Goal: Task Accomplishment & Management: Manage account settings

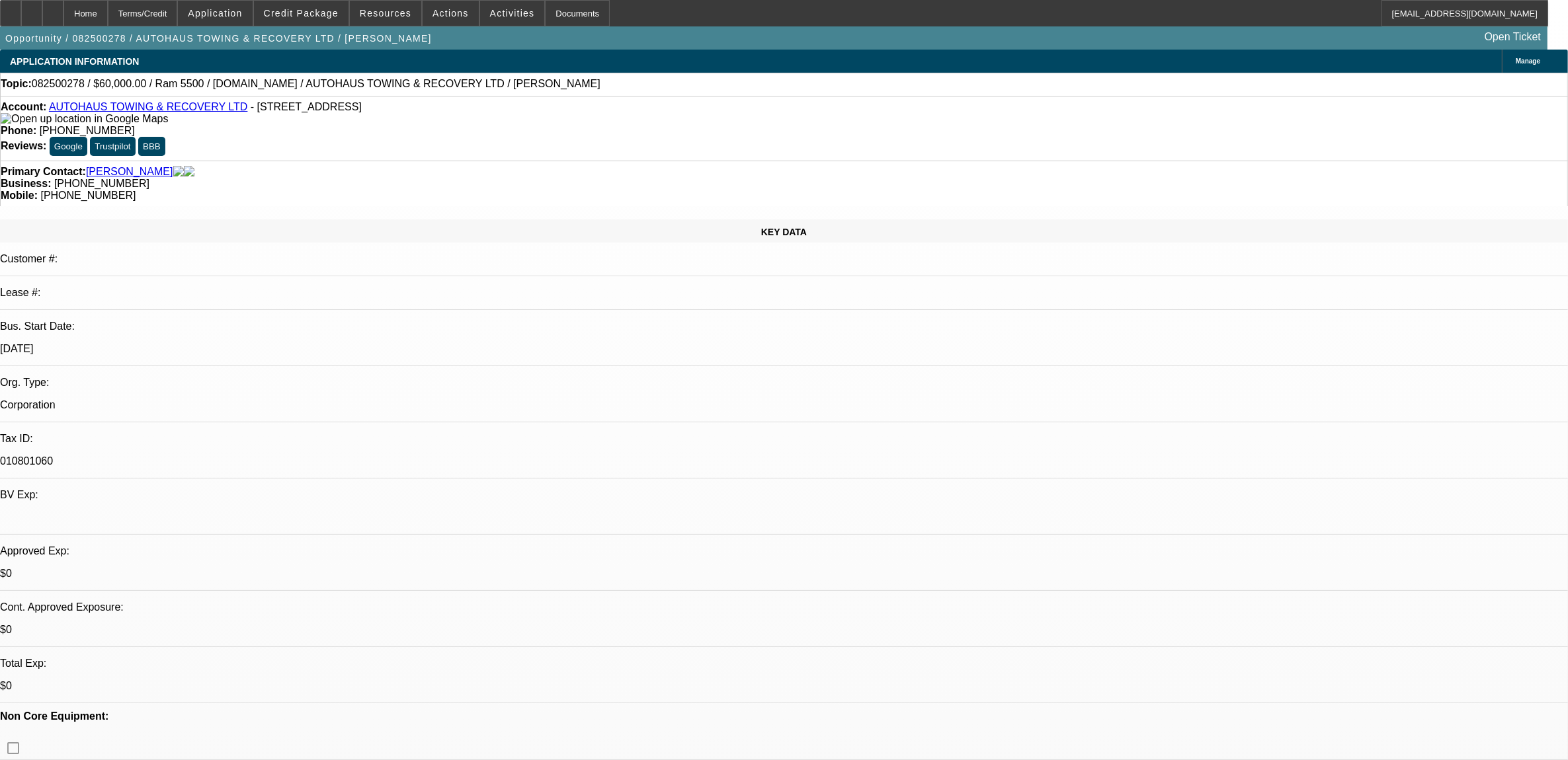
select select "0"
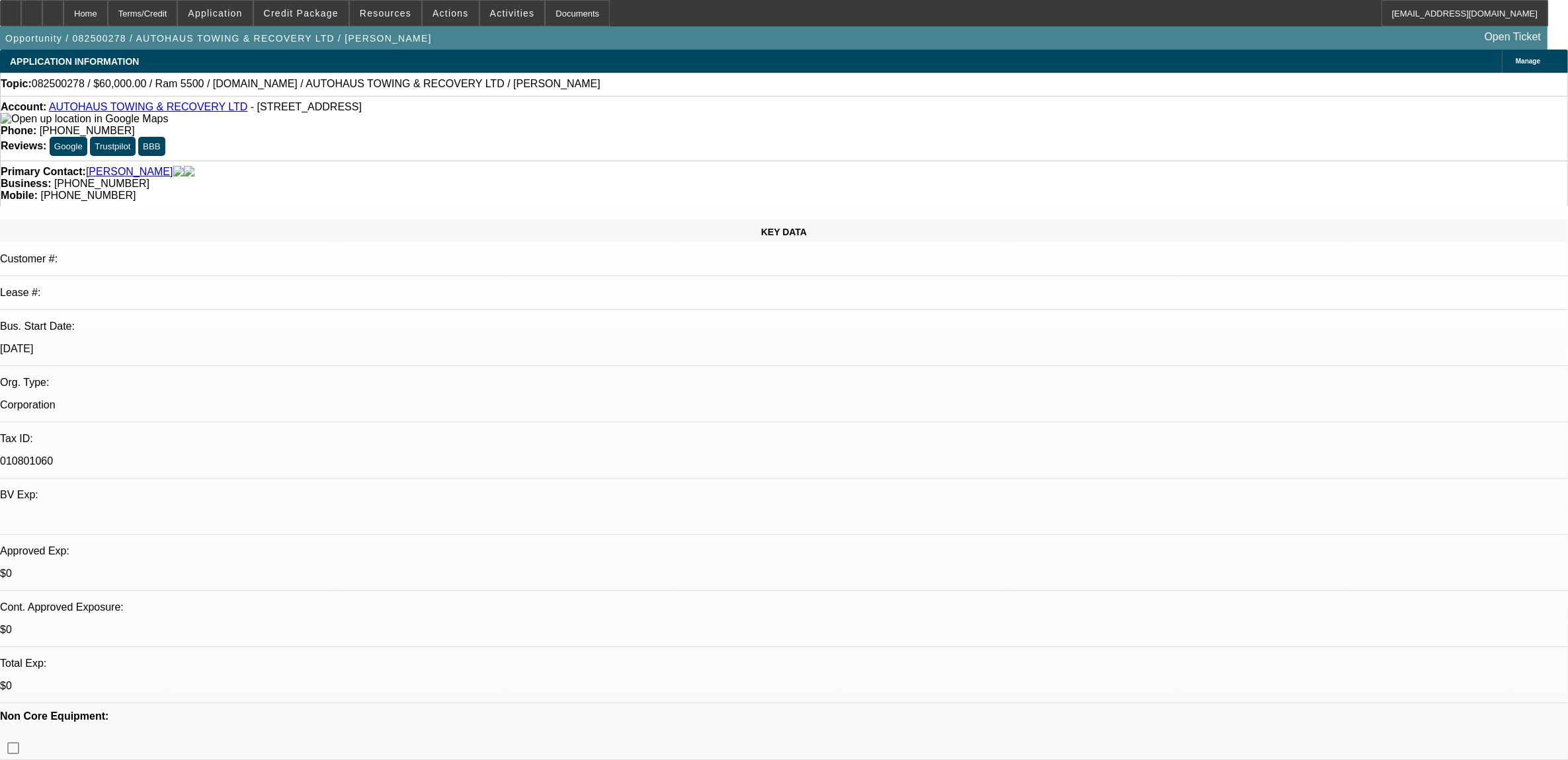
select select "0"
select select "1"
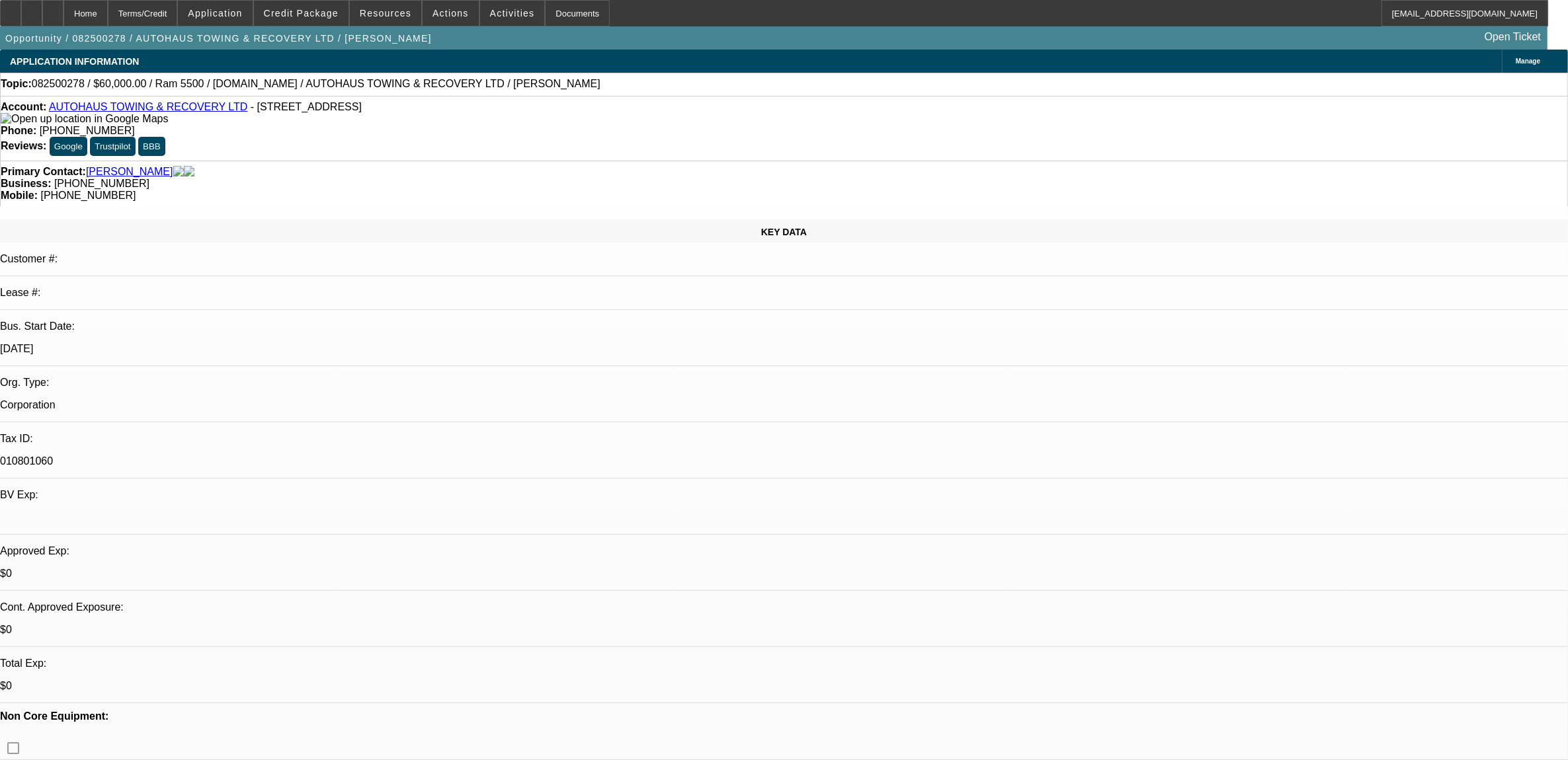
select select "2"
select select "6"
select select "1"
select select "2"
select select "6"
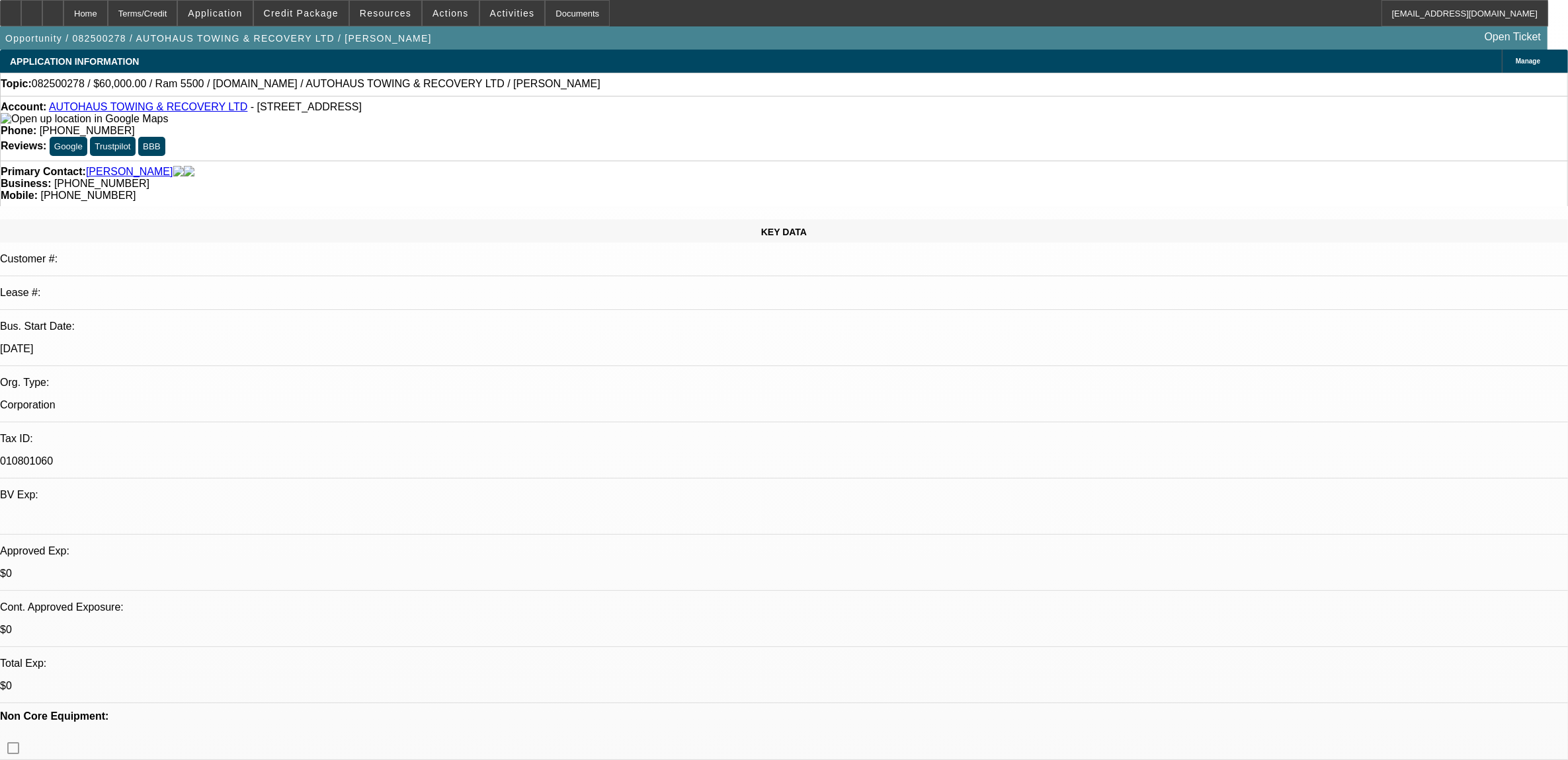
select select "1"
select select "2"
select select "6"
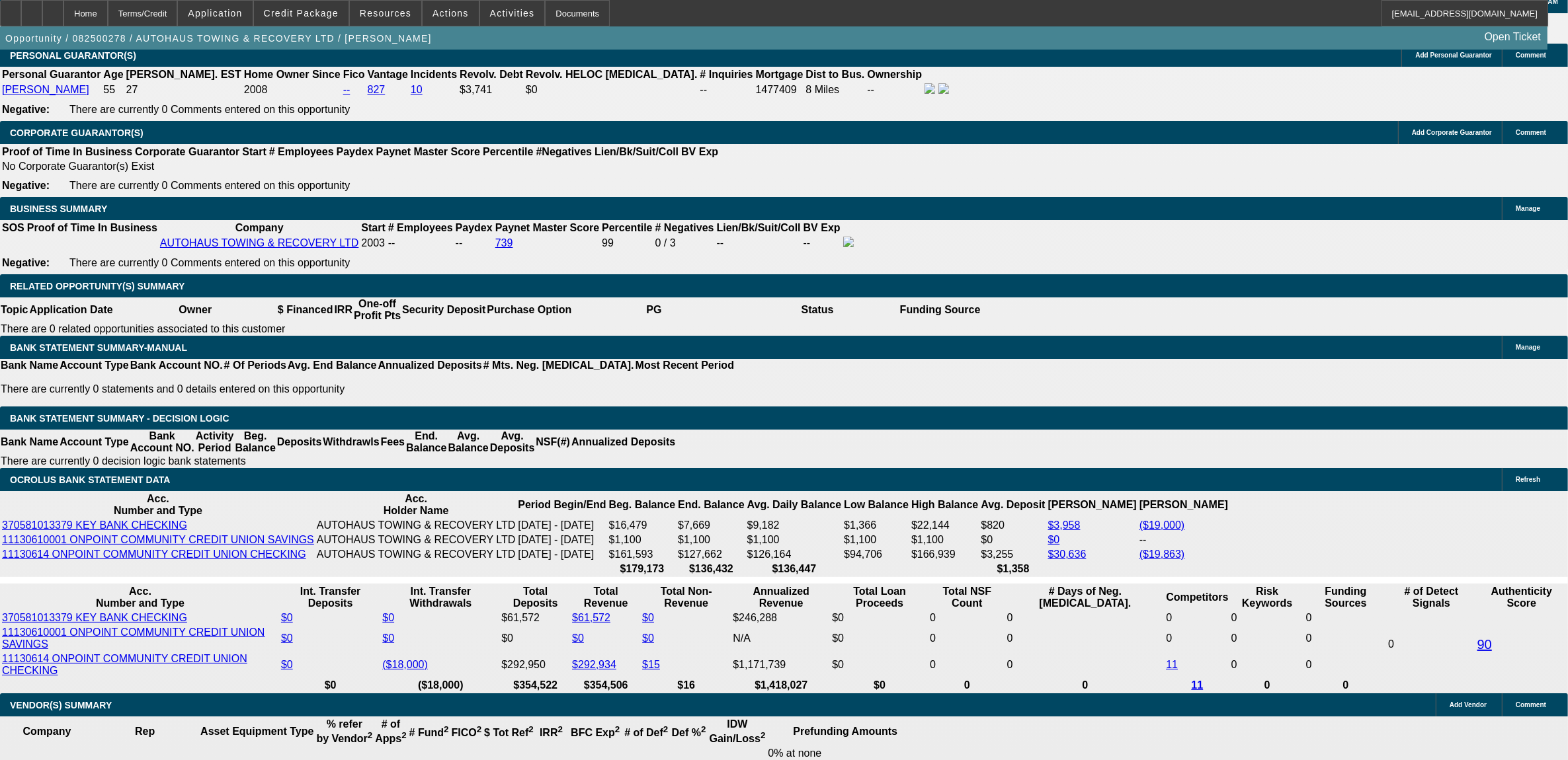
scroll to position [1983, 0]
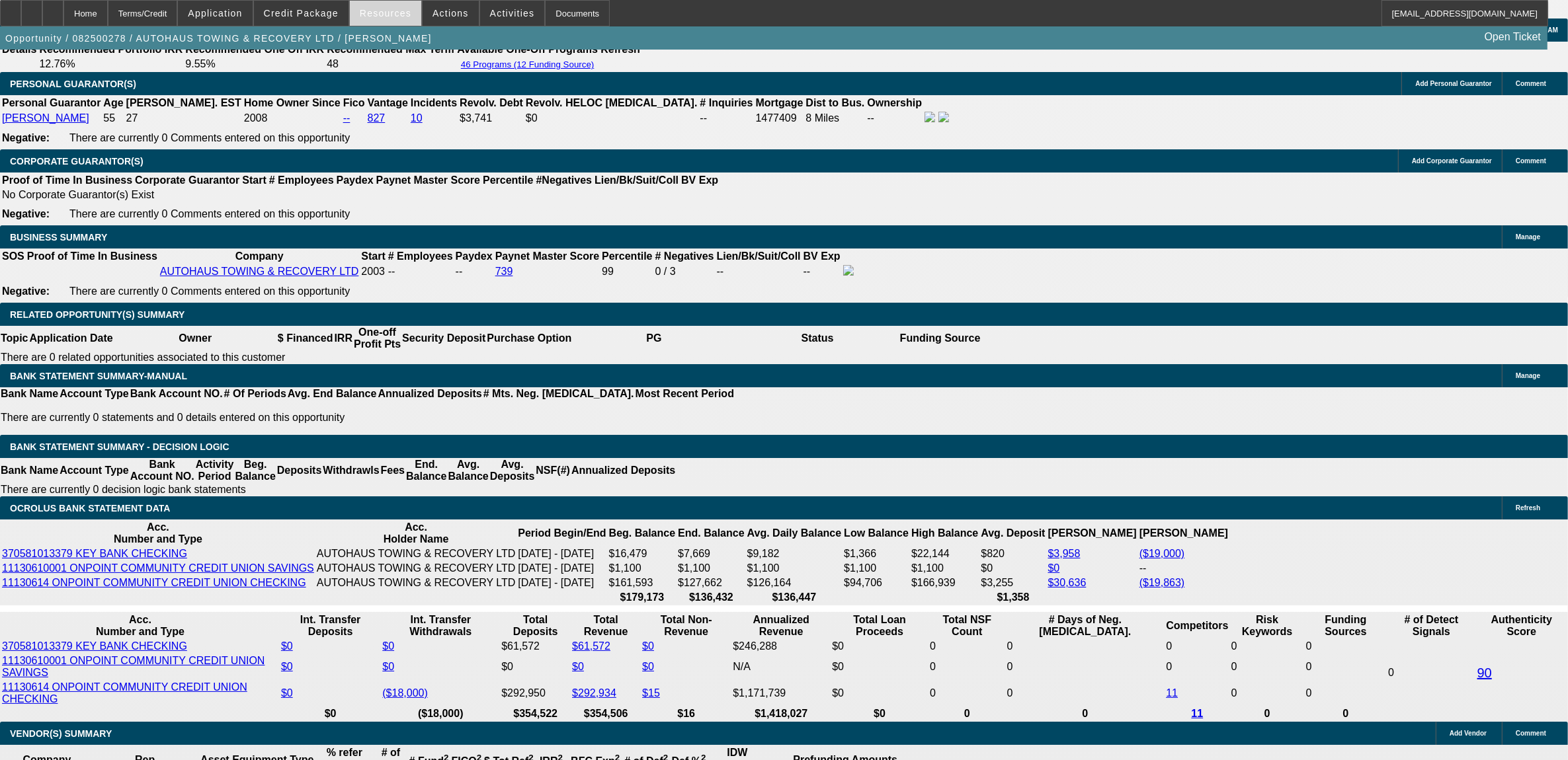
click at [363, 18] on span at bounding box center [385, 13] width 72 height 32
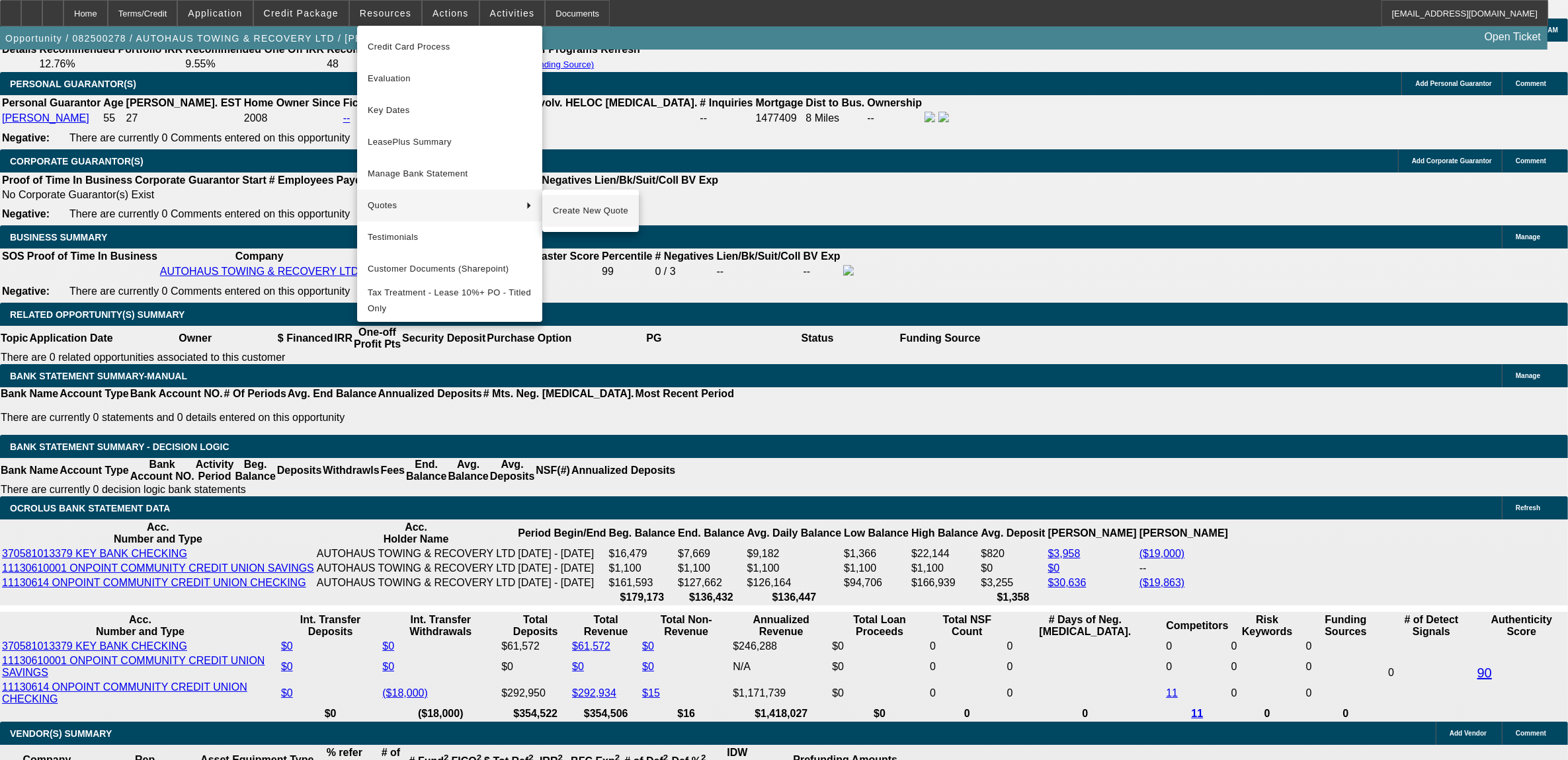
click at [574, 217] on span "Create New Quote" at bounding box center [590, 211] width 75 height 16
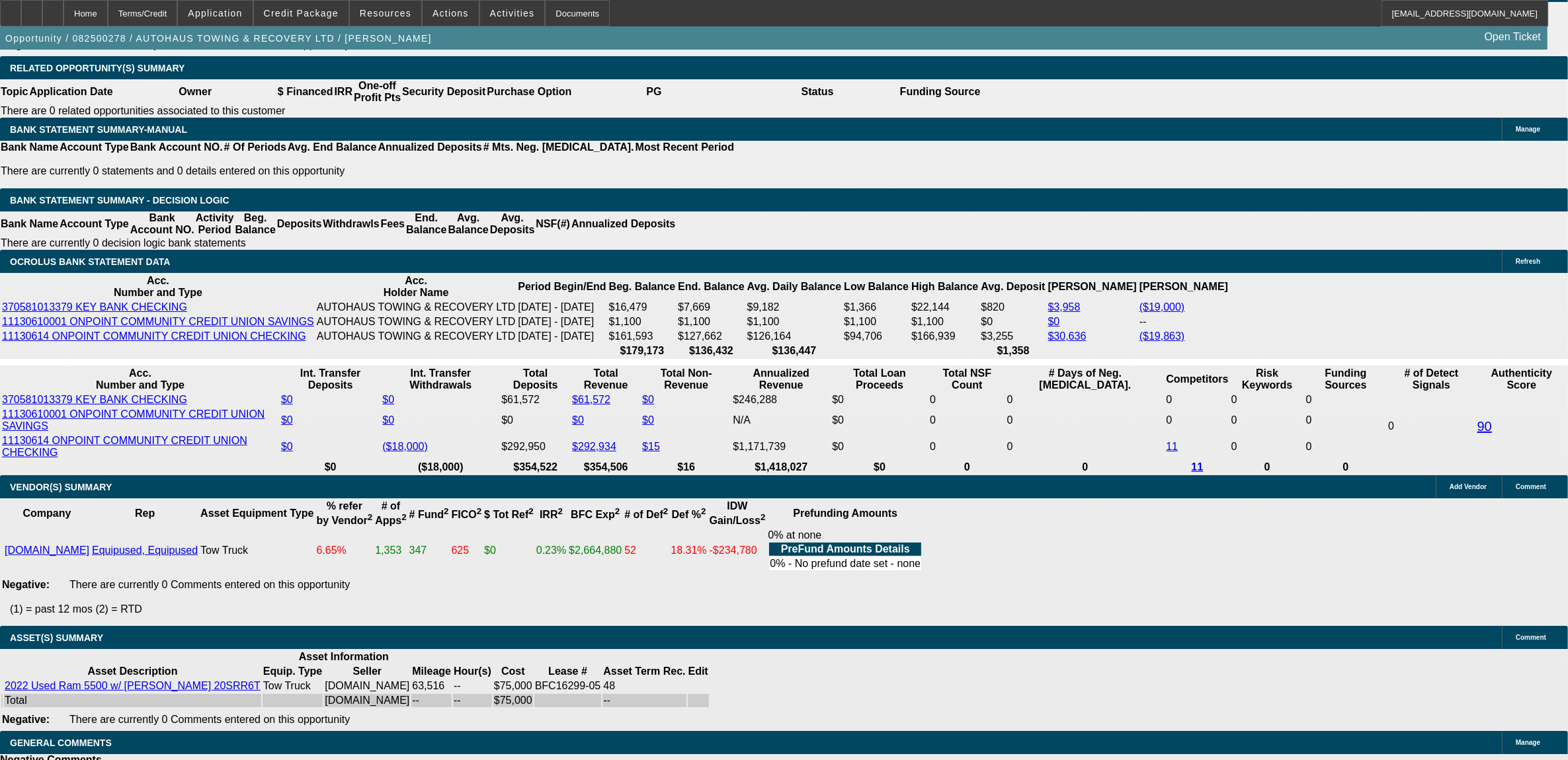
scroll to position [2232, 0]
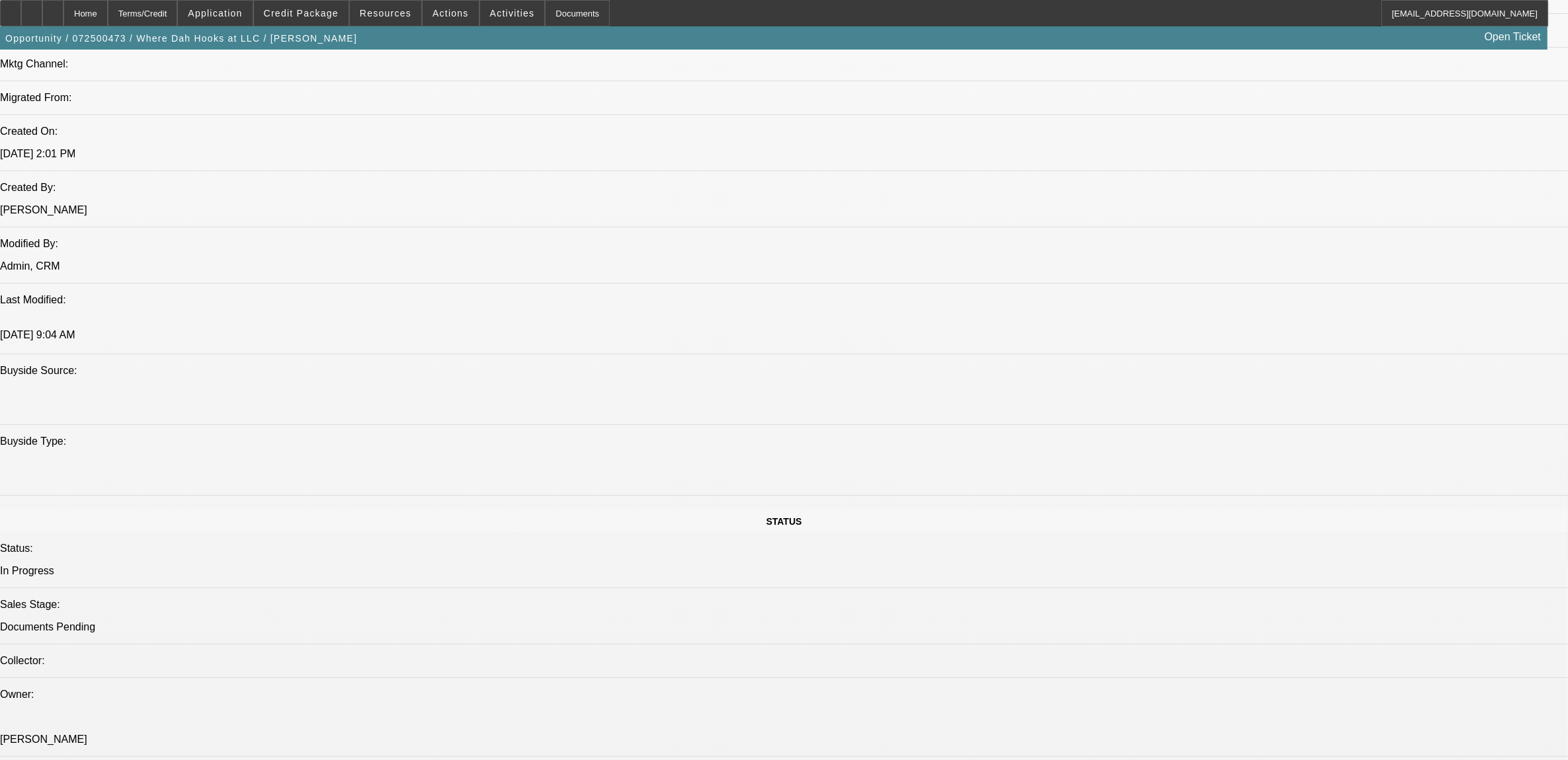
select select "0"
select select "0.1"
select select "0"
select select "0.1"
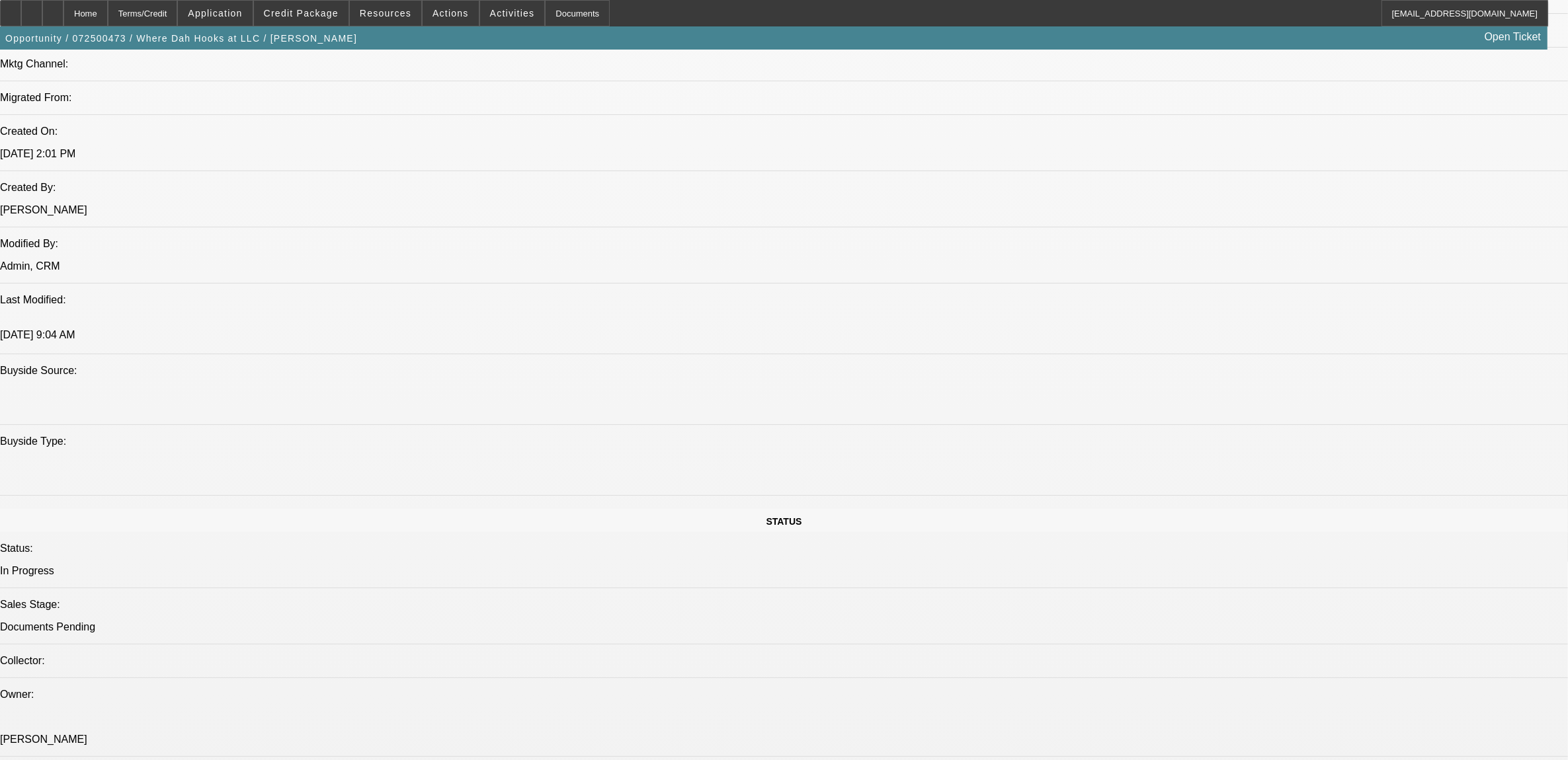
select select "0"
select select "0.1"
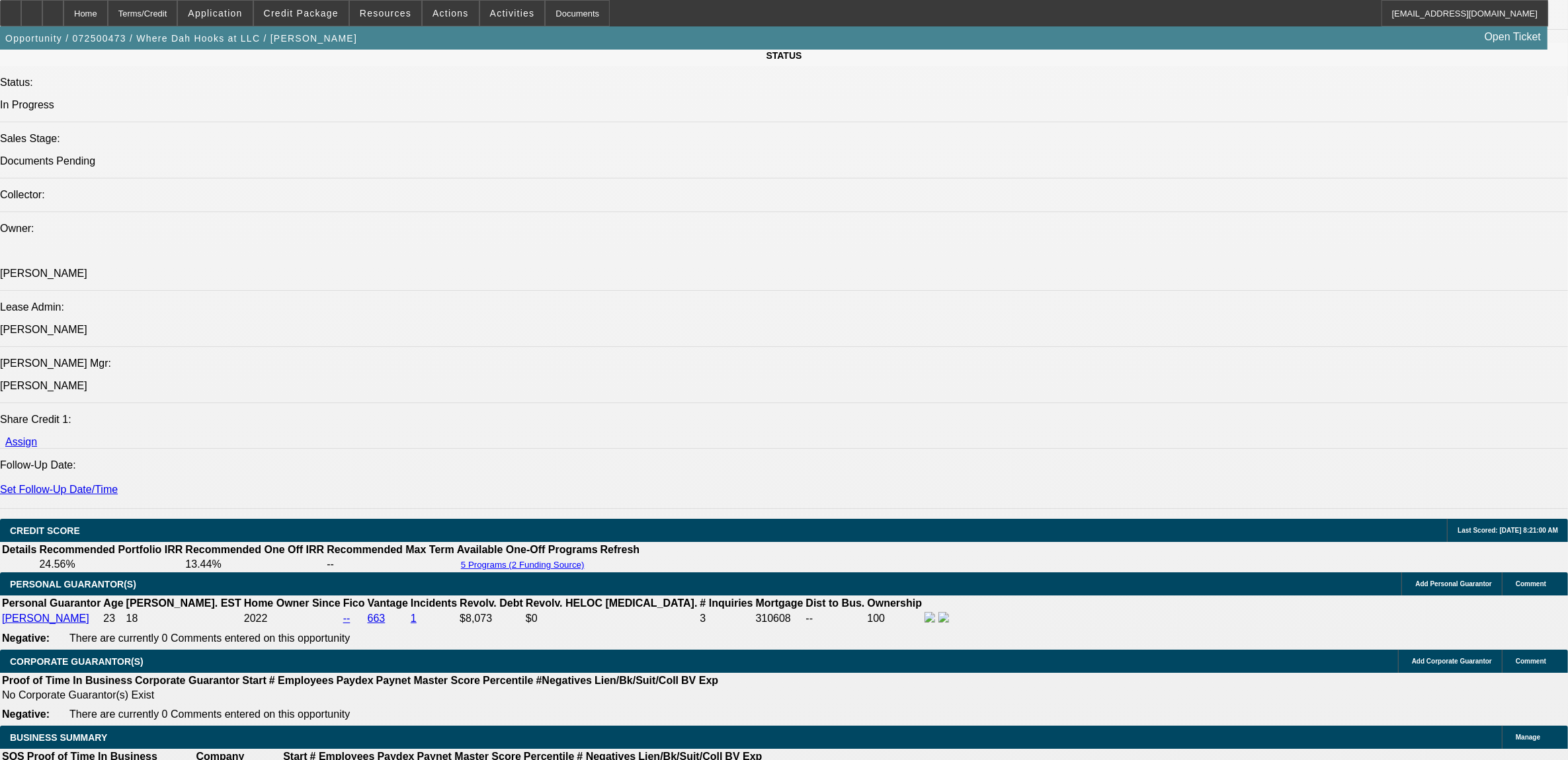
select select "1"
select select "2"
select select "4"
select select "1"
select select "2"
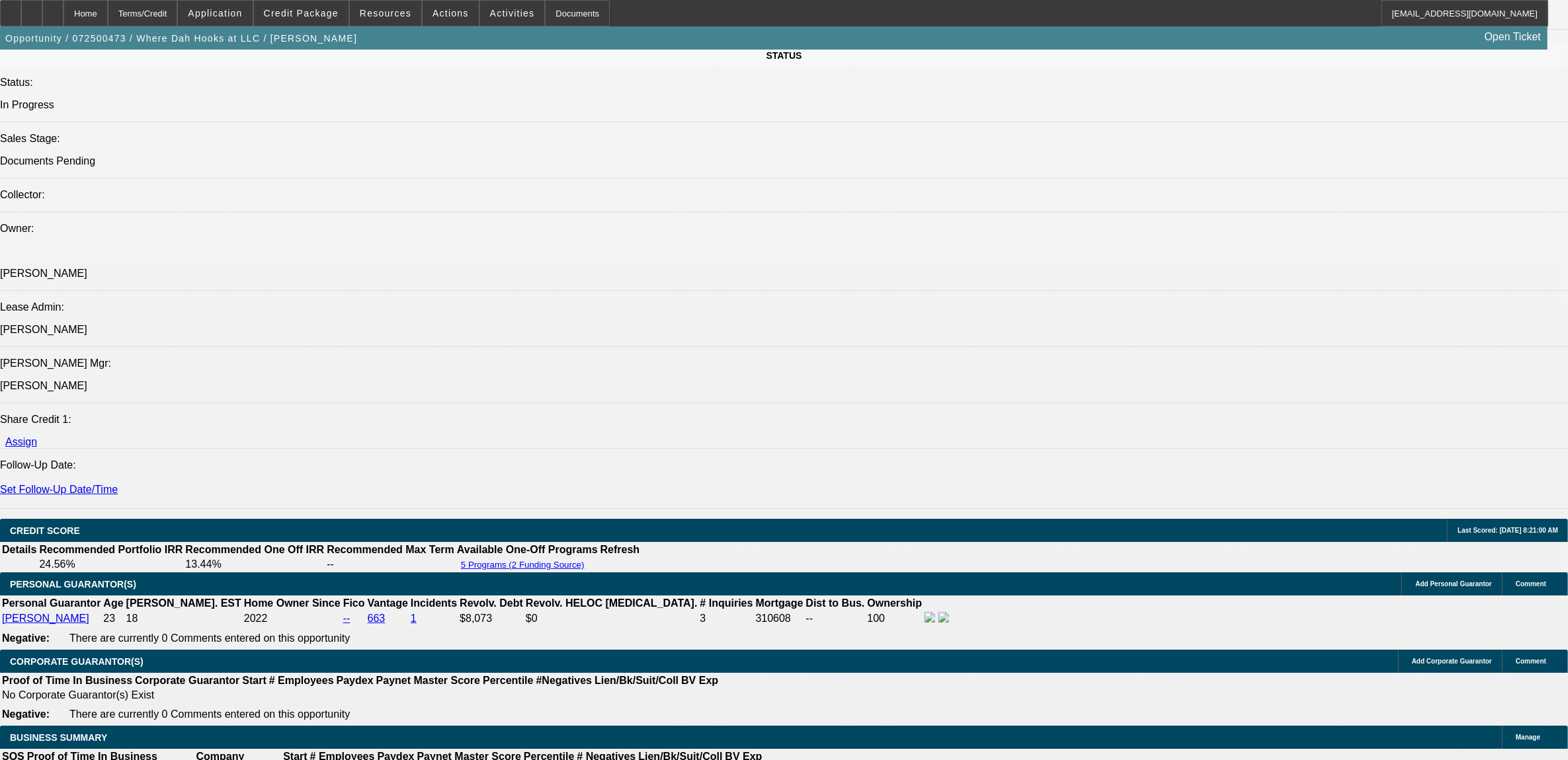
select select "4"
select select "1"
select select "2"
select select "6"
select select "1"
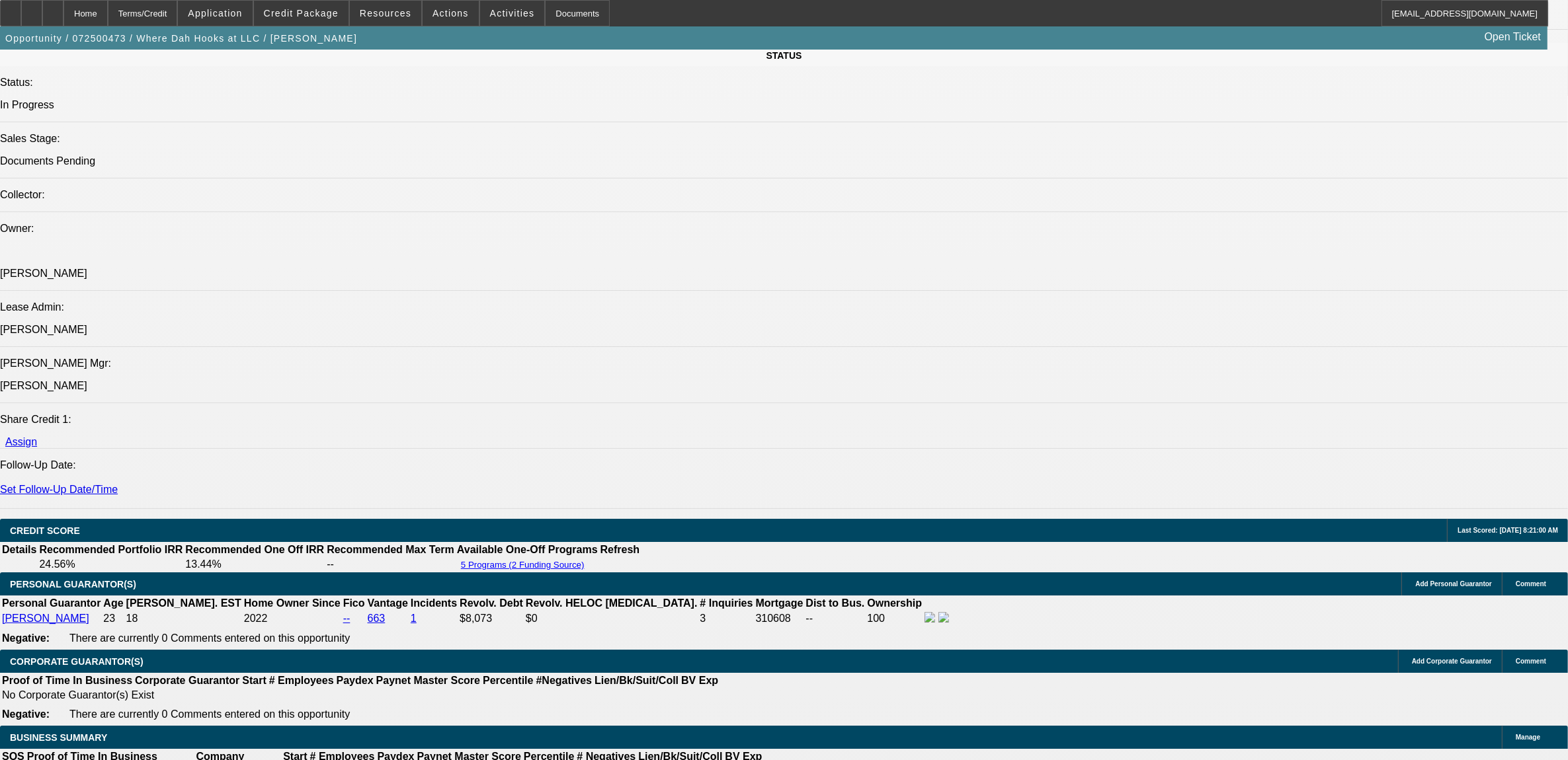
select select "2"
select select "4"
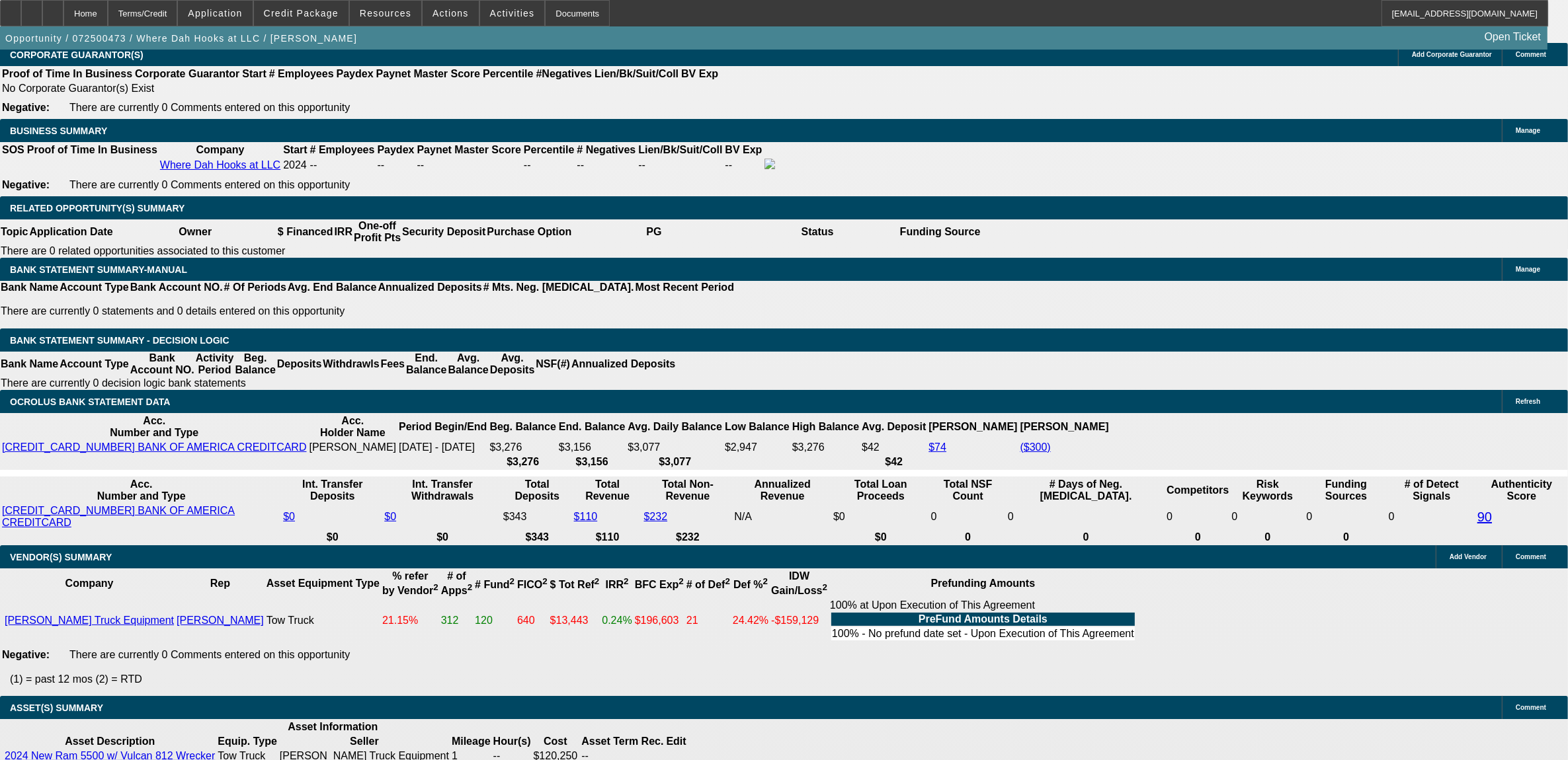
scroll to position [2003, 0]
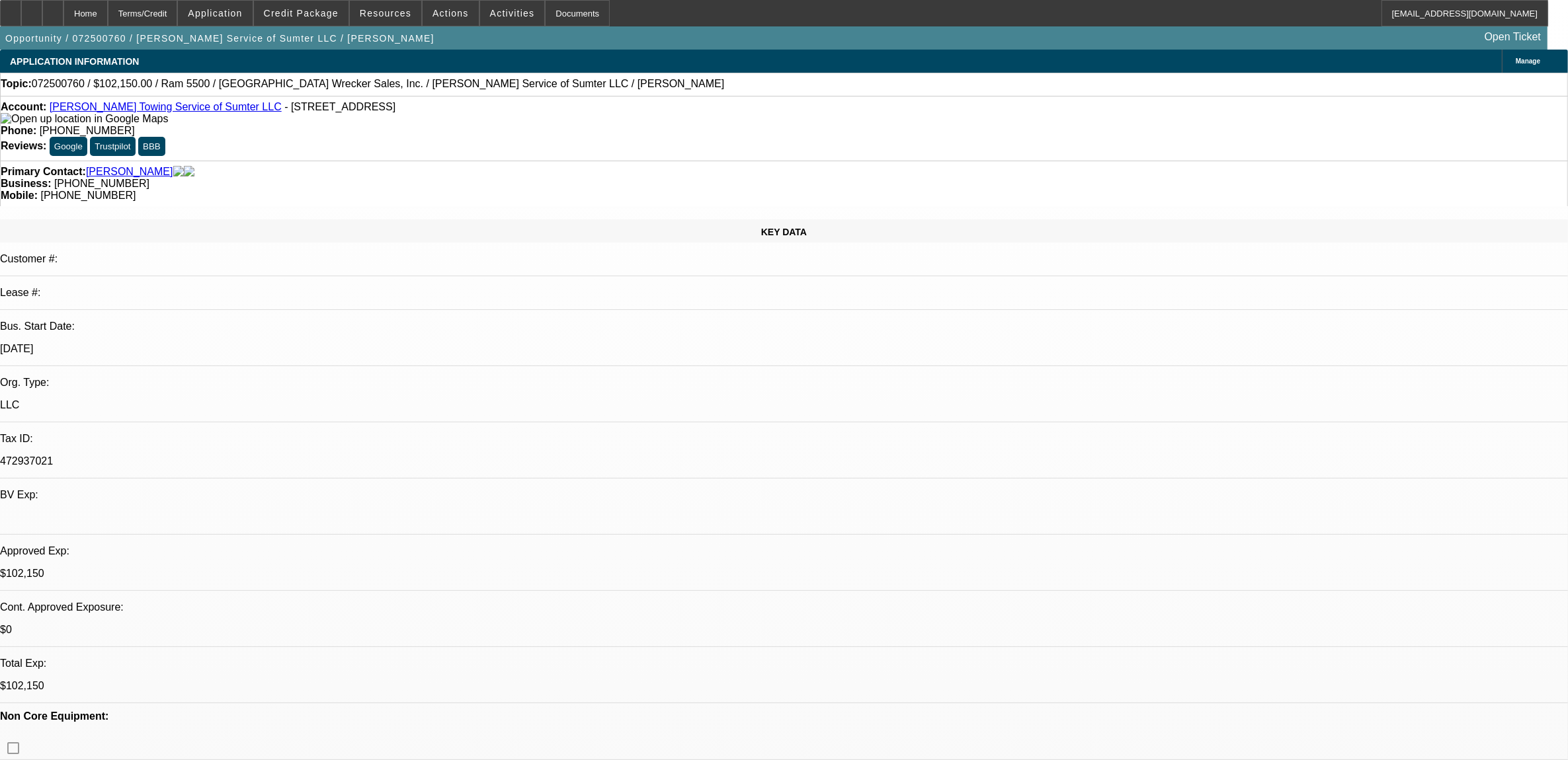
select select "0"
select select "2"
select select "0"
select select "2"
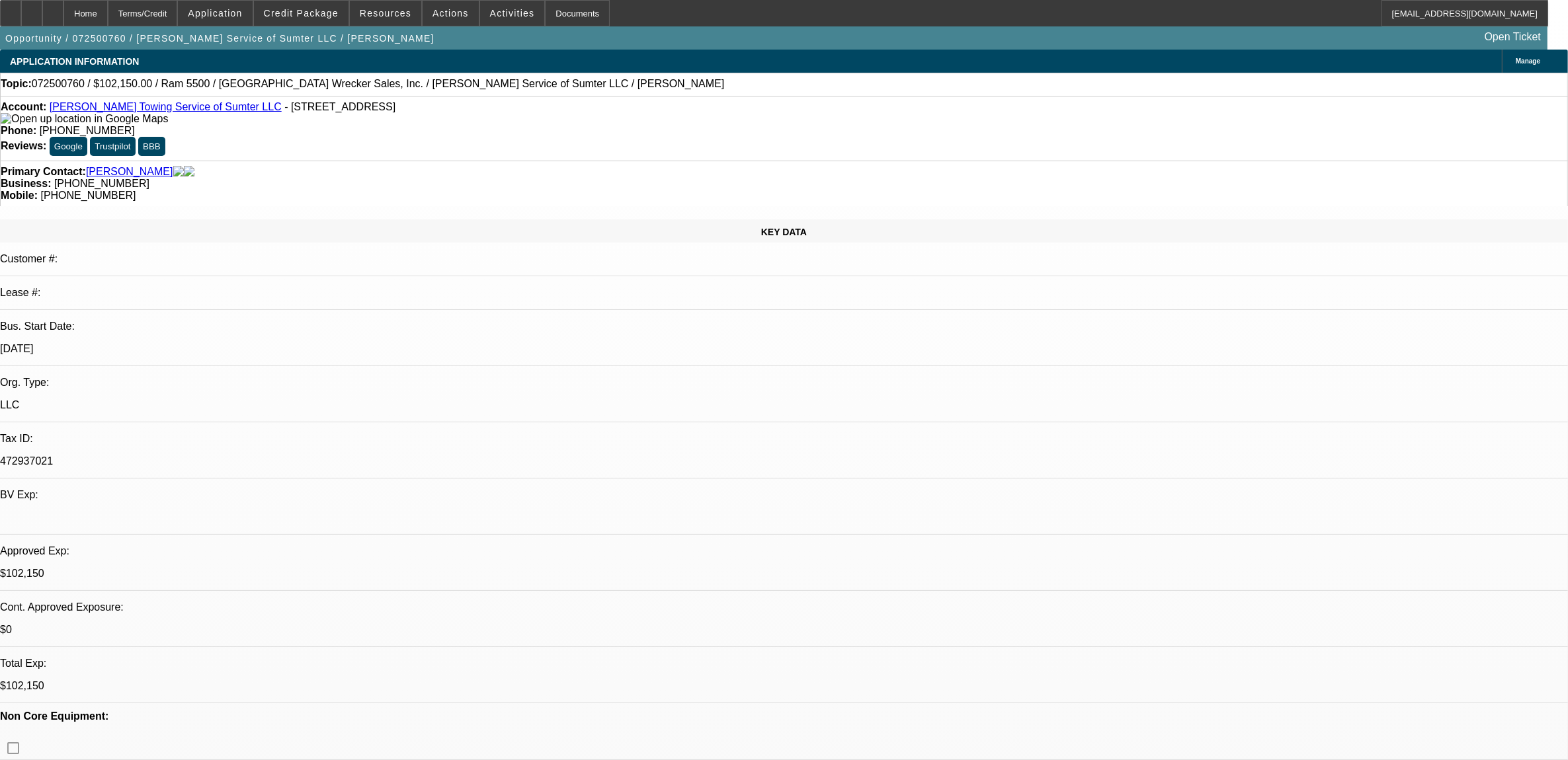
select select "0"
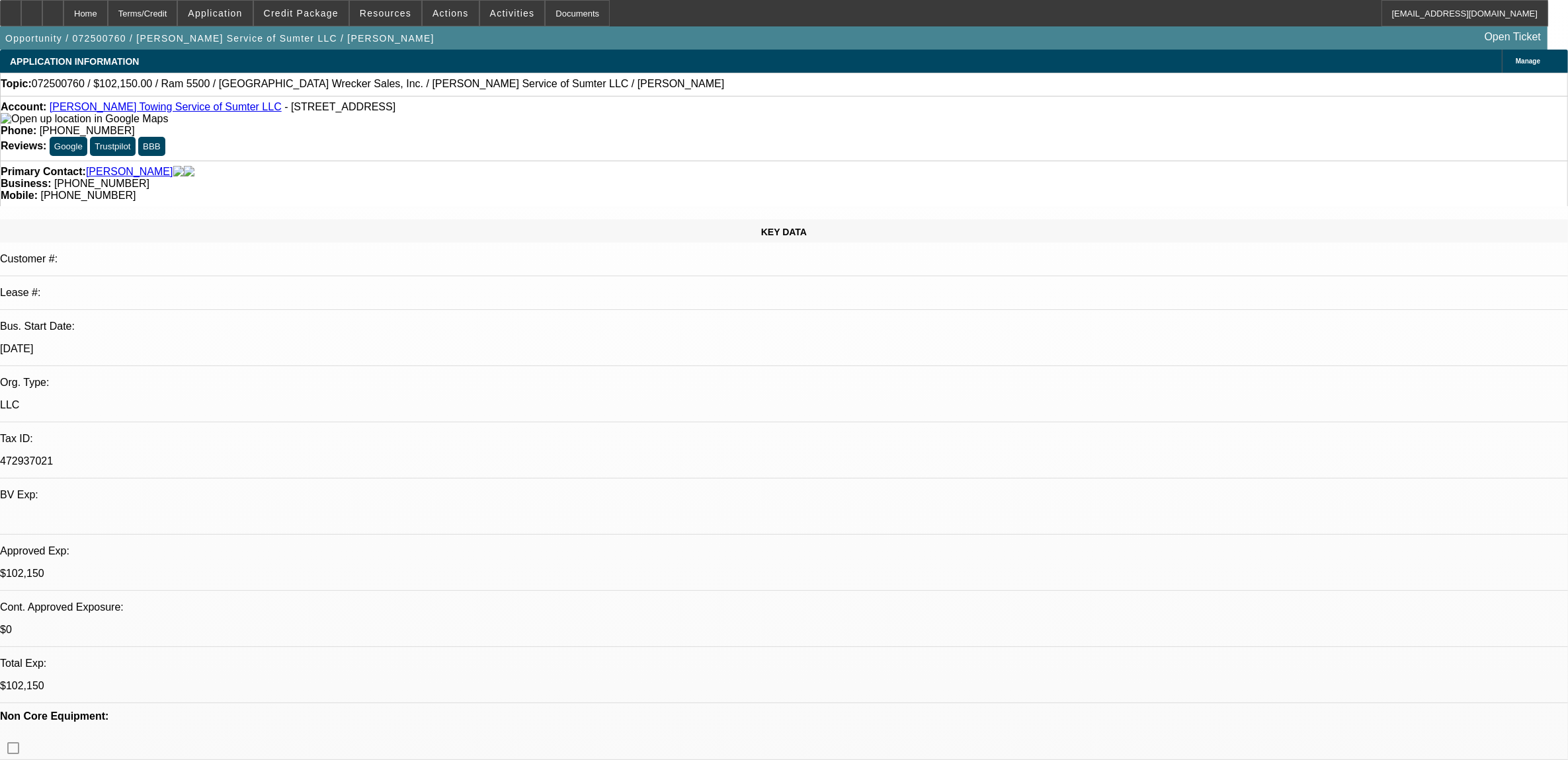
select select "0"
select select "1"
select select "2"
select select "6"
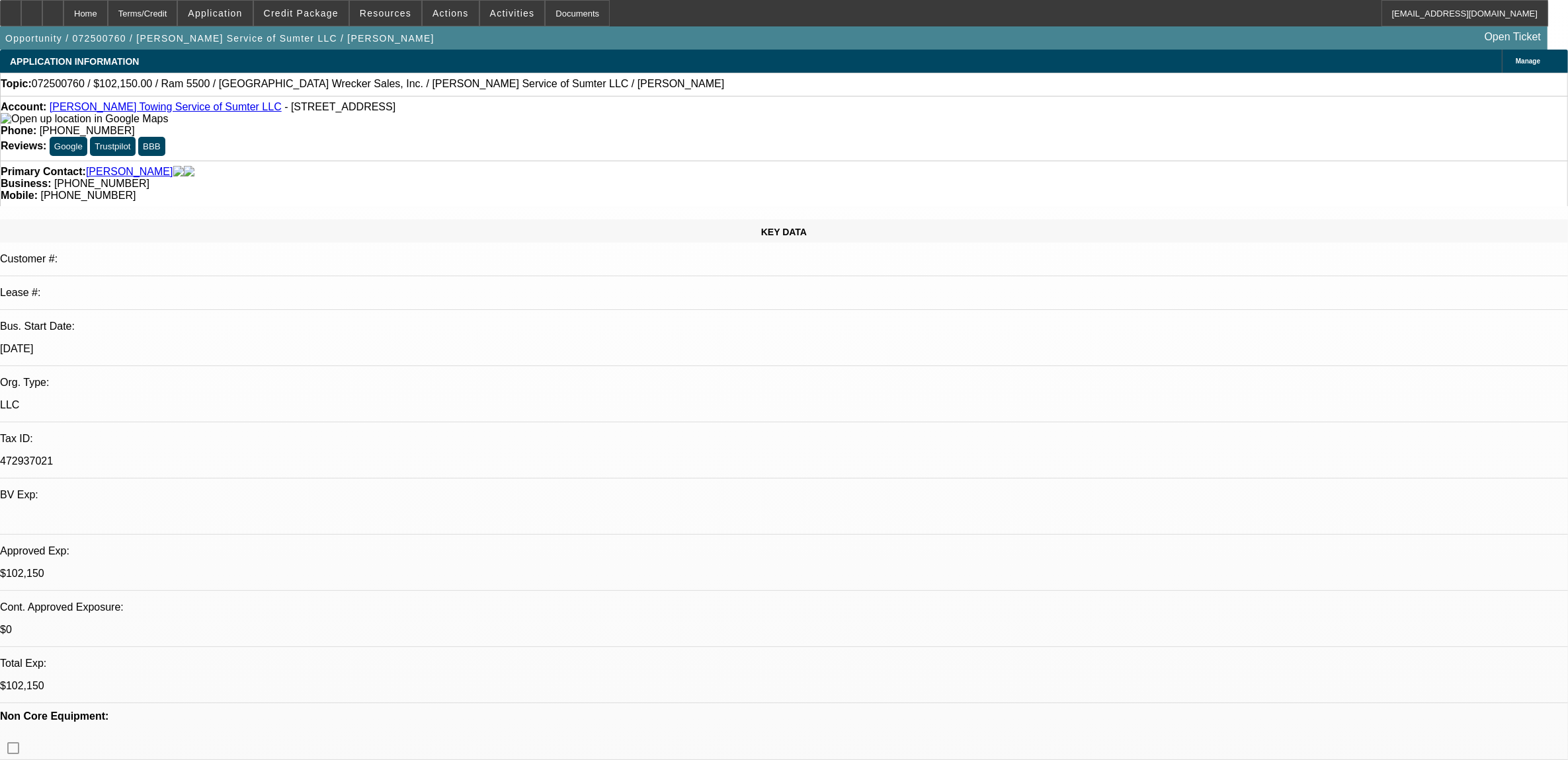
select select "1"
select select "2"
select select "6"
select select "1"
select select "2"
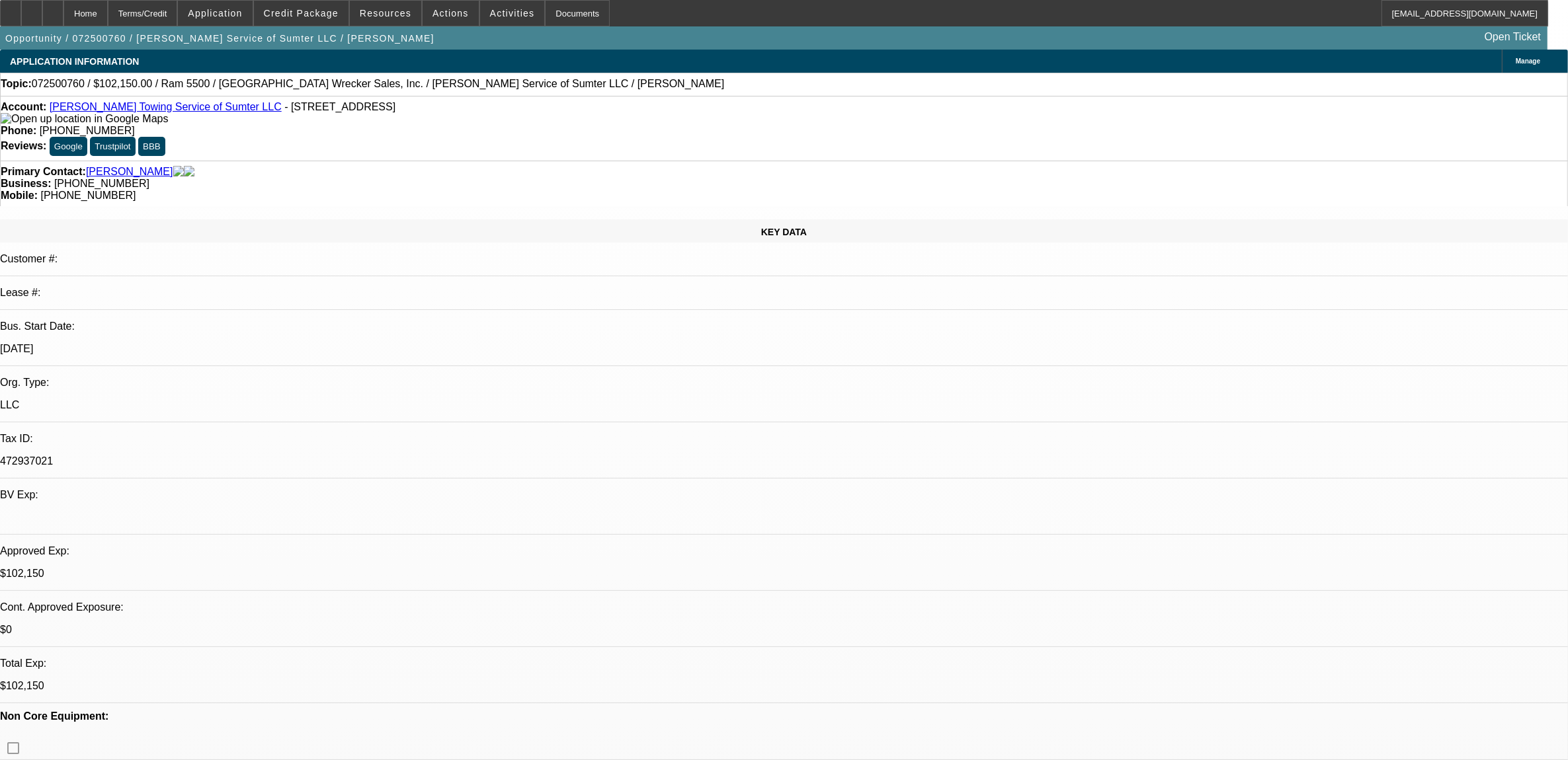
select select "6"
select select "1"
select select "6"
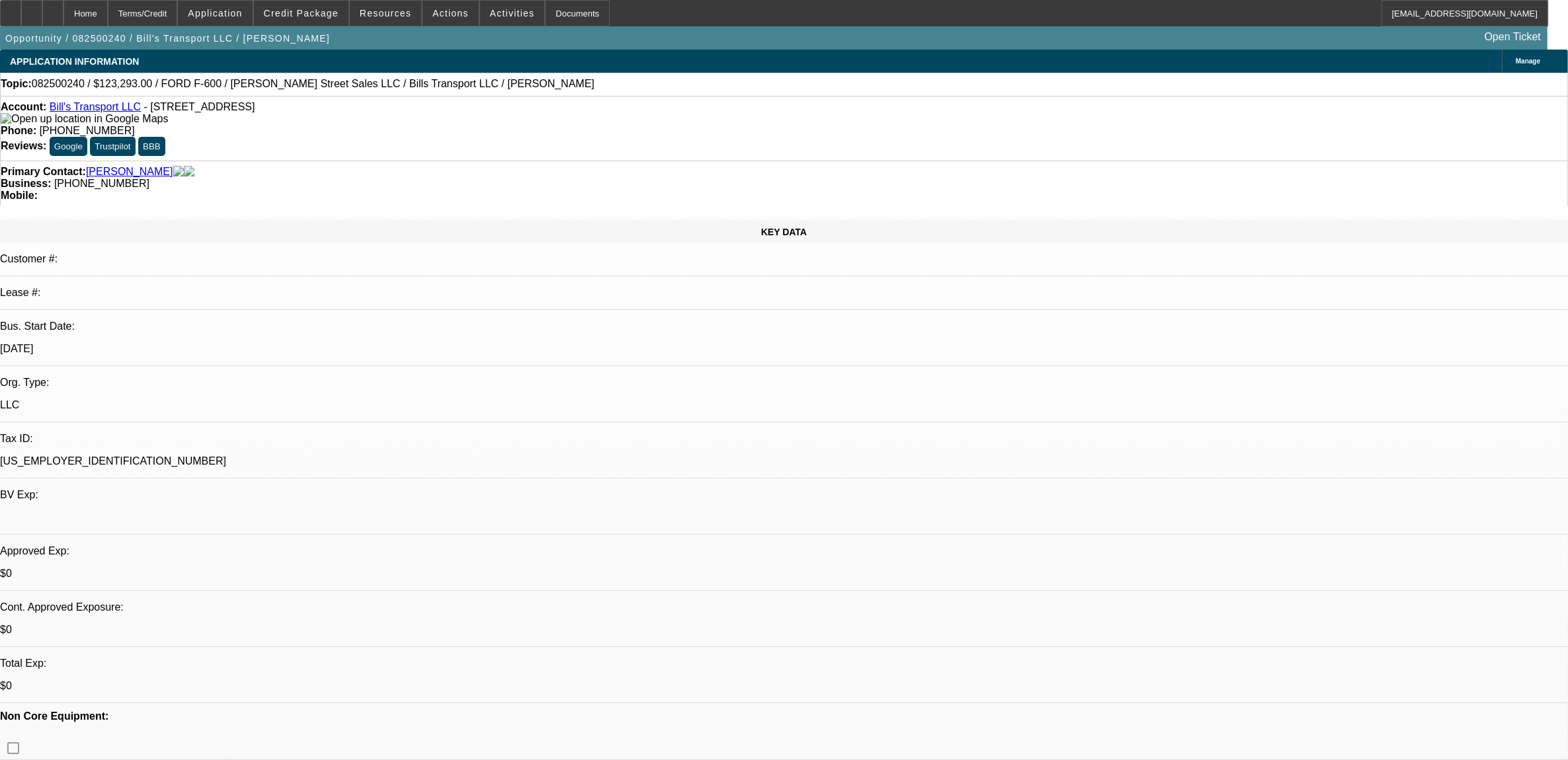
select select "0"
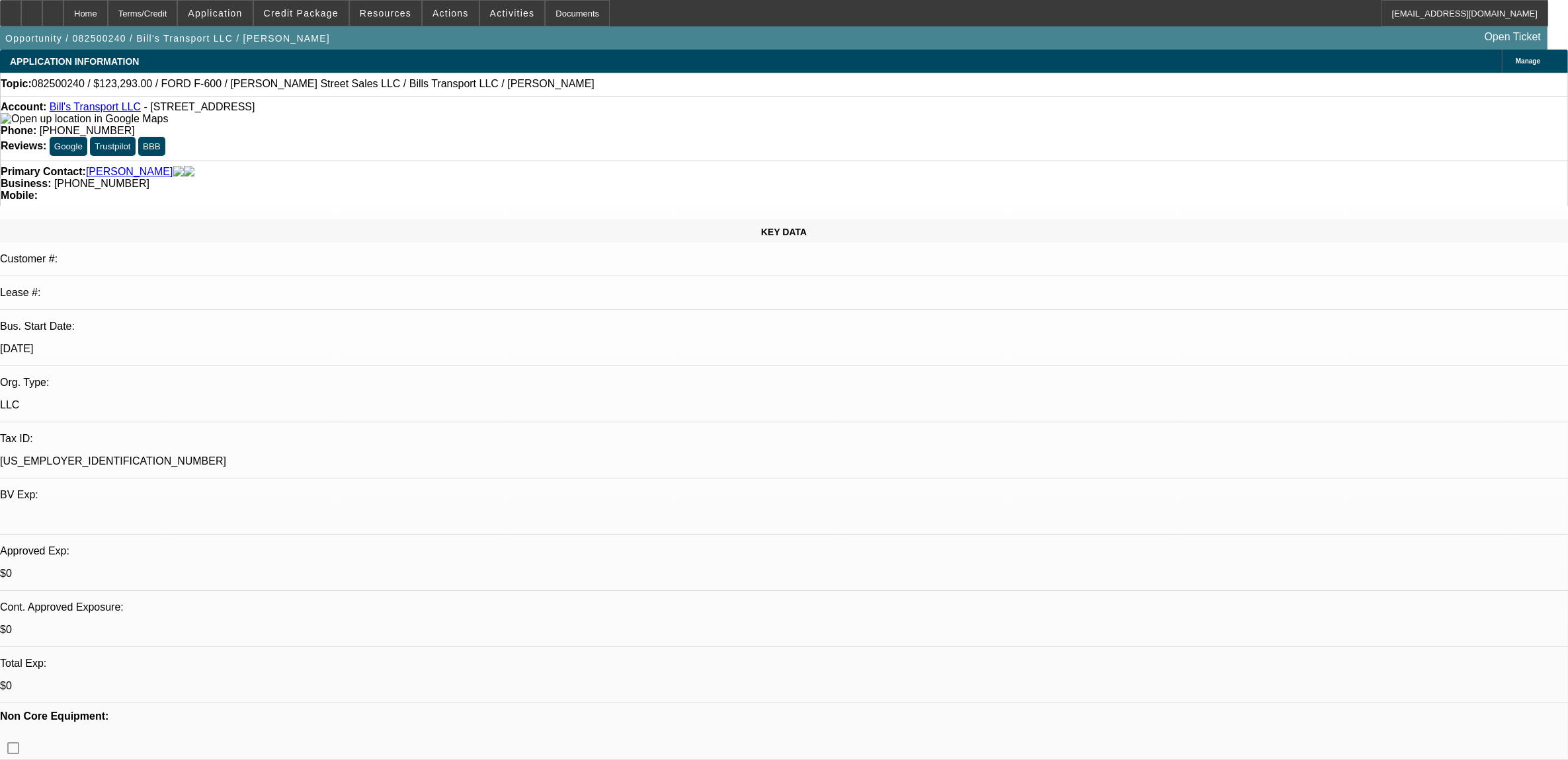
select select "0"
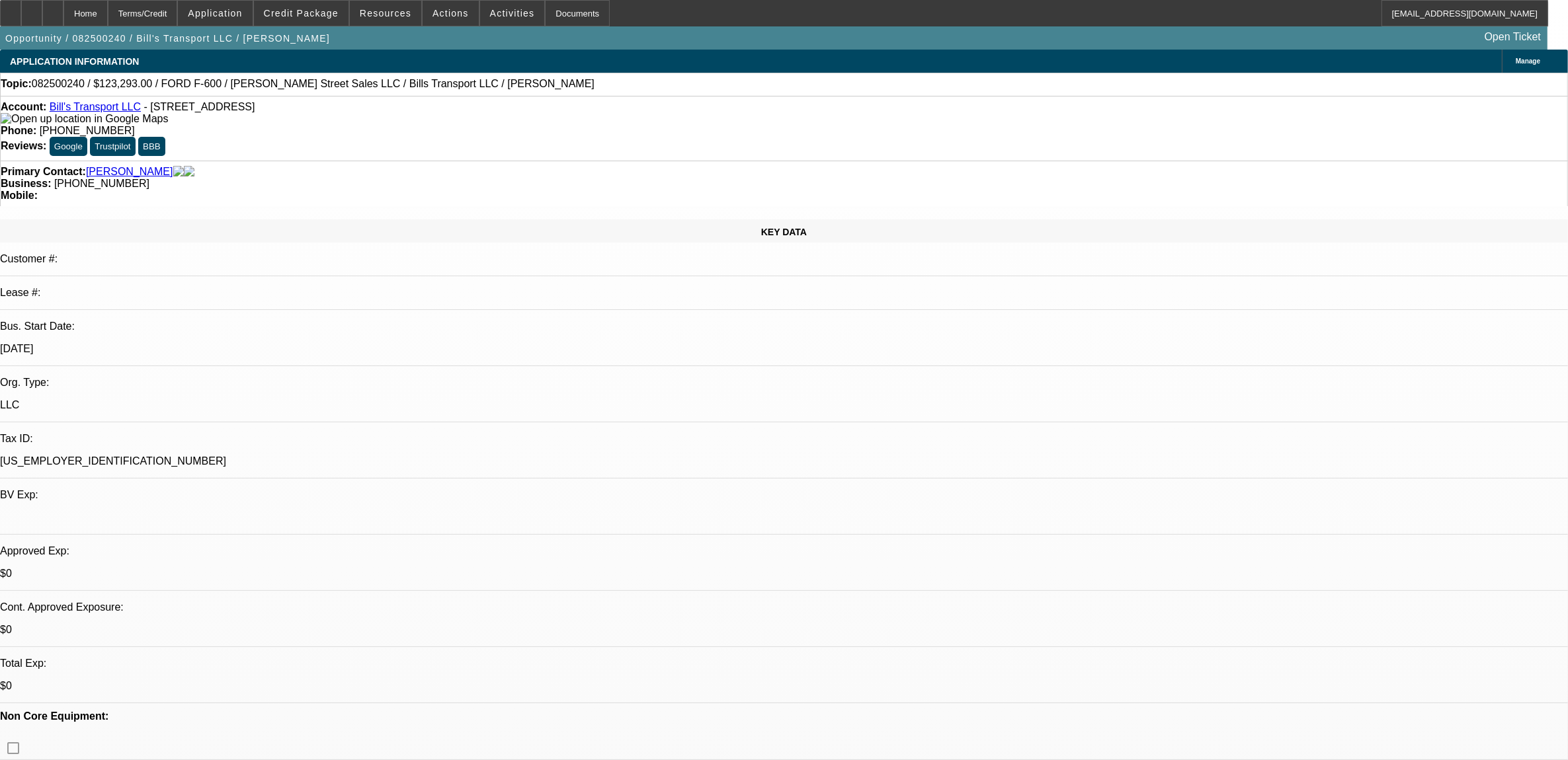
select select "0"
select select "1"
select select "6"
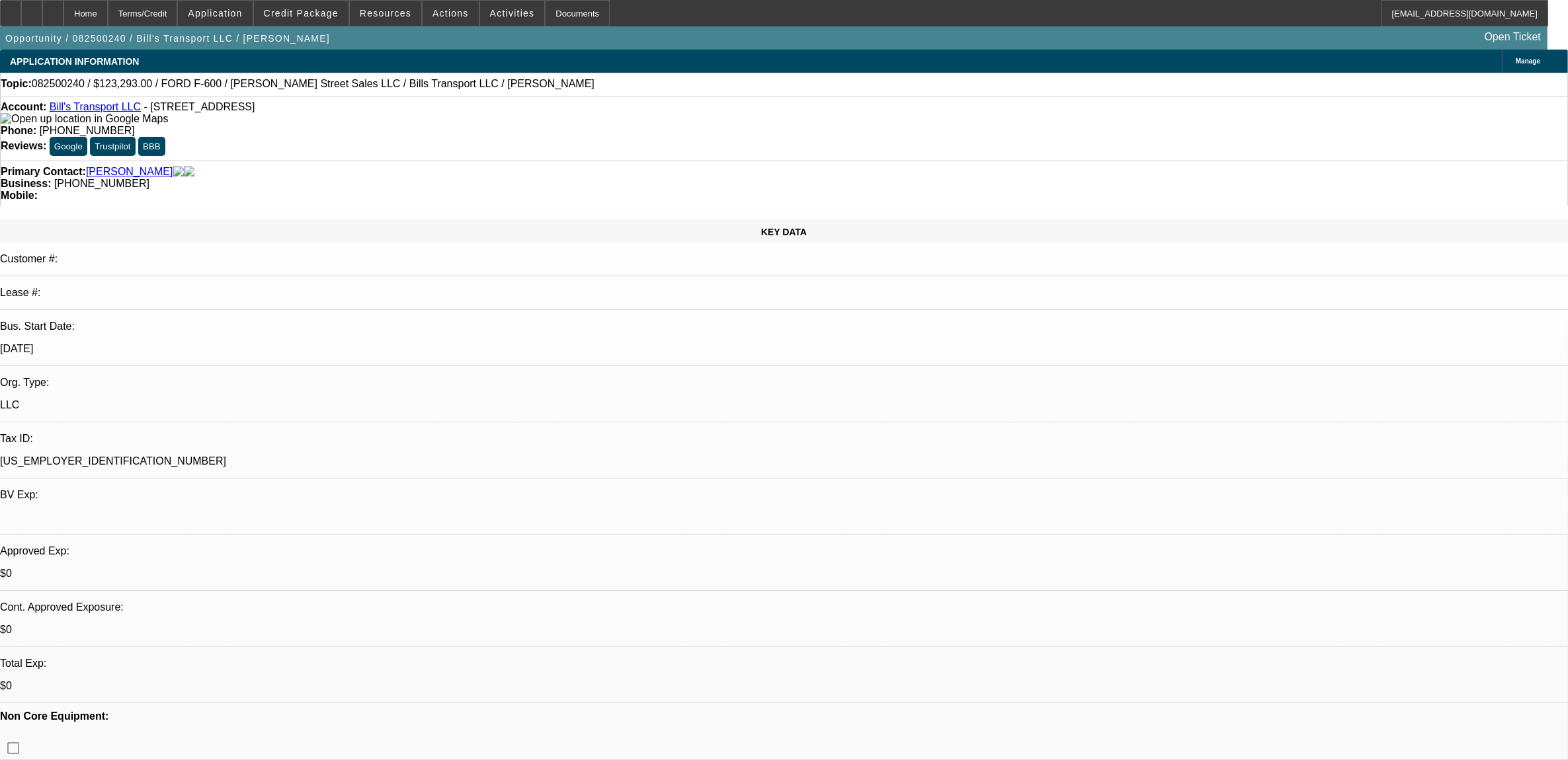
select select "1"
select select "3"
select select "6"
select select "1"
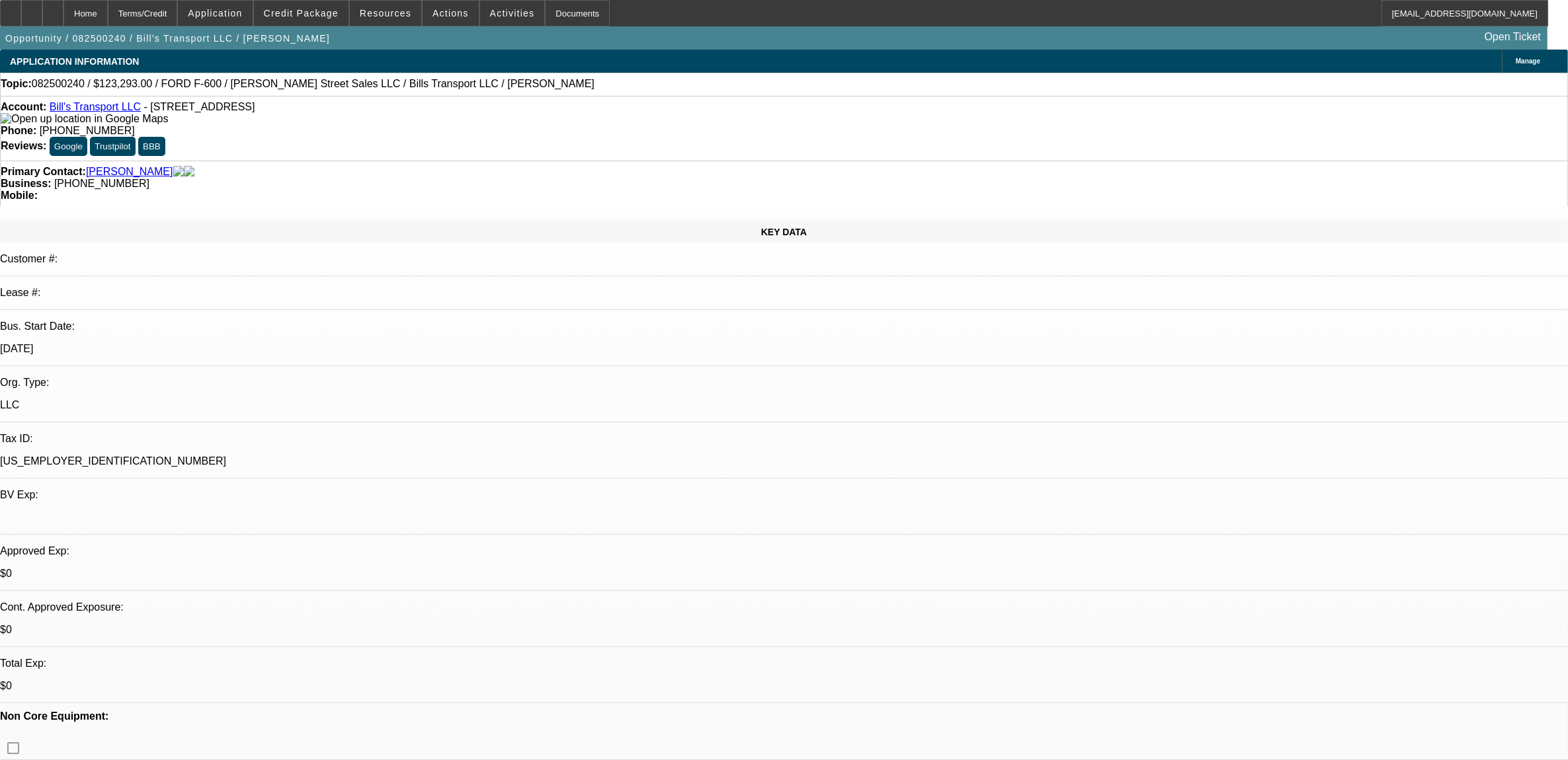
select select "6"
select select "1"
select select "6"
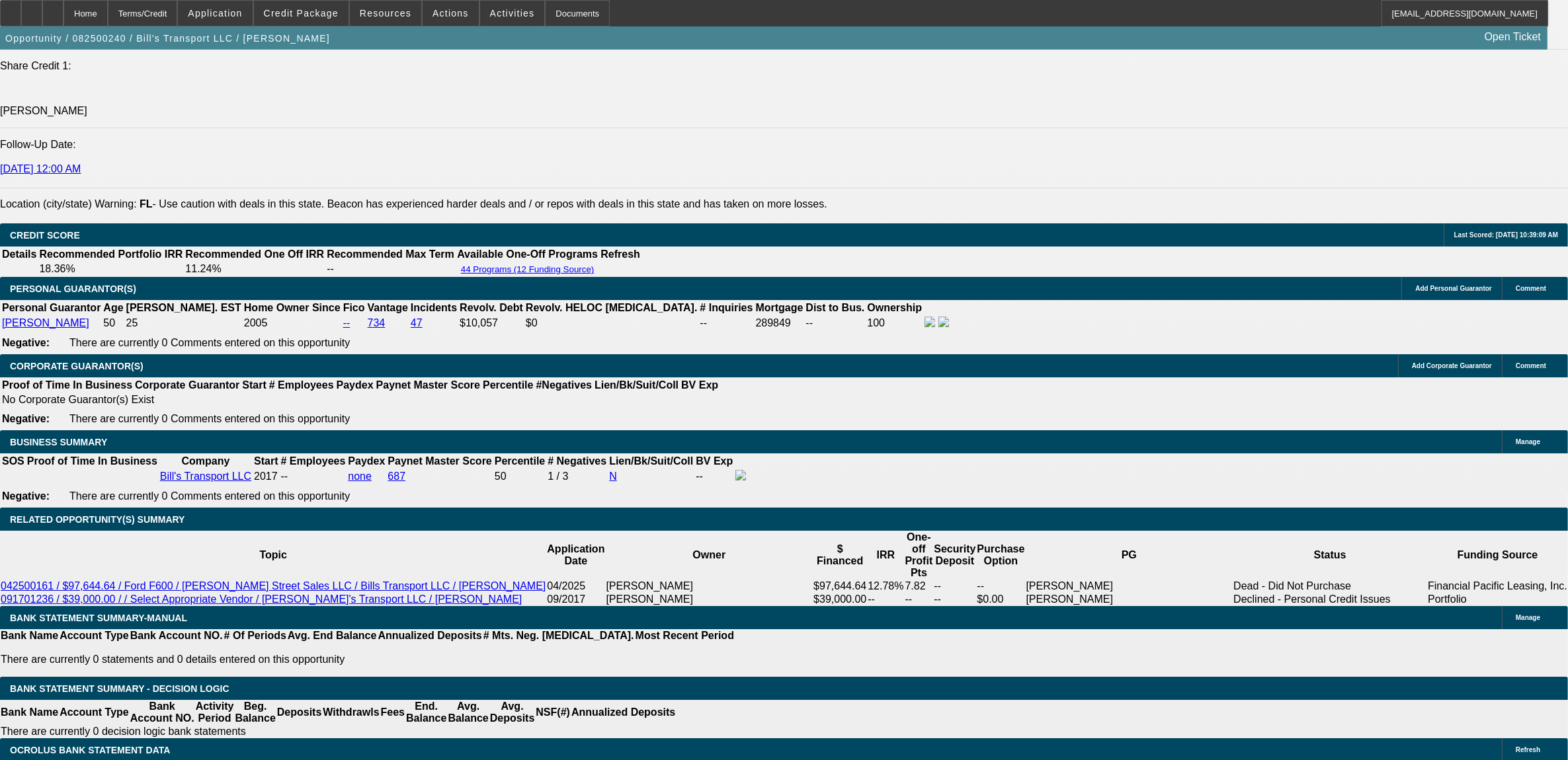
scroll to position [1819, 0]
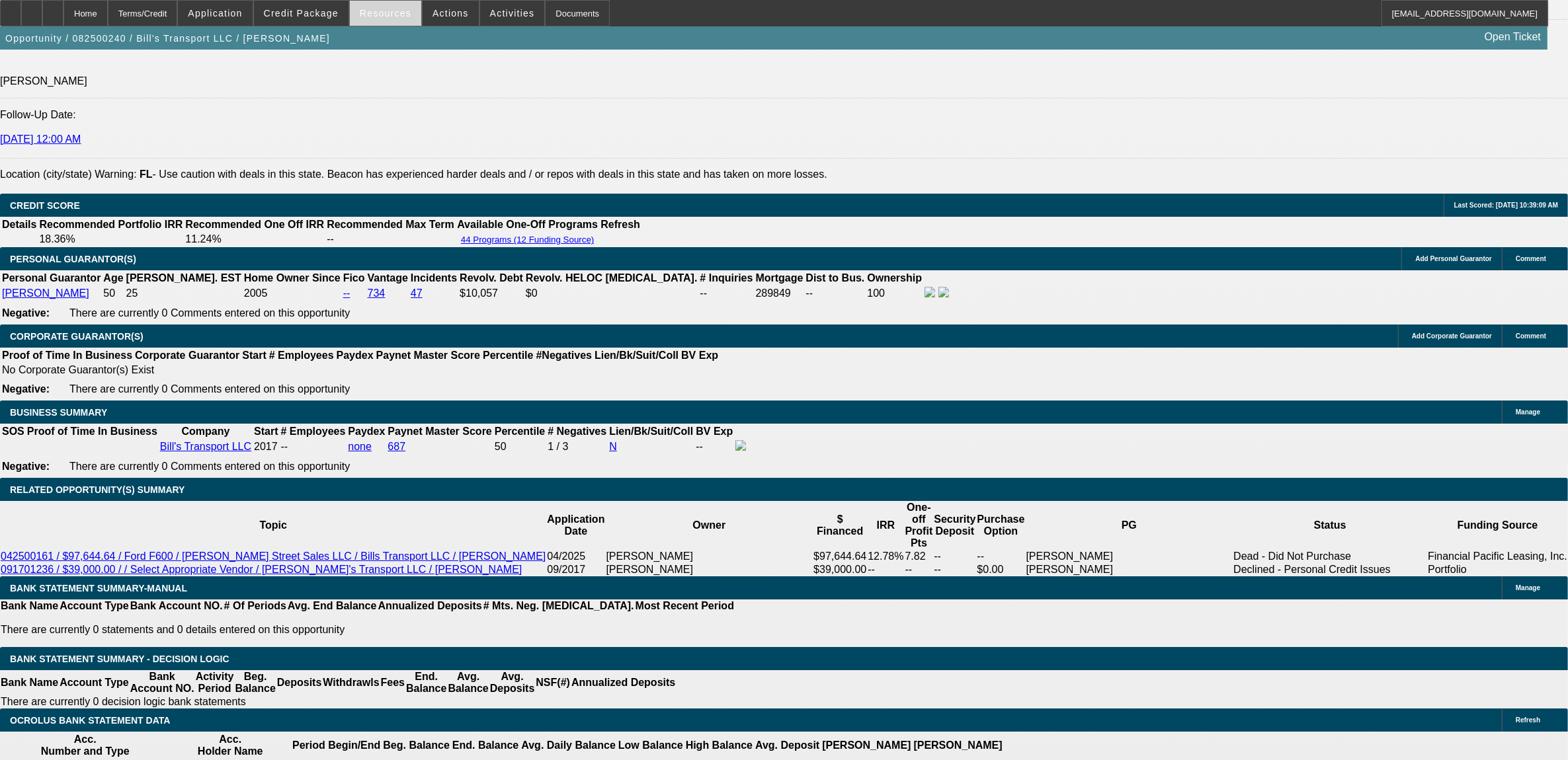
click at [393, 22] on span at bounding box center [385, 13] width 72 height 32
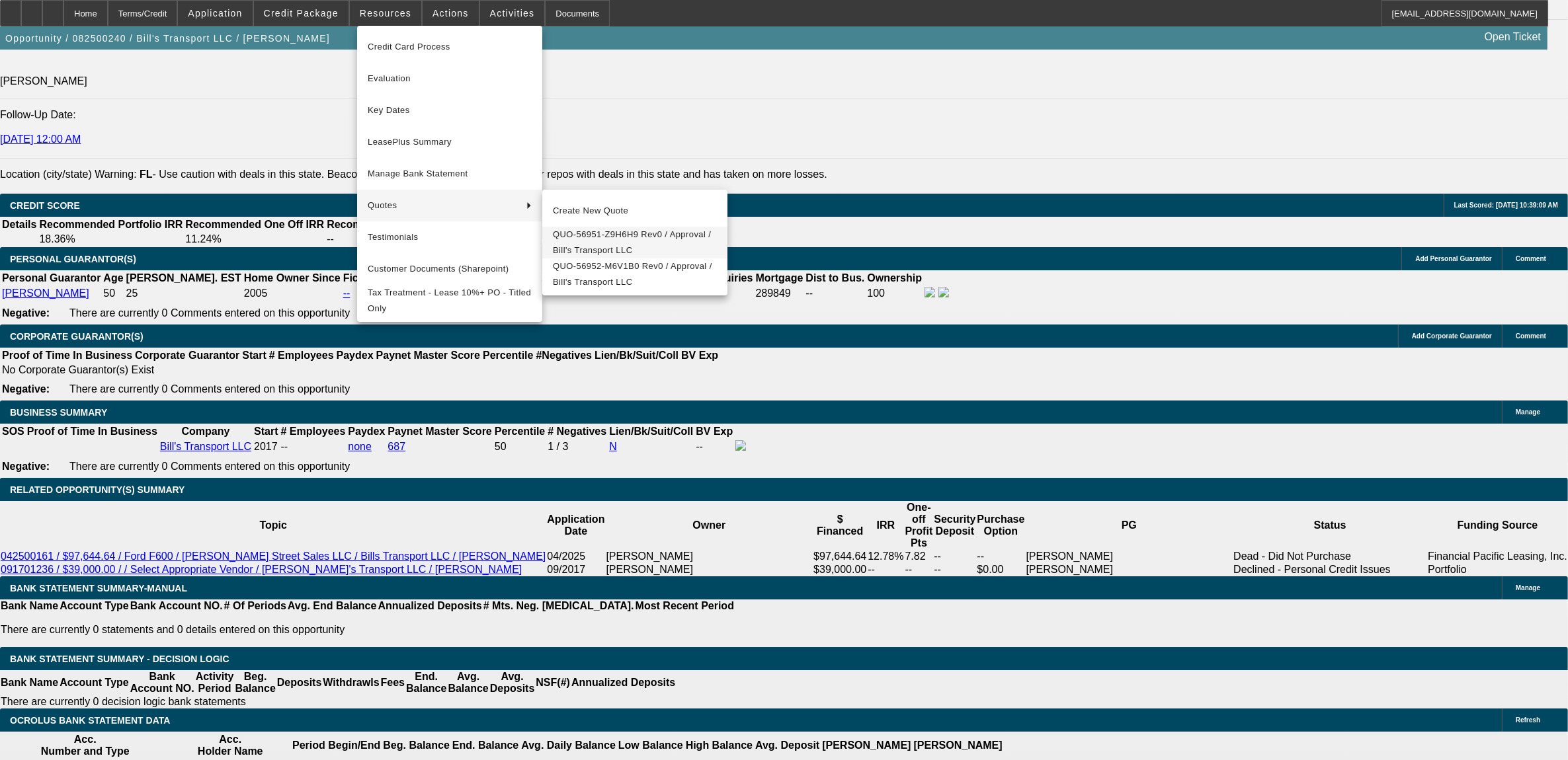
click at [600, 251] on span "QUO-56951-Z9H6H9 Rev0 / Approval / Bill's Transport LLC" at bounding box center [634, 243] width 164 height 32
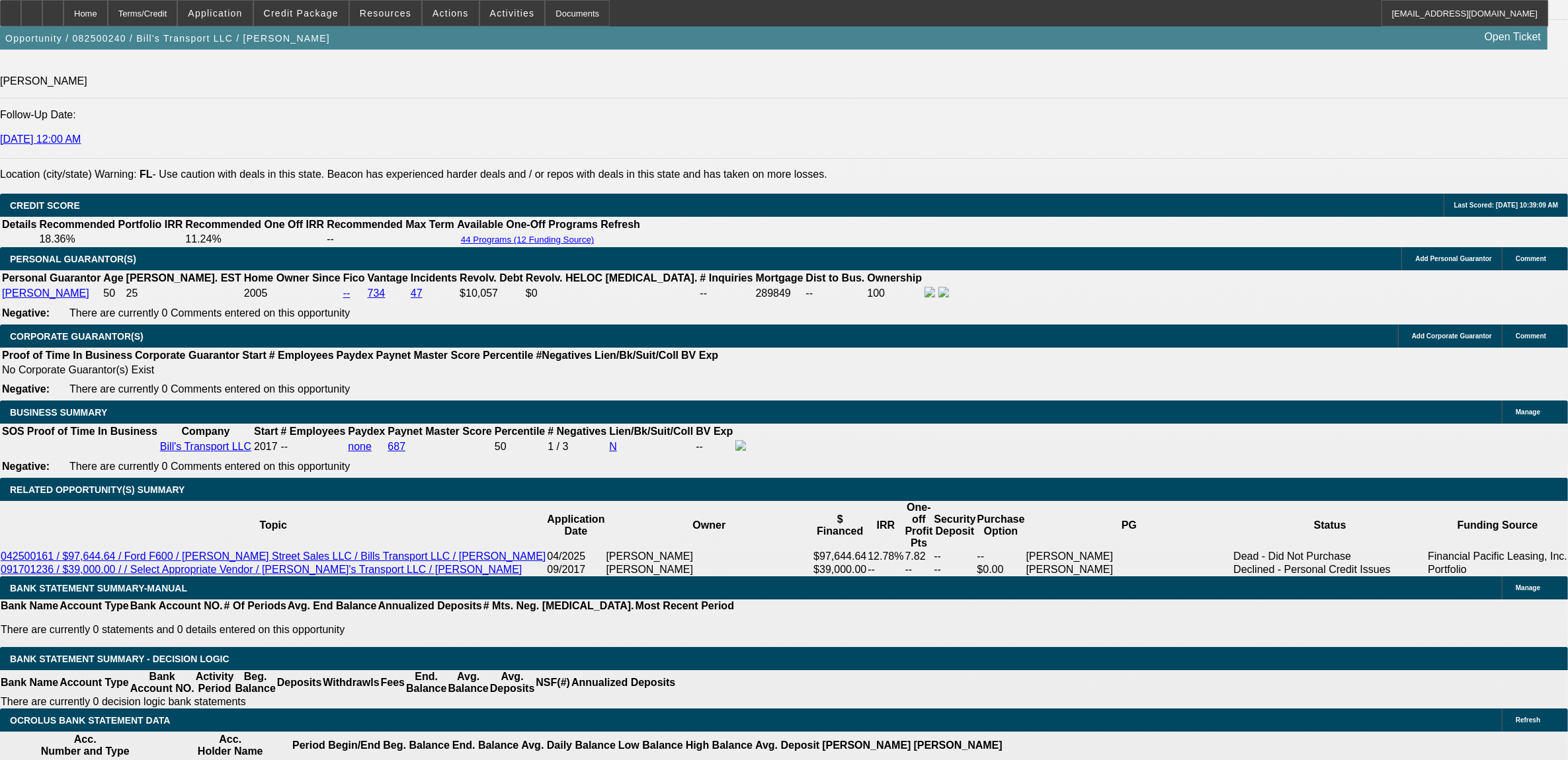
click at [1225, 207] on span "Reply All" at bounding box center [1236, 206] width 36 height 10
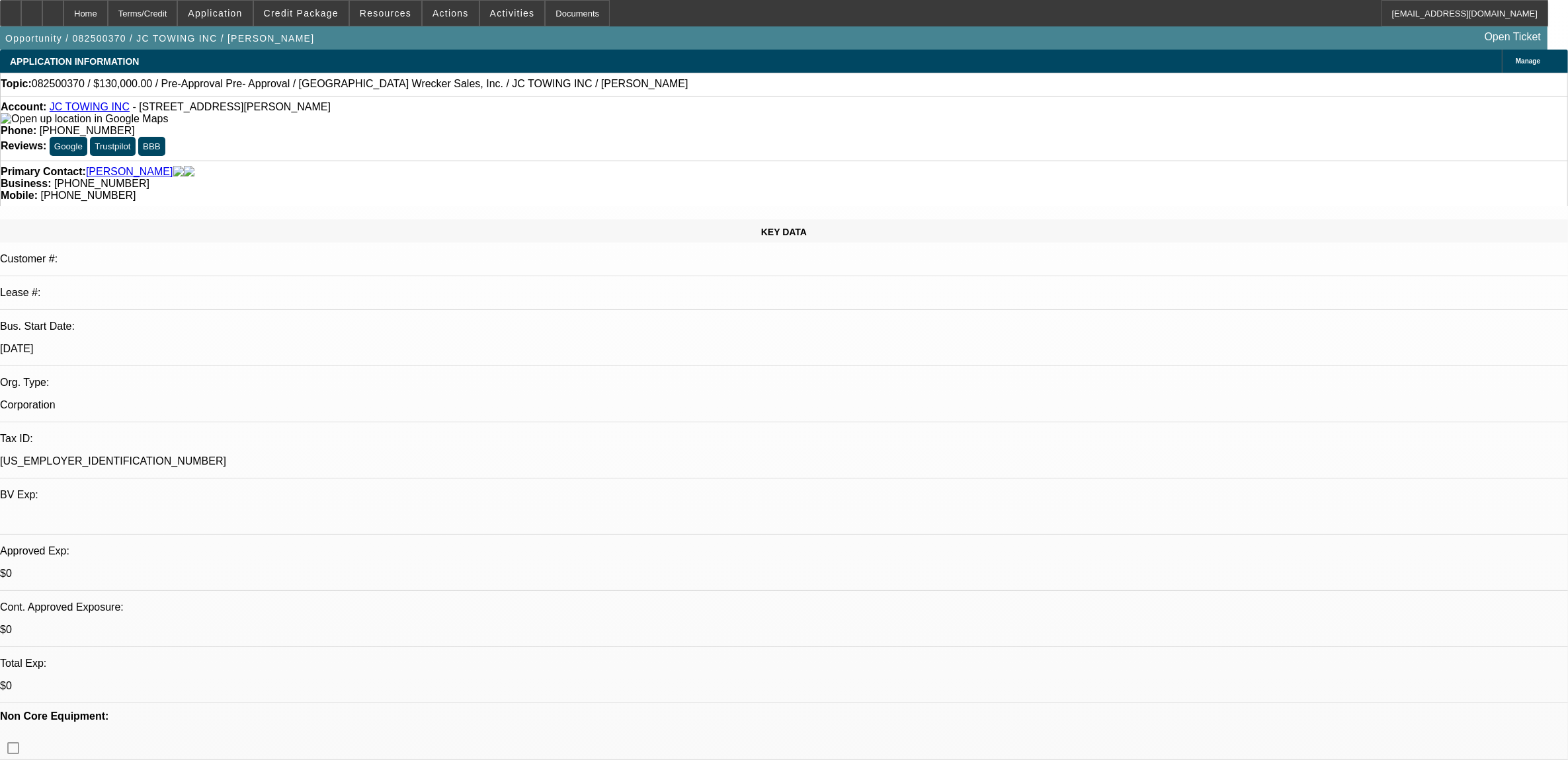
select select "0"
select select "2"
select select "0.1"
select select "1"
select select "2"
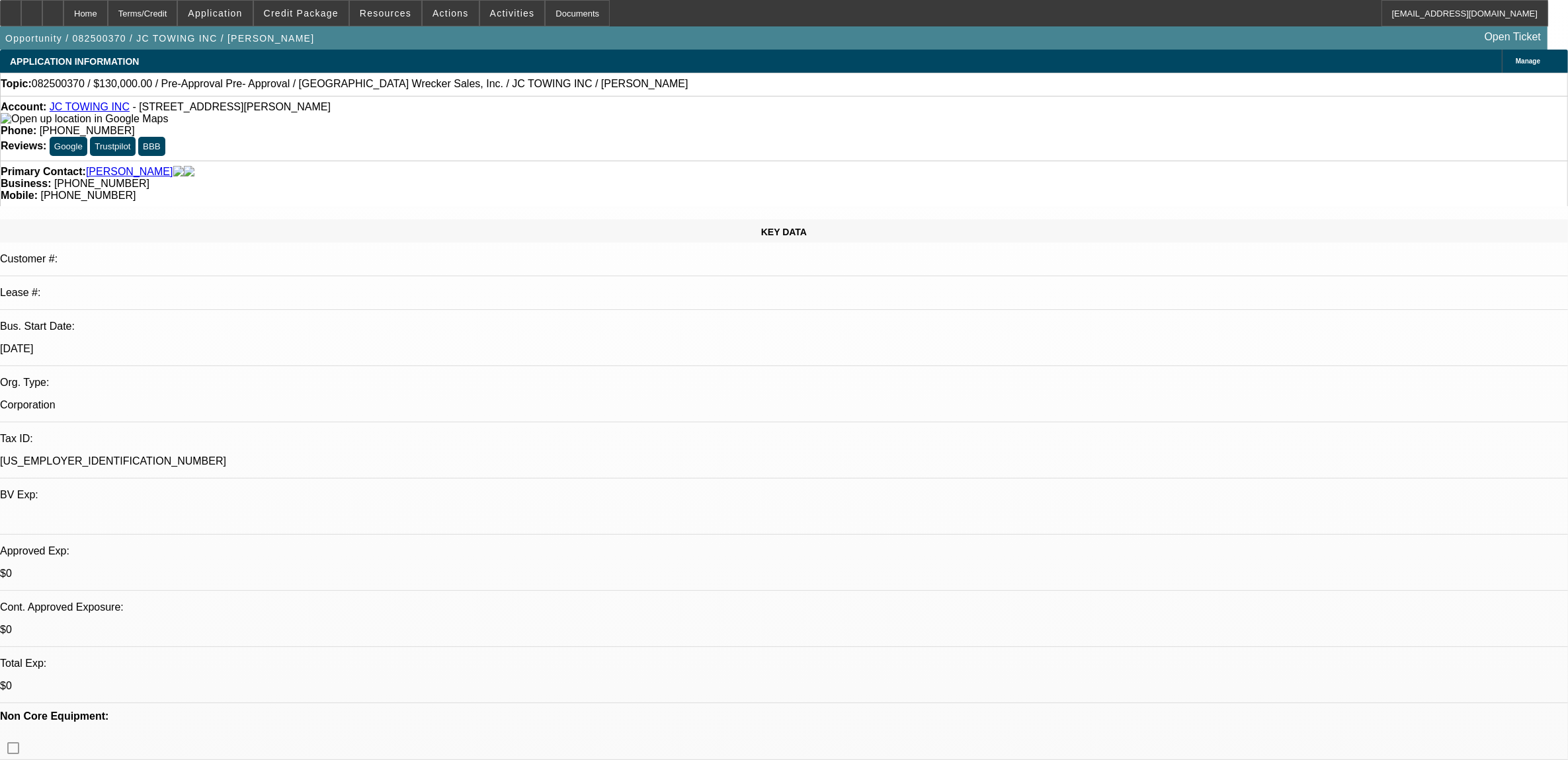
select select "4"
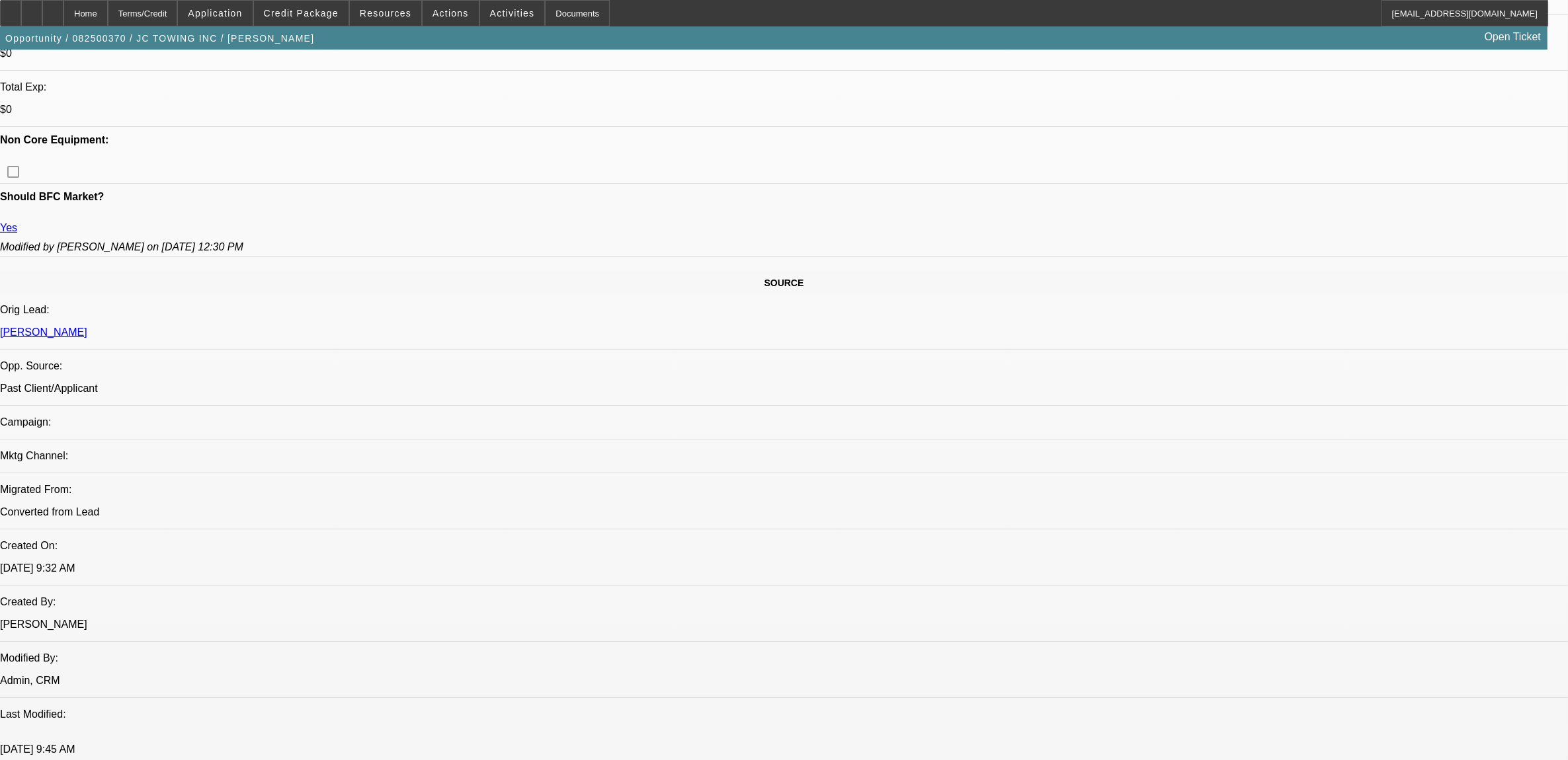
scroll to position [579, 0]
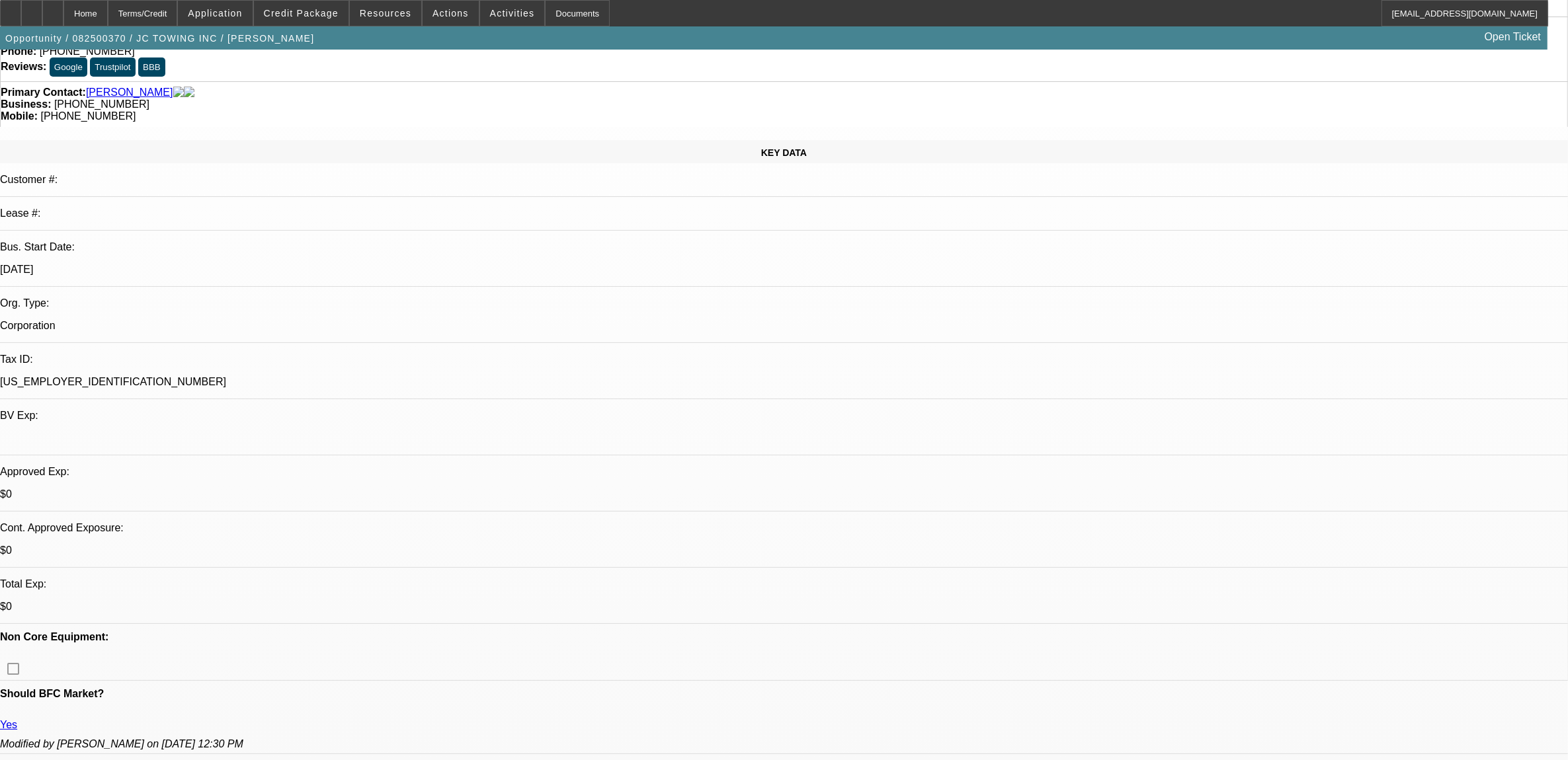
scroll to position [0, 0]
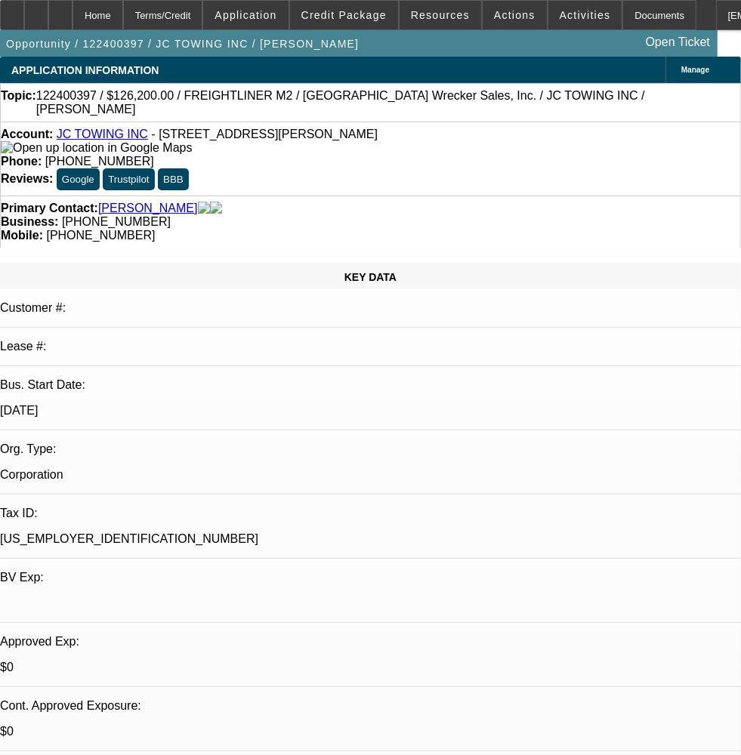
select select "0"
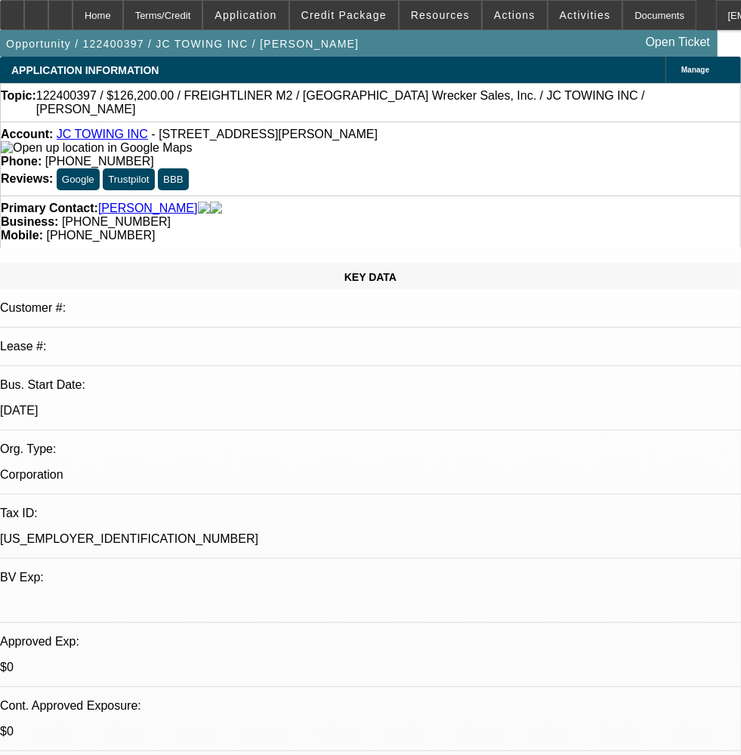
select select "0"
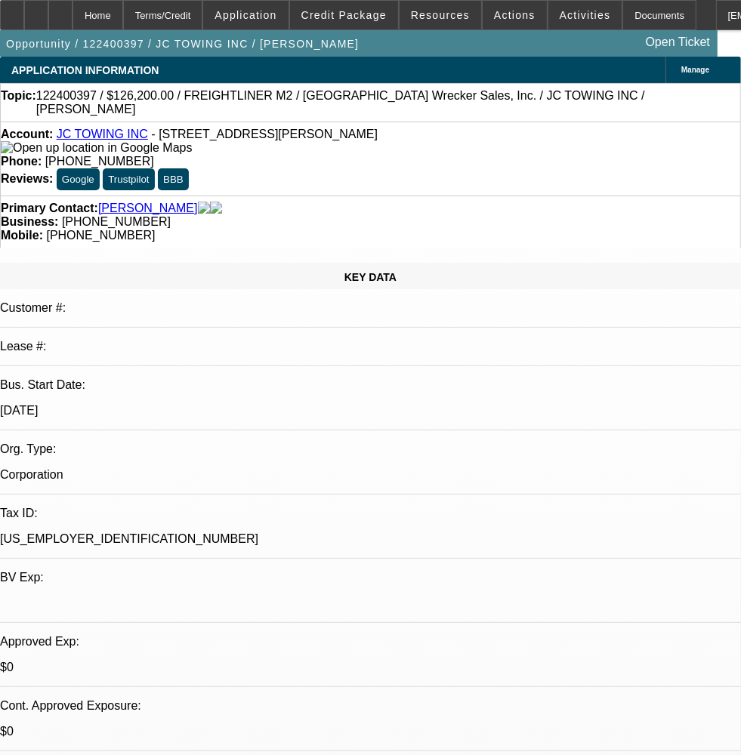
select select "0"
select select "1"
select select "2"
select select "6"
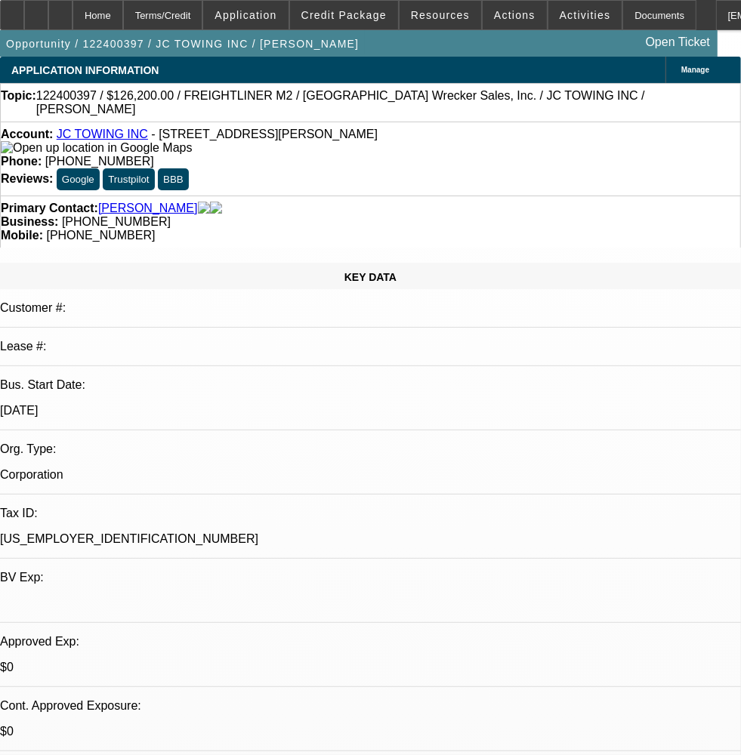
select select "1"
select select "2"
select select "6"
select select "1"
select select "3"
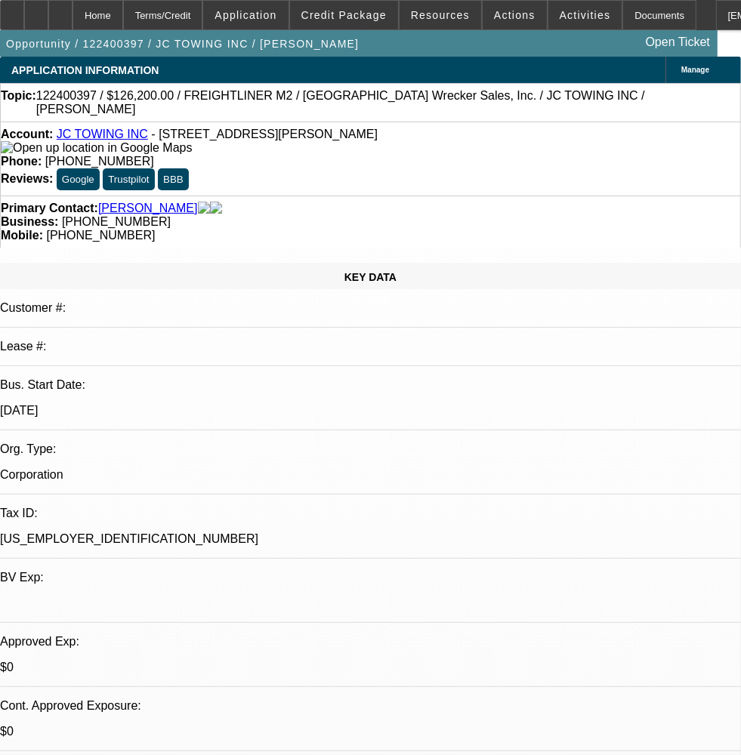
select select "6"
select select "1"
select select "3"
select select "6"
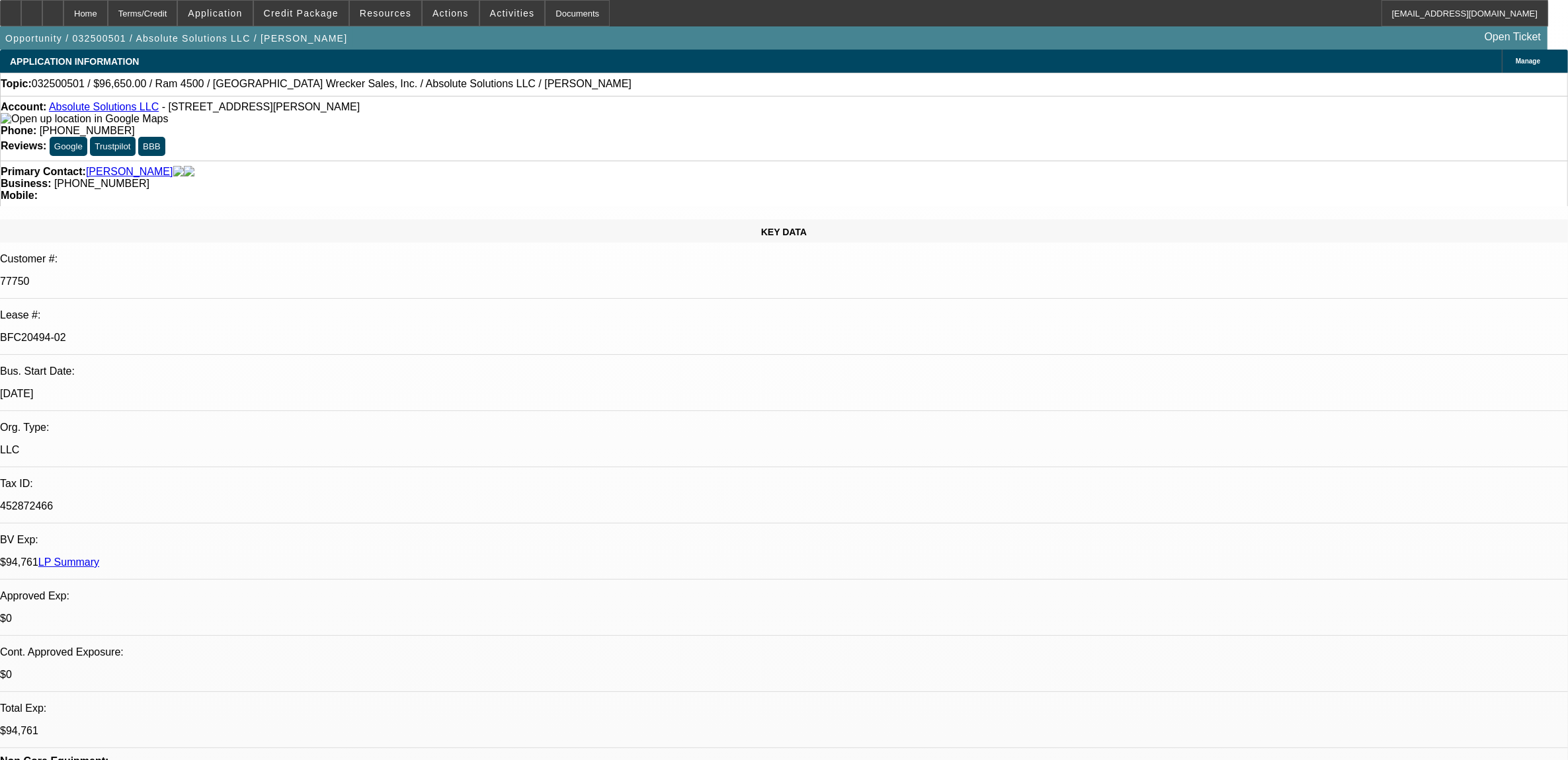
select select "0"
select select "2"
select select "0"
select select "2"
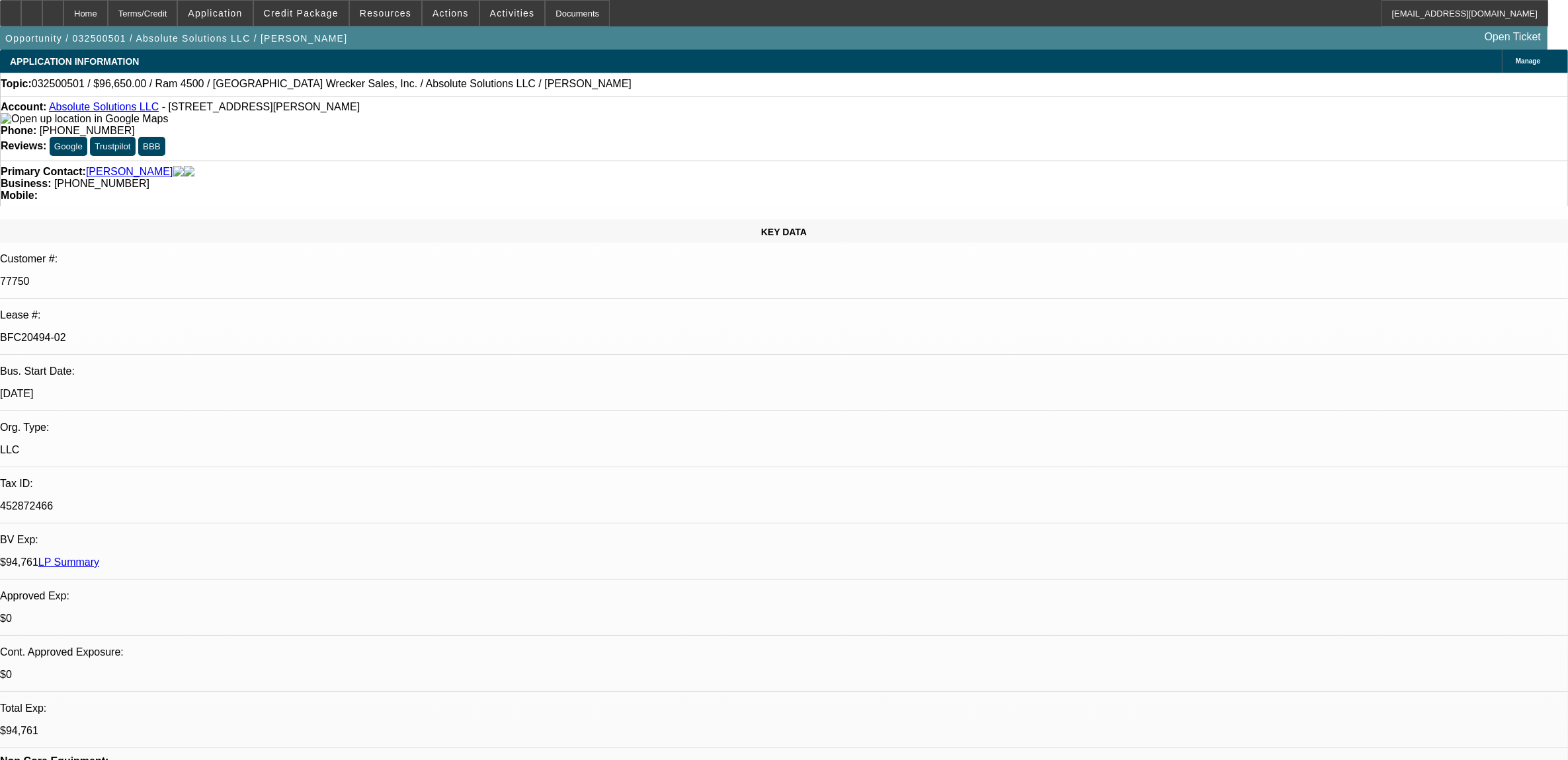
select select "0"
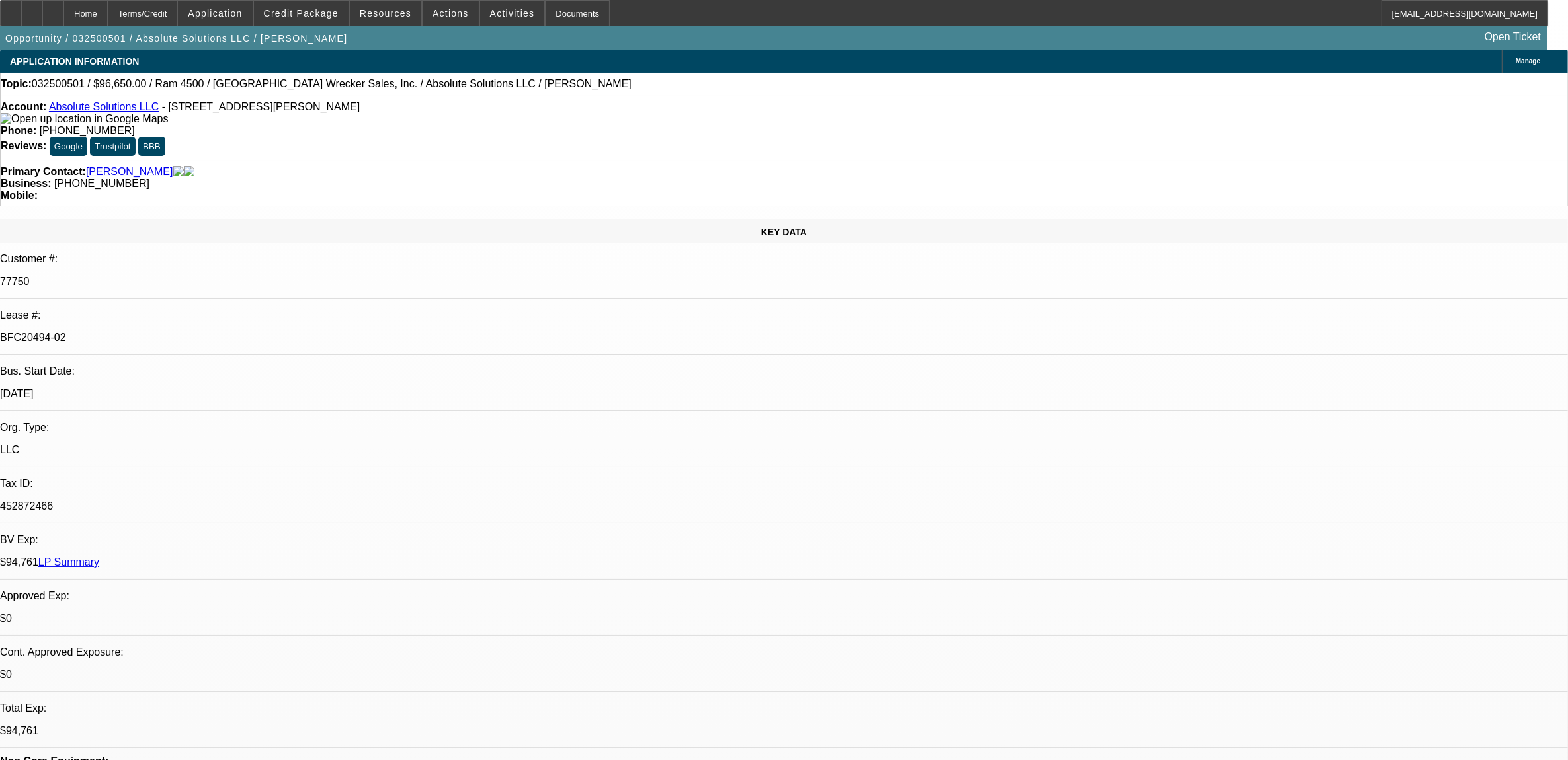
select select "0"
select select "1"
select select "2"
select select "6"
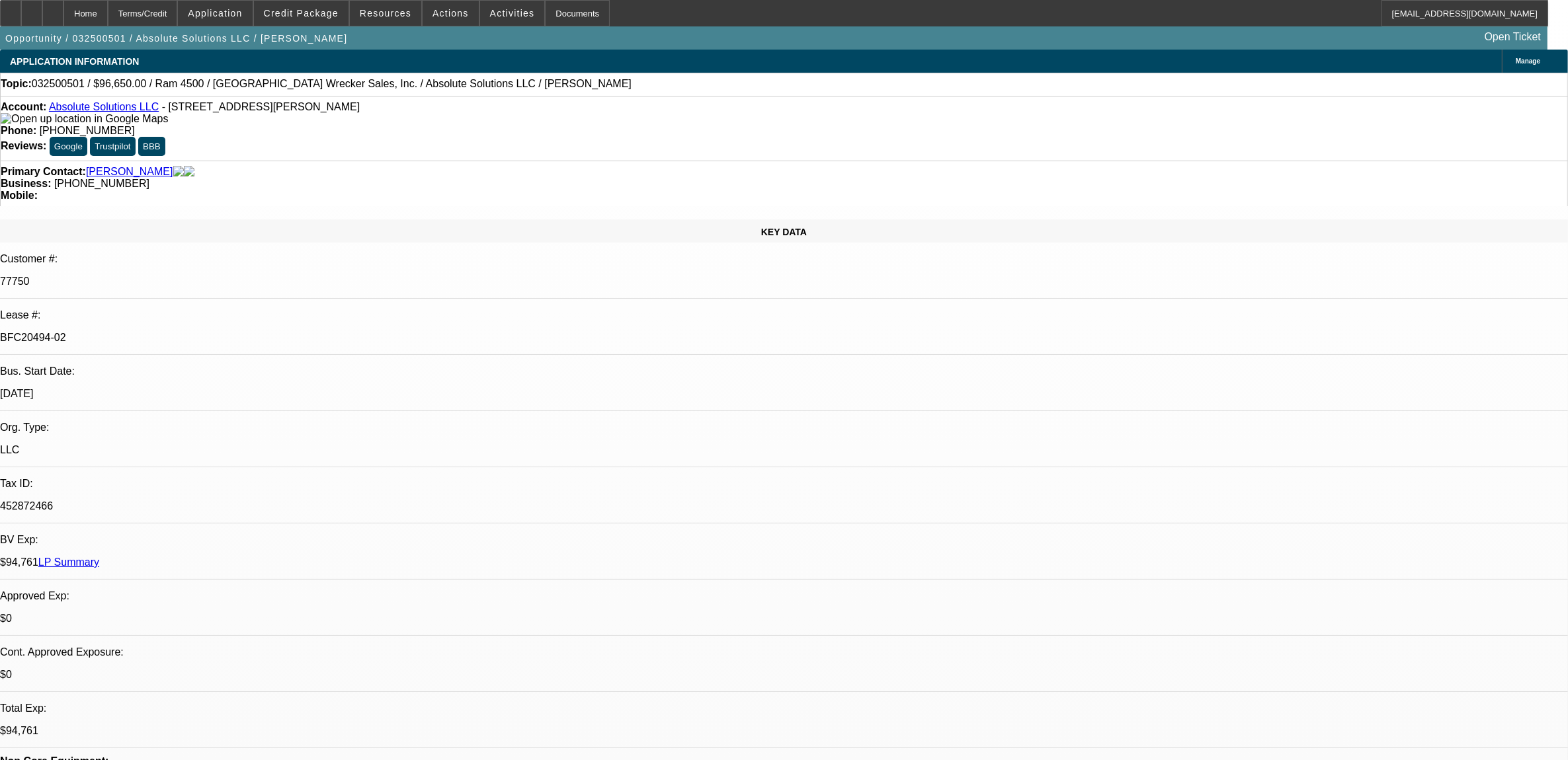
select select "1"
select select "2"
select select "6"
select select "1"
select select "3"
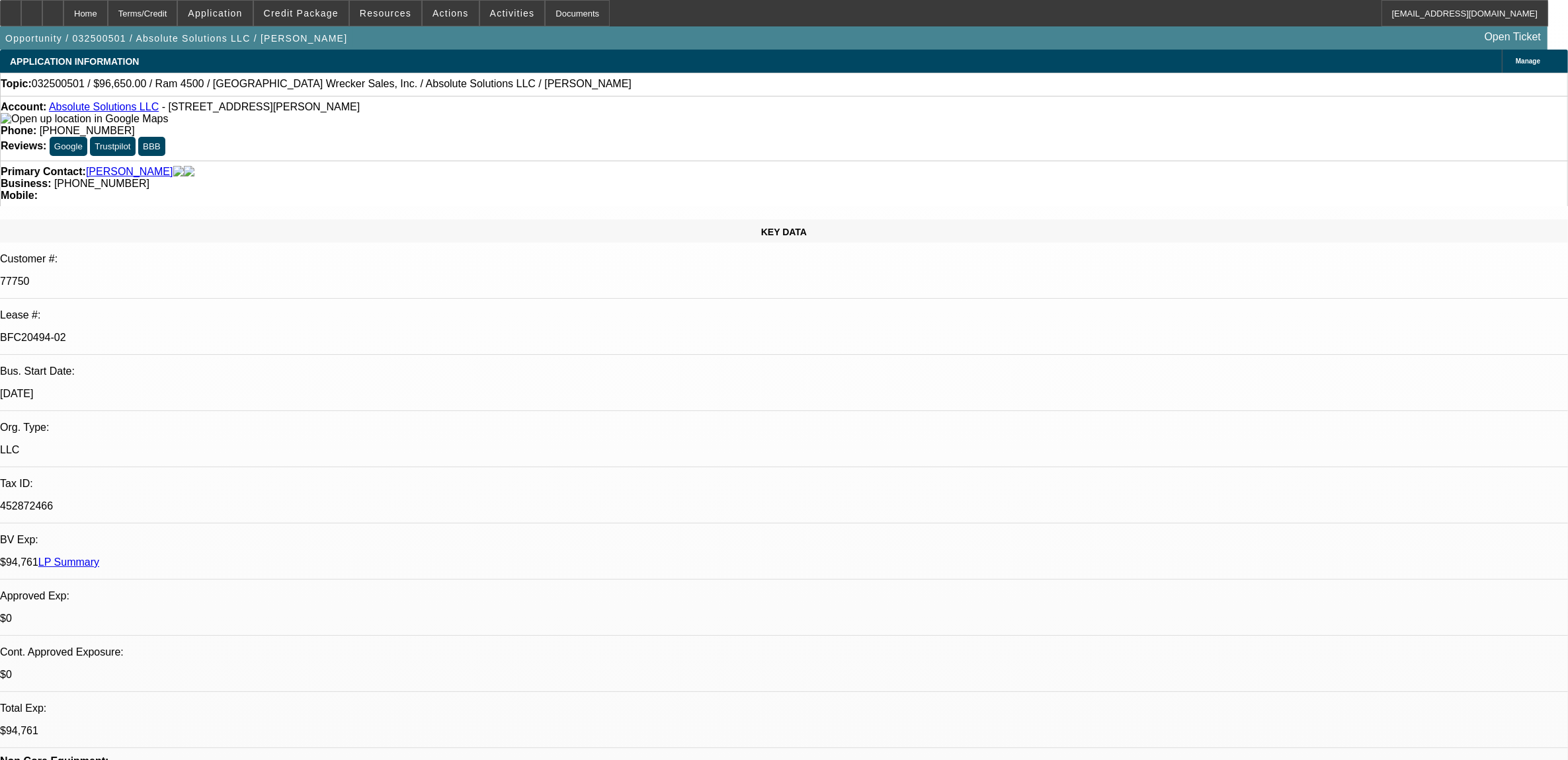
select select "6"
select select "1"
select select "3"
select select "6"
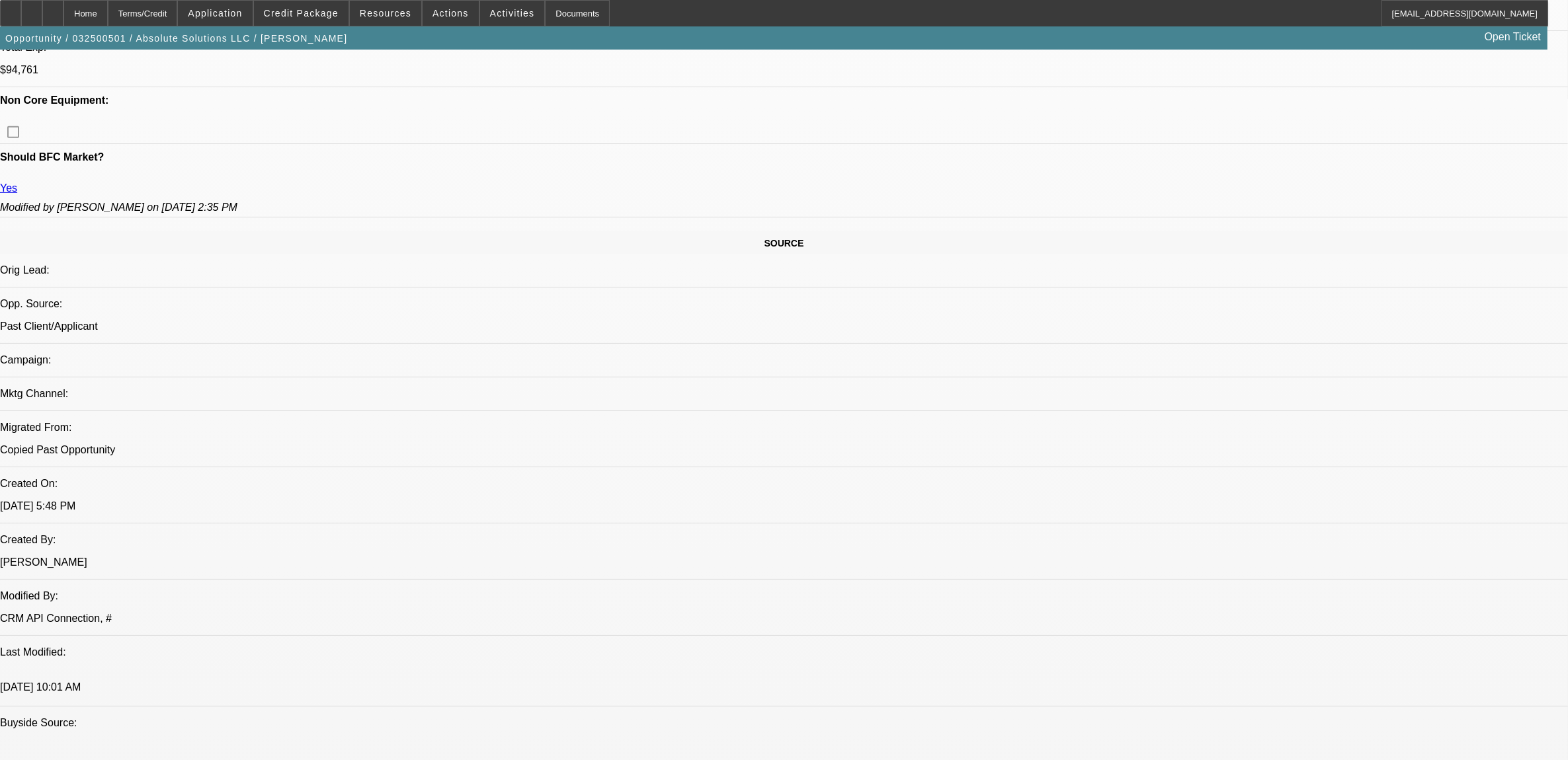
scroll to position [744, 0]
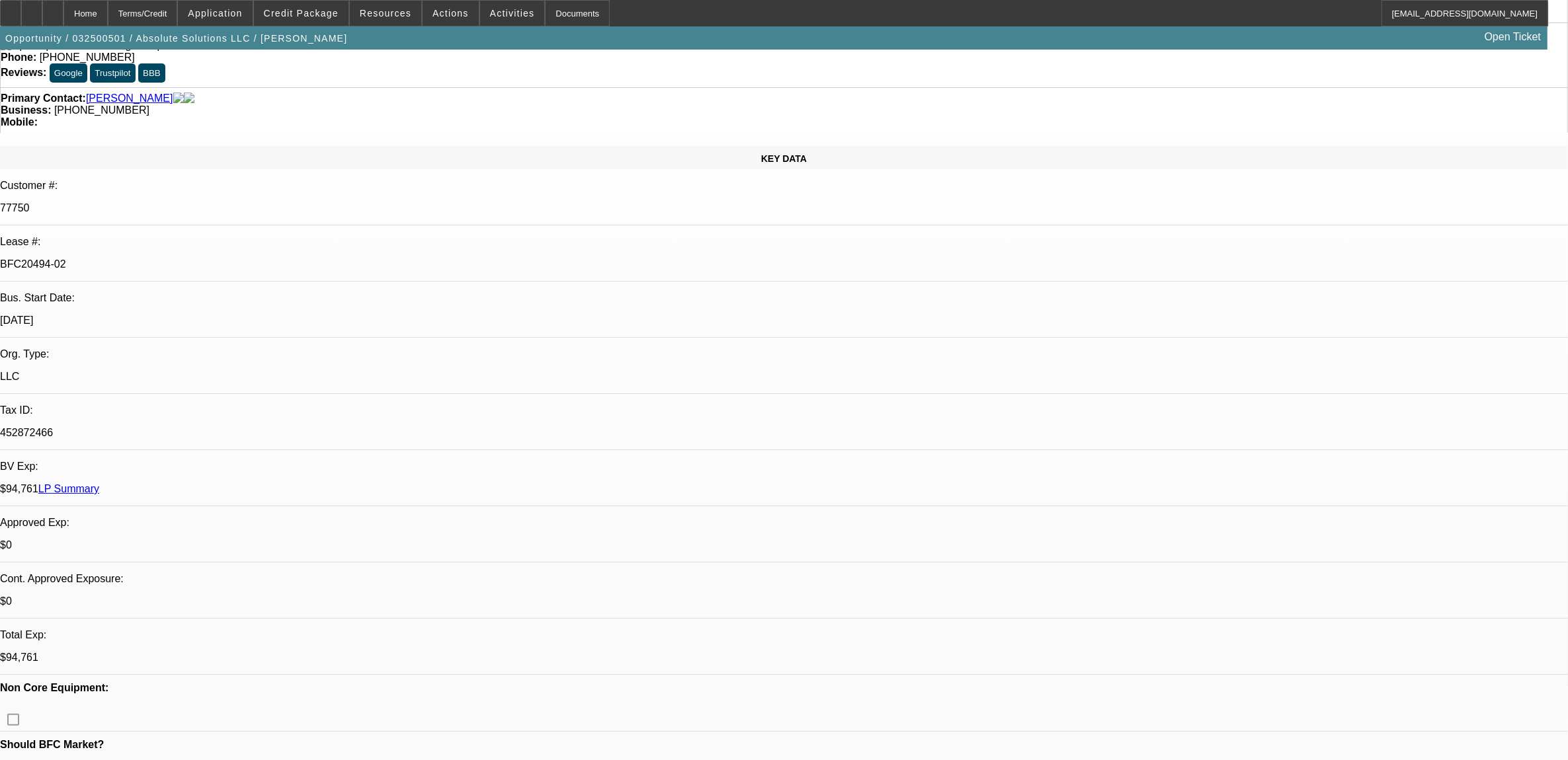
scroll to position [0, 0]
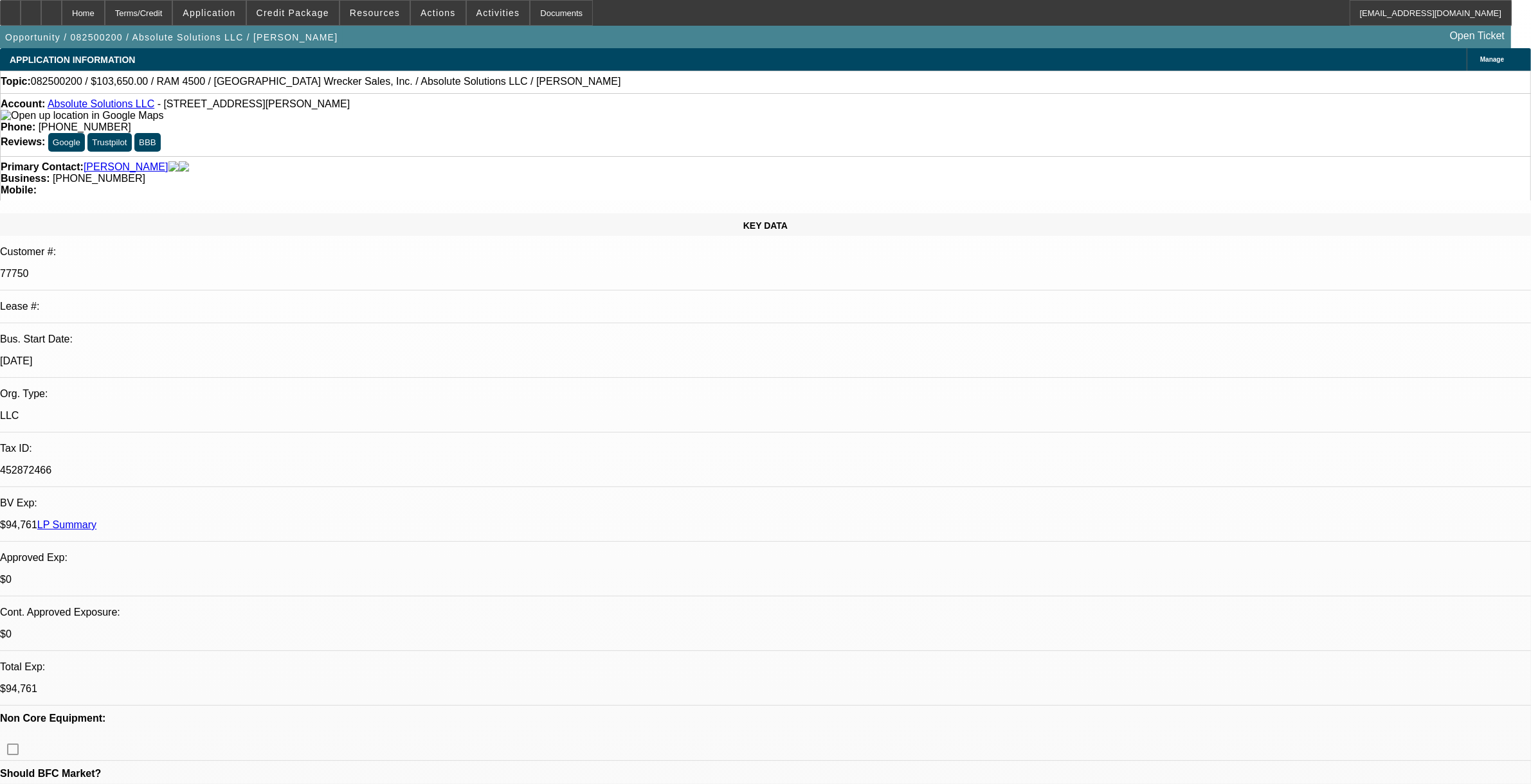
select select "0"
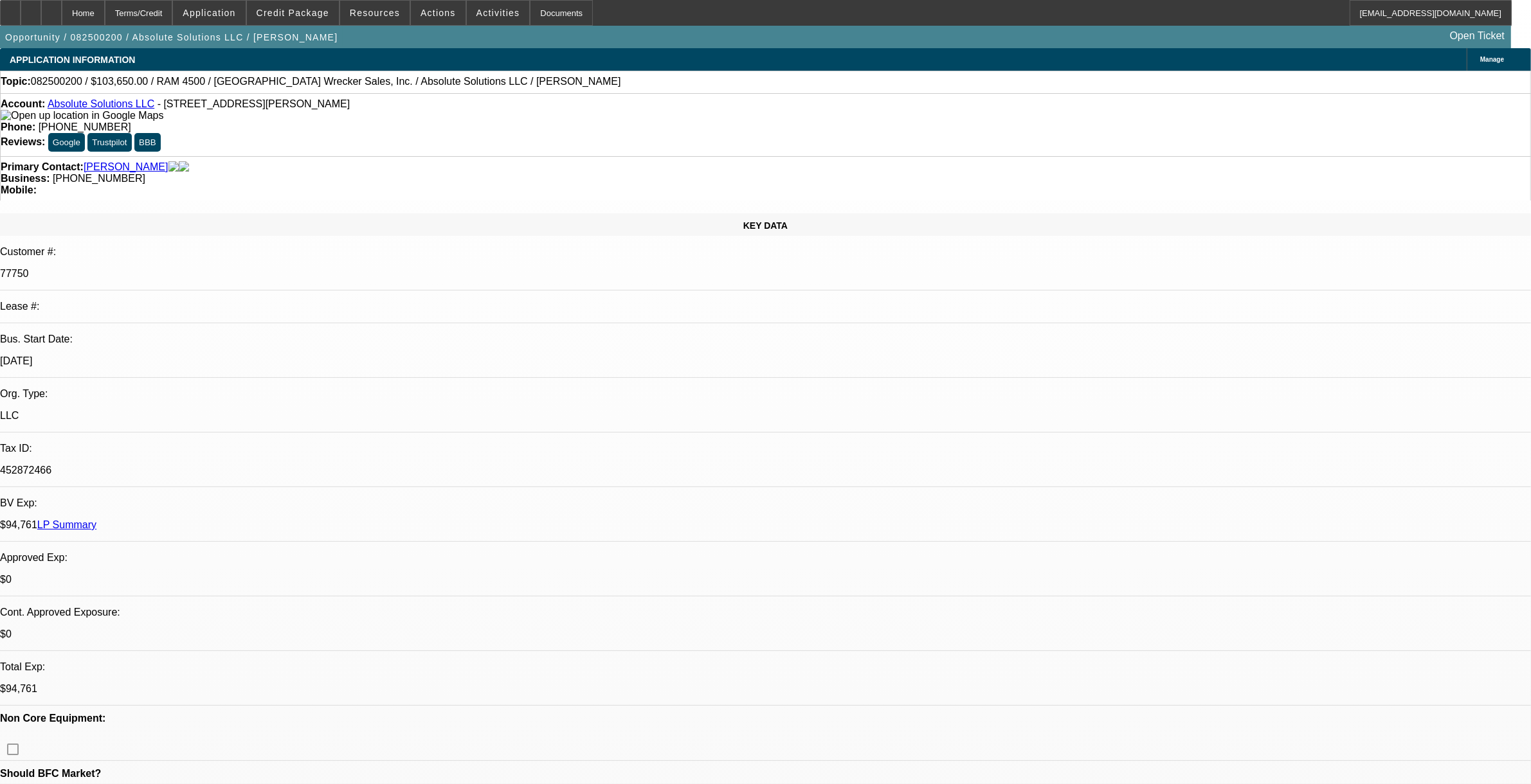
select select "0"
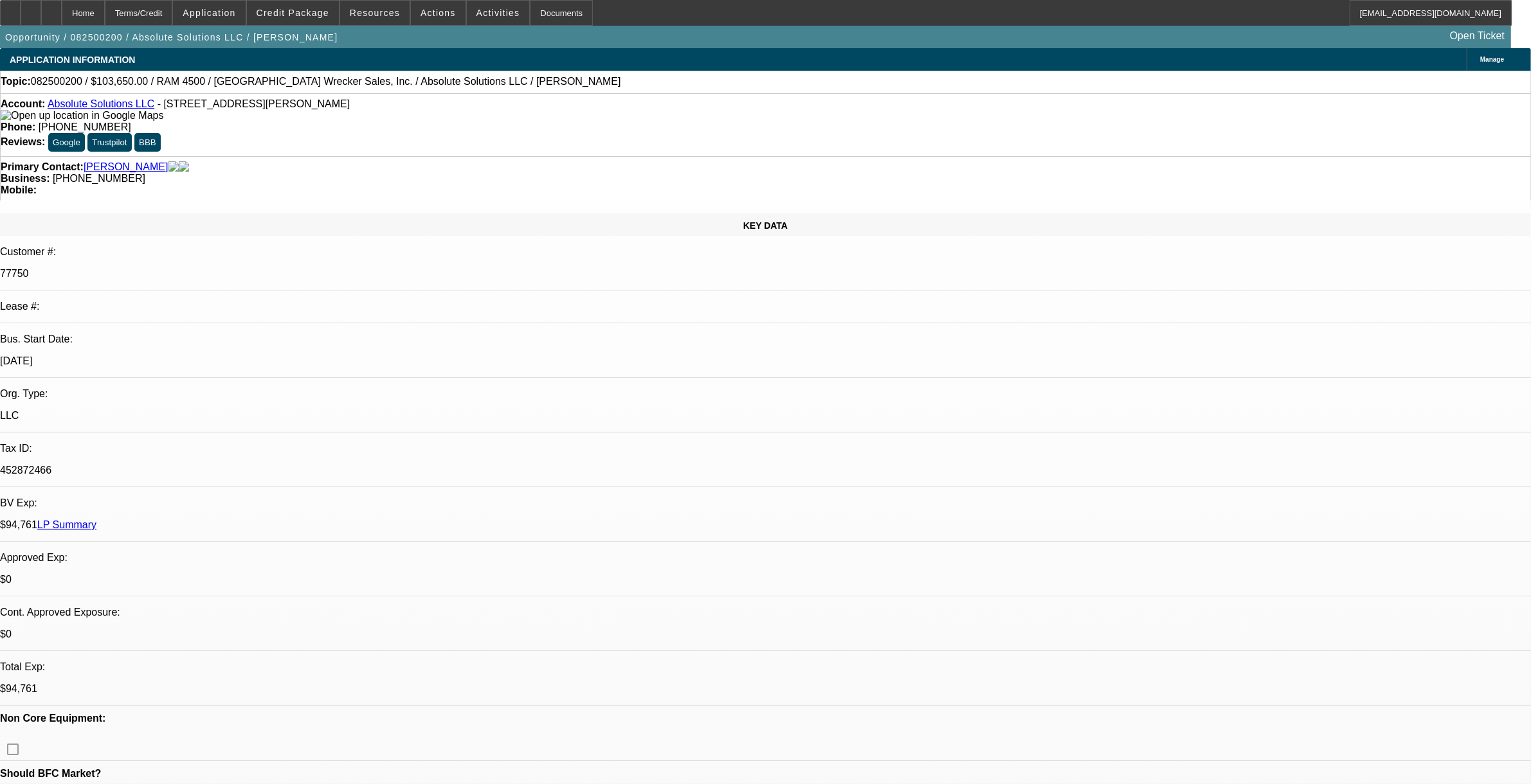
select select "0"
select select "1"
select select "6"
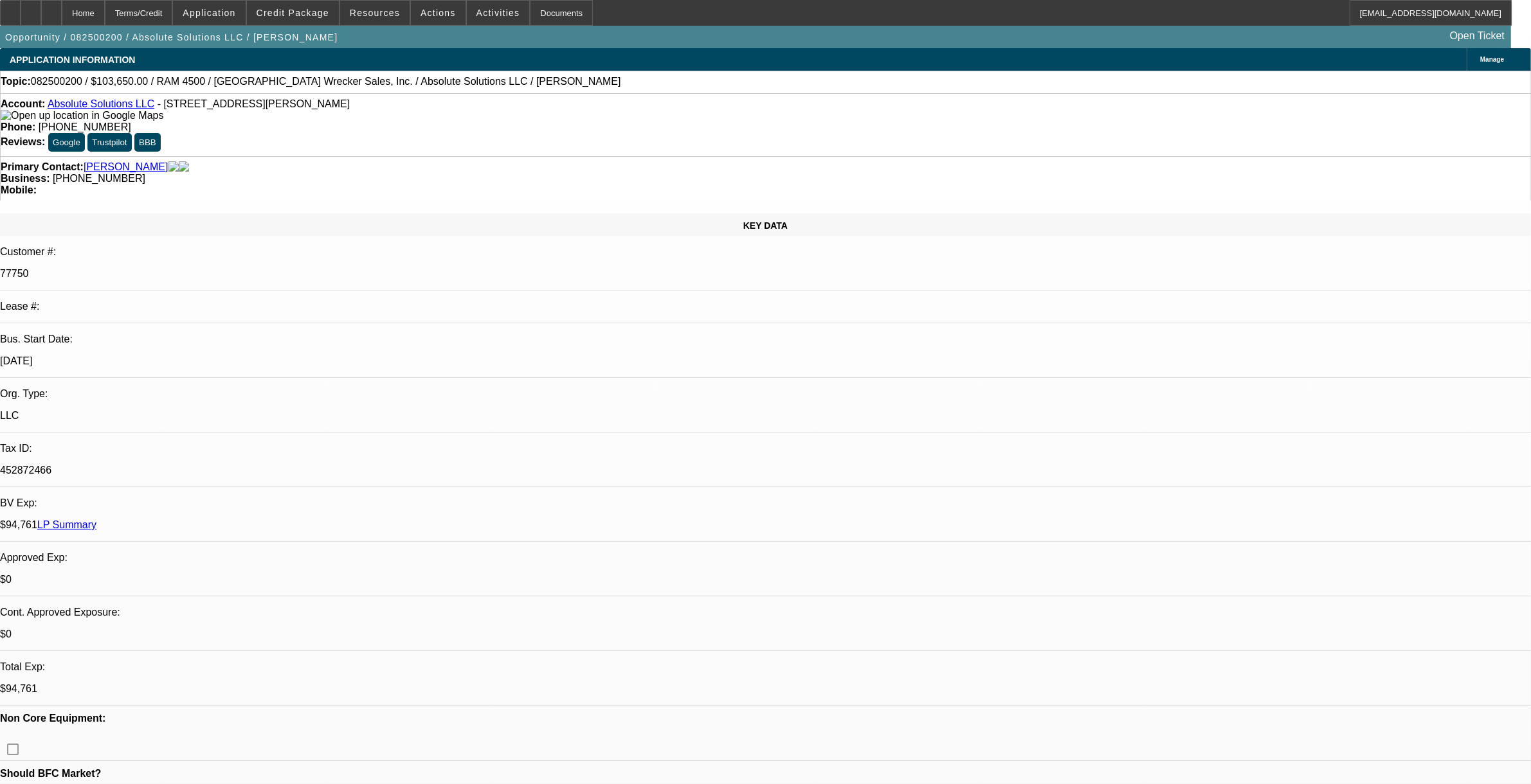
select select "1"
select select "6"
select select "1"
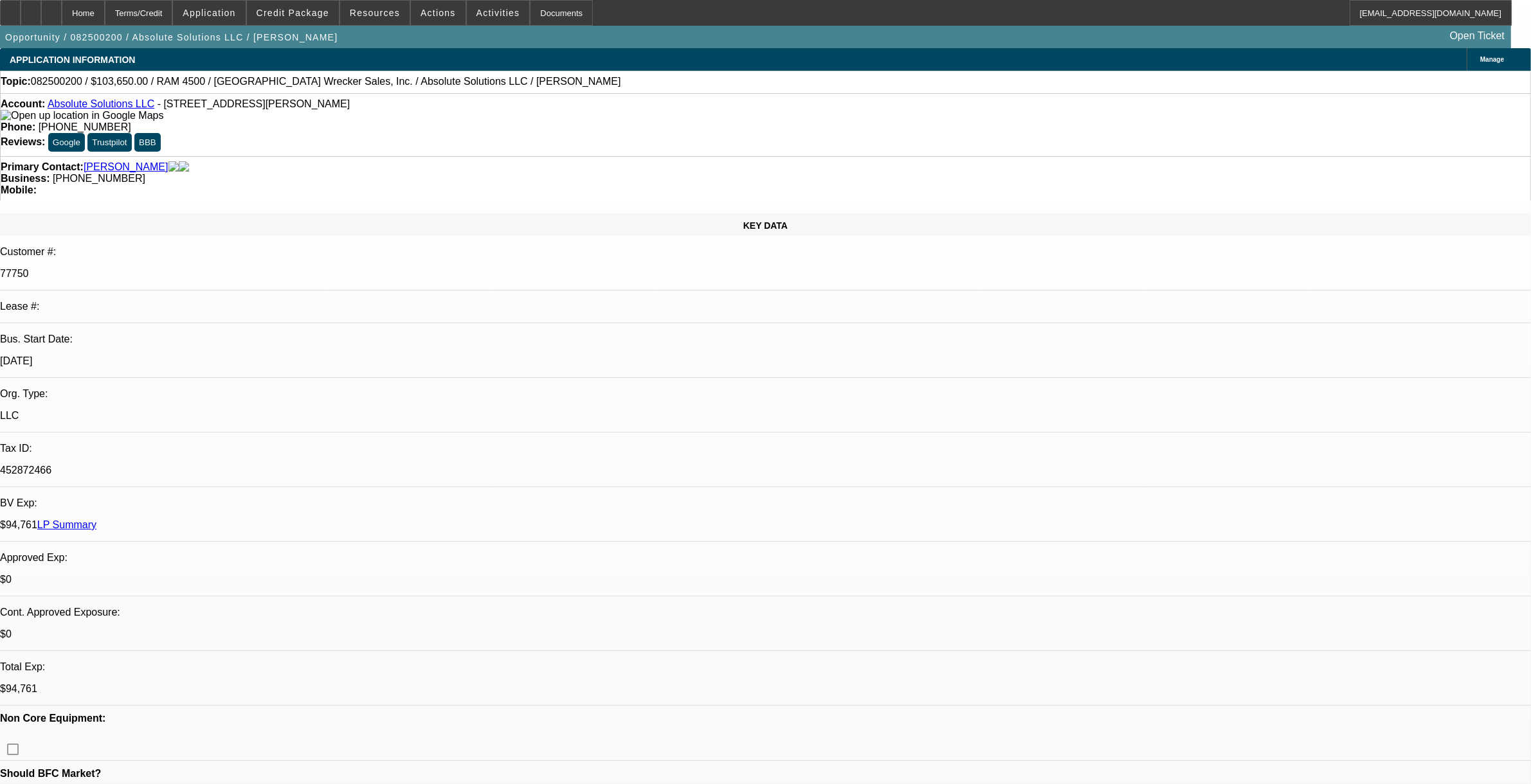
select select "6"
select select "1"
select select "6"
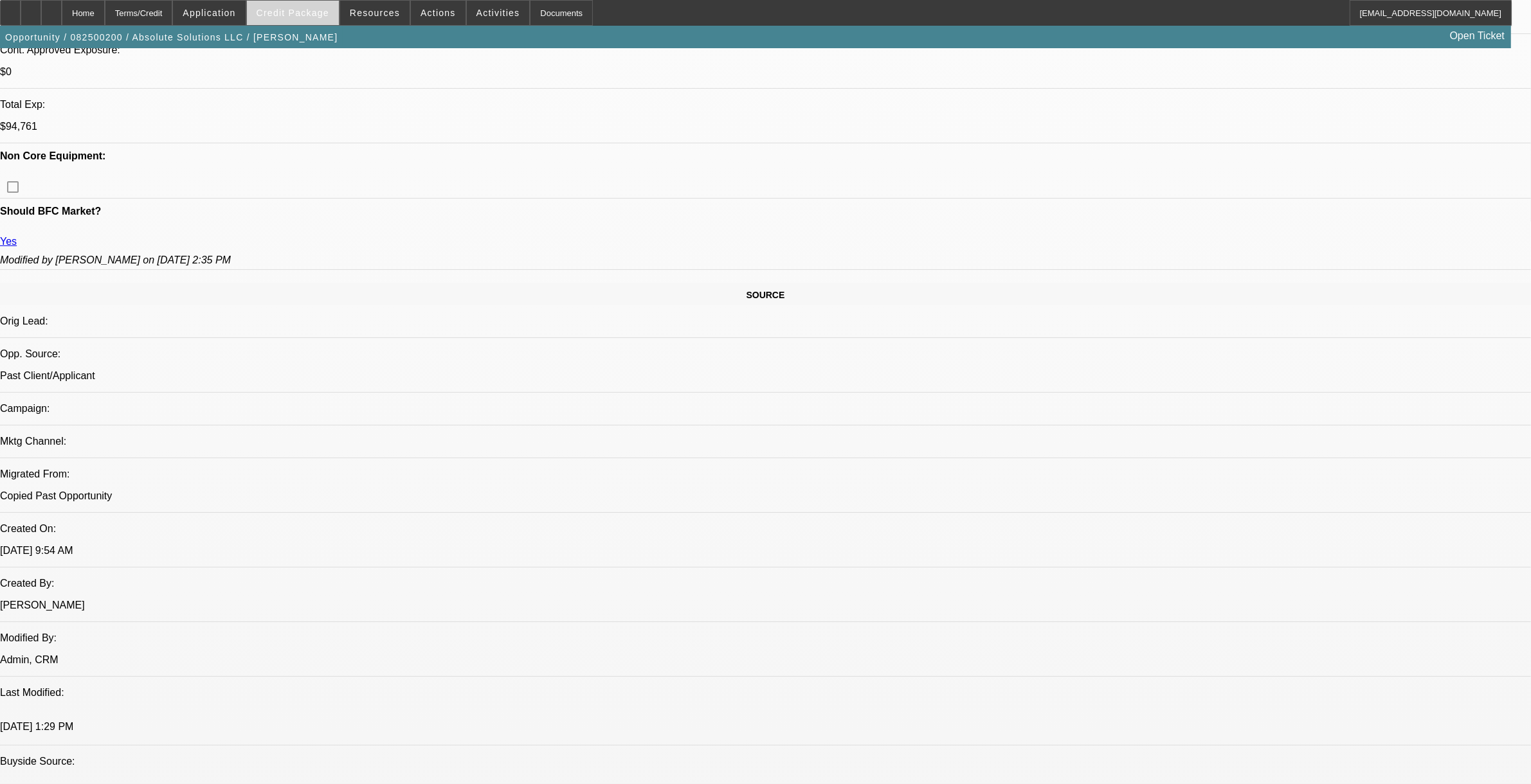
scroll to position [80, 0]
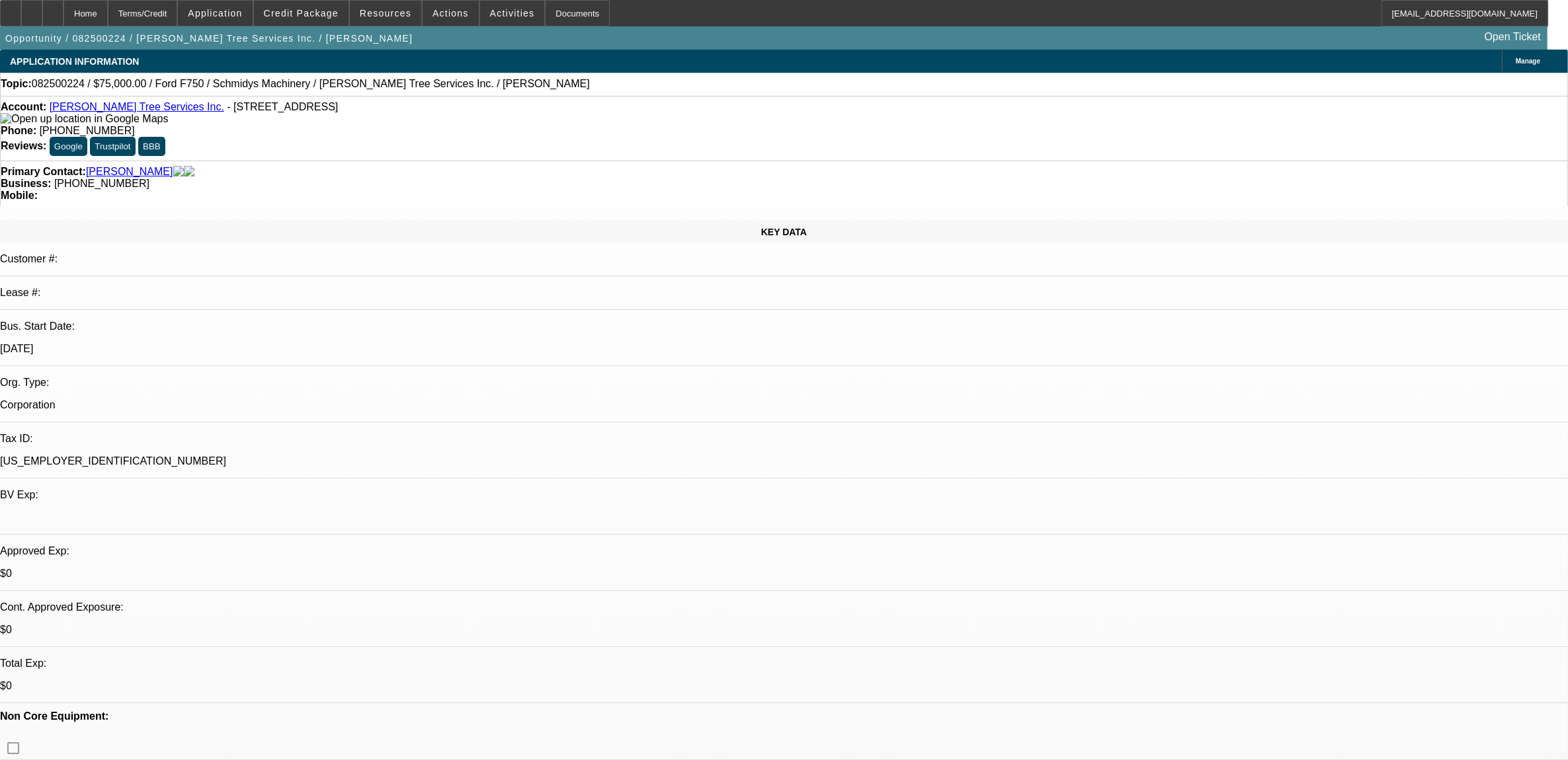
select select "0"
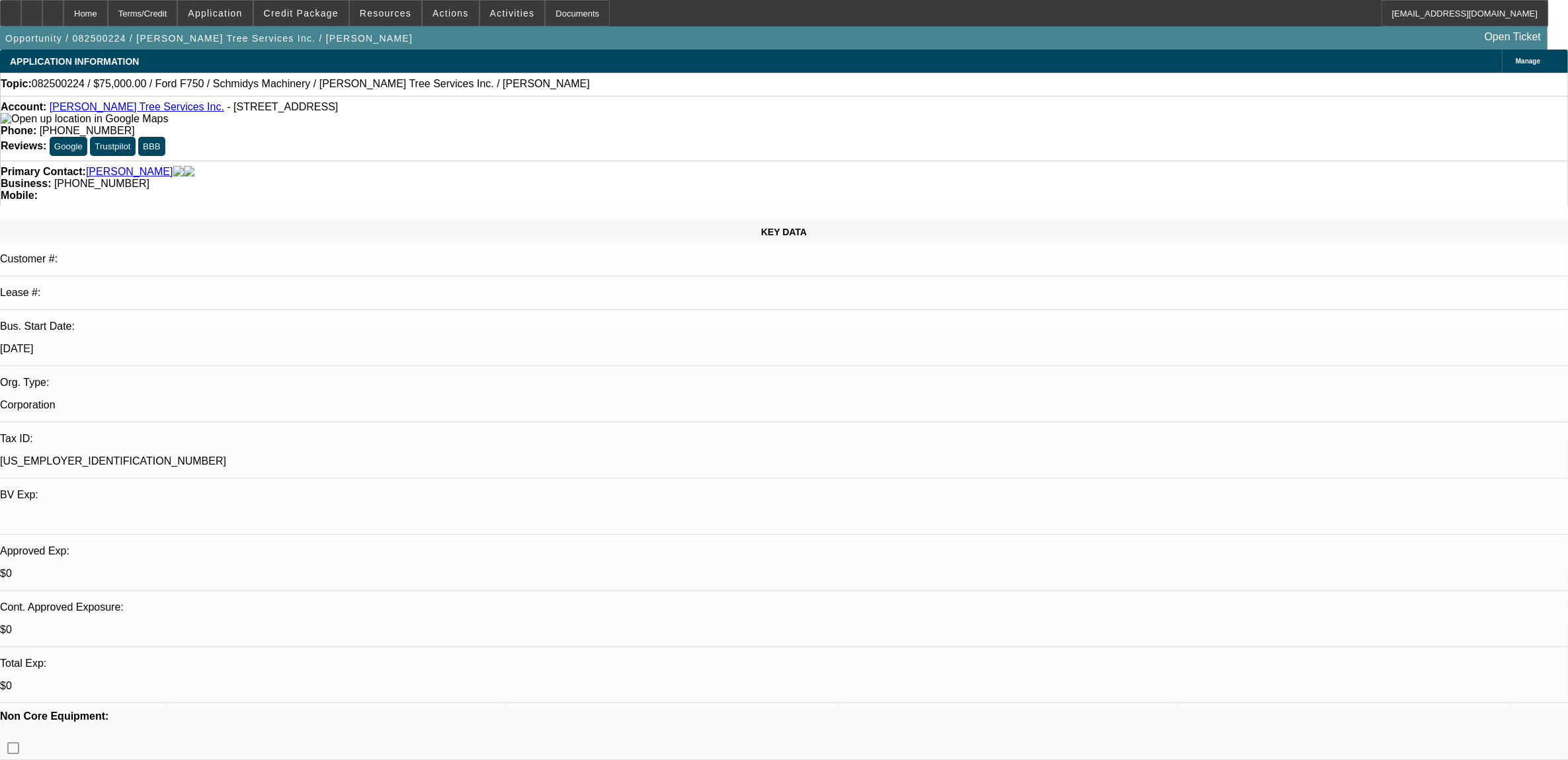
select select "0"
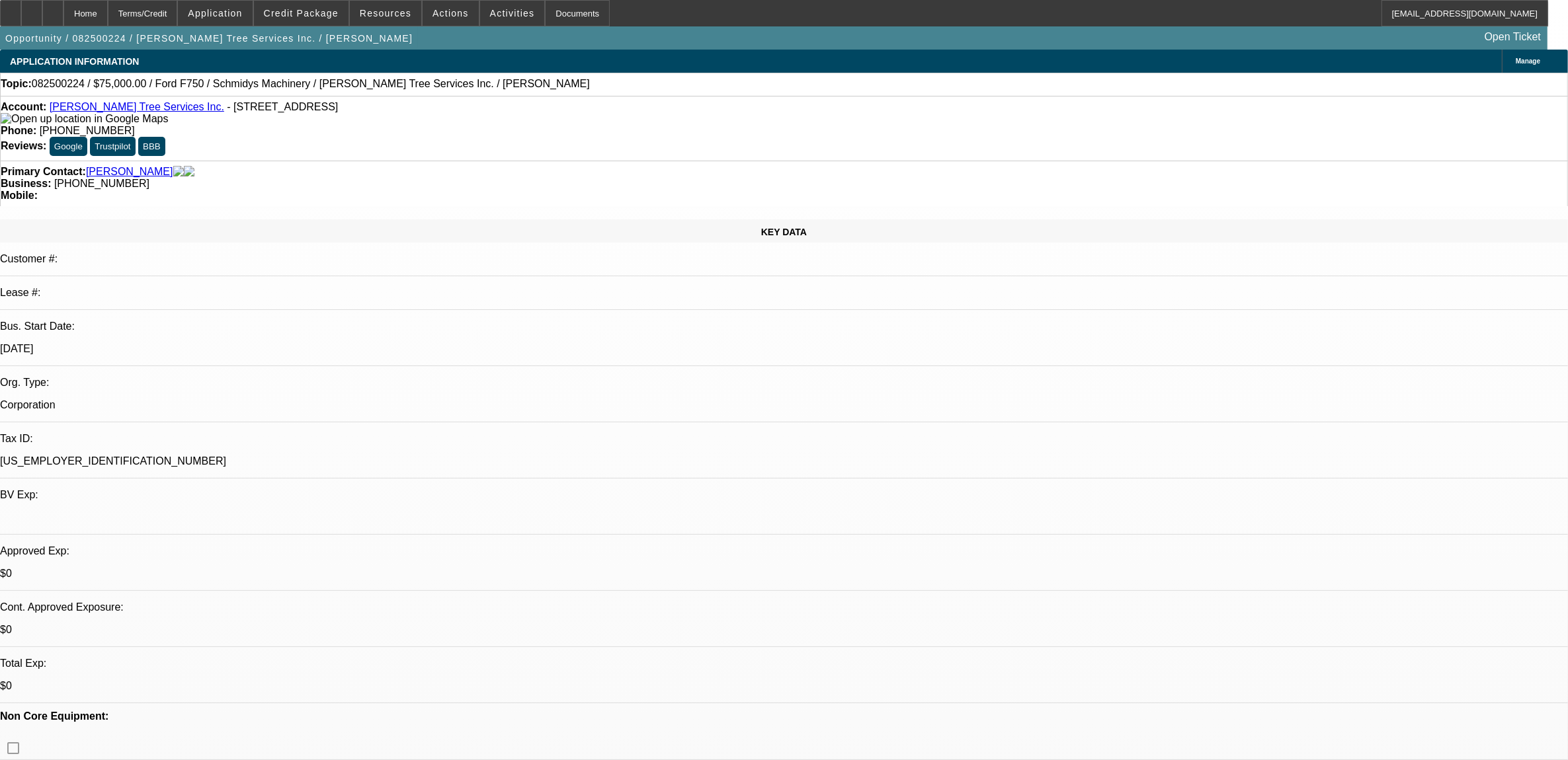
select select "0"
select select "1"
select select "6"
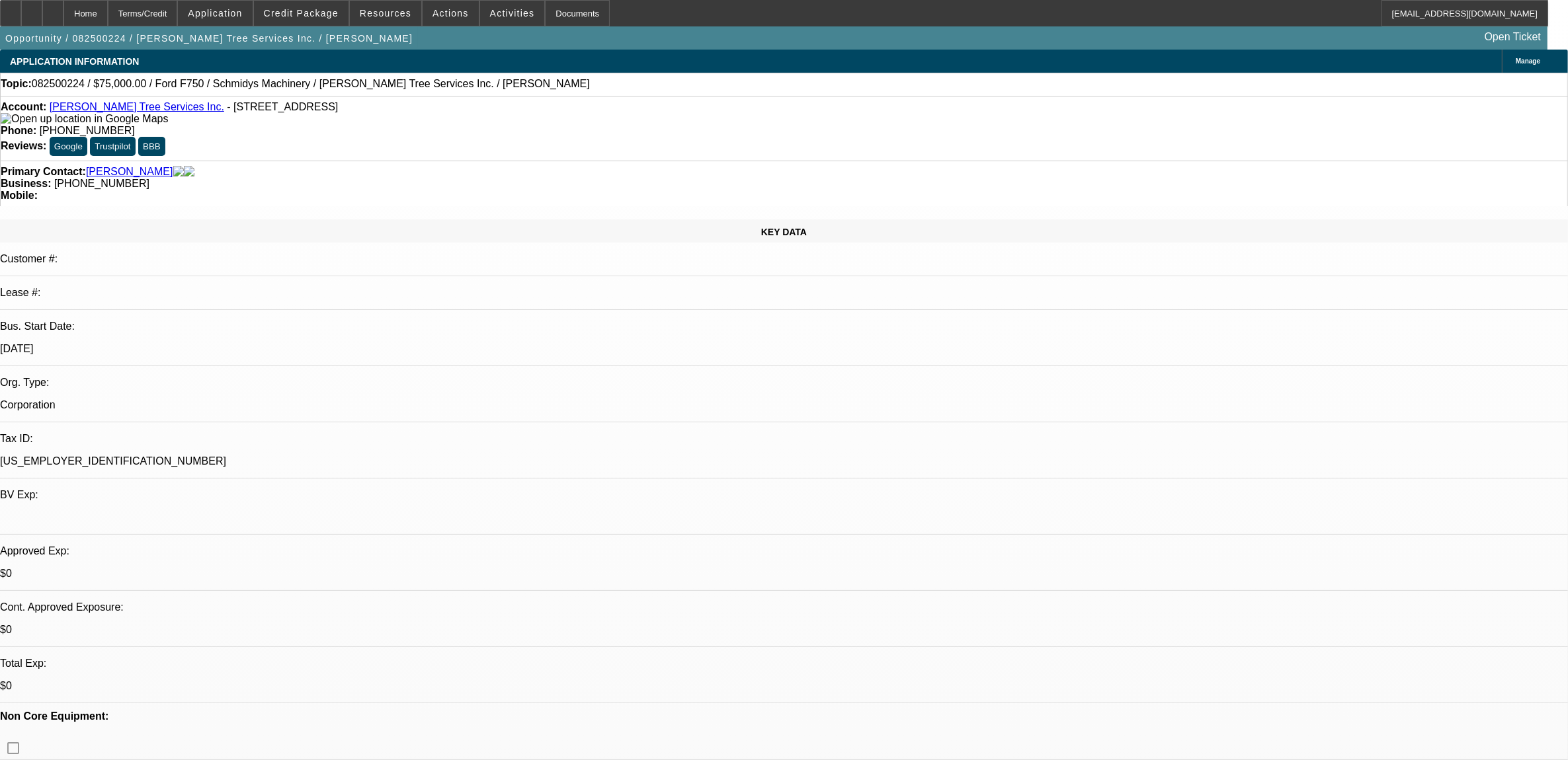
select select "1"
select select "6"
select select "1"
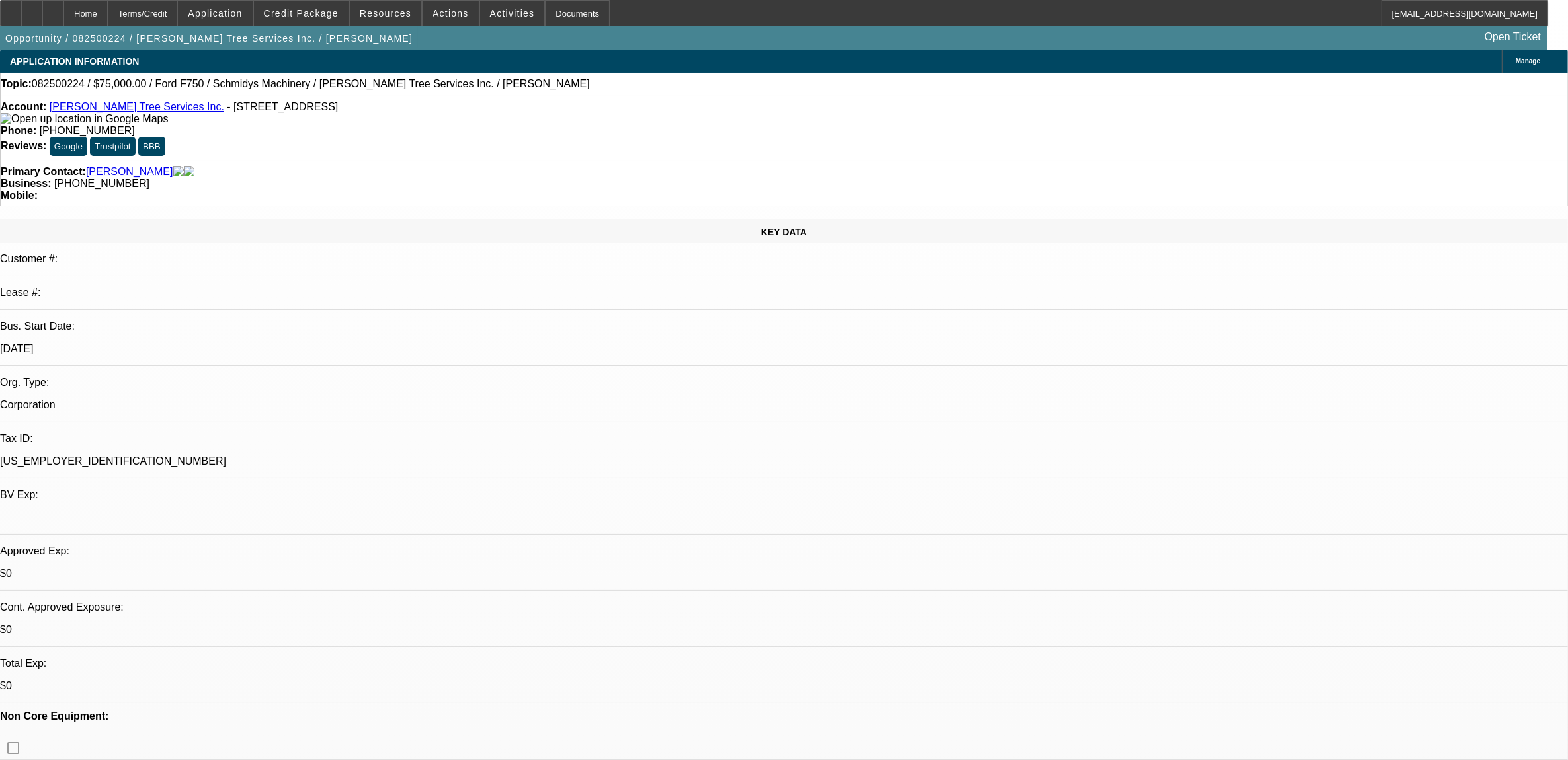
select select "6"
select select "1"
select select "3"
select select "6"
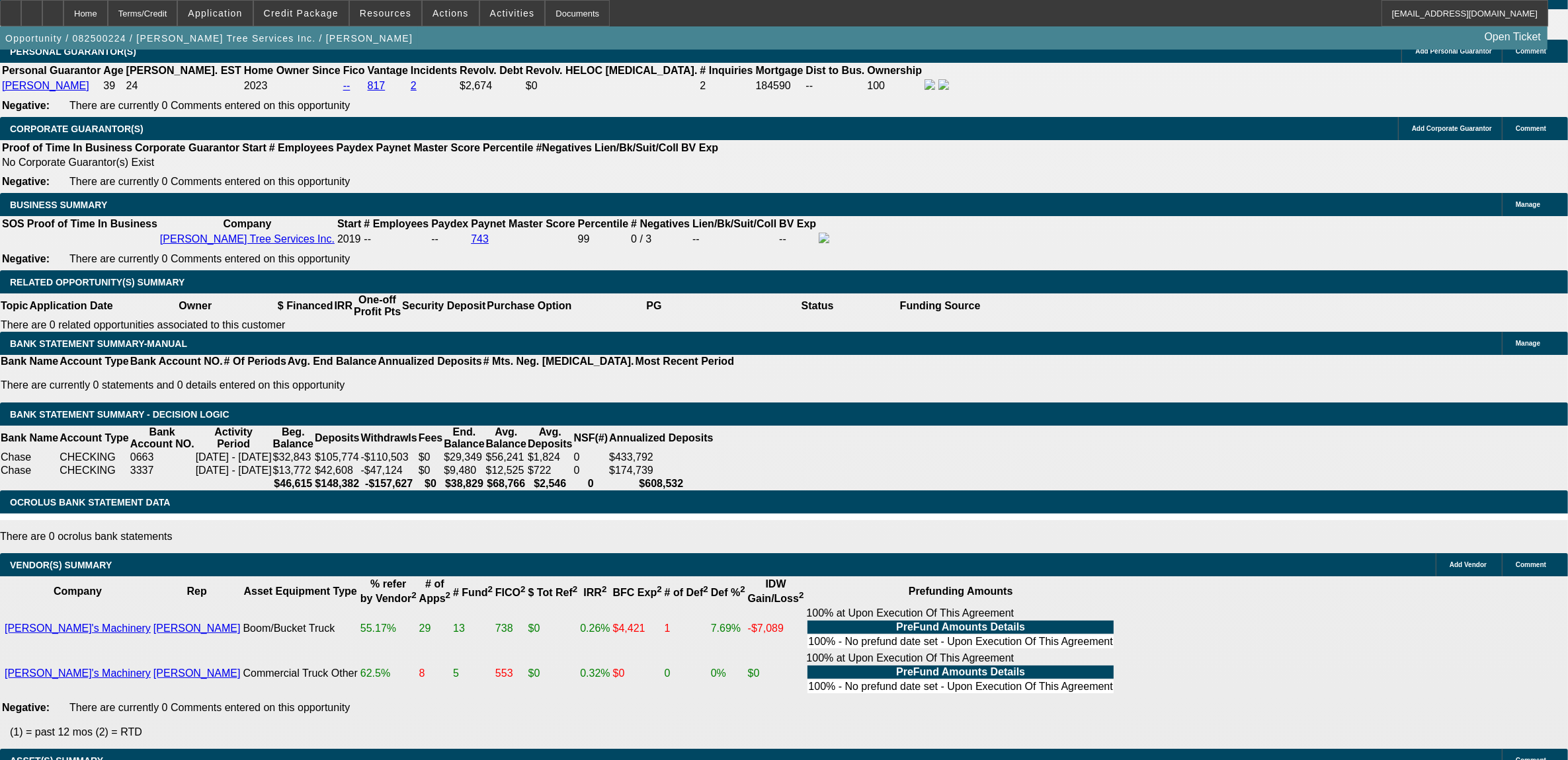
scroll to position [2073, 0]
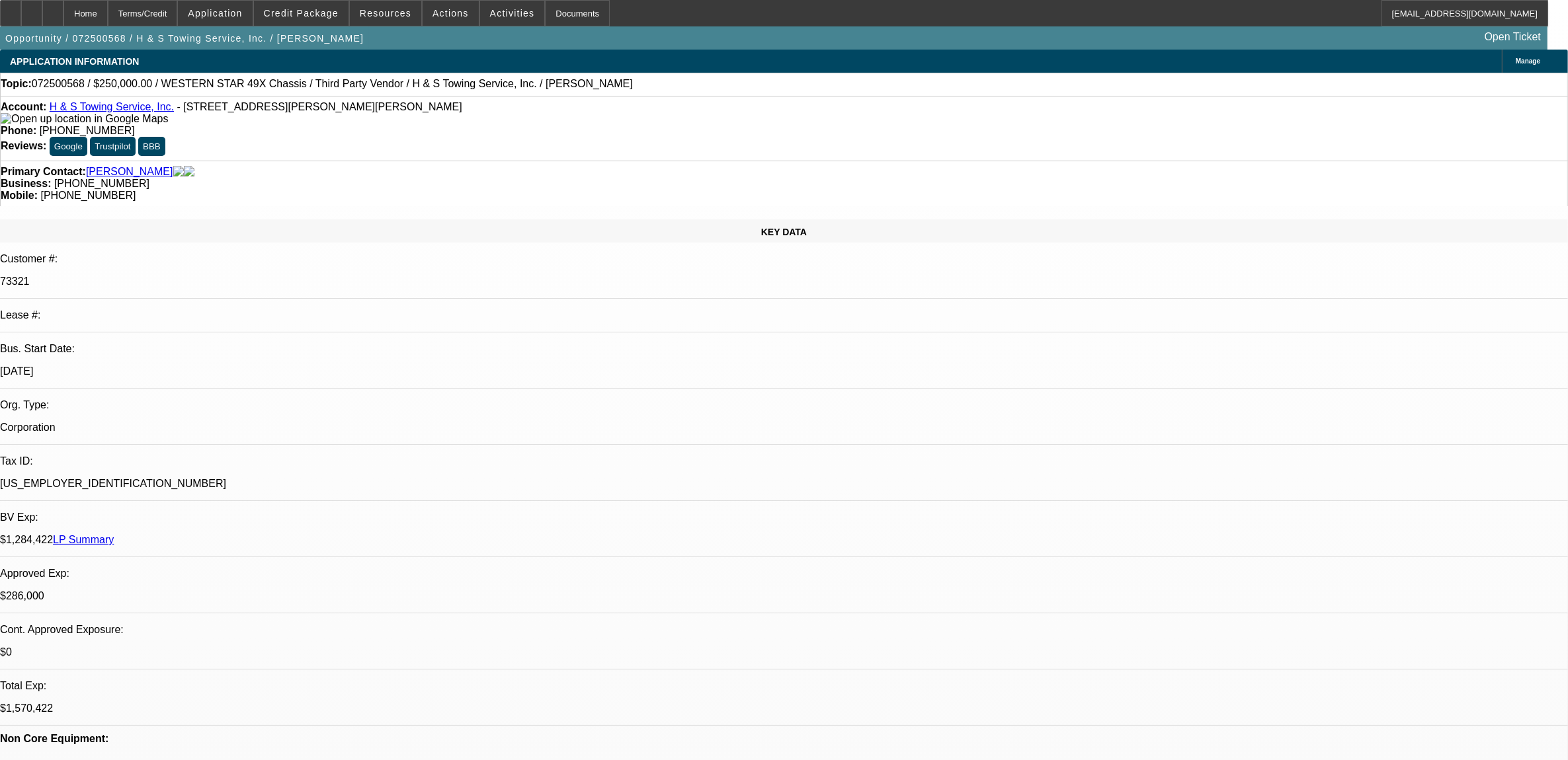
select select "0"
select select "2"
select select "0.1"
select select "0"
select select "2"
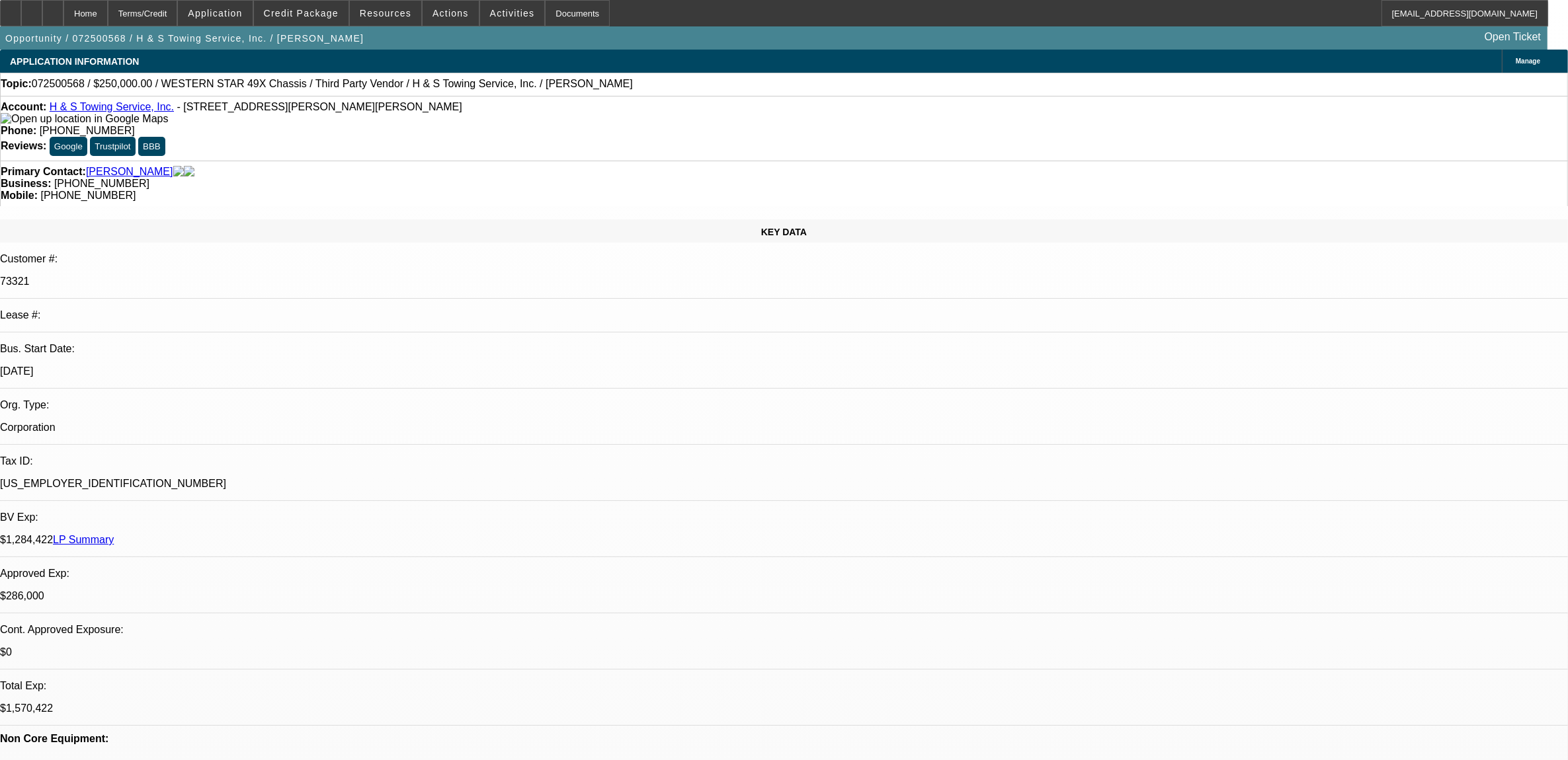
select select "0.1"
select select "0"
select select "2"
select select "0.1"
select select "0"
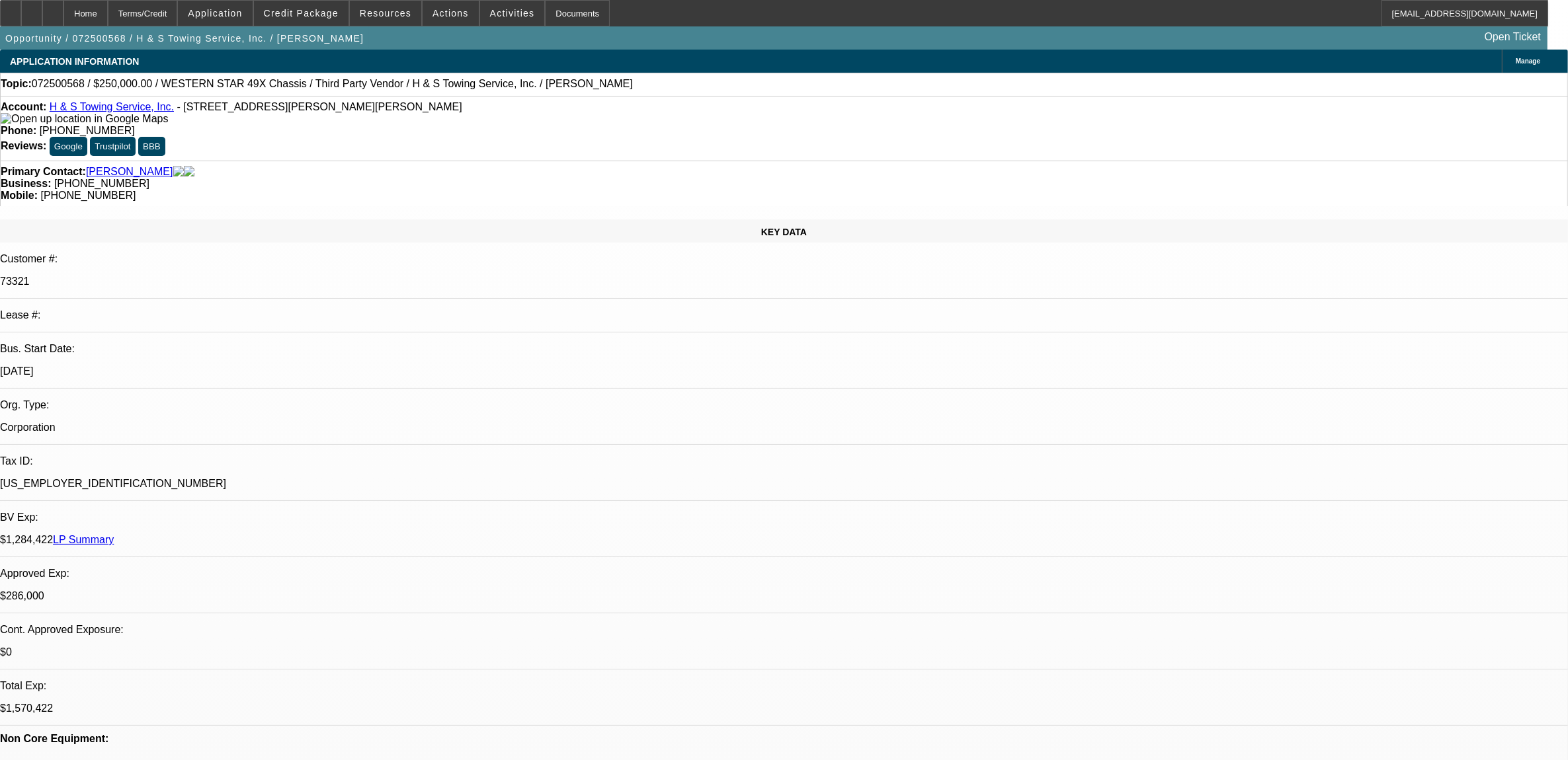
select select "2"
select select "0.1"
select select "1"
select select "2"
select select "4"
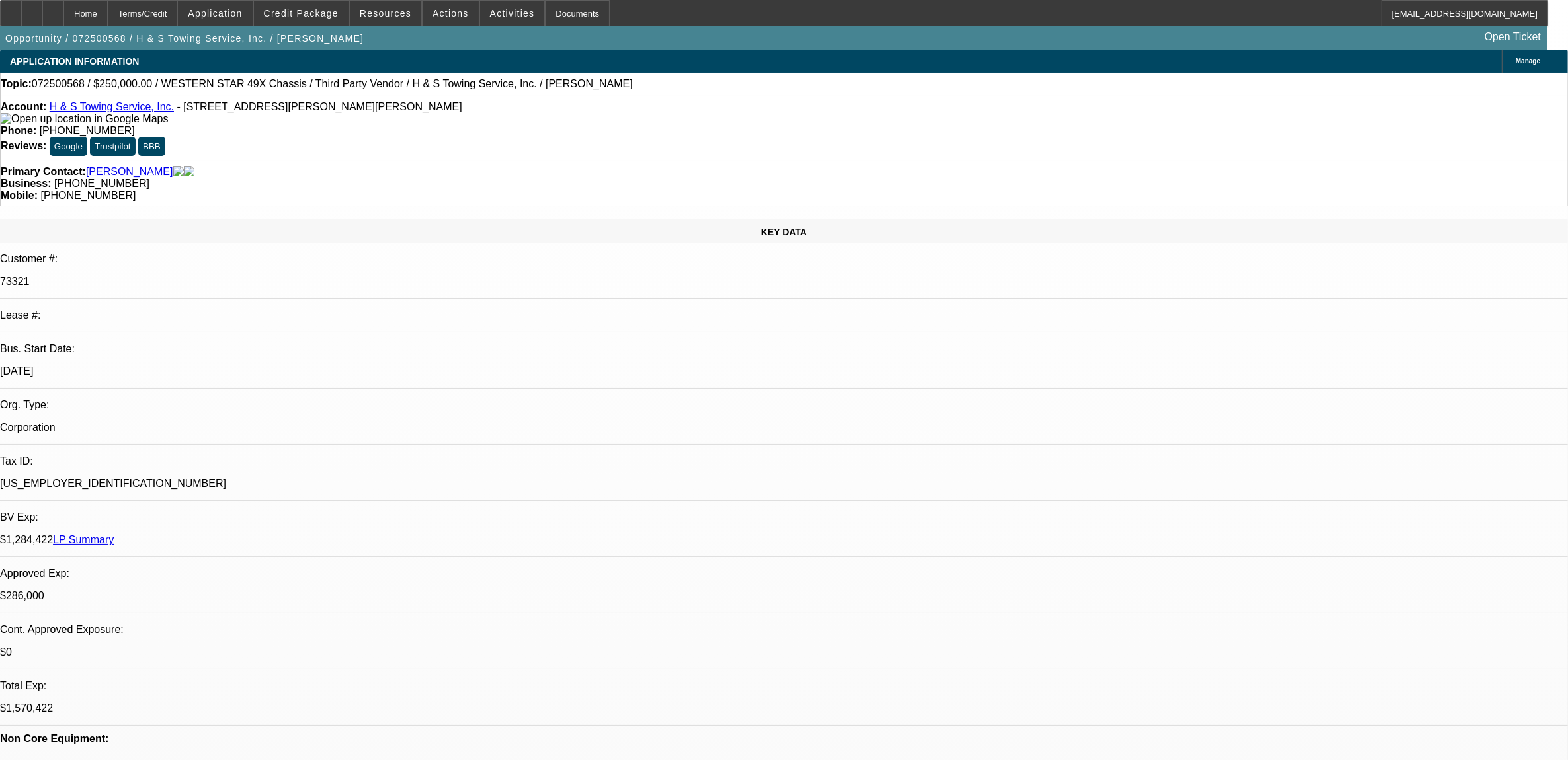
select select "1"
select select "2"
select select "4"
select select "1"
select select "2"
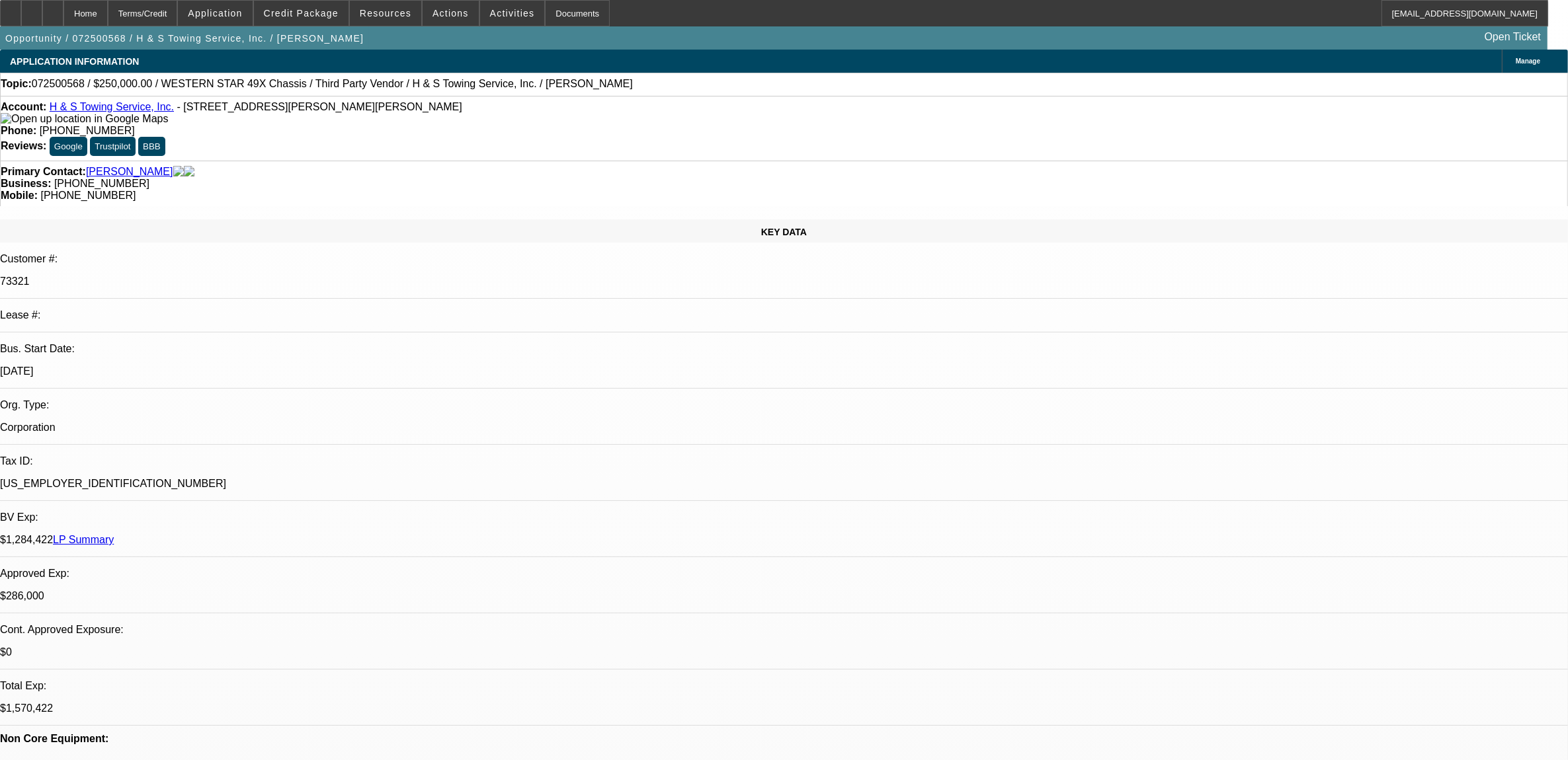
select select "4"
select select "1"
select select "2"
select select "4"
click at [320, 20] on span at bounding box center [301, 13] width 95 height 32
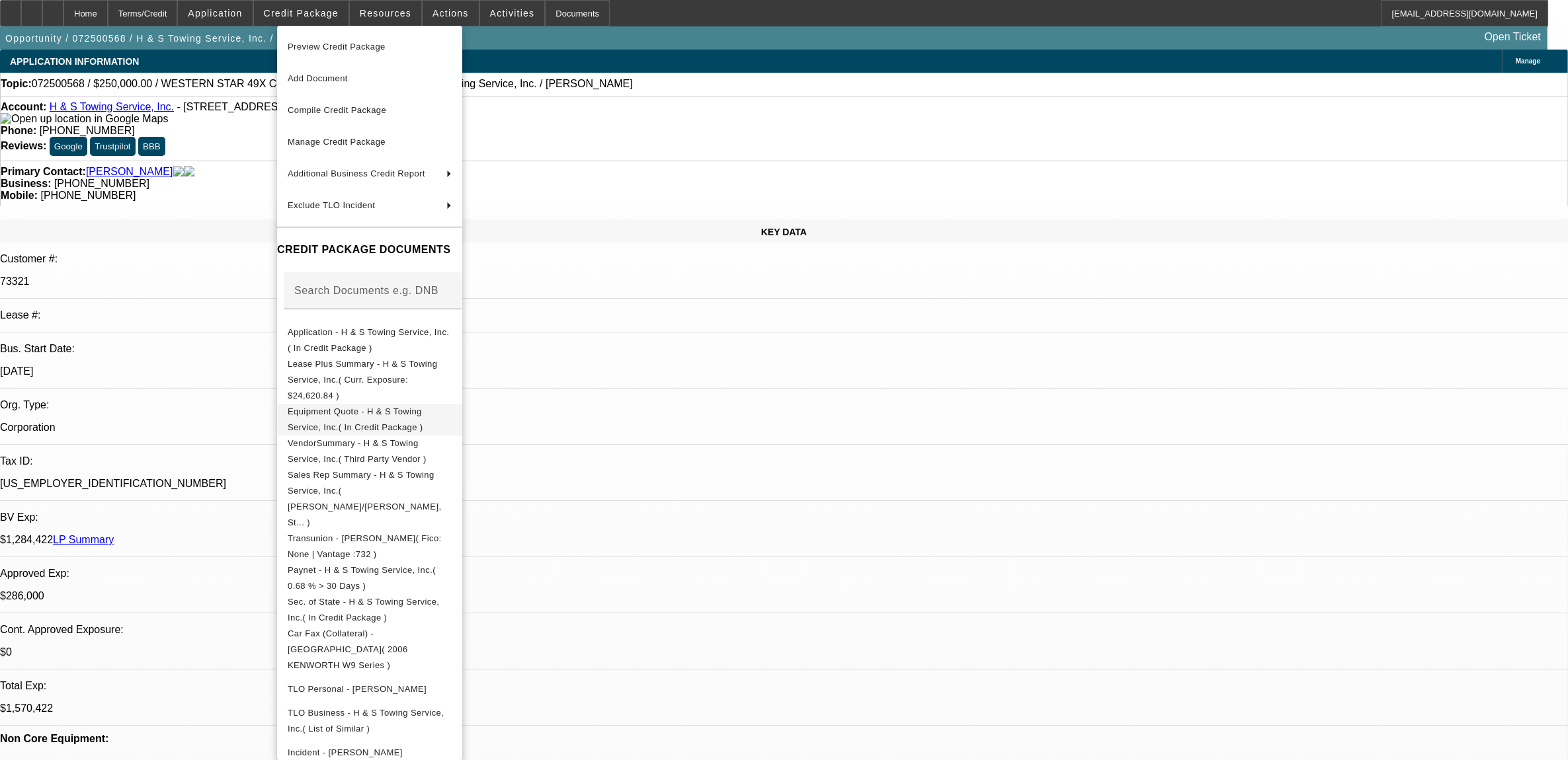
click at [405, 406] on span "Equipment Quote - H & S Towing Service, Inc.( In Credit Package )" at bounding box center [355, 419] width 136 height 25
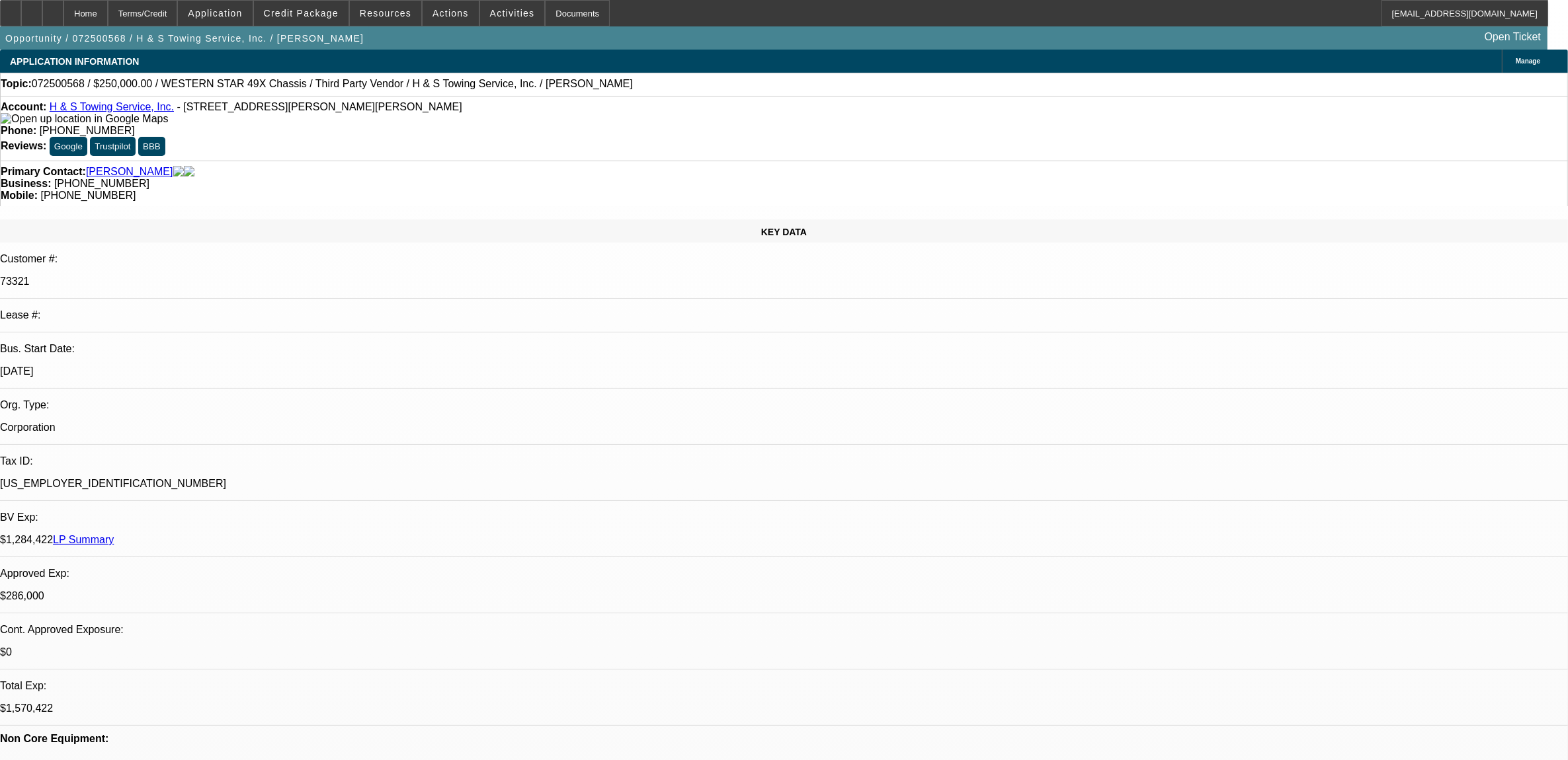
radio input "true"
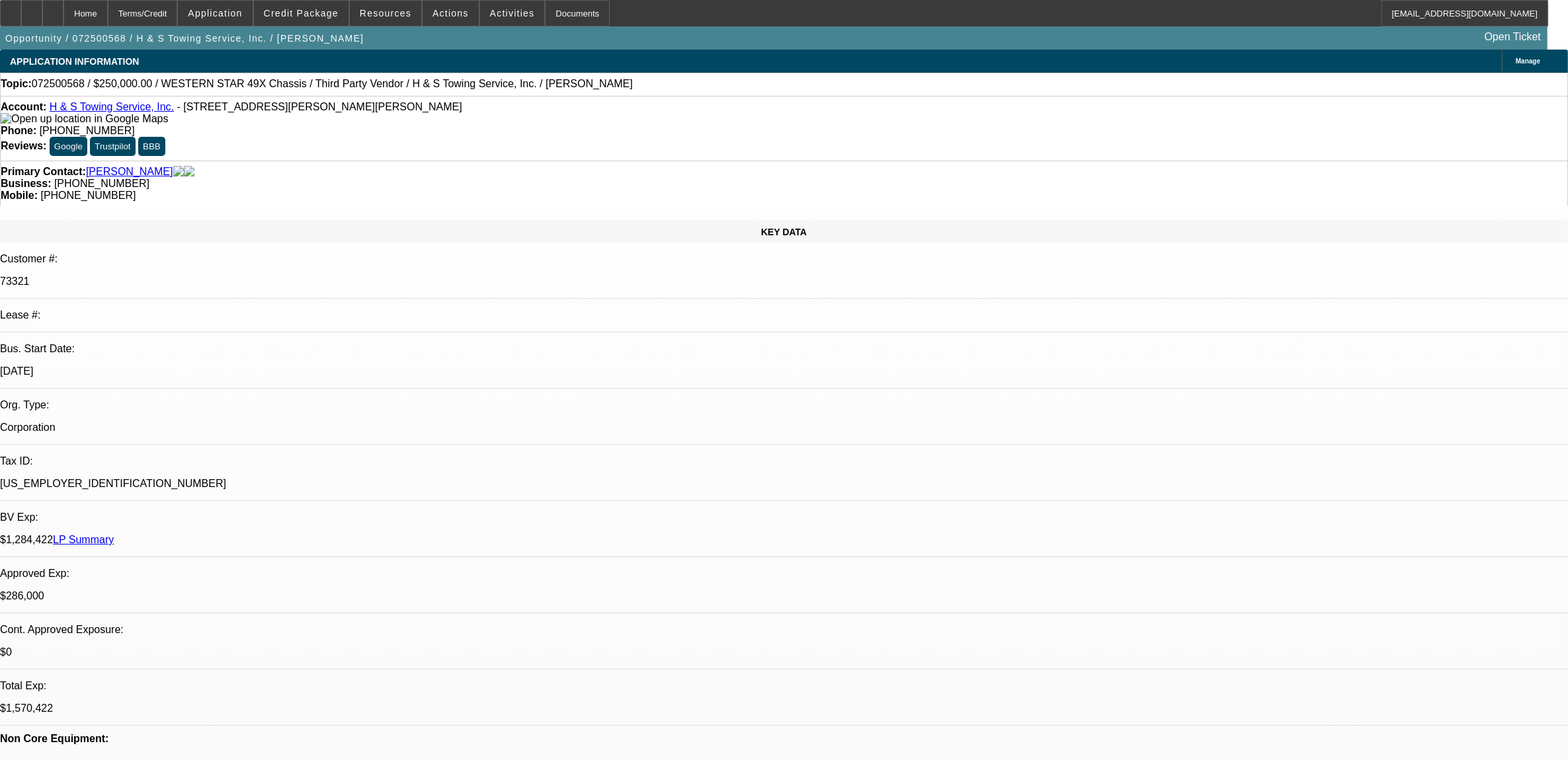
paste textarea "Josh Tillett- General Manager Blatt & Tillett Truck and Trailer Repair, LLC. 10…"
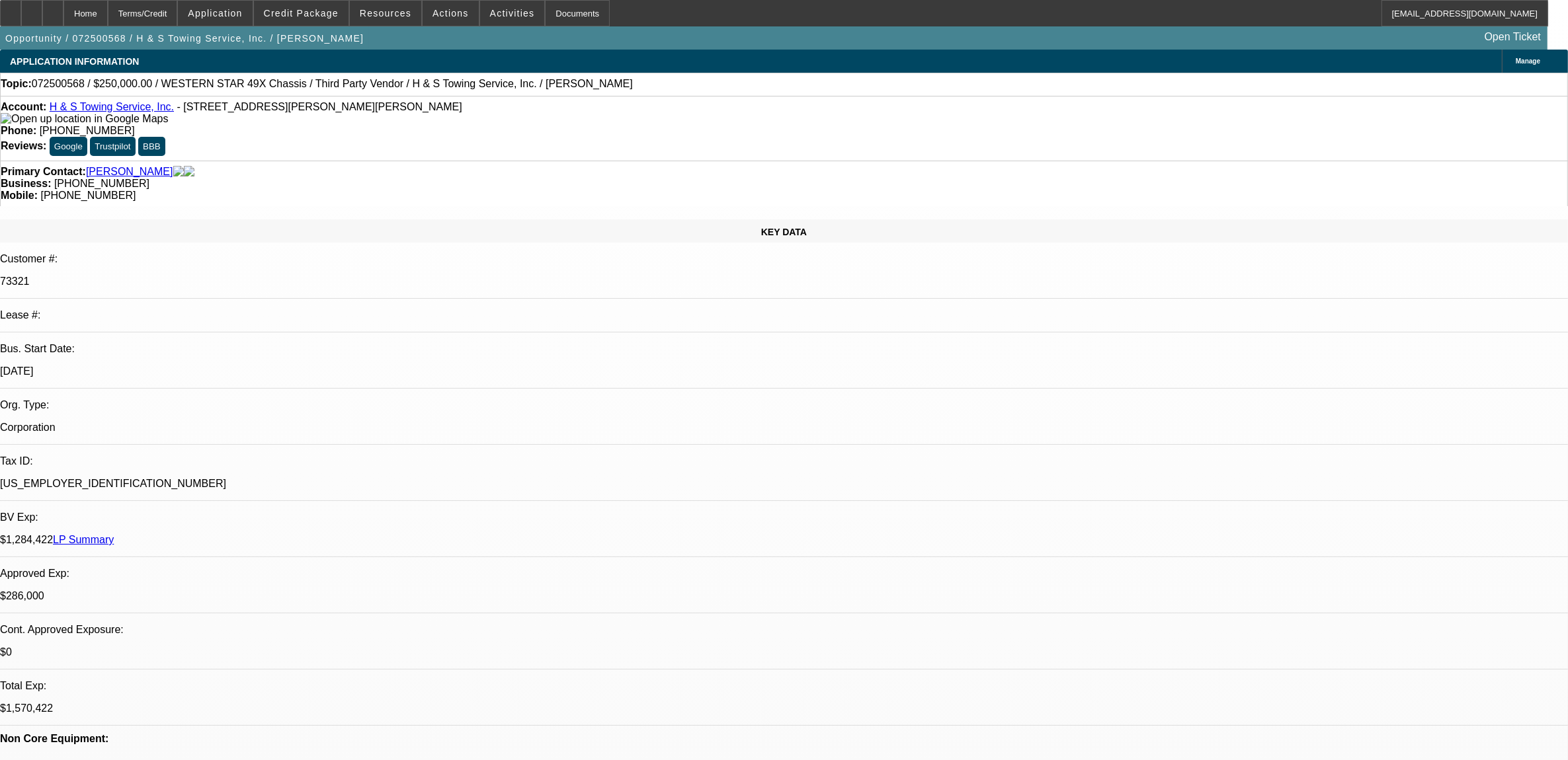
type textarea "seller Info: Josh Tillett- General Manager Blatt & Tillett Truck and Trailer Re…"
radio input "true"
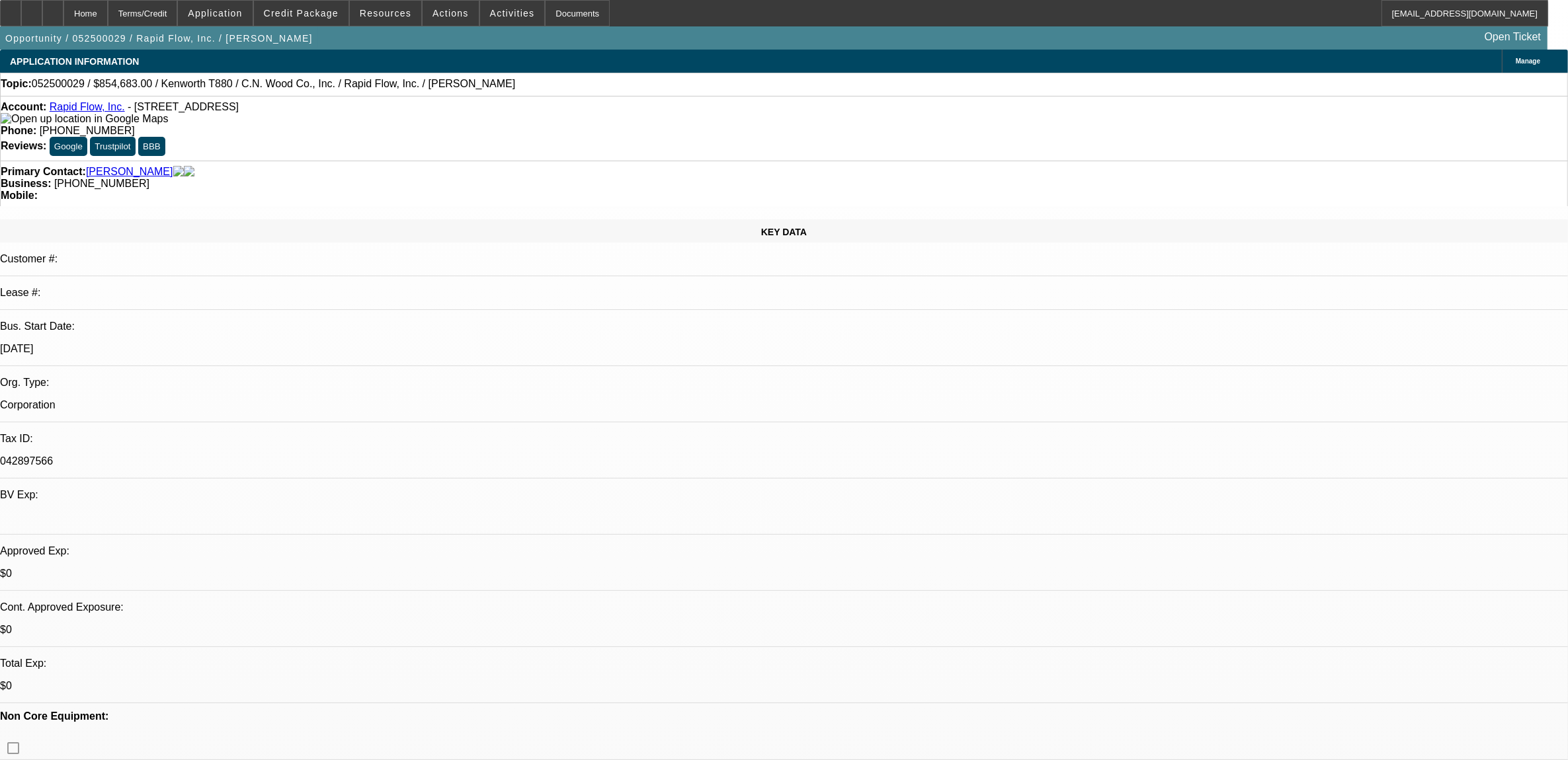
select select "0"
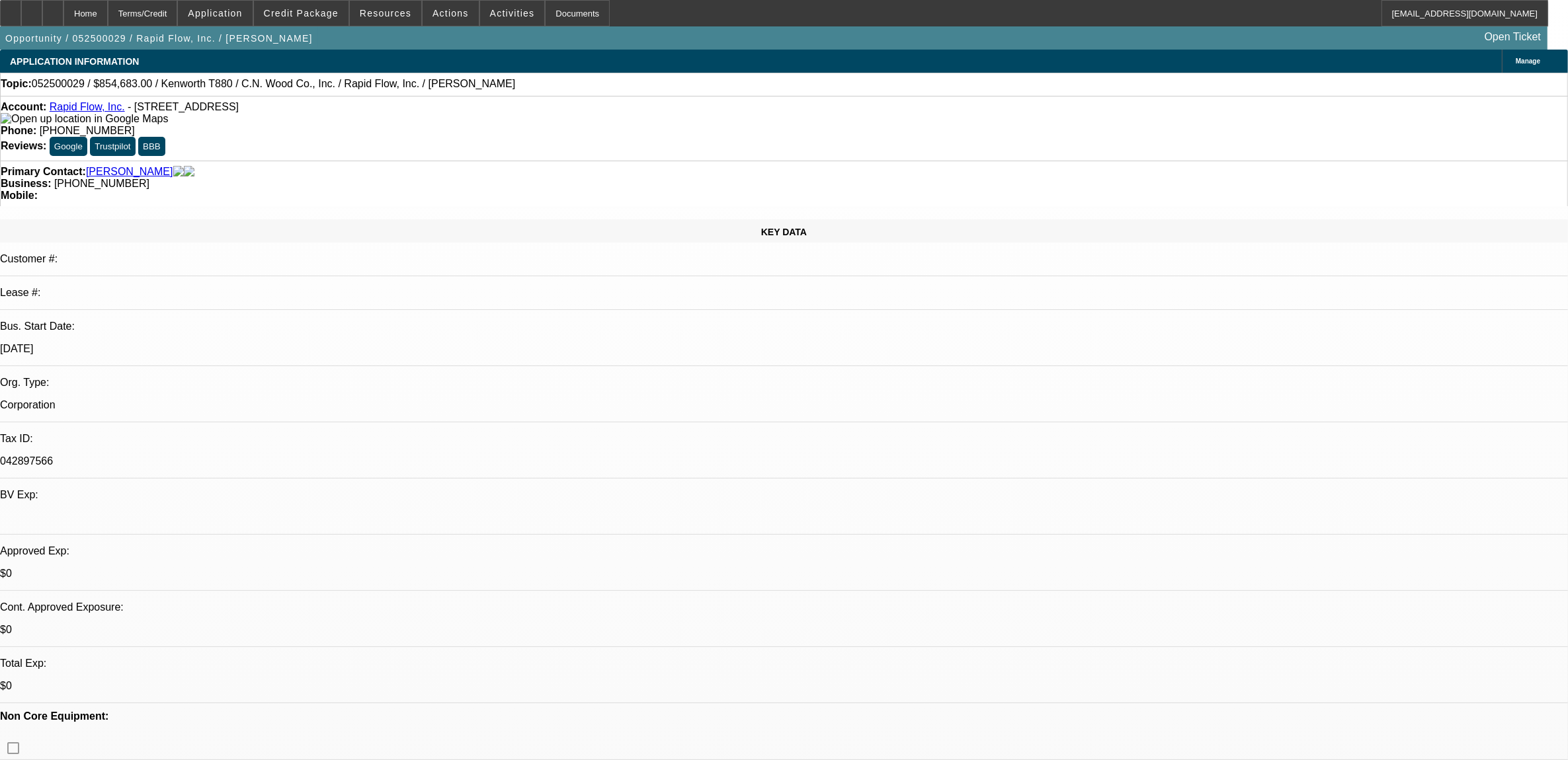
select select "0"
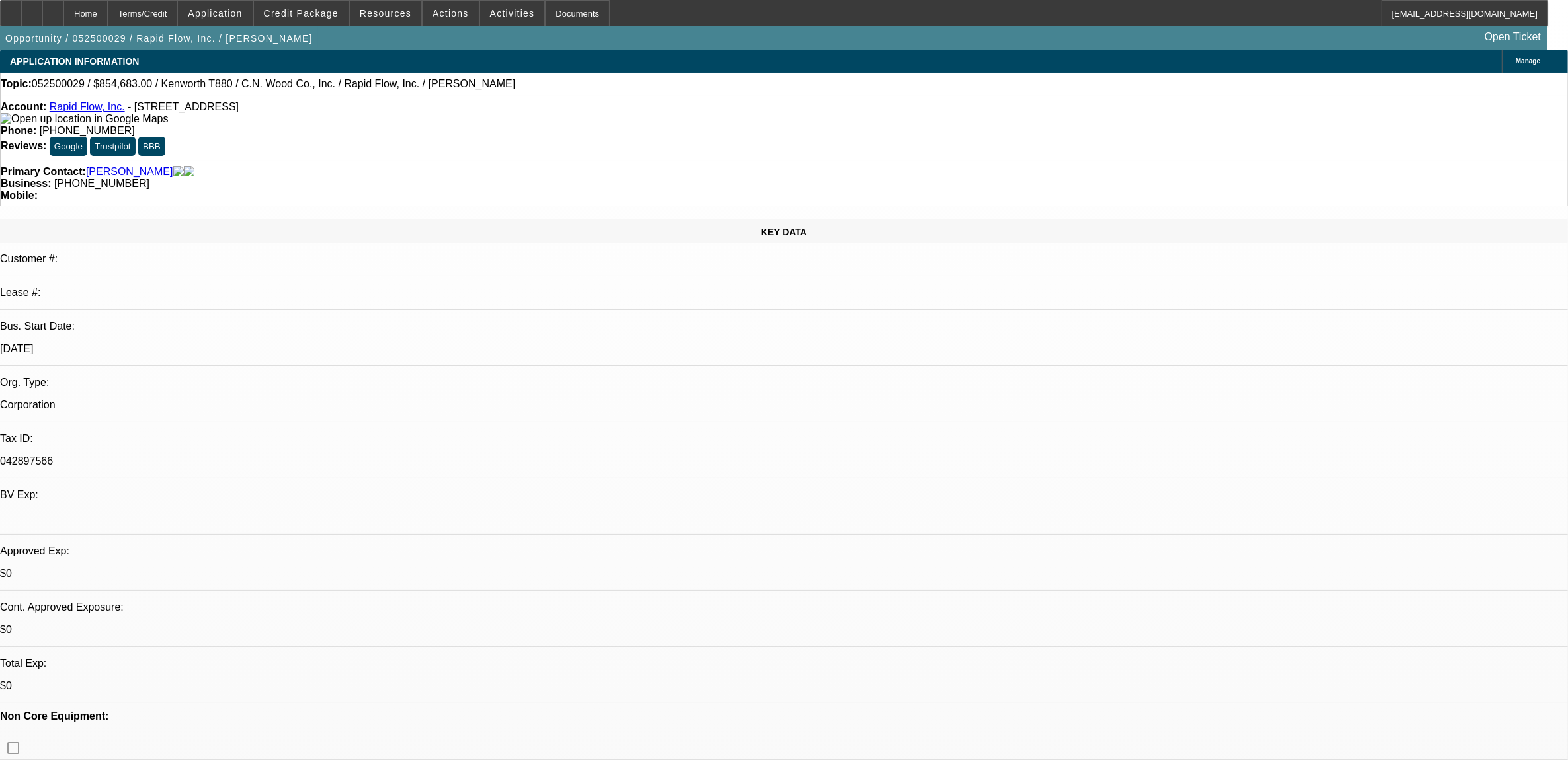
select select "0"
select select "1"
select select "3"
select select "6"
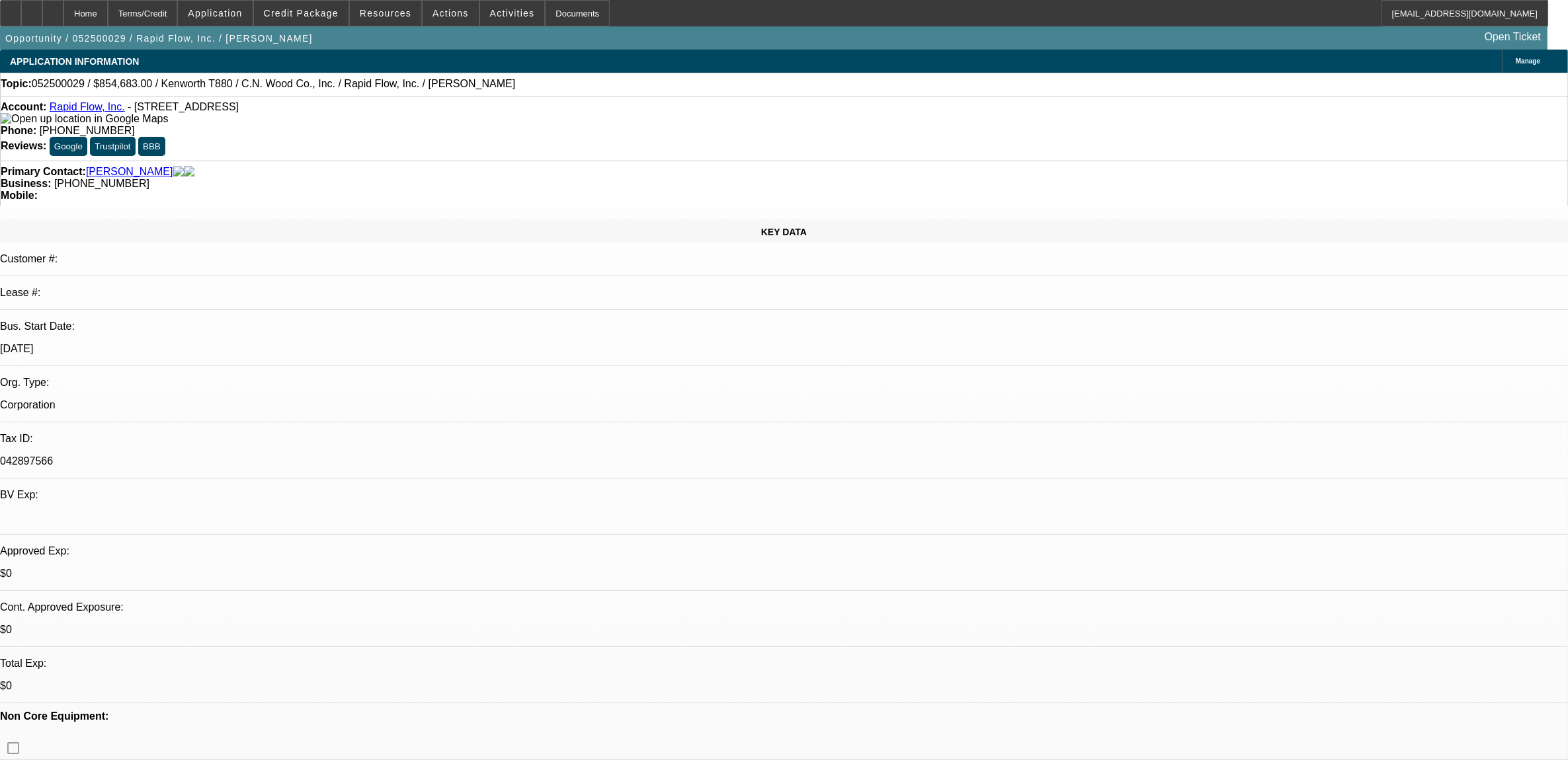
select select "1"
select select "2"
select select "6"
select select "1"
select select "2"
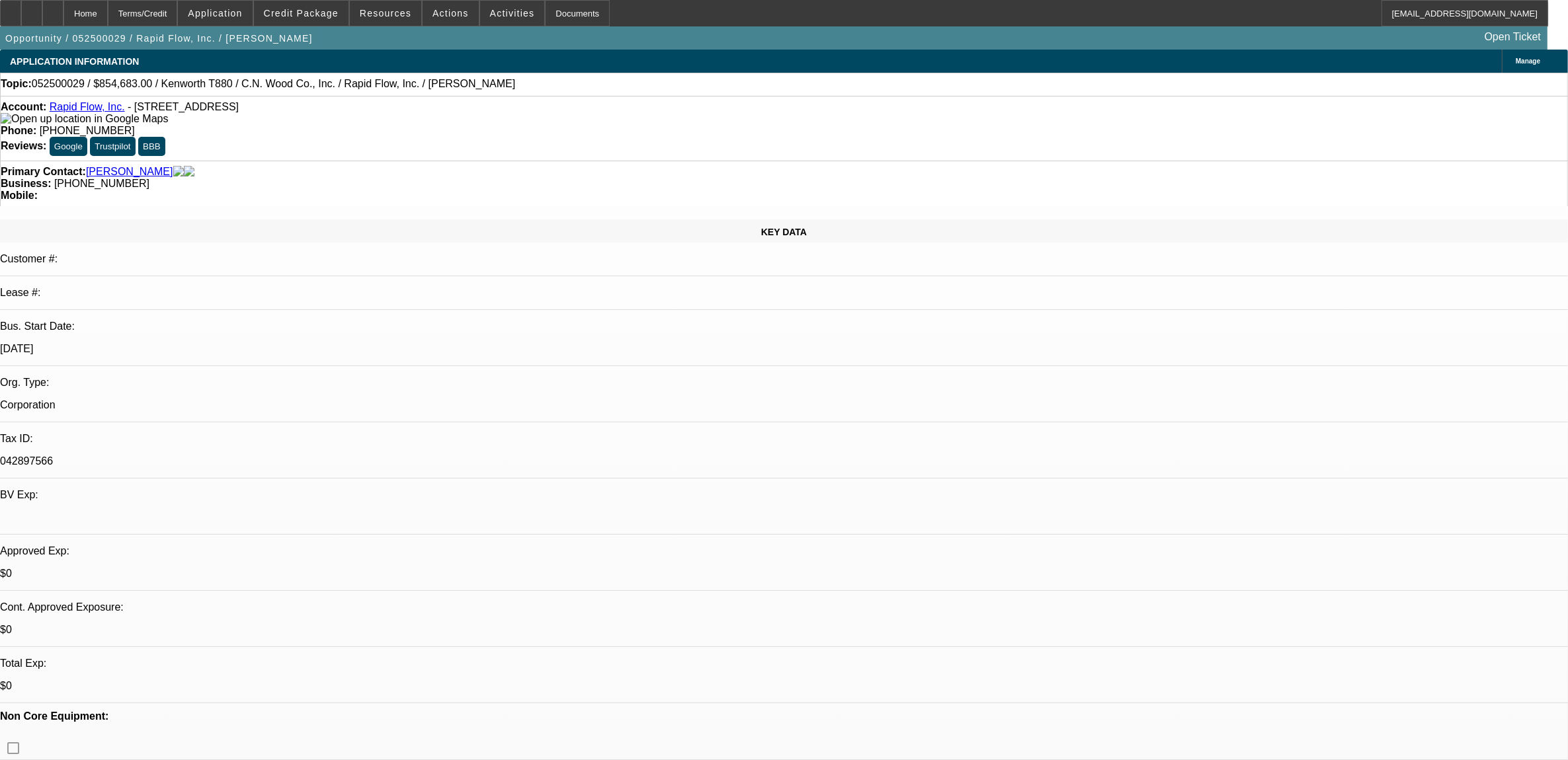
select select "6"
select select "1"
select select "6"
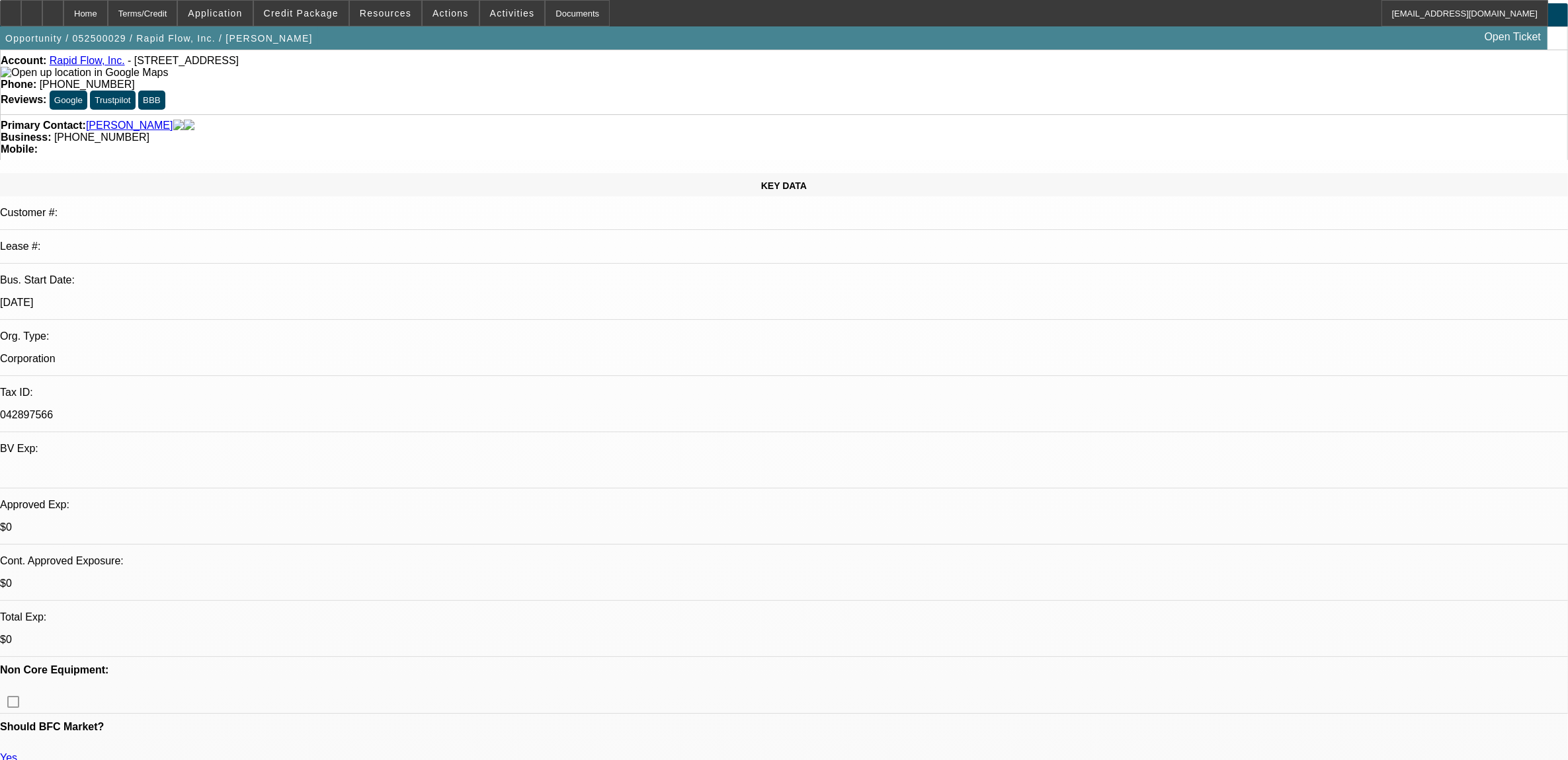
scroll to position [82, 0]
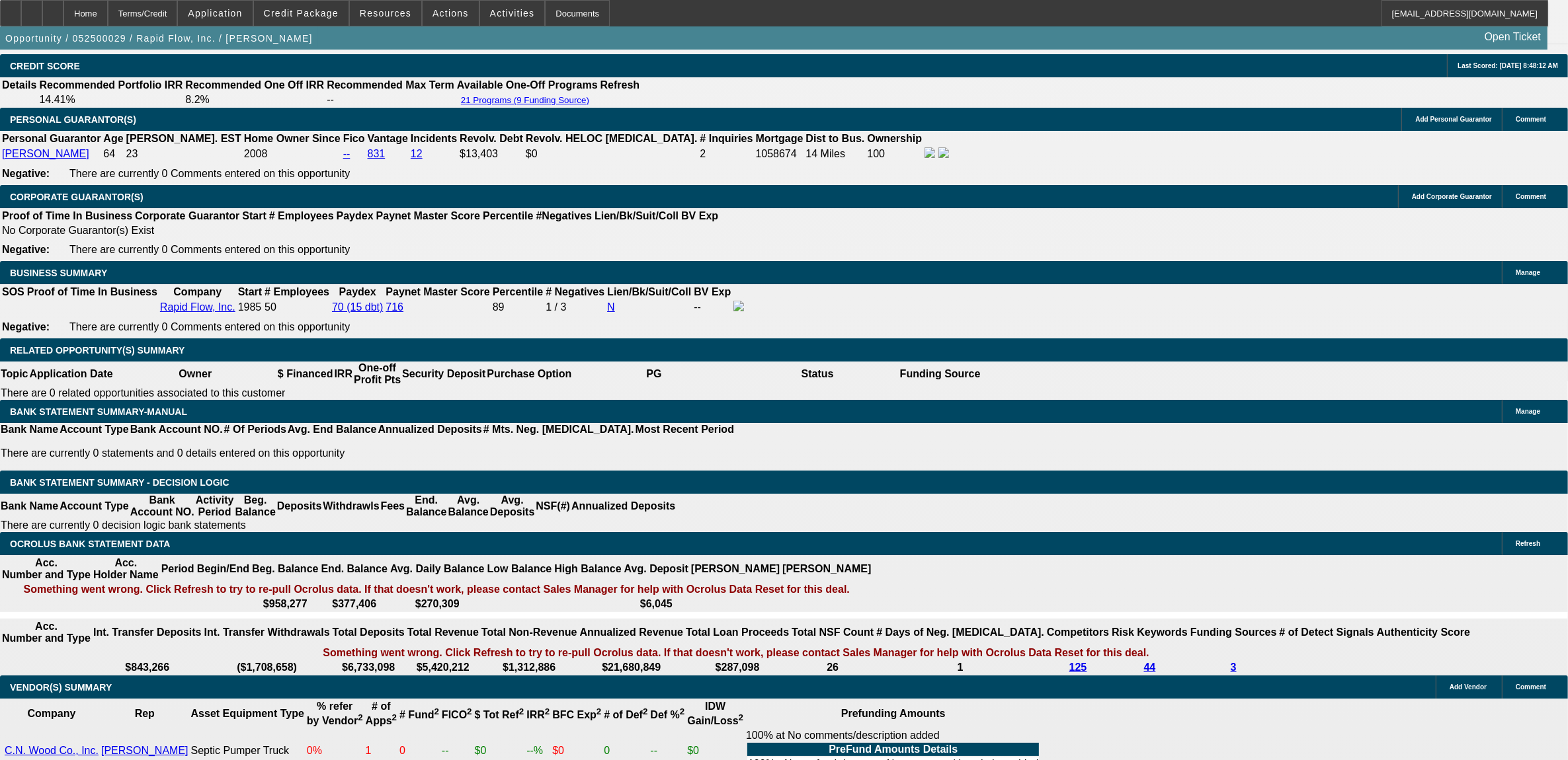
scroll to position [1819, 0]
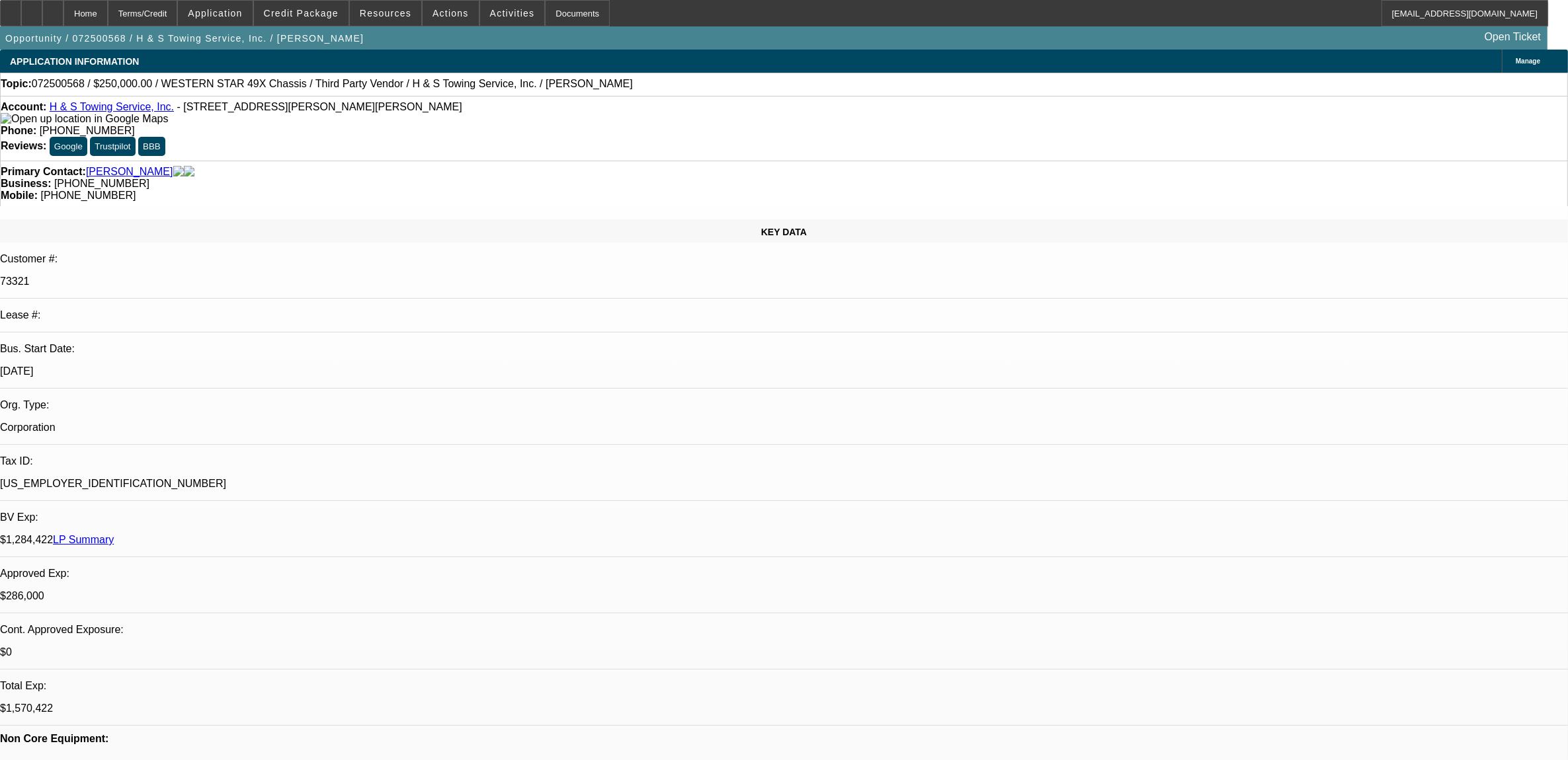
select select "0"
select select "2"
select select "0.1"
select select "0"
select select "2"
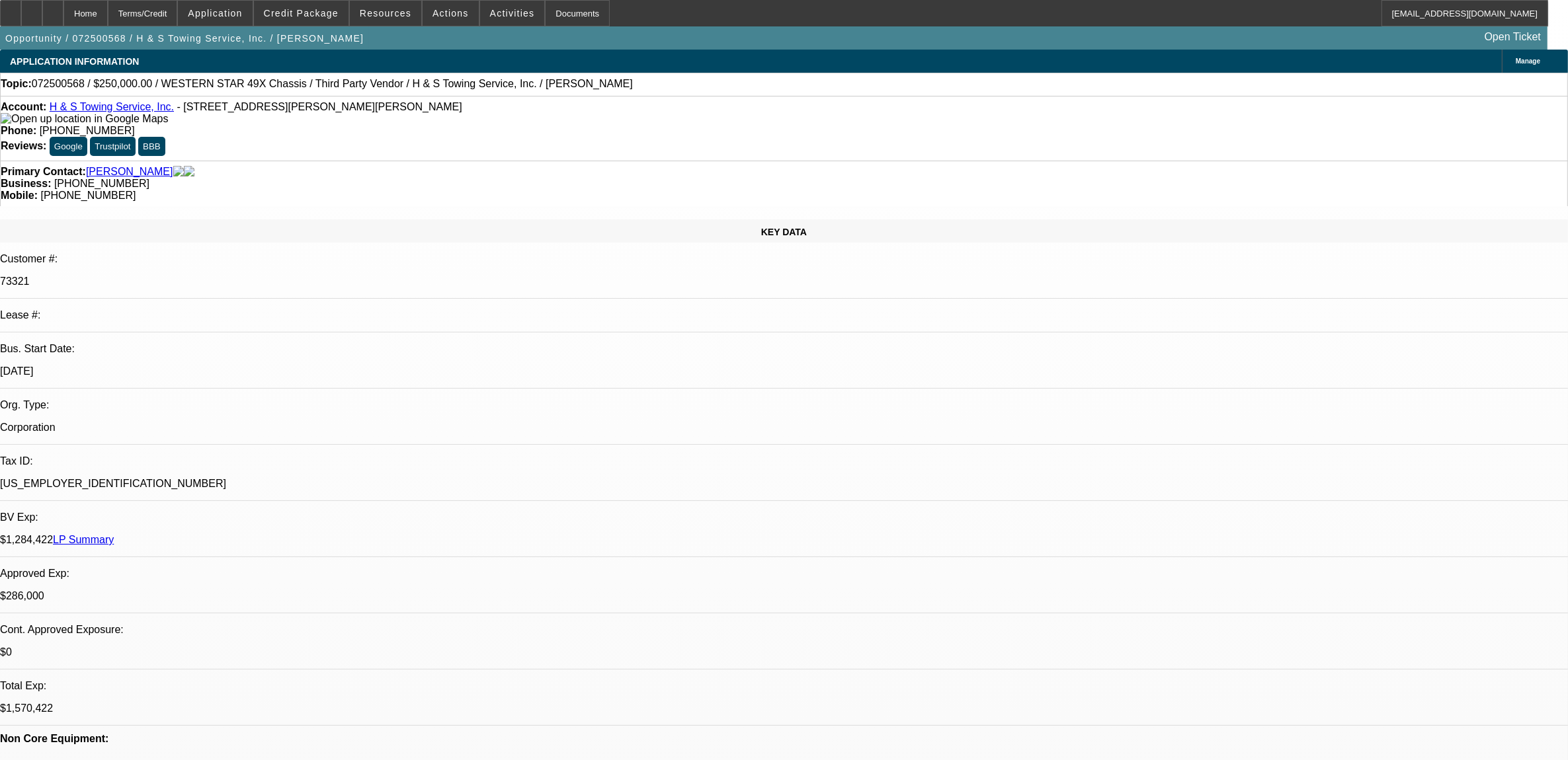
select select "0.1"
select select "0"
select select "2"
select select "0.1"
select select "0"
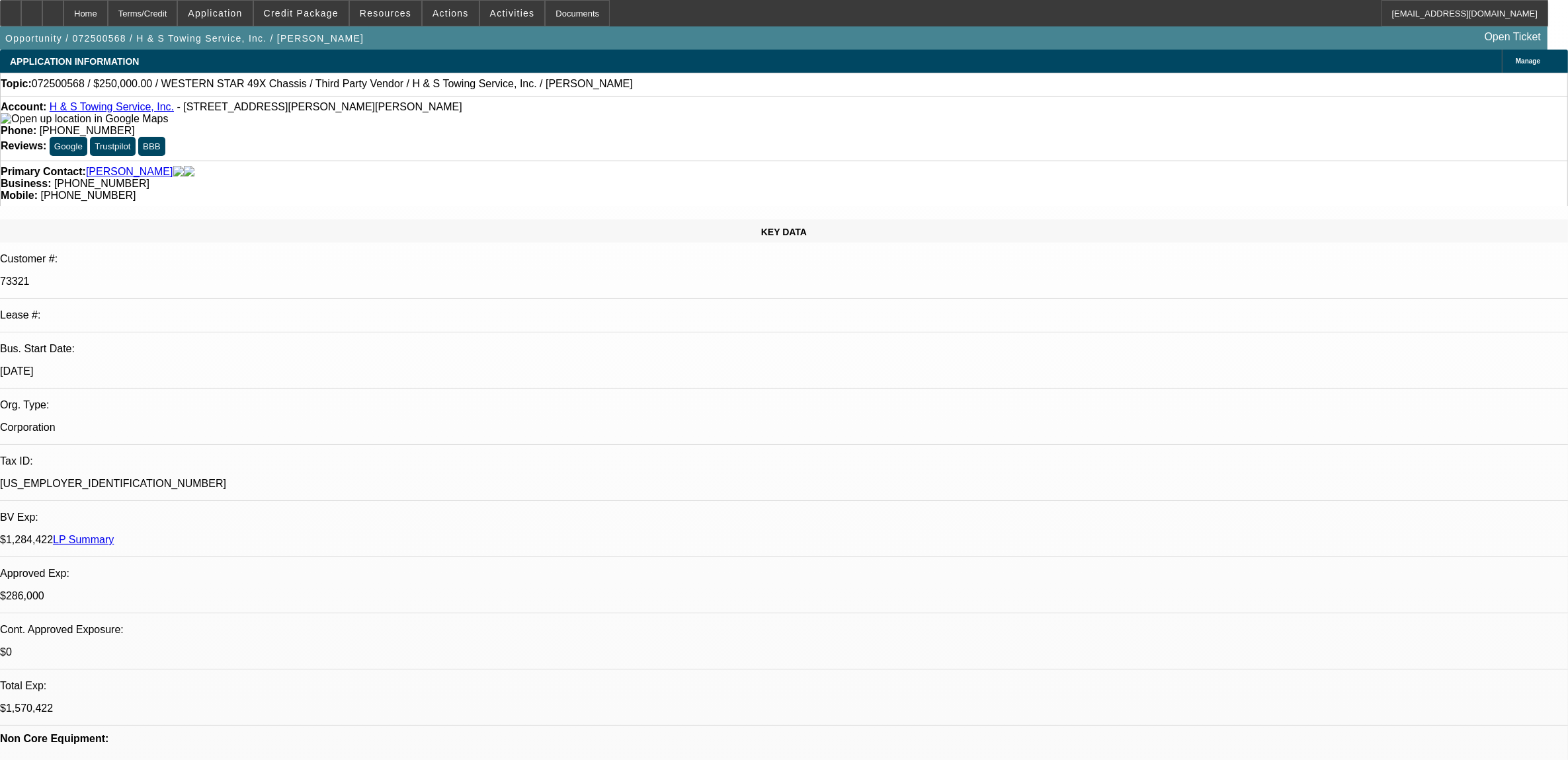
select select "2"
select select "0.1"
select select "1"
select select "2"
select select "4"
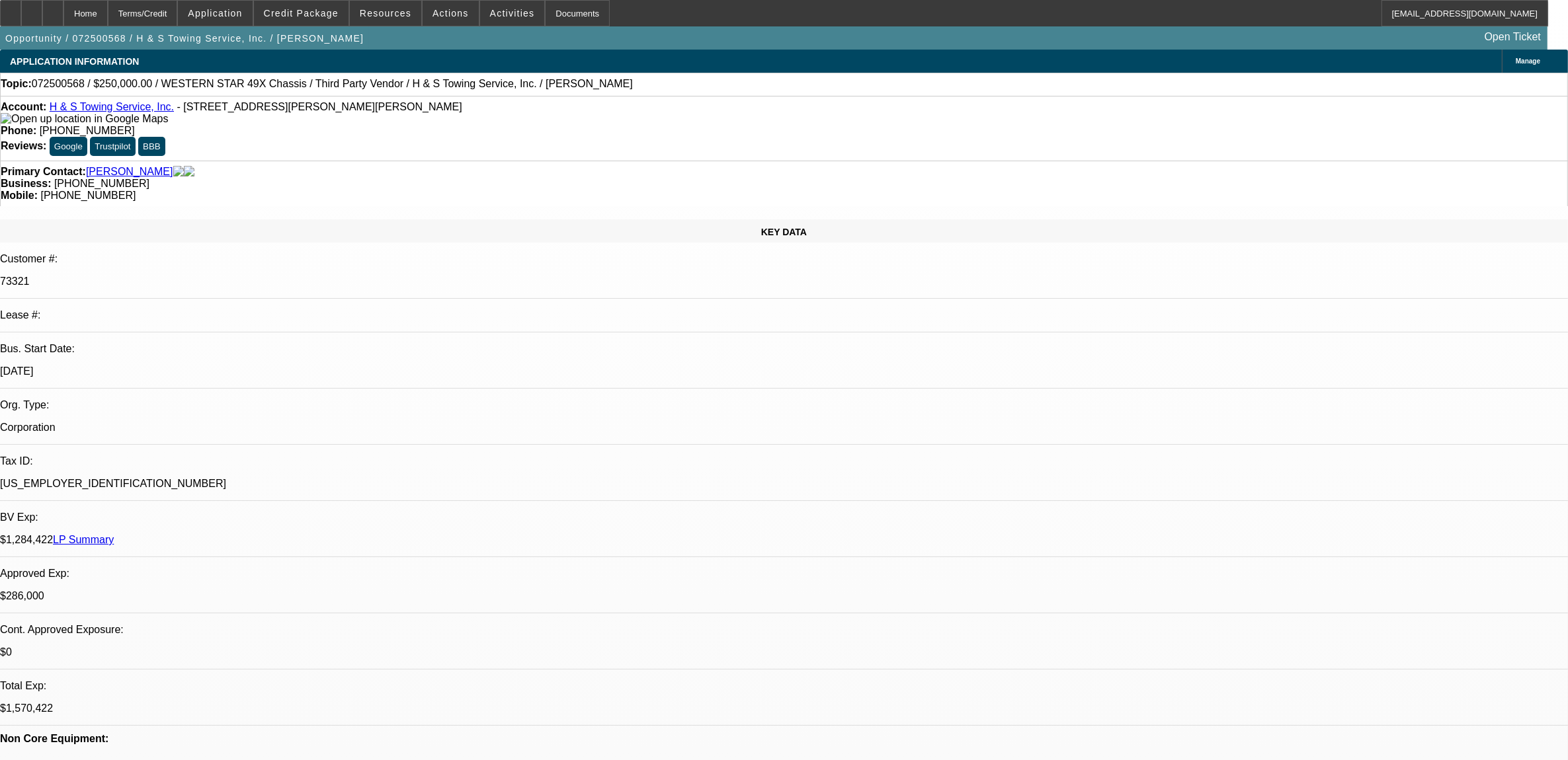
select select "1"
select select "2"
select select "4"
select select "1"
select select "2"
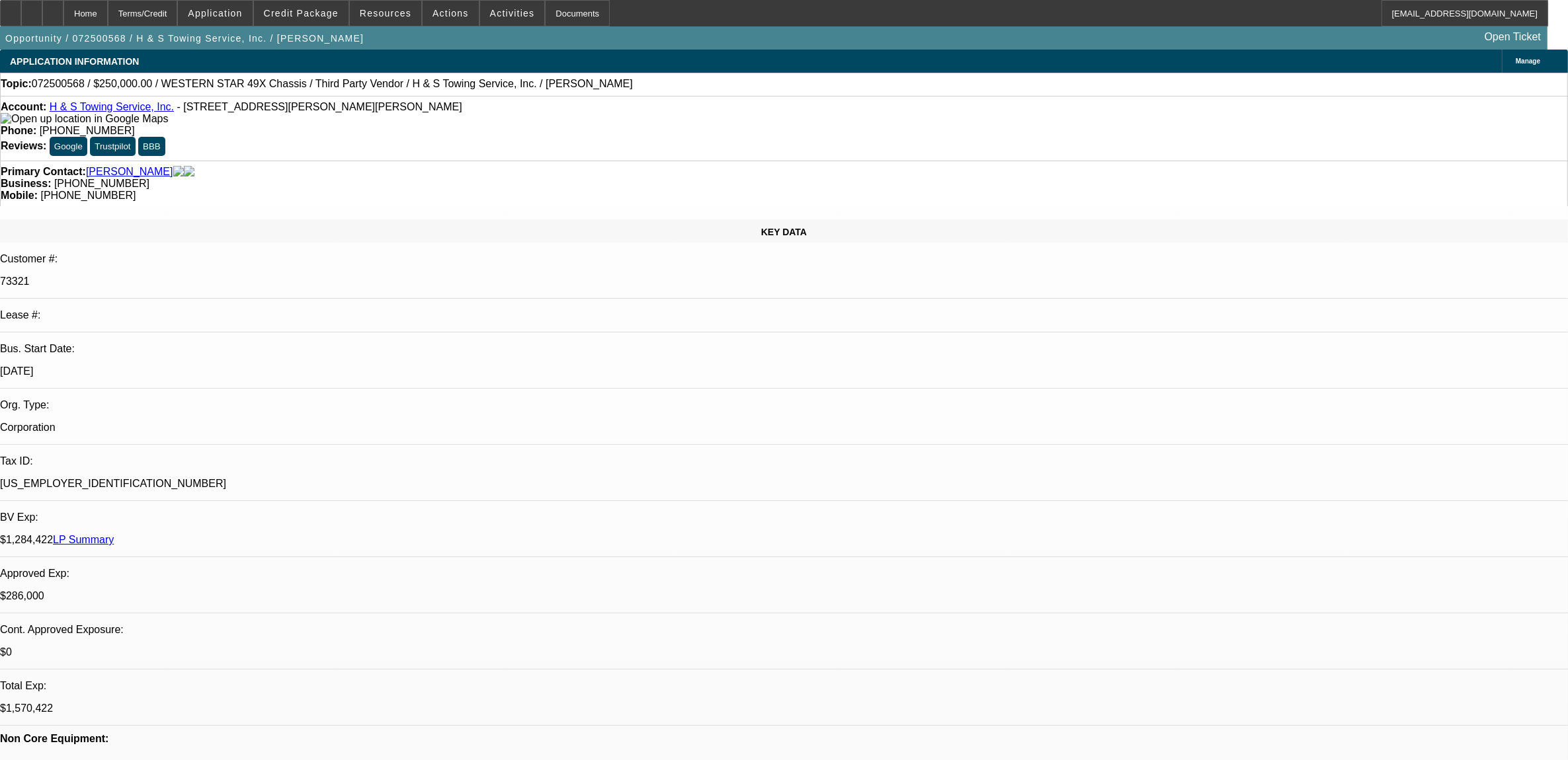
select select "4"
select select "1"
select select "2"
select select "4"
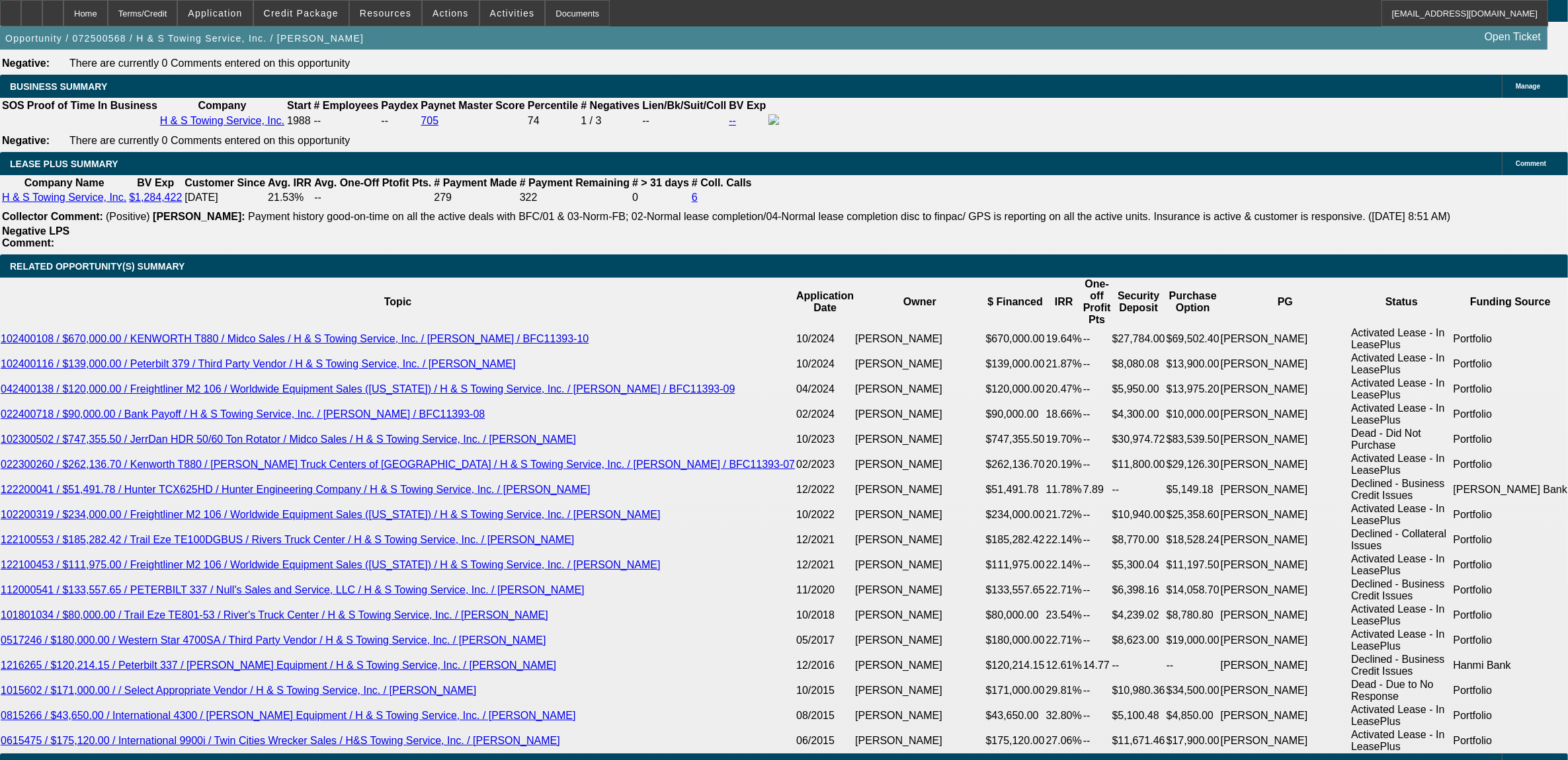
scroll to position [2314, 0]
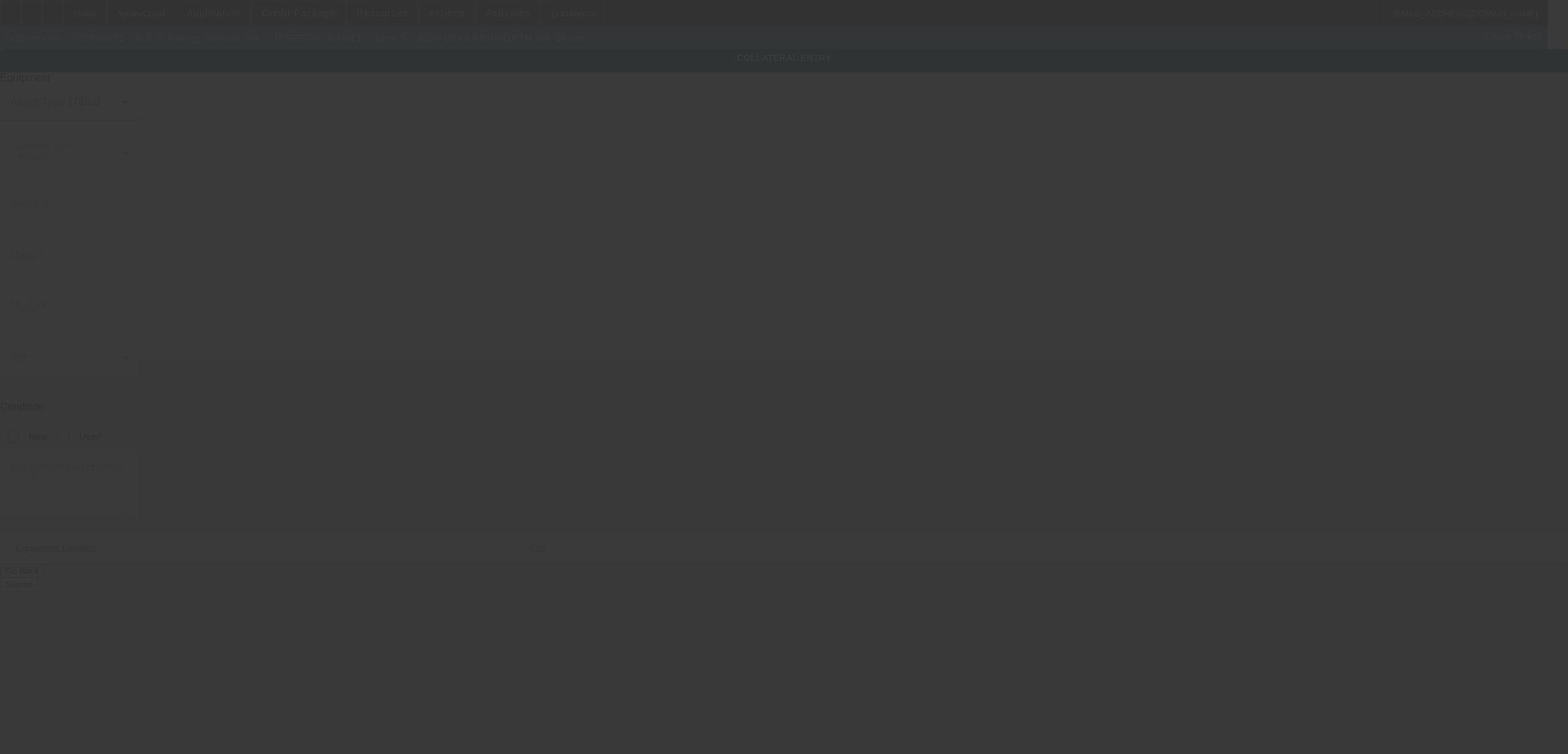
type input "1NKWLB0X76J157150"
type input "Kenworth"
type input "W9 Series"
radio input "true"
type textarea "W/"
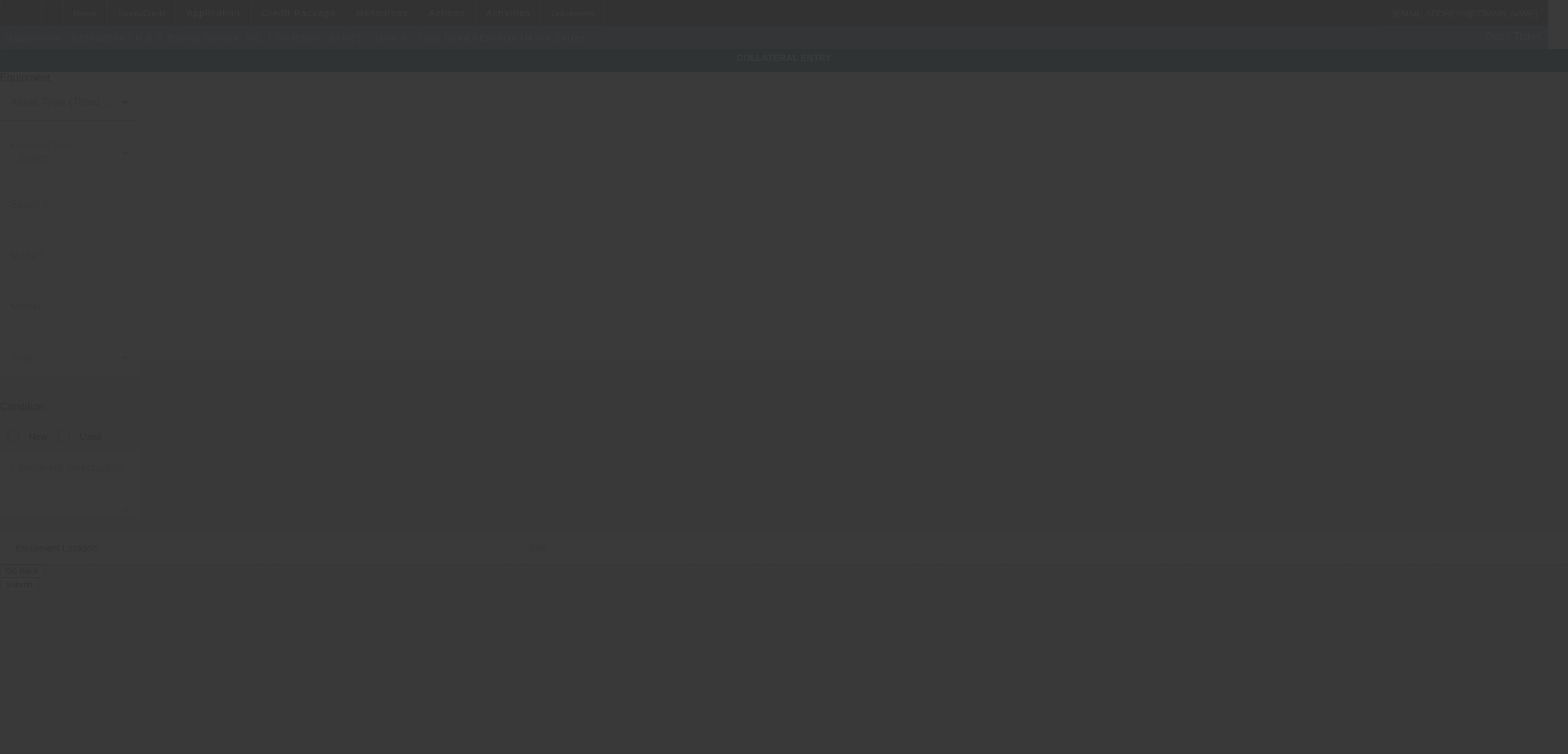
type input "4180 Chambers Hill Rd"
type input "Harrisburg"
type input "17111"
type input "Dauphin"
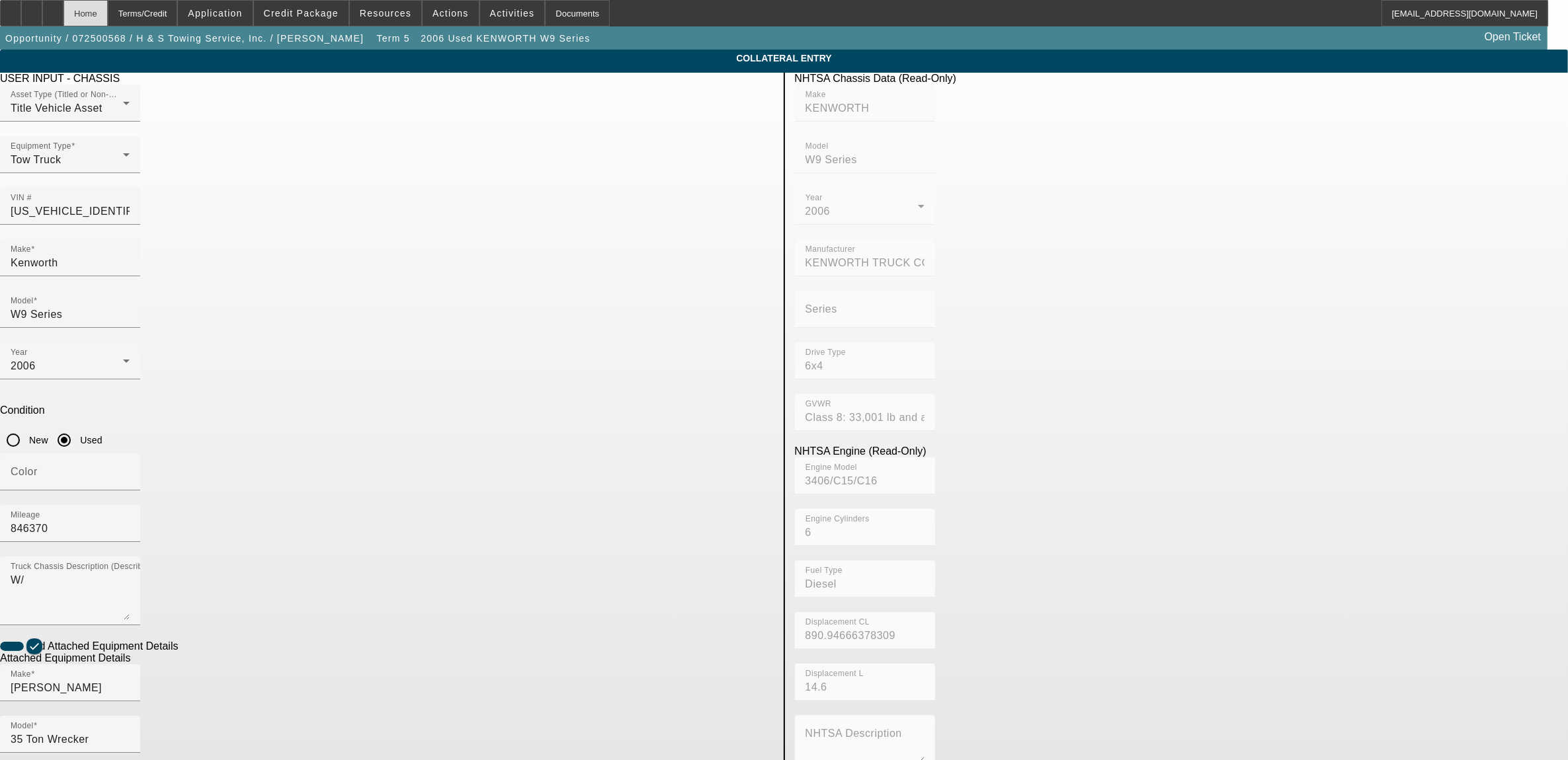
click at [108, 1] on div "Home" at bounding box center [85, 13] width 45 height 26
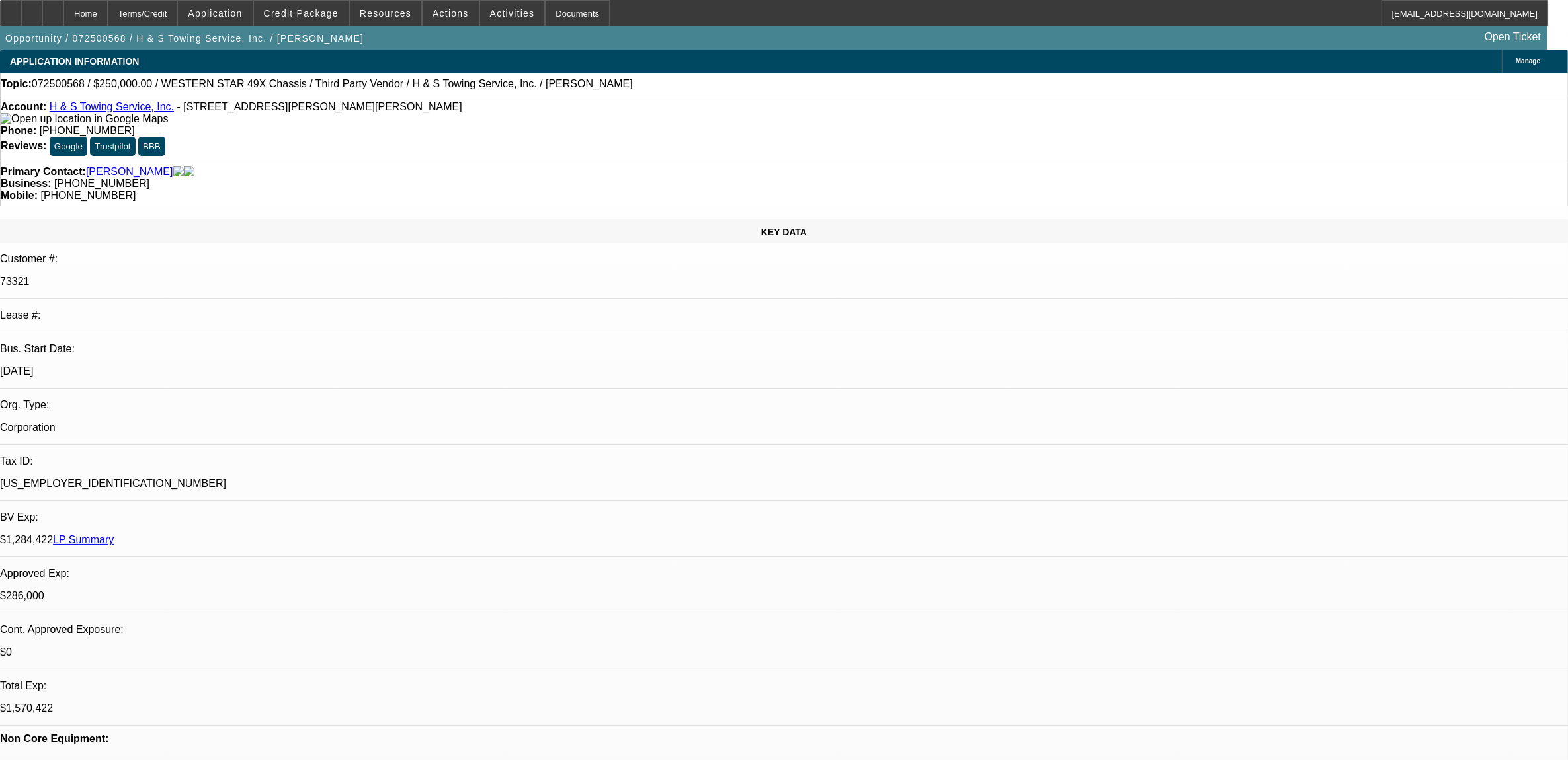
select select "0"
select select "2"
select select "0.1"
select select "4"
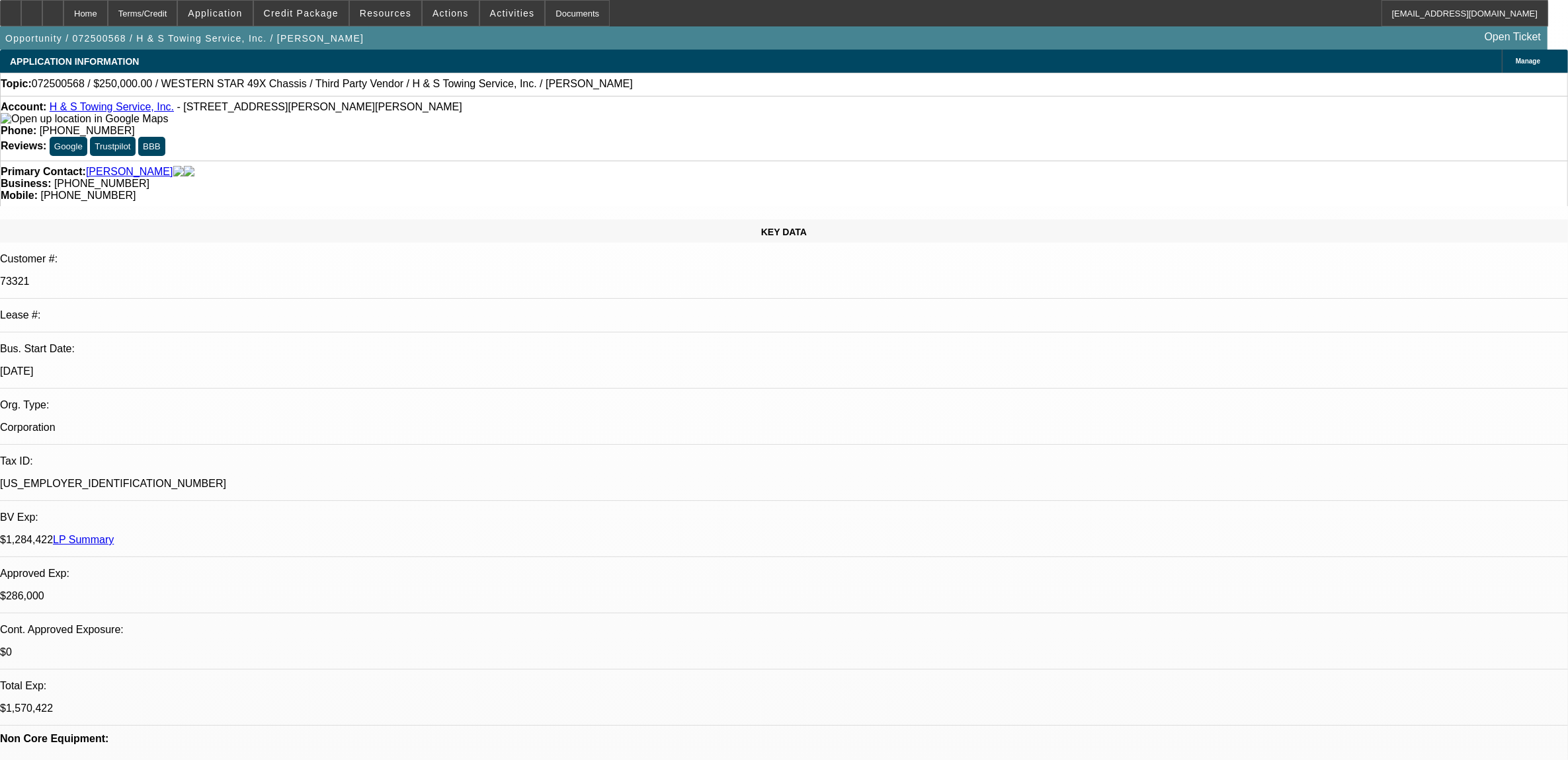
select select "0"
select select "2"
select select "0.1"
select select "4"
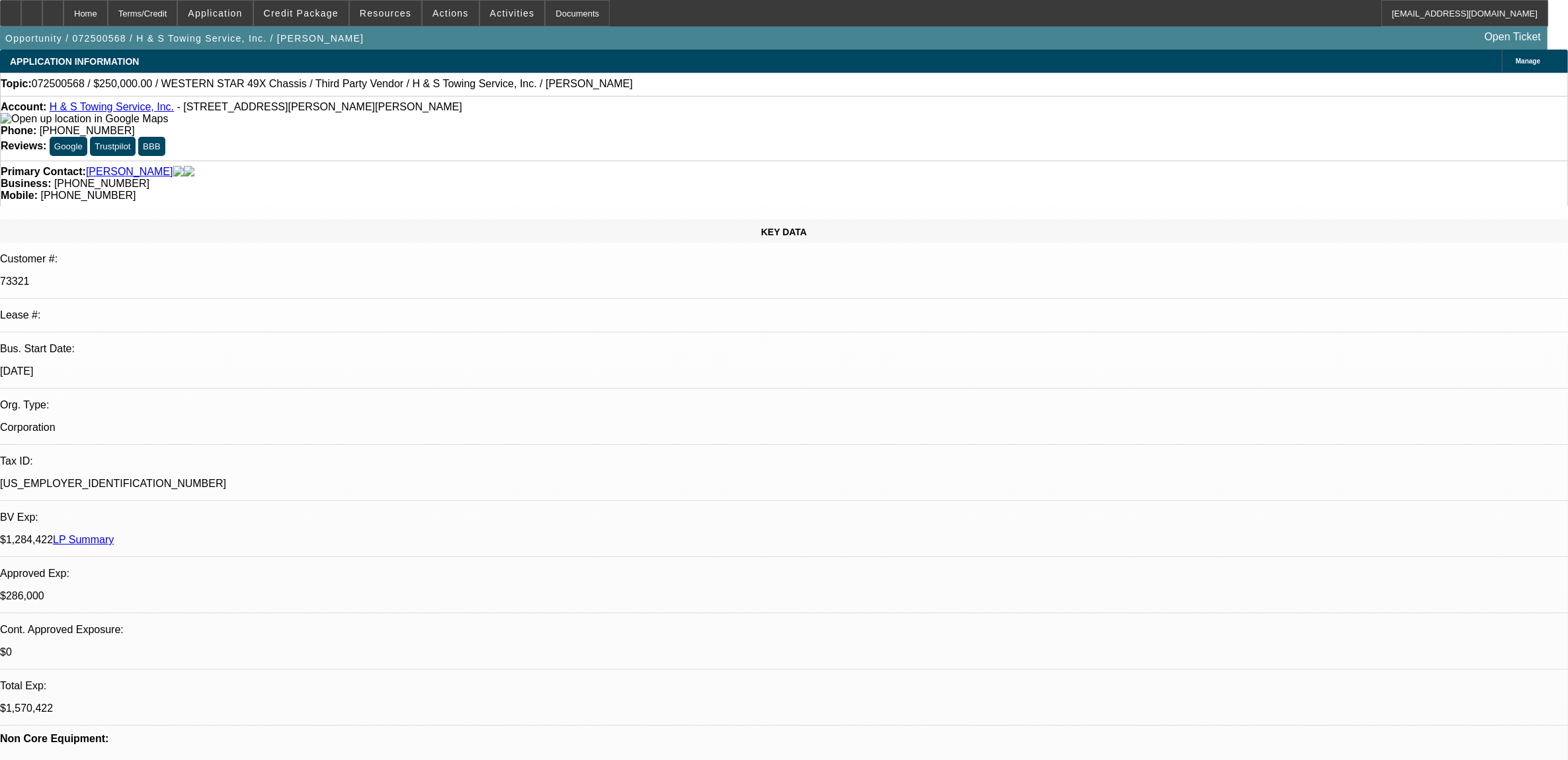
select select "0"
select select "2"
select select "0.1"
select select "4"
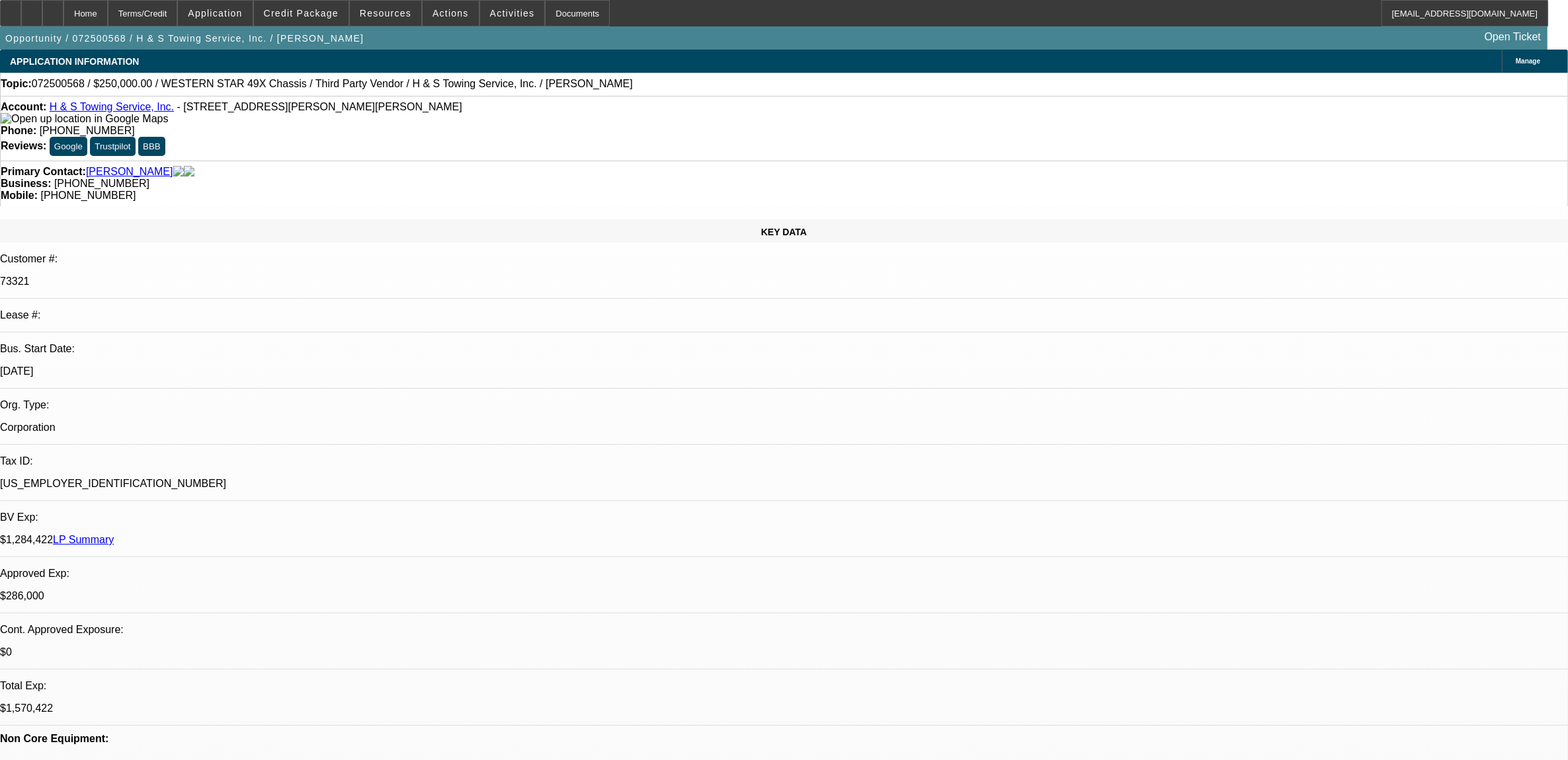
select select "0"
select select "2"
select select "0.1"
select select "4"
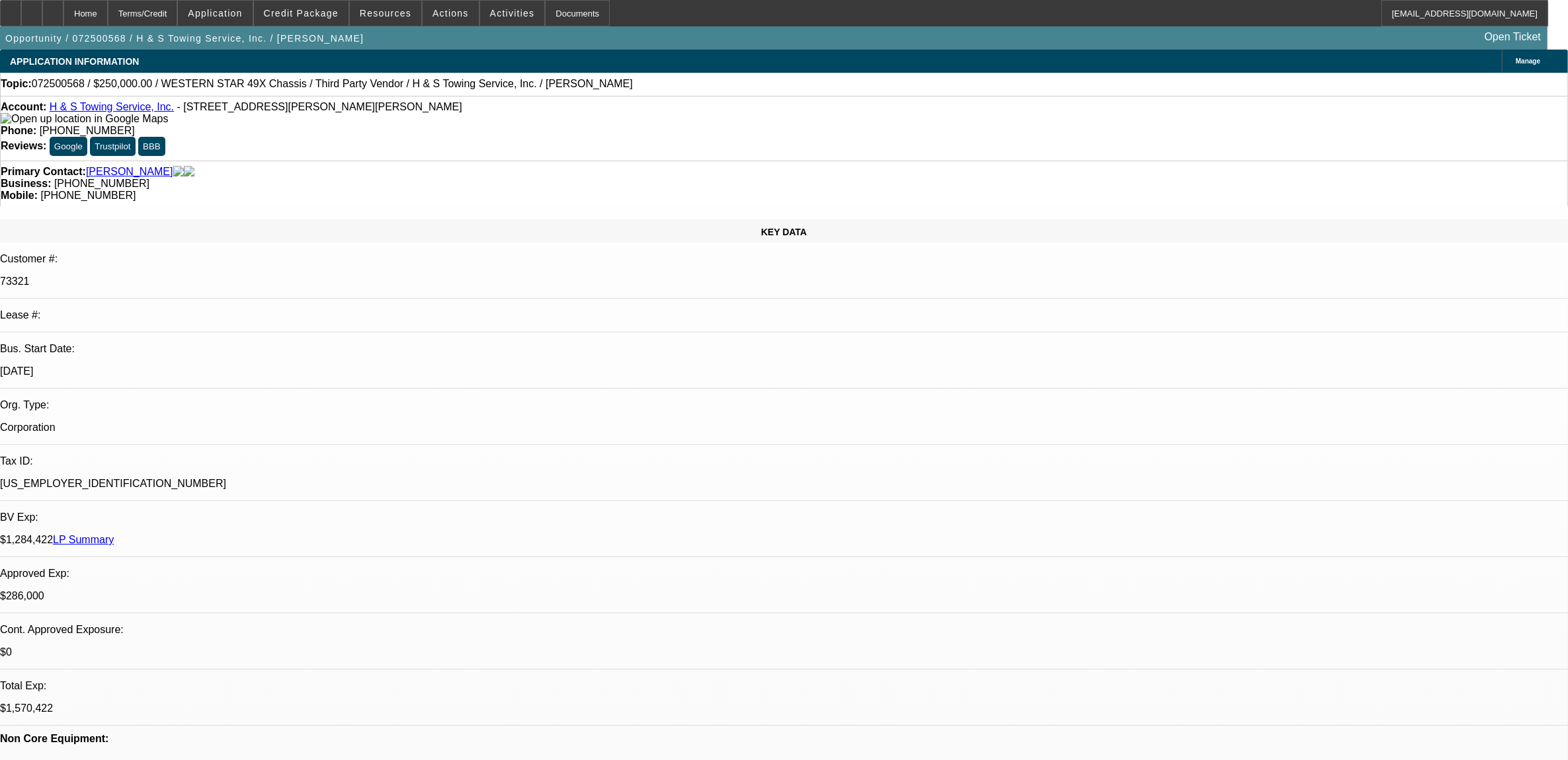
select select "0"
select select "2"
select select "0.1"
select select "0"
select select "2"
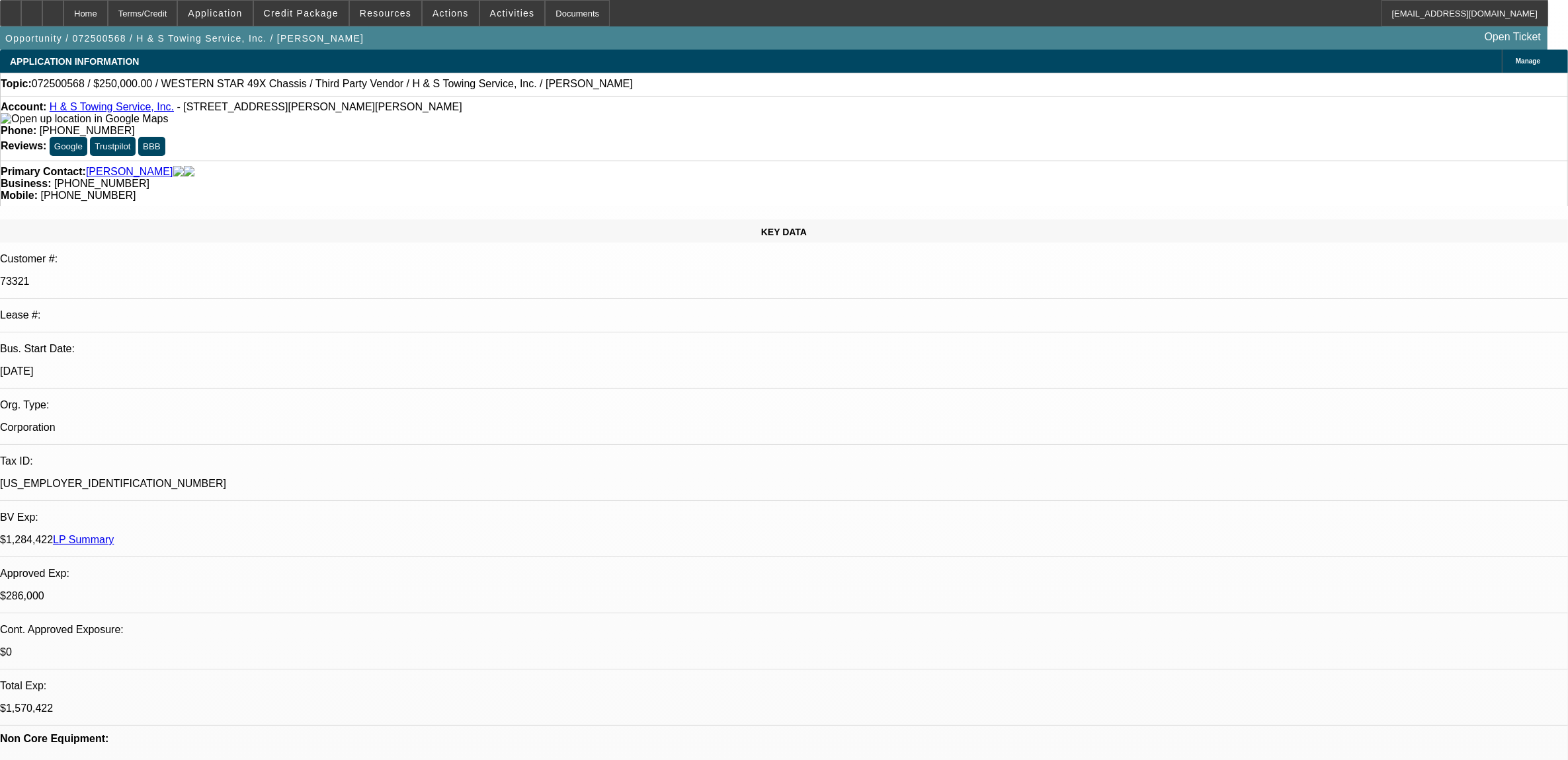
select select "0.1"
select select "0"
select select "2"
select select "0.1"
select select "0"
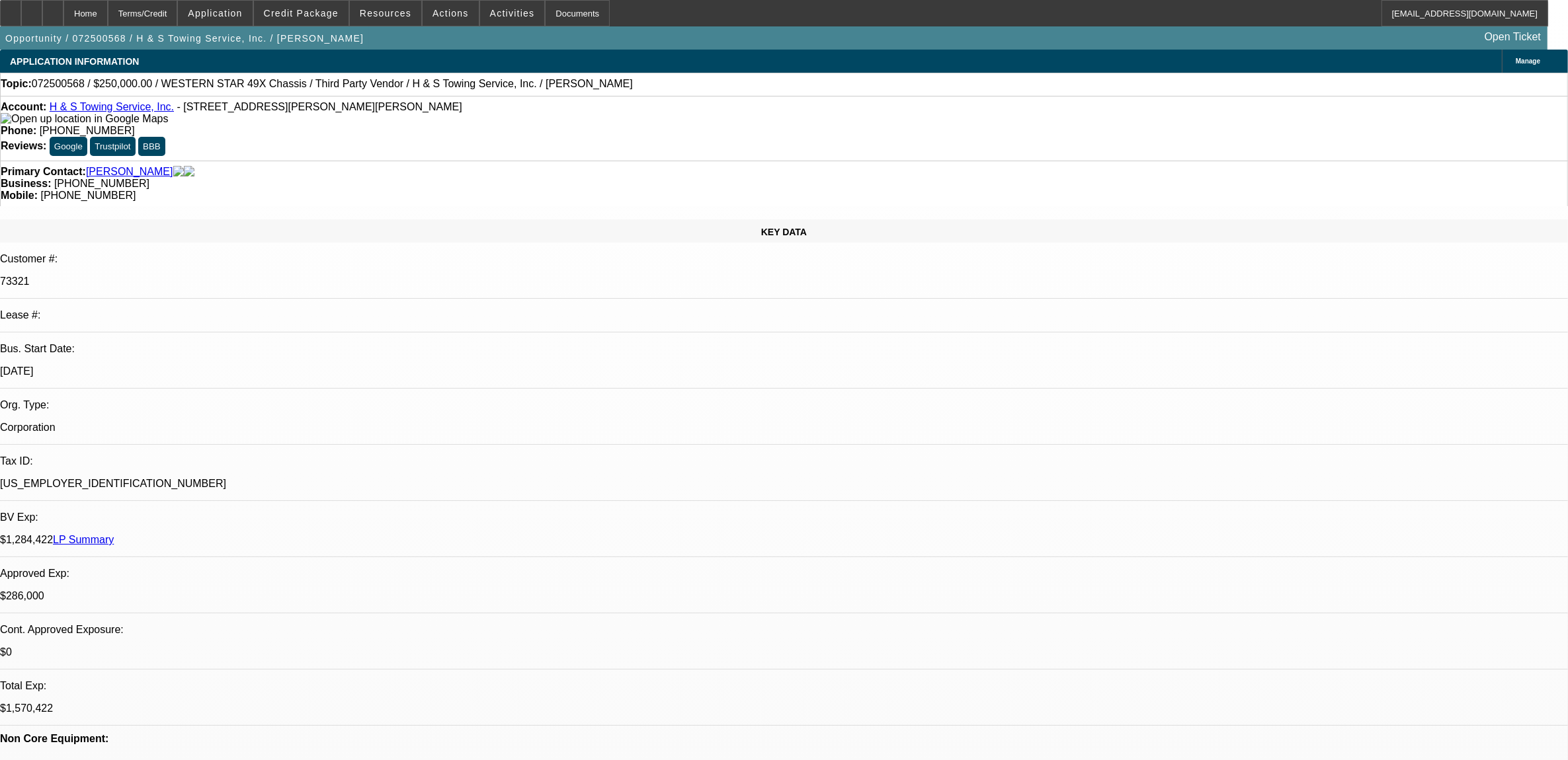
select select "2"
select select "0.1"
select select "1"
select select "2"
select select "4"
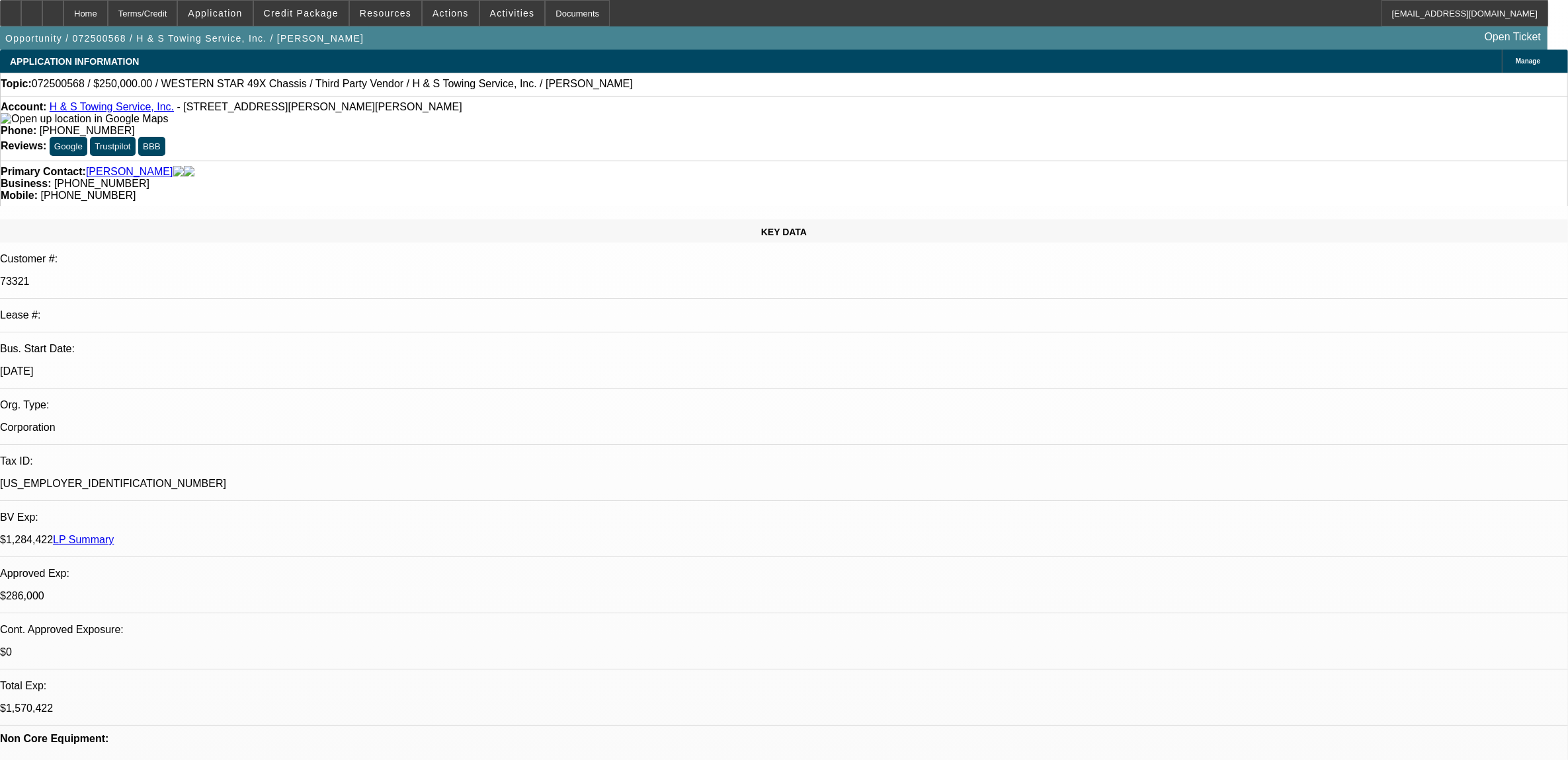
select select "1"
select select "2"
select select "4"
select select "1"
select select "2"
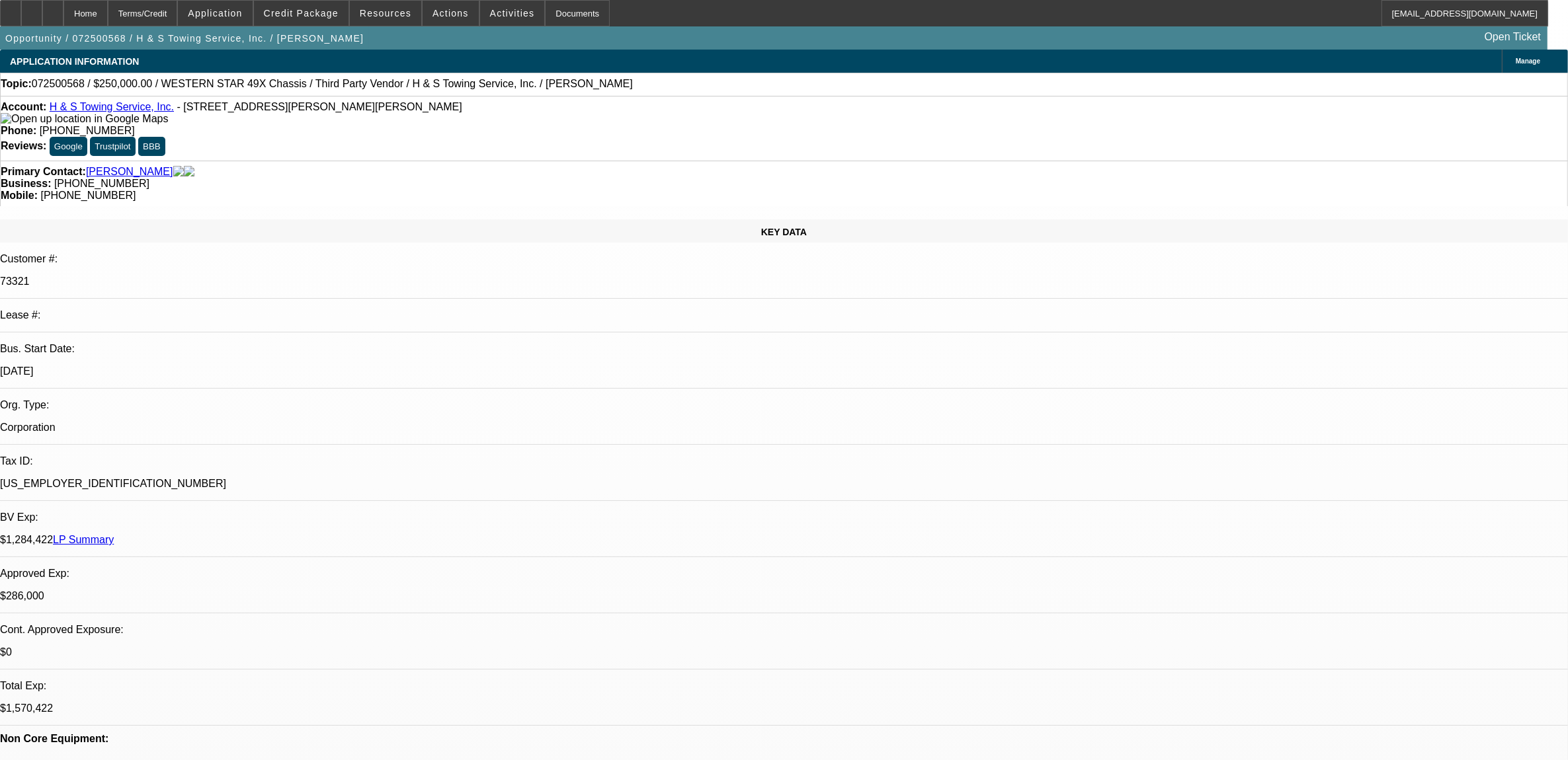
select select "4"
select select "1"
select select "2"
select select "4"
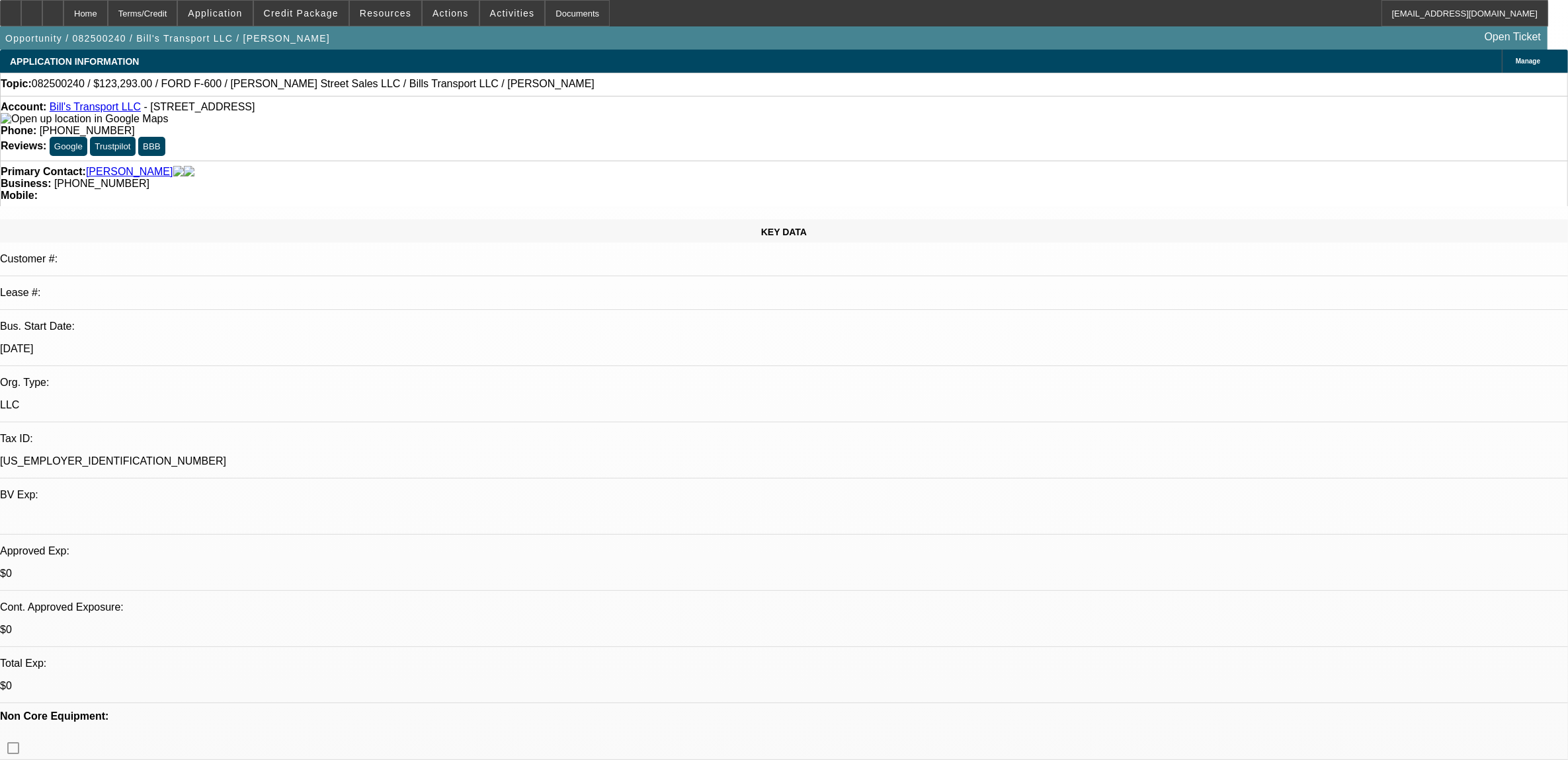
select select "0"
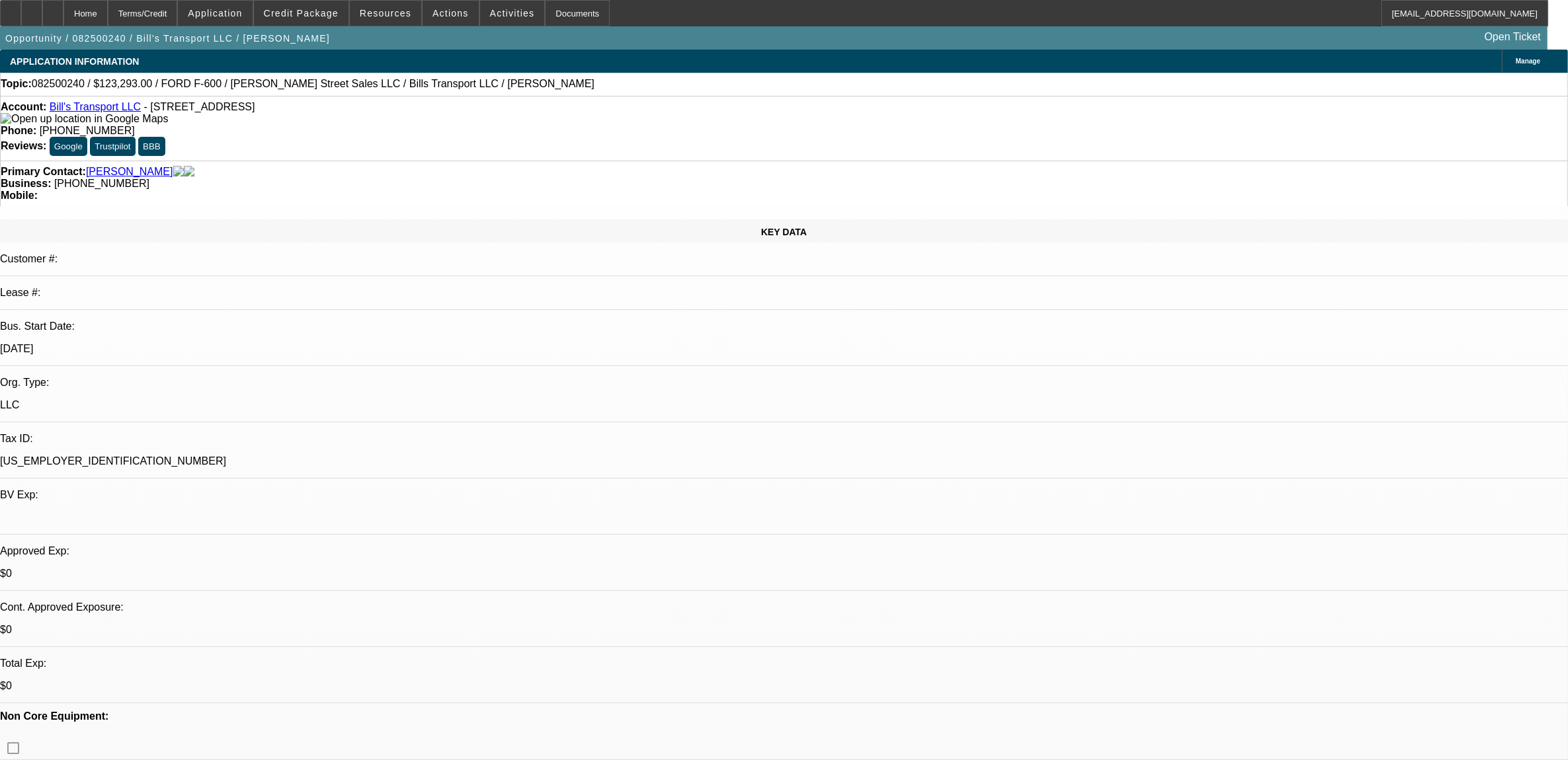
select select "0"
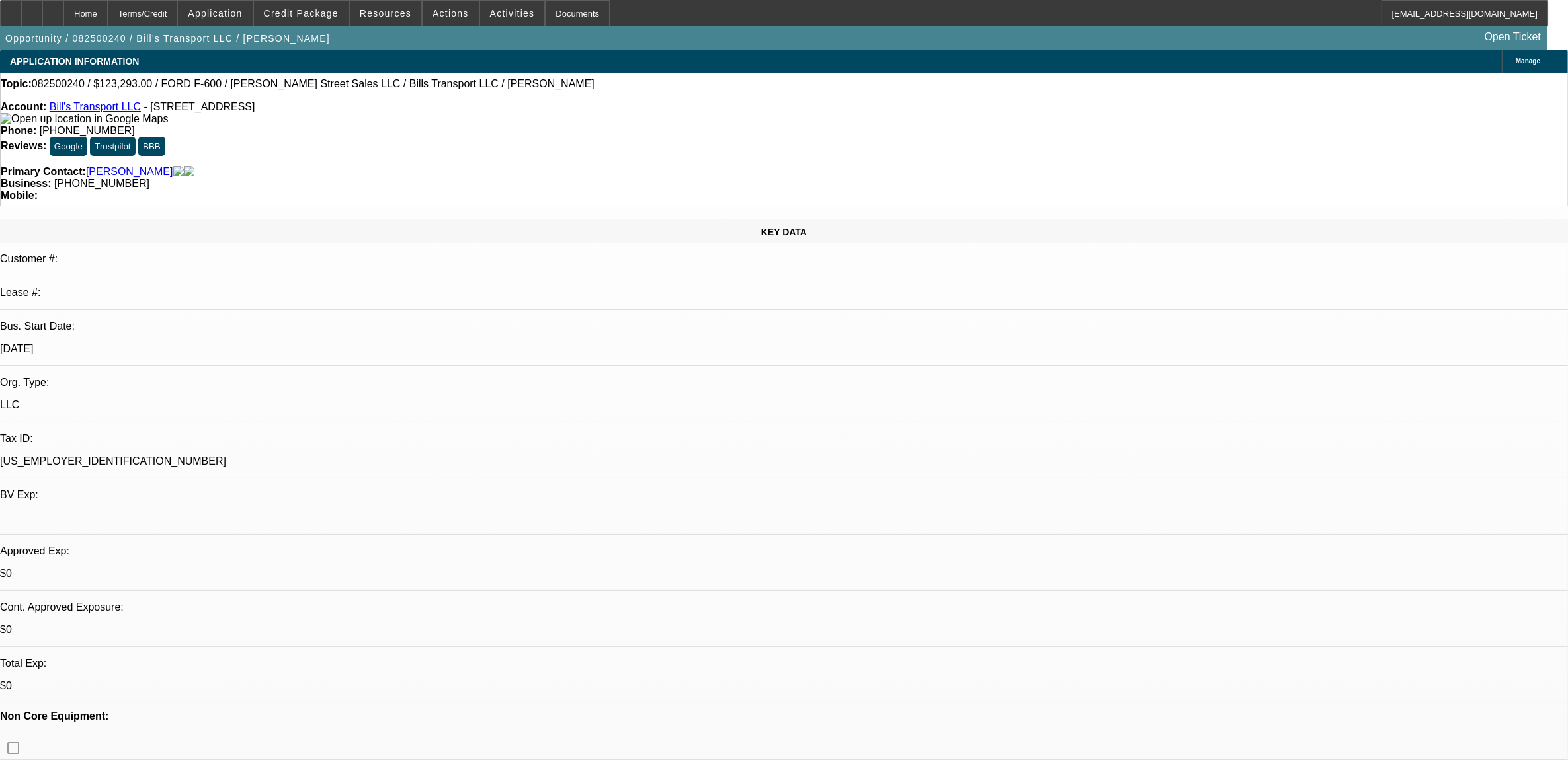
select select "0"
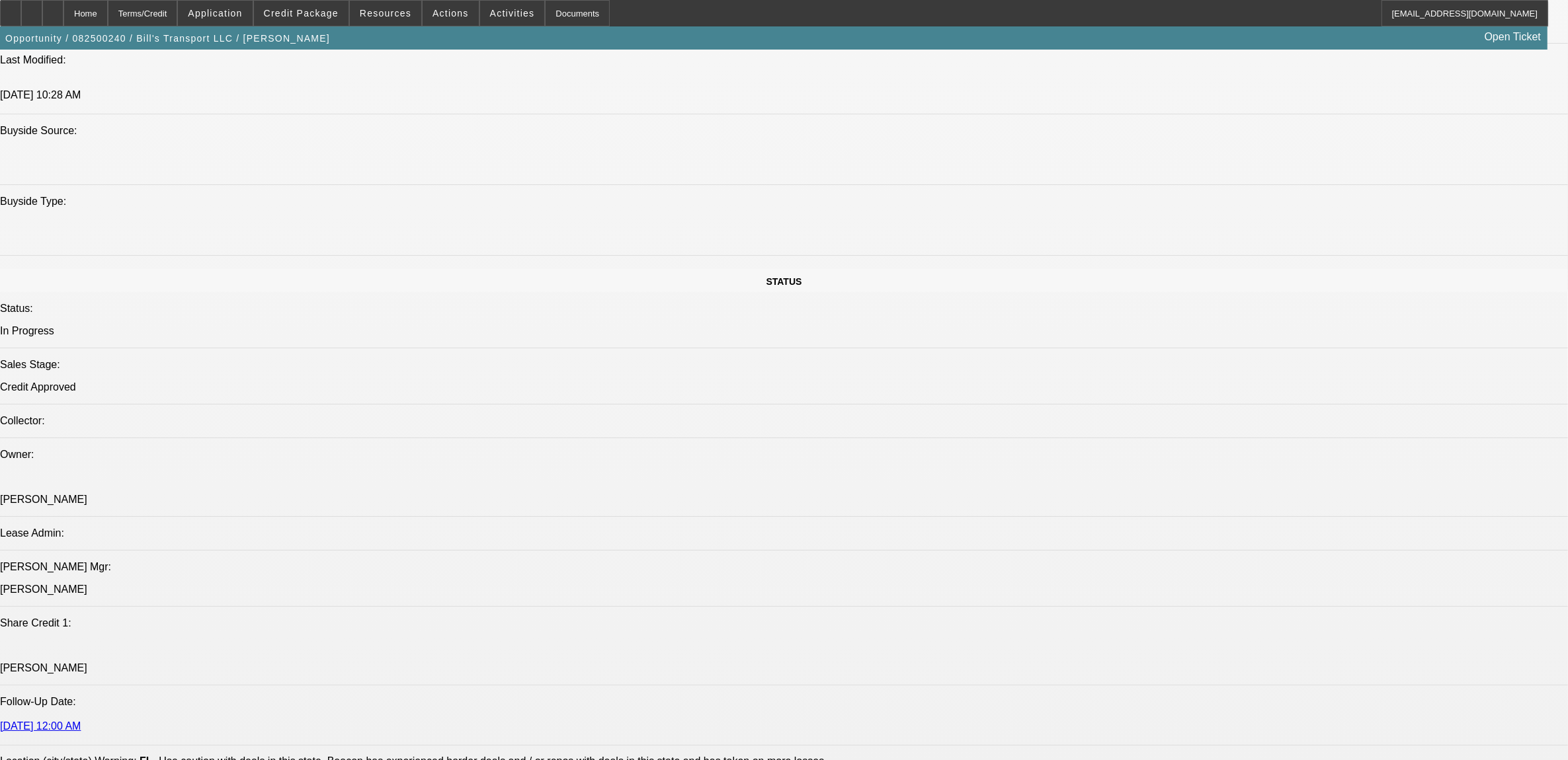
select select "1"
select select "6"
select select "1"
select select "3"
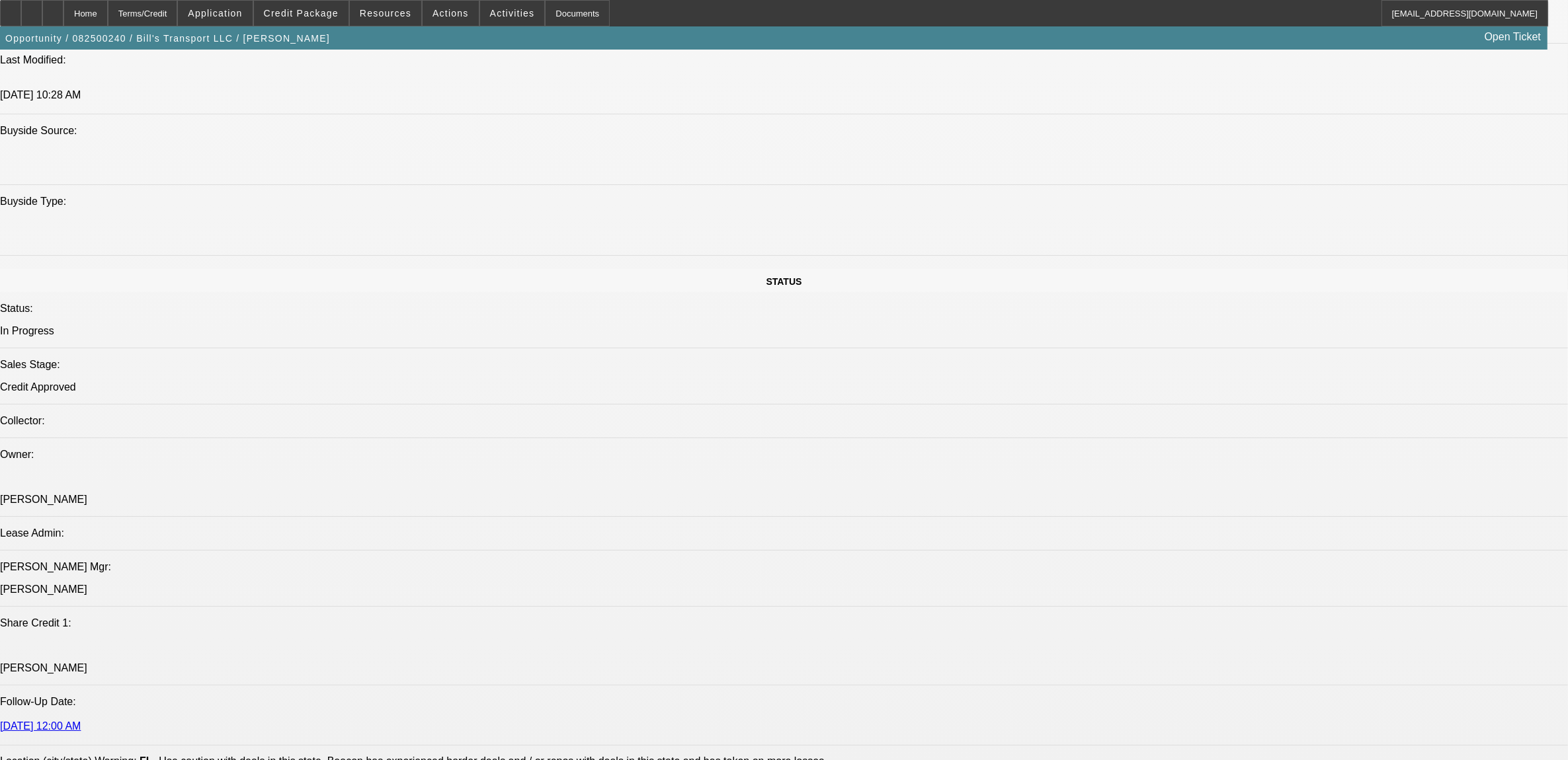
select select "6"
select select "1"
select select "6"
select select "1"
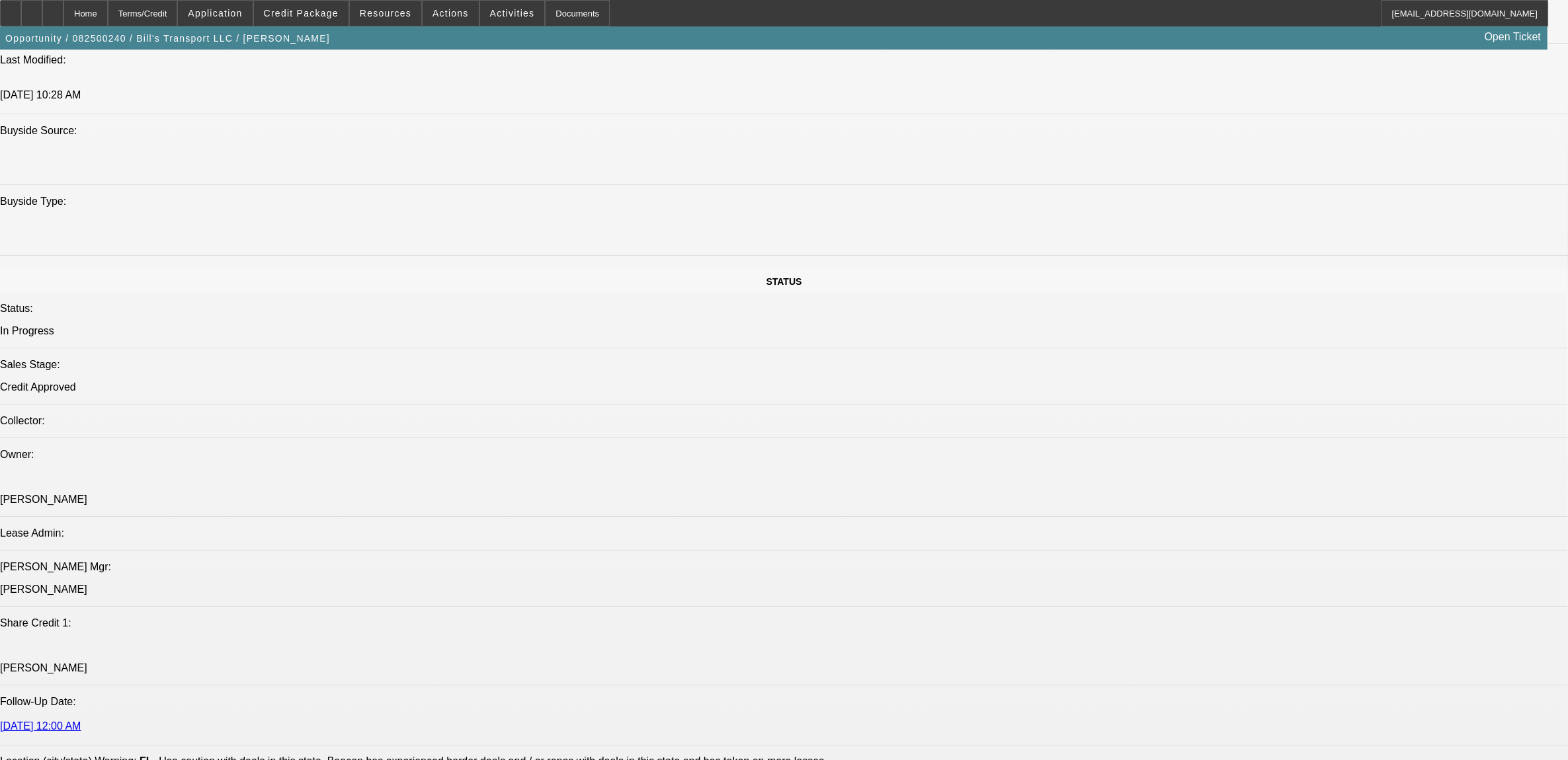
select select "1"
select select "6"
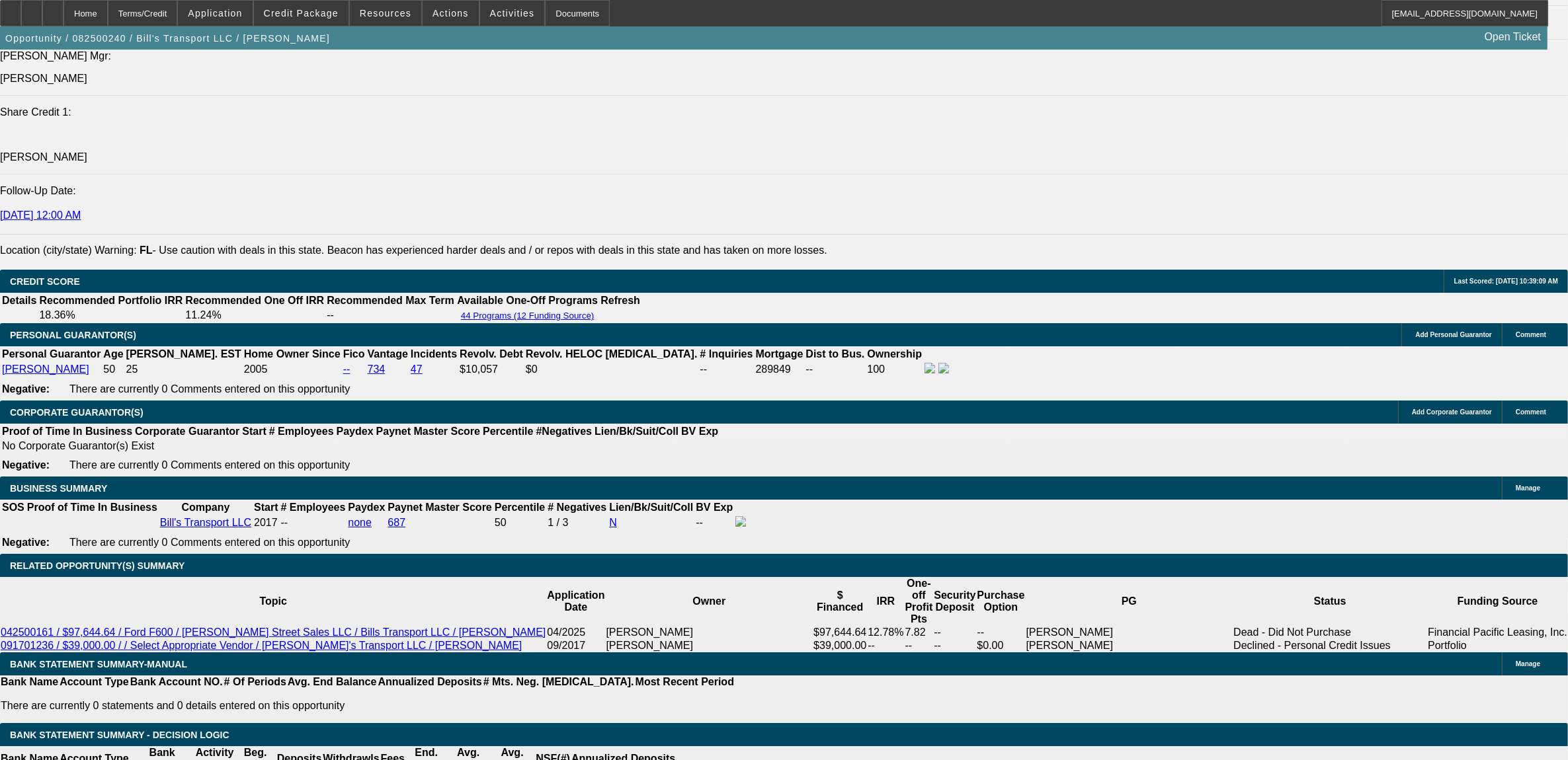
scroll to position [1735, 0]
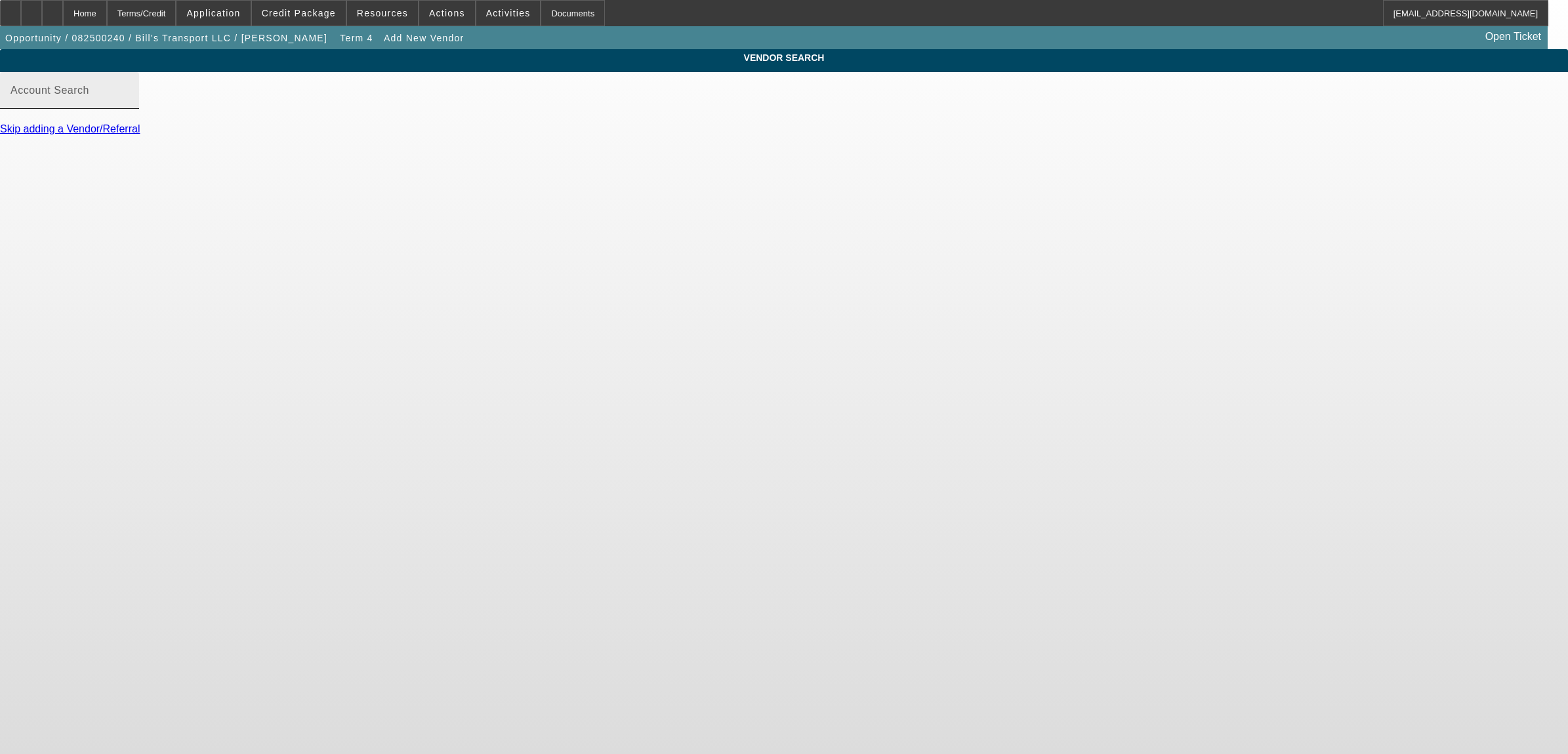
click at [89, 96] on mat-label "Account Search" at bounding box center [50, 89] width 79 height 11
click at [129, 103] on input "Account Search" at bounding box center [69, 96] width 118 height 16
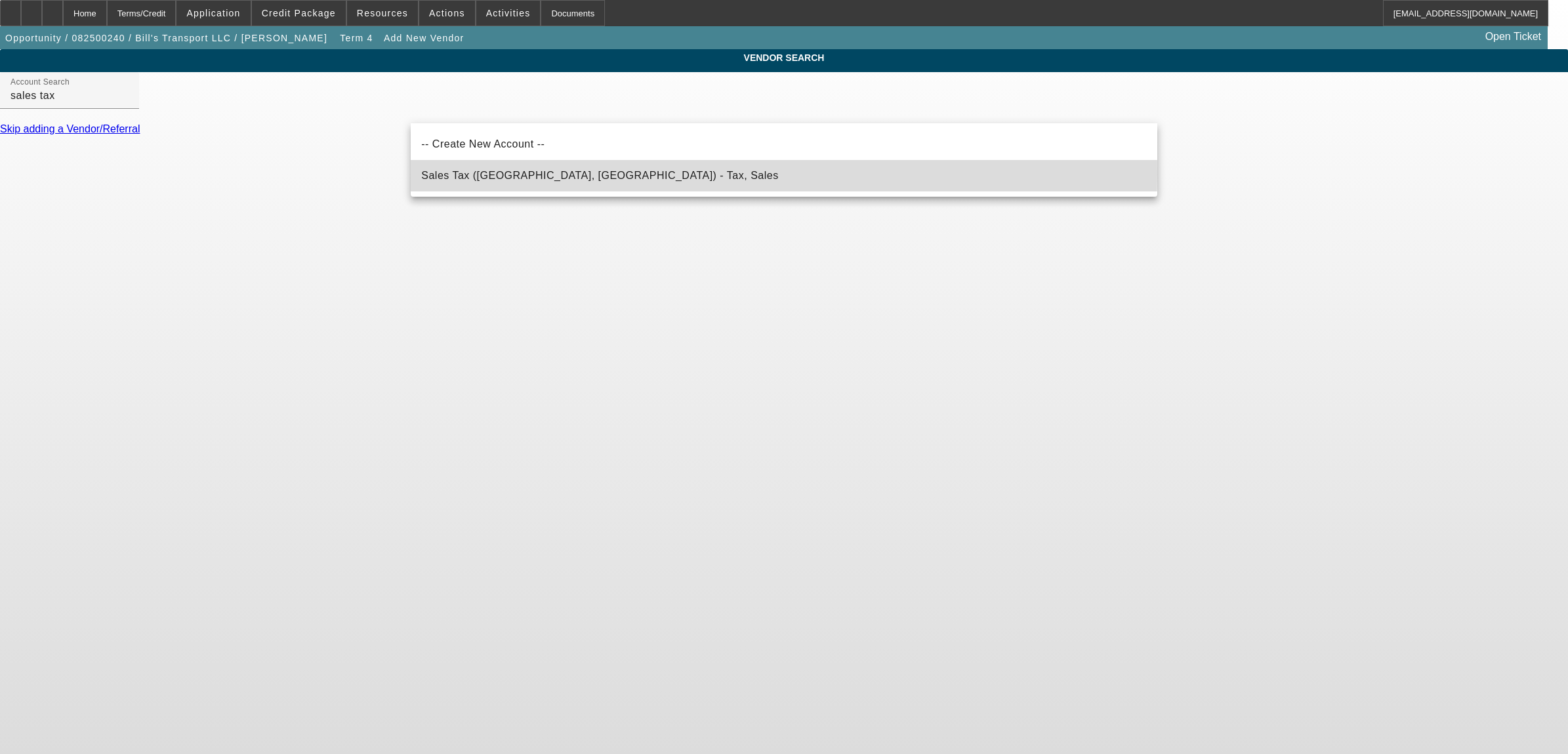
click at [496, 171] on span "Sales Tax ([GEOGRAPHIC_DATA], [GEOGRAPHIC_DATA]) - Tax, Sales" at bounding box center [599, 175] width 357 height 16
type input "Sales Tax ([GEOGRAPHIC_DATA], [GEOGRAPHIC_DATA]) - Tax, Sales"
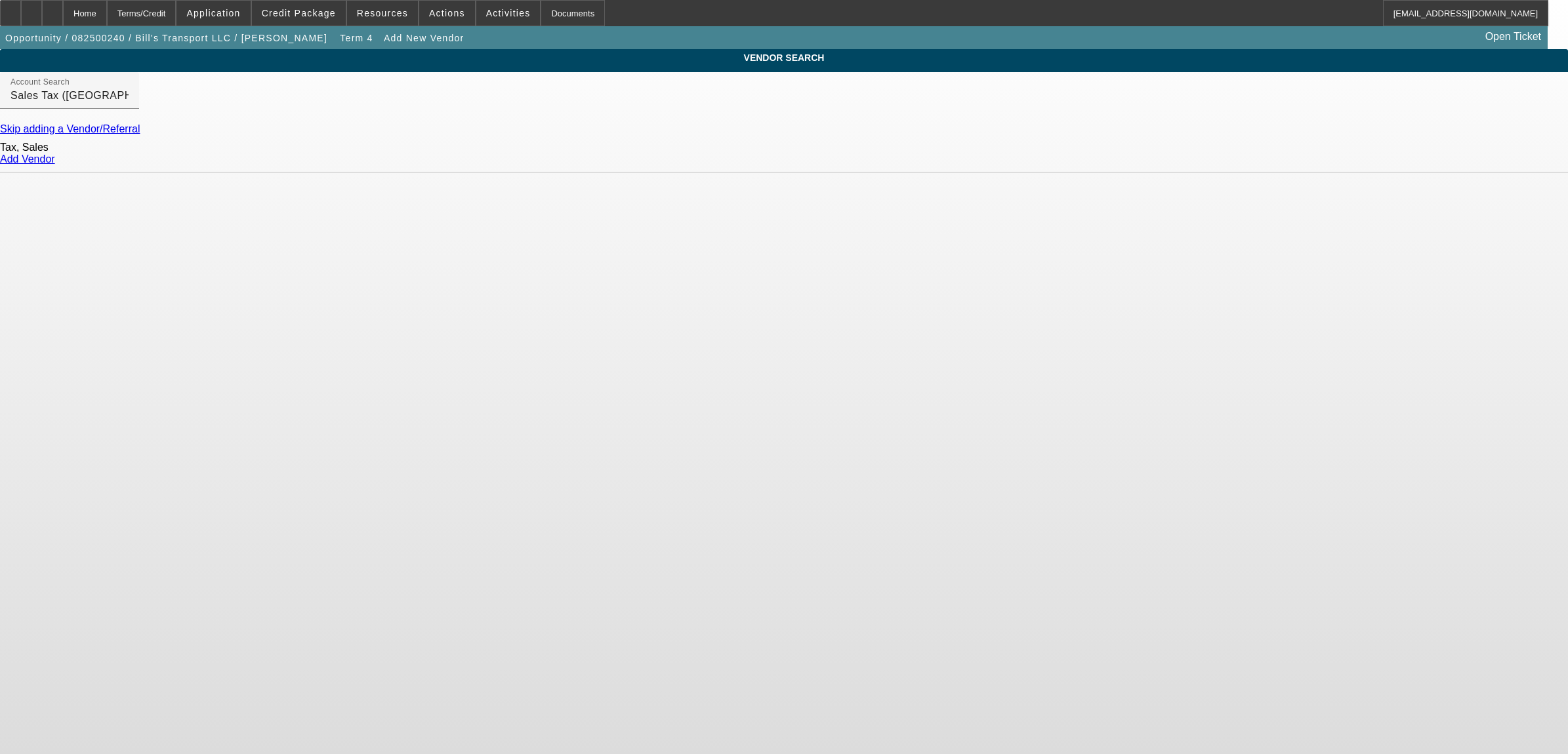
click at [55, 165] on link "Add Vendor" at bounding box center [27, 159] width 55 height 11
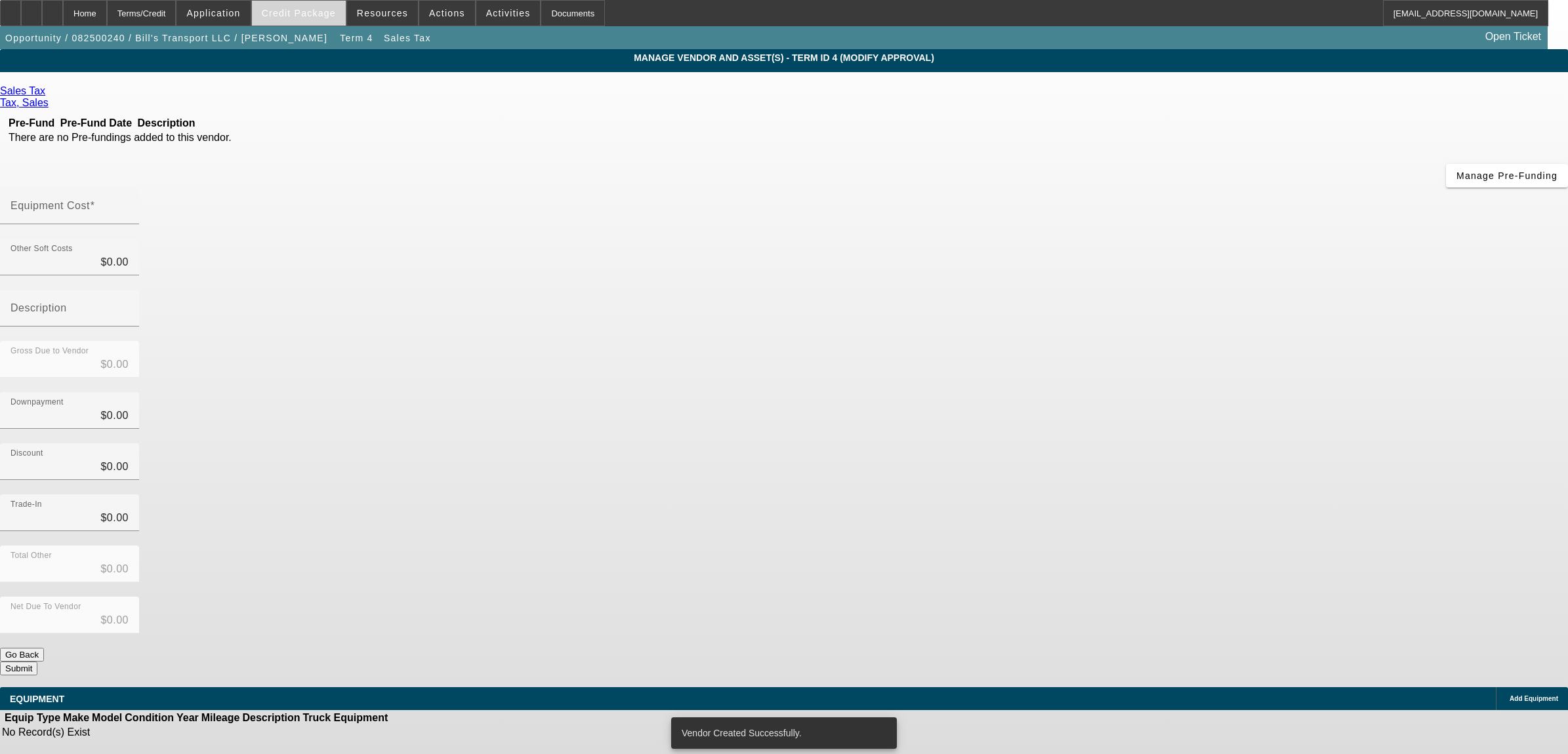
click at [294, 23] on span at bounding box center [299, 13] width 94 height 31
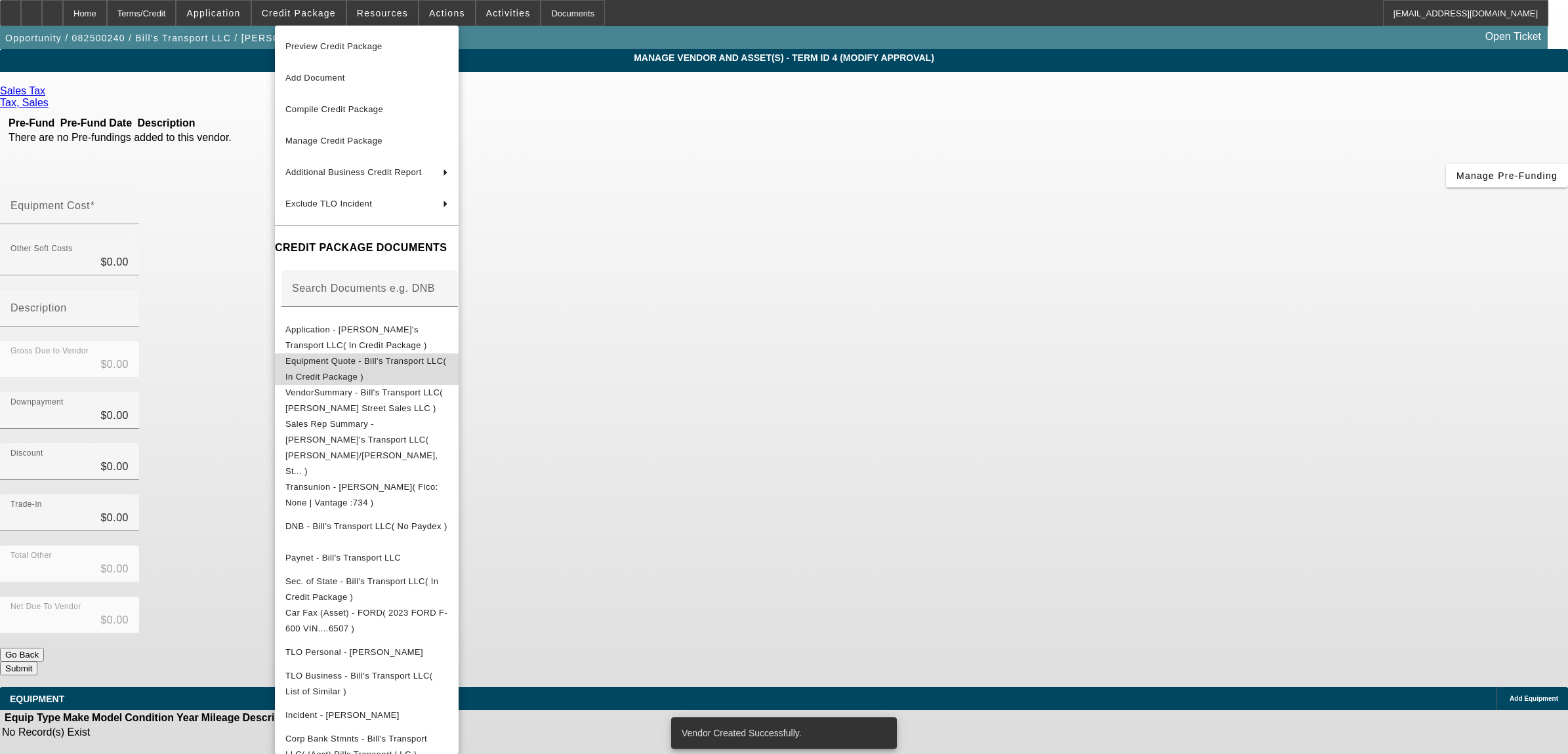
click at [374, 365] on span "Equipment Quote - Bill's Transport LLC( In Credit Package )" at bounding box center [365, 367] width 161 height 25
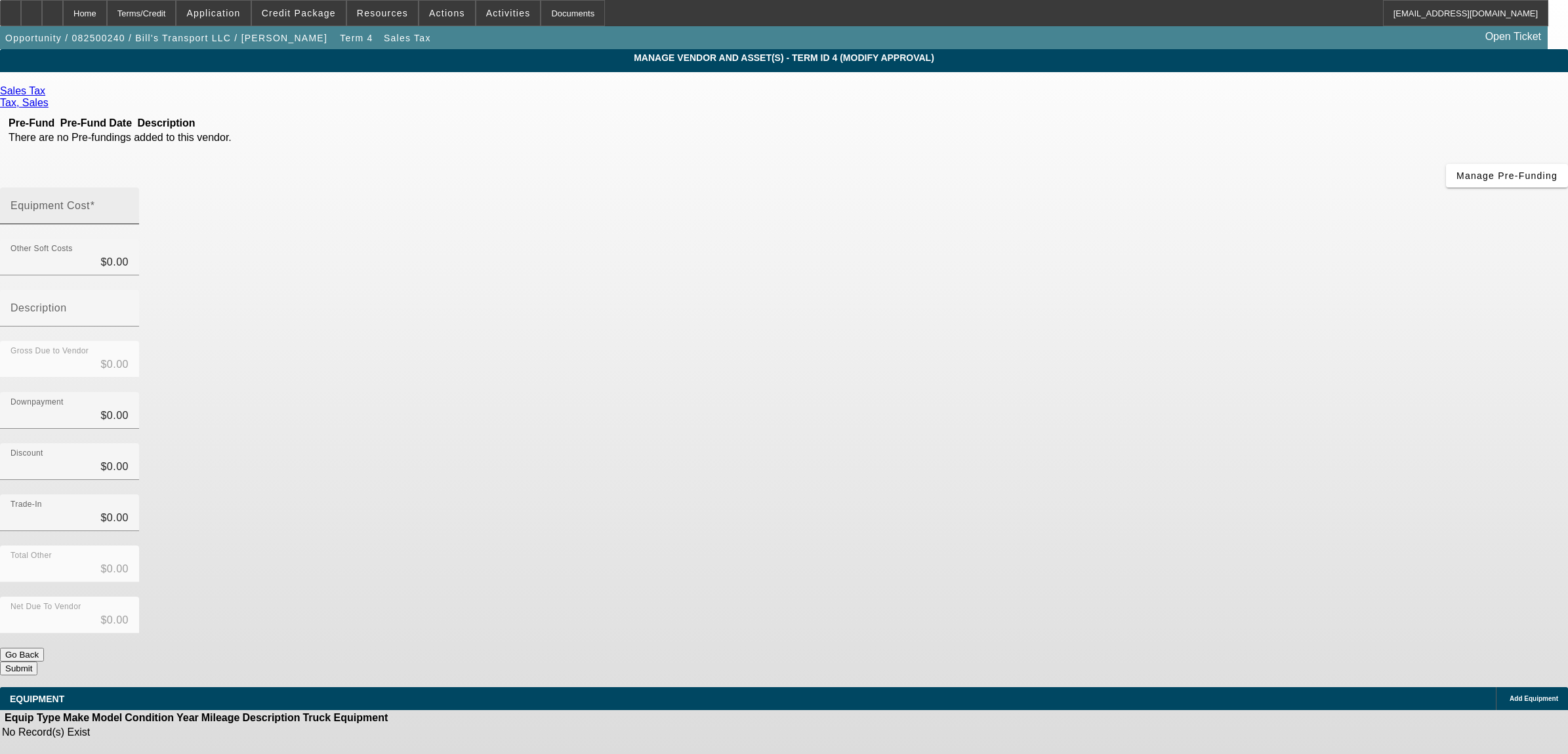
click at [129, 203] on input "Equipment Cost" at bounding box center [69, 211] width 118 height 16
type input "3"
type input "$3.00"
type input "$0.00"
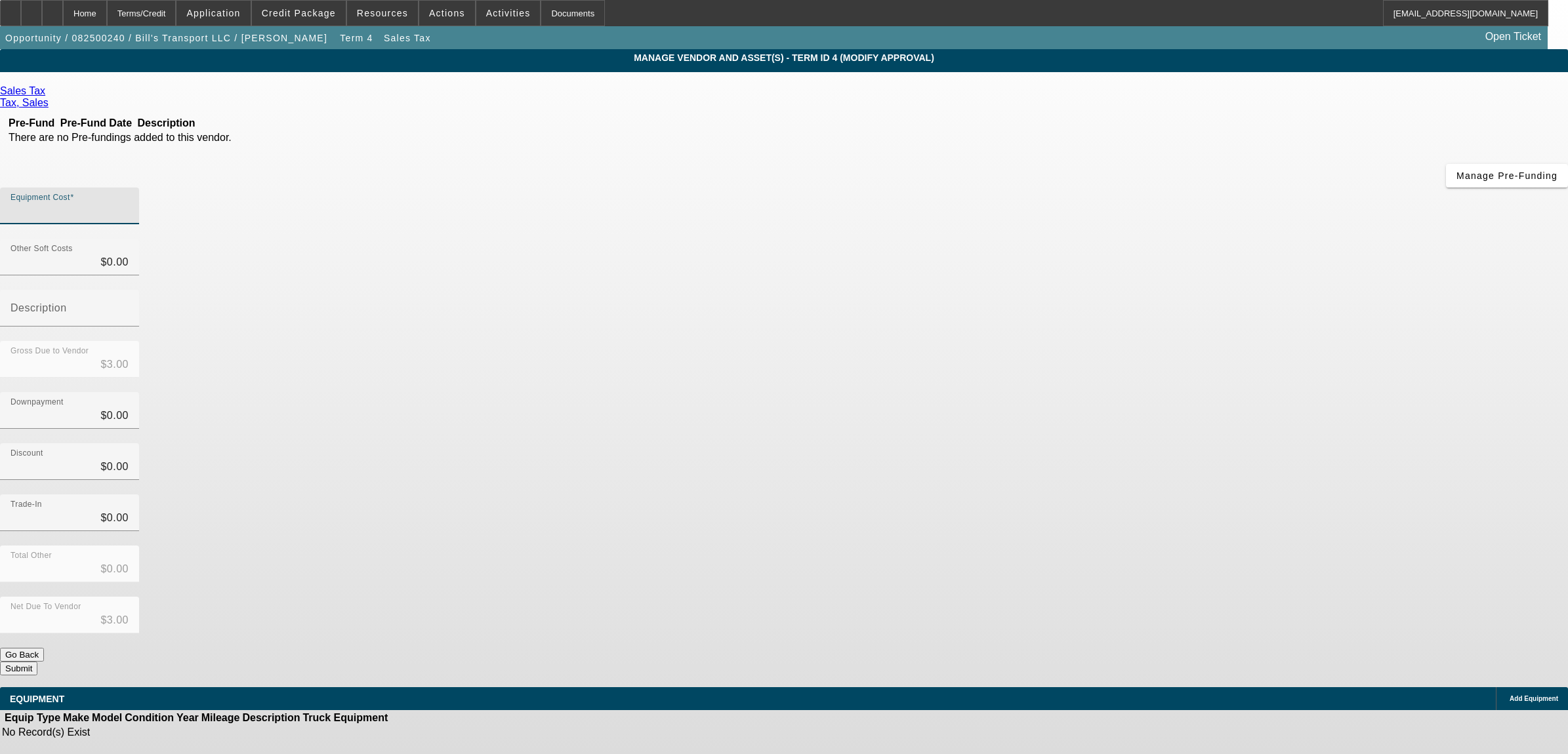
type input "$0.00"
type input "7"
type input "$7.00"
type input "73"
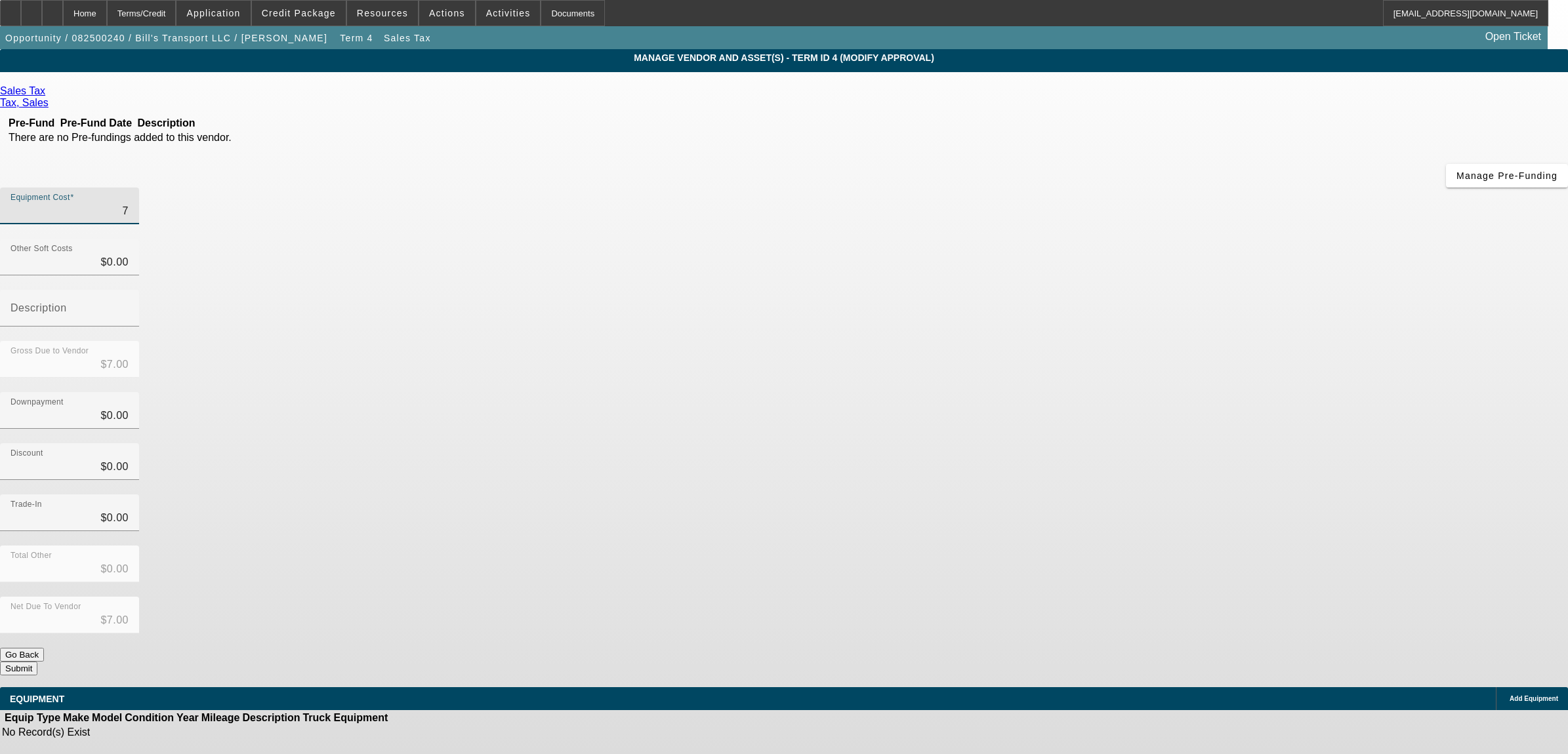
type input "$73.00"
type input "739"
type input "$739.00"
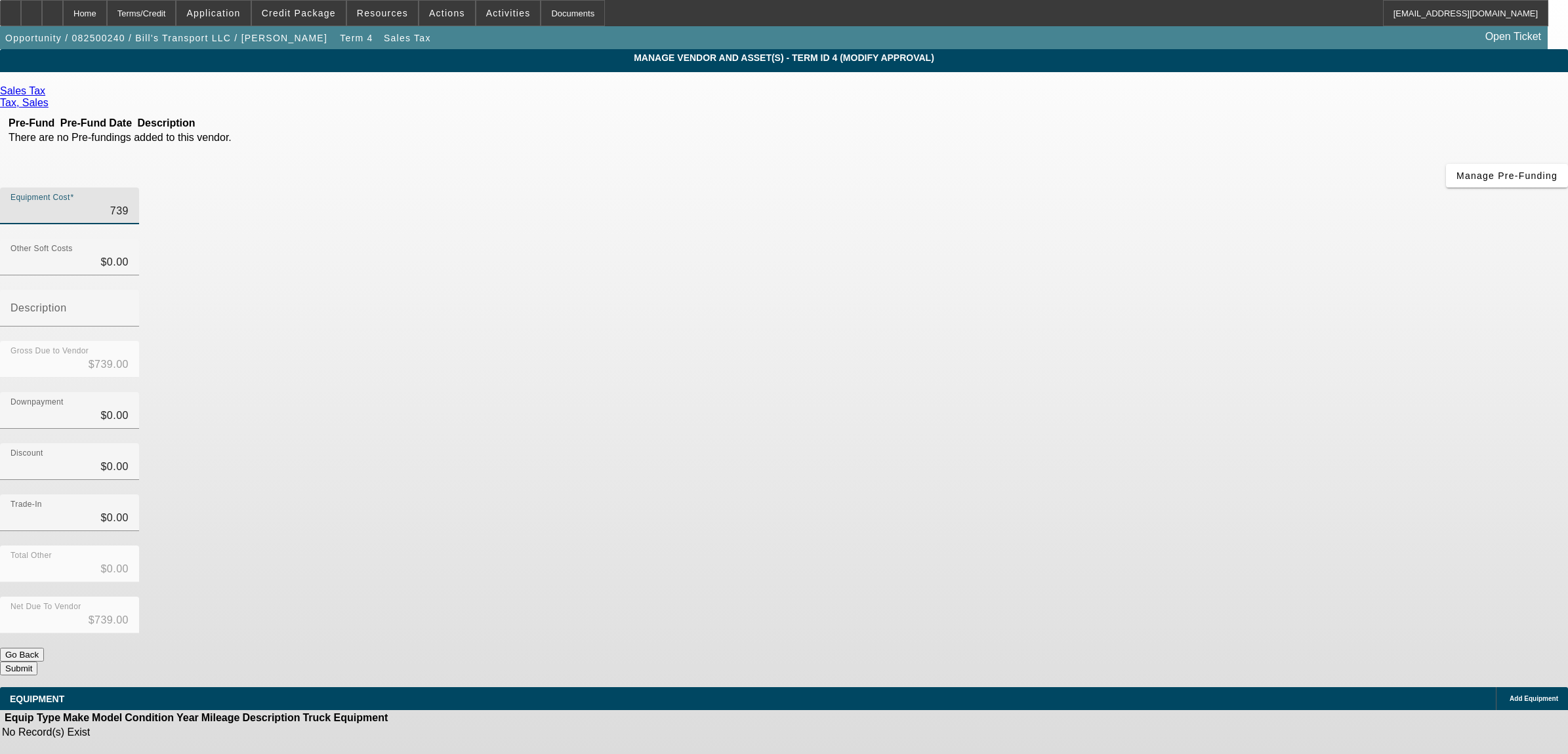
type input "7397"
type input "$7,397.00"
type input "7397.5"
type input "$7,397.50"
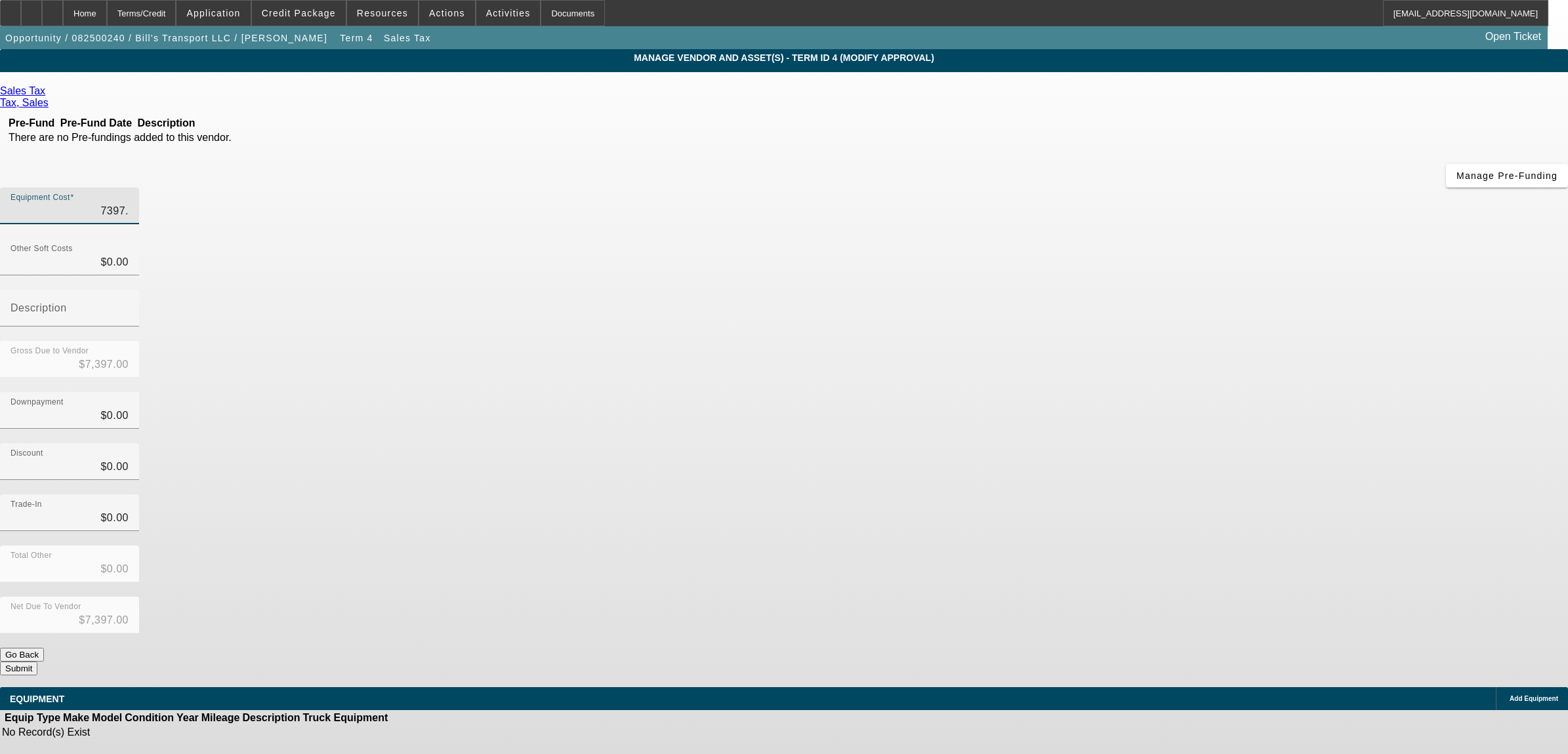
type input "$7,397.50"
type input "7397.58"
type input "$7,397.58"
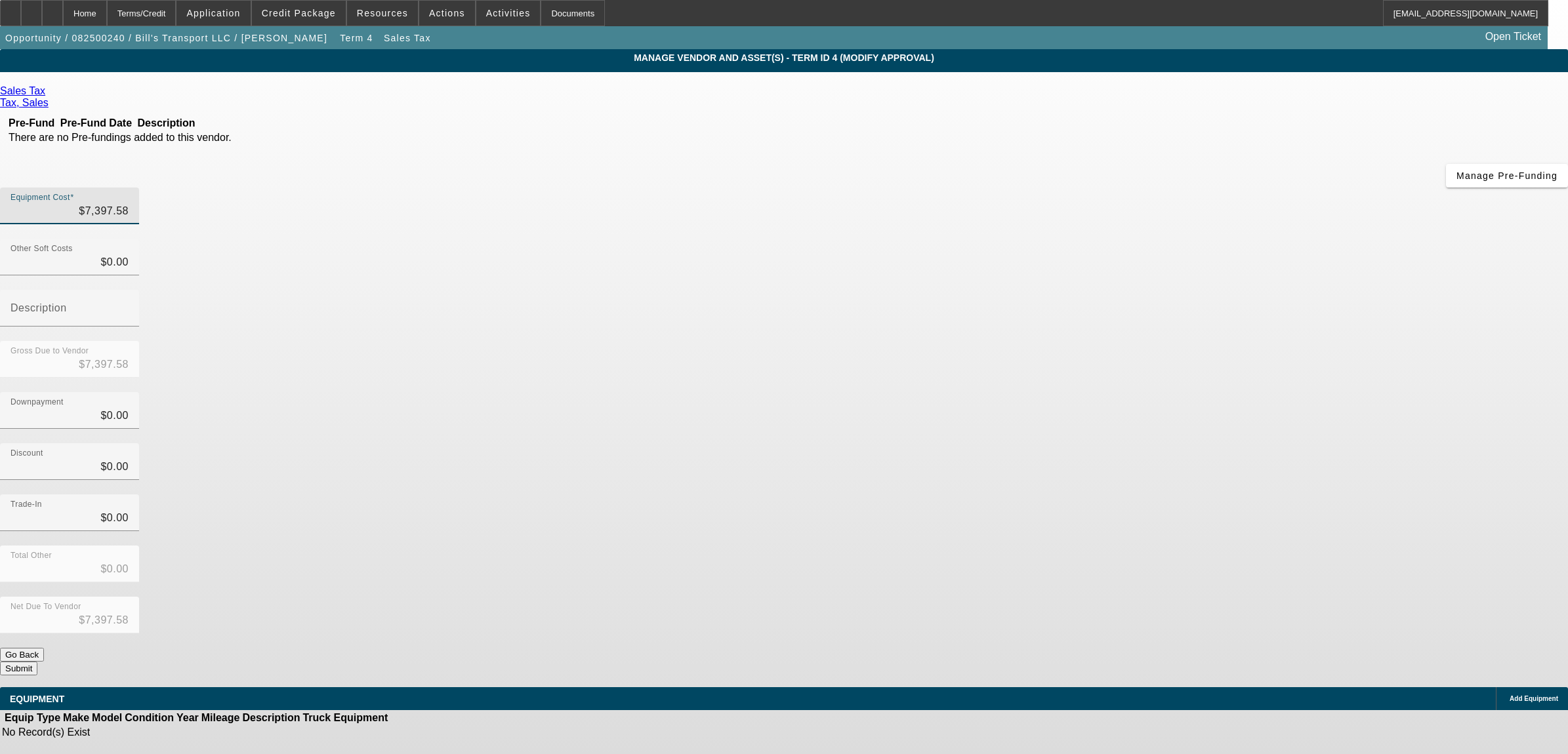
drag, startPoint x: 1089, startPoint y: 339, endPoint x: 1097, endPoint y: 412, distance: 73.4
click at [1089, 443] on div "Discount $0.00" at bounding box center [784, 468] width 1568 height 51
click at [37, 662] on button "Submit" at bounding box center [18, 669] width 37 height 14
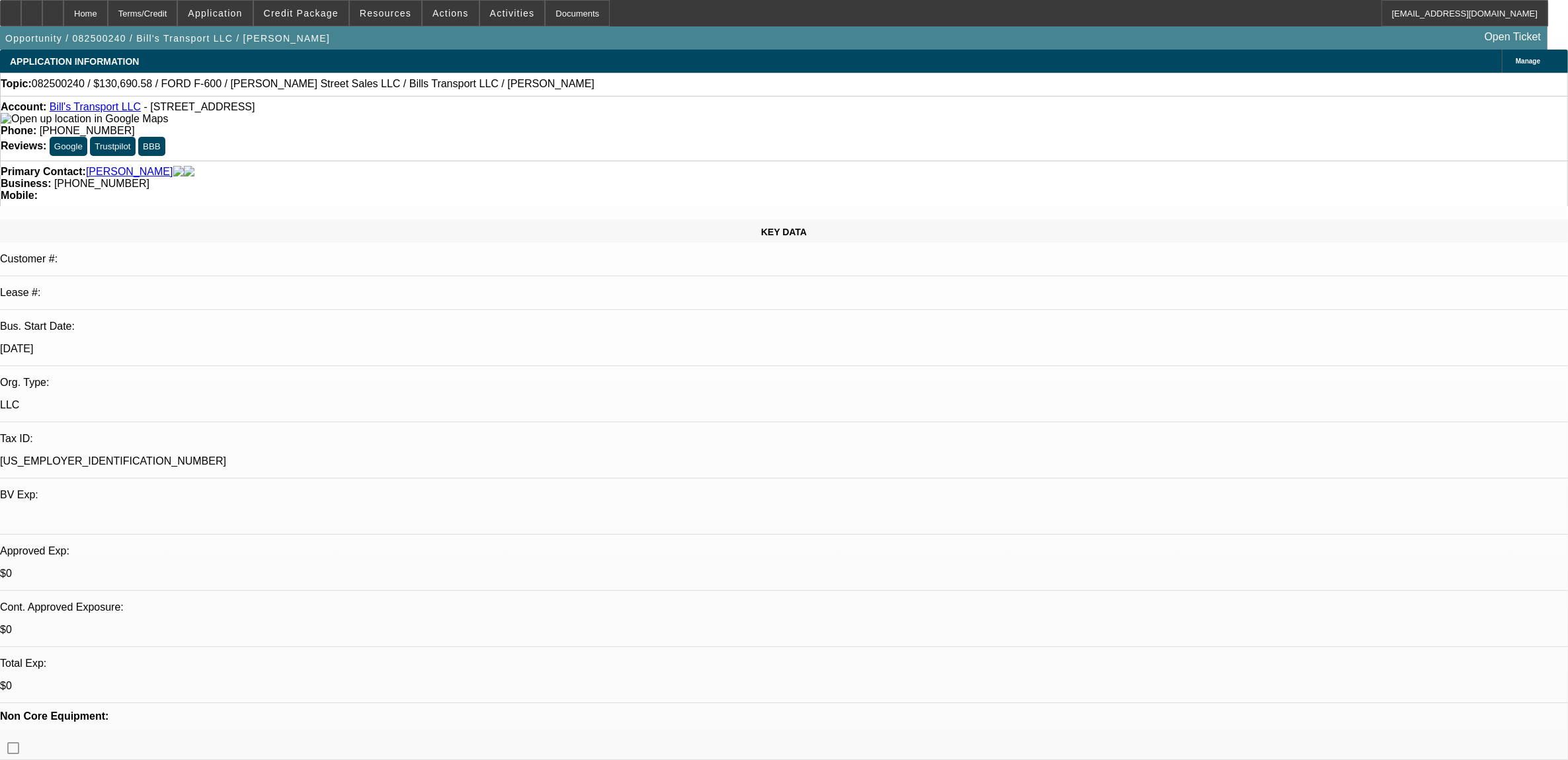
select select "0"
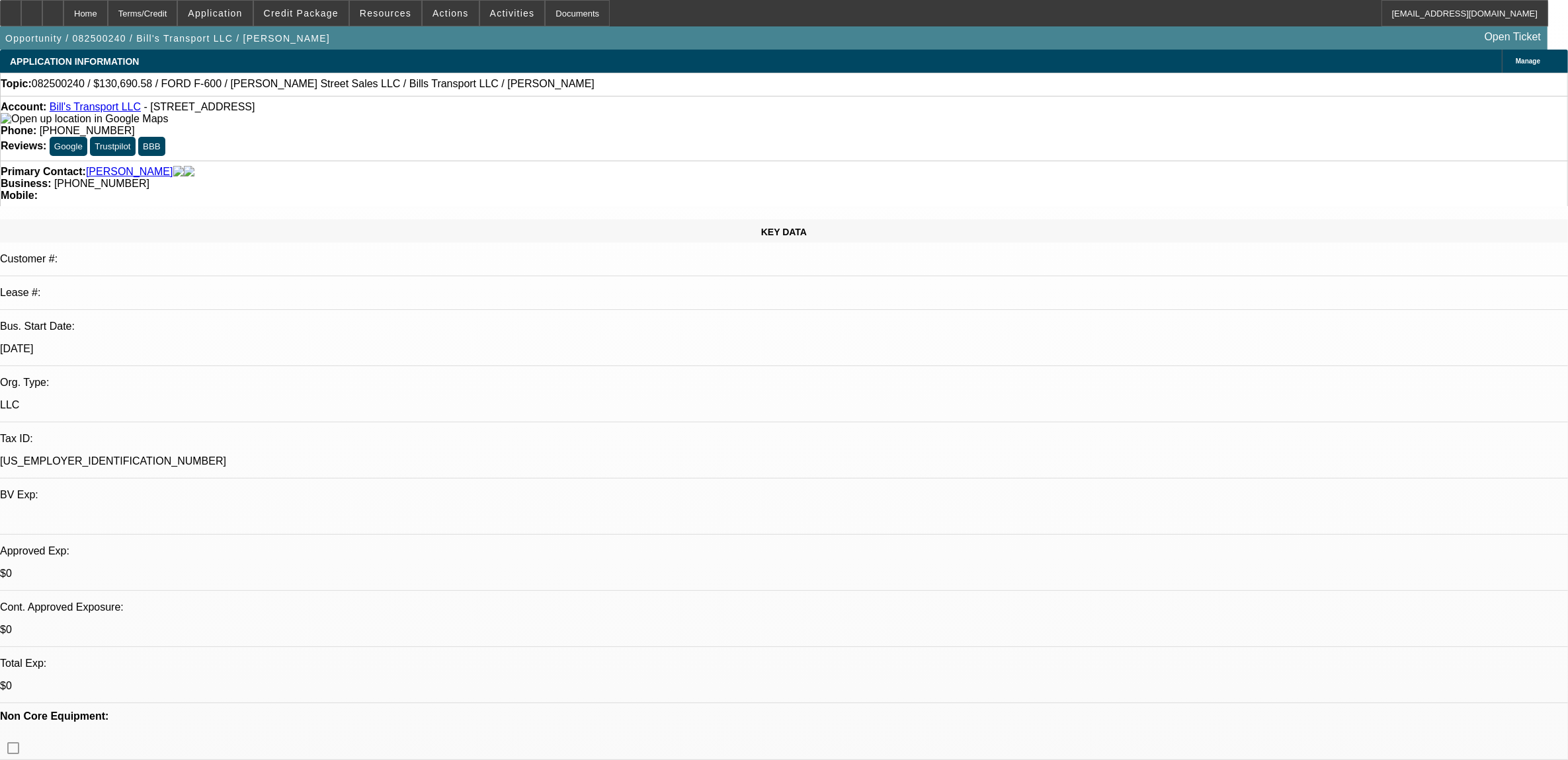
select select "0"
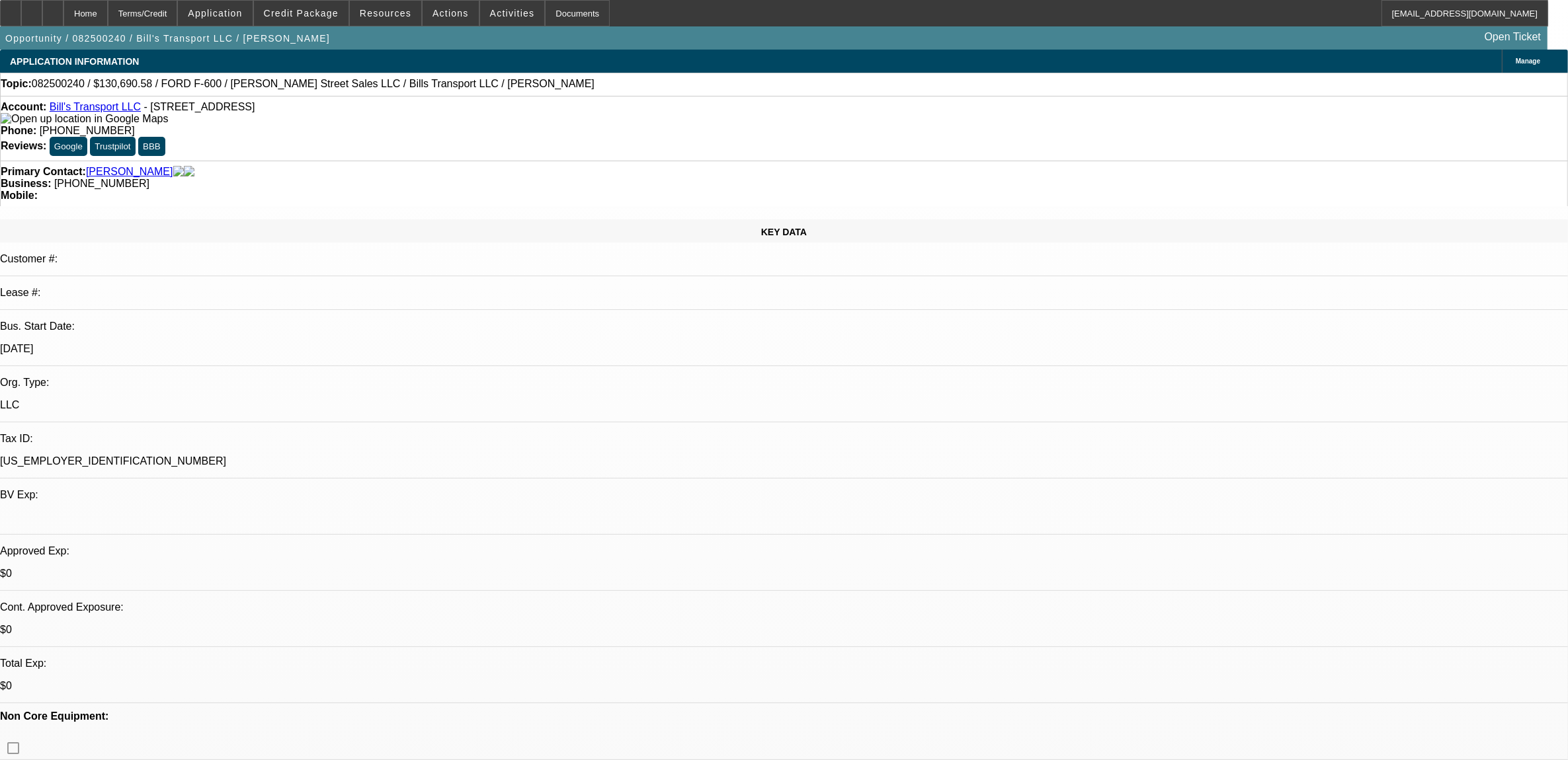
select select "0"
select select "1"
select select "6"
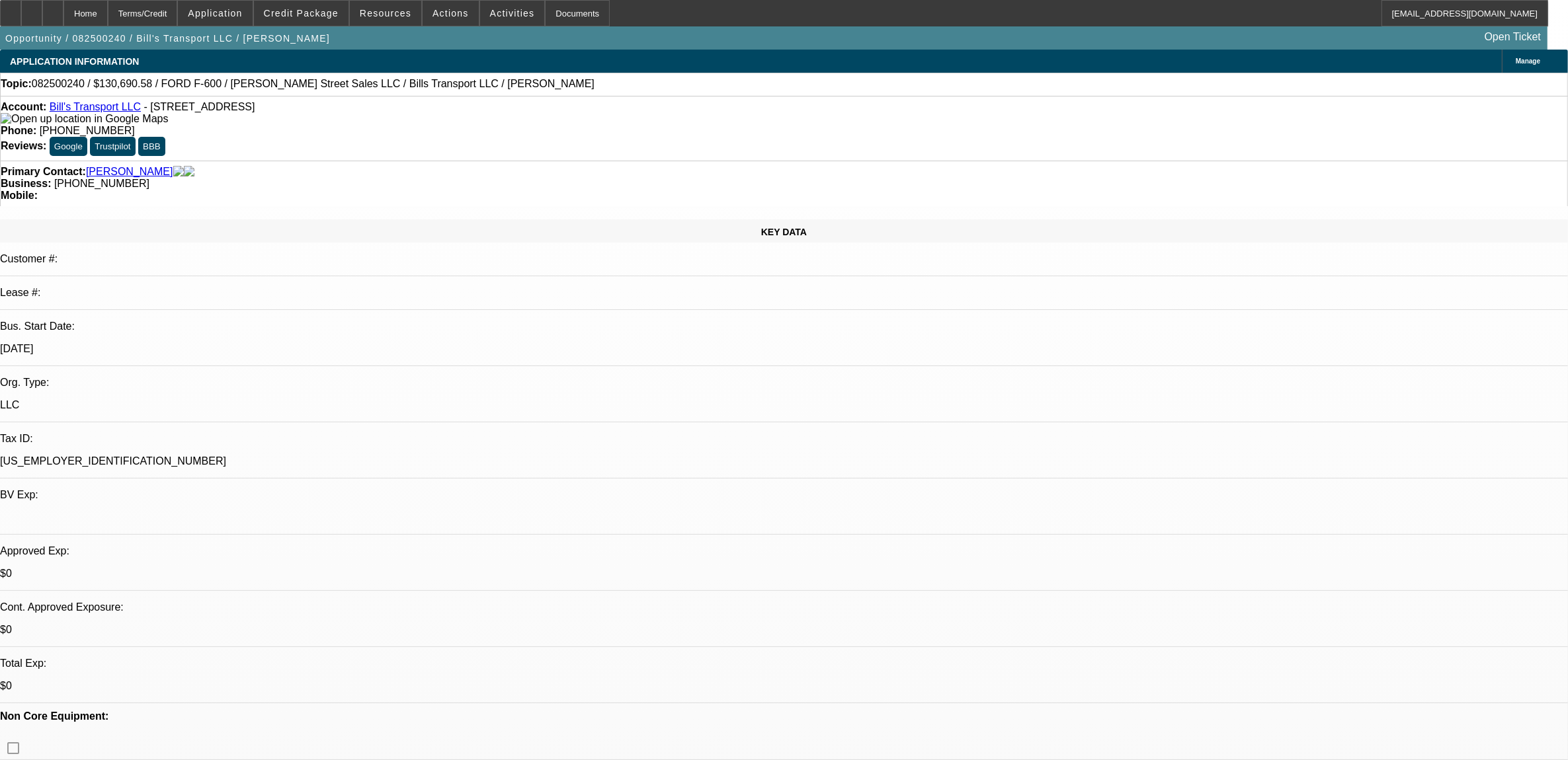
select select "1"
select select "3"
select select "6"
select select "1"
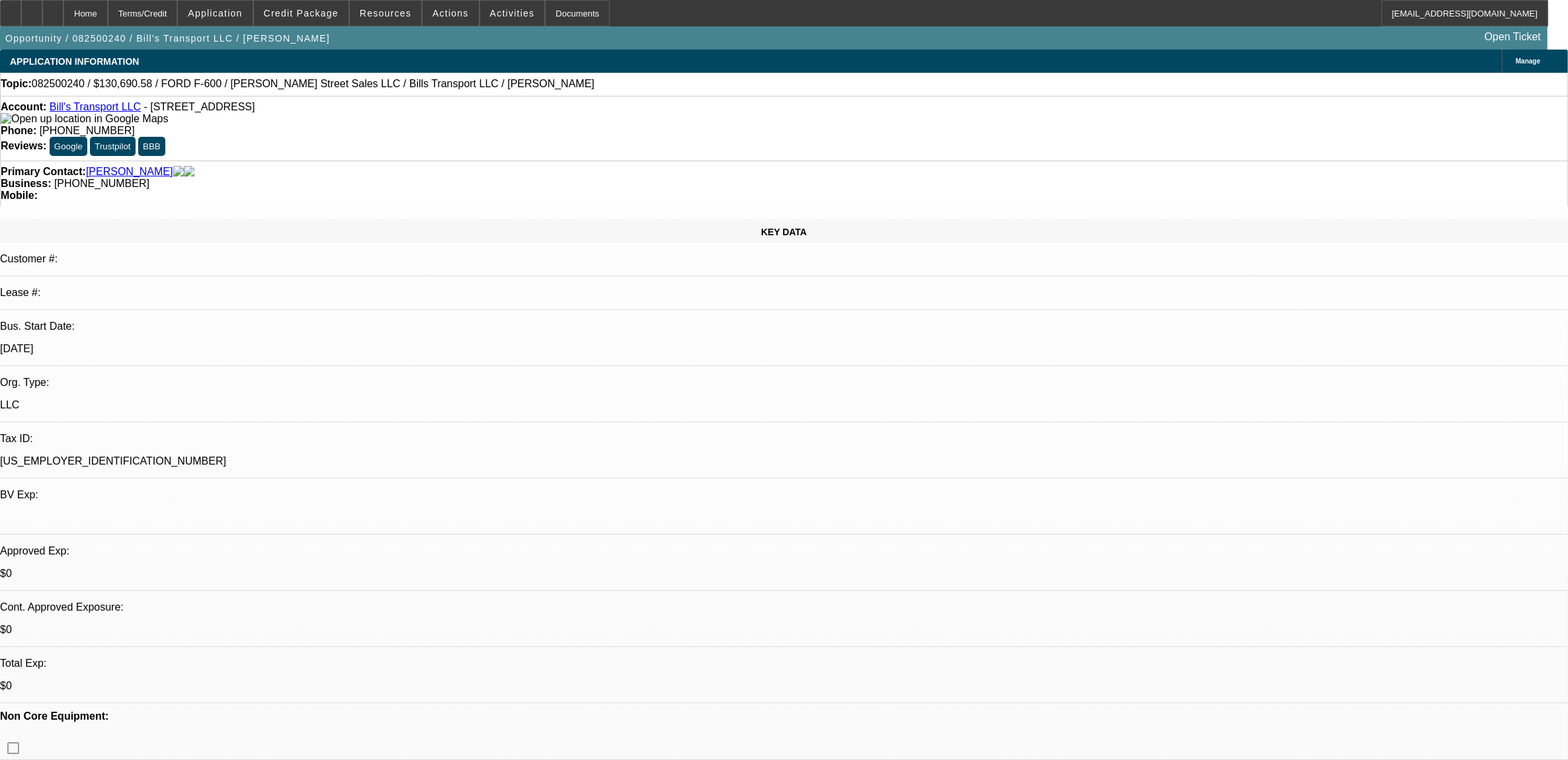
select select "6"
select select "1"
select select "6"
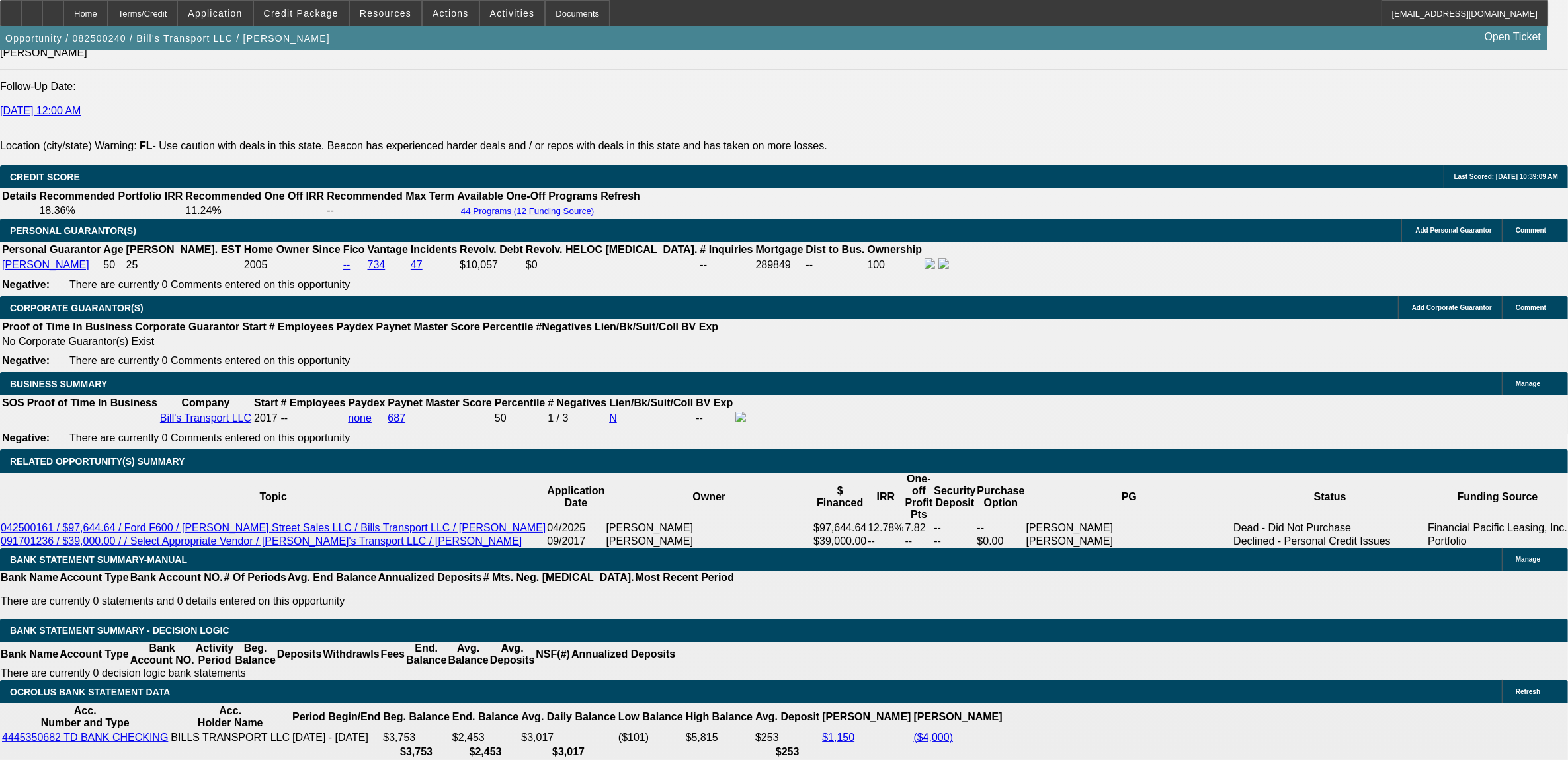
scroll to position [1819, 0]
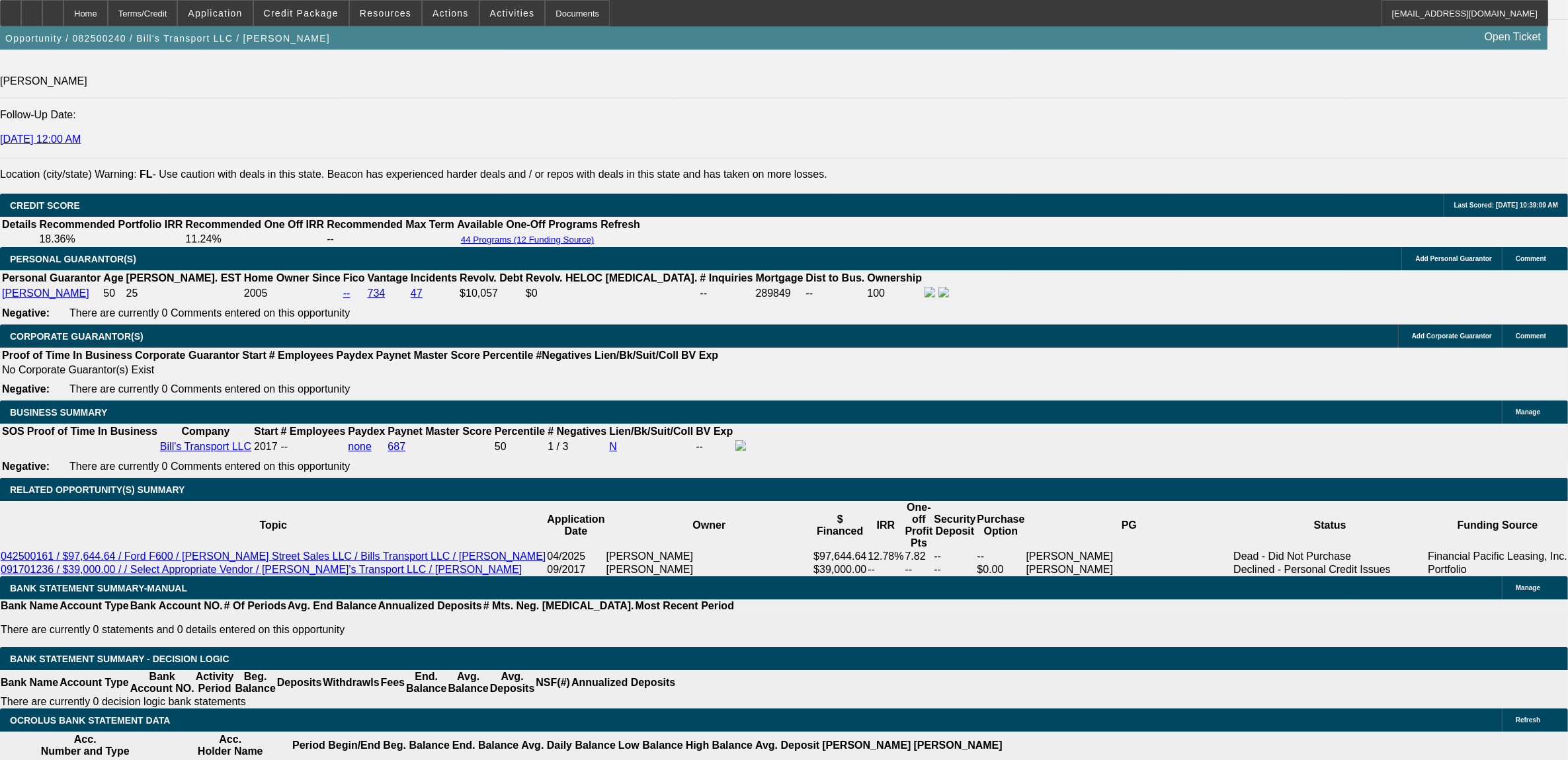
type input "2"
type input "UNKNOWN"
type input "2905"
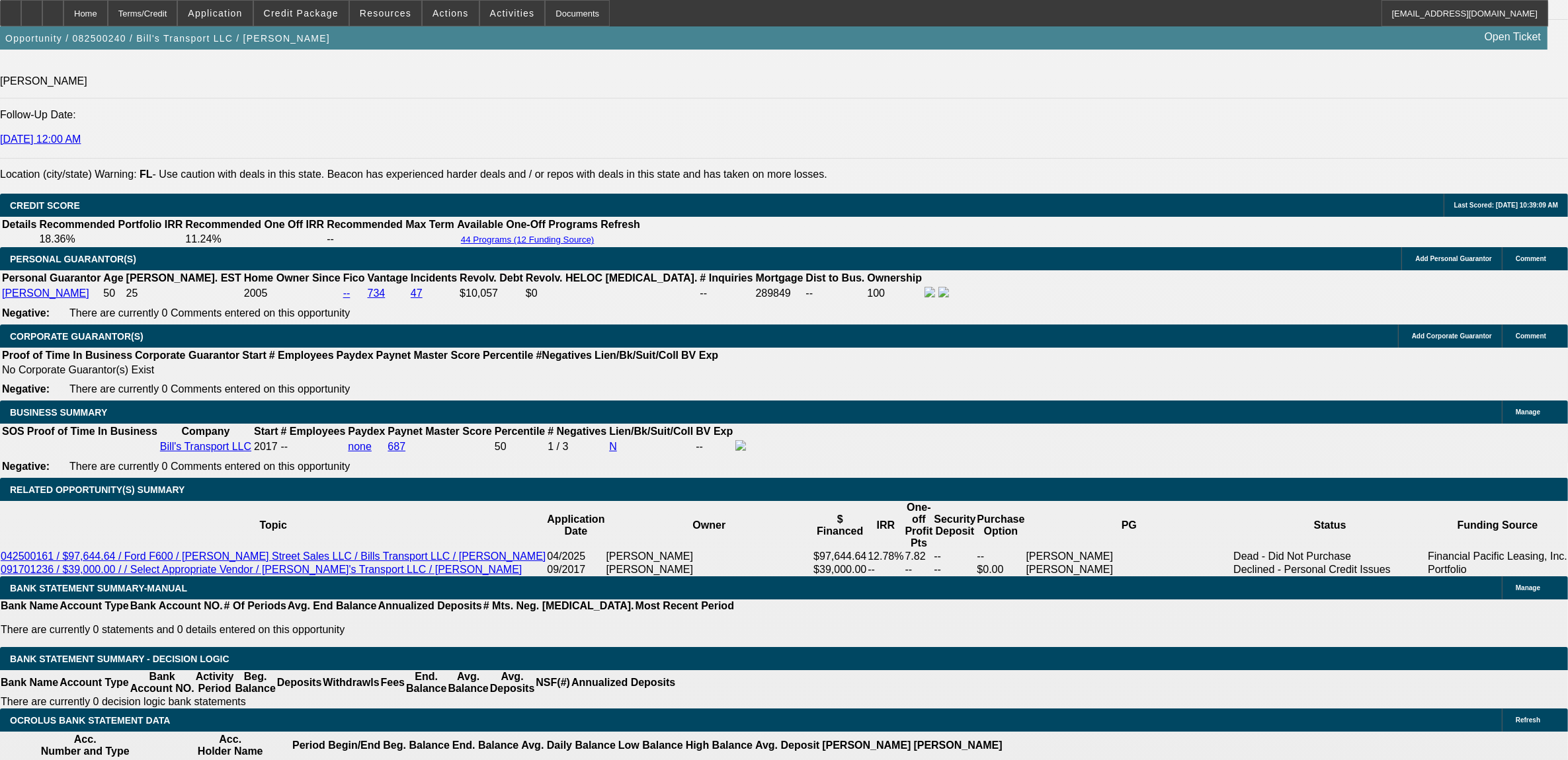
type input "12"
type input "$2,905.00"
drag, startPoint x: 147, startPoint y: 566, endPoint x: 200, endPoint y: 584, distance: 56.0
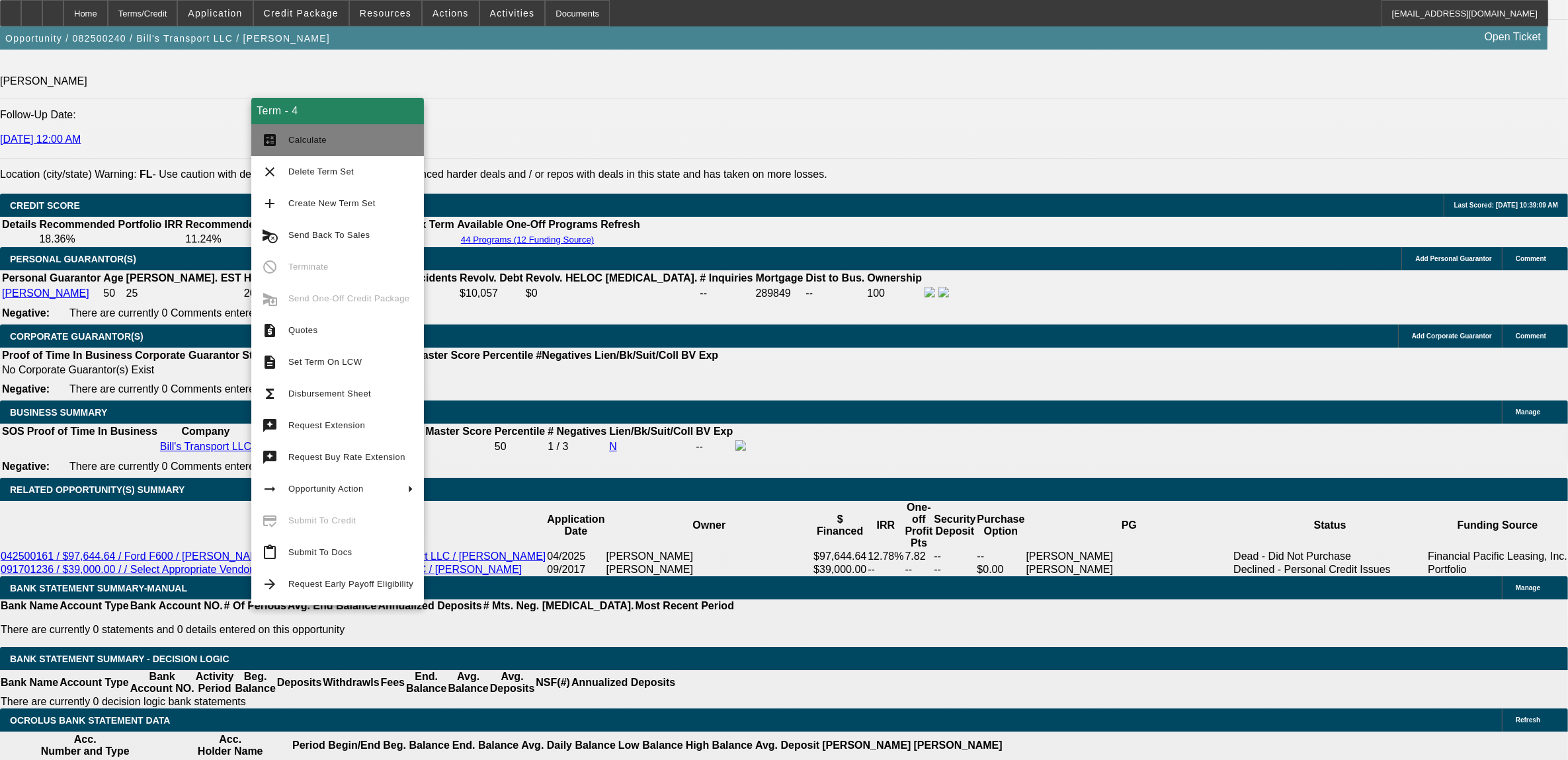
click at [319, 147] on button "calculate Calculate" at bounding box center [337, 140] width 173 height 32
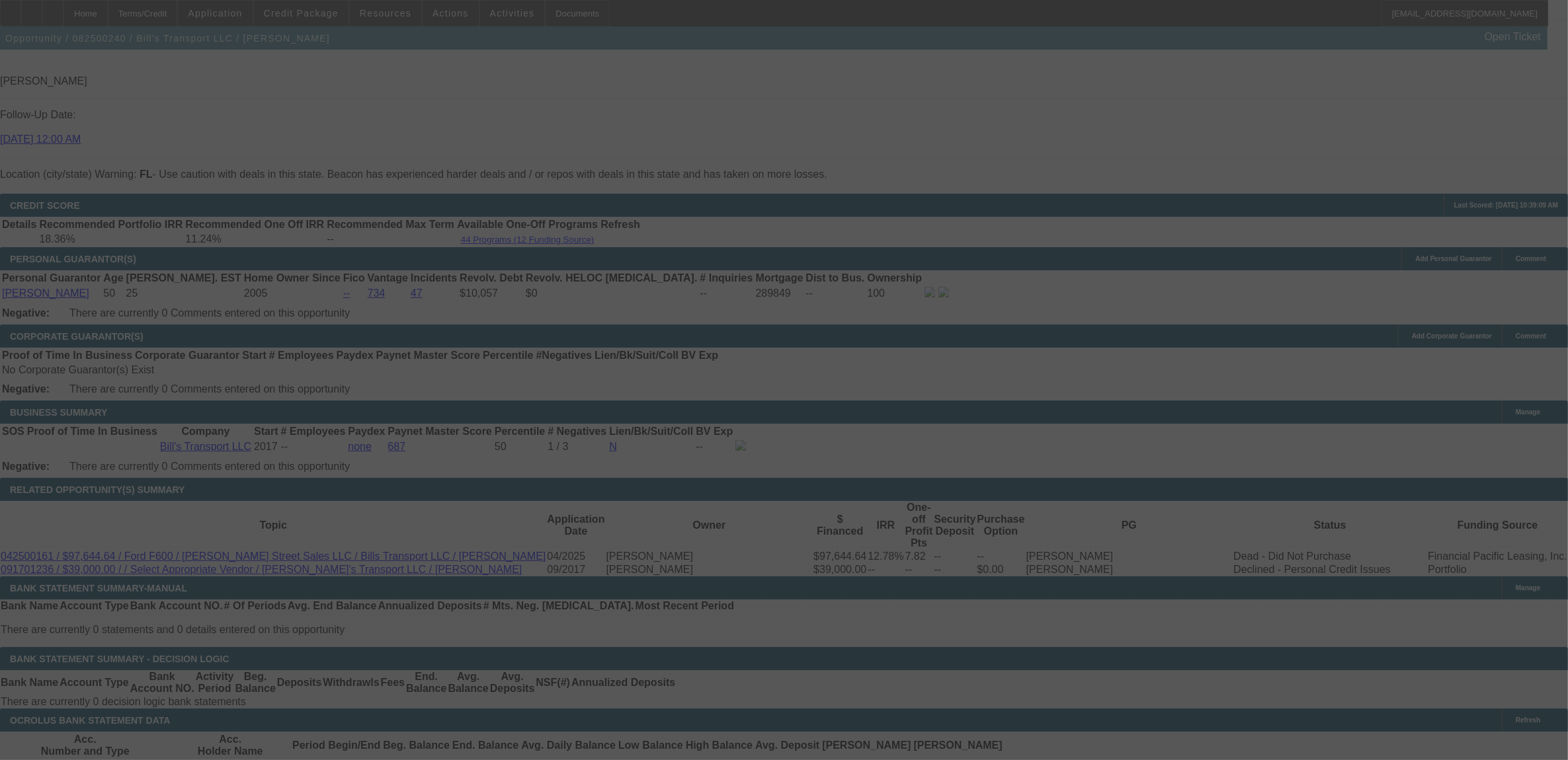
select select "0"
select select "6"
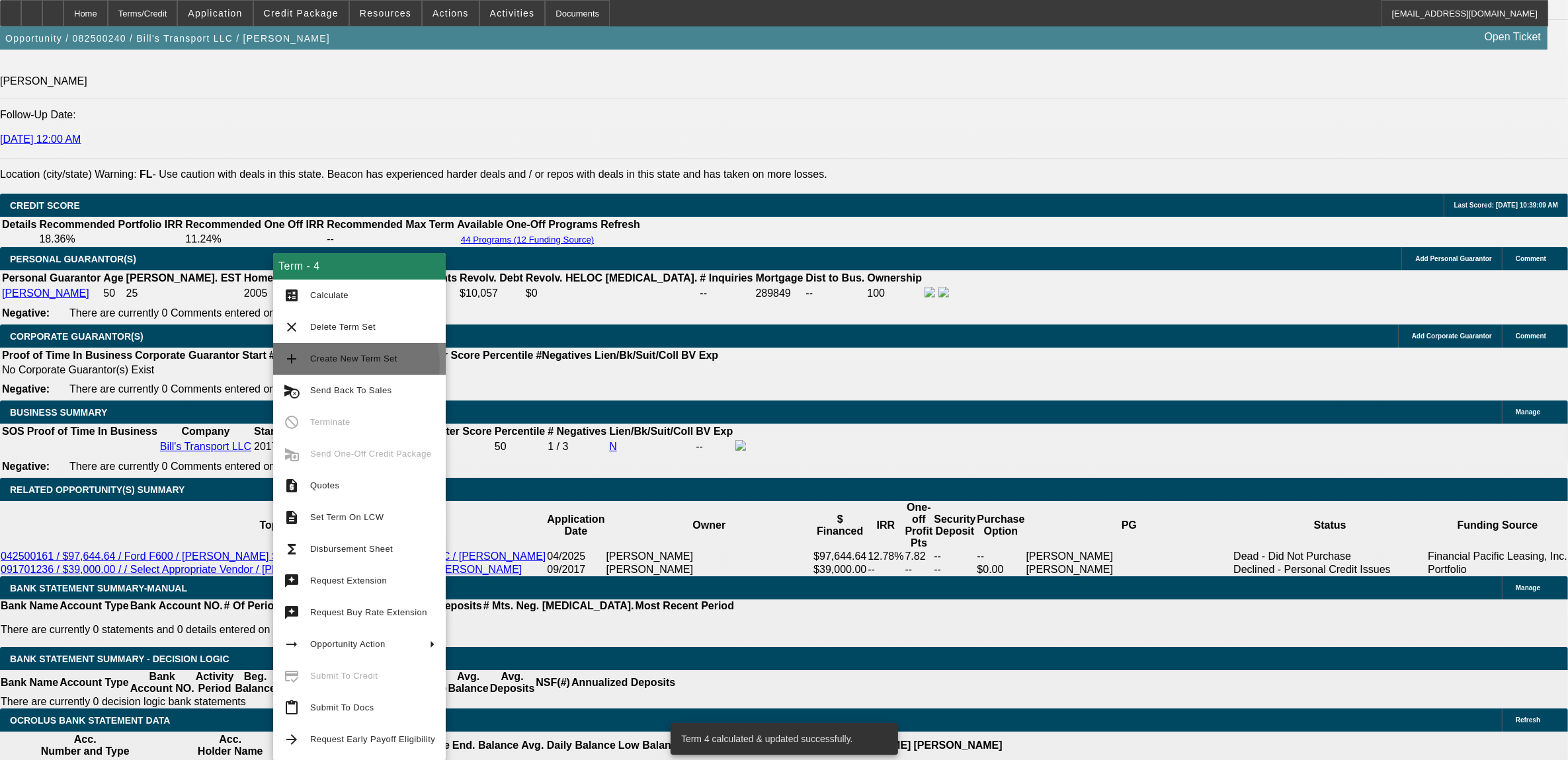
click at [335, 364] on span "Create New Term Set" at bounding box center [372, 359] width 125 height 16
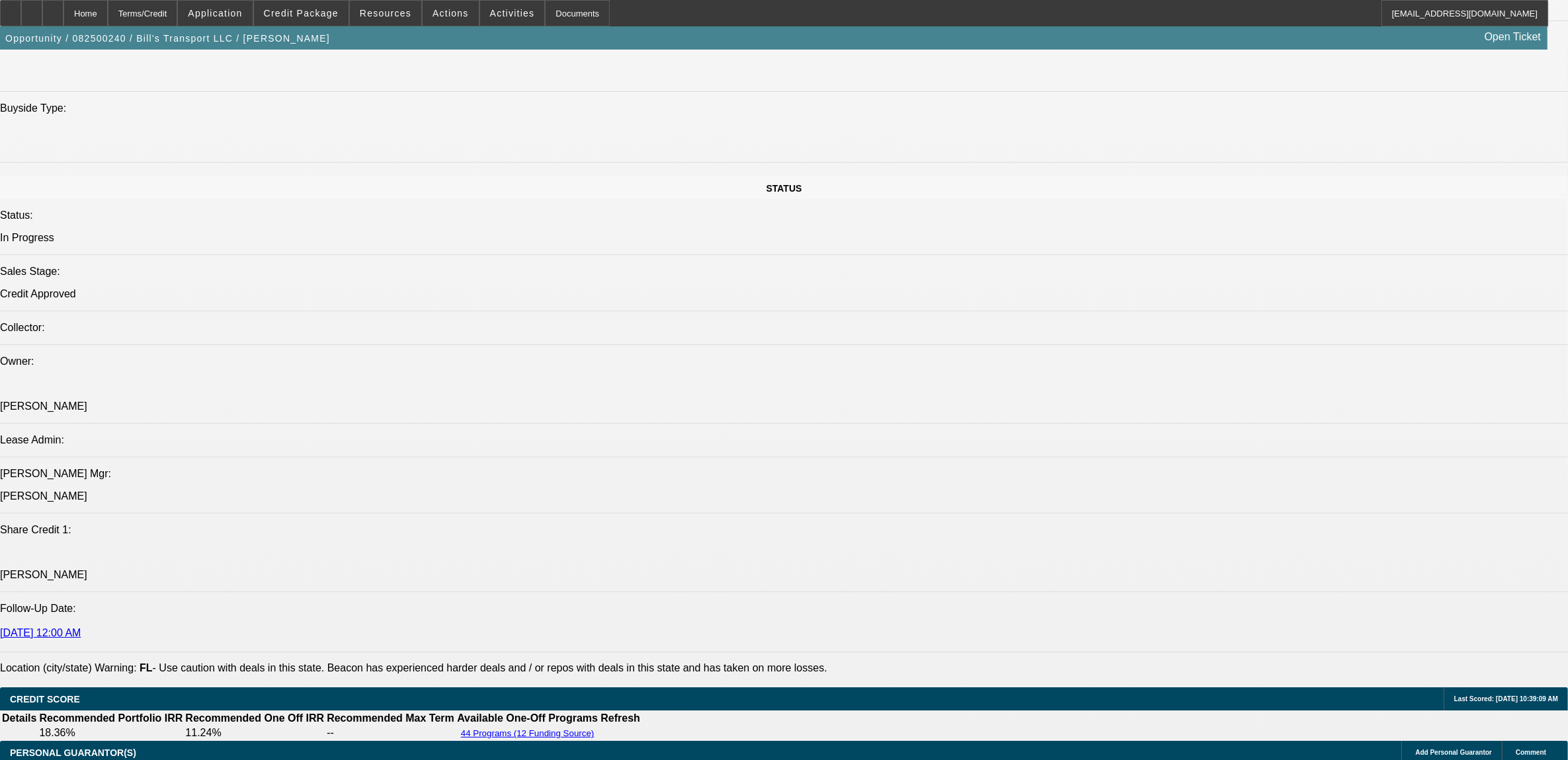
select select "0"
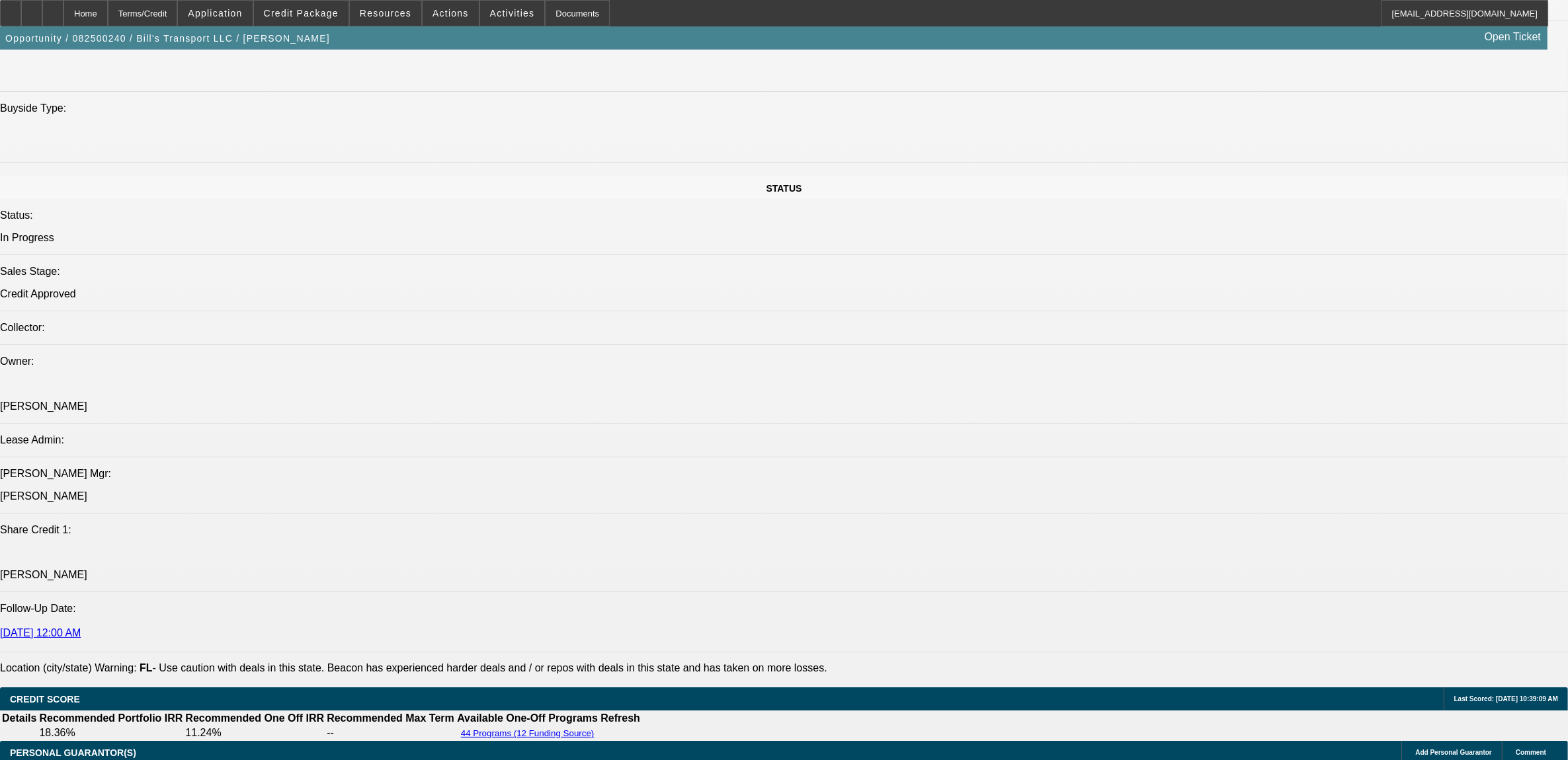
select select "0"
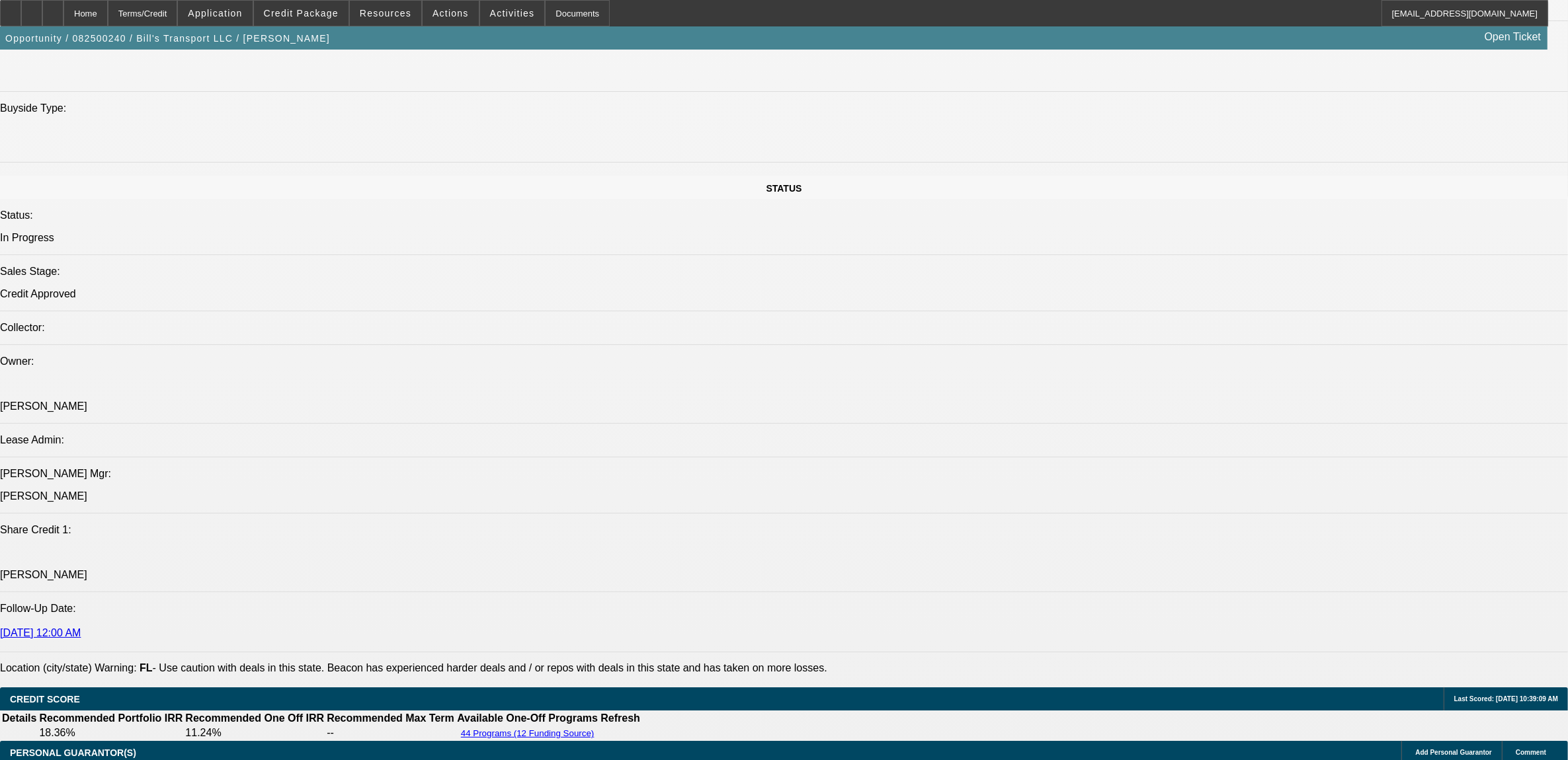
select select "0"
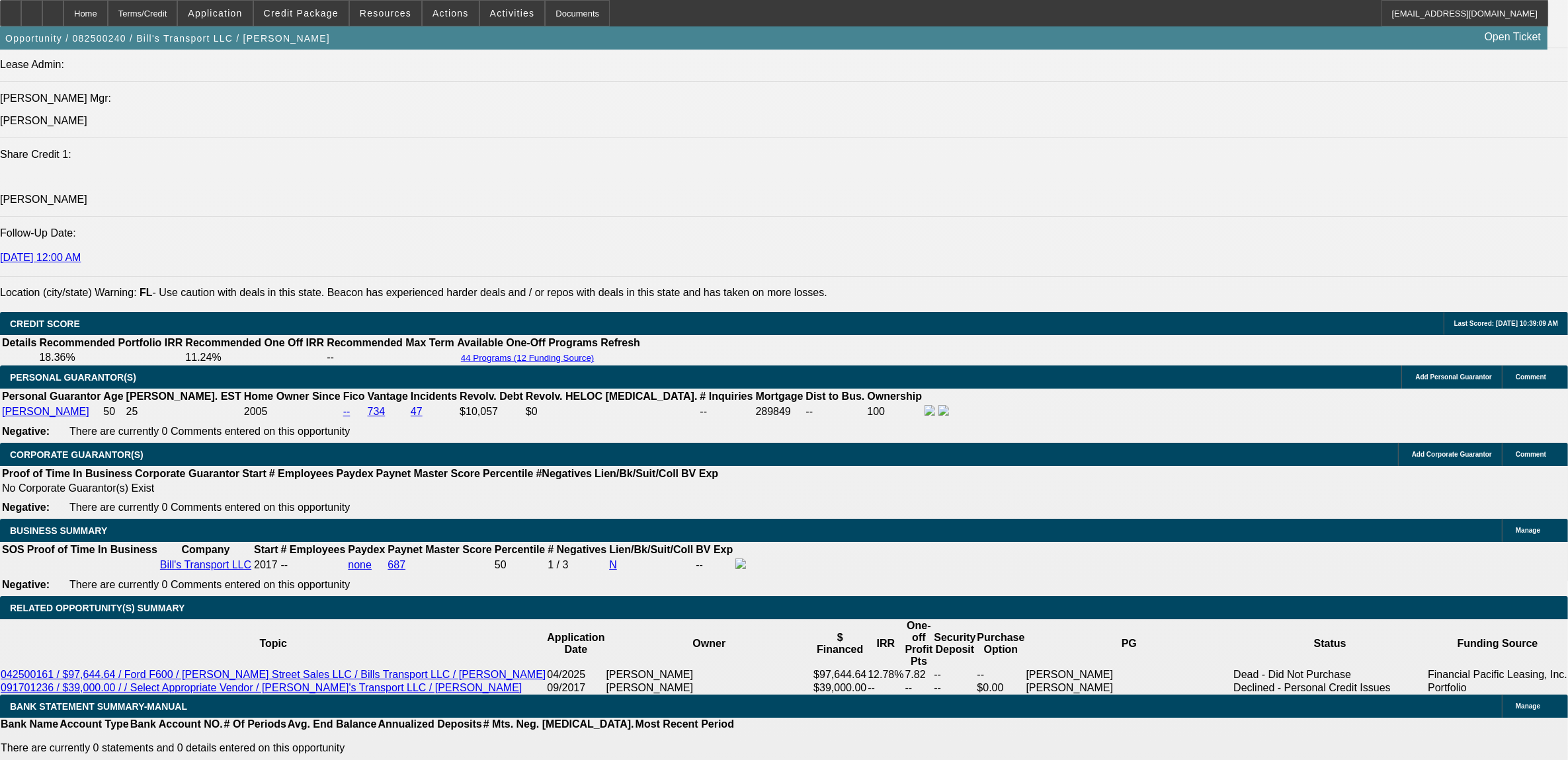
select select "1"
select select "6"
select select "1"
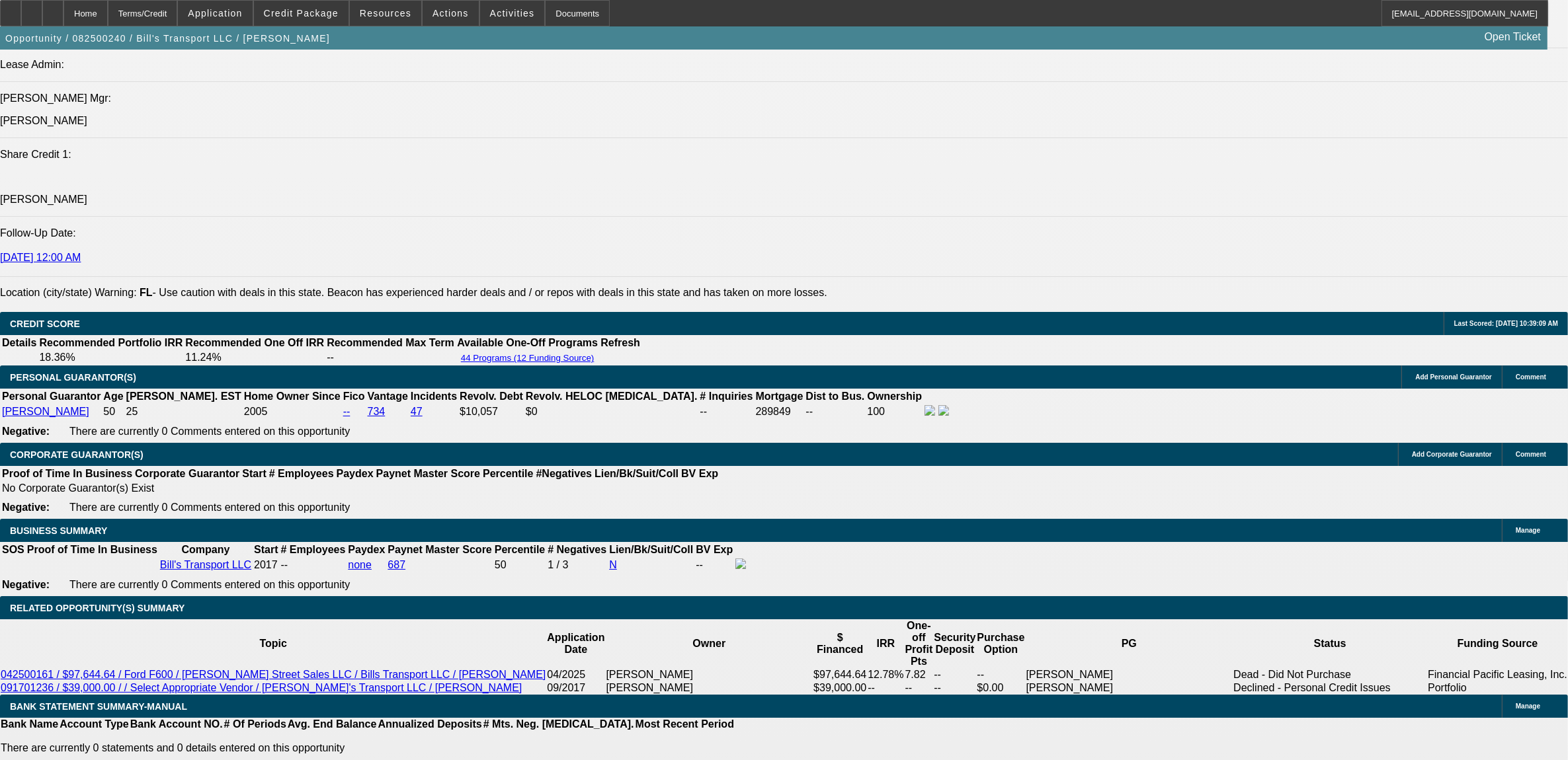
select select "6"
select select "1"
select select "3"
select select "6"
select select "1"
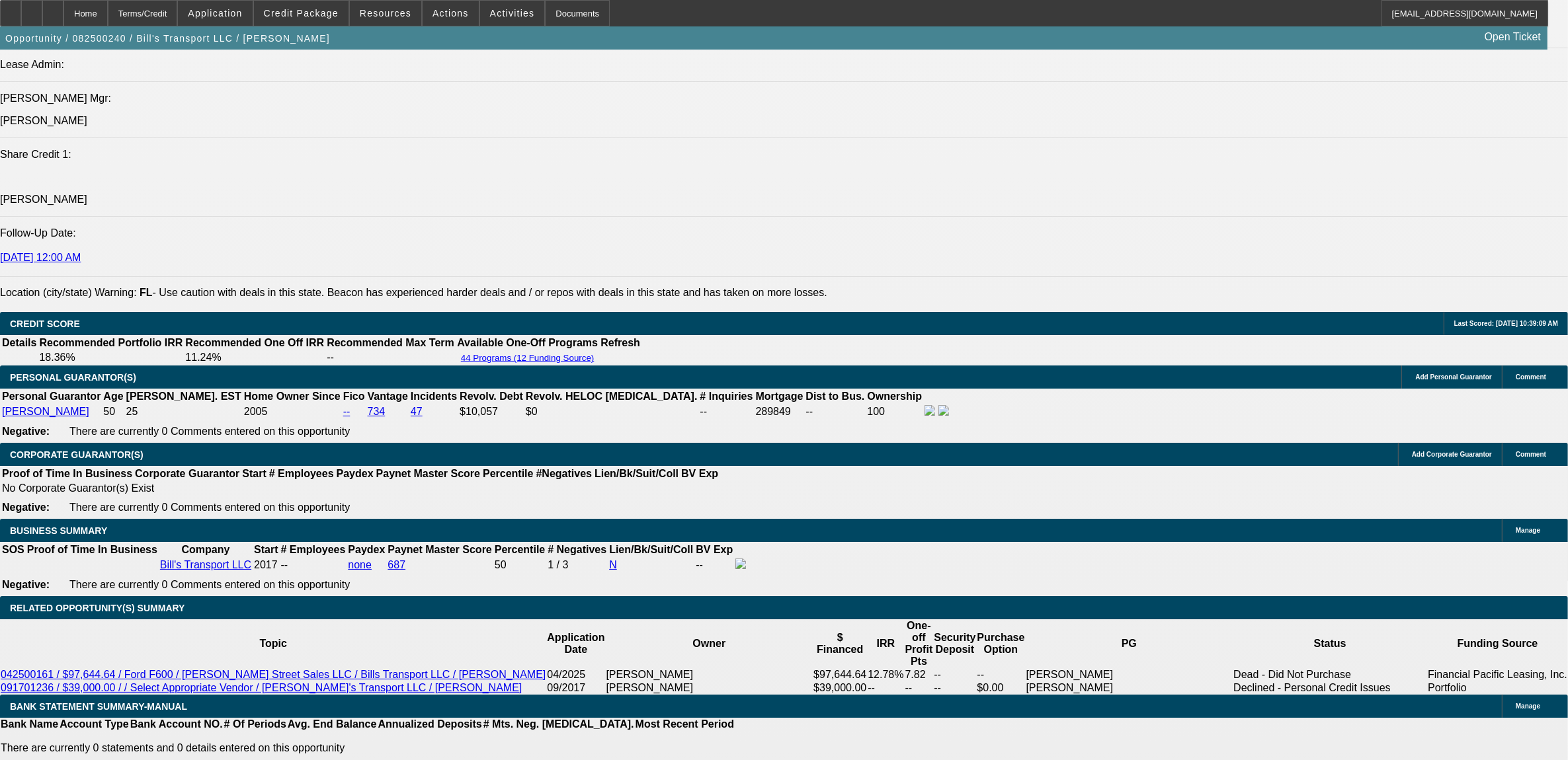
select select "1"
select select "6"
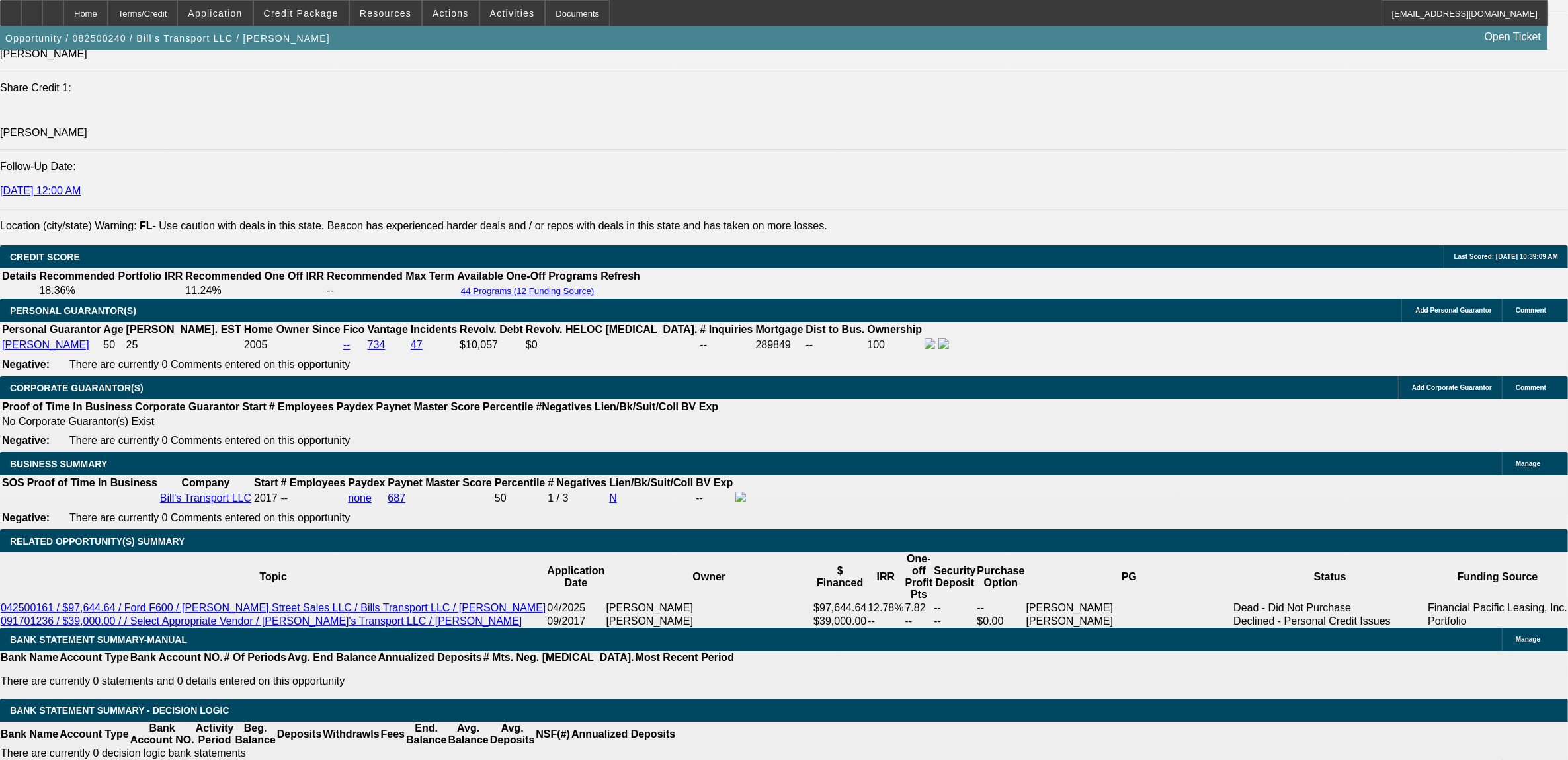
scroll to position [1865, 0]
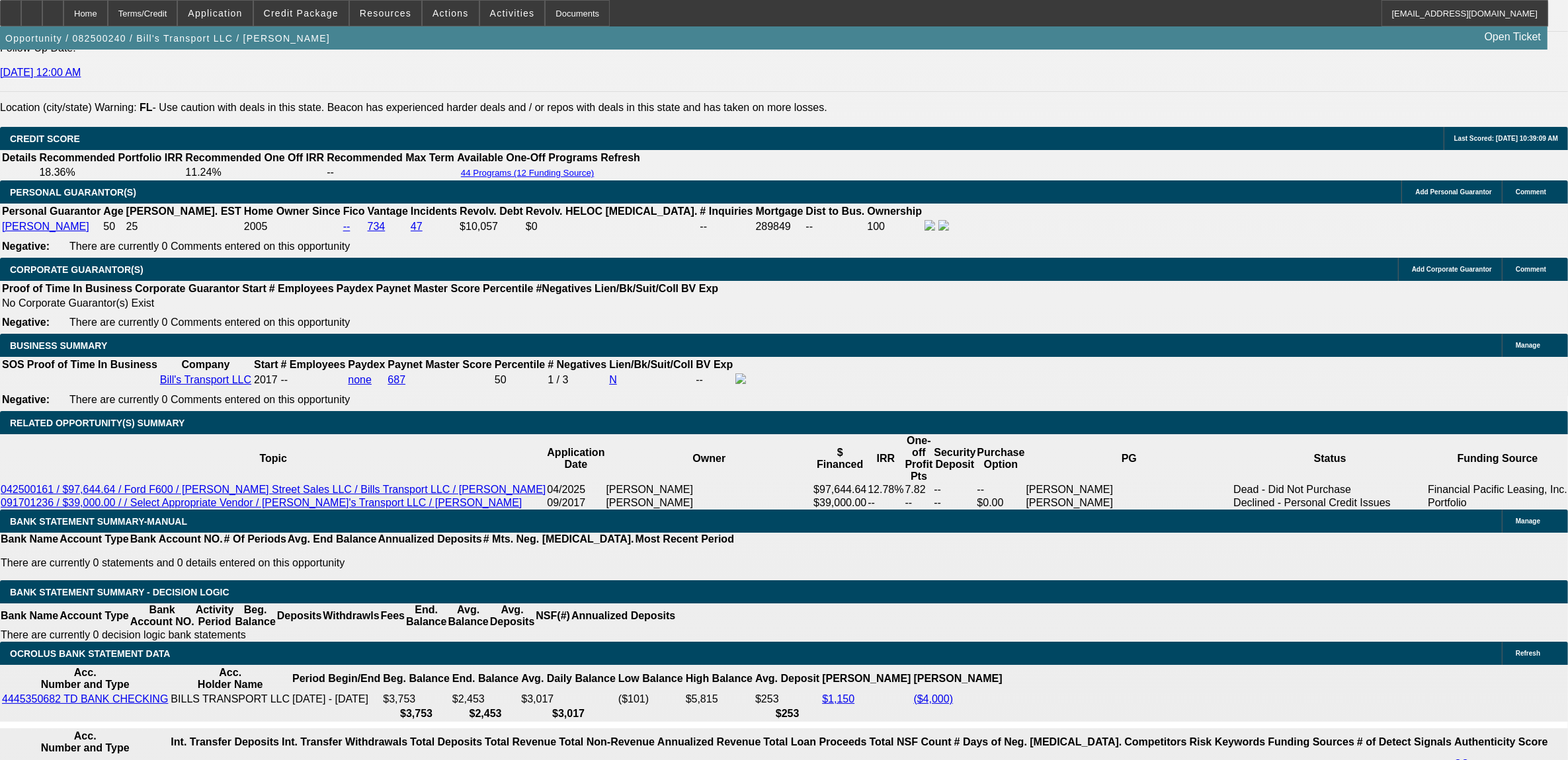
type input "UNKNOWN"
type input "12"
type input "$2,907.14"
type input "12.9"
type input "$2,966.93"
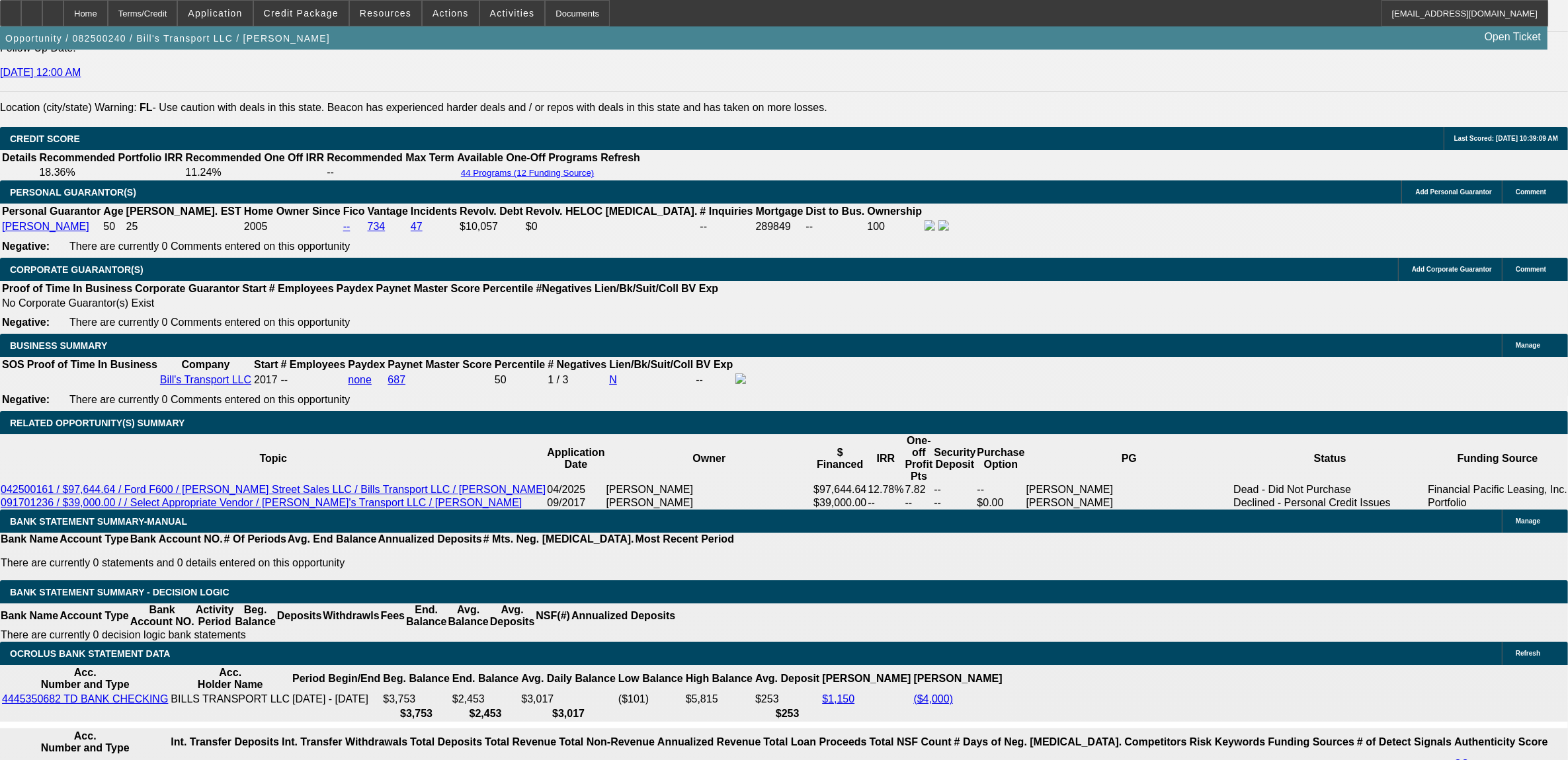
type input "12.9"
select select "3"
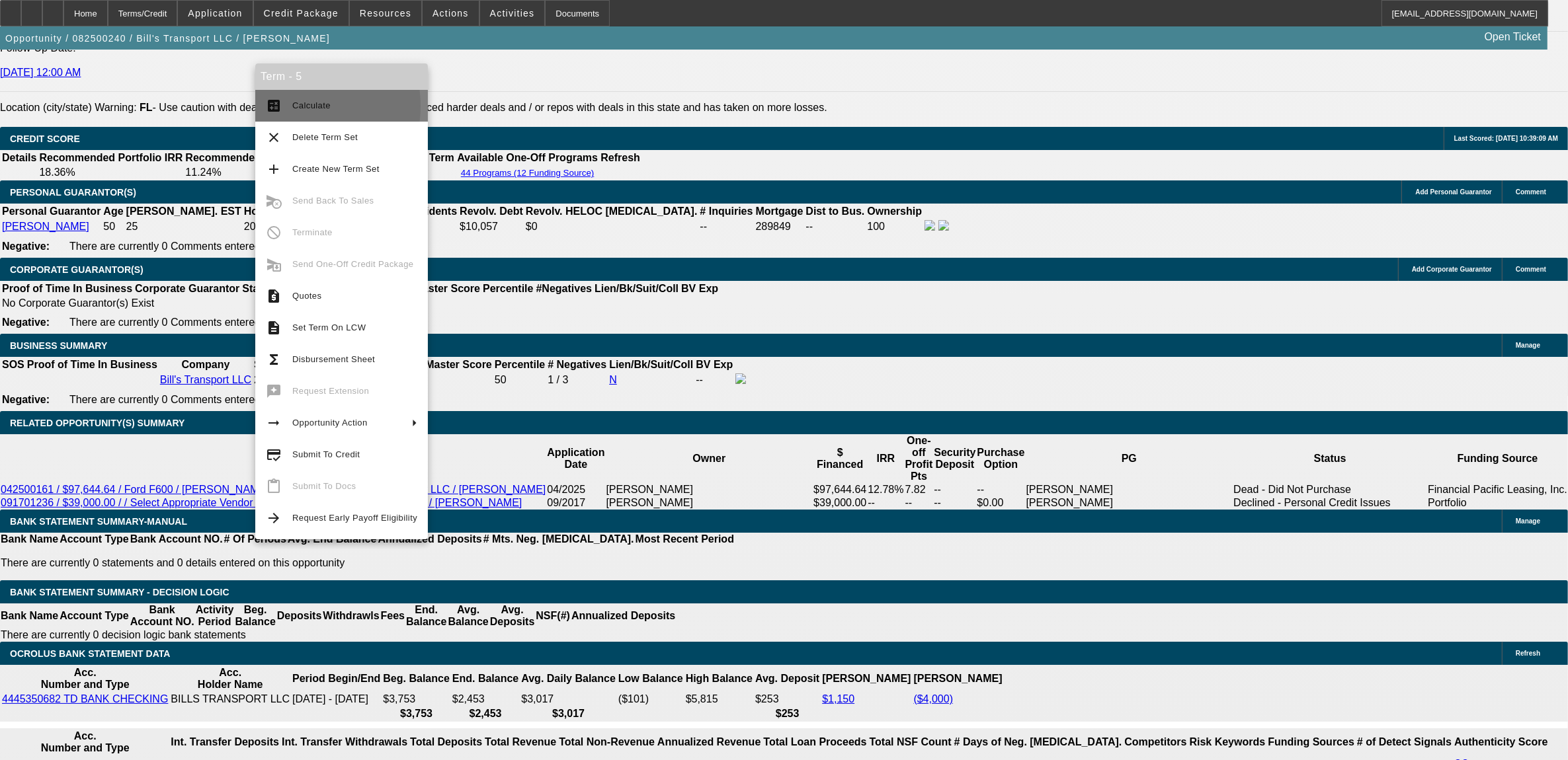
click at [289, 106] on button "calculate Calculate" at bounding box center [341, 106] width 173 height 32
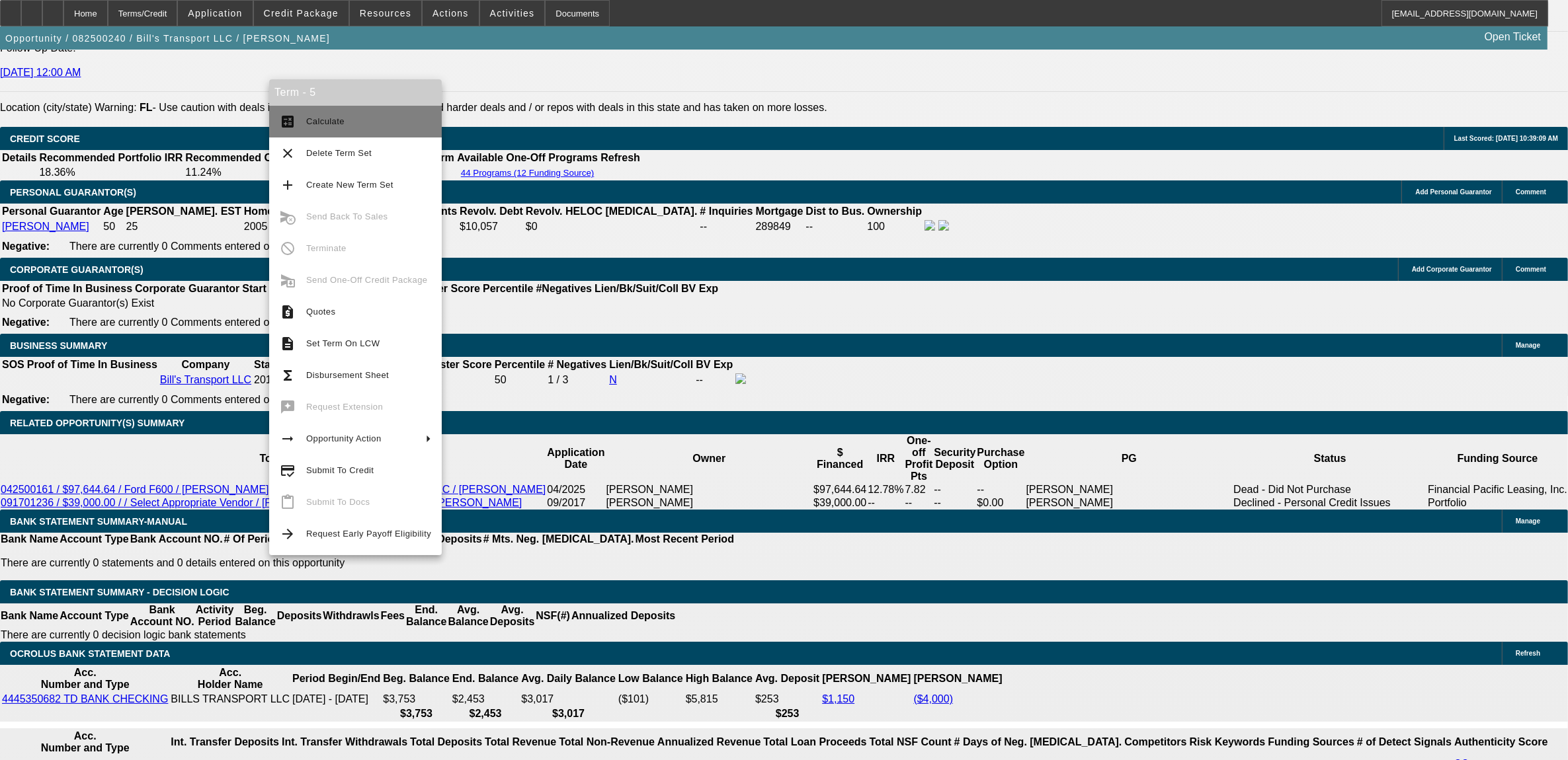
click at [316, 123] on span "Calculate" at bounding box center [326, 121] width 39 height 10
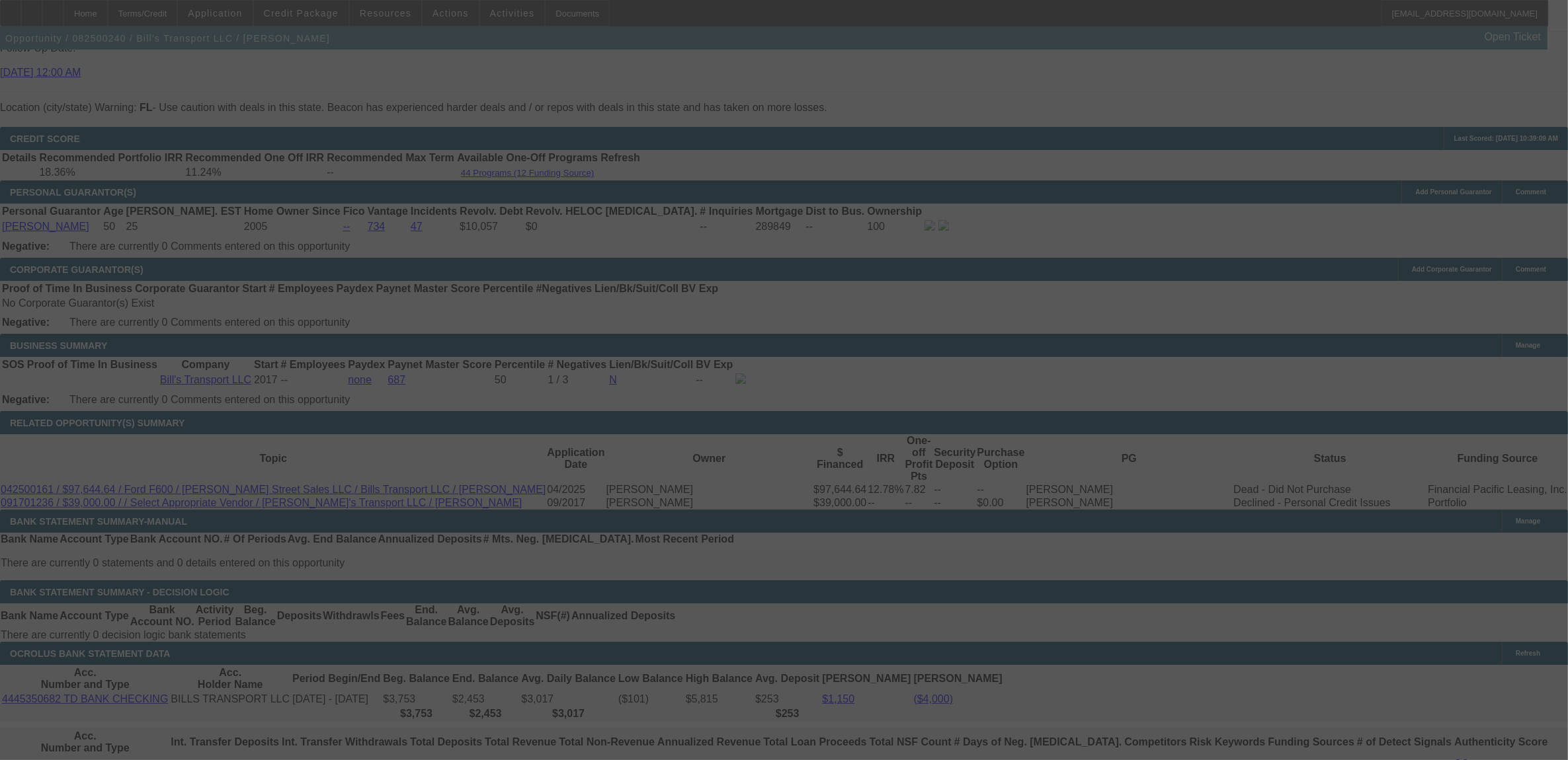
select select "0"
select select "3"
select select "0"
select select "6"
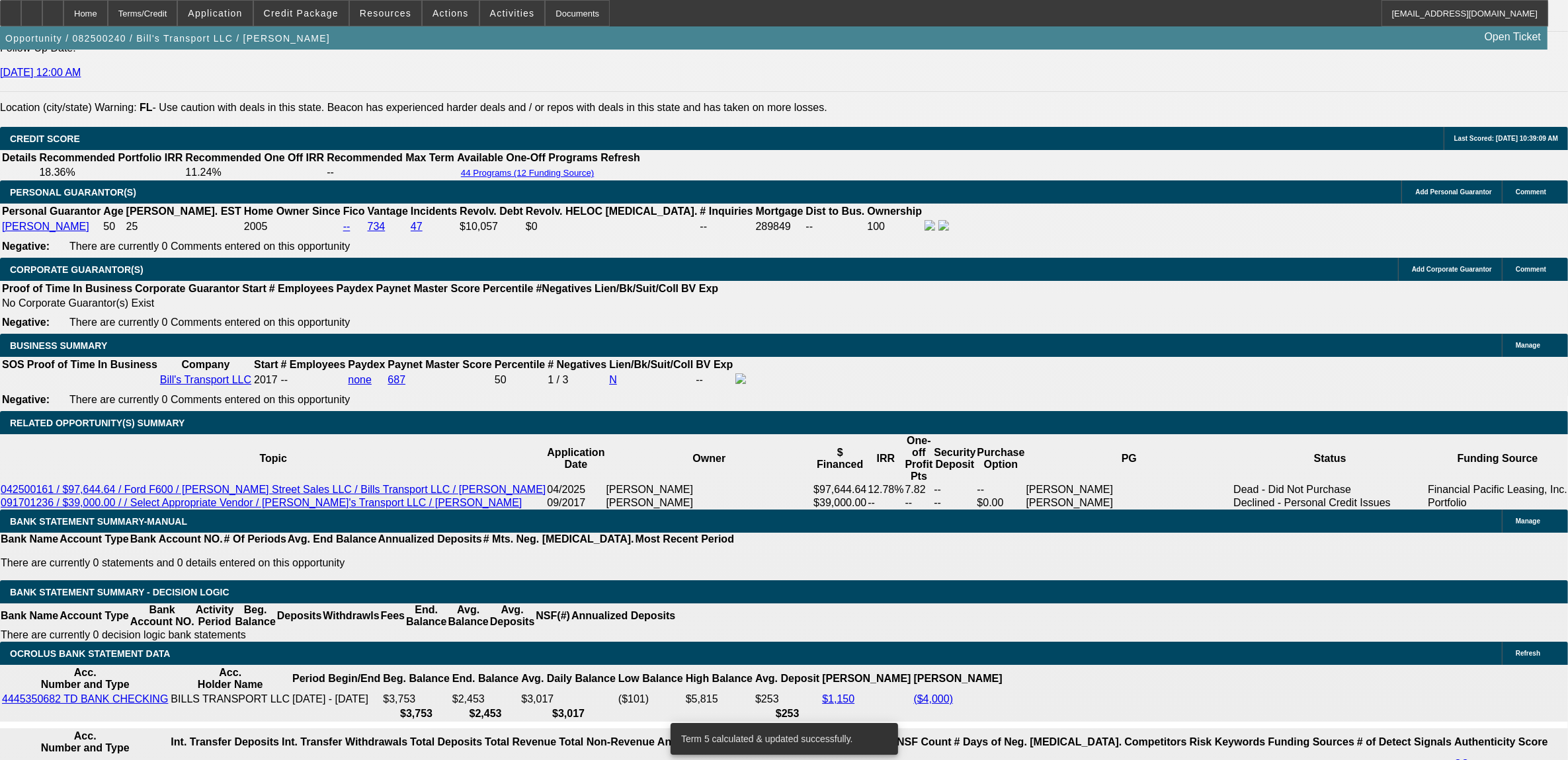
select select "0"
select select "3"
select select "0"
select select "6"
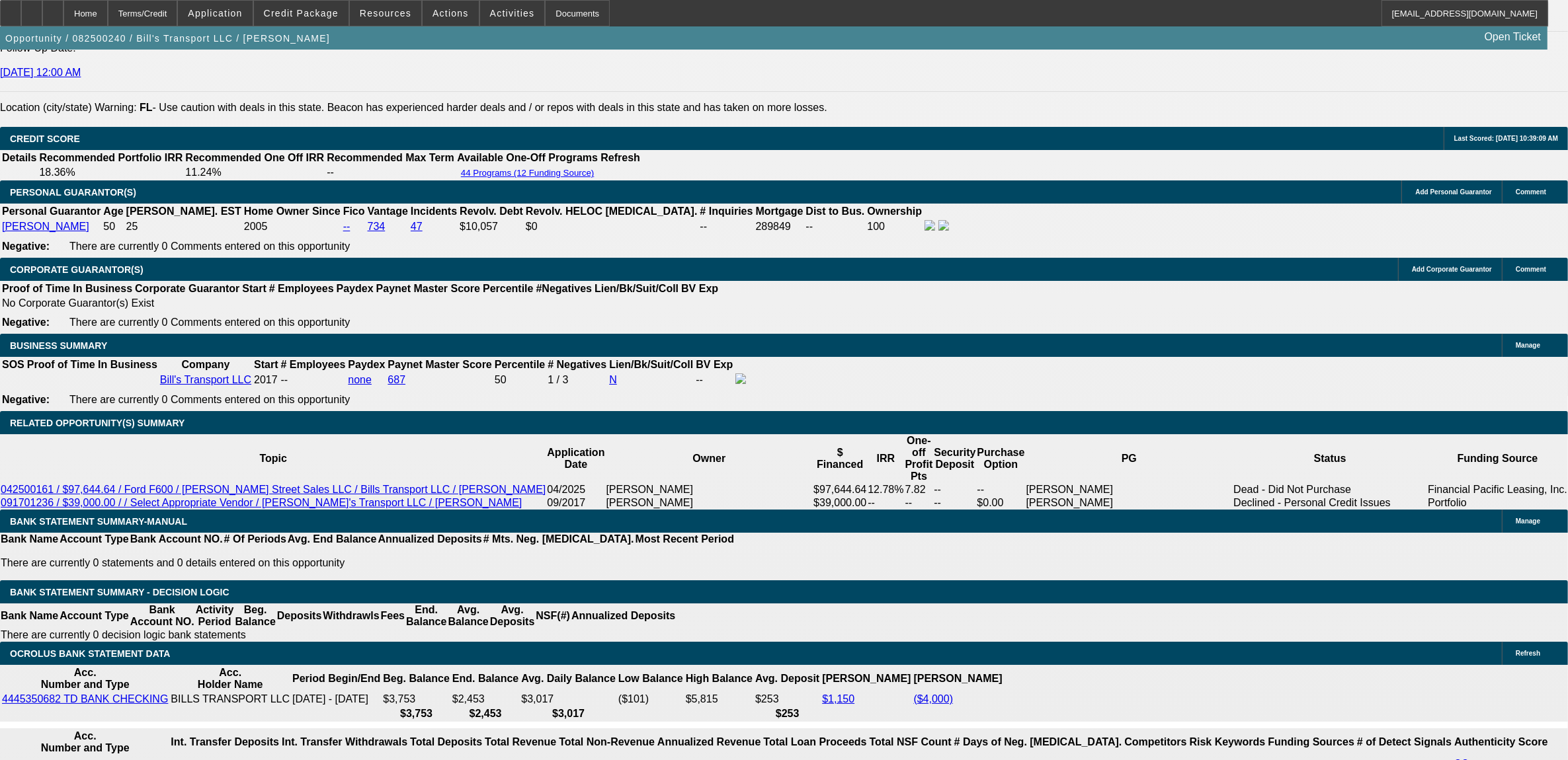
type input "1"
type input "UNKNOWN"
type input "12"
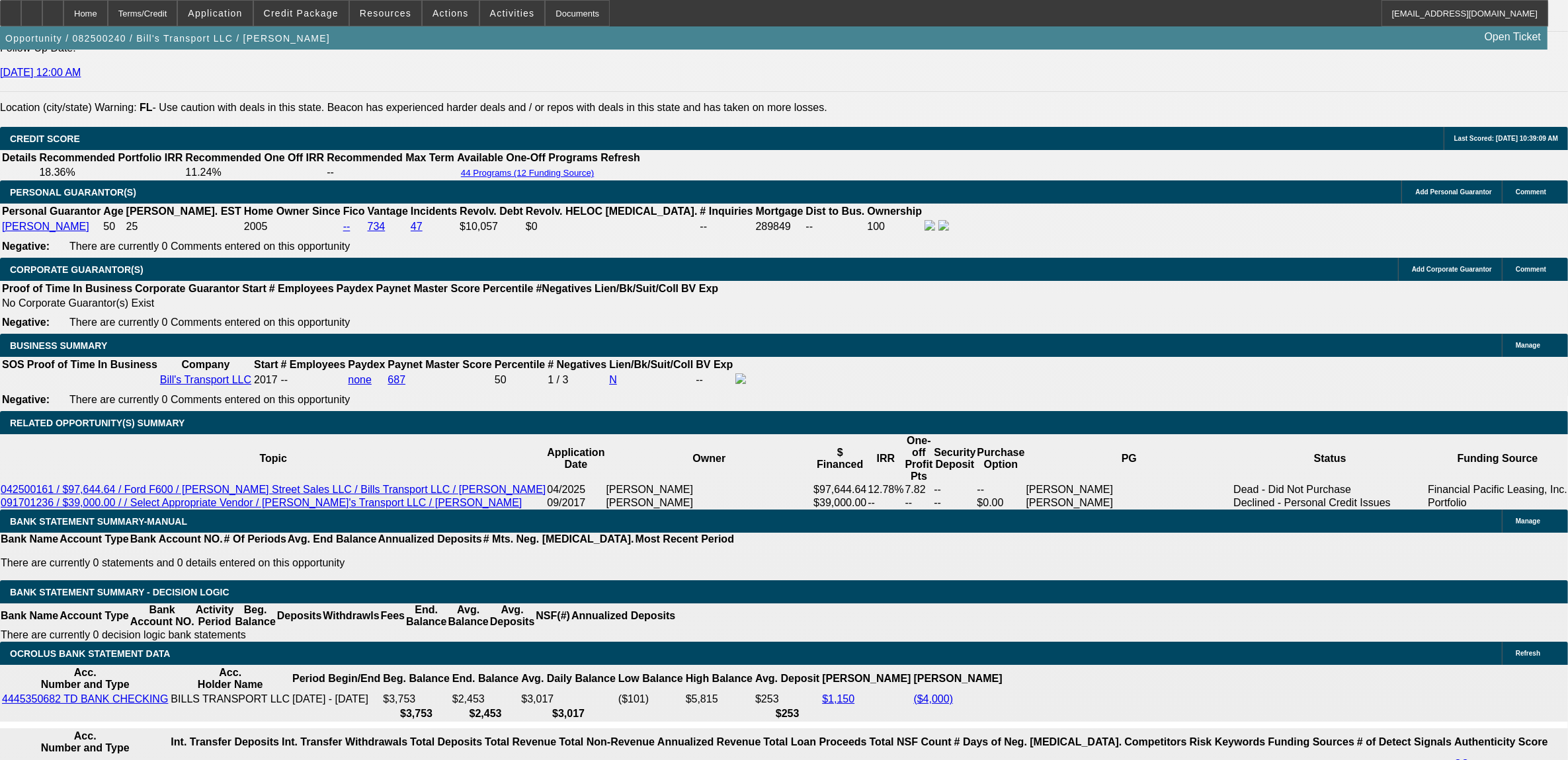
type input "$2,907.14"
type input "12.5"
type input "$2,940.27"
type input "12.5"
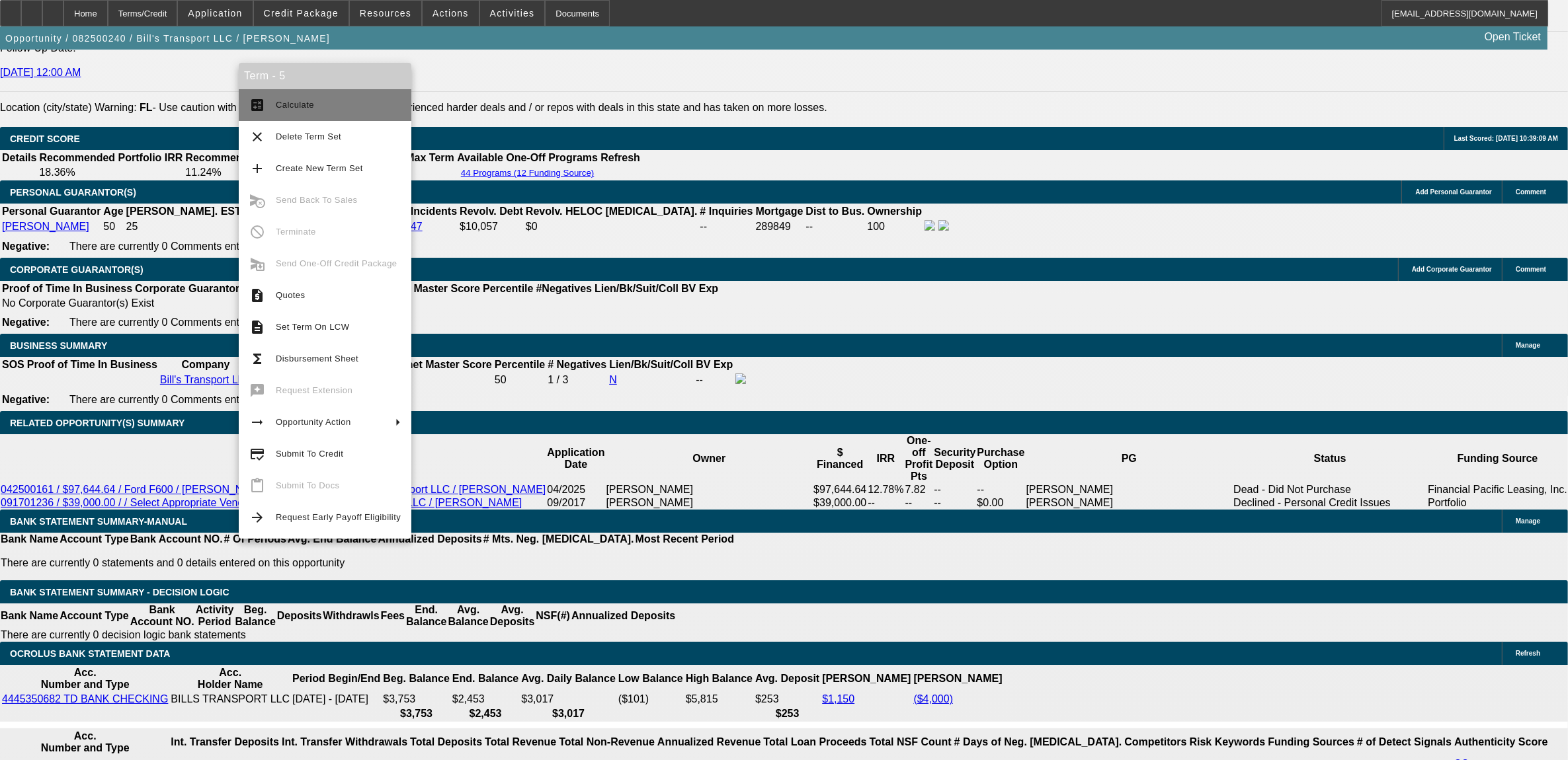
click at [294, 109] on span "Calculate" at bounding box center [338, 105] width 125 height 16
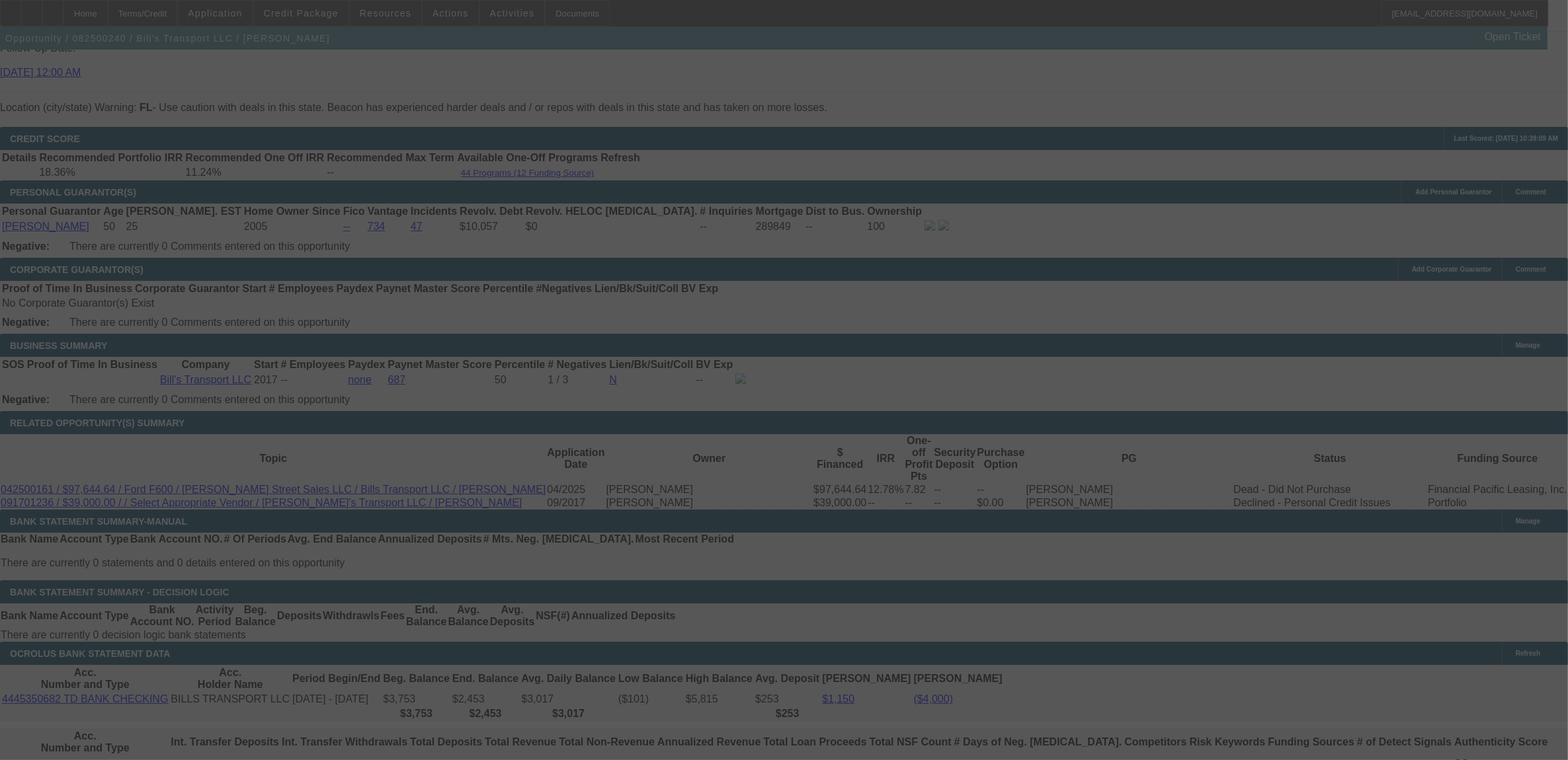
select select "0"
select select "3"
select select "0"
select select "6"
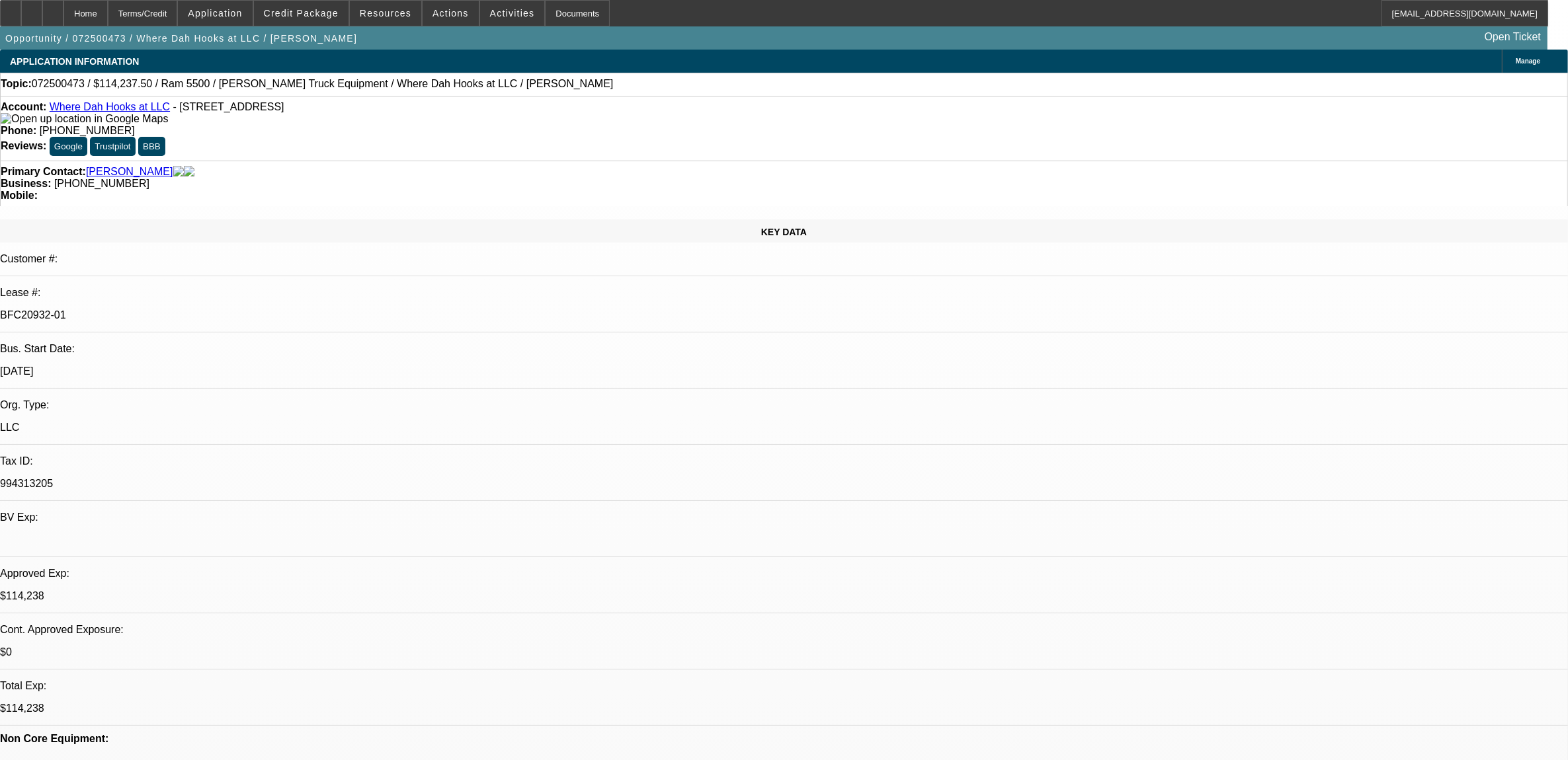
select select "0"
select select "0.1"
select select "0"
select select "0.1"
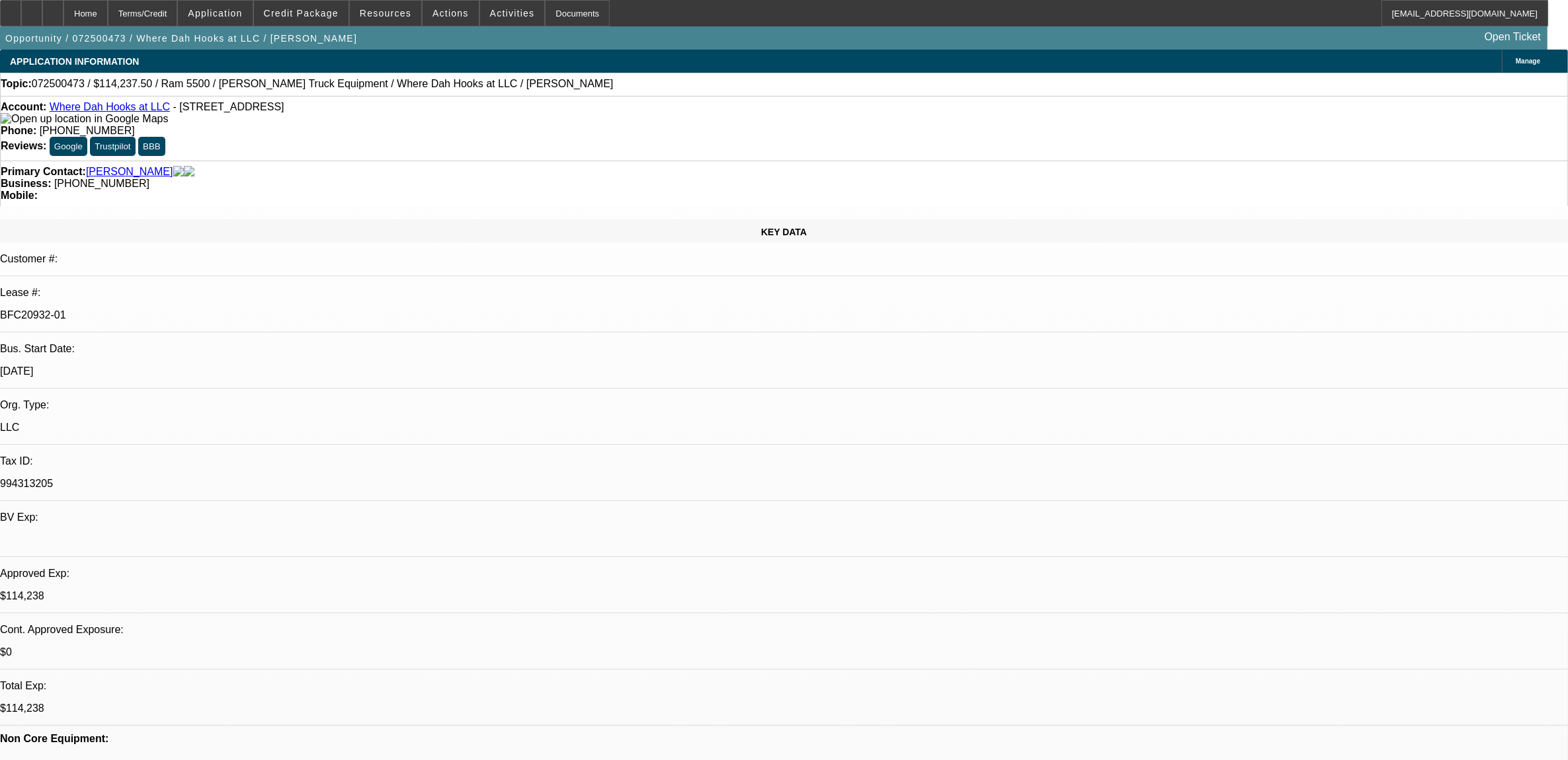
select select "0"
select select "0.1"
select select "1"
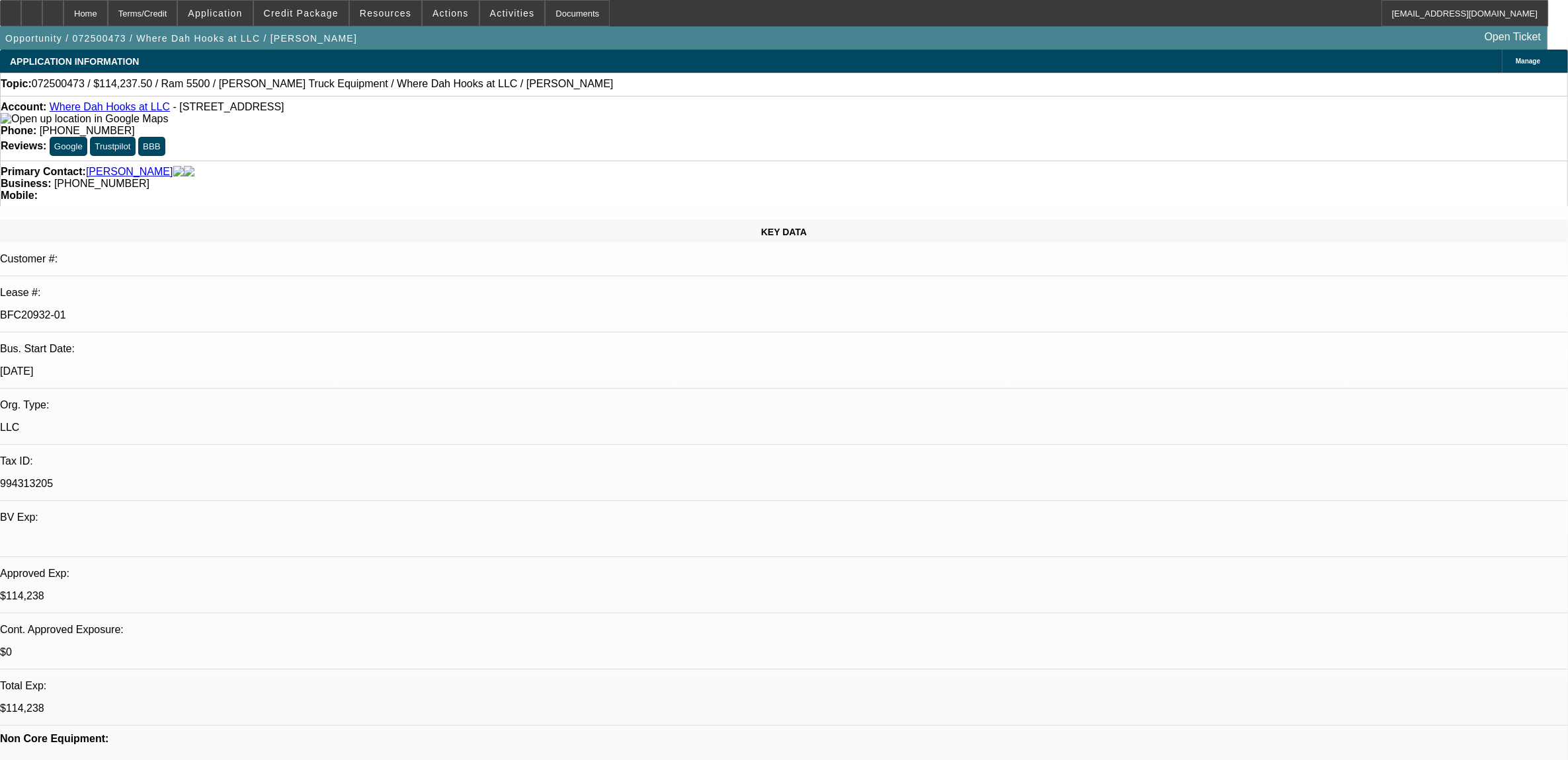
select select "2"
select select "4"
select select "1"
select select "2"
select select "4"
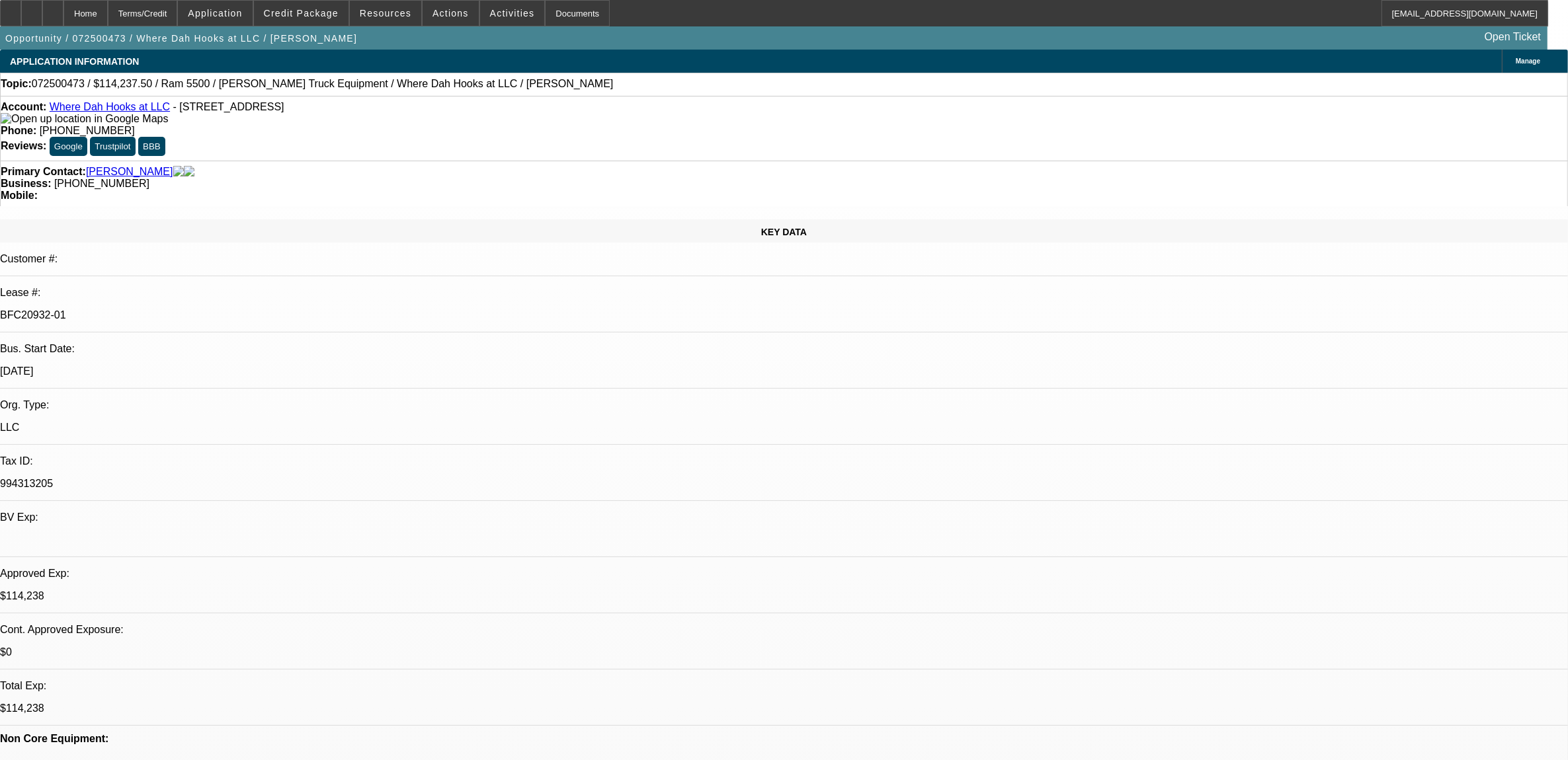
select select "1"
select select "2"
select select "6"
select select "1"
select select "2"
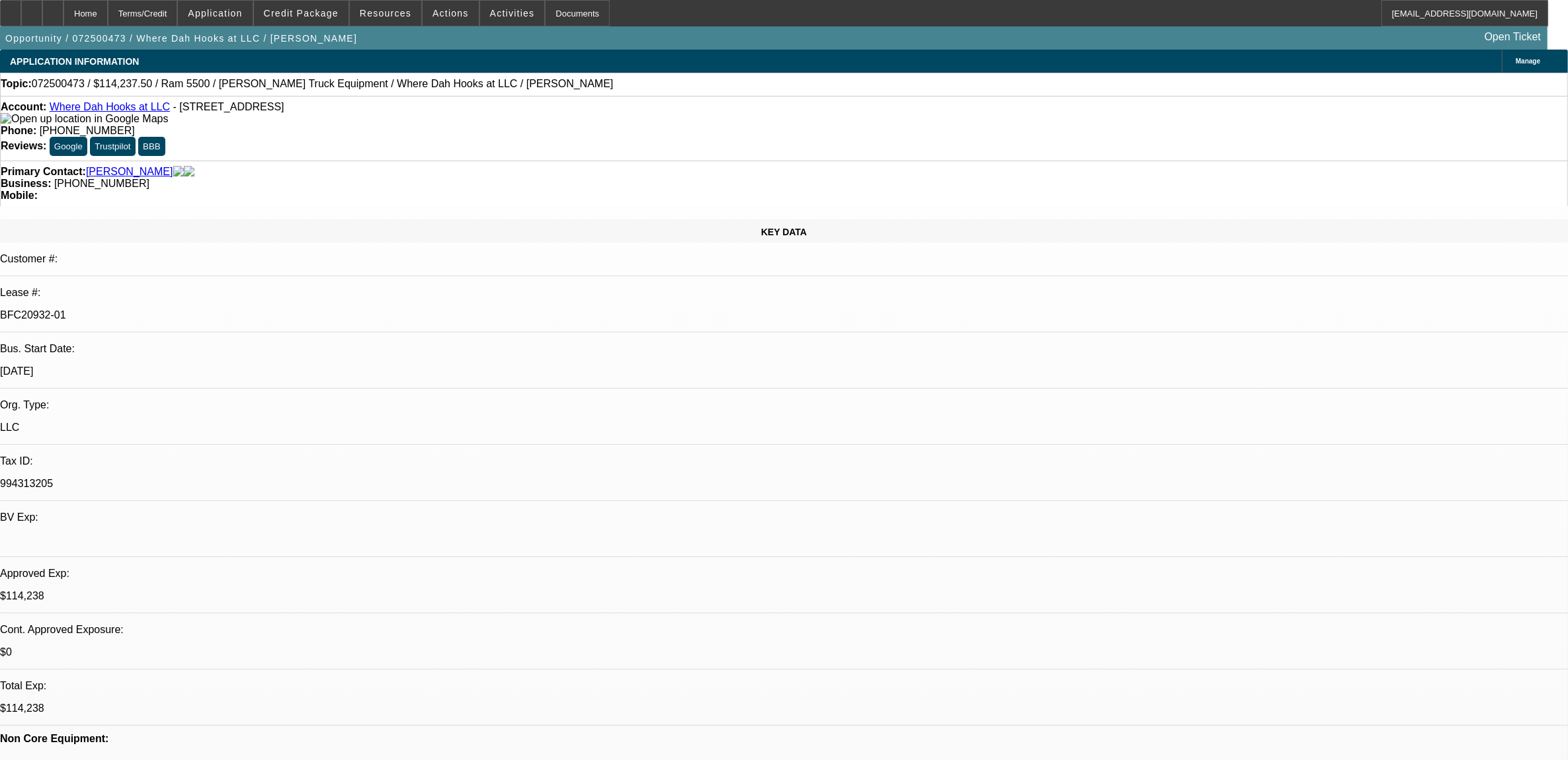
select select "4"
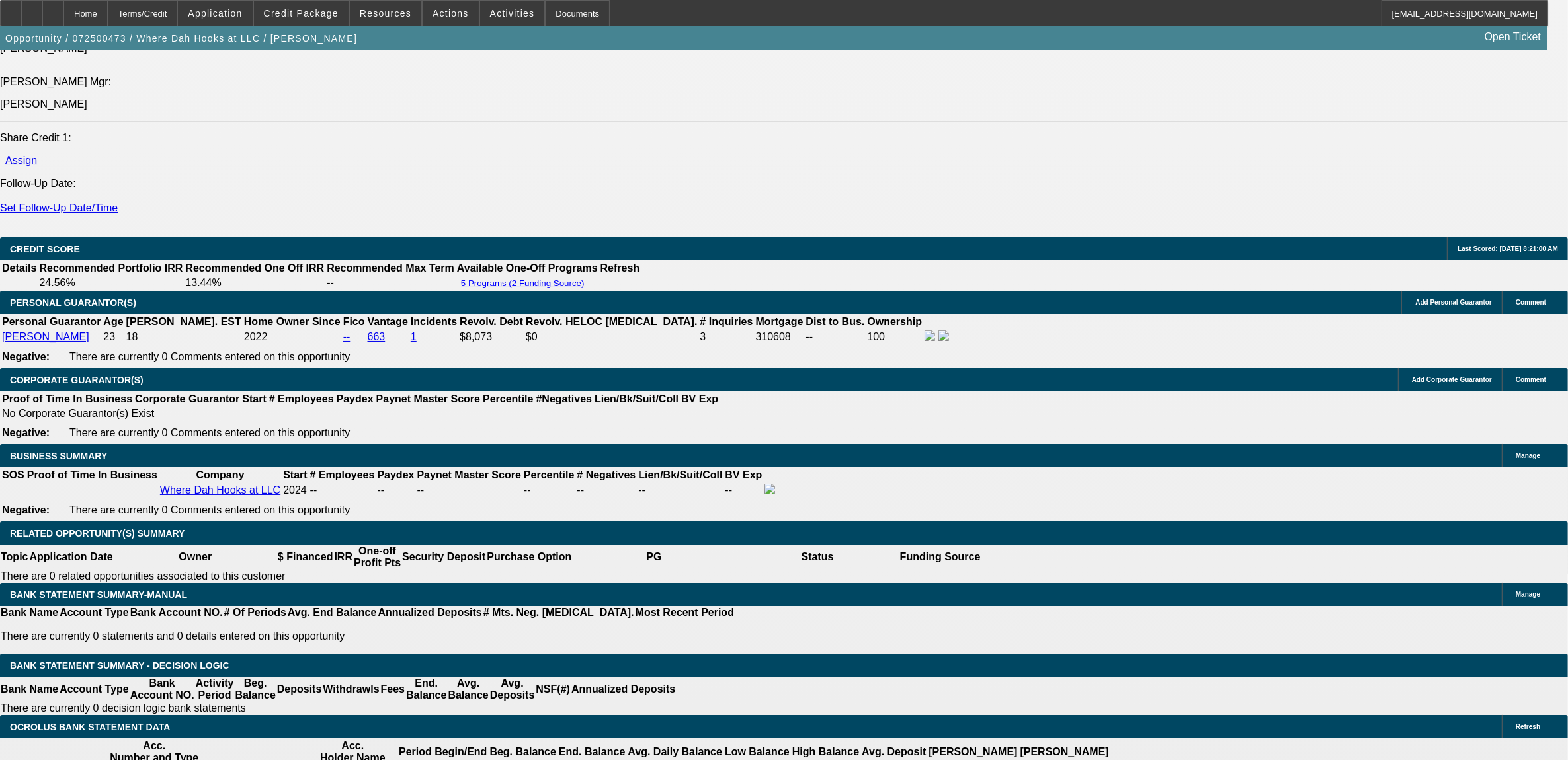
scroll to position [1735, 0]
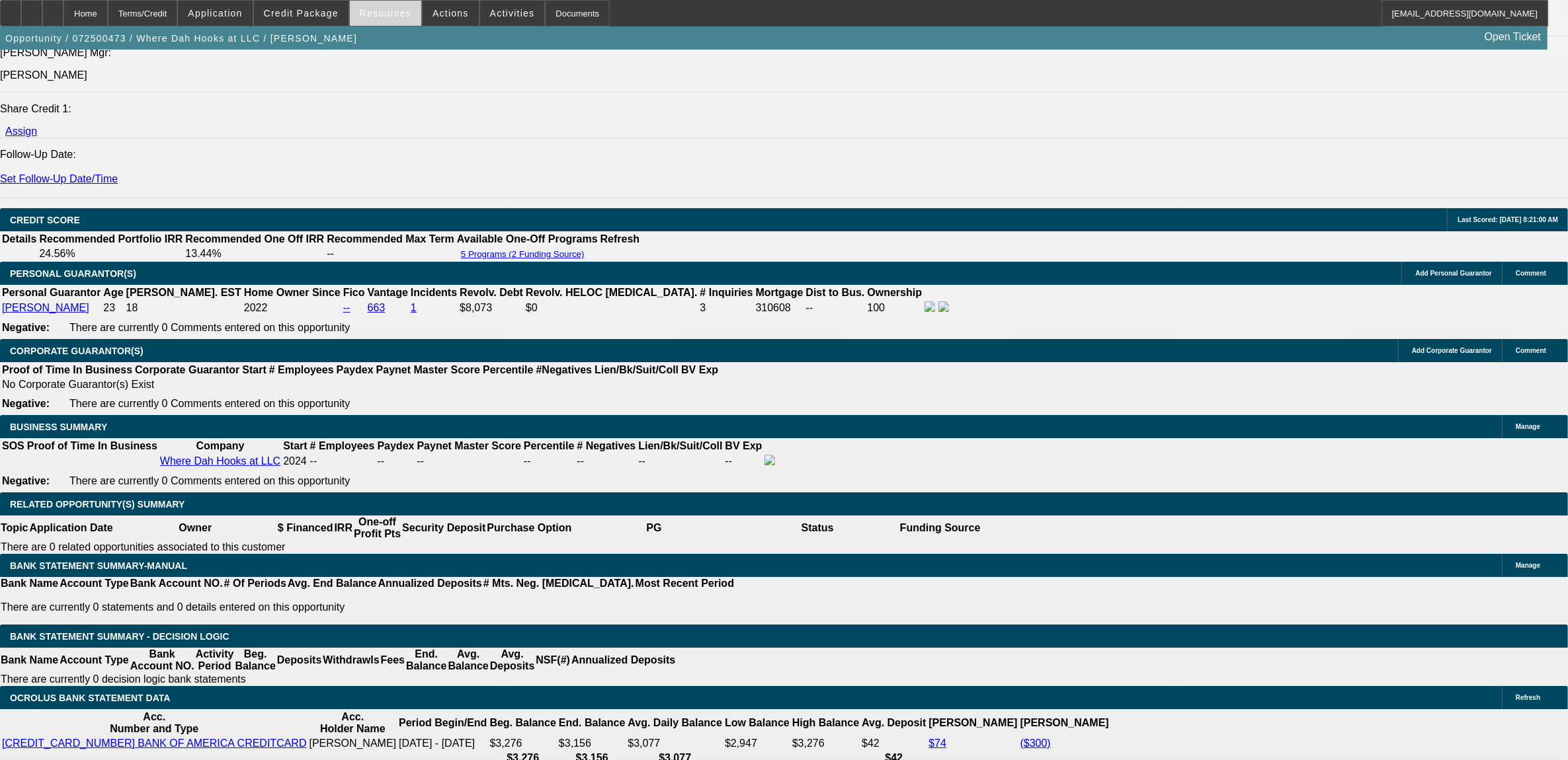
click at [366, 15] on span "Resources" at bounding box center [385, 13] width 52 height 11
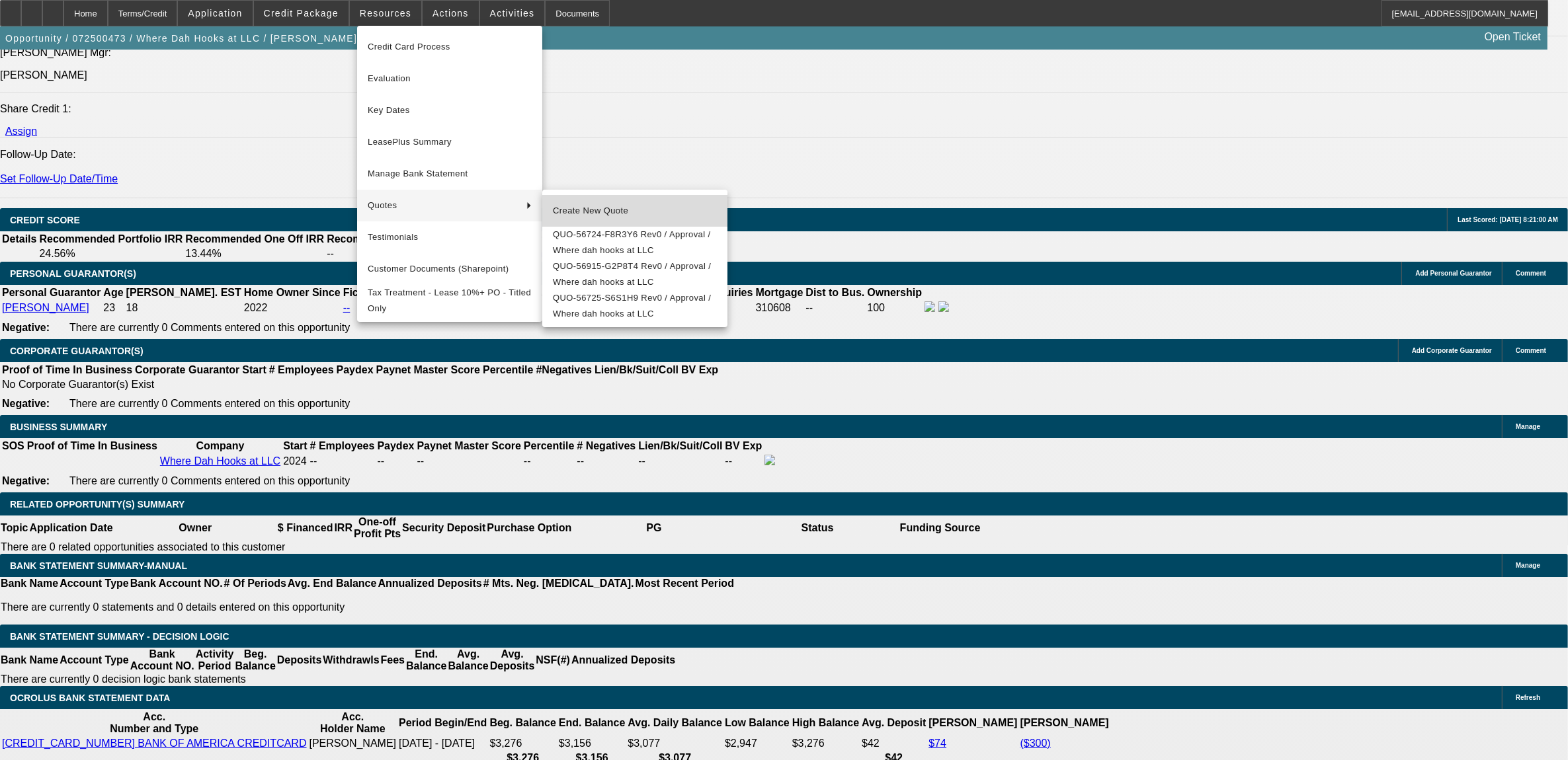
click at [580, 214] on span "Create New Quote" at bounding box center [634, 211] width 164 height 16
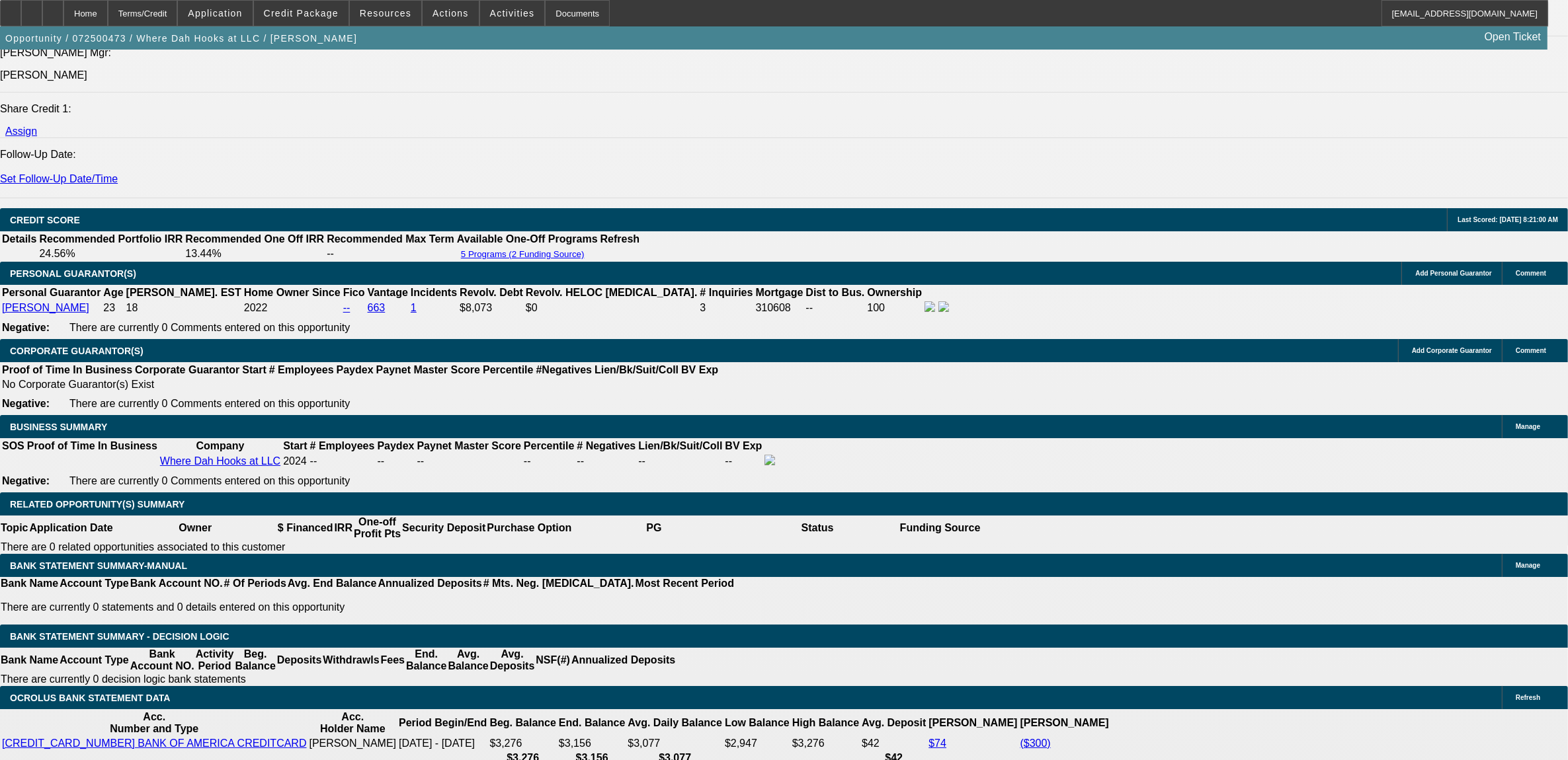
scroll to position [1653, 0]
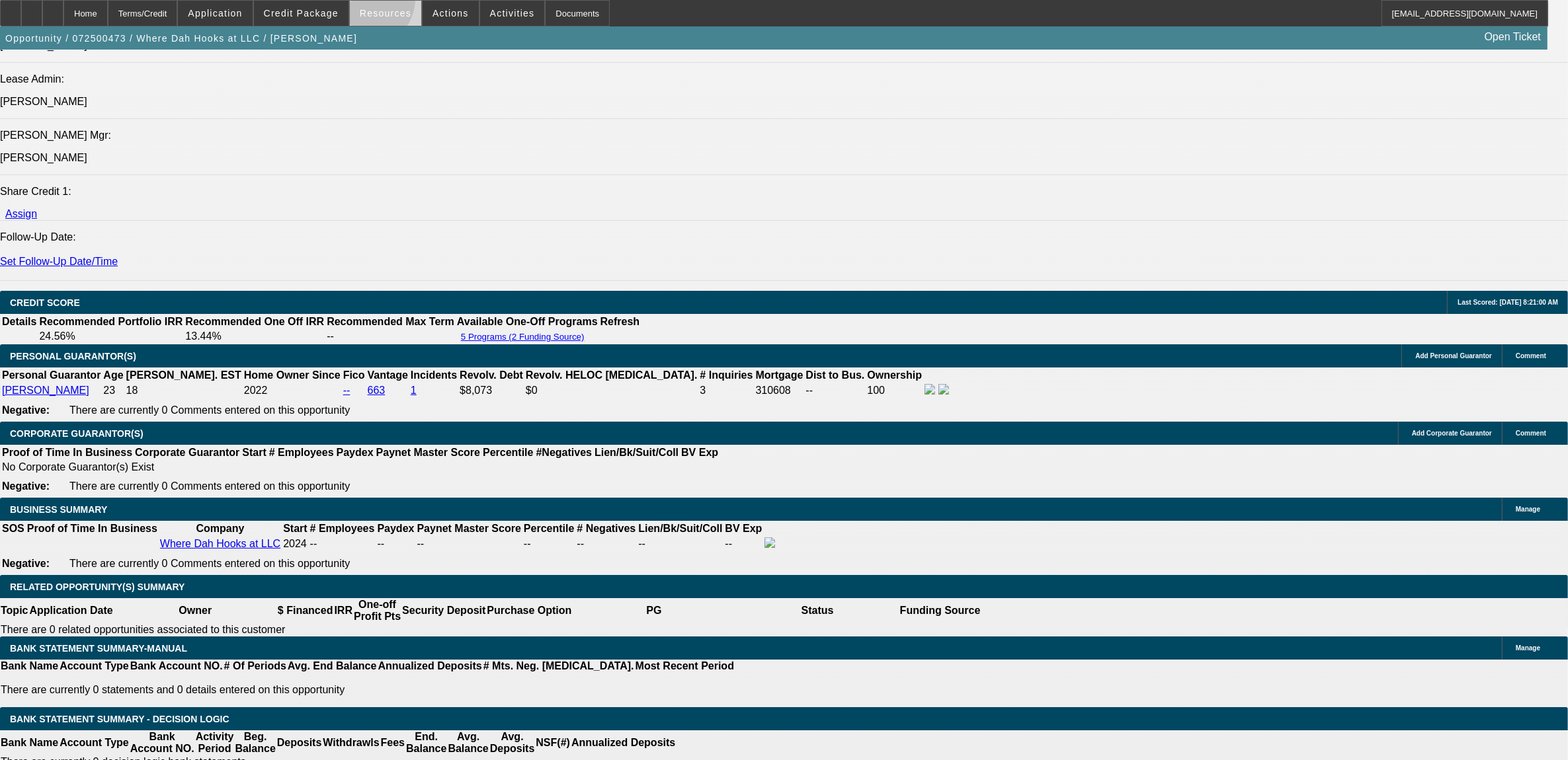
click at [371, 2] on span at bounding box center [385, 13] width 72 height 32
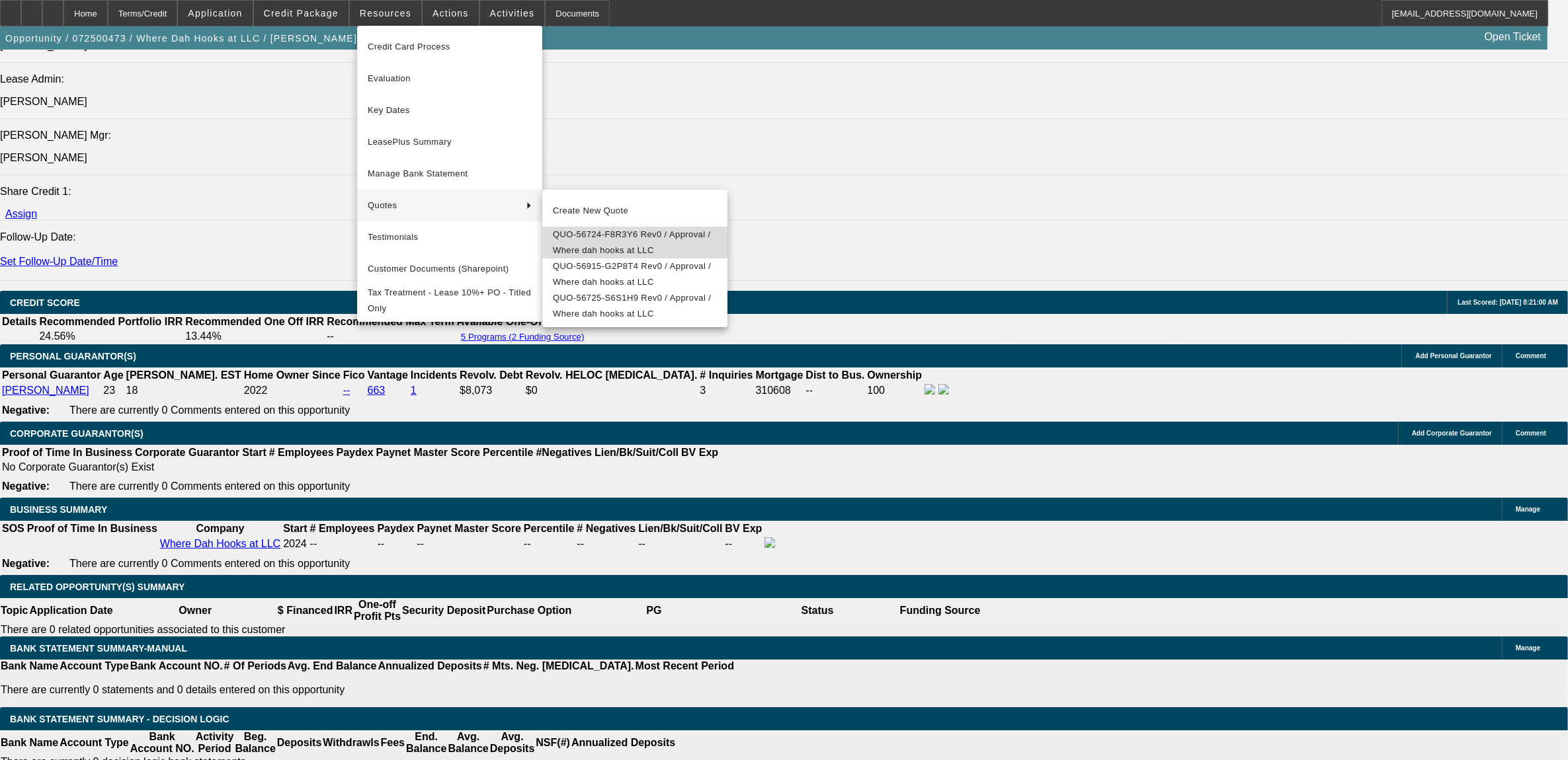
click at [586, 242] on span "QUO-56724-F8R3Y6 Rev0 / Approval / Where dah hooks at LLC" at bounding box center [634, 243] width 164 height 32
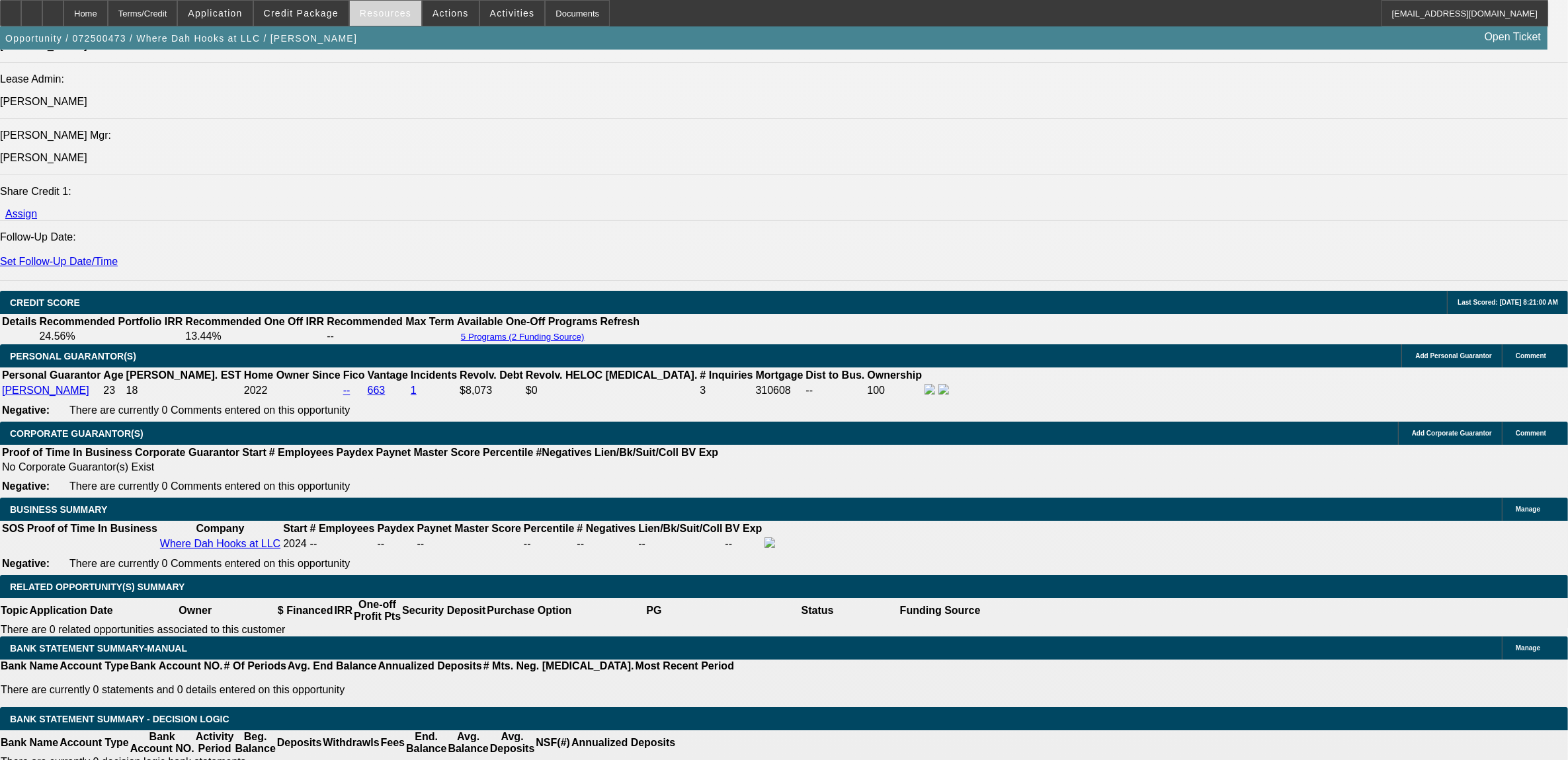
click at [398, 7] on span at bounding box center [385, 13] width 72 height 32
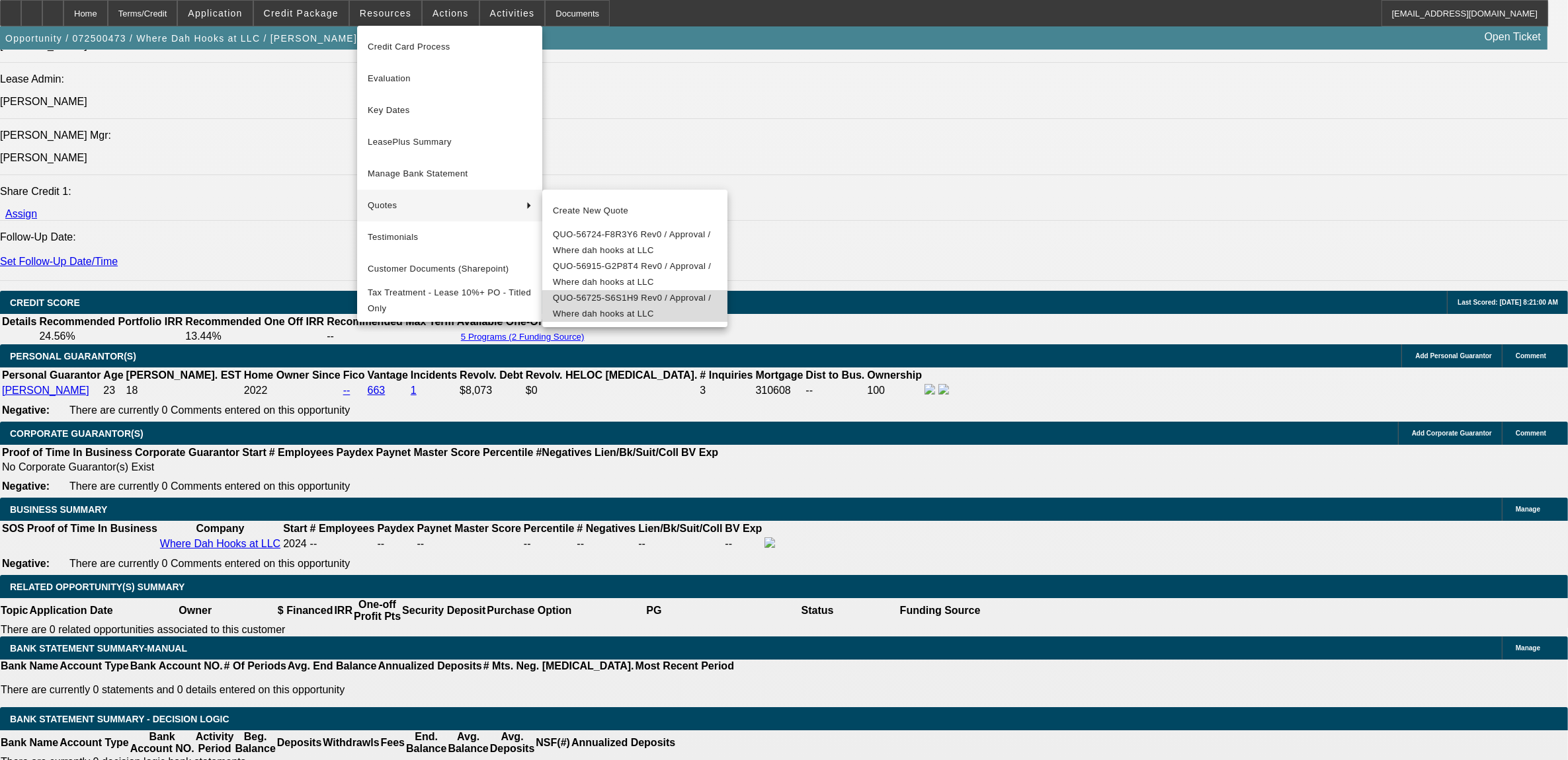
click at [637, 322] on span "QUO-56725-S6S1H9 Rev0 / Approval / Where dah hooks at LLC" at bounding box center [634, 306] width 164 height 32
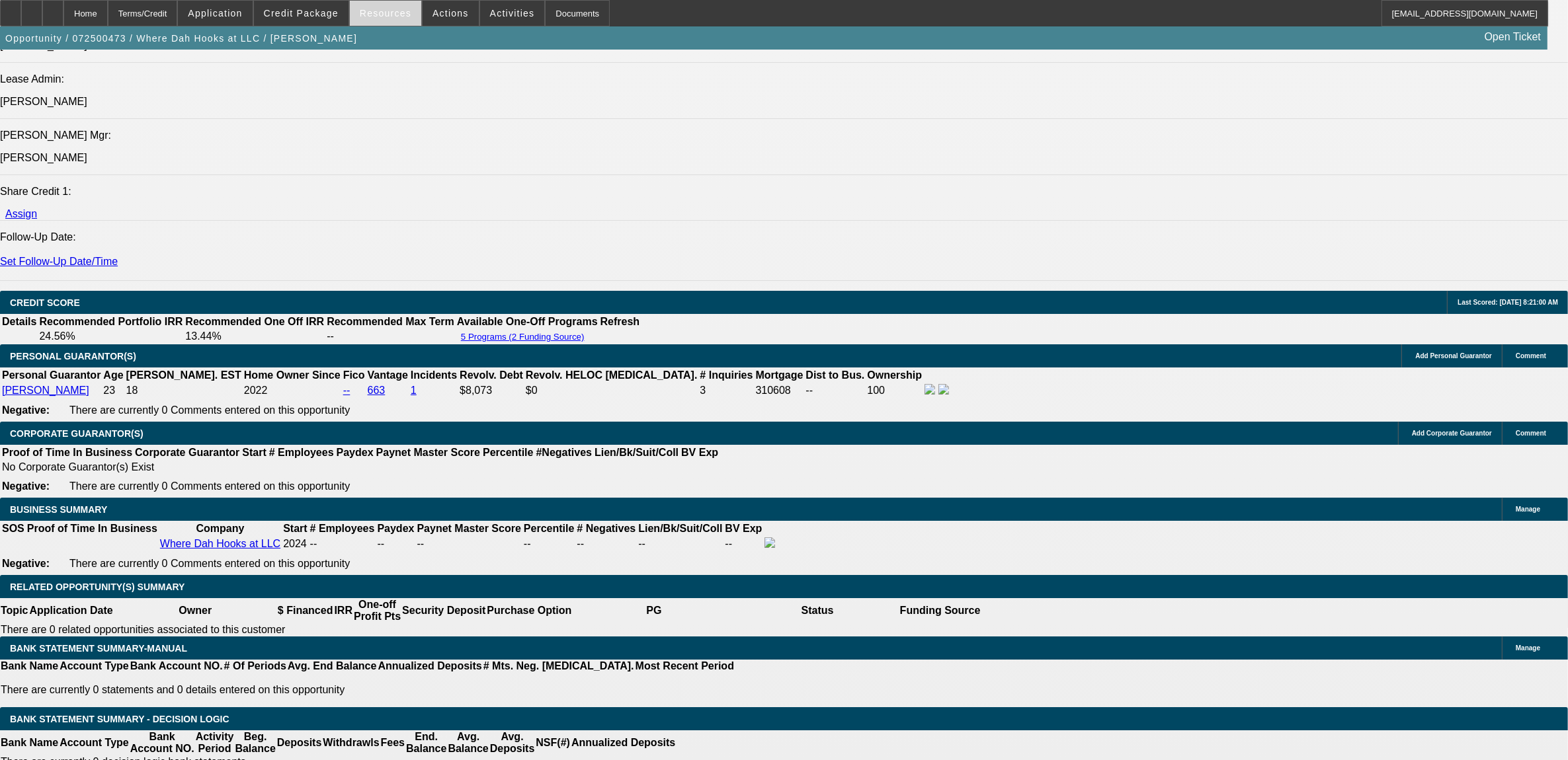
click at [368, 17] on span "Resources" at bounding box center [385, 13] width 52 height 11
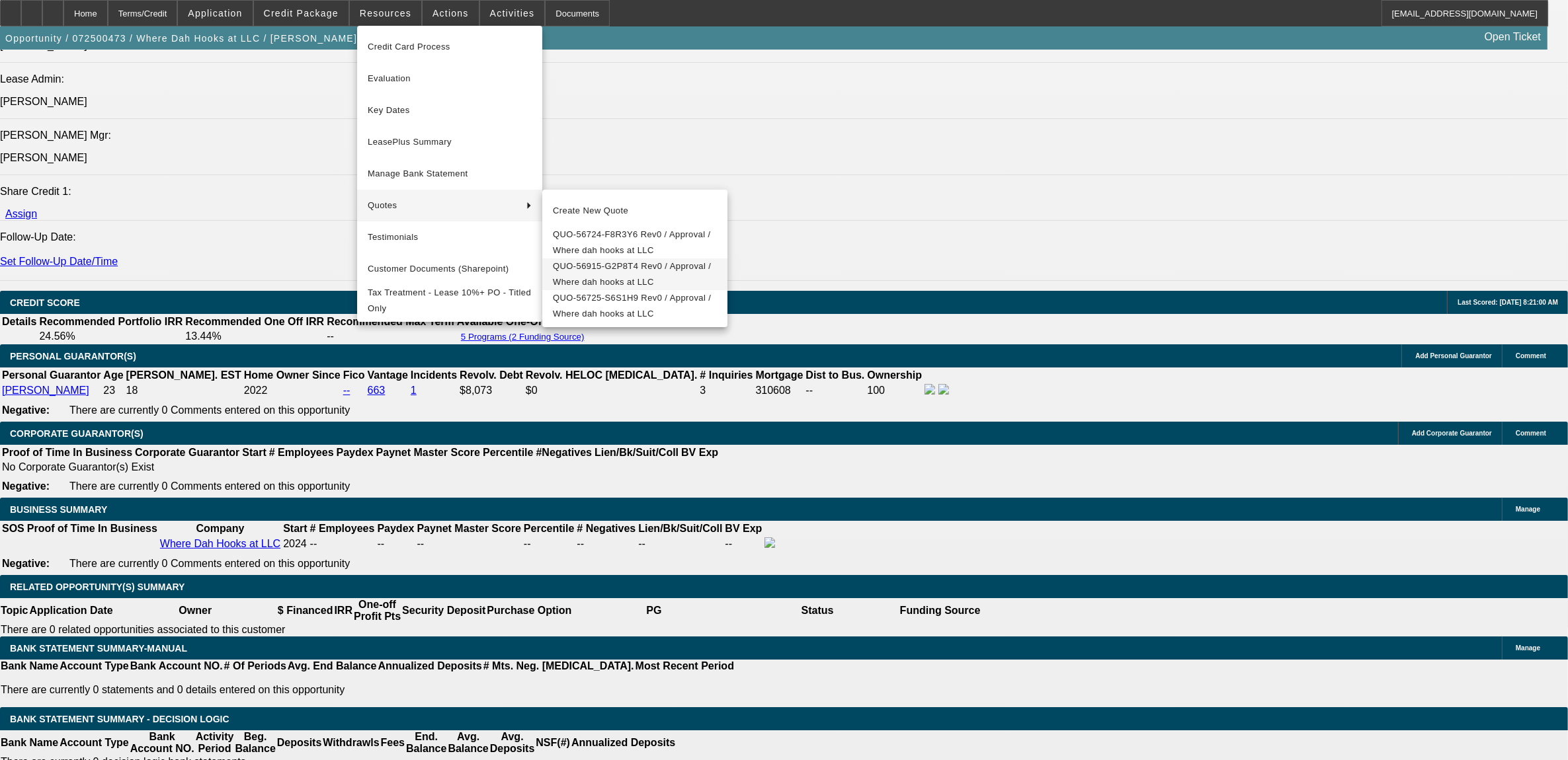
click at [604, 276] on span "QUO-56915-G2P8T4 Rev0 / Approval / Where dah hooks at LLC" at bounding box center [634, 274] width 164 height 32
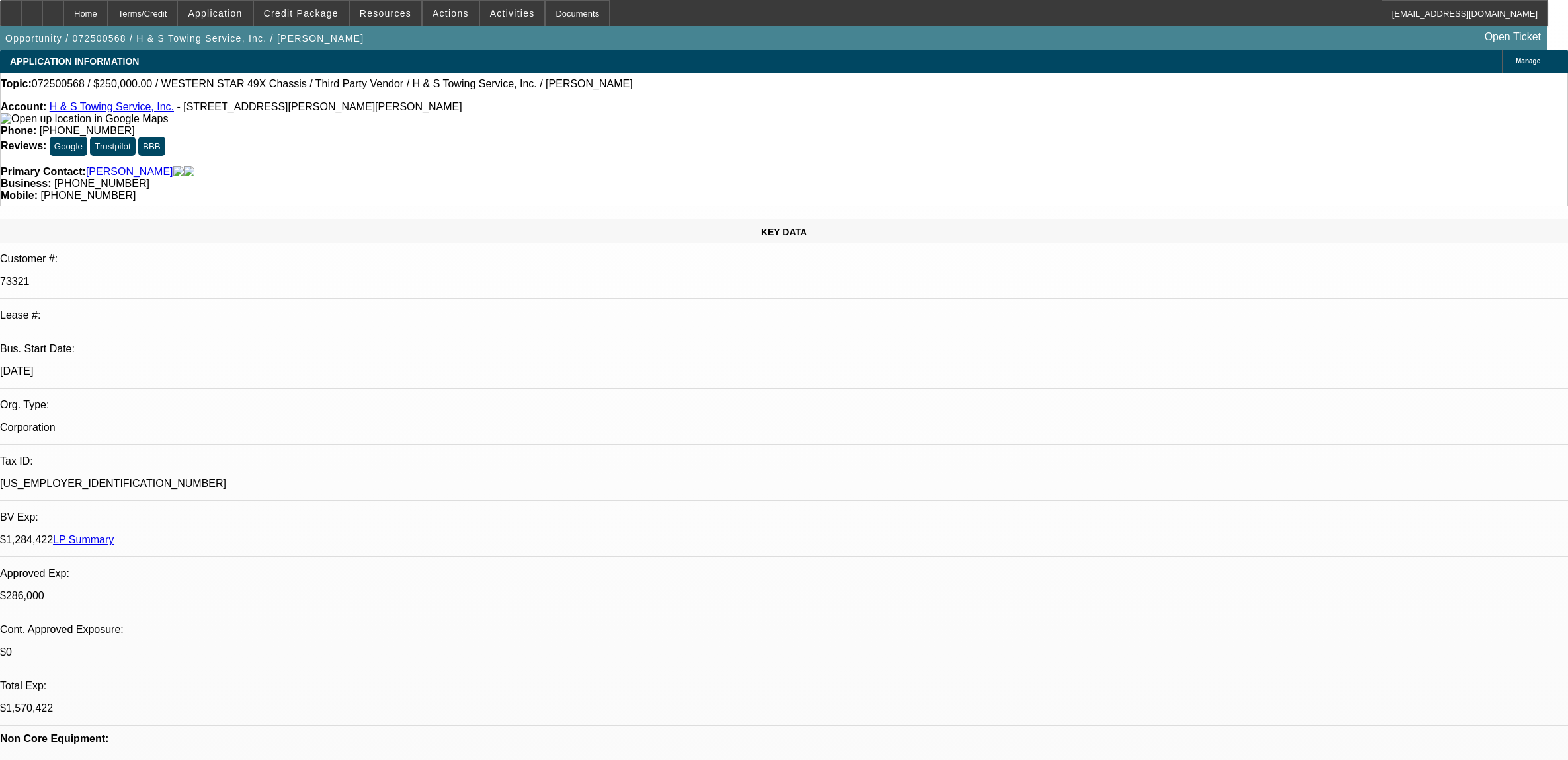
select select "0"
select select "2"
select select "0.1"
select select "4"
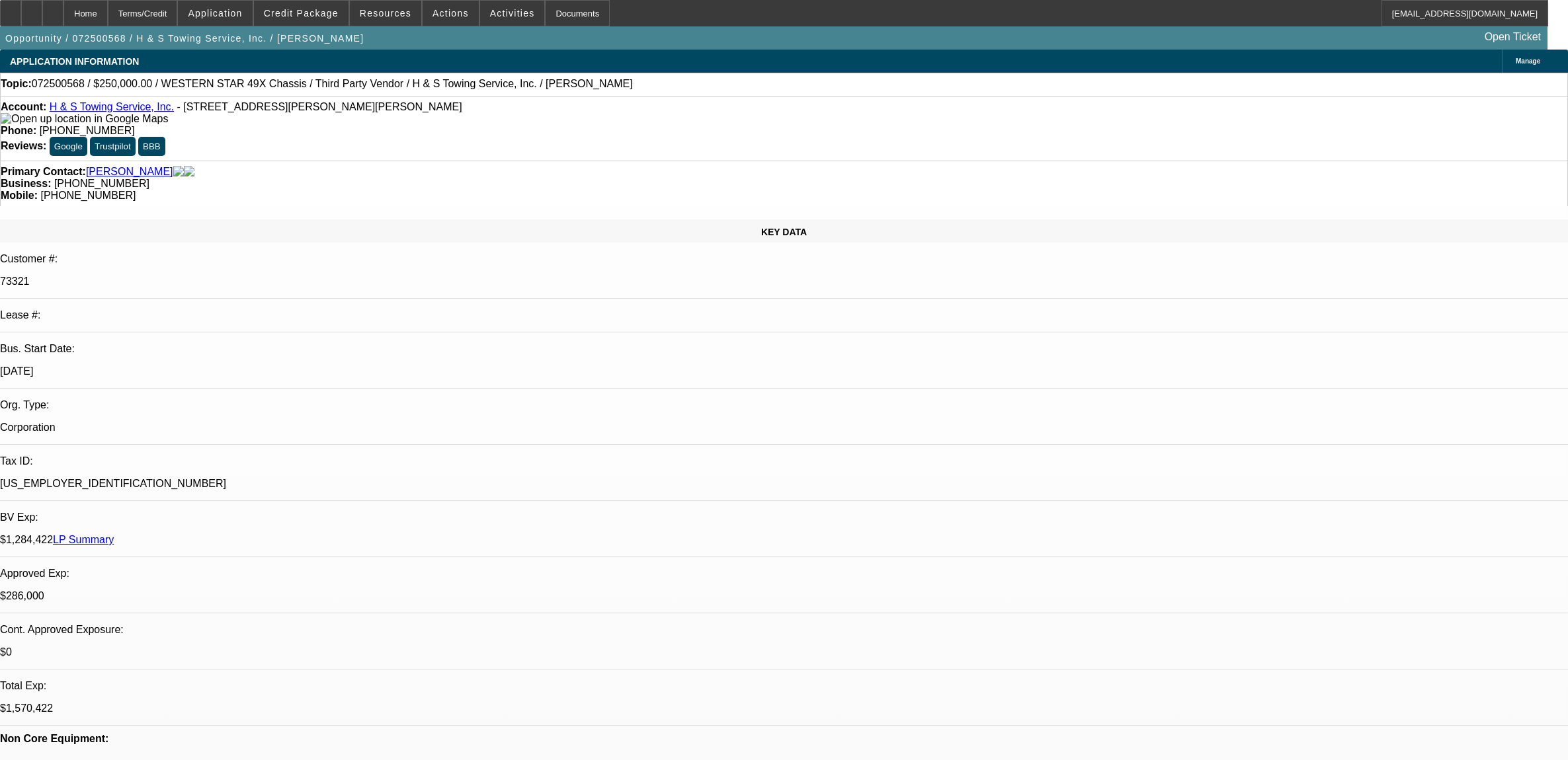
select select "0"
select select "2"
select select "0.1"
select select "4"
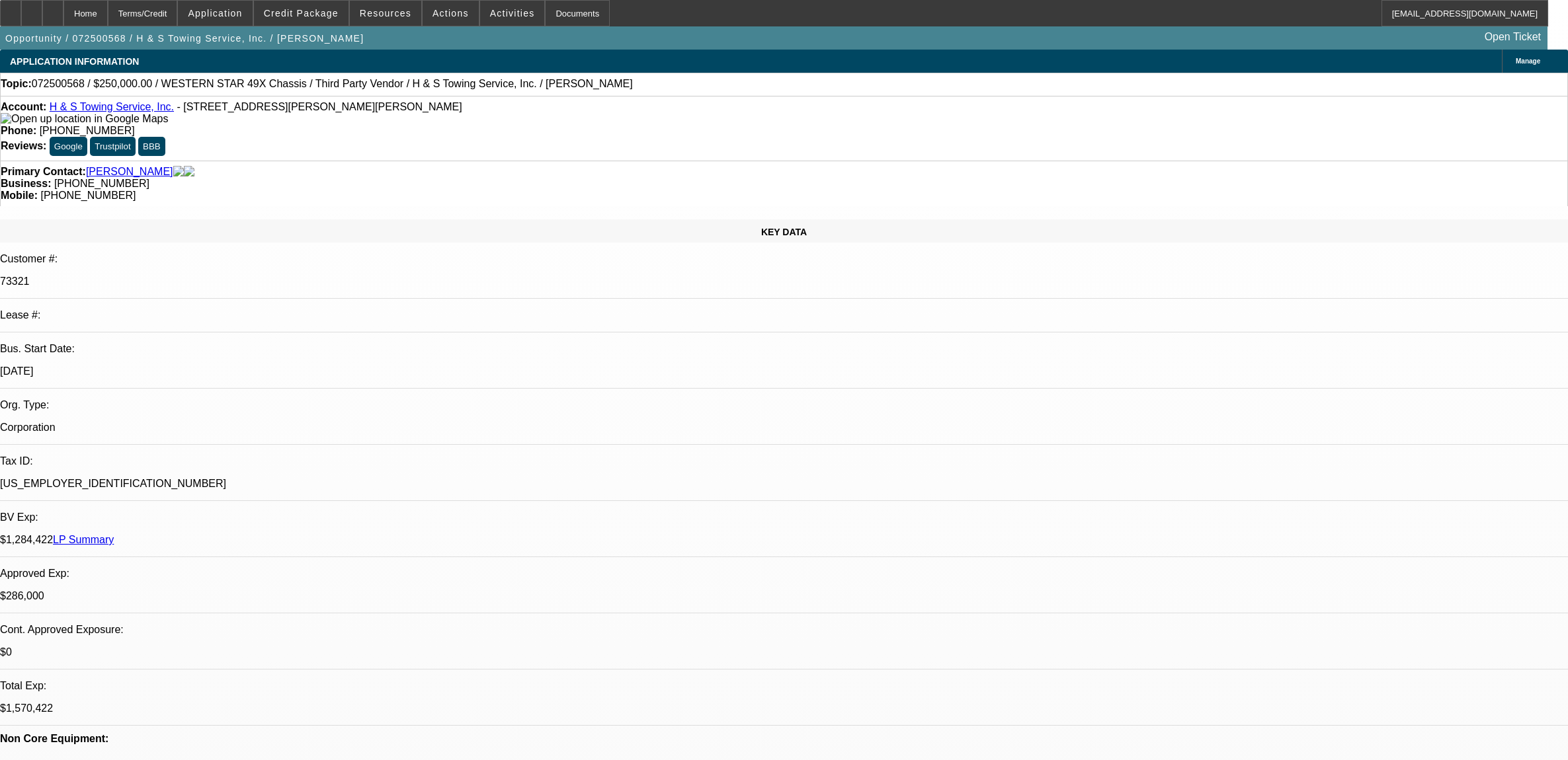
select select "0"
select select "2"
select select "0.1"
select select "4"
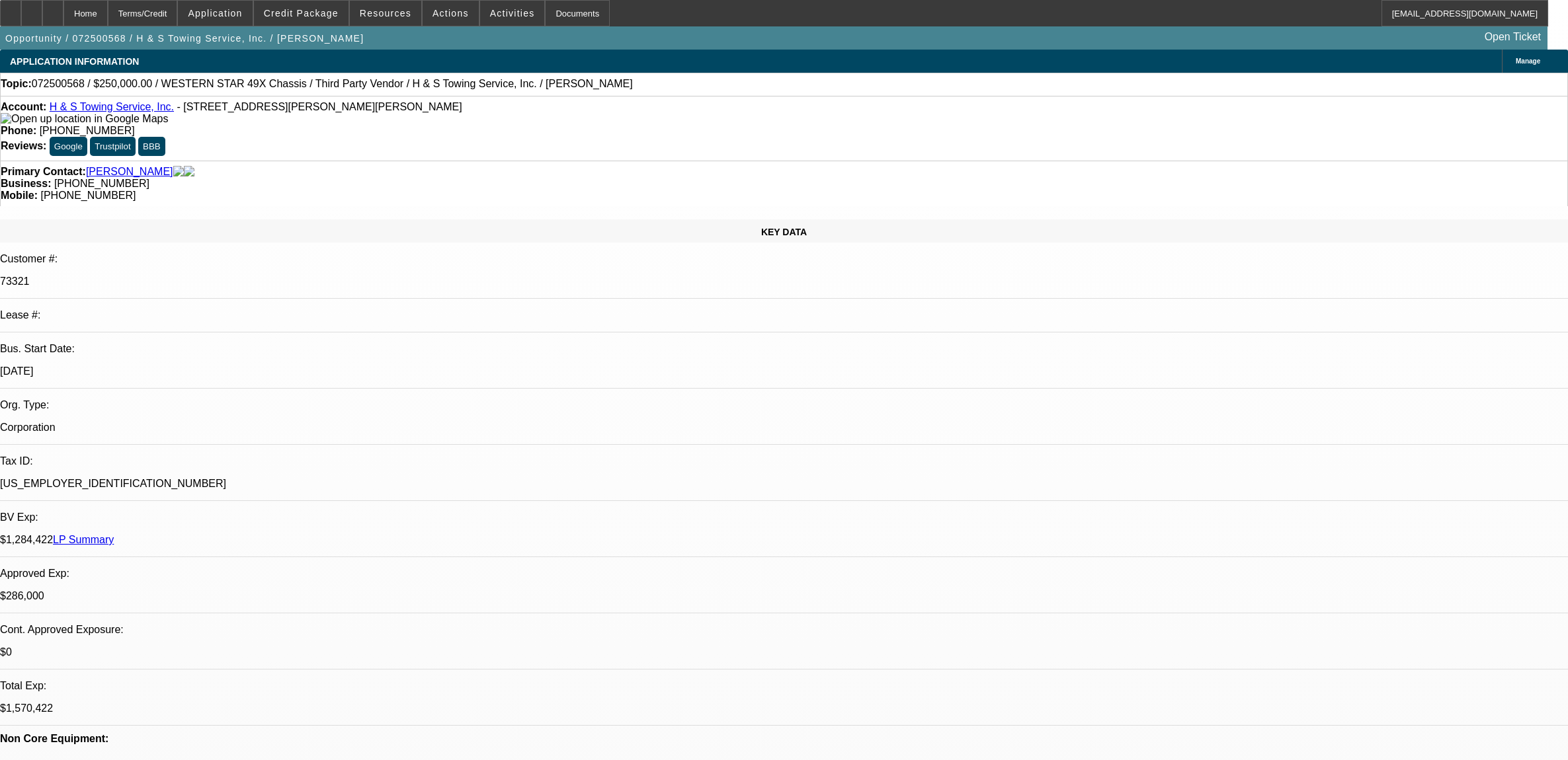
select select "0"
select select "2"
select select "0.1"
select select "4"
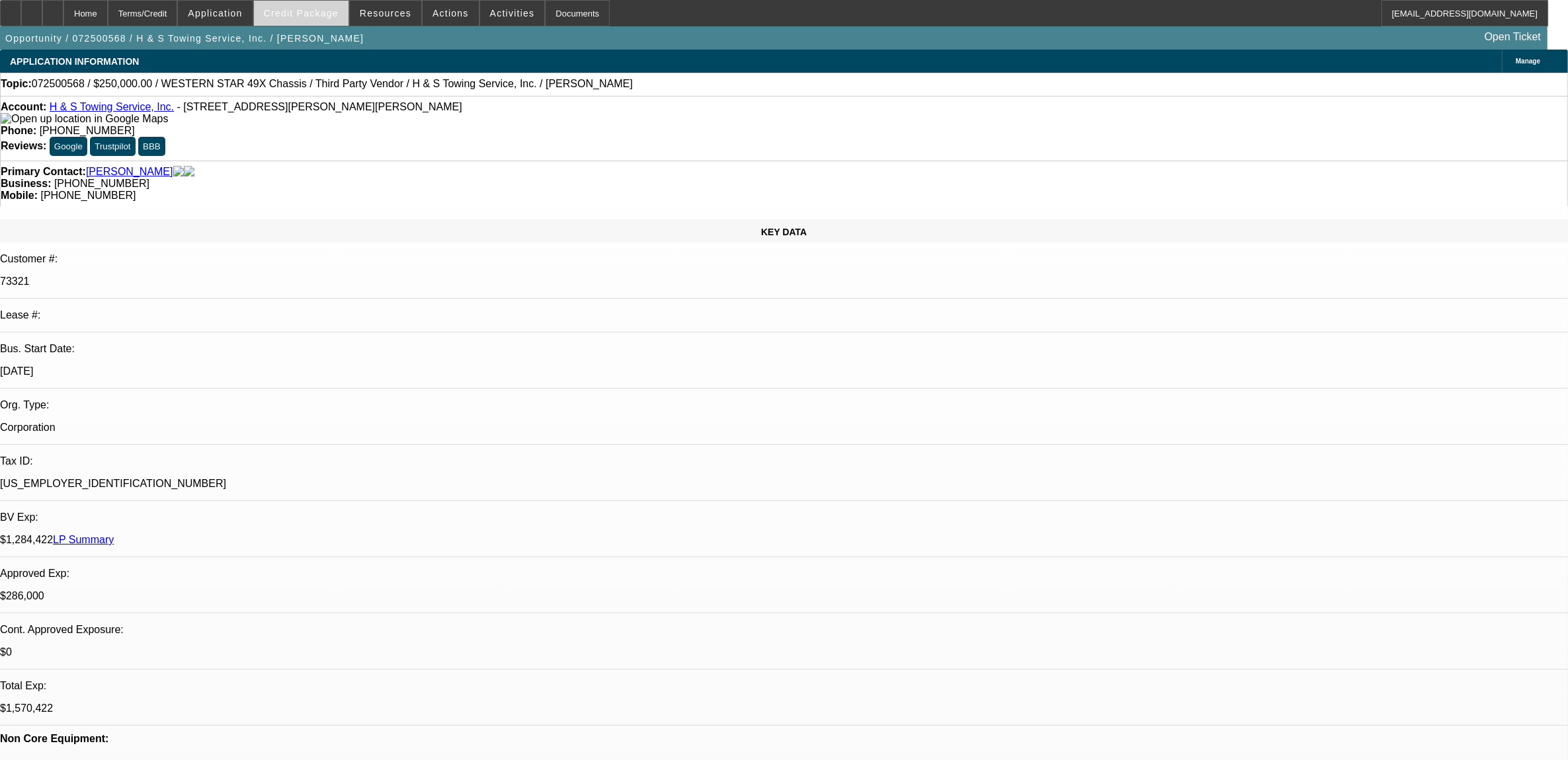
click at [307, 10] on span "Credit Package" at bounding box center [300, 13] width 74 height 11
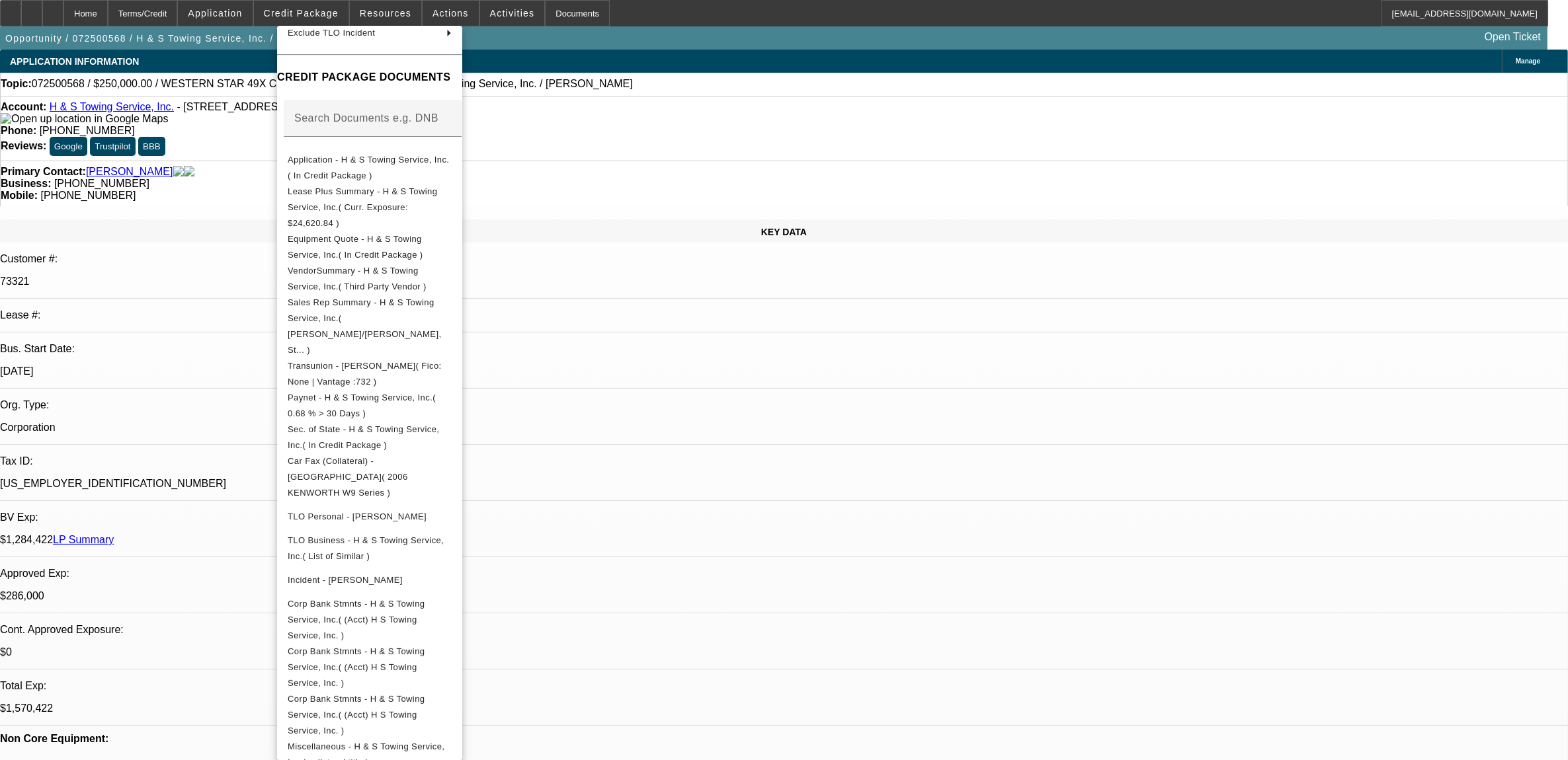
scroll to position [174, 0]
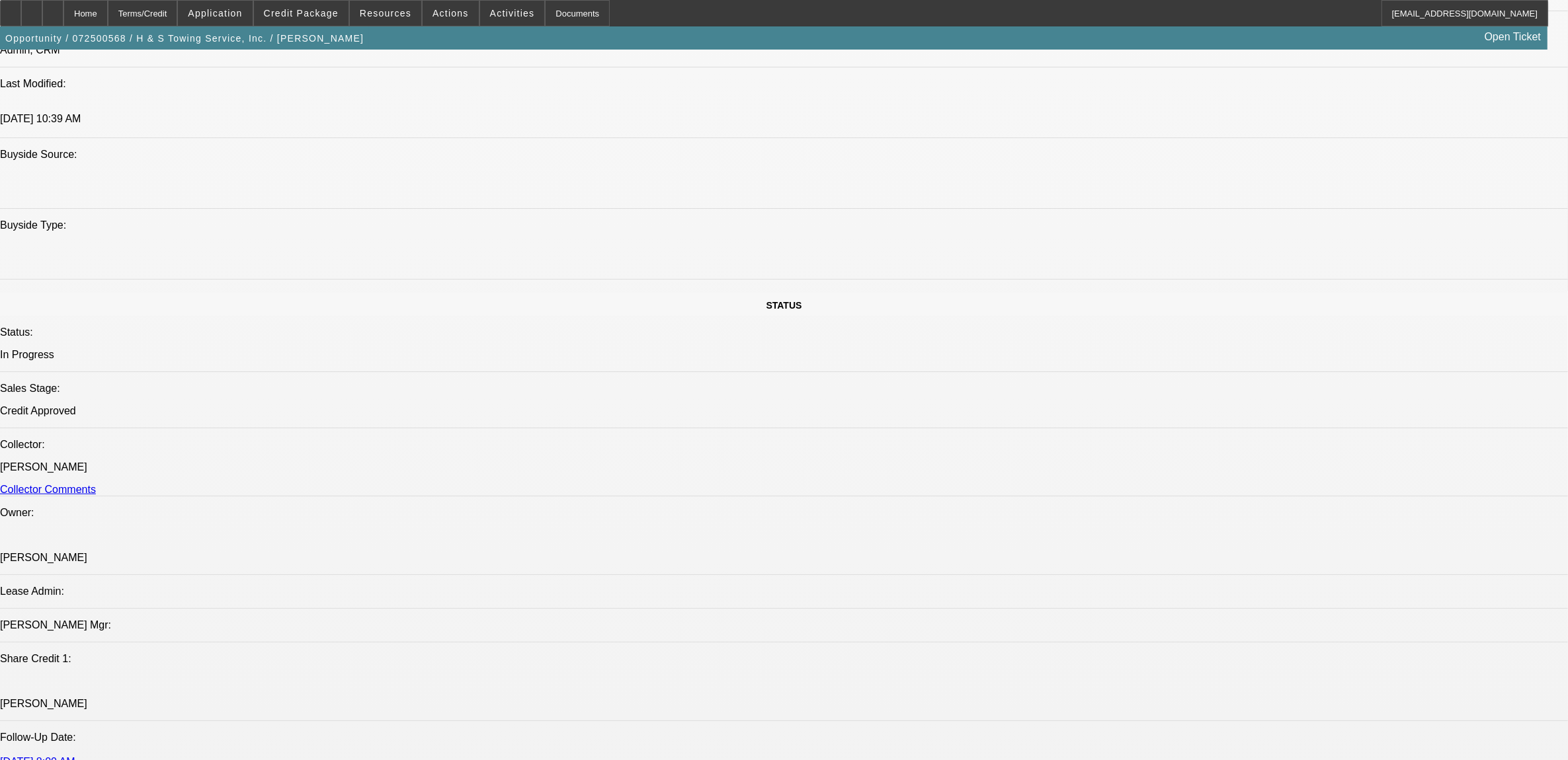
scroll to position [1240, 0]
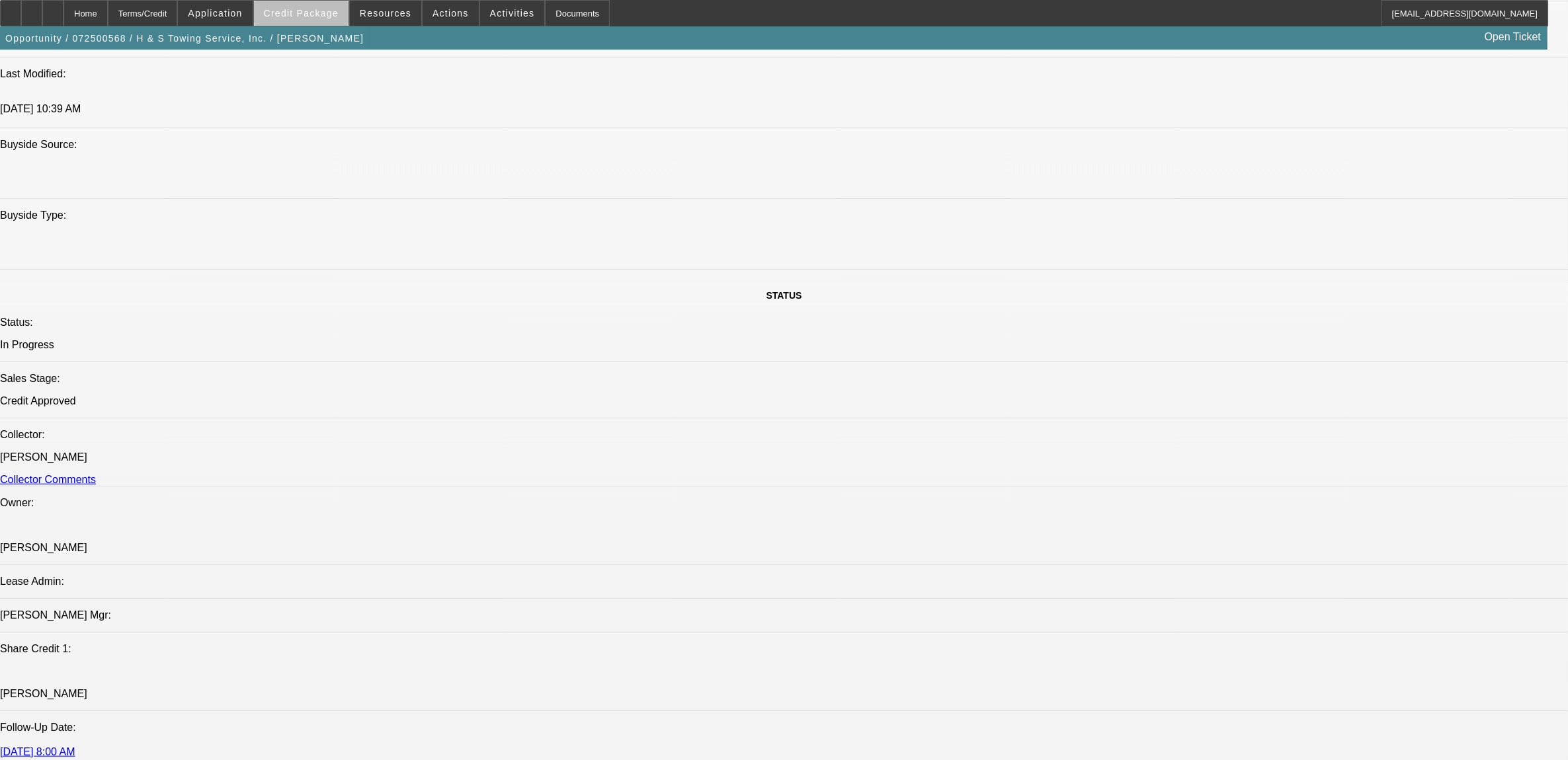
click at [334, 11] on span "Credit Package" at bounding box center [300, 13] width 74 height 11
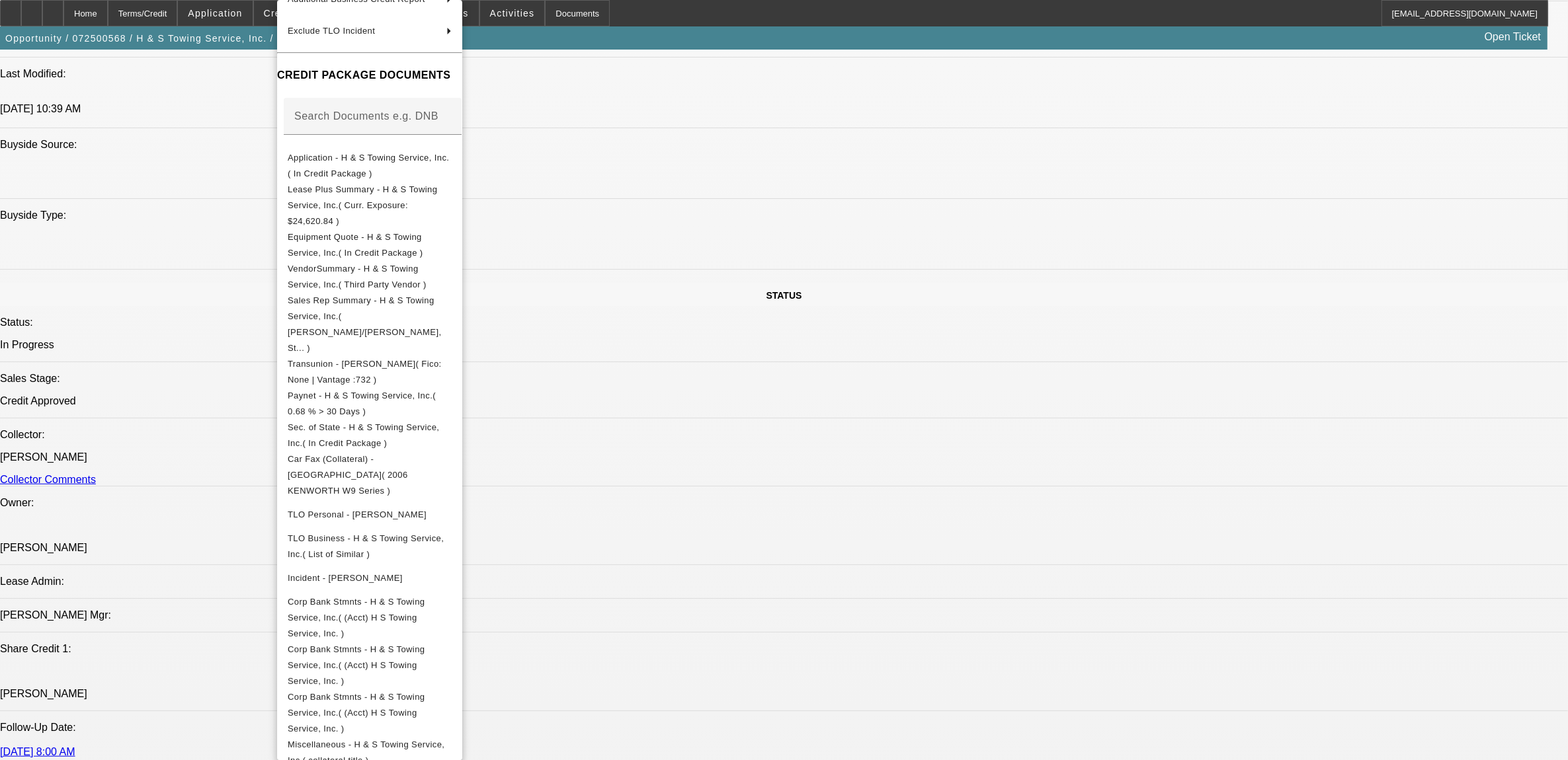
scroll to position [1488, 0]
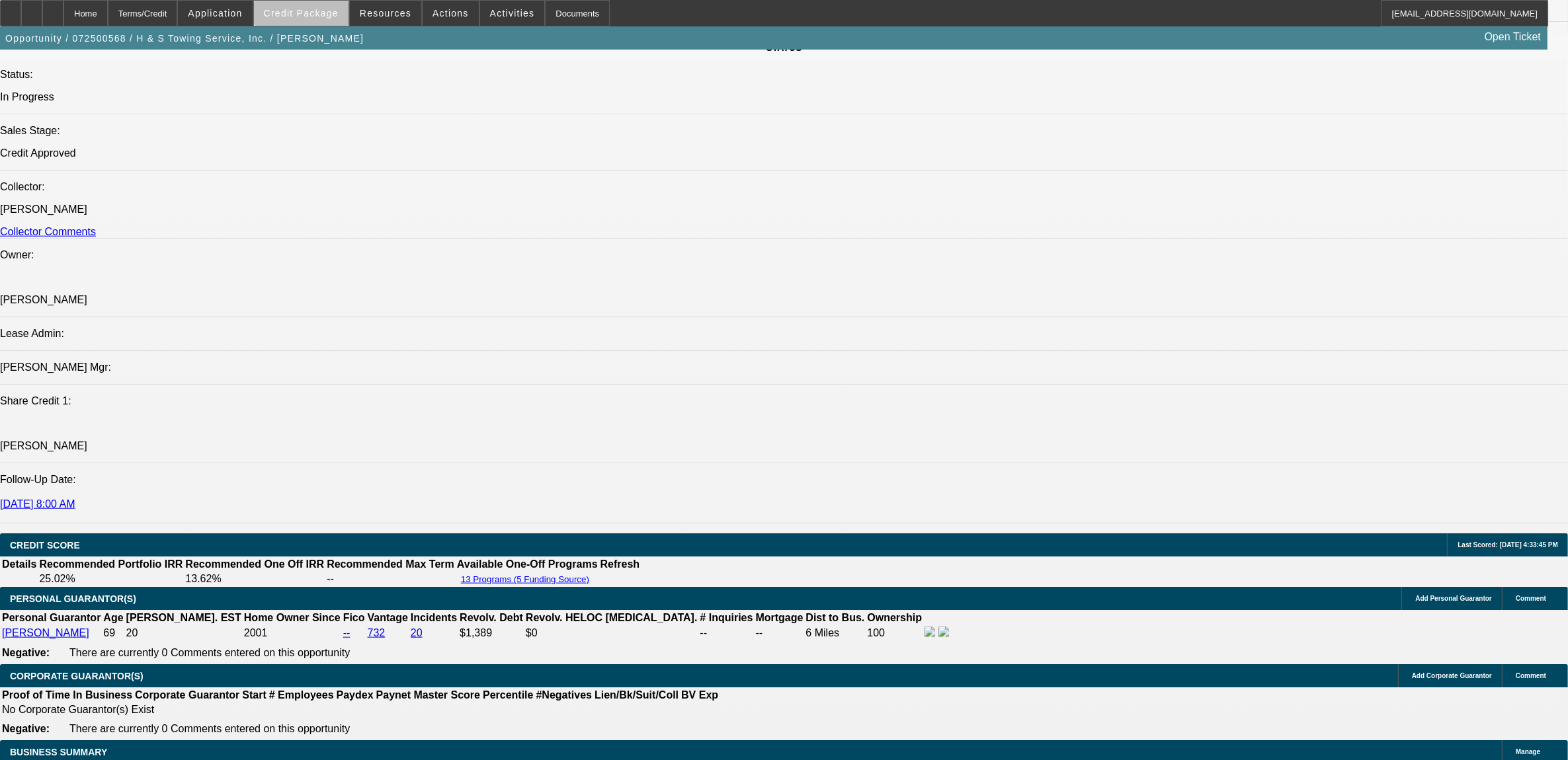
click at [328, 15] on span "Credit Package" at bounding box center [300, 13] width 74 height 11
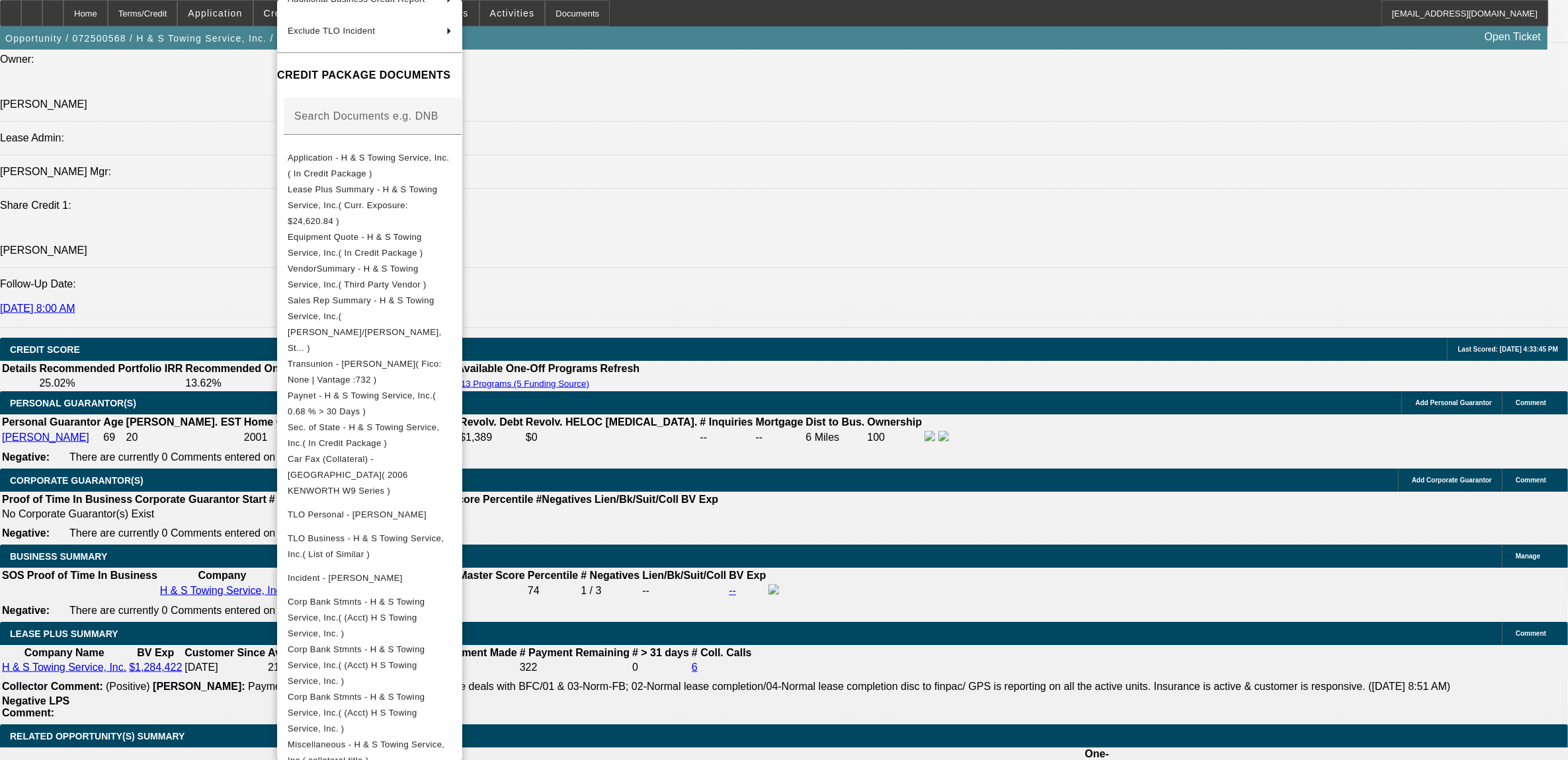
scroll to position [1983, 0]
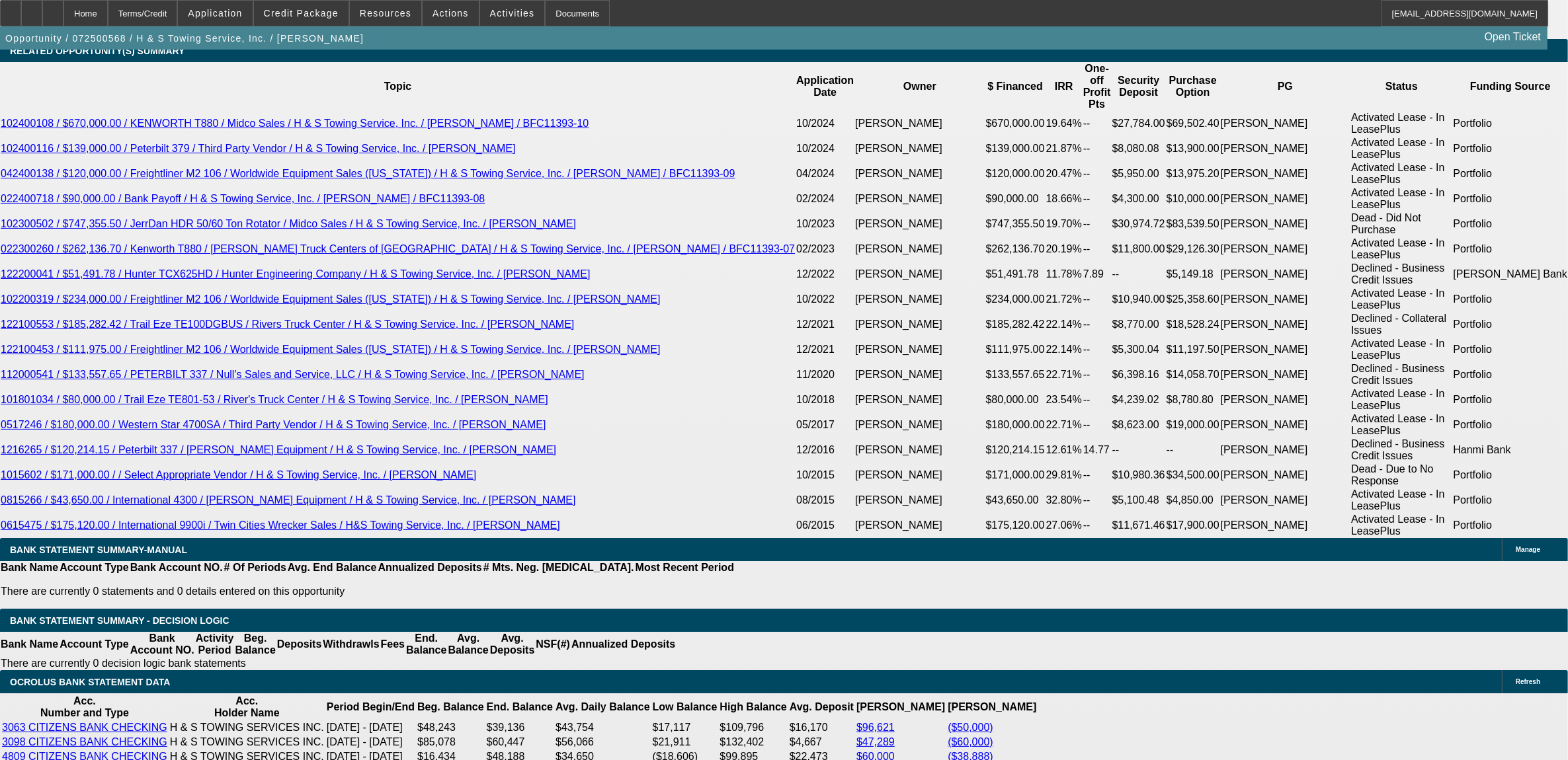
scroll to position [2396, 0]
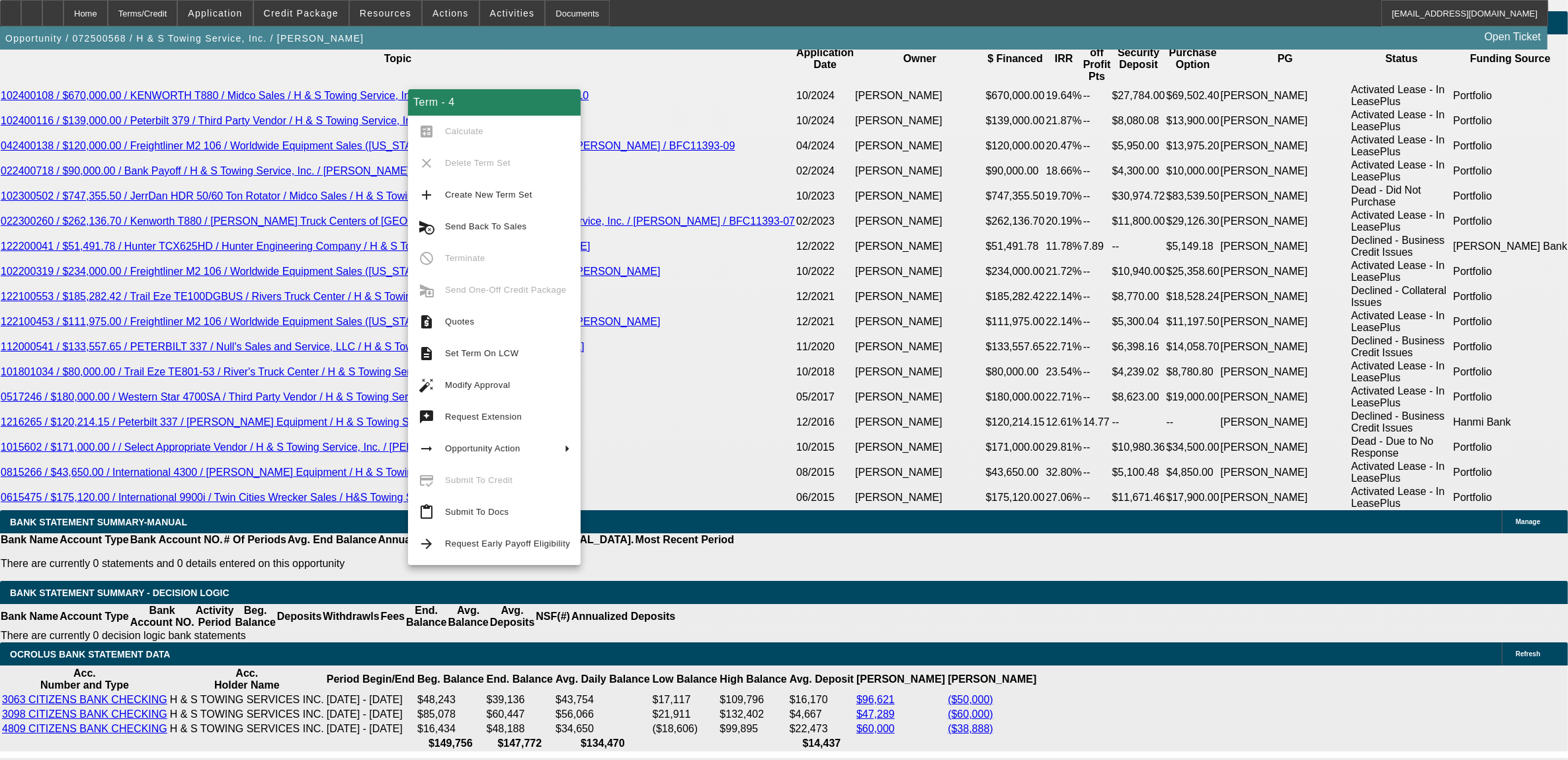
drag, startPoint x: 51, startPoint y: 529, endPoint x: 58, endPoint y: 536, distance: 9.9
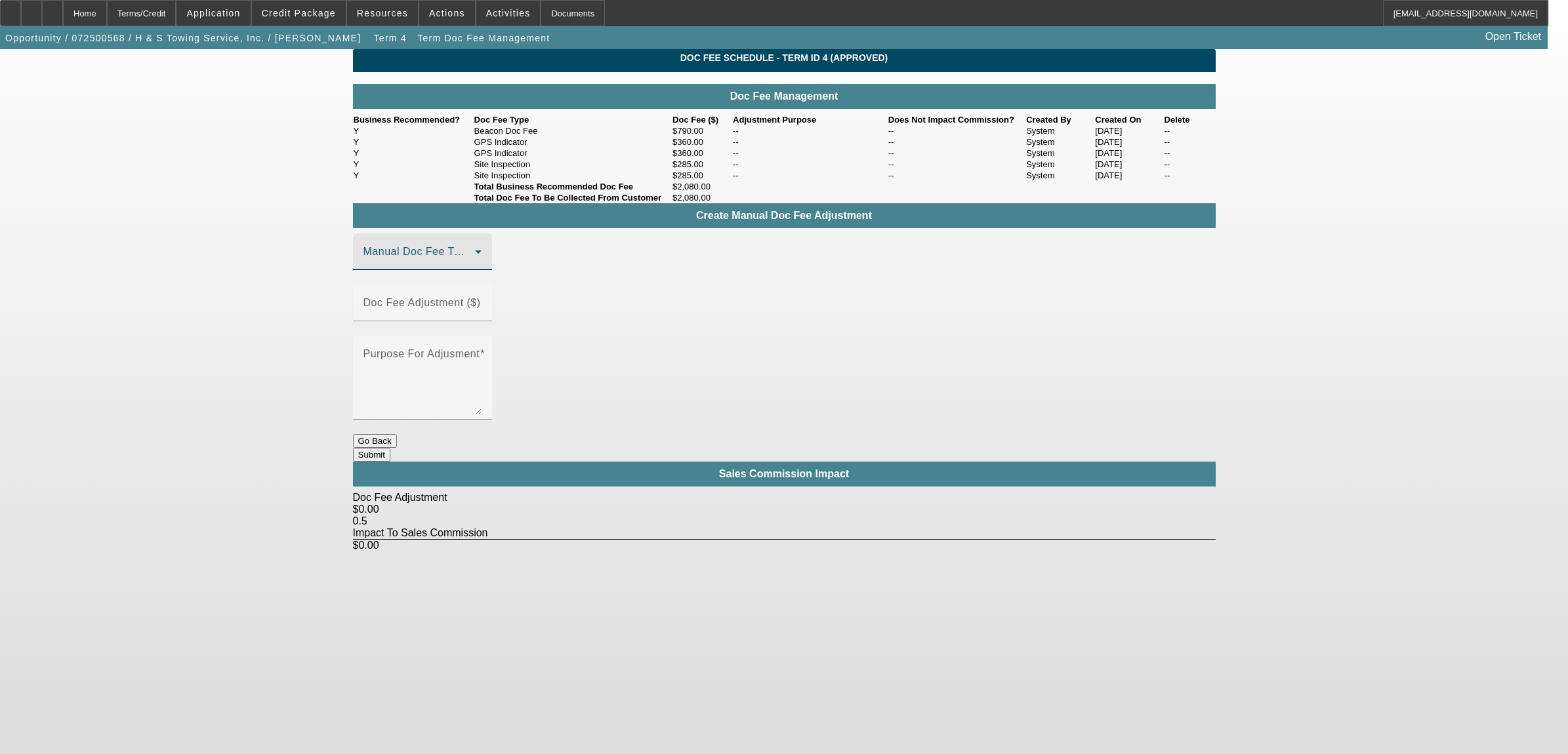
click at [443, 265] on span at bounding box center [419, 257] width 111 height 16
click at [415, 408] on span "GPS Indicator" at bounding box center [399, 405] width 69 height 16
click at [481, 308] on mat-label "Doc Fee Adjustment ($)" at bounding box center [421, 302] width 117 height 11
click at [481, 316] on input "Doc Fee Adjustment ($)" at bounding box center [422, 308] width 118 height 16
type input "($580.00)"
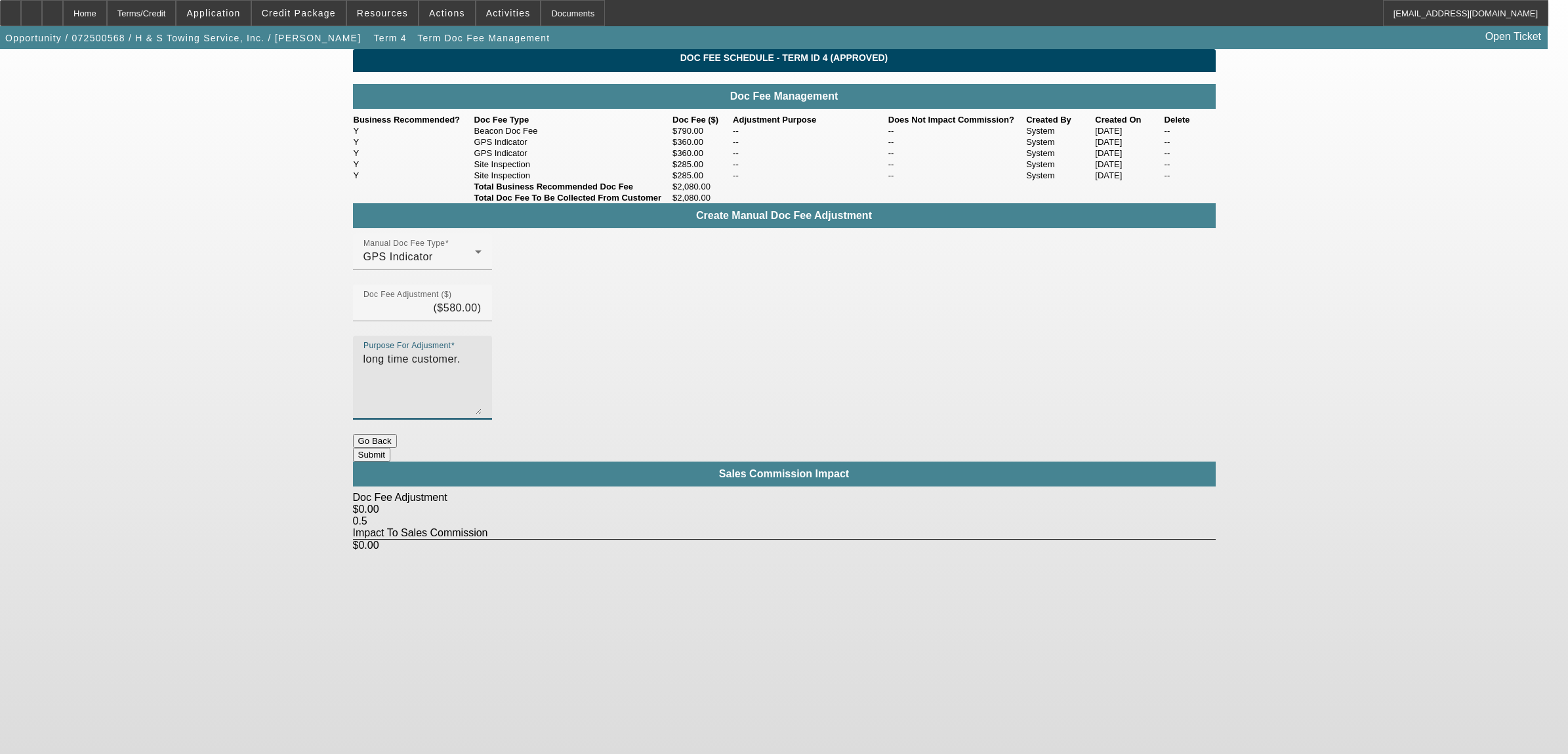
type textarea "long time customer."
click at [390, 448] on button "Submit" at bounding box center [371, 455] width 37 height 14
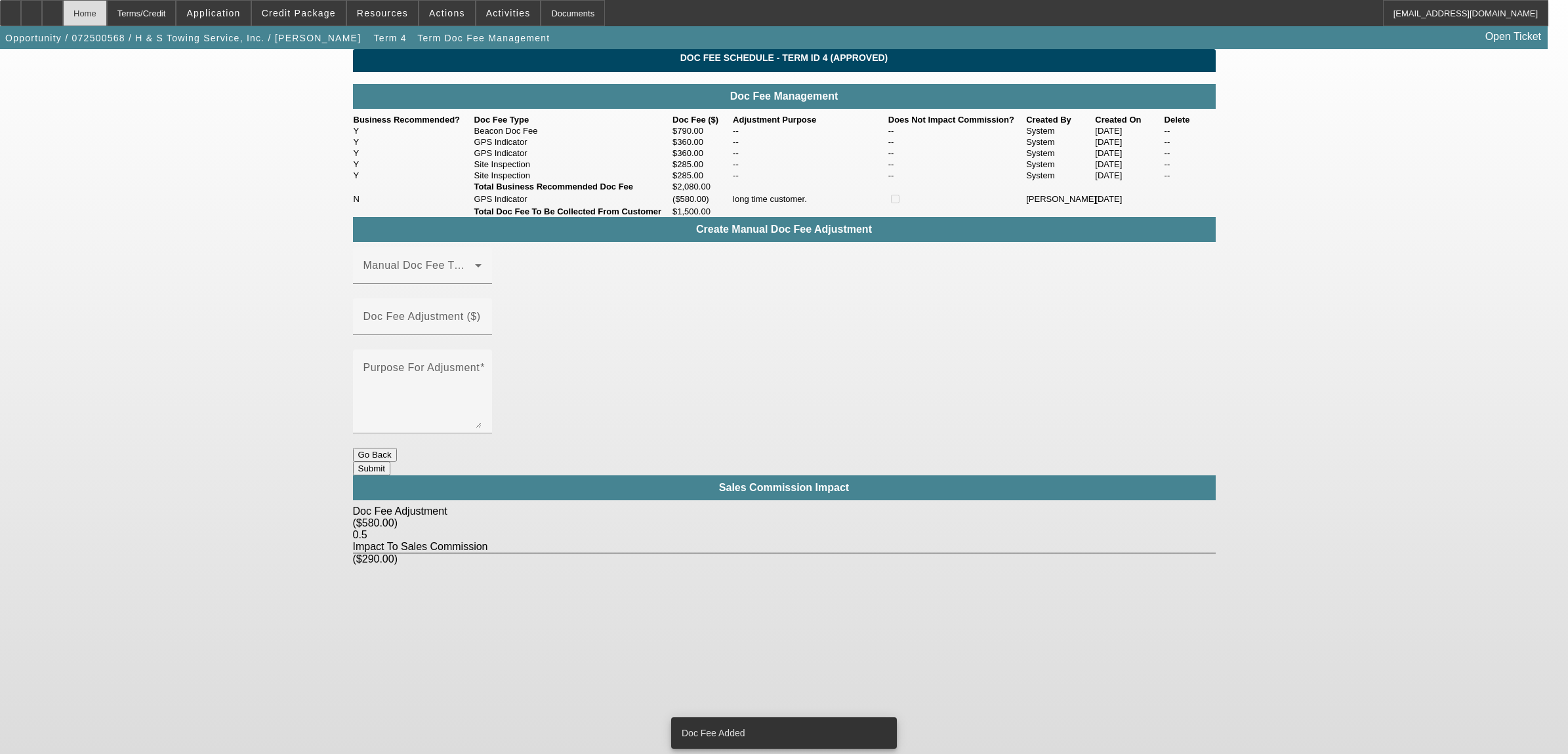
click at [107, 22] on div "Home" at bounding box center [84, 13] width 44 height 26
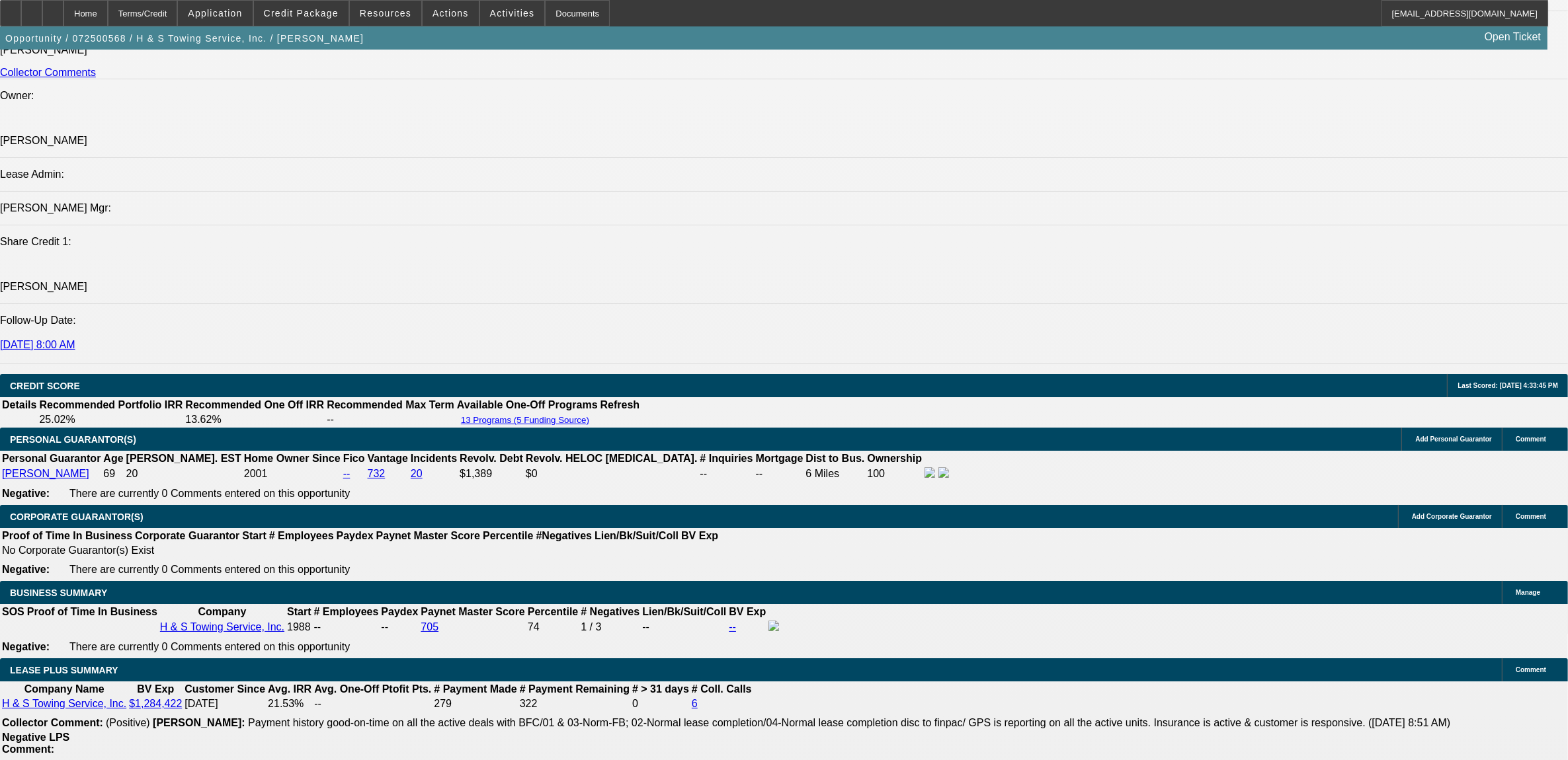
select select "0"
select select "2"
select select "0.1"
select select "4"
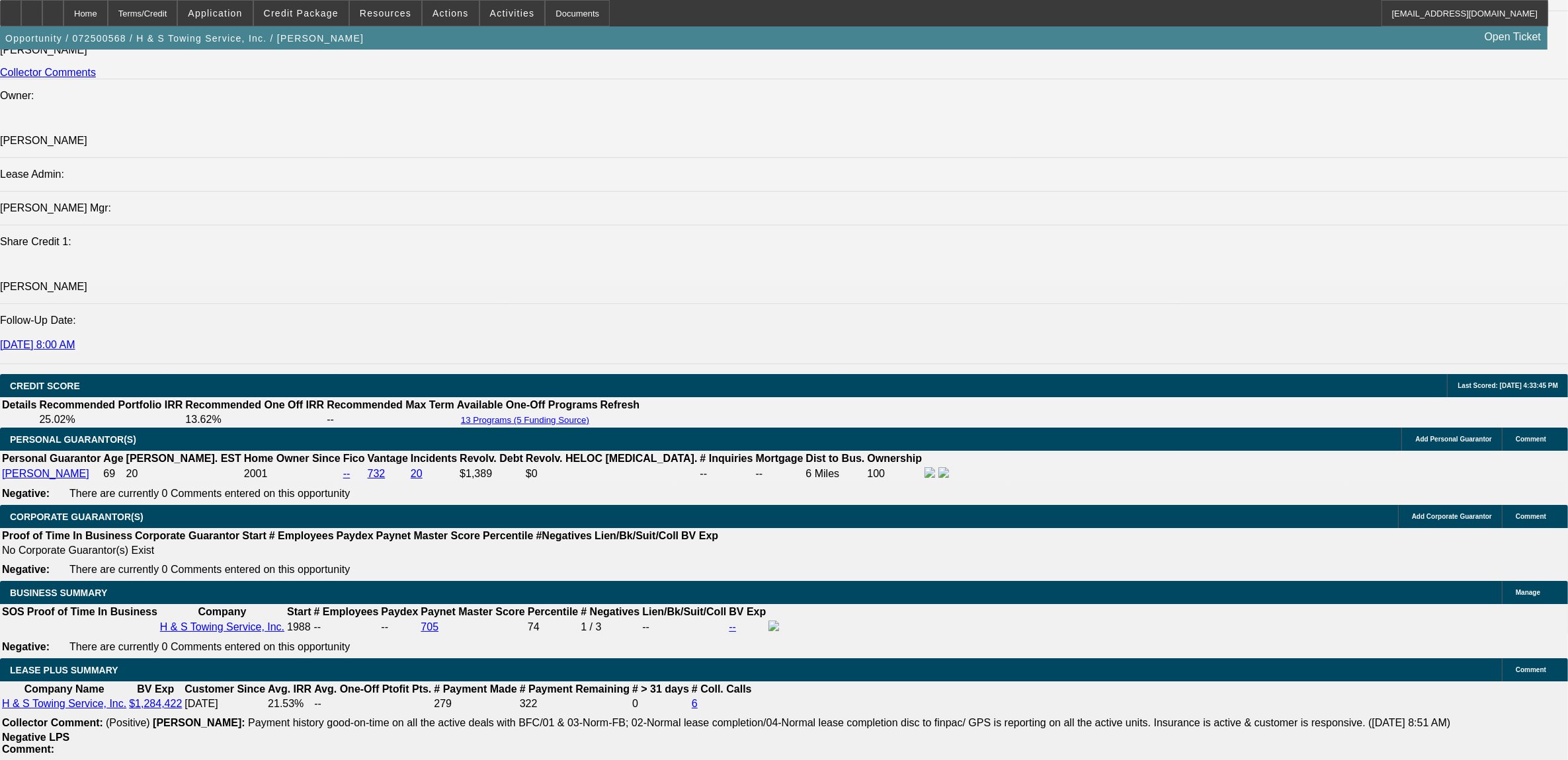
select select "0"
select select "2"
select select "0.1"
select select "4"
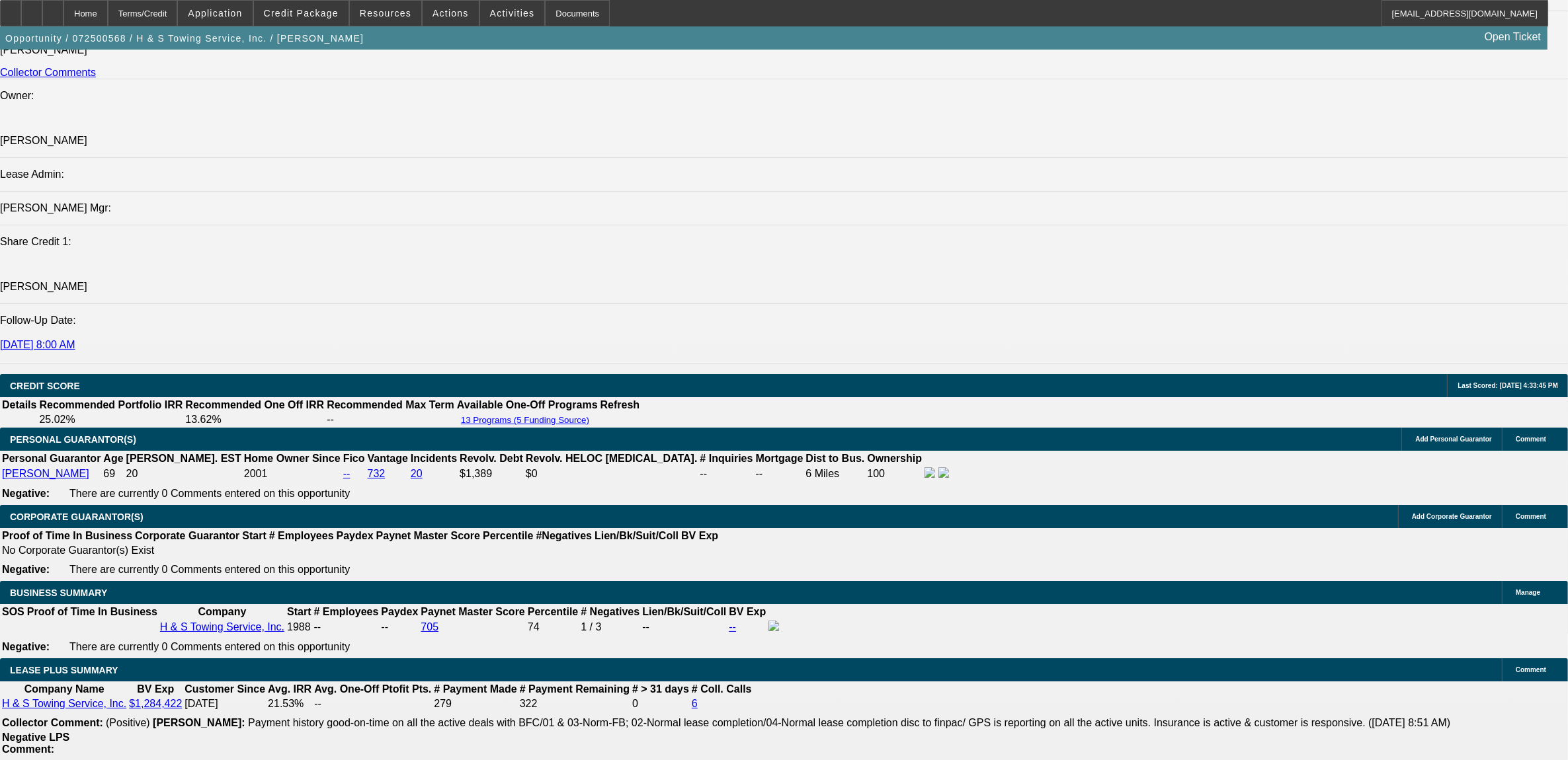
select select "0"
select select "2"
select select "0.1"
select select "4"
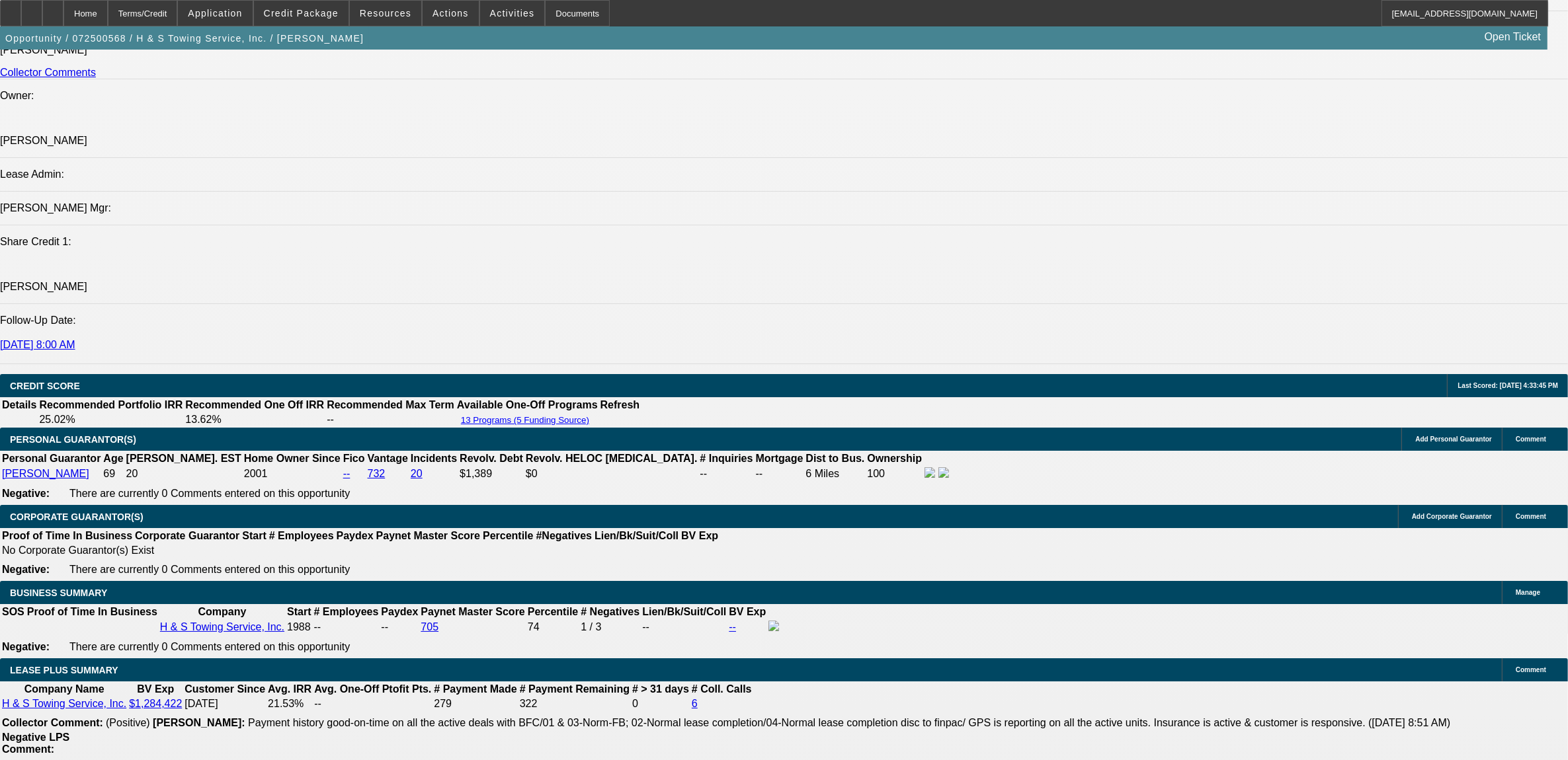
select select "0"
select select "2"
select select "0.1"
select select "4"
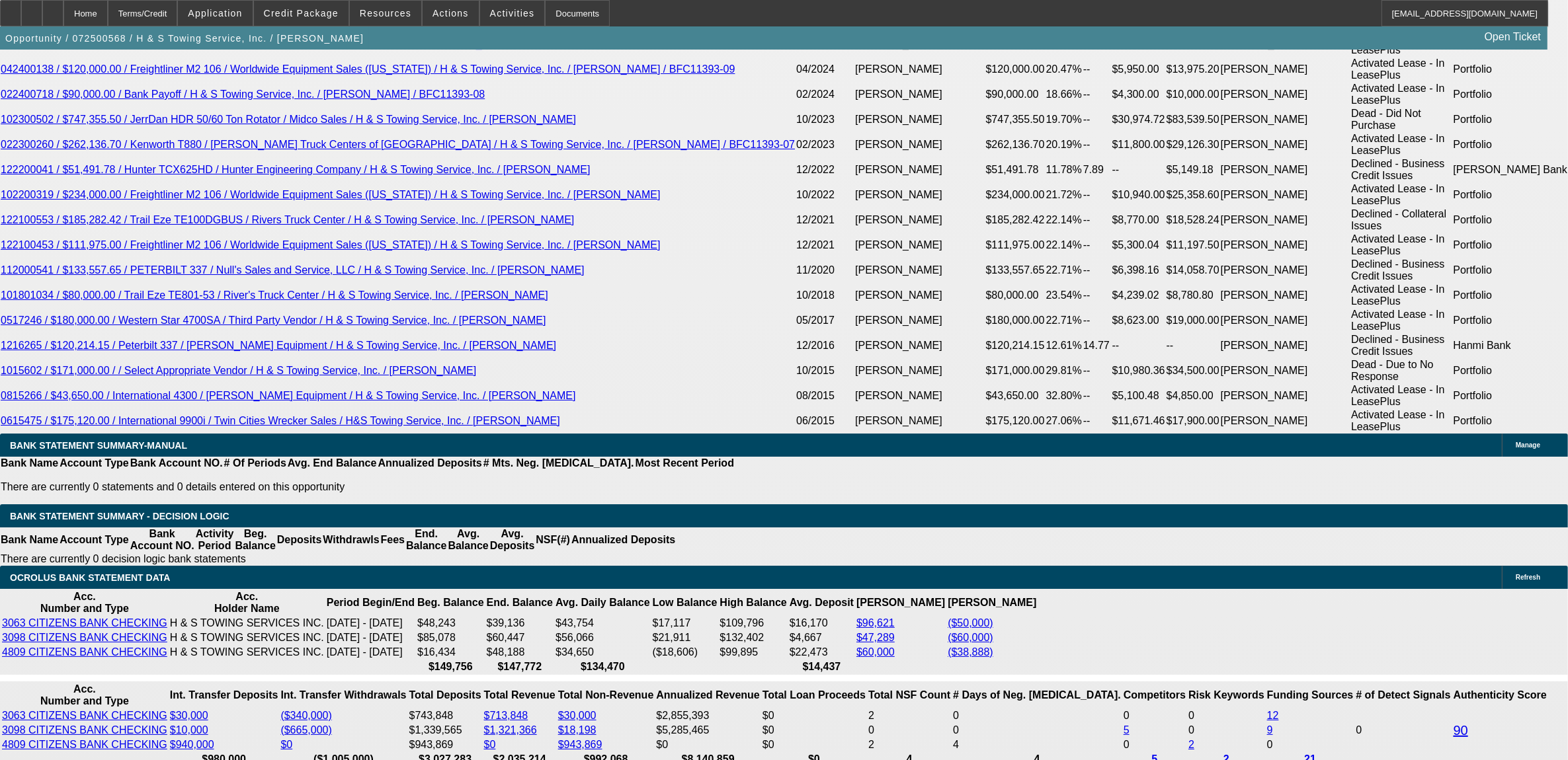
scroll to position [2494, 0]
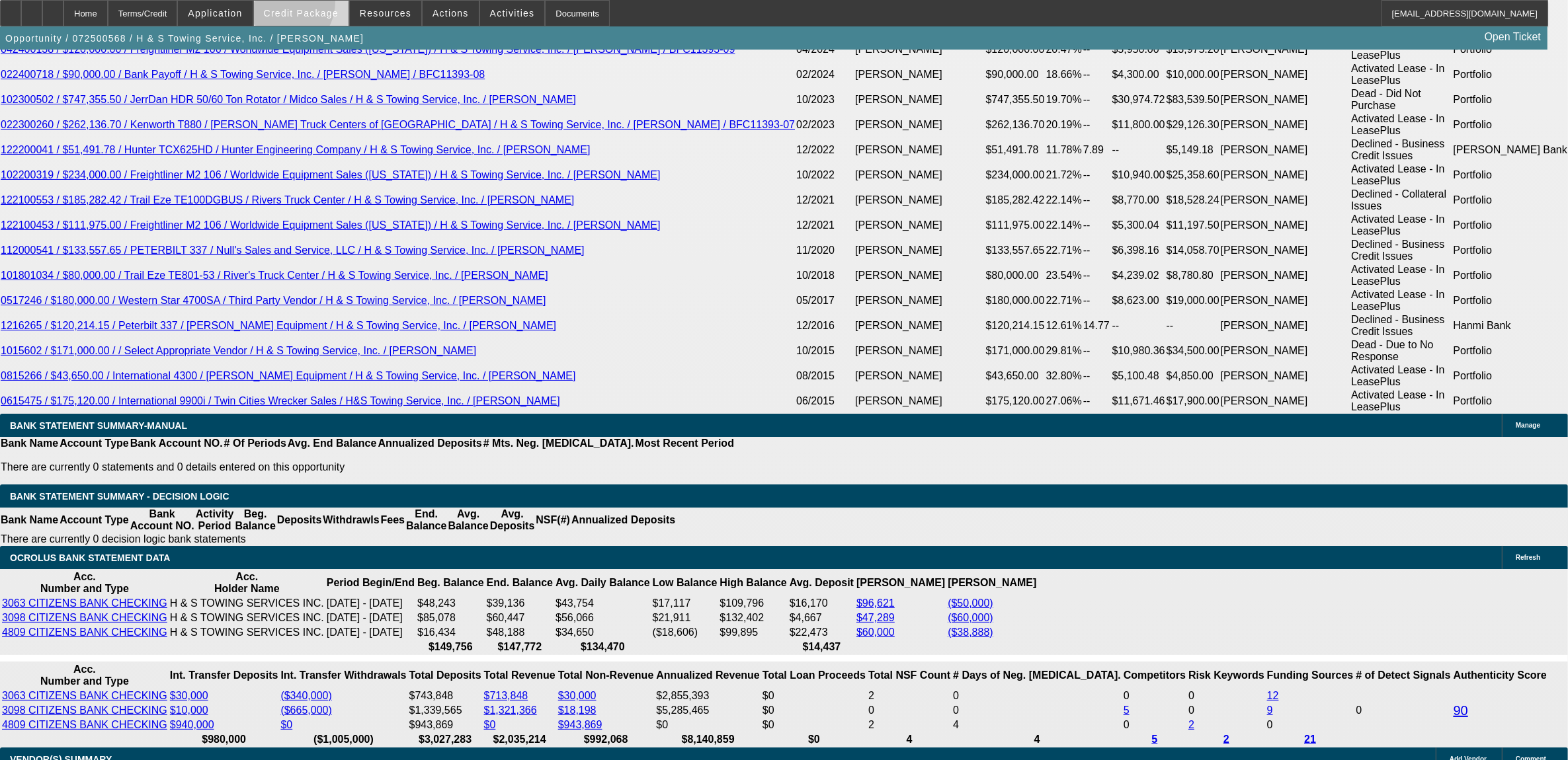
click at [301, 4] on span at bounding box center [301, 13] width 95 height 32
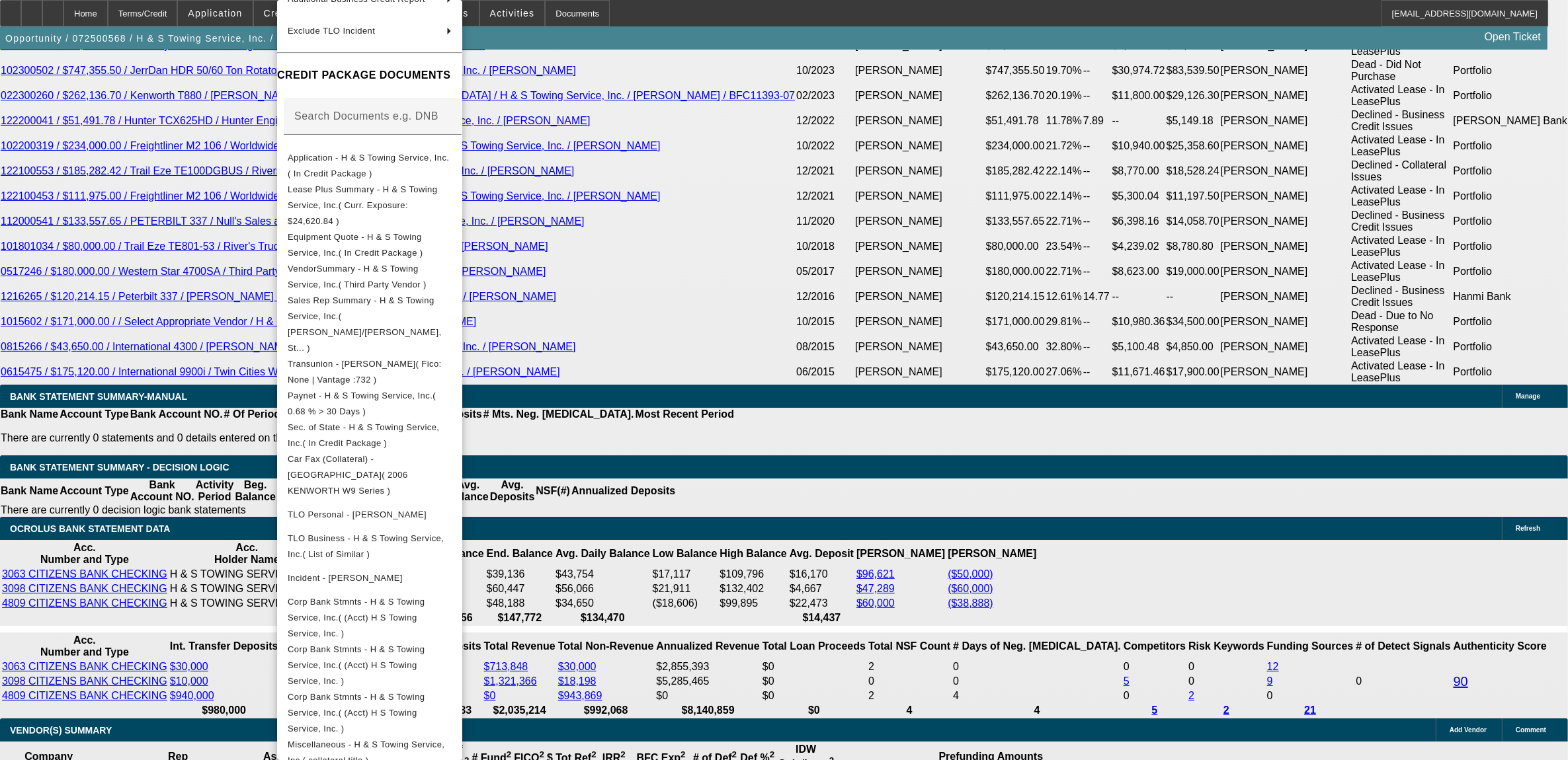
scroll to position [2658, 0]
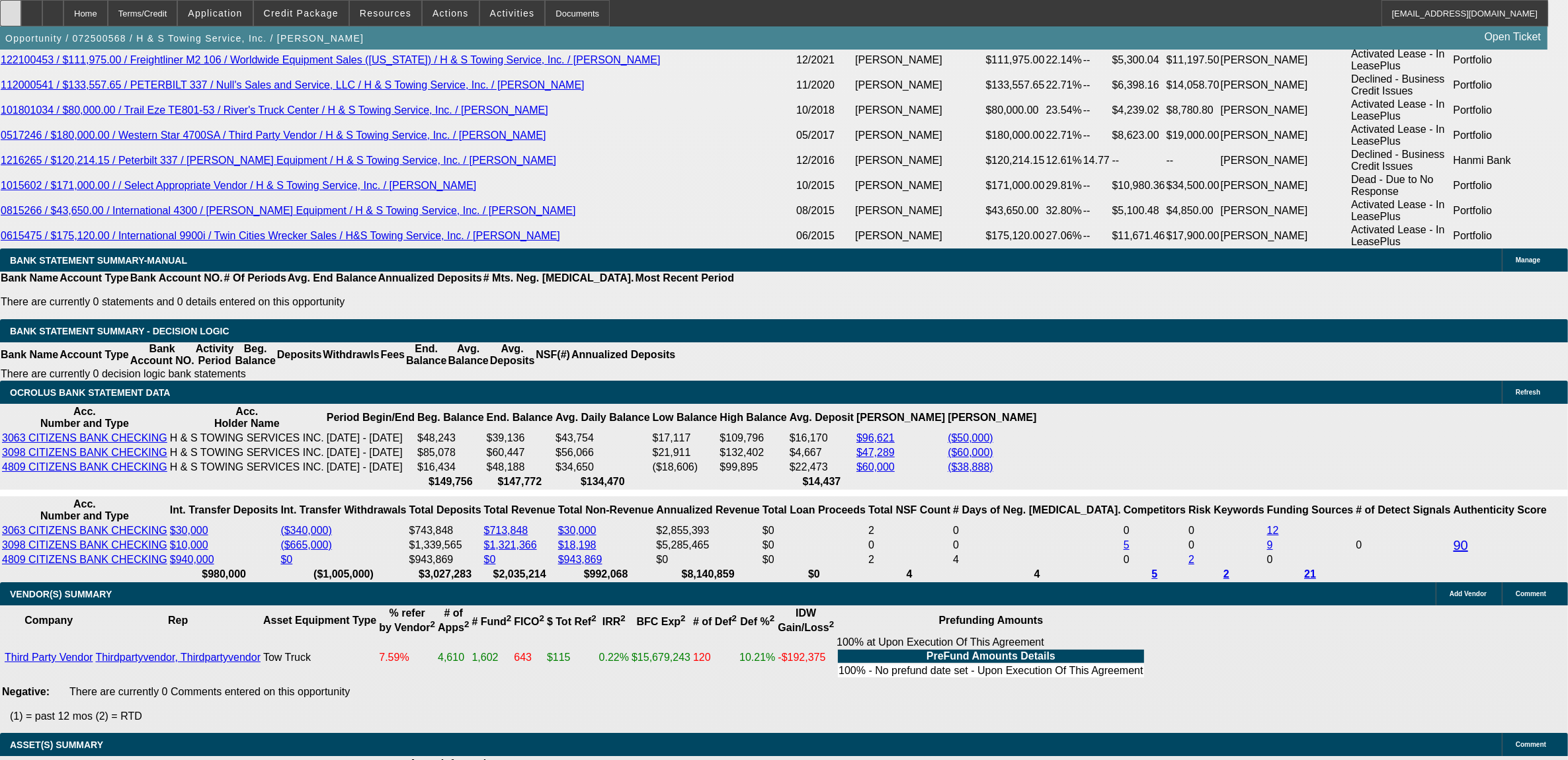
click at [11, 9] on icon at bounding box center [11, 9] width 0 height 0
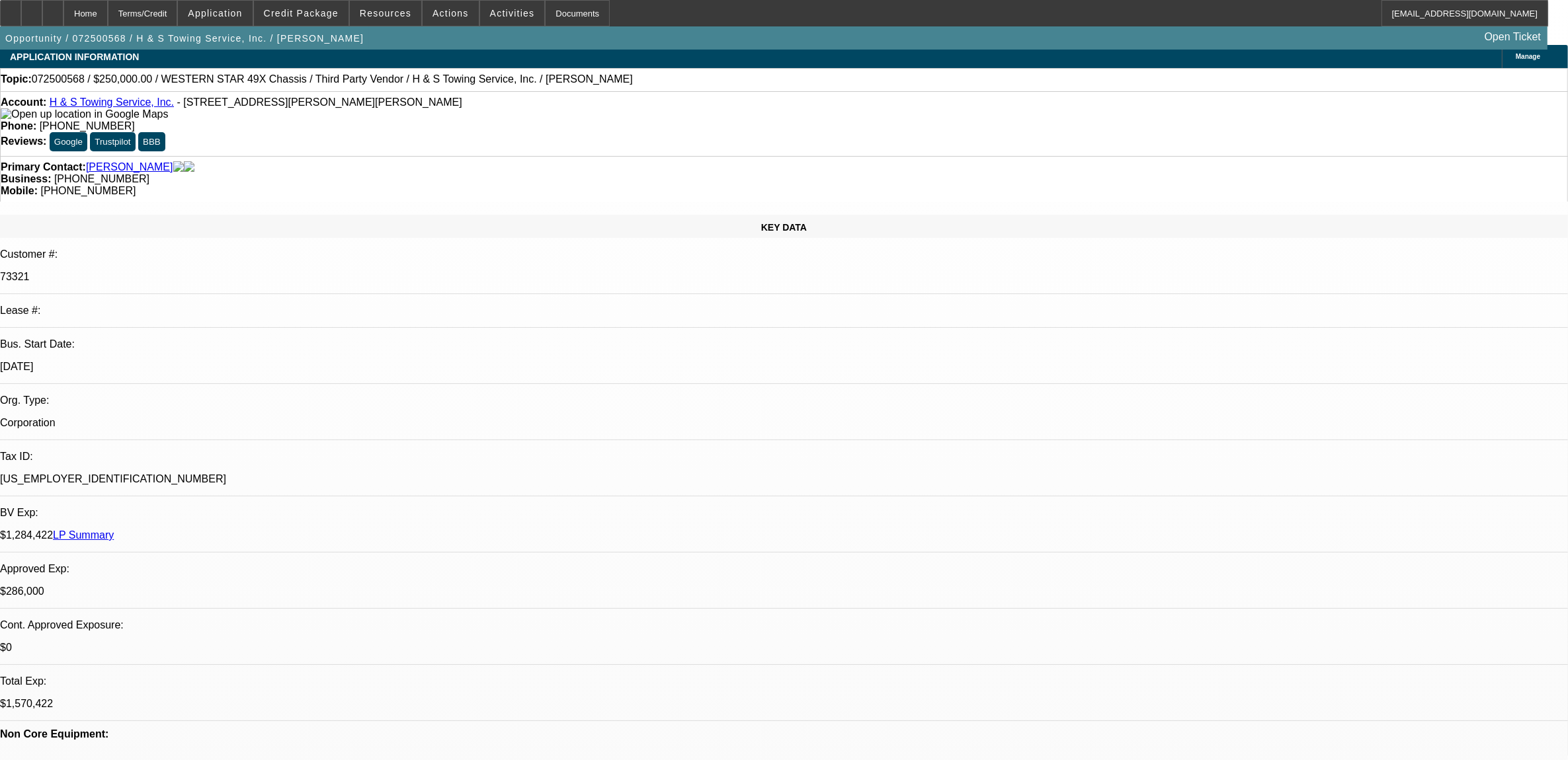
scroll to position [0, 0]
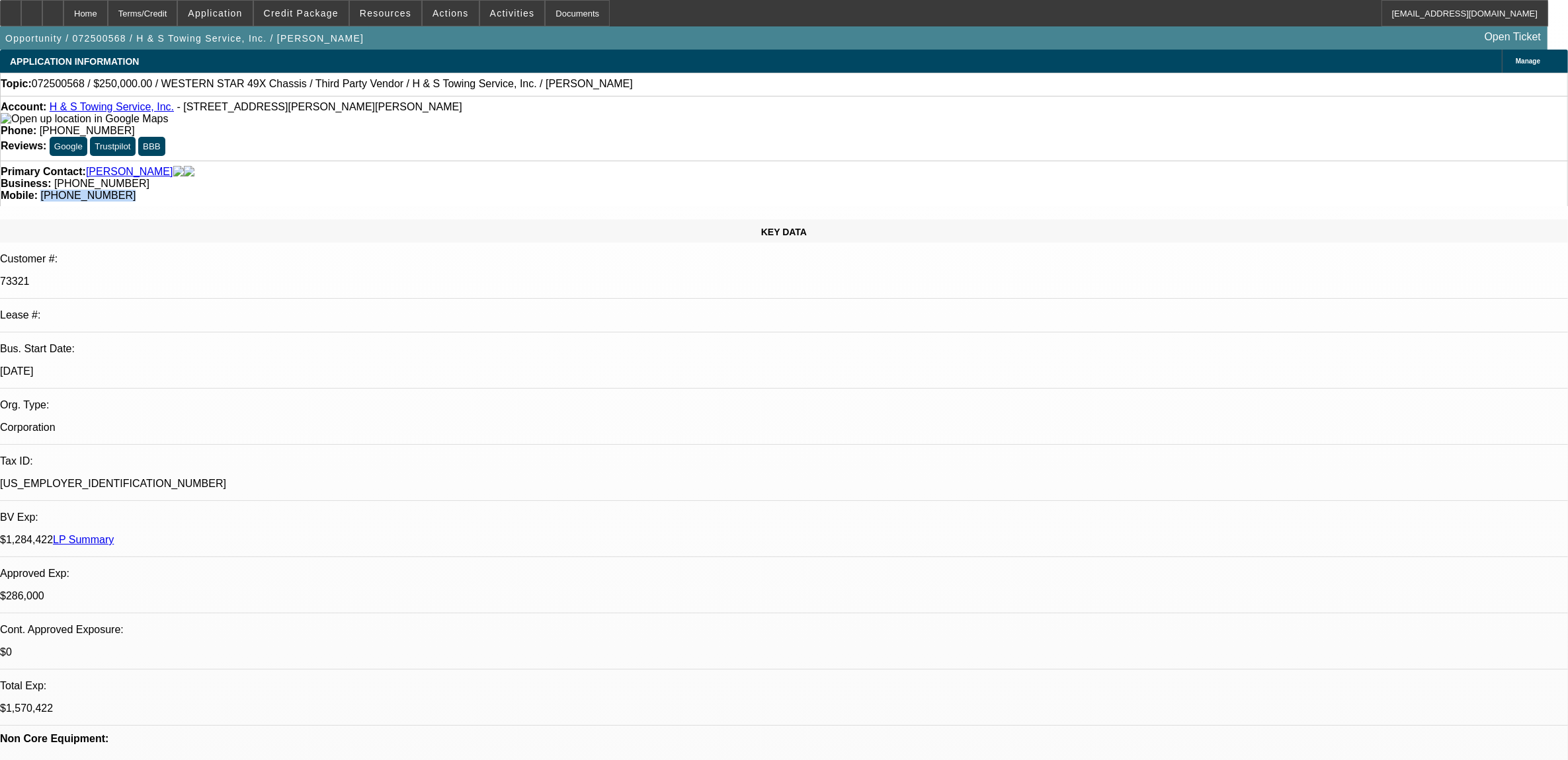
drag, startPoint x: 894, startPoint y: 149, endPoint x: 822, endPoint y: 158, distance: 72.6
click at [822, 161] on div "Primary Contact: Hummelbaugh, Robert Business: (717) 657-9941 Mobile: (717) 603…" at bounding box center [784, 184] width 1568 height 46
copy span "(717) 603-1158"
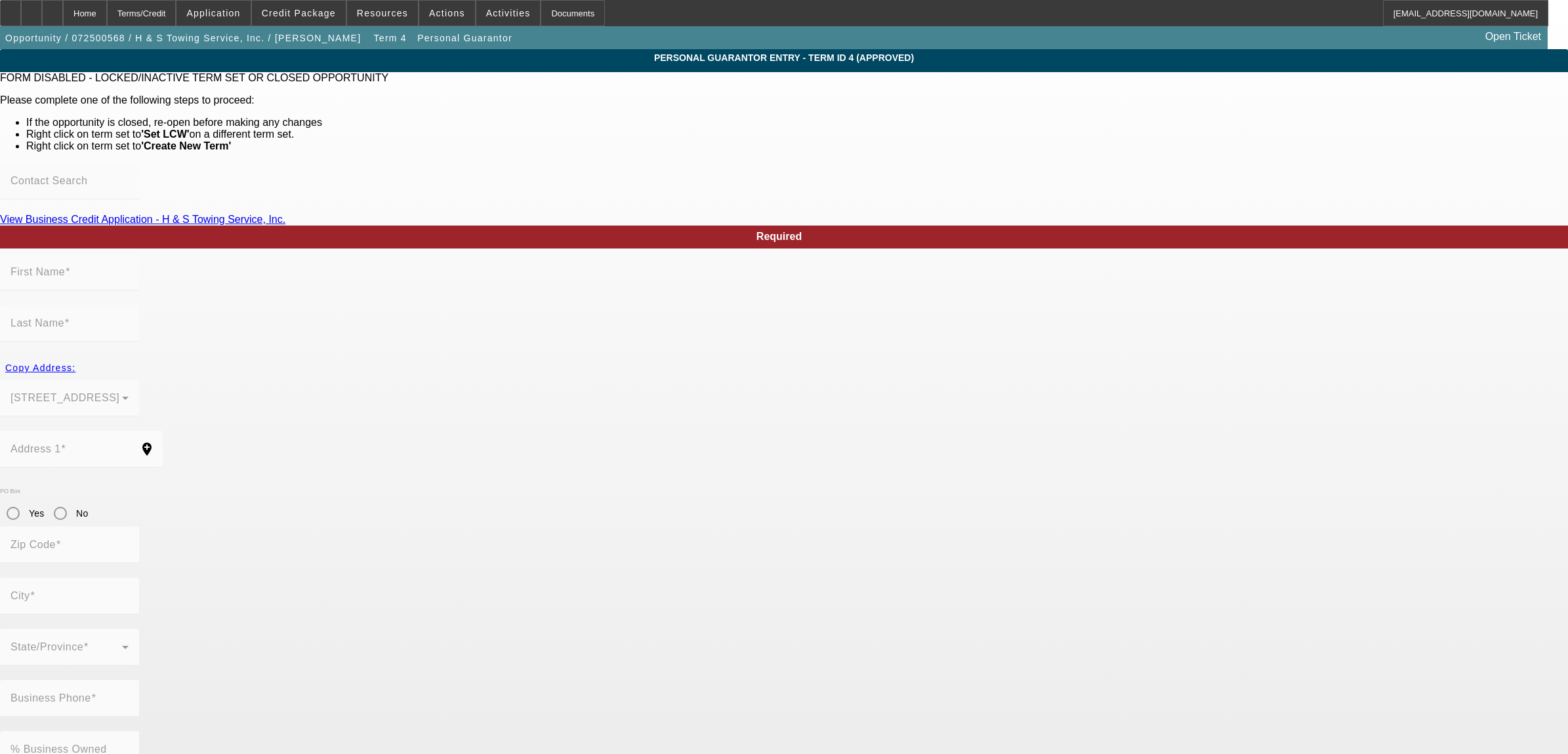
type input "Robert"
type input "Hummelbaugh"
type input "16 Charlton Road"
radio input "true"
type input "17112"
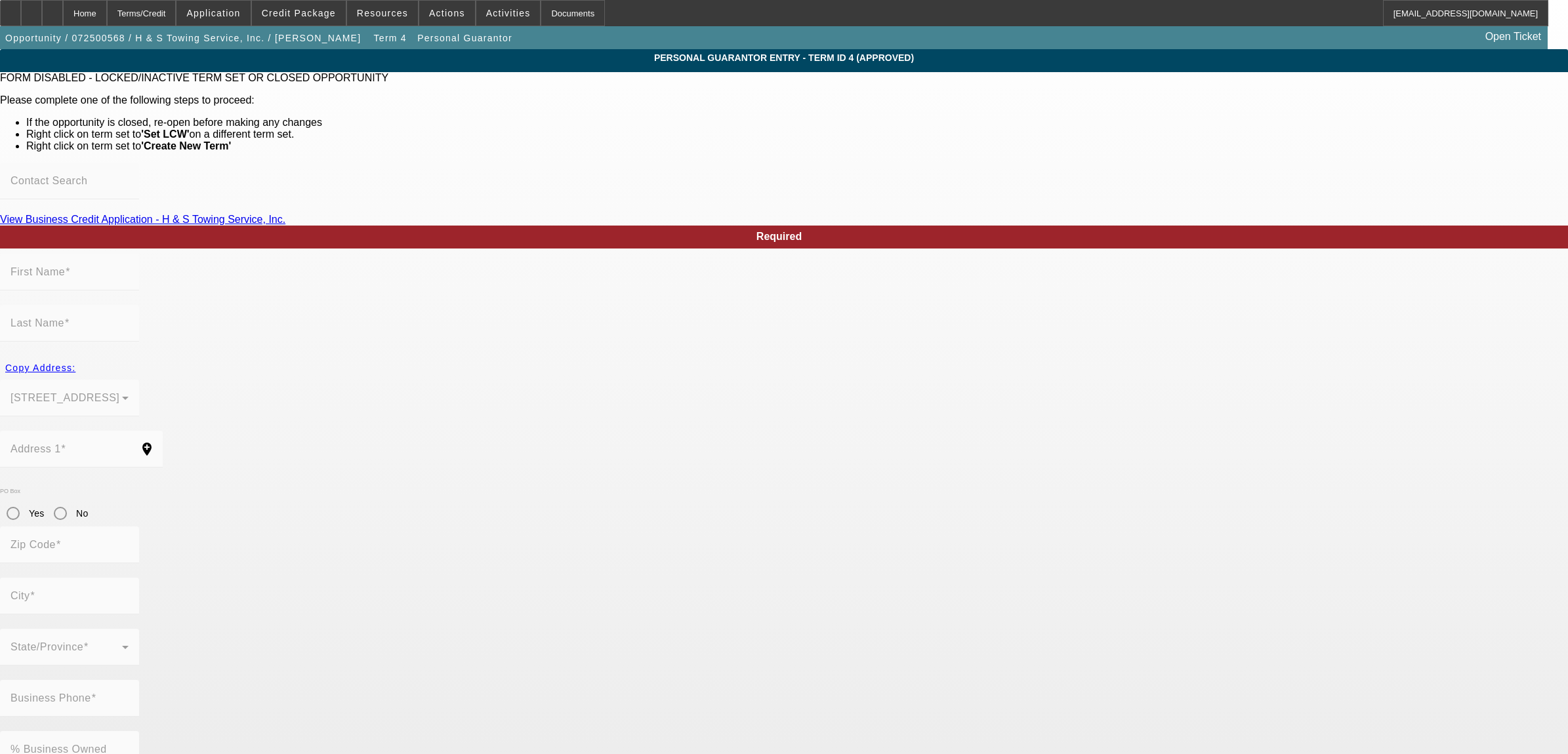
type input "Harrisburg"
type input "(717) 657-9941"
type input "100"
type input "184-48-3366"
type input "bigtowhs@yahoo.com"
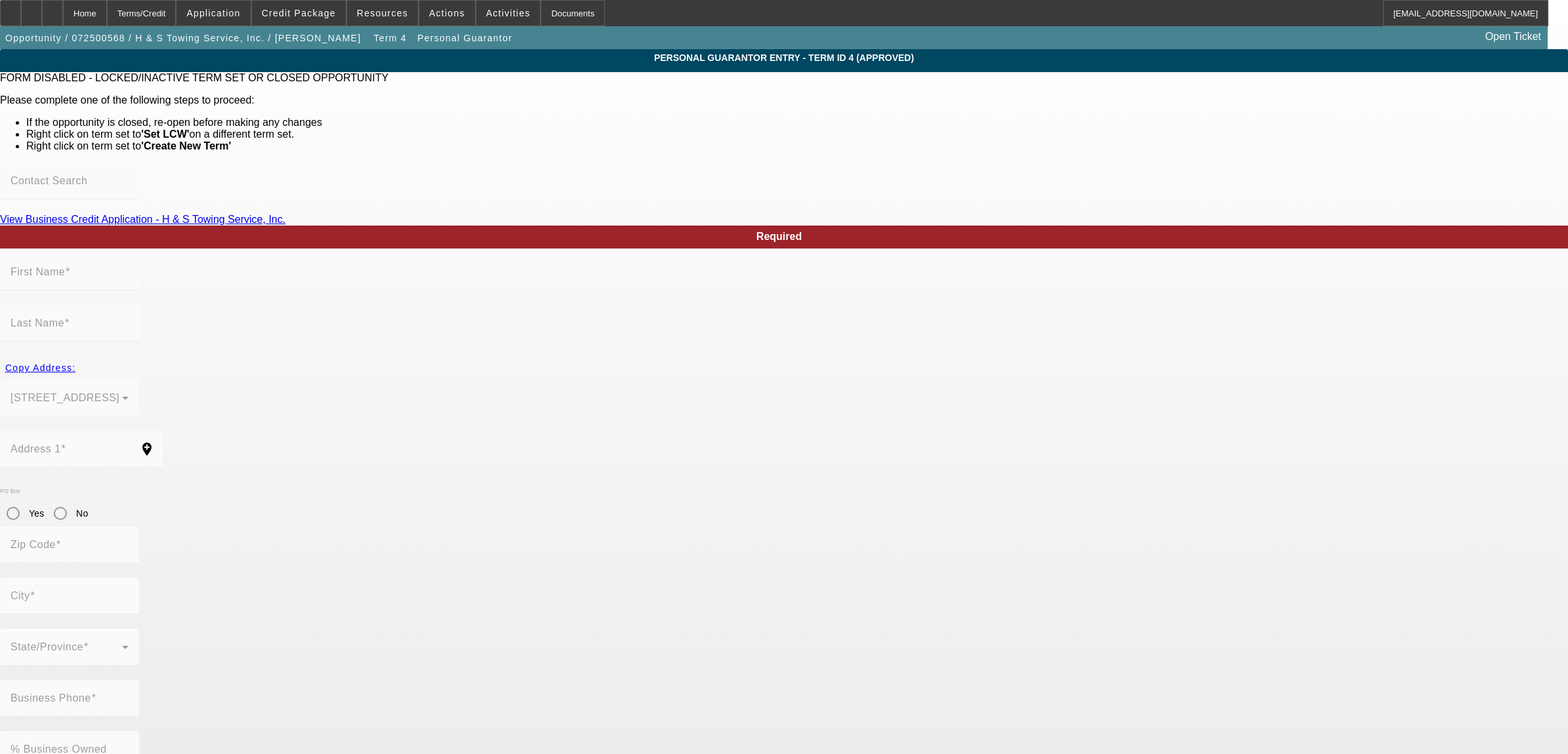
type input "(717) 469-7093"
type input "(717) 603-1158"
type input "$0.00"
click at [107, 20] on div "Home" at bounding box center [84, 13] width 44 height 26
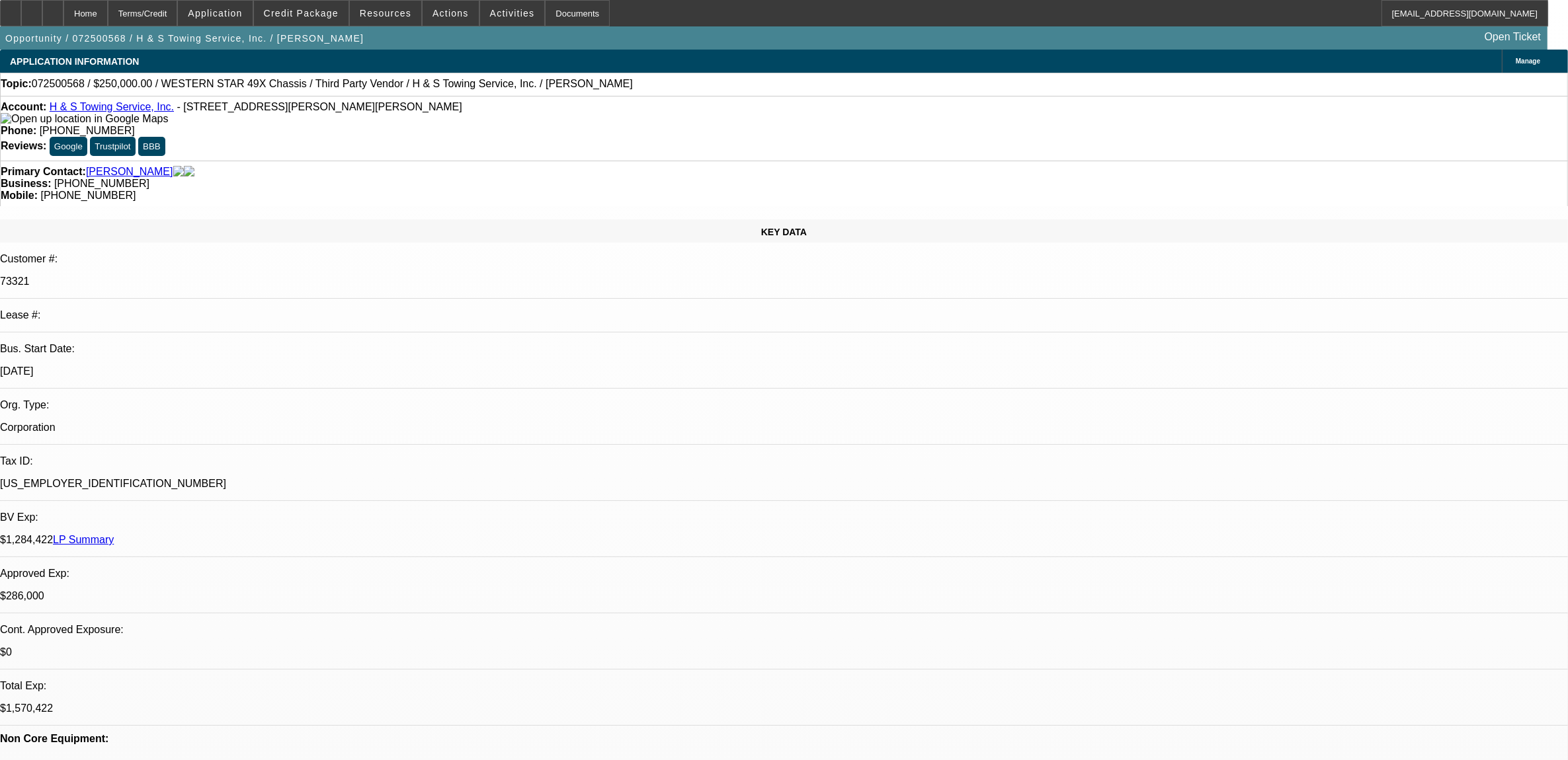
select select "0"
select select "2"
select select "0.1"
select select "4"
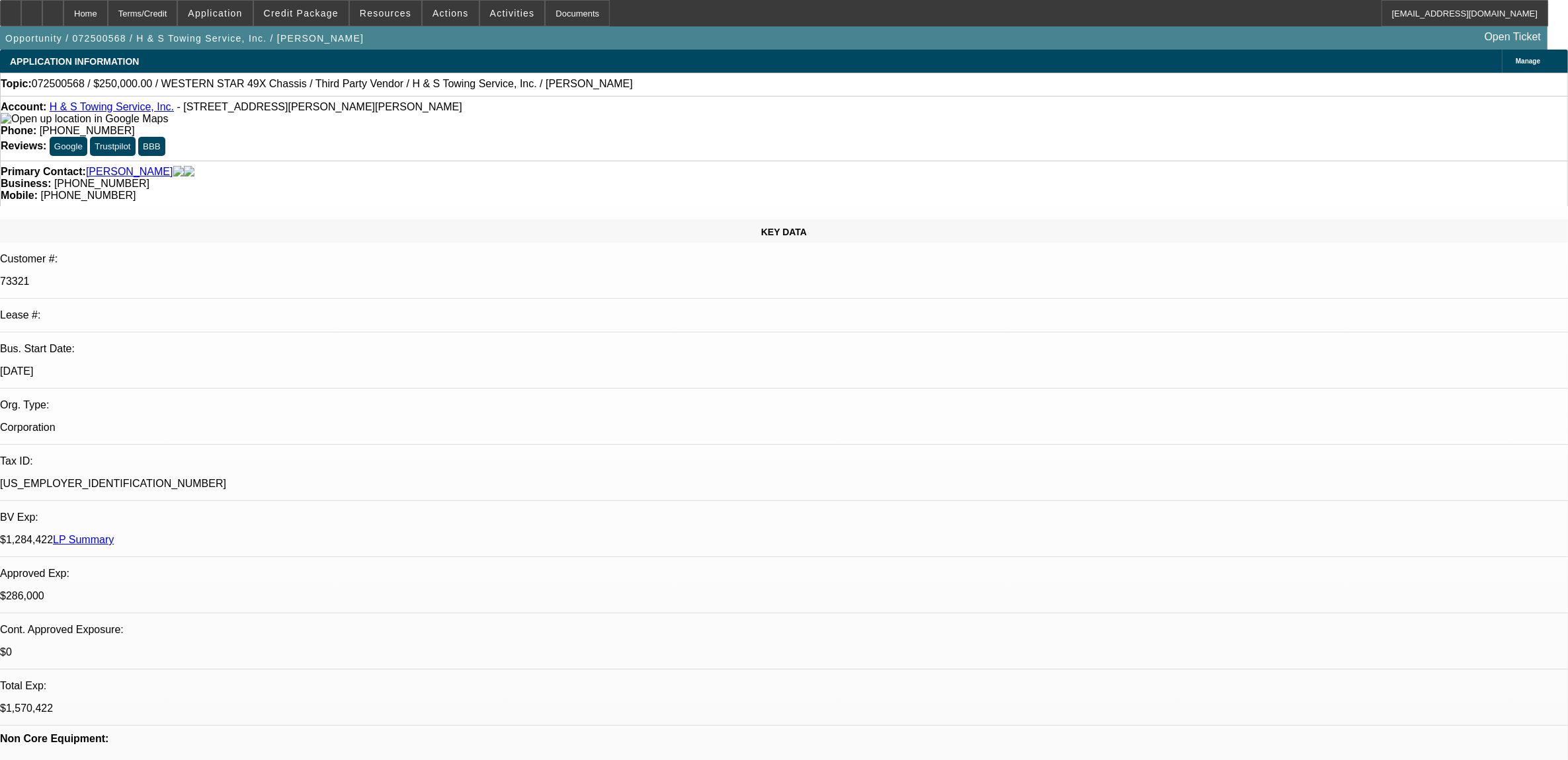
select select "0"
select select "2"
select select "0.1"
select select "4"
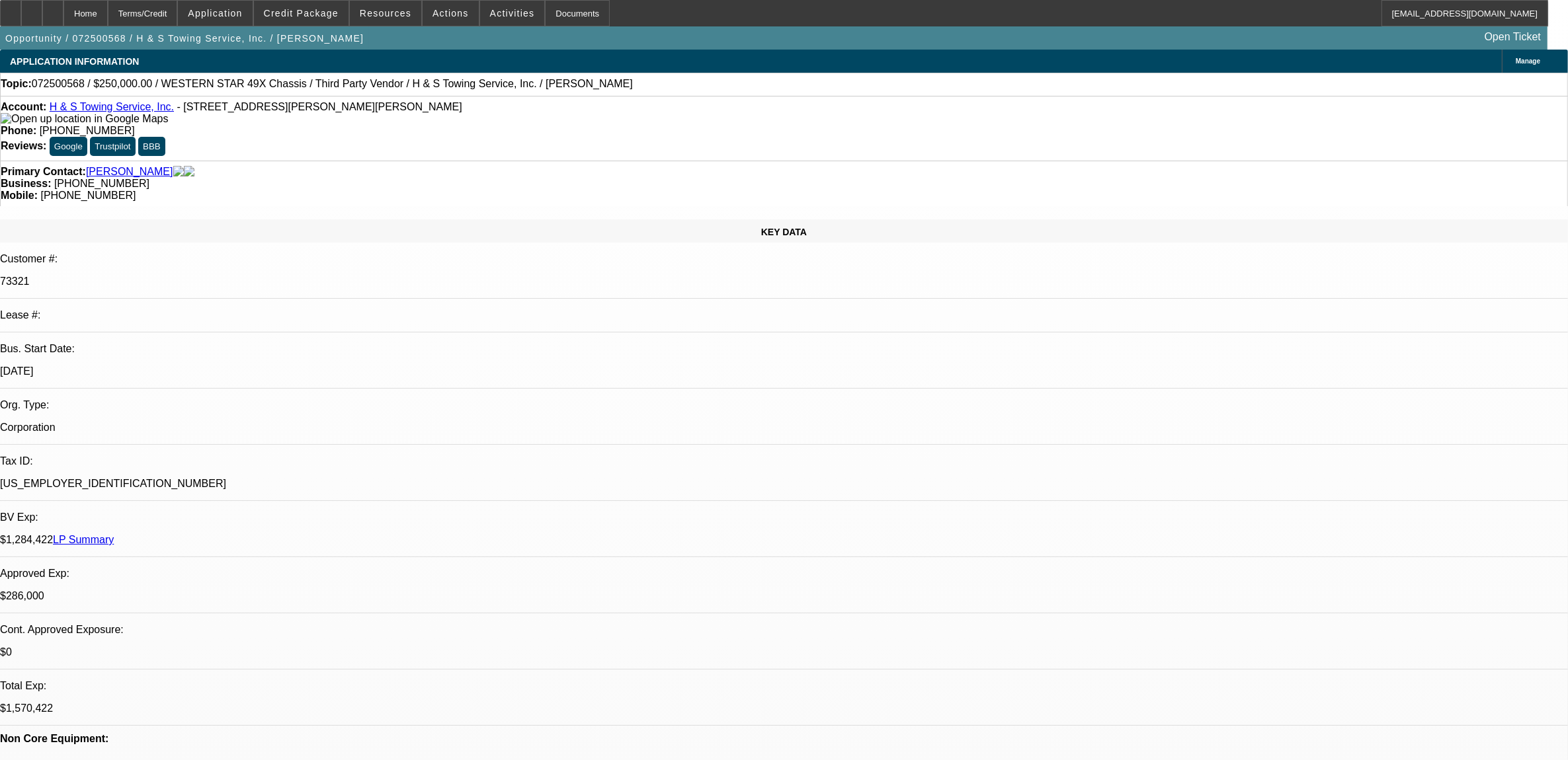
select select "0"
select select "2"
select select "0.1"
select select "4"
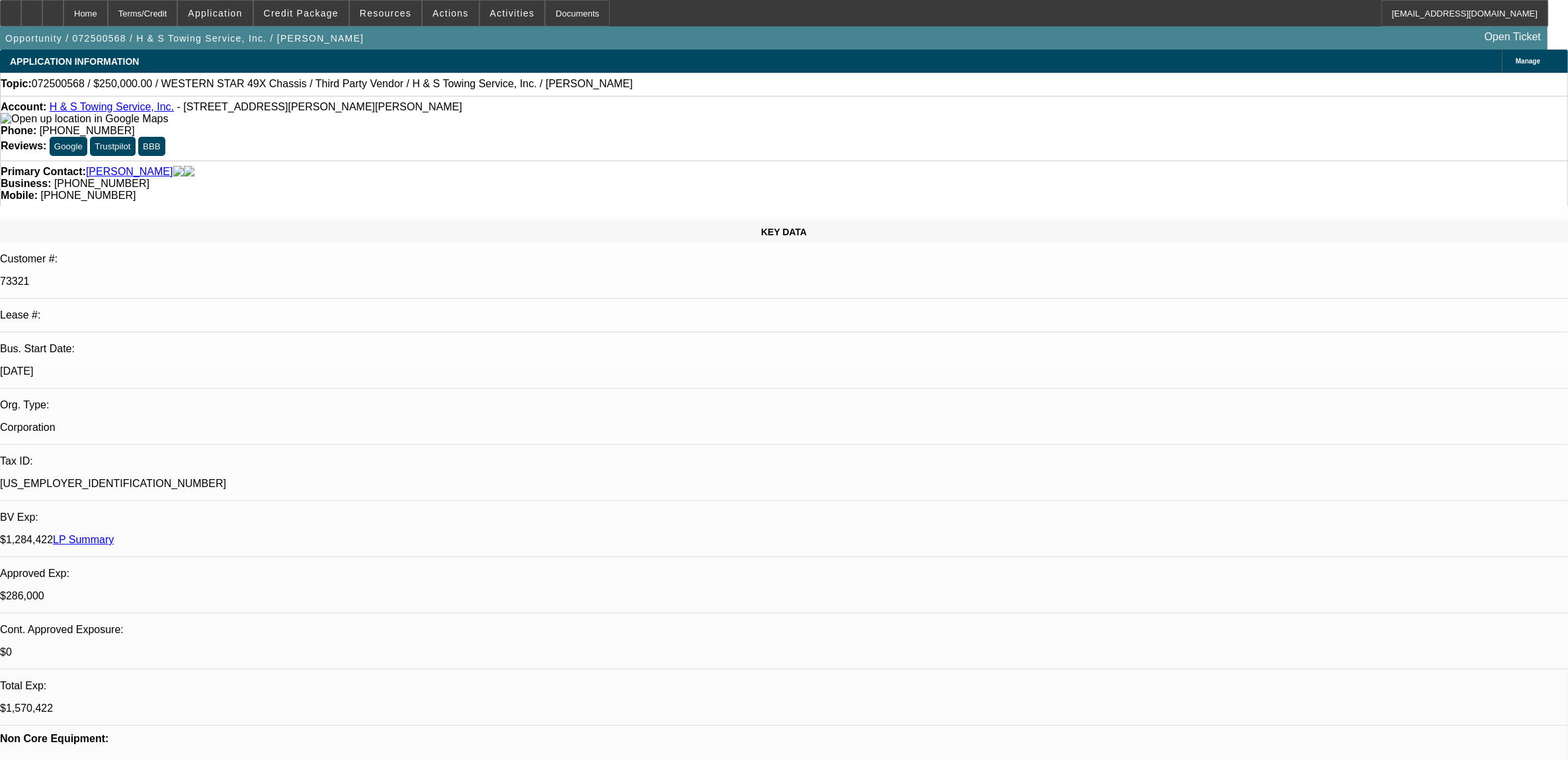
select select "0"
select select "2"
select select "0.1"
select select "4"
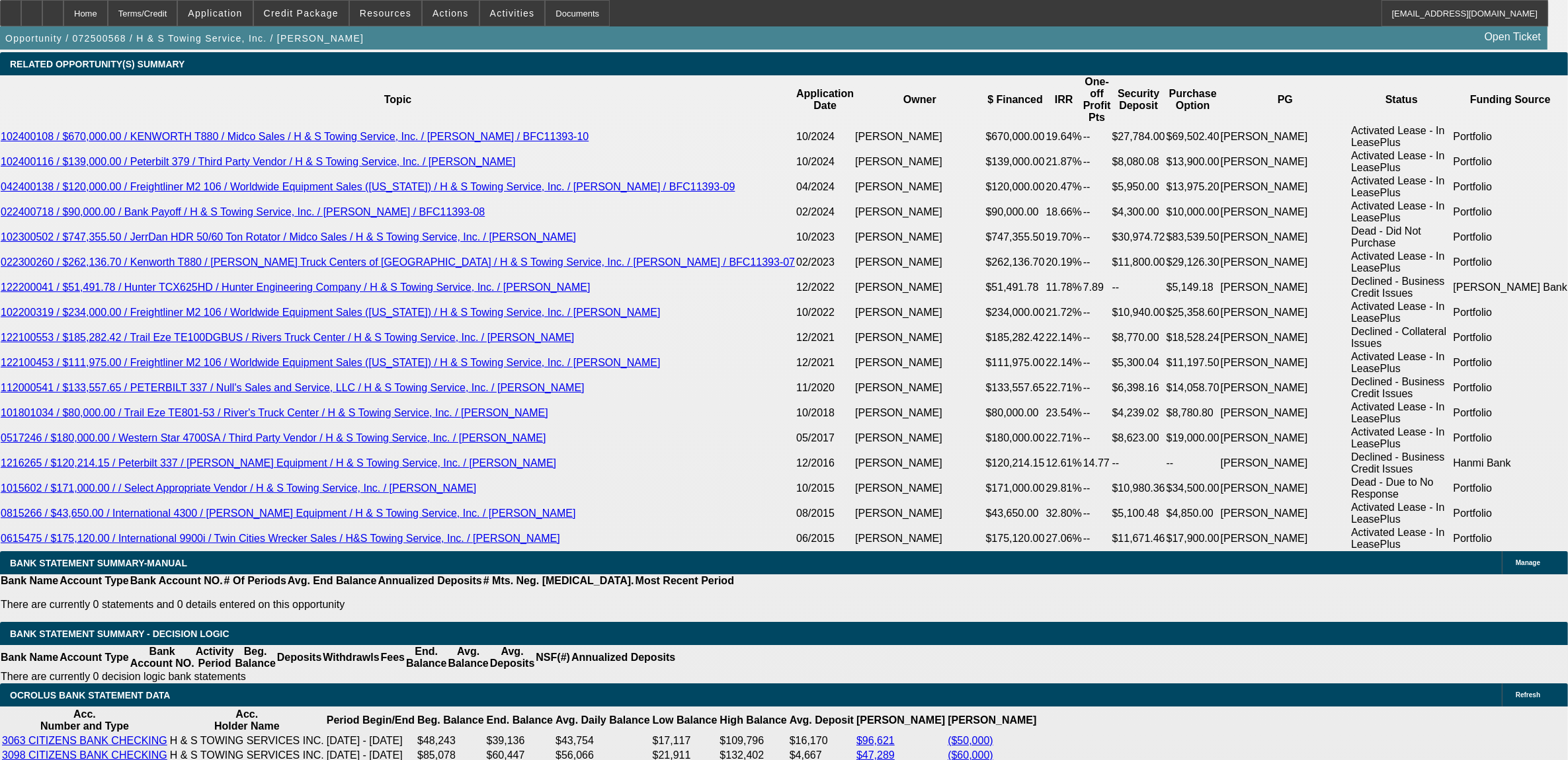
scroll to position [2396, 0]
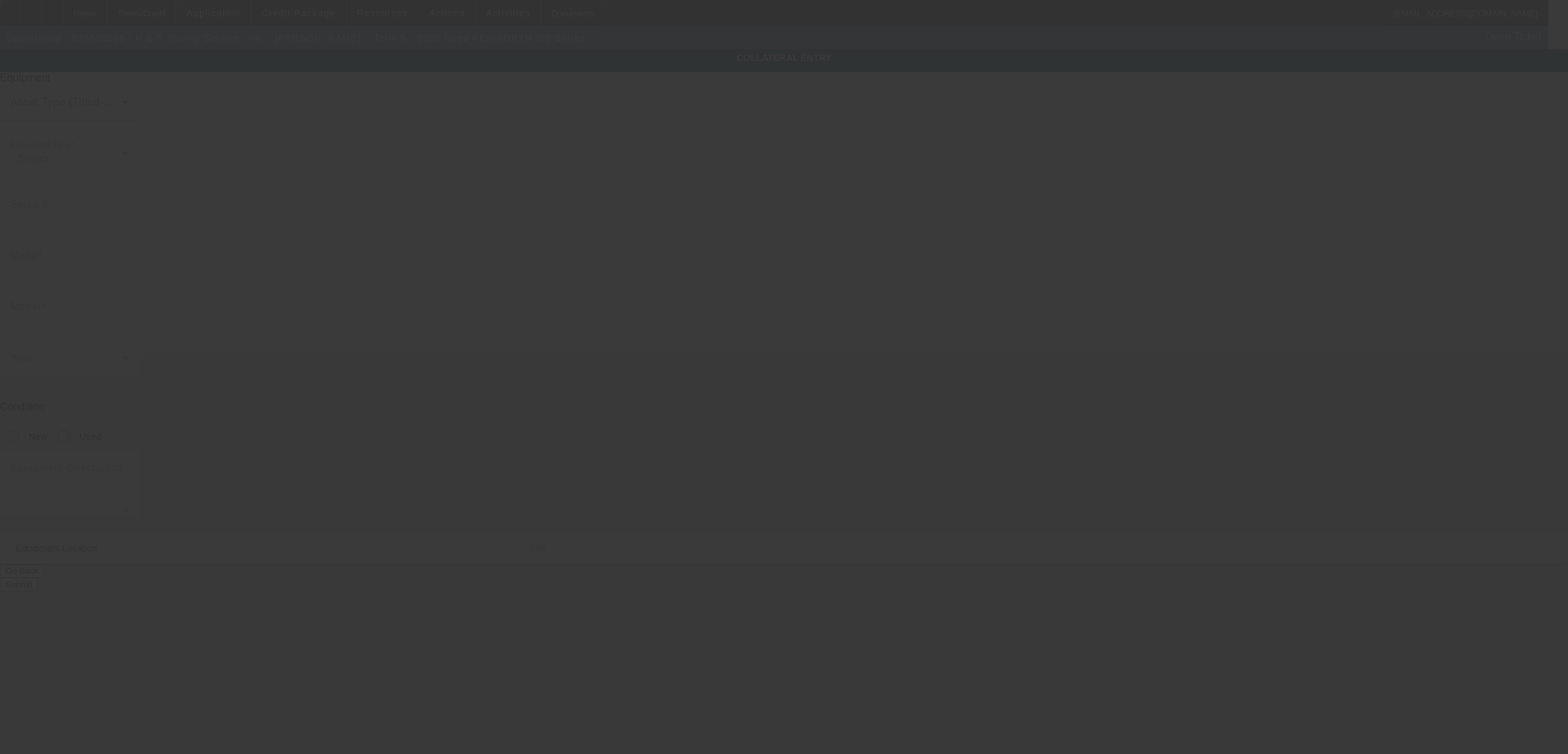
type input "1NKWLB0X76J157150"
type input "Kenworth"
type input "W9 Series"
radio input "true"
type textarea "W/"
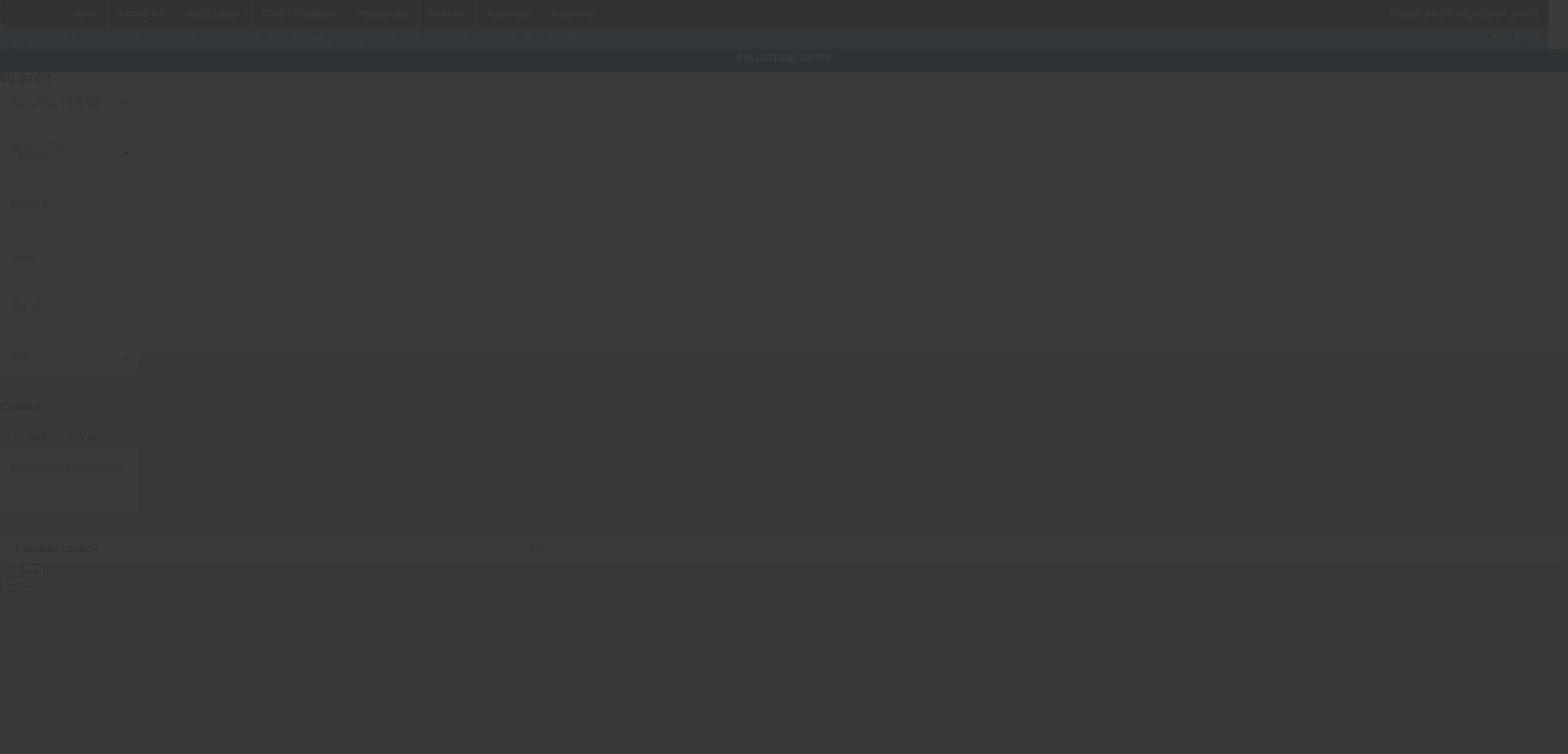
type input "4180 Chambers Hill Rd"
type input "Harrisburg"
type input "17111"
type input "Dauphin"
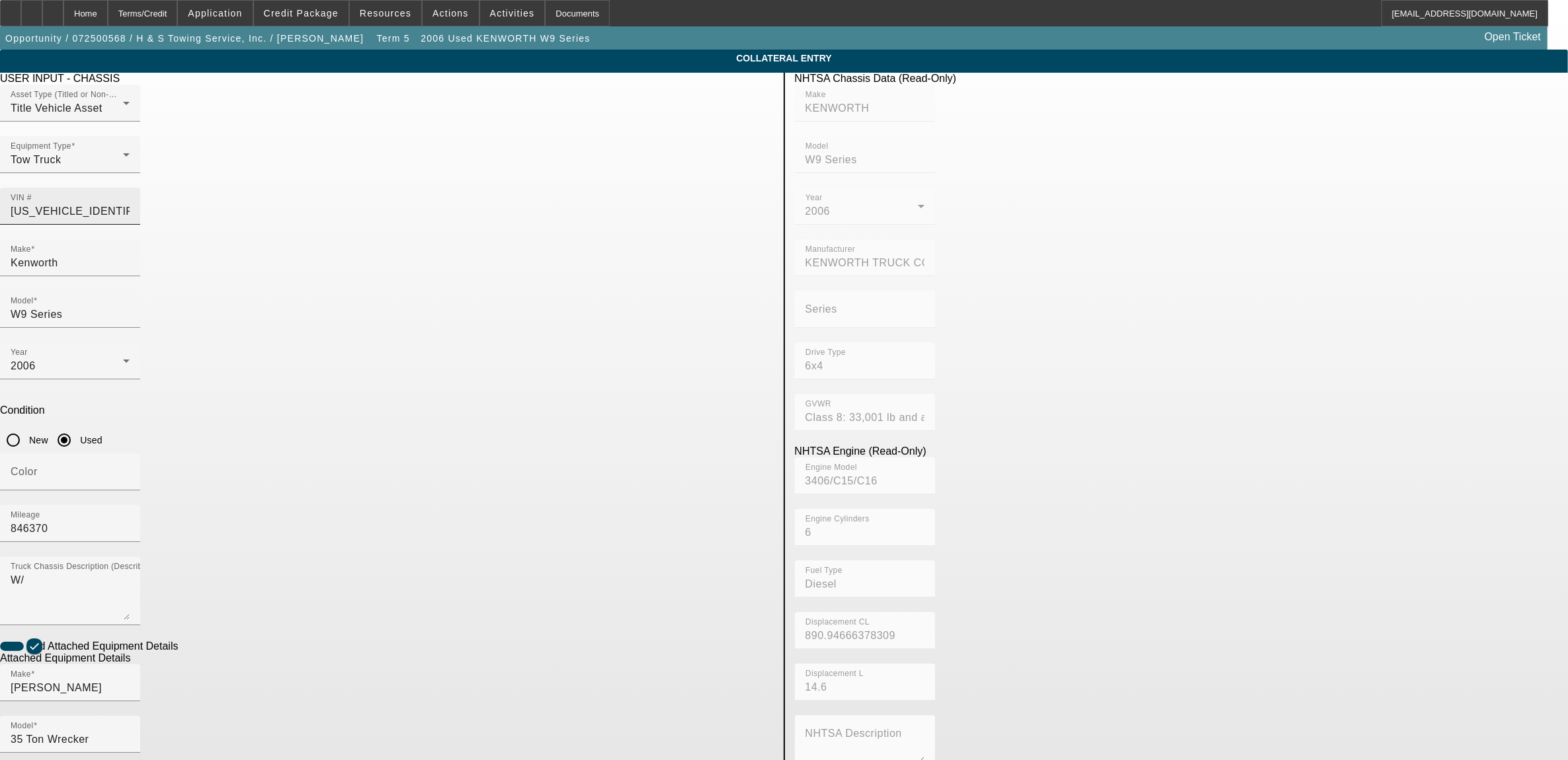
click at [130, 187] on div "VIN # 1NKWLB0X76J157150" at bounding box center [70, 206] width 119 height 37
click at [130, 204] on input "1NKWLB0X76J157150" at bounding box center [70, 212] width 119 height 16
click at [11, 9] on icon at bounding box center [11, 9] width 0 height 0
click at [108, 24] on div "Home" at bounding box center [85, 13] width 45 height 26
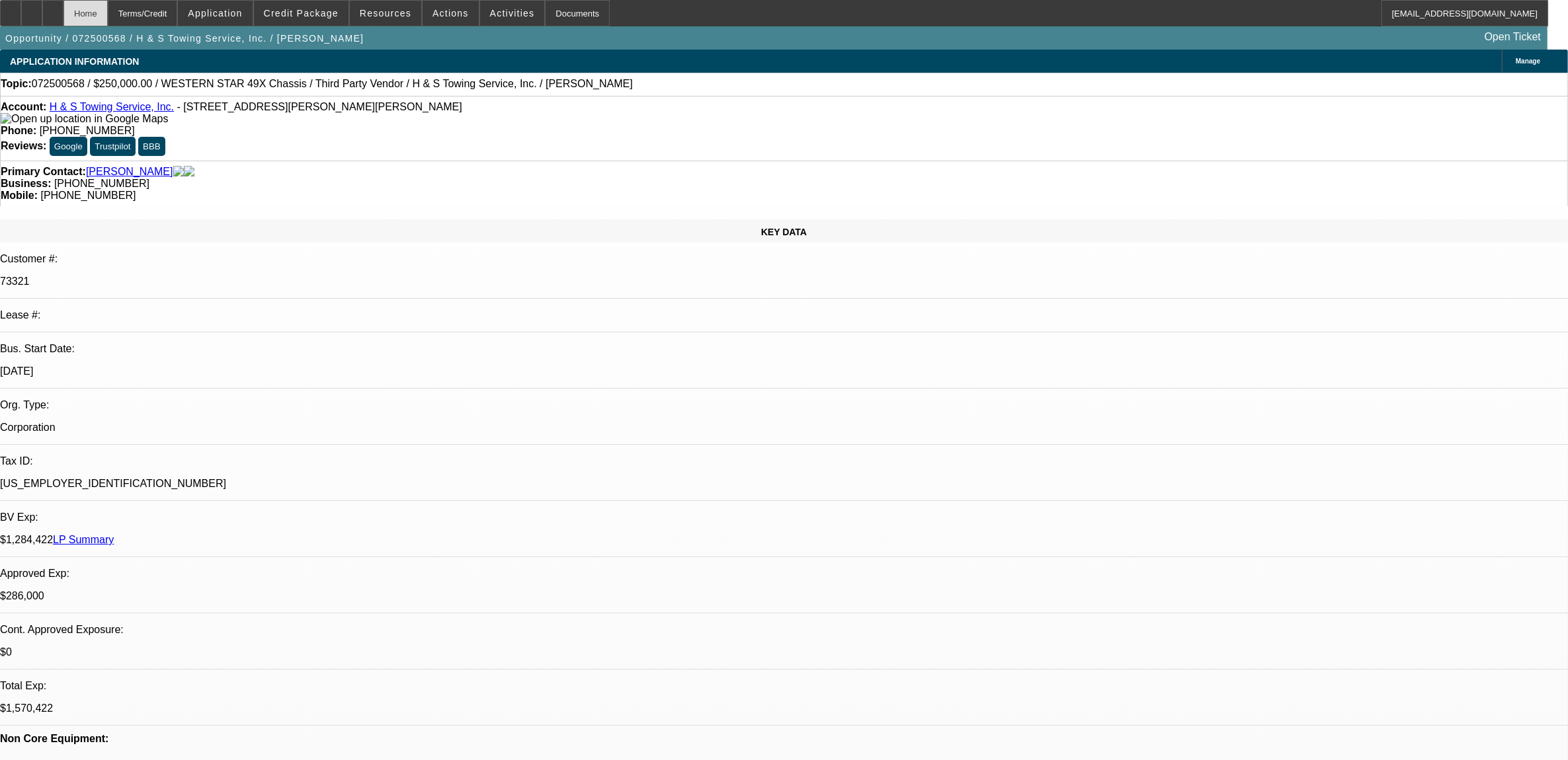
select select "0"
select select "2"
select select "0.1"
select select "4"
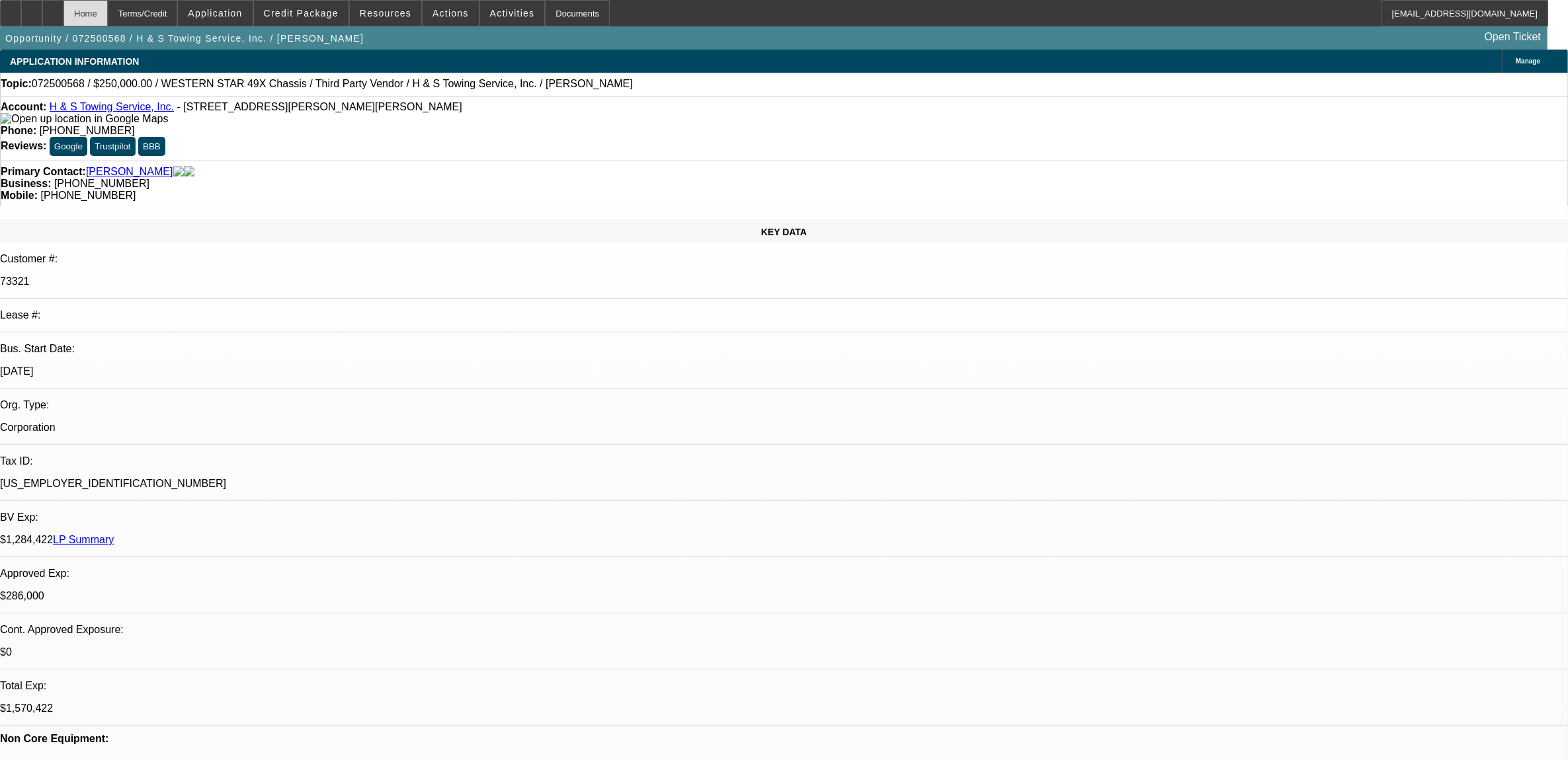
select select "0"
select select "2"
select select "0.1"
select select "4"
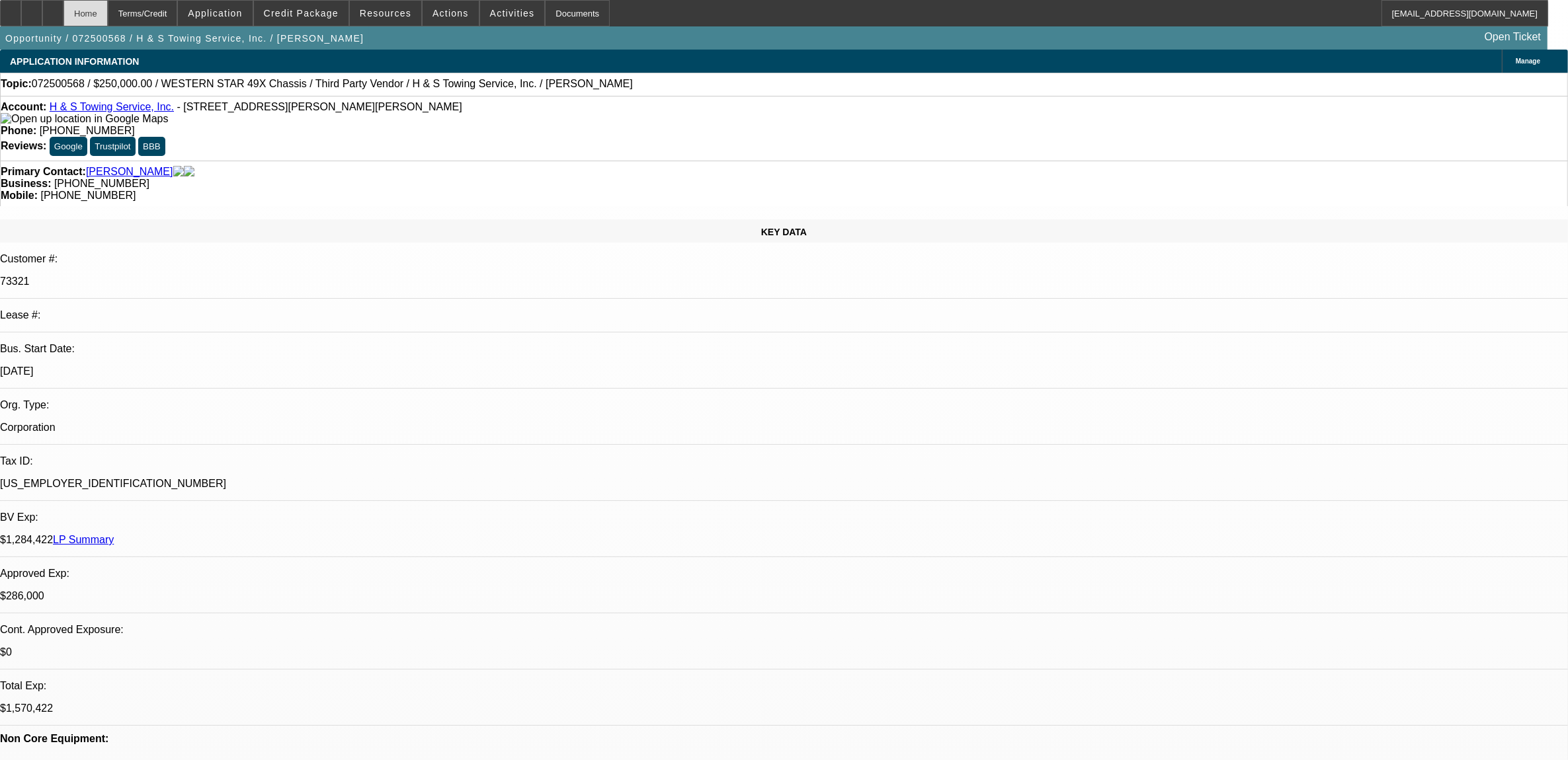
select select "0"
select select "2"
select select "0.1"
select select "4"
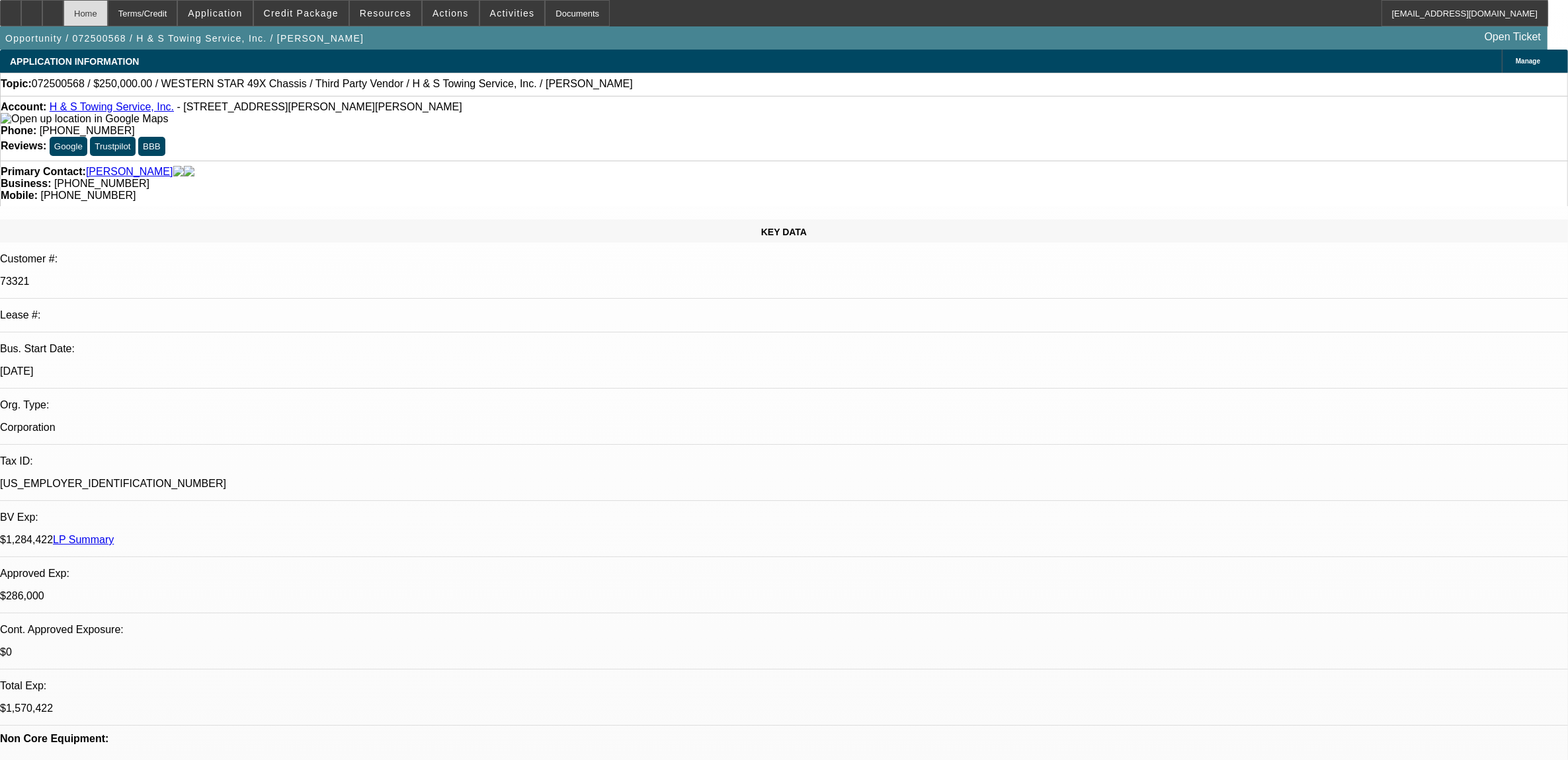
select select "0"
select select "2"
select select "0.1"
select select "4"
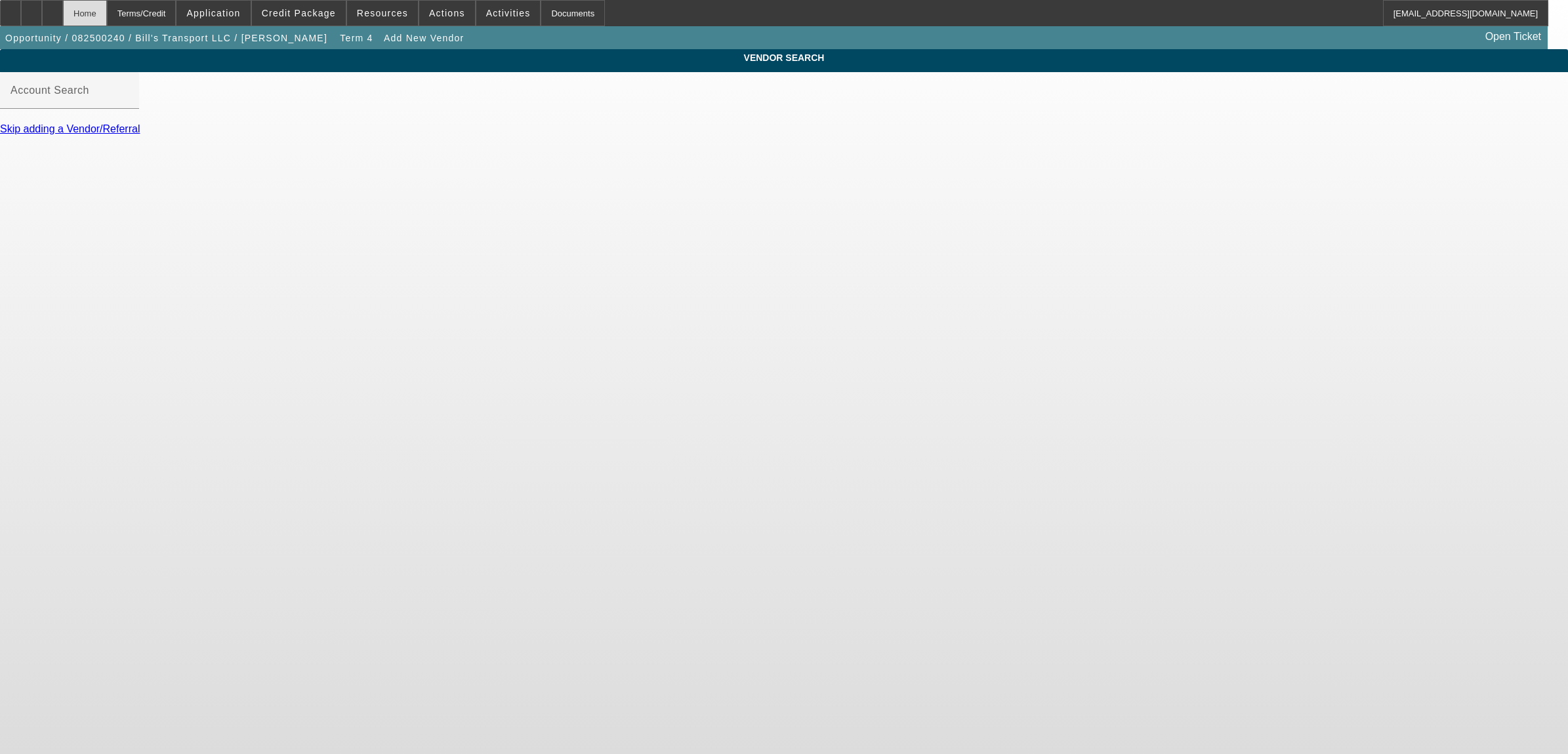
click at [106, 15] on div "Home" at bounding box center [84, 13] width 44 height 26
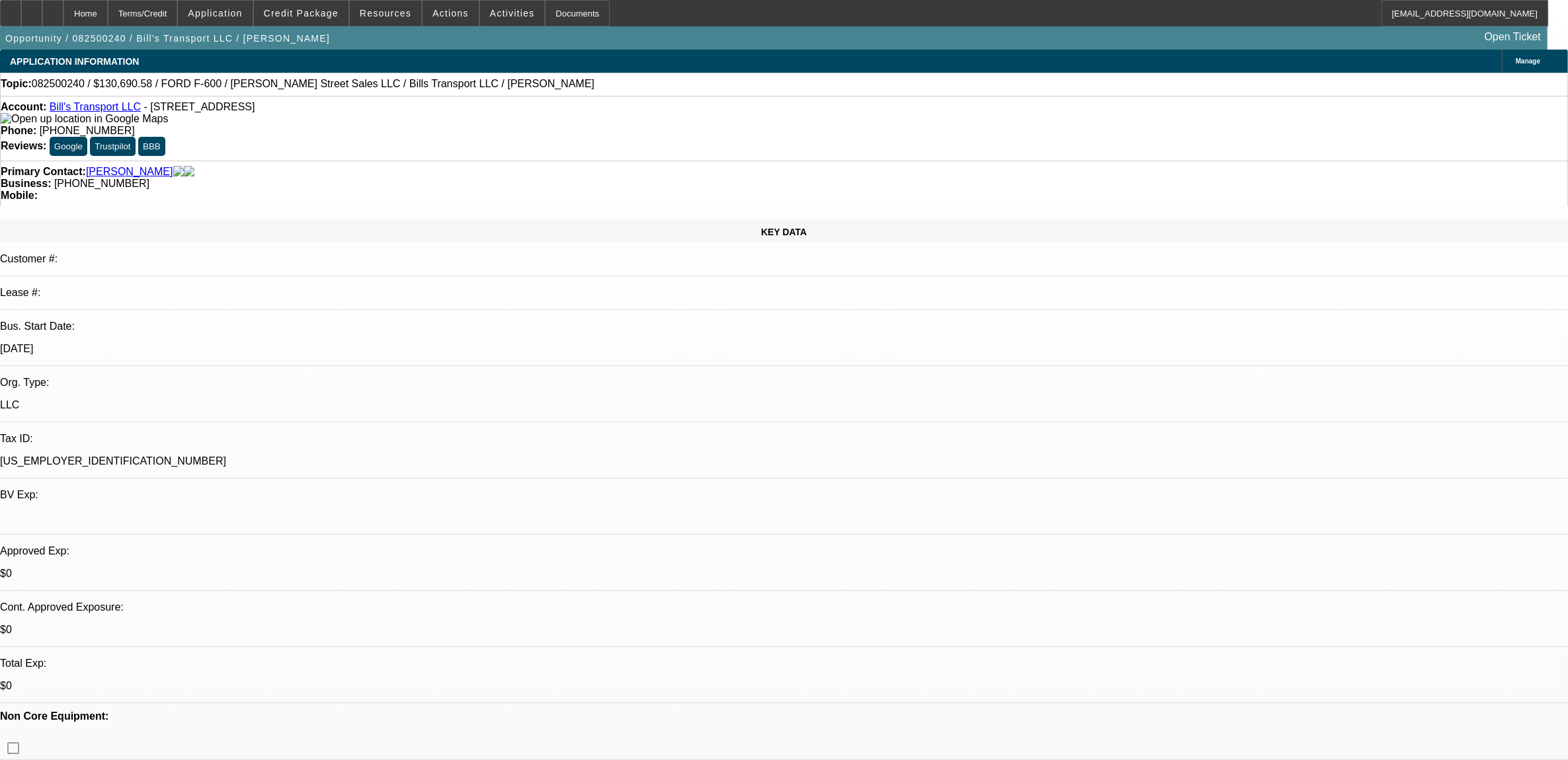
select select "0"
select select "3"
select select "0"
select select "6"
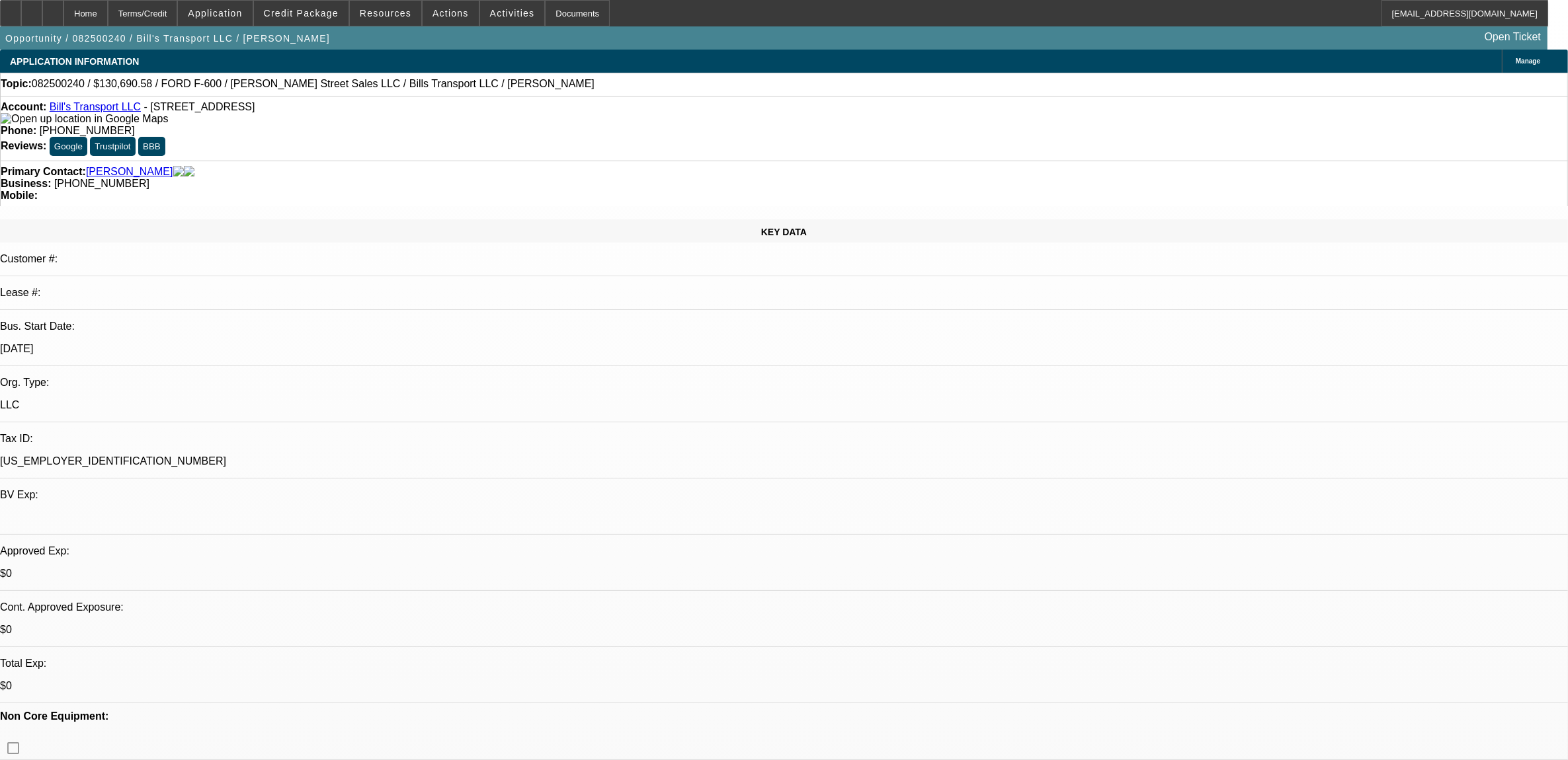
select select "0"
select select "6"
select select "0"
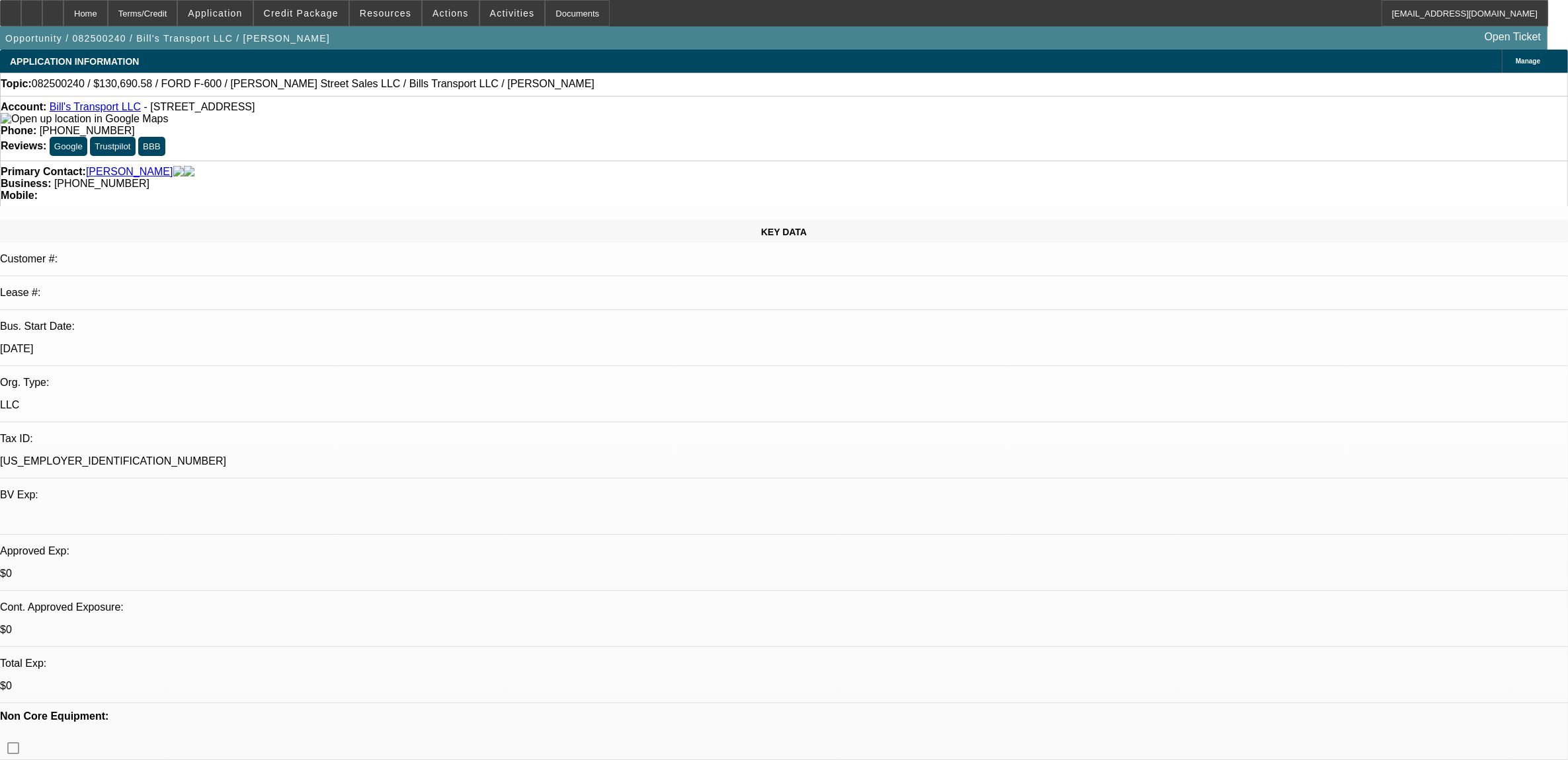
select select "0"
select select "3"
select select "0"
select select "6"
select select "0"
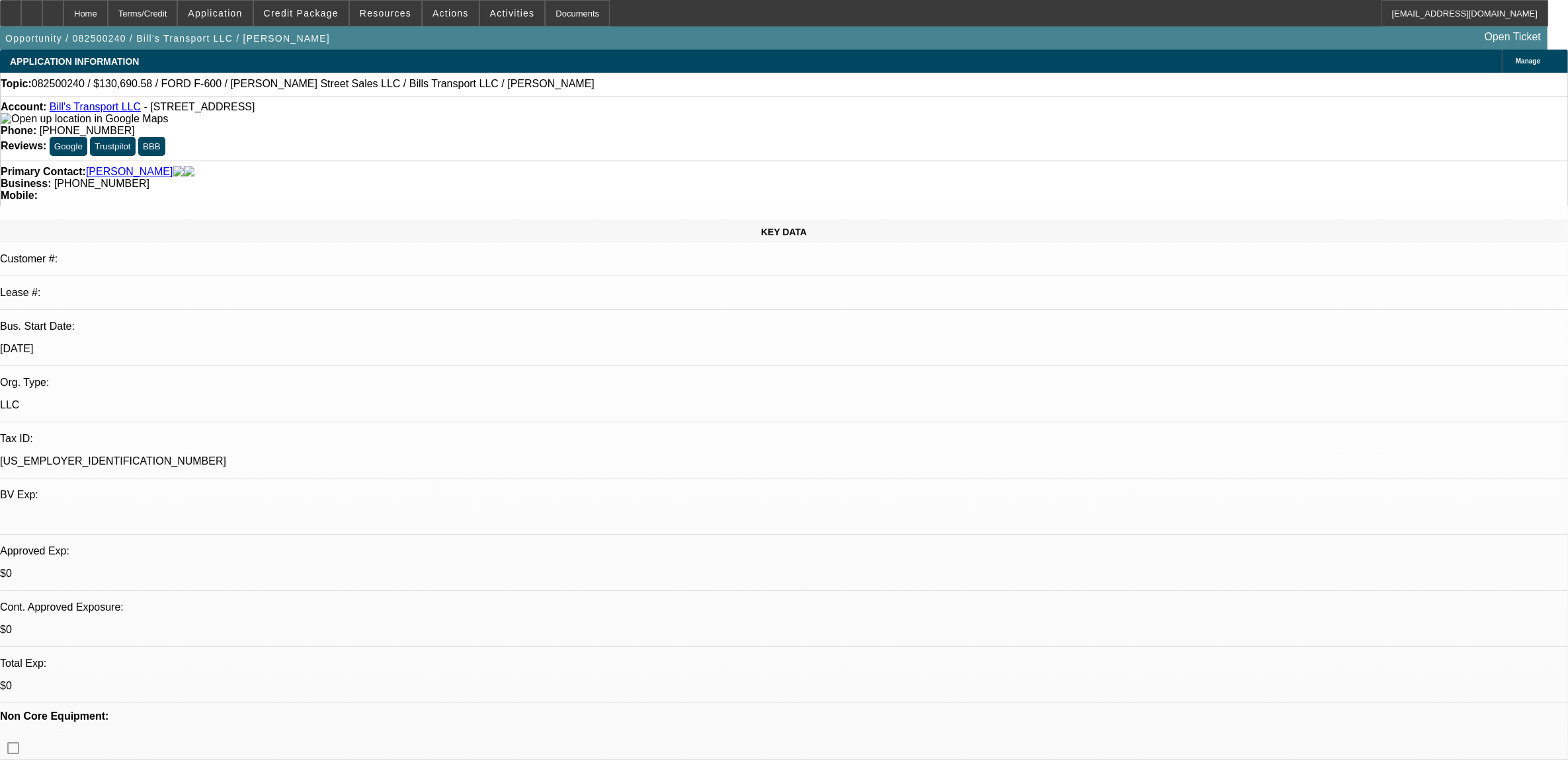
select select "0"
select select "6"
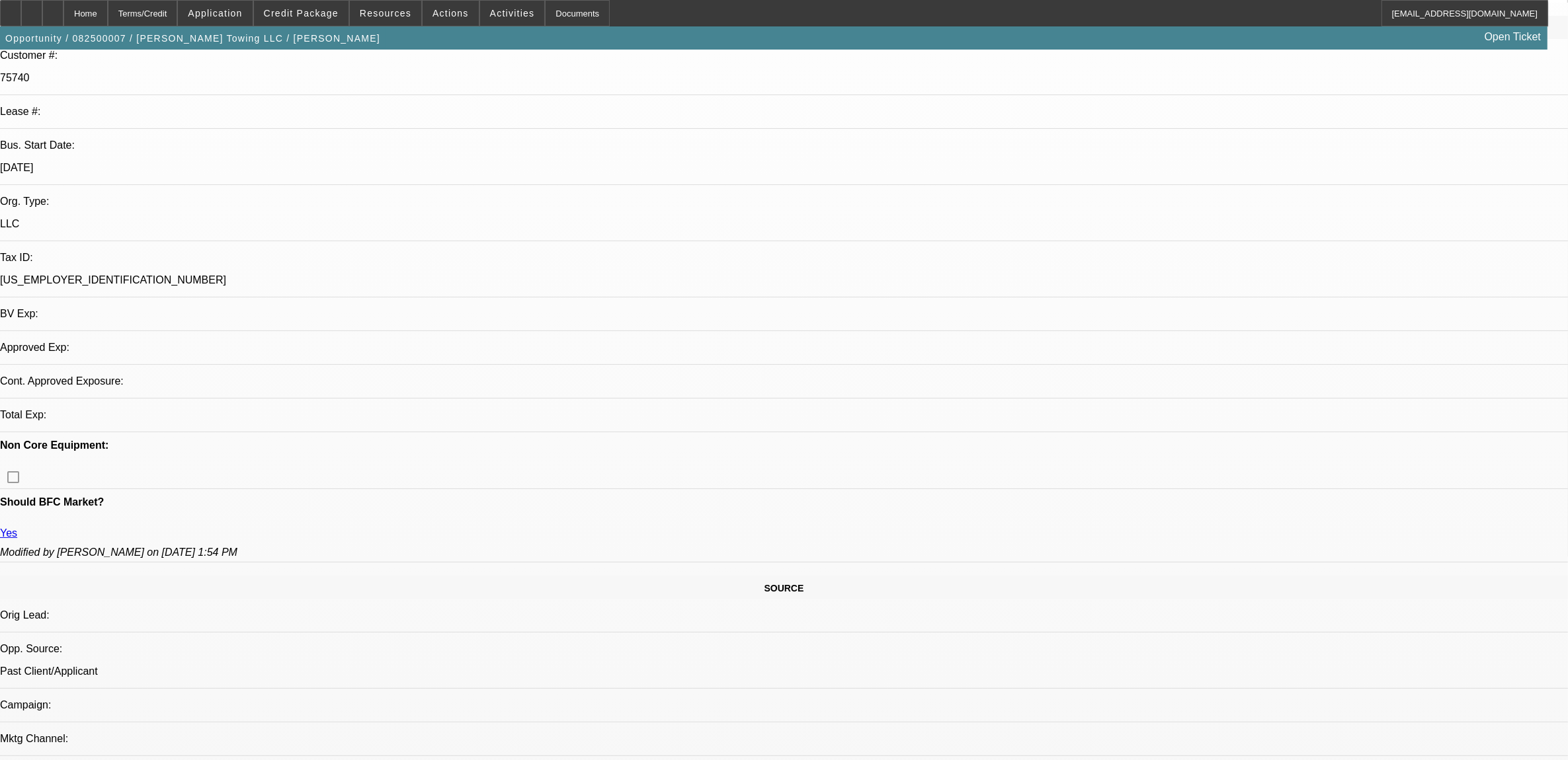
select select "0"
select select "2"
select select "0.1"
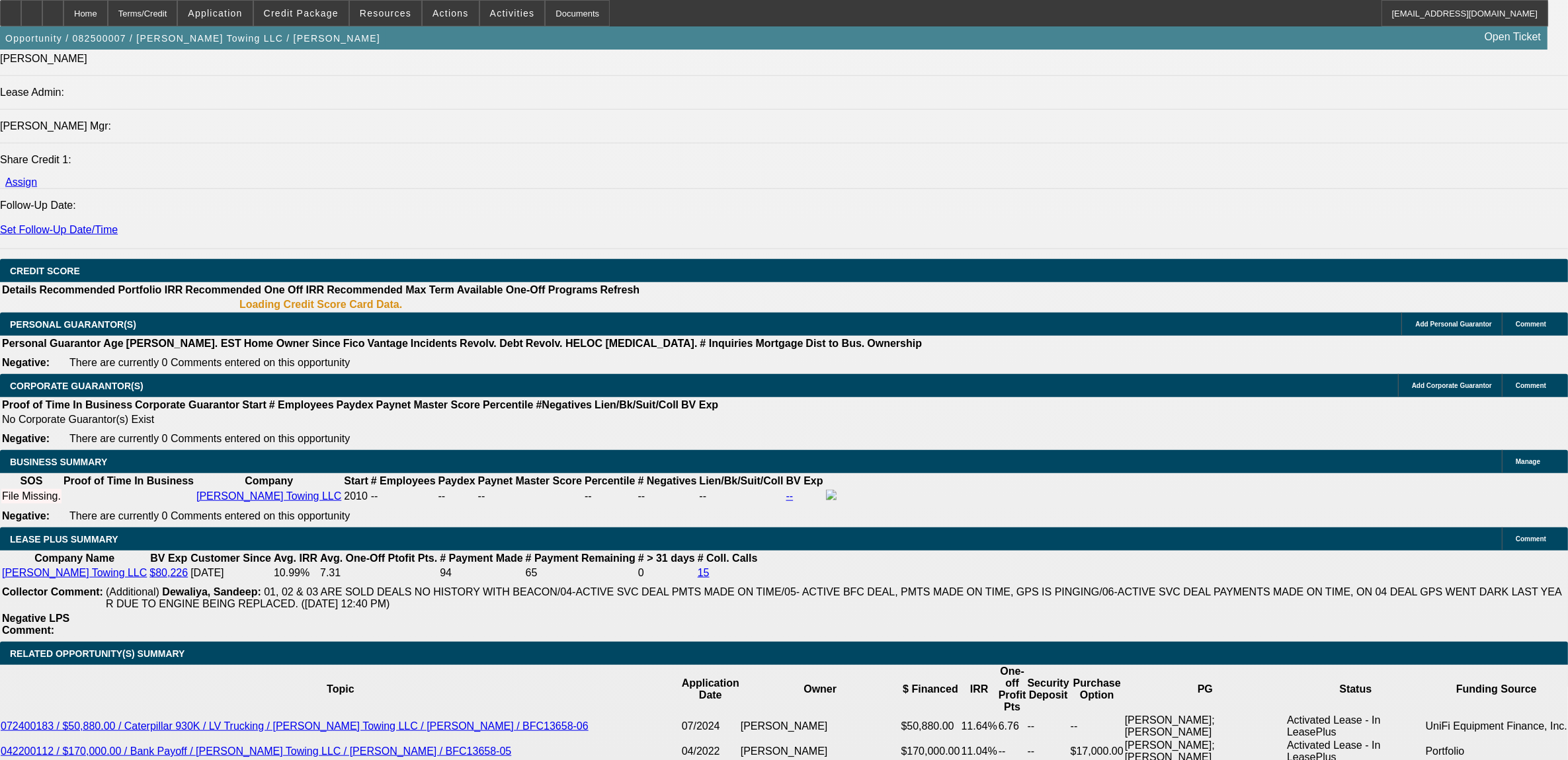
scroll to position [1735, 0]
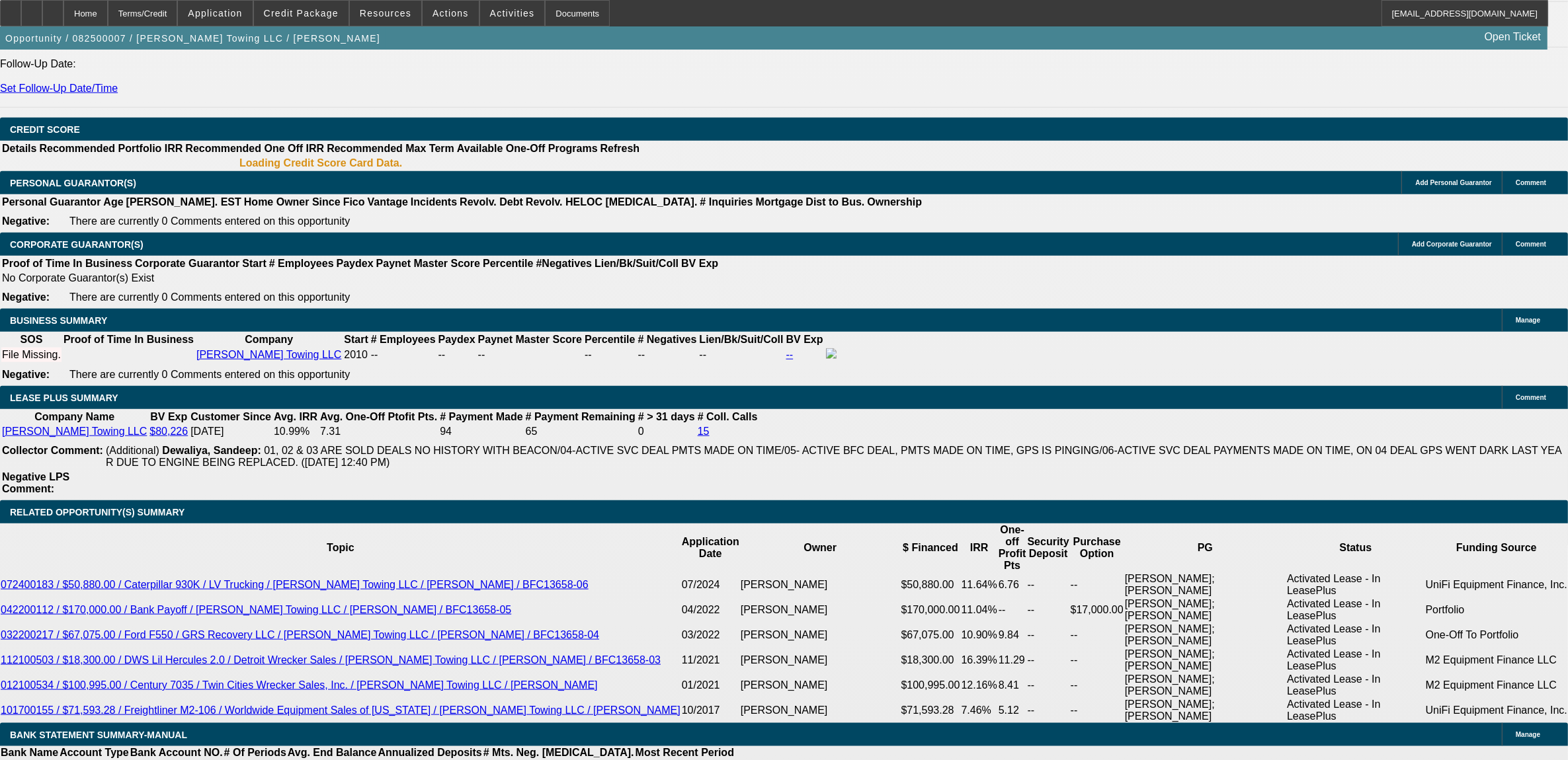
select select "1"
select select "2"
select select "4"
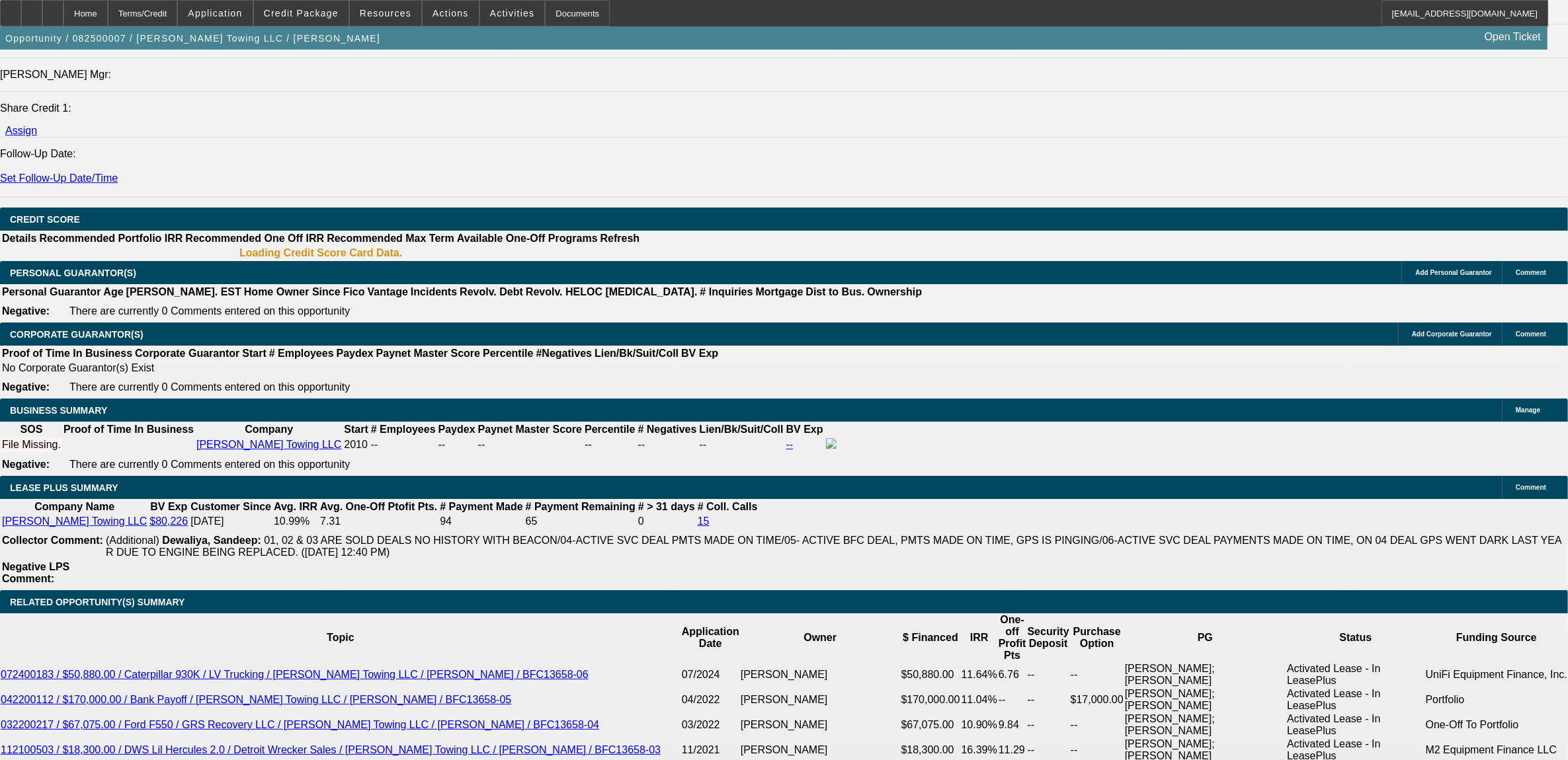
scroll to position [1729, 0]
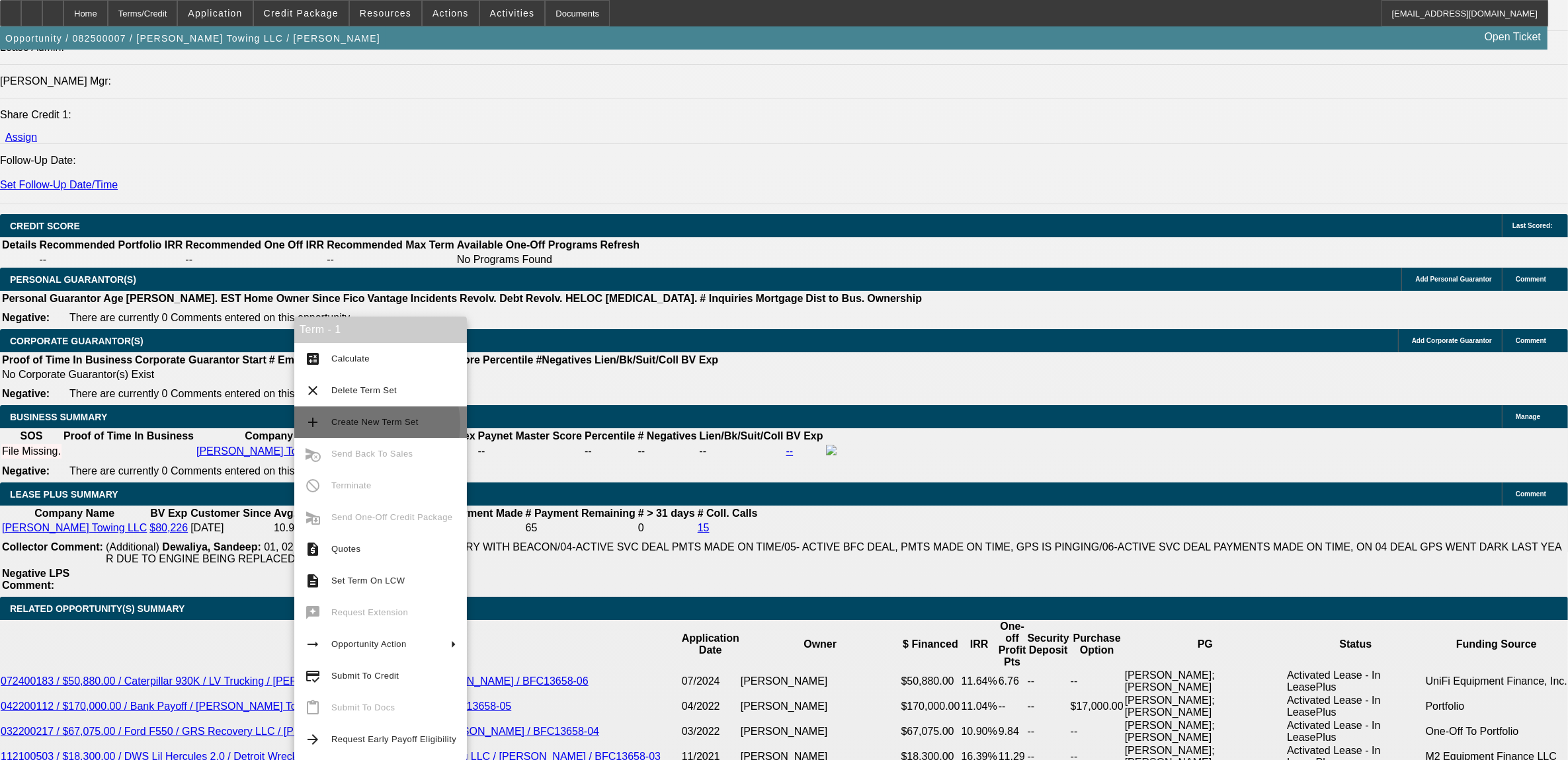
click at [363, 425] on span "Create New Term Set" at bounding box center [375, 422] width 88 height 10
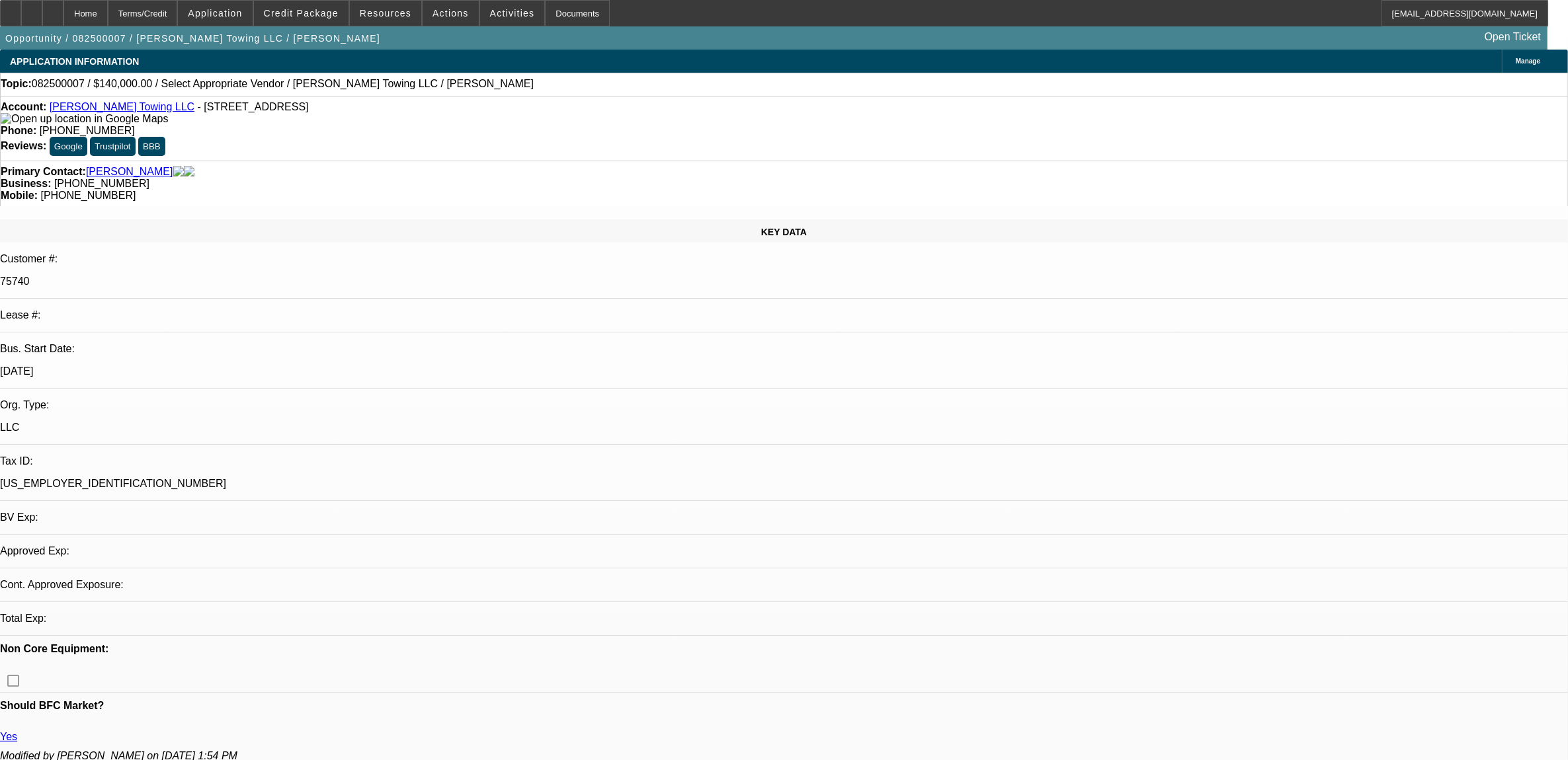
select select "0"
select select "2"
select select "0.1"
select select "4"
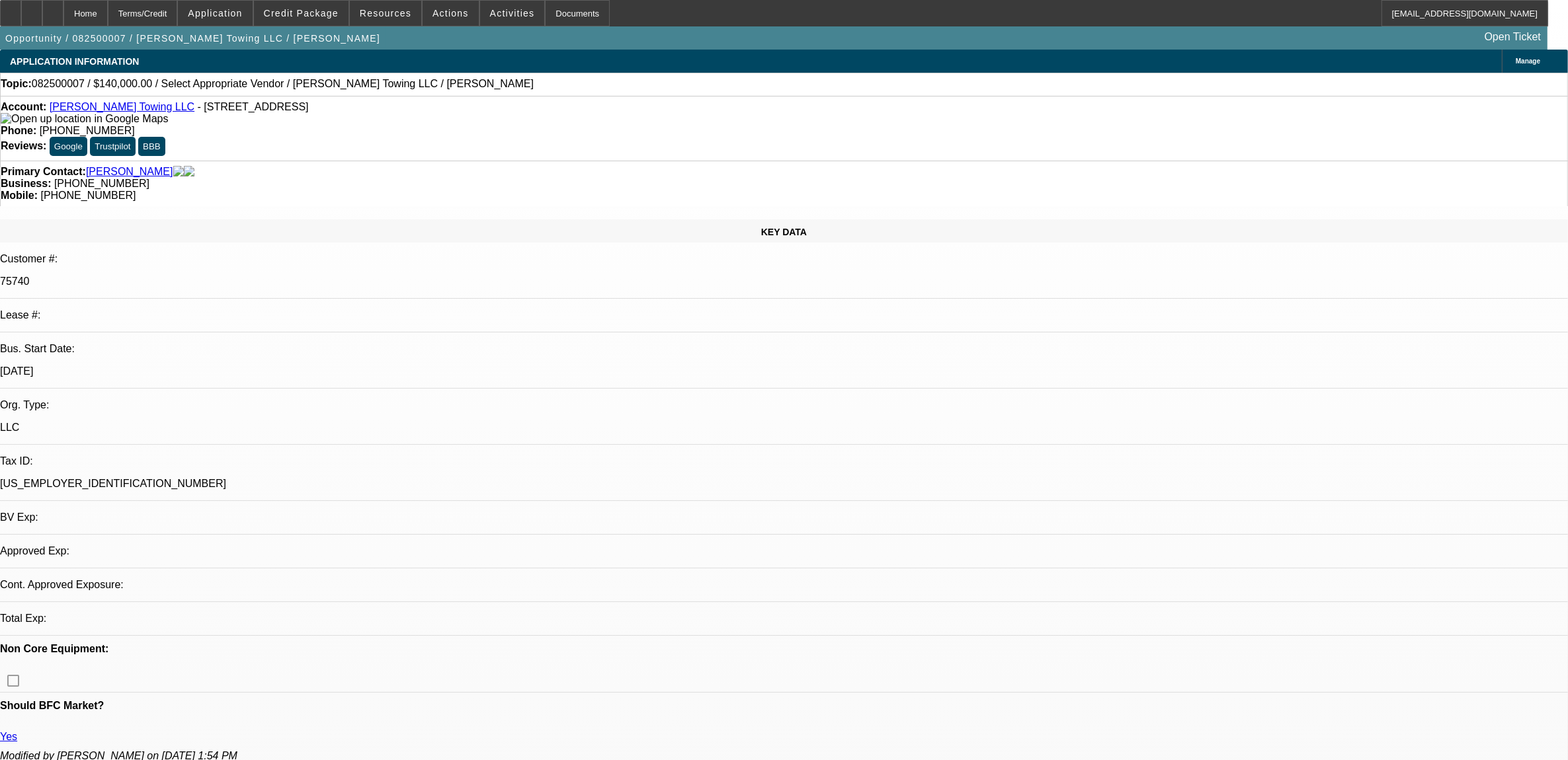
select select "0"
select select "2"
select select "0.1"
select select "4"
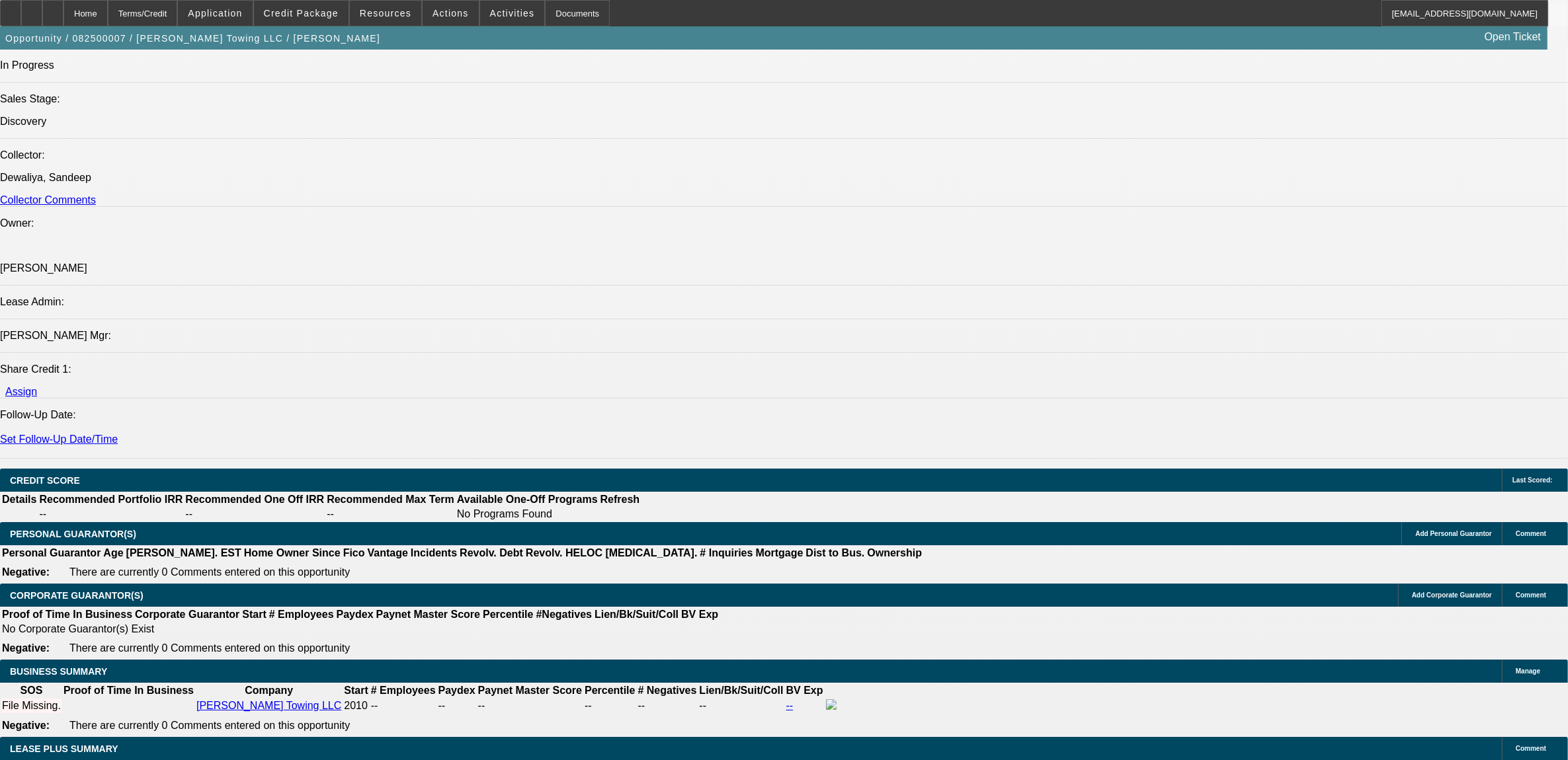
scroll to position [1729, 0]
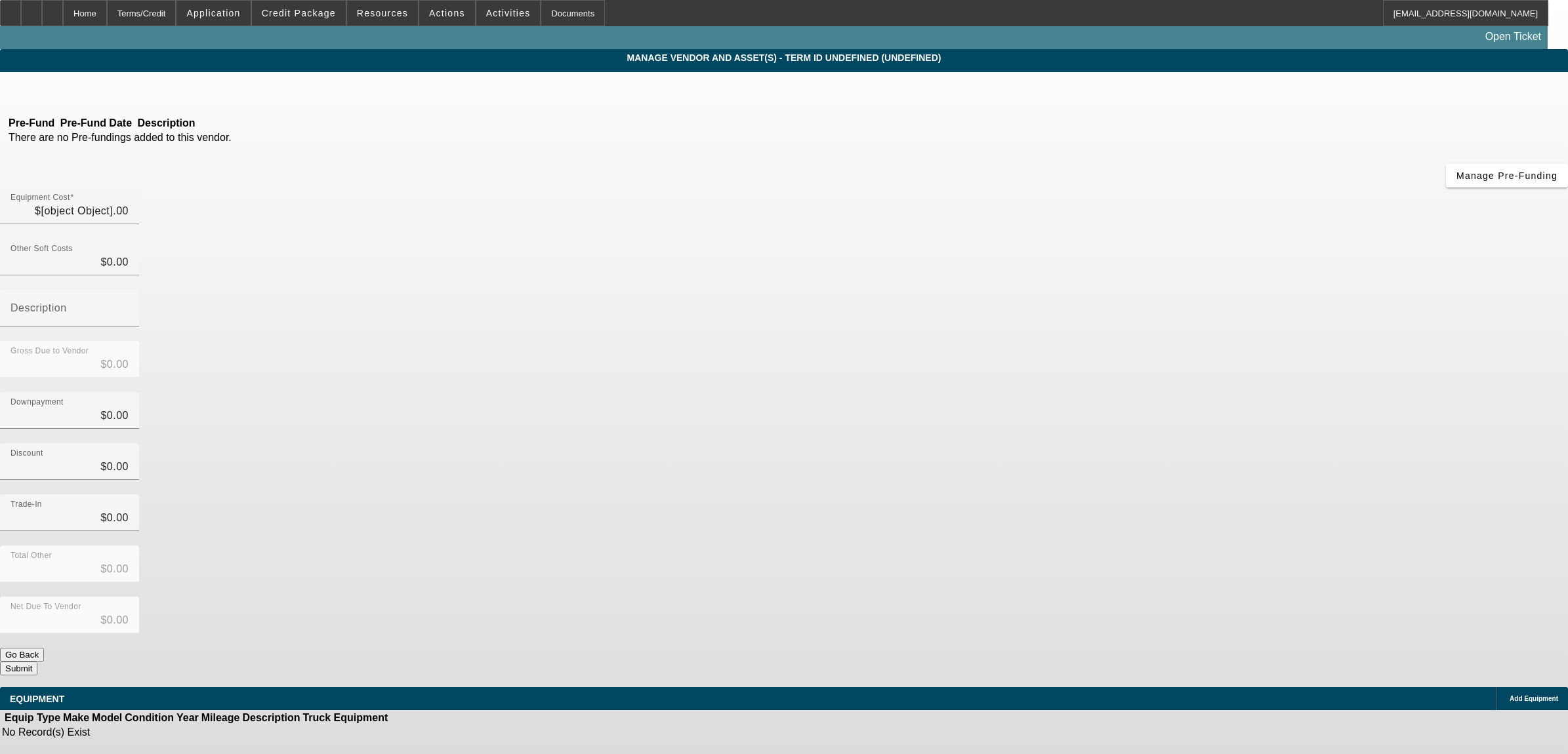
type input "$140,000.00"
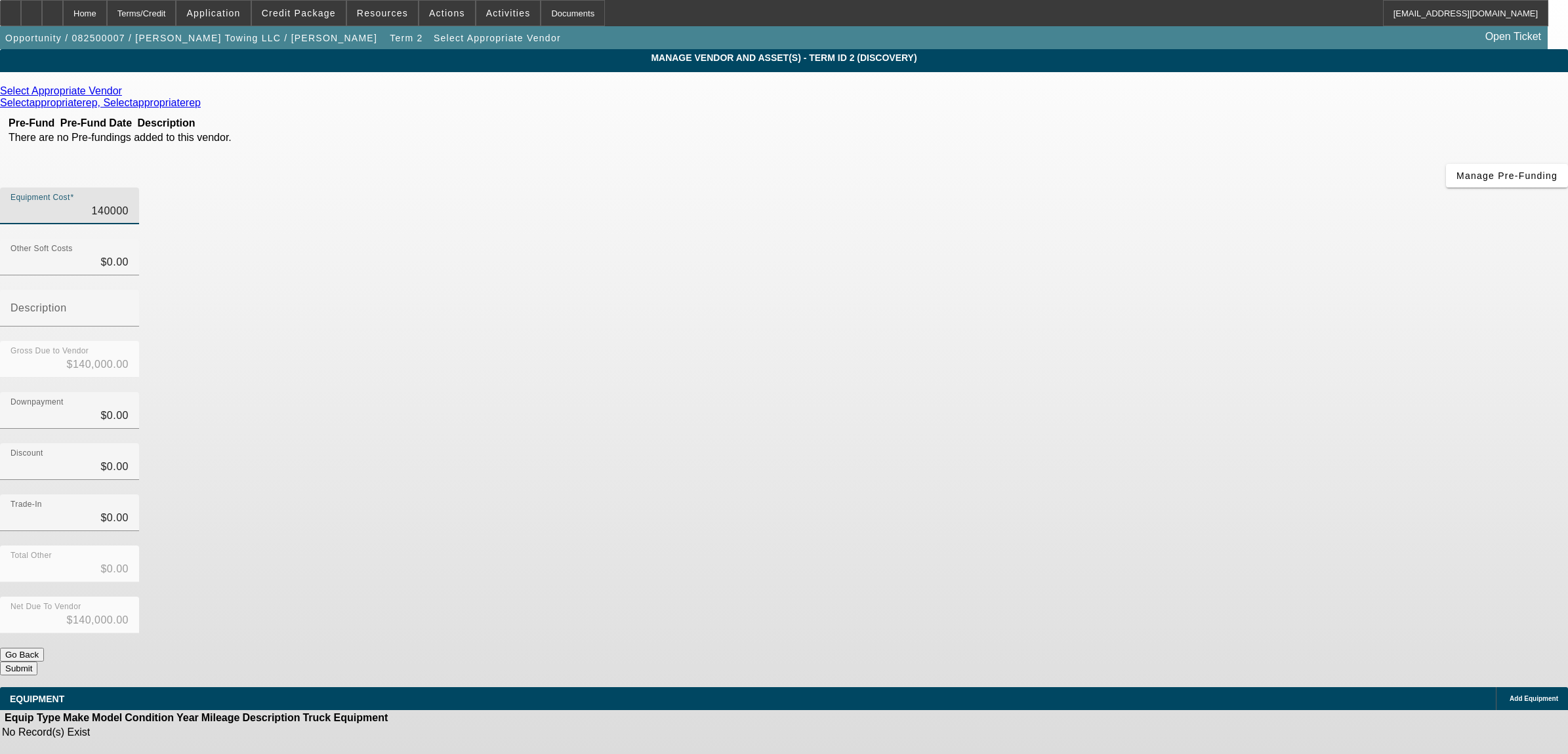
click at [129, 203] on input "140000" at bounding box center [69, 211] width 118 height 16
type input "7"
type input "$7.00"
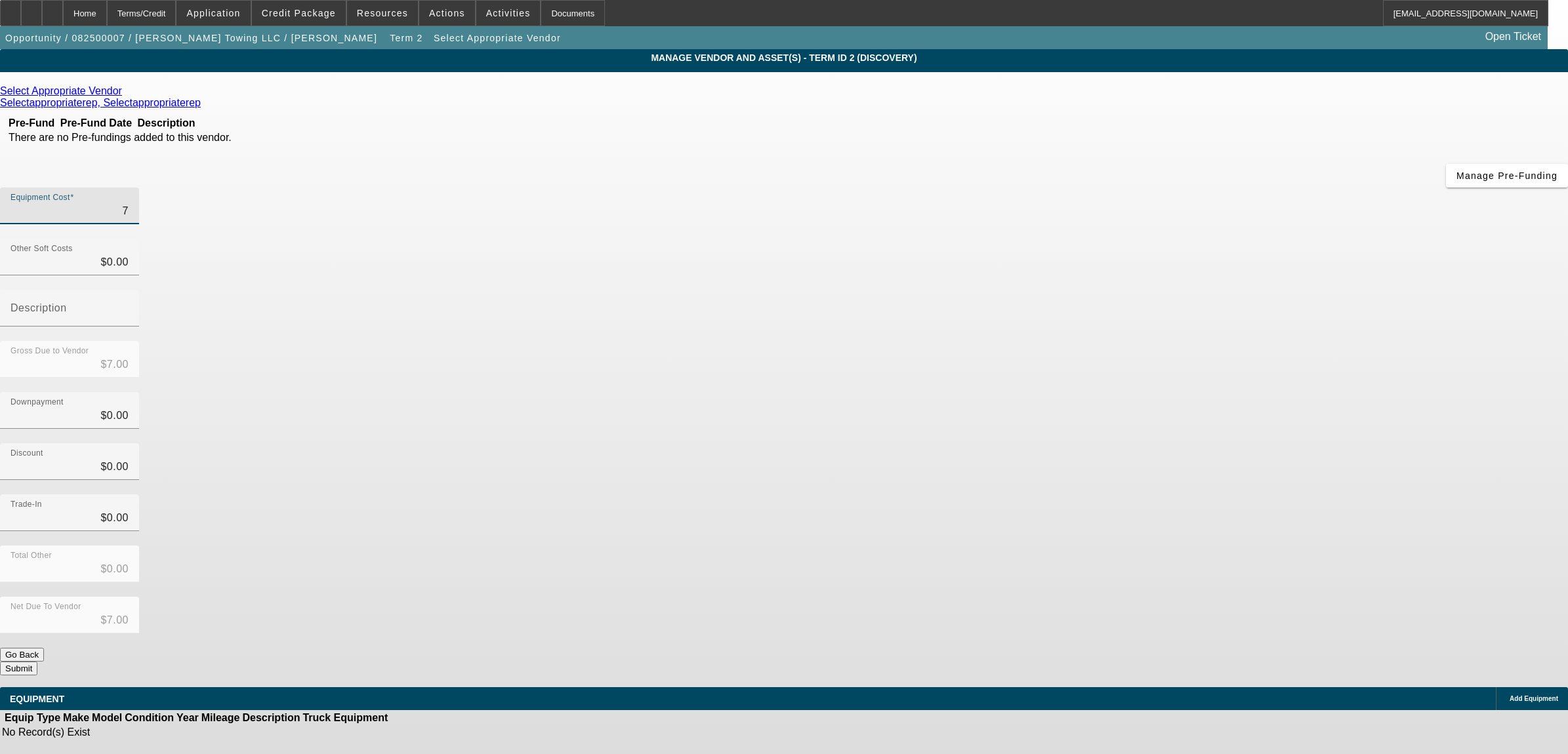
type input "75"
type input "$75.00"
type input "750"
type input "$750.00"
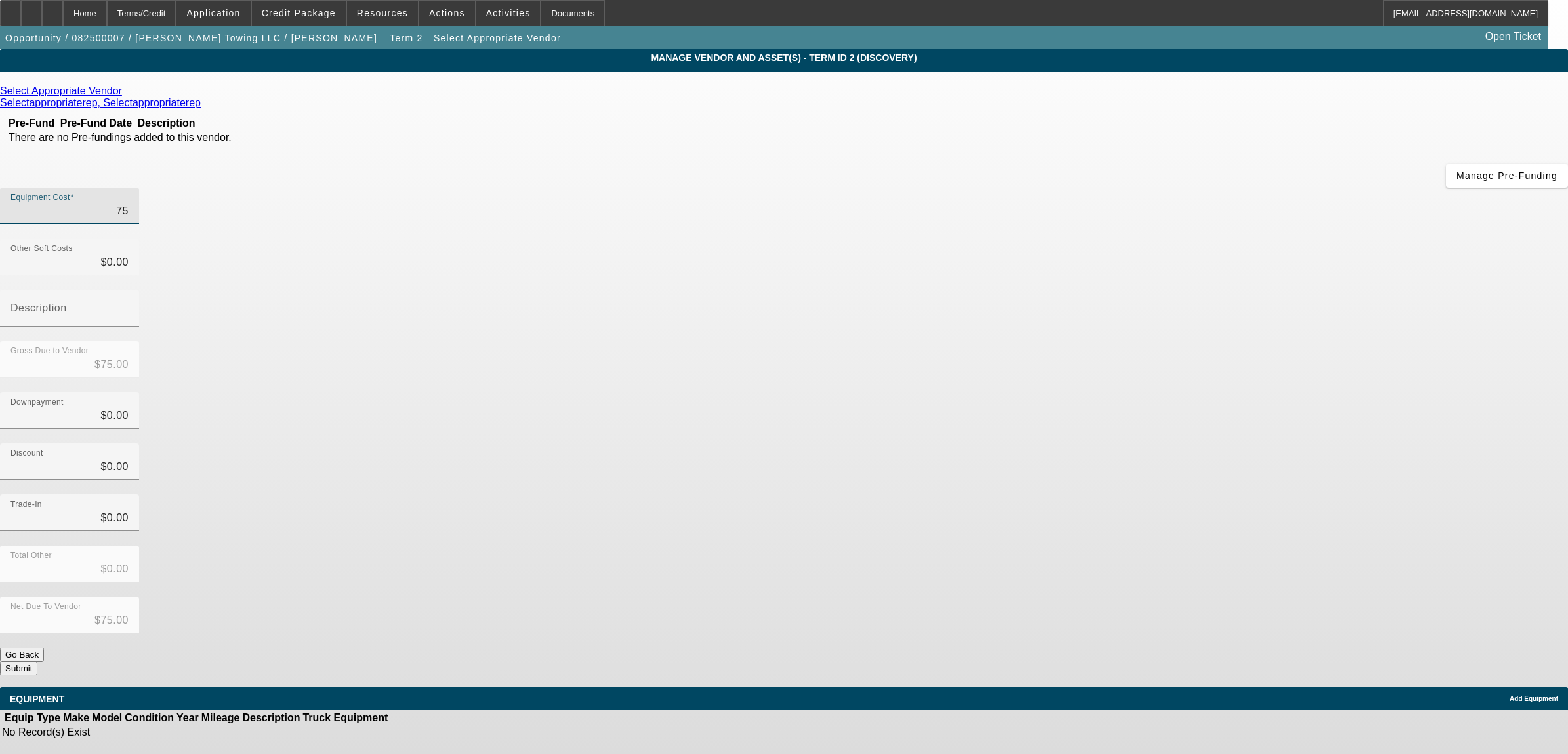
type input "$750.00"
type input "7500"
type input "$7,500.00"
type input "75000"
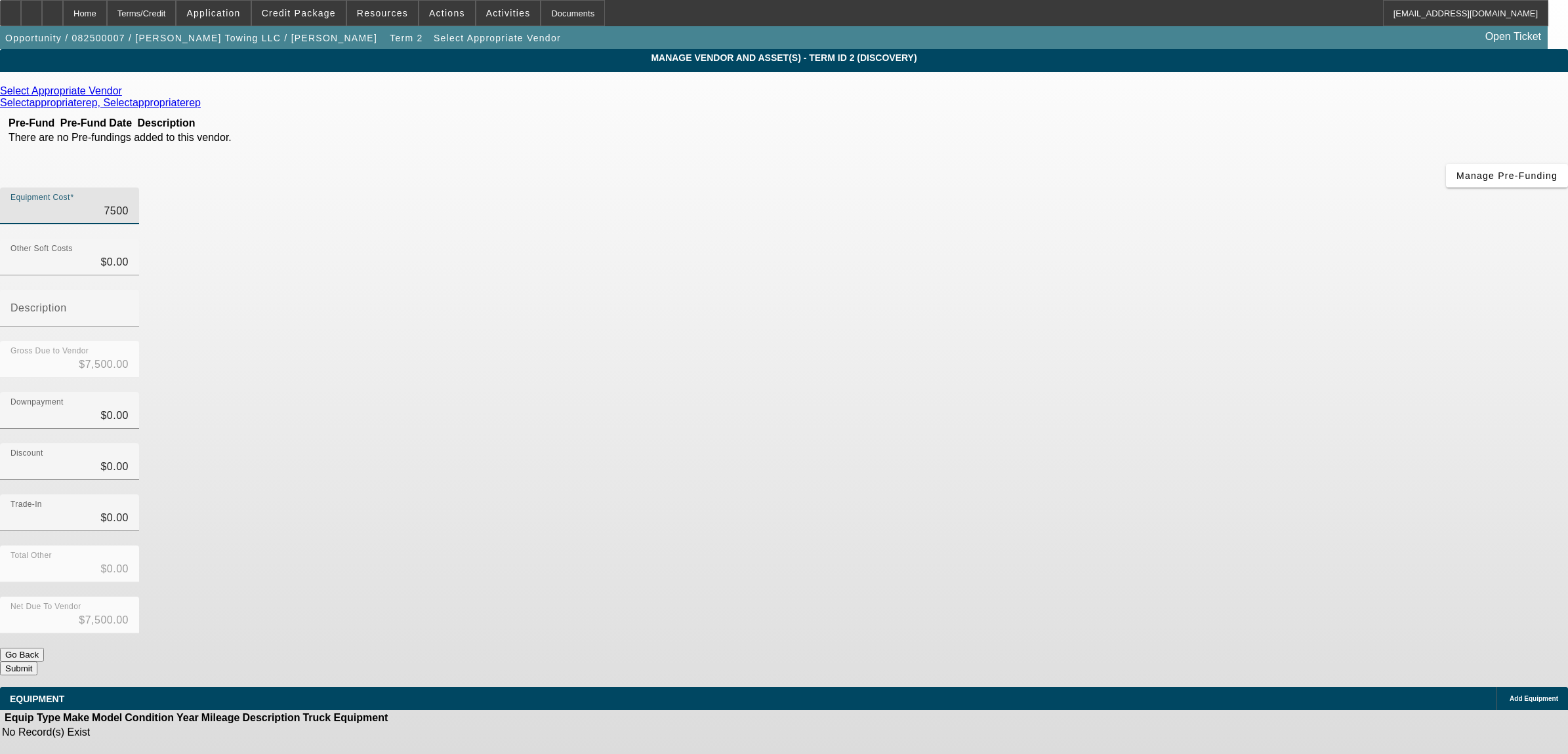
type input "$75,000.00"
click at [1138, 443] on div "Discount $0.00" at bounding box center [784, 468] width 1568 height 51
click at [37, 662] on button "Submit" at bounding box center [18, 669] width 37 height 14
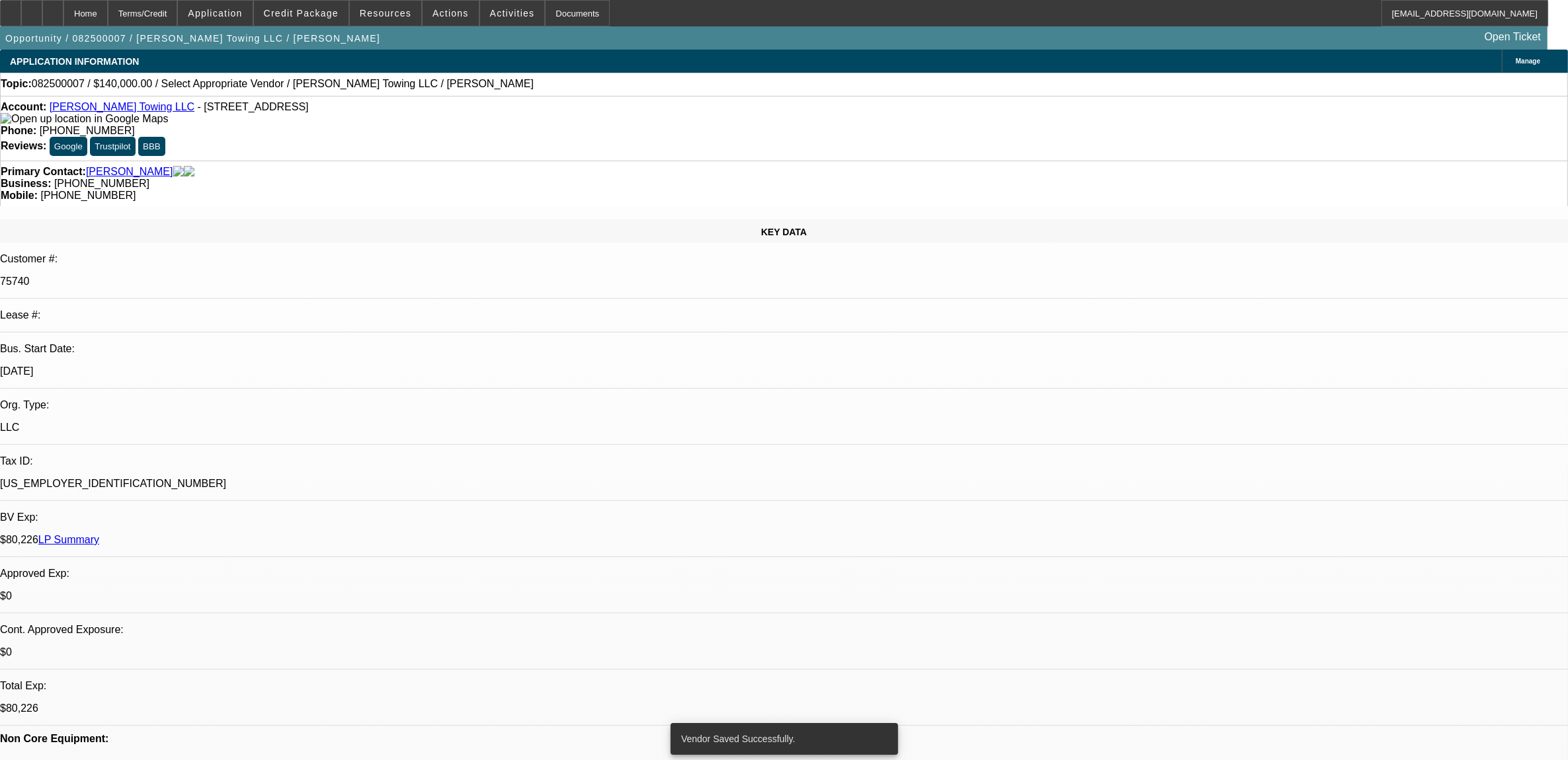
select select "0"
select select "2"
select select "0.1"
select select "4"
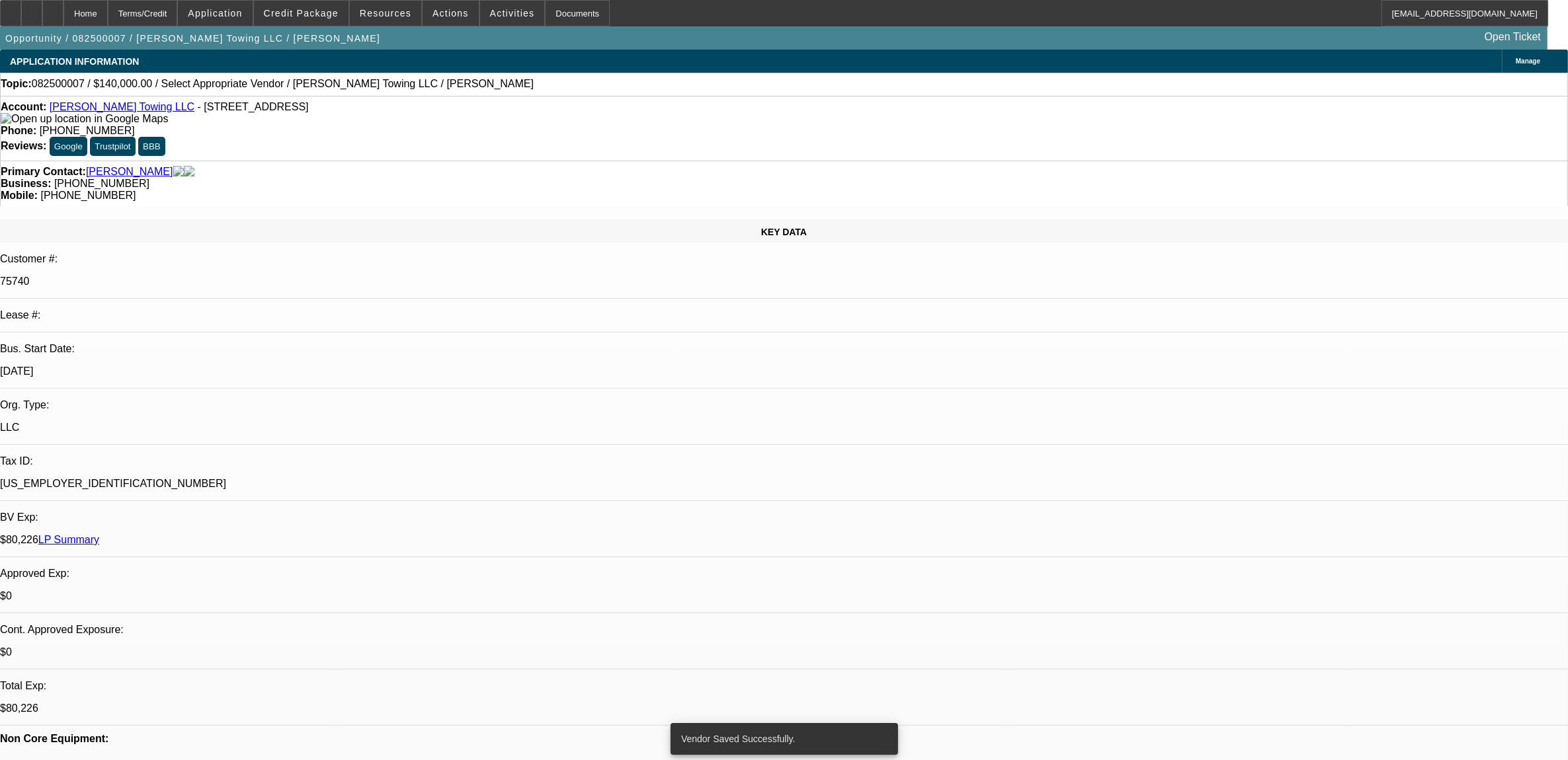
select select "0"
select select "2"
select select "0.1"
select select "4"
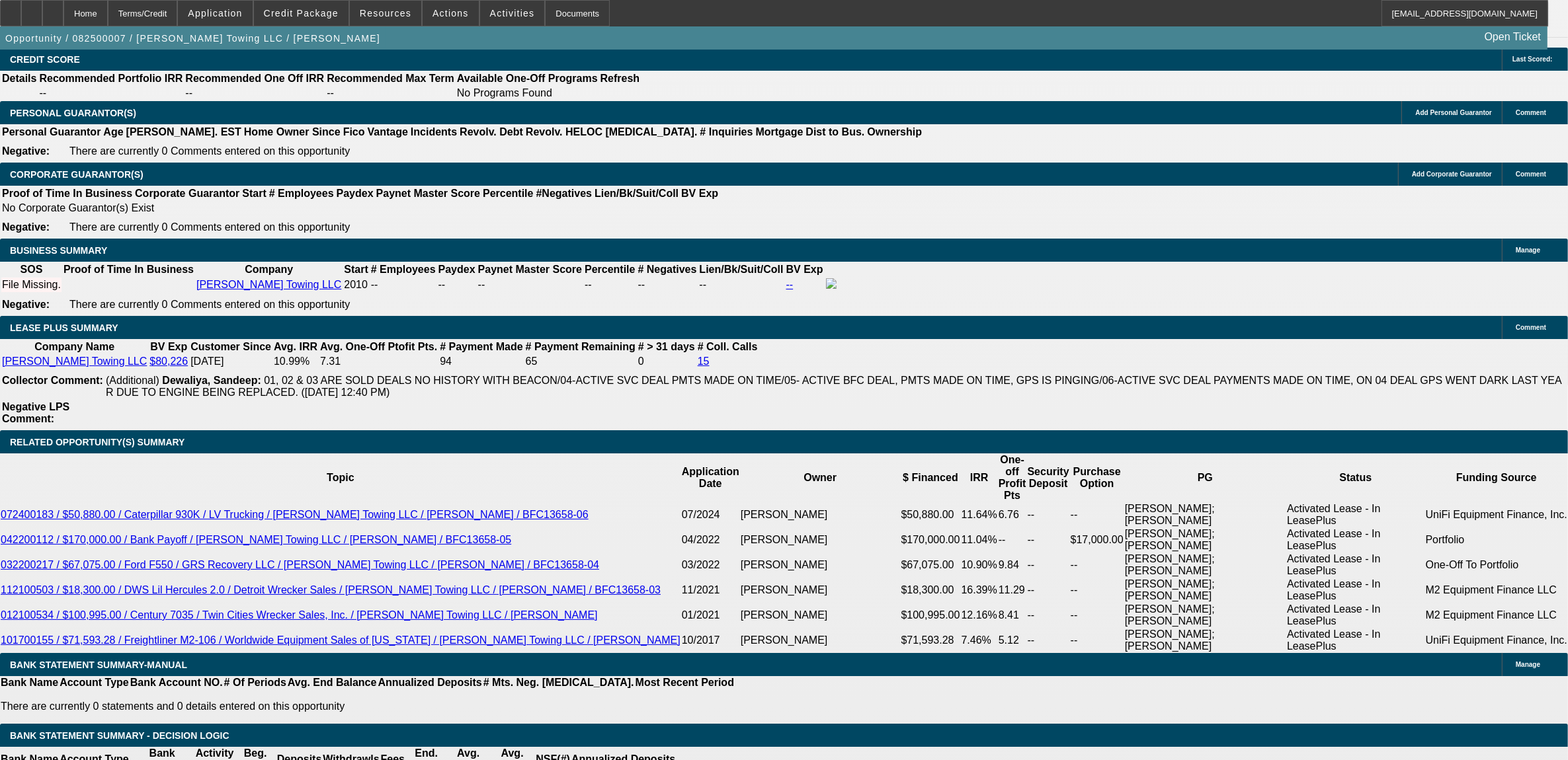
scroll to position [1735, 0]
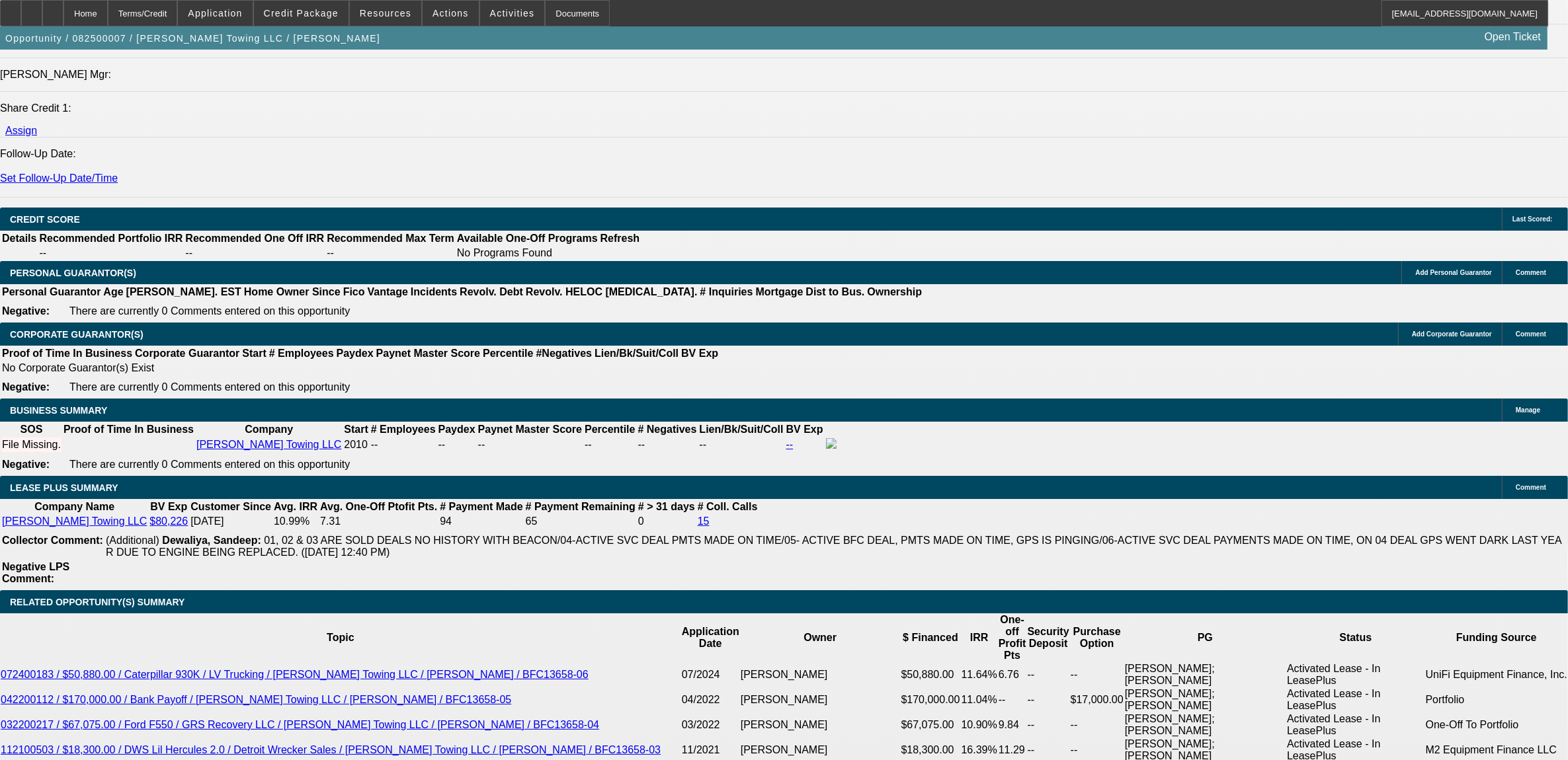
type input "$0.00"
type input "36"
type input "21"
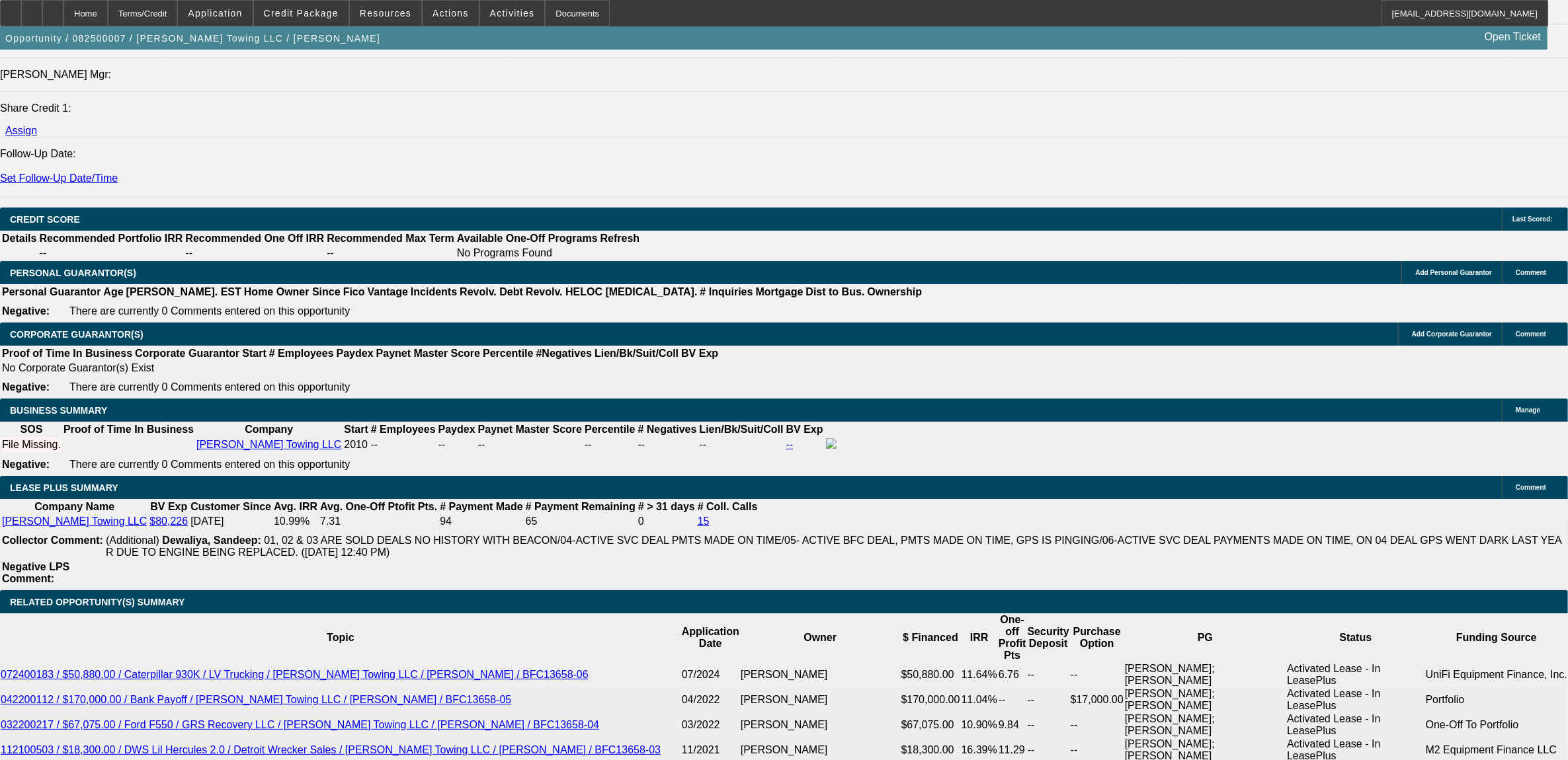
type input "$4,296.38"
type input "$2,148.19"
type input "$5,651.26"
type input "$2,825.63"
type input "21.9"
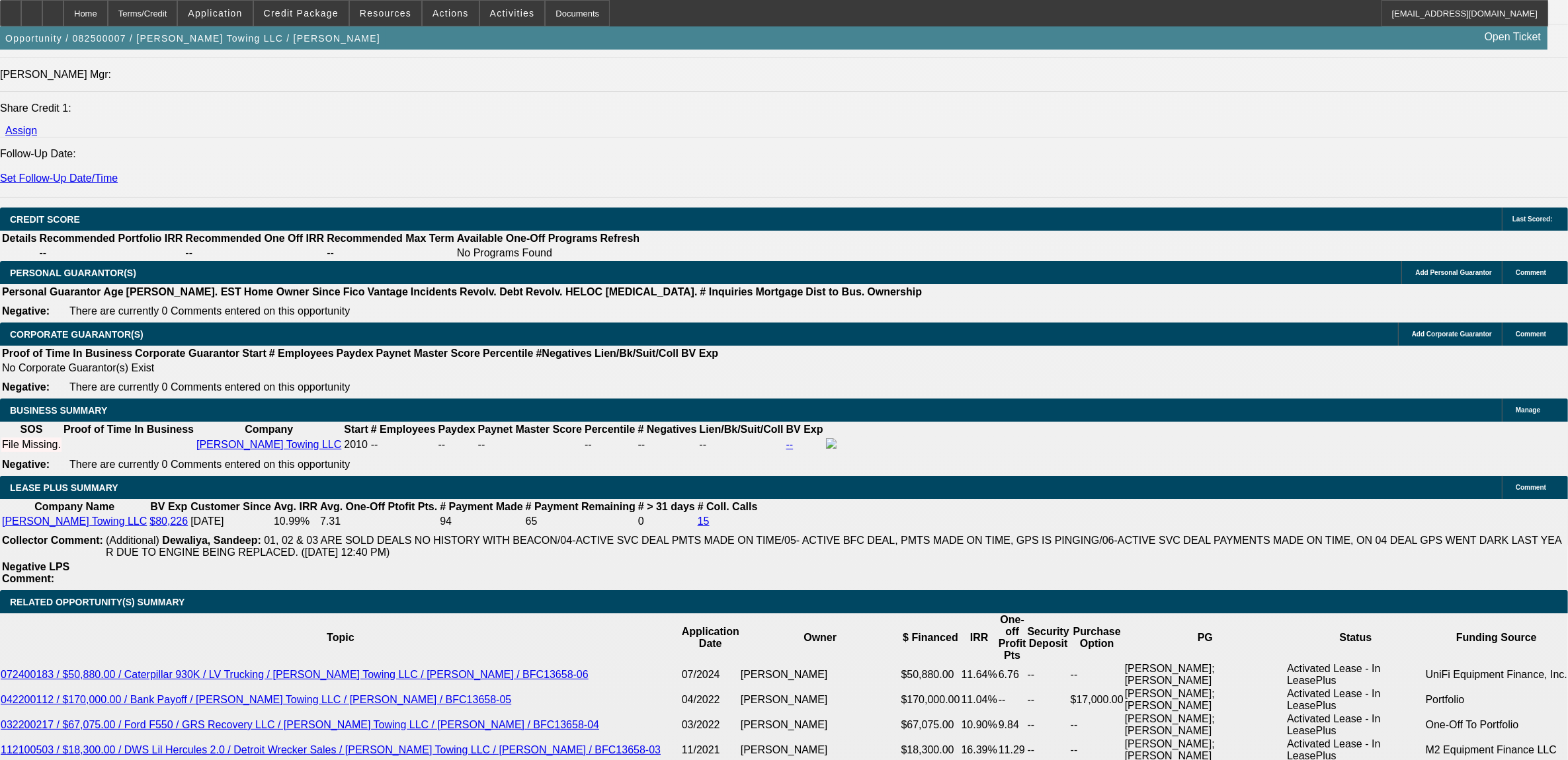
type input "$5,720.82"
type input "$2,860.41"
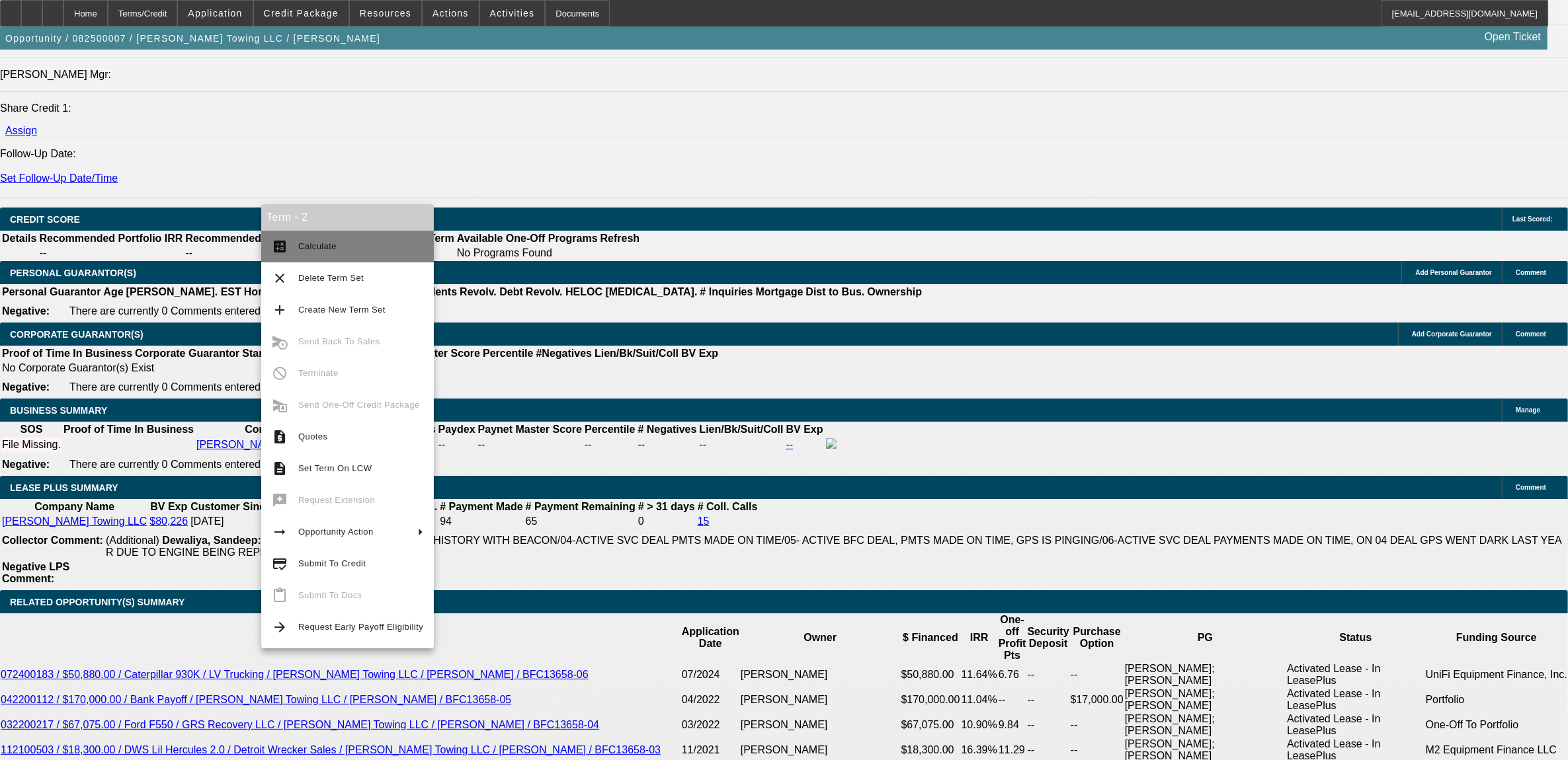
click at [292, 246] on button "calculate Calculate" at bounding box center [347, 247] width 173 height 32
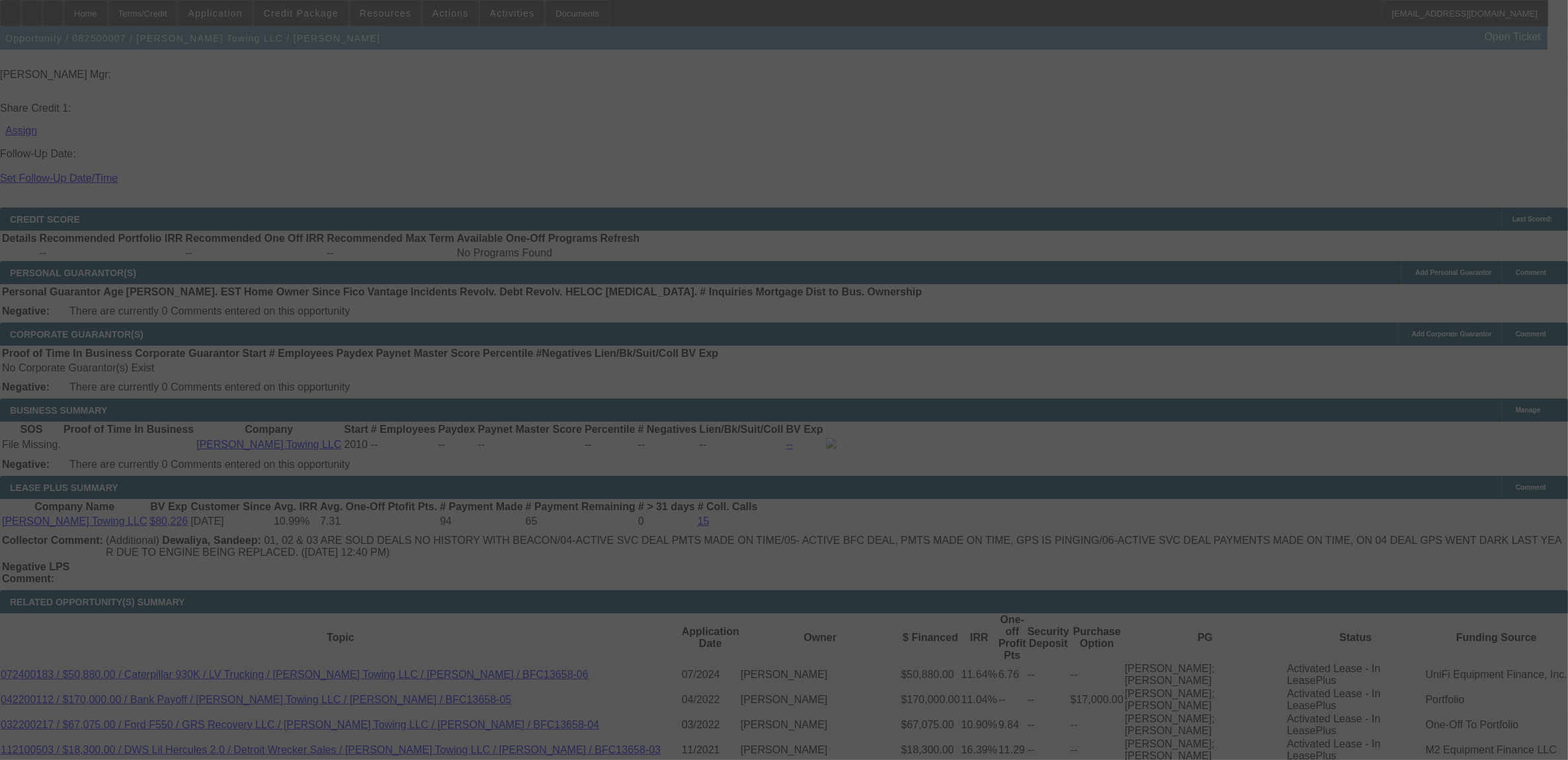
select select "0"
select select "2"
select select "0.1"
select select "4"
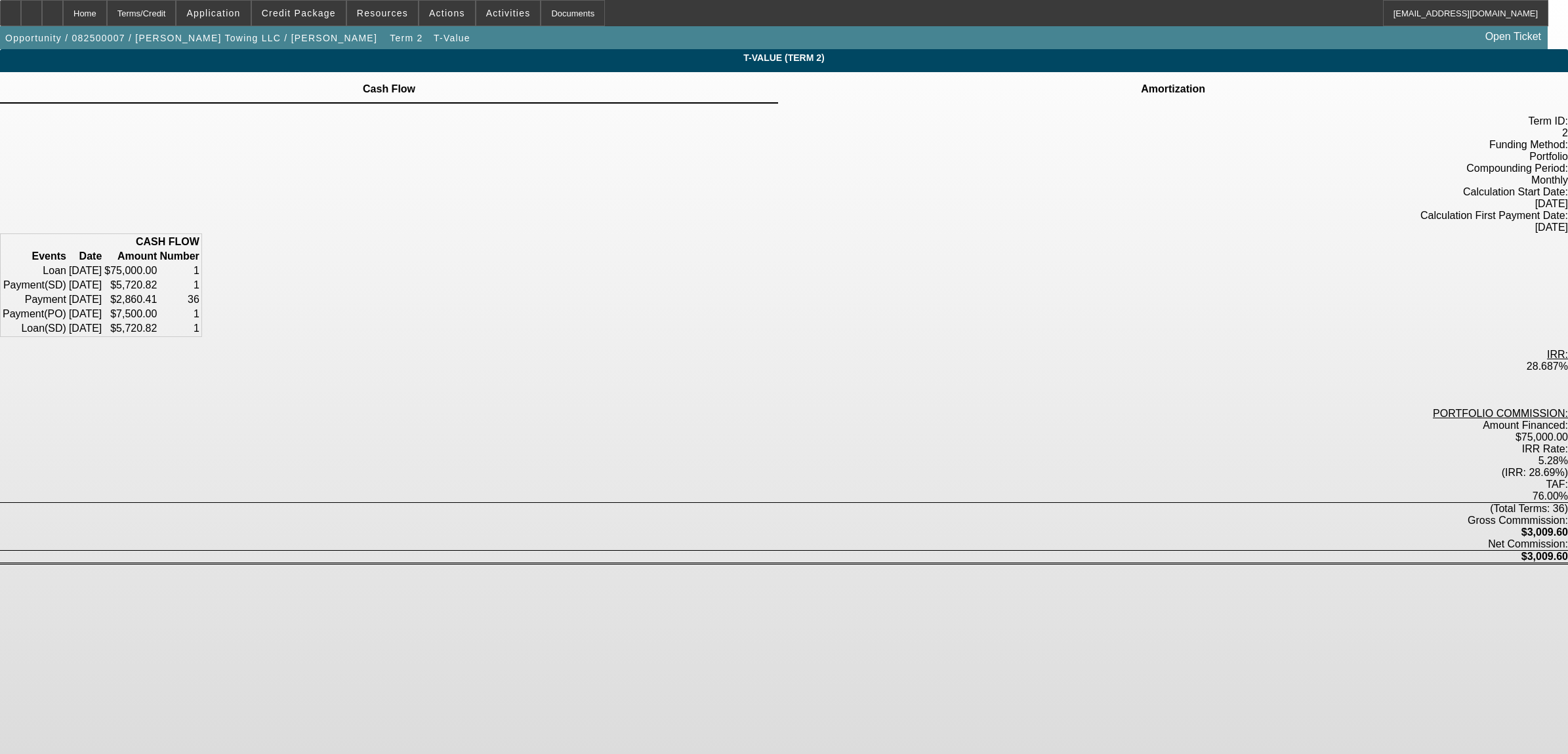
click at [1140, 82] on td at bounding box center [1173, 82] width 66 height 2
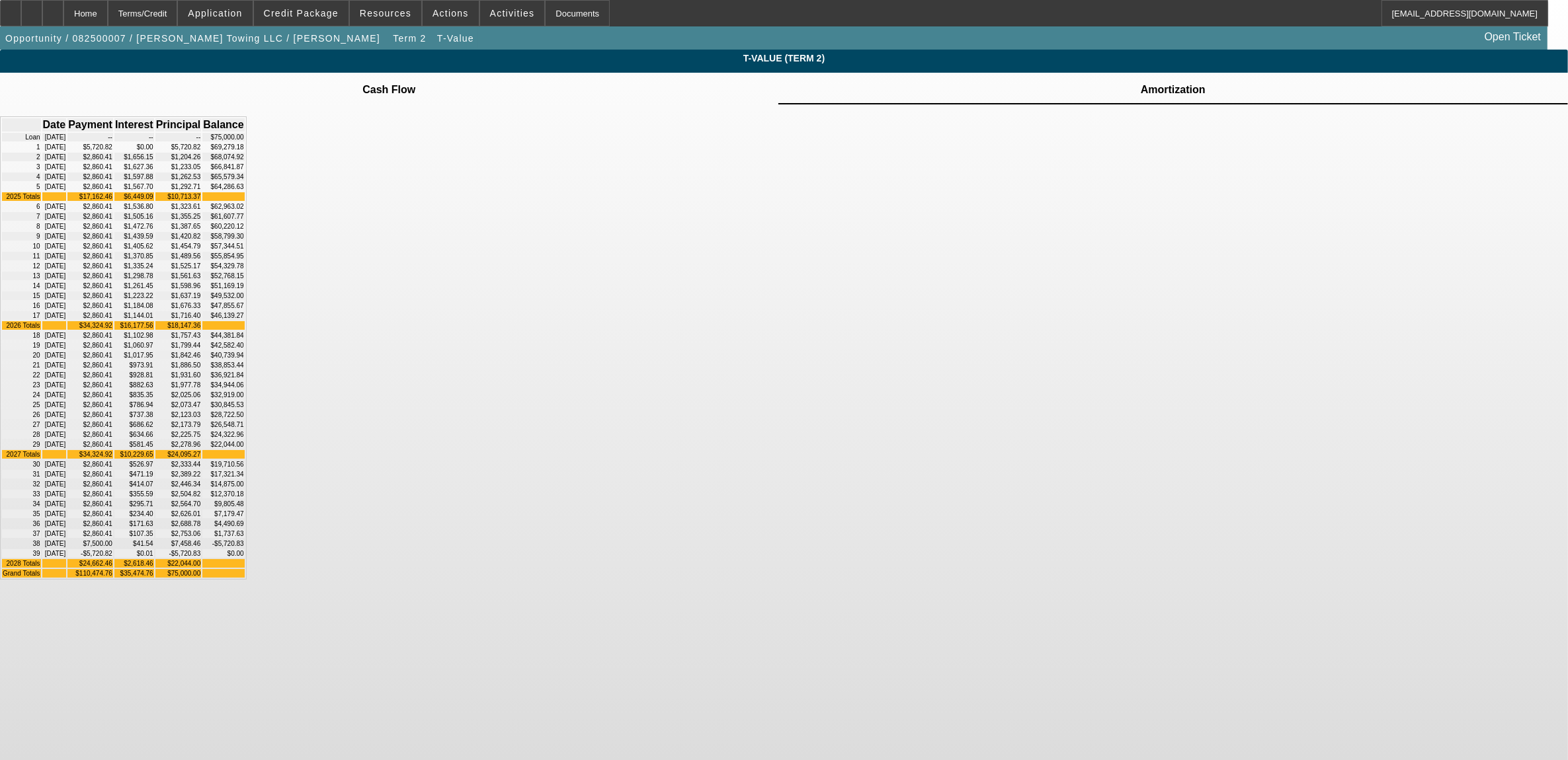
scroll to position [166, 0]
click at [108, 18] on div "Home" at bounding box center [85, 13] width 45 height 26
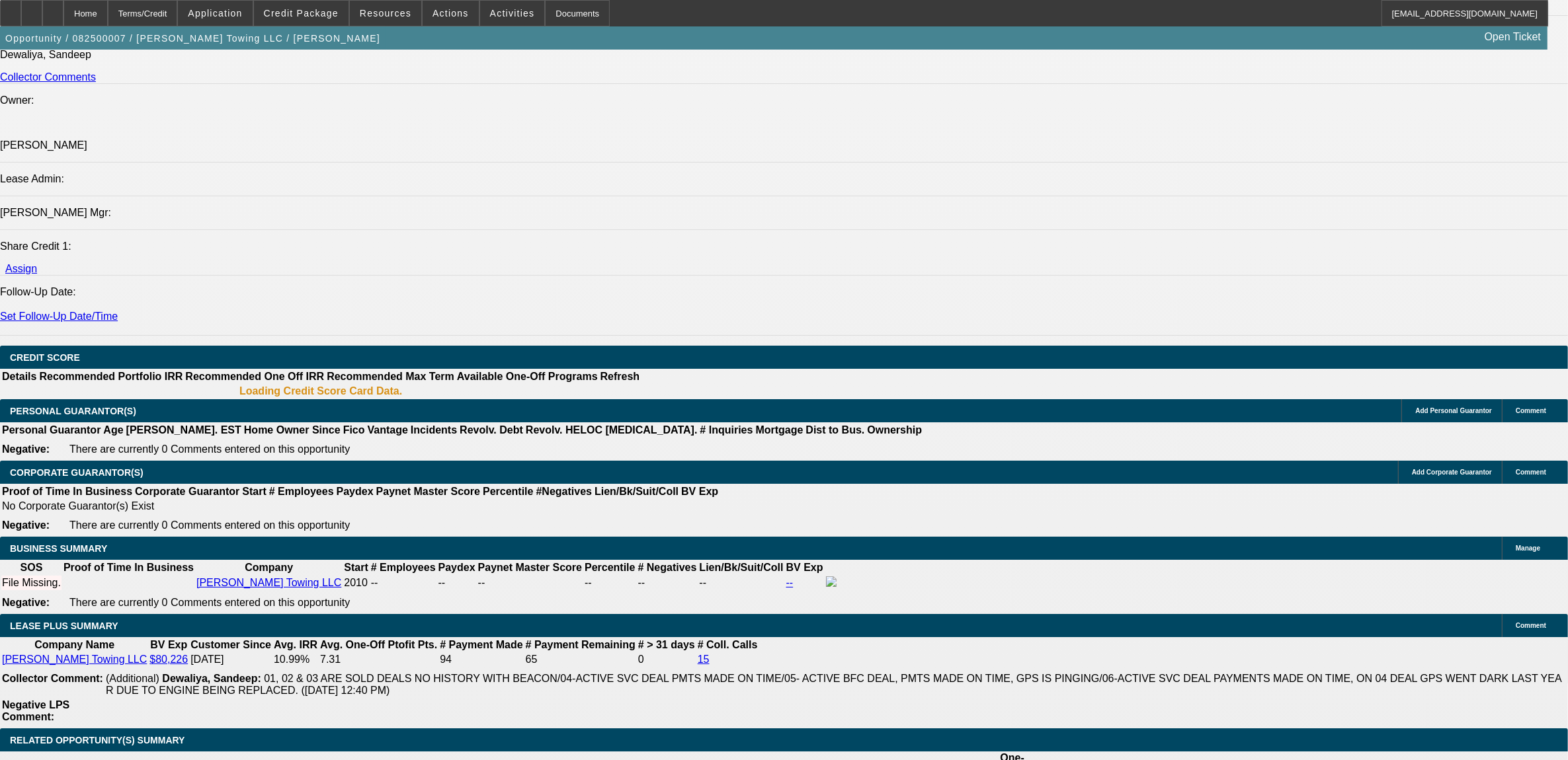
select select "0"
select select "2"
select select "0.1"
select select "4"
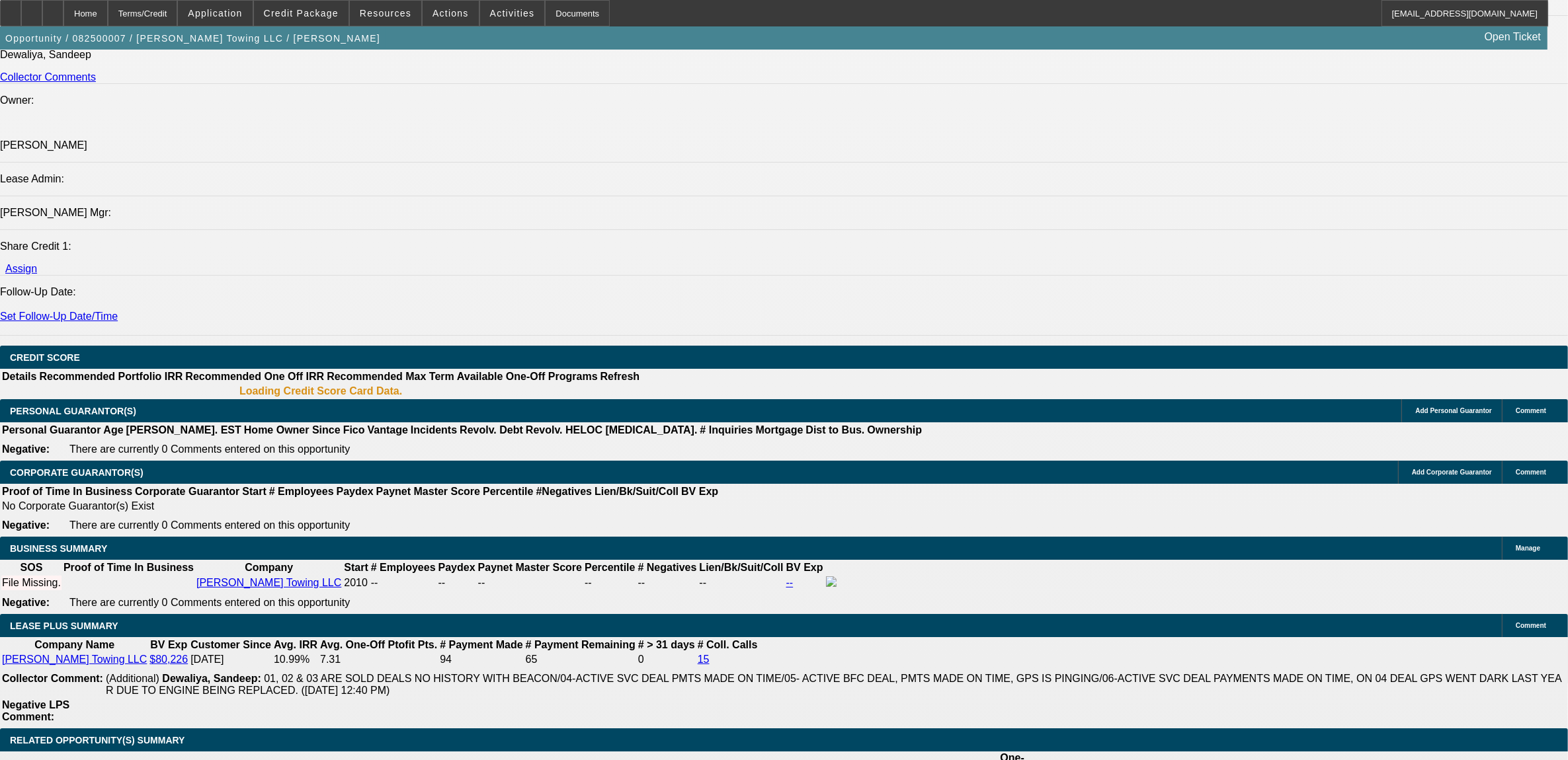
select select "0"
select select "2"
select select "0.1"
select select "4"
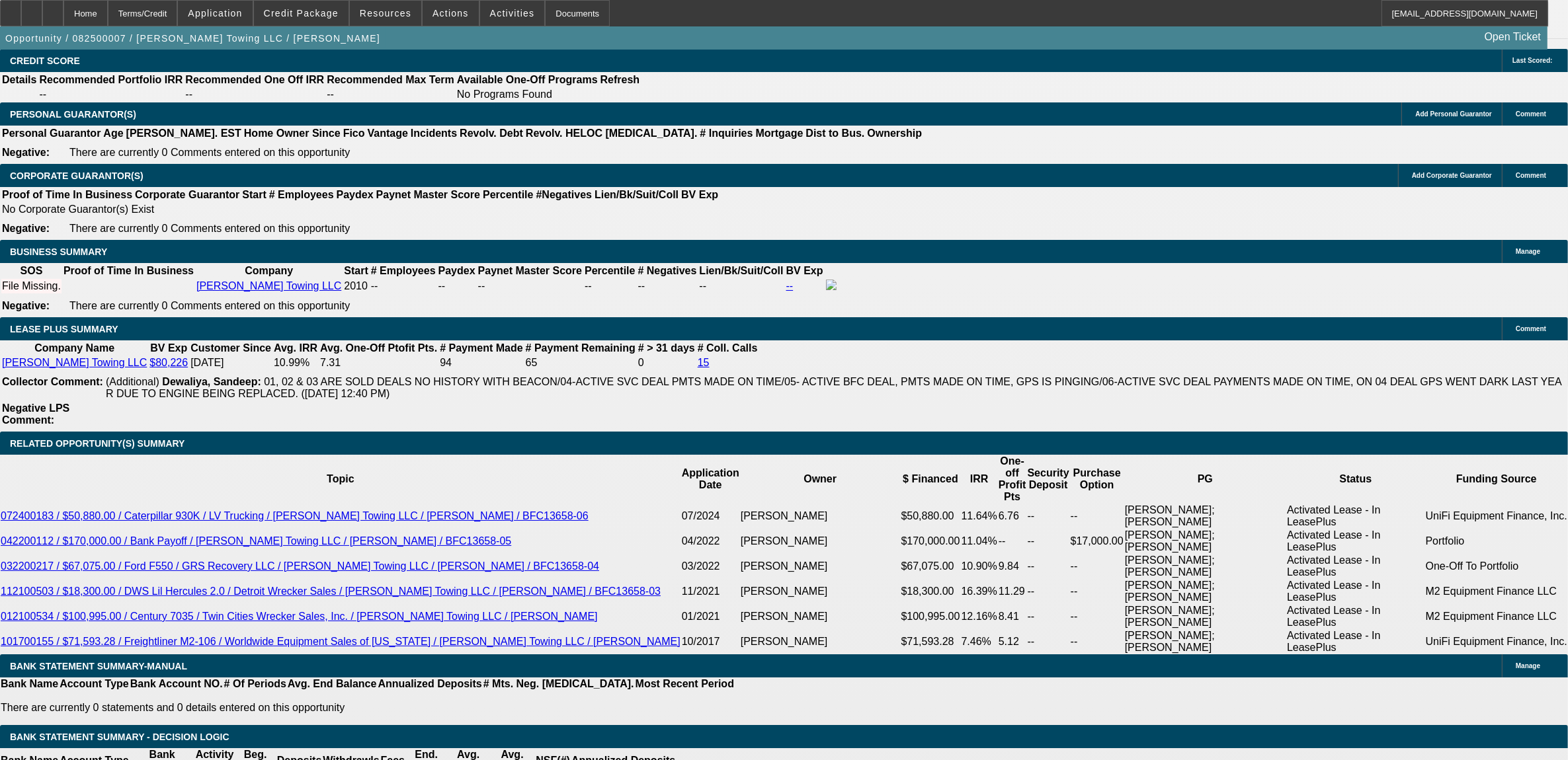
scroll to position [1812, 0]
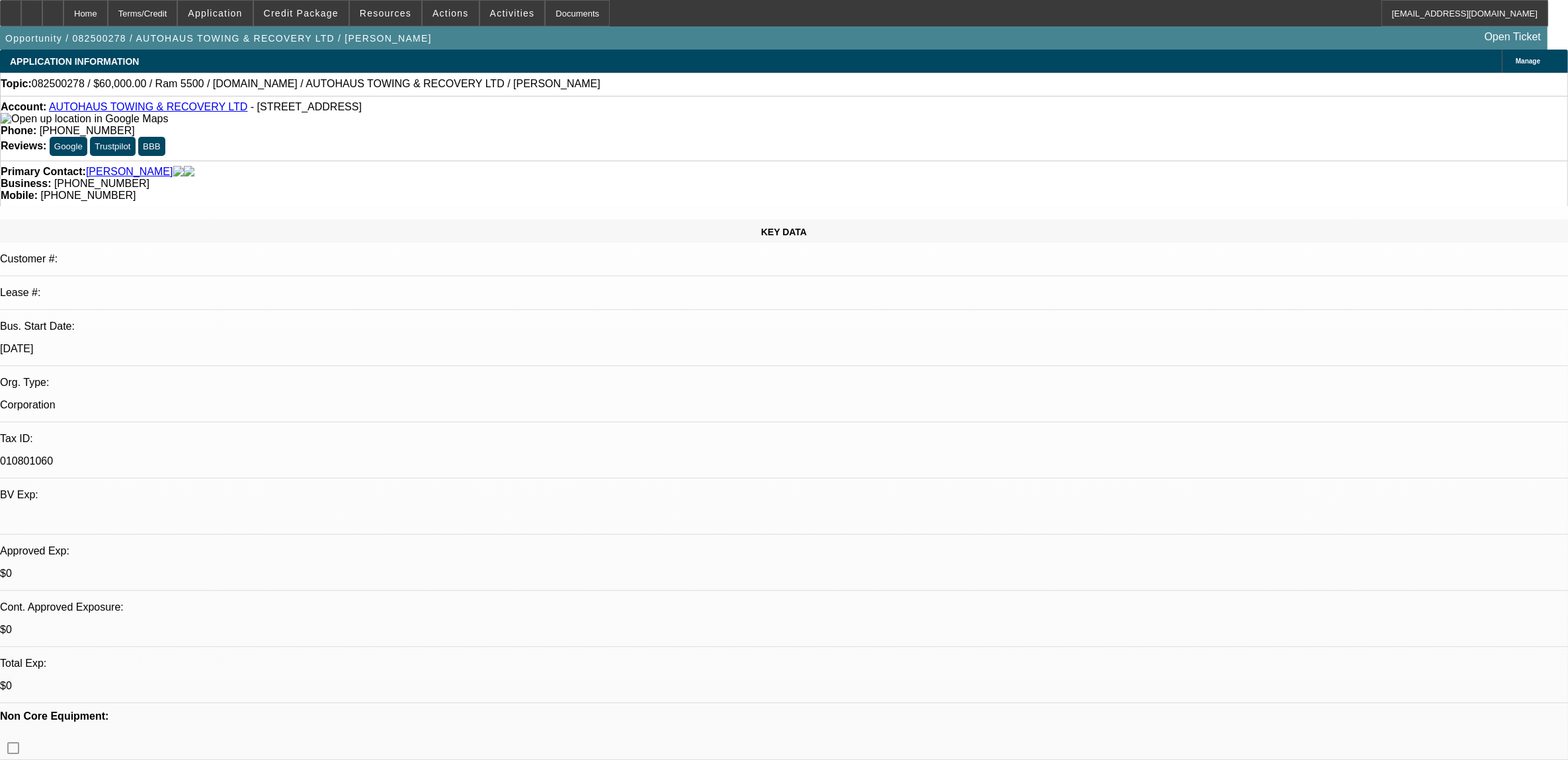
select select "0"
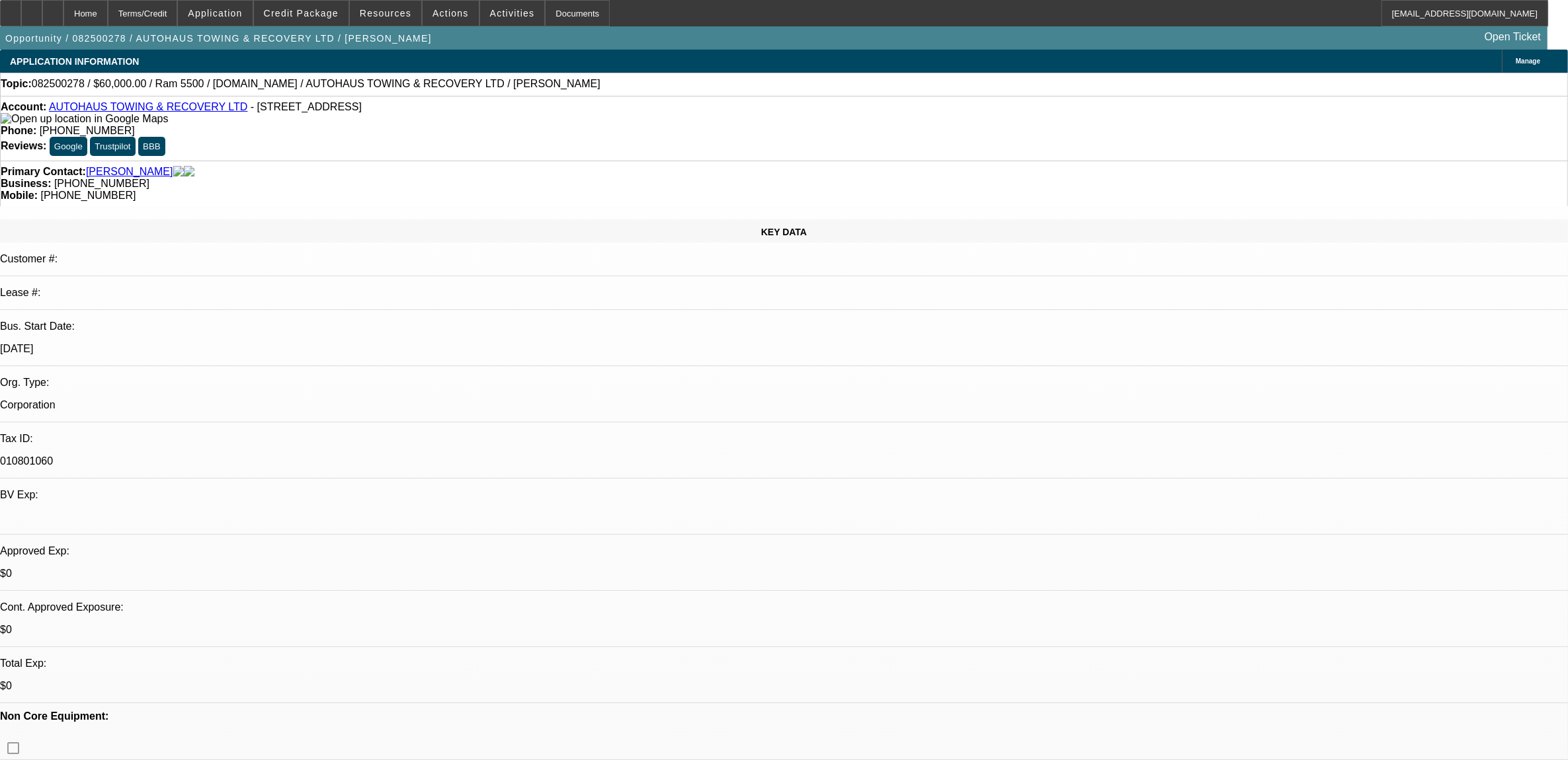
select select "0"
select select "1"
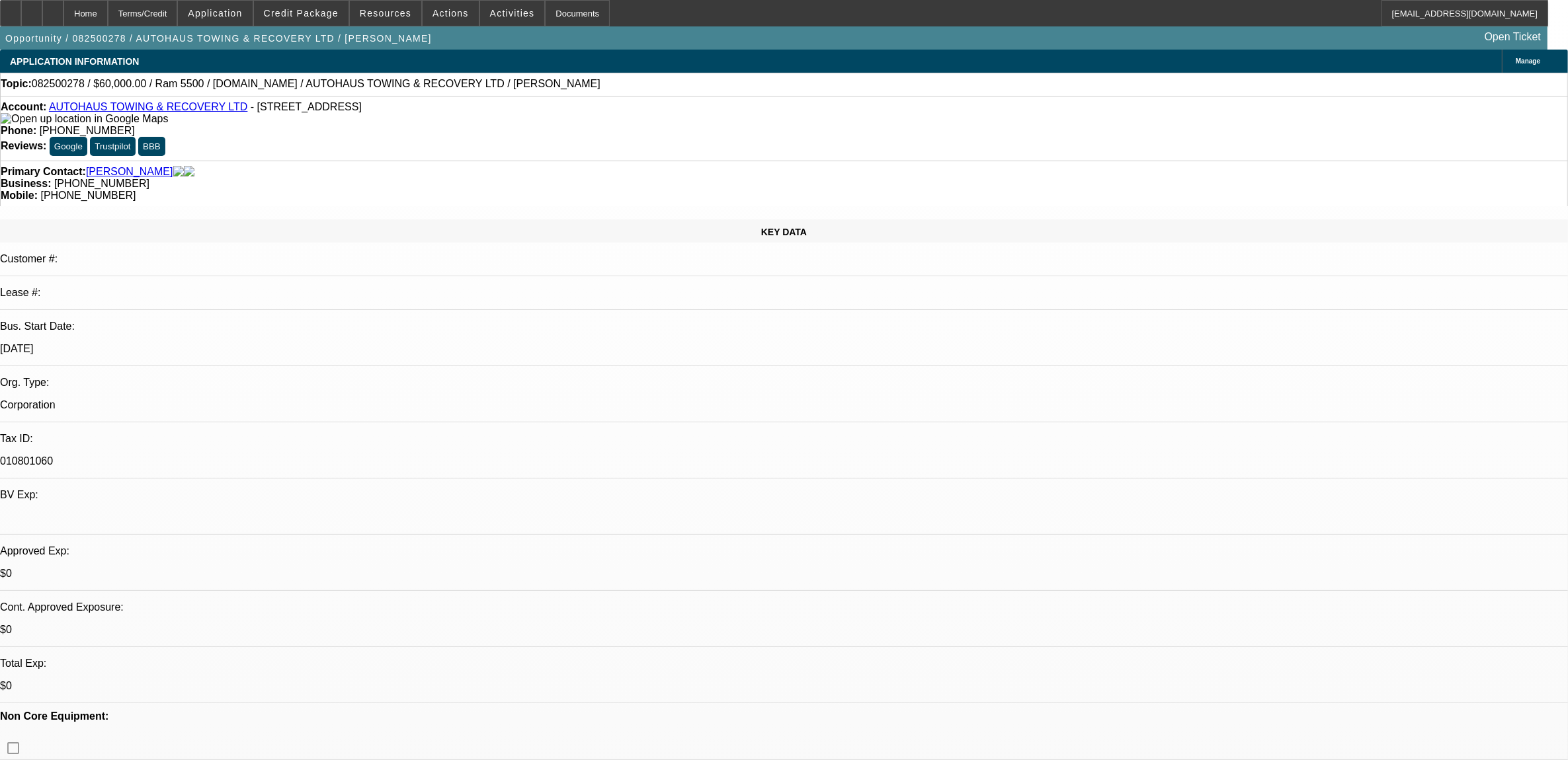
select select "2"
select select "6"
select select "1"
select select "2"
select select "6"
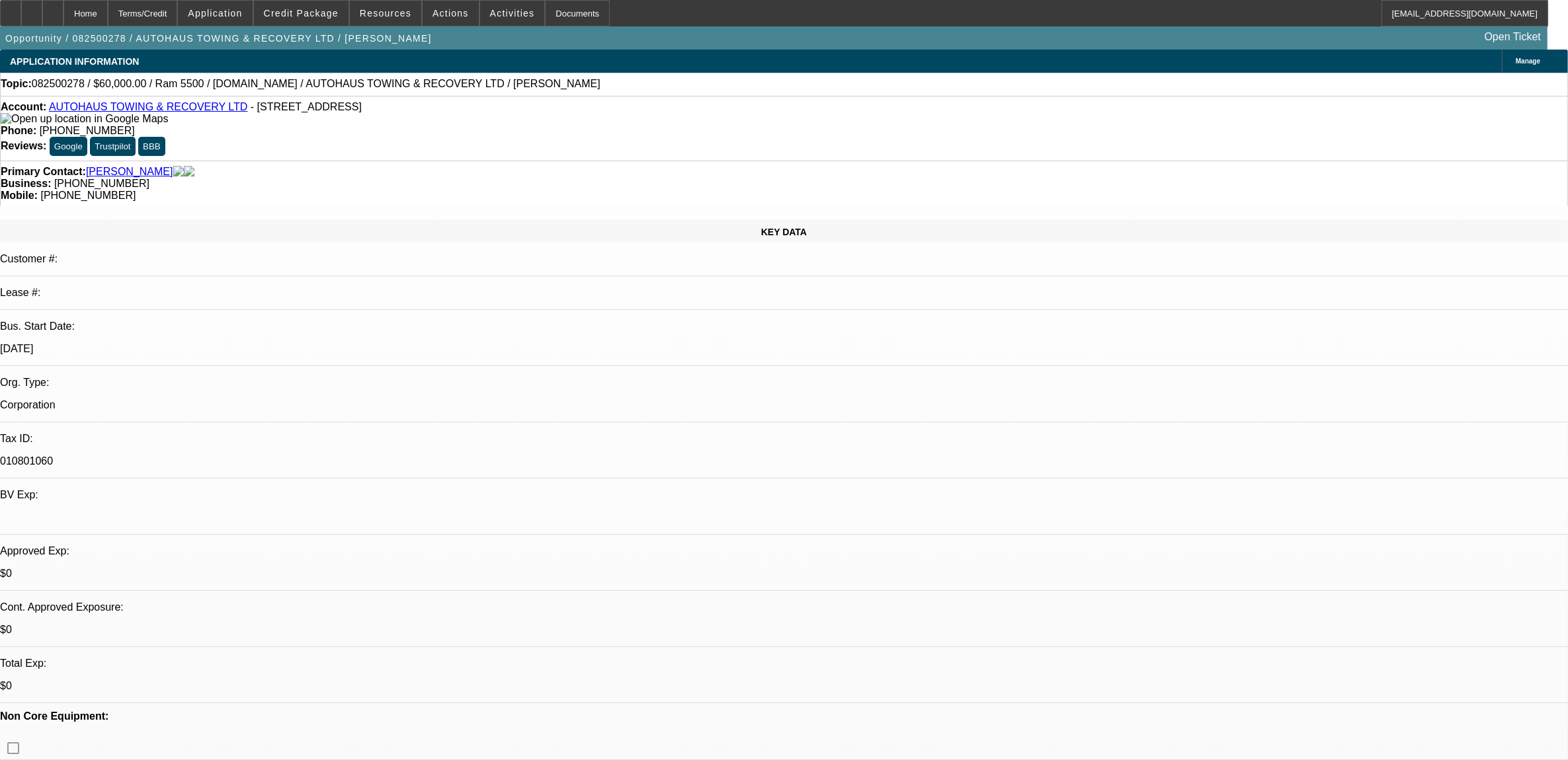
select select "1"
select select "2"
select select "6"
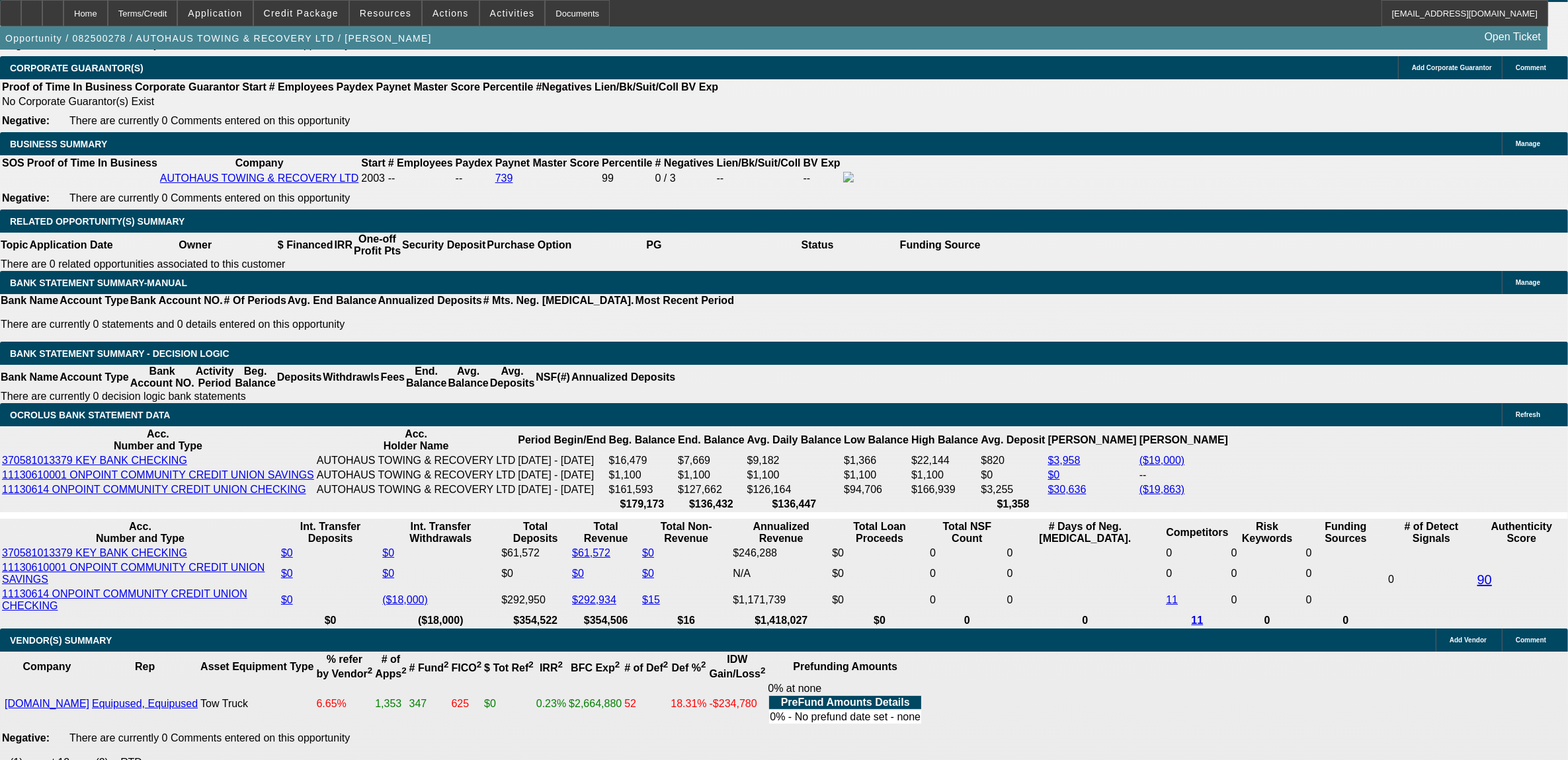
scroll to position [2048, 0]
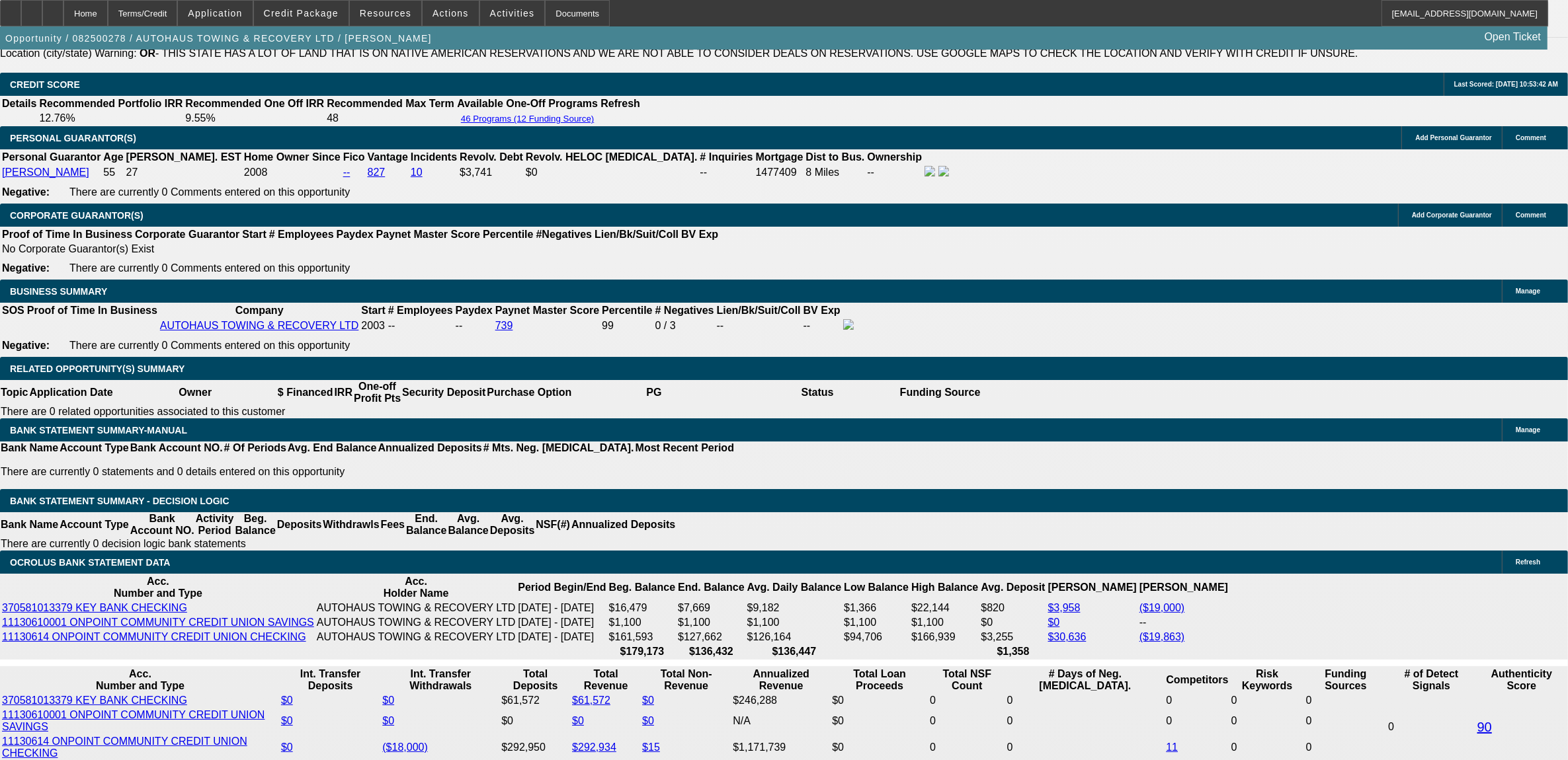
scroll to position [1901, 0]
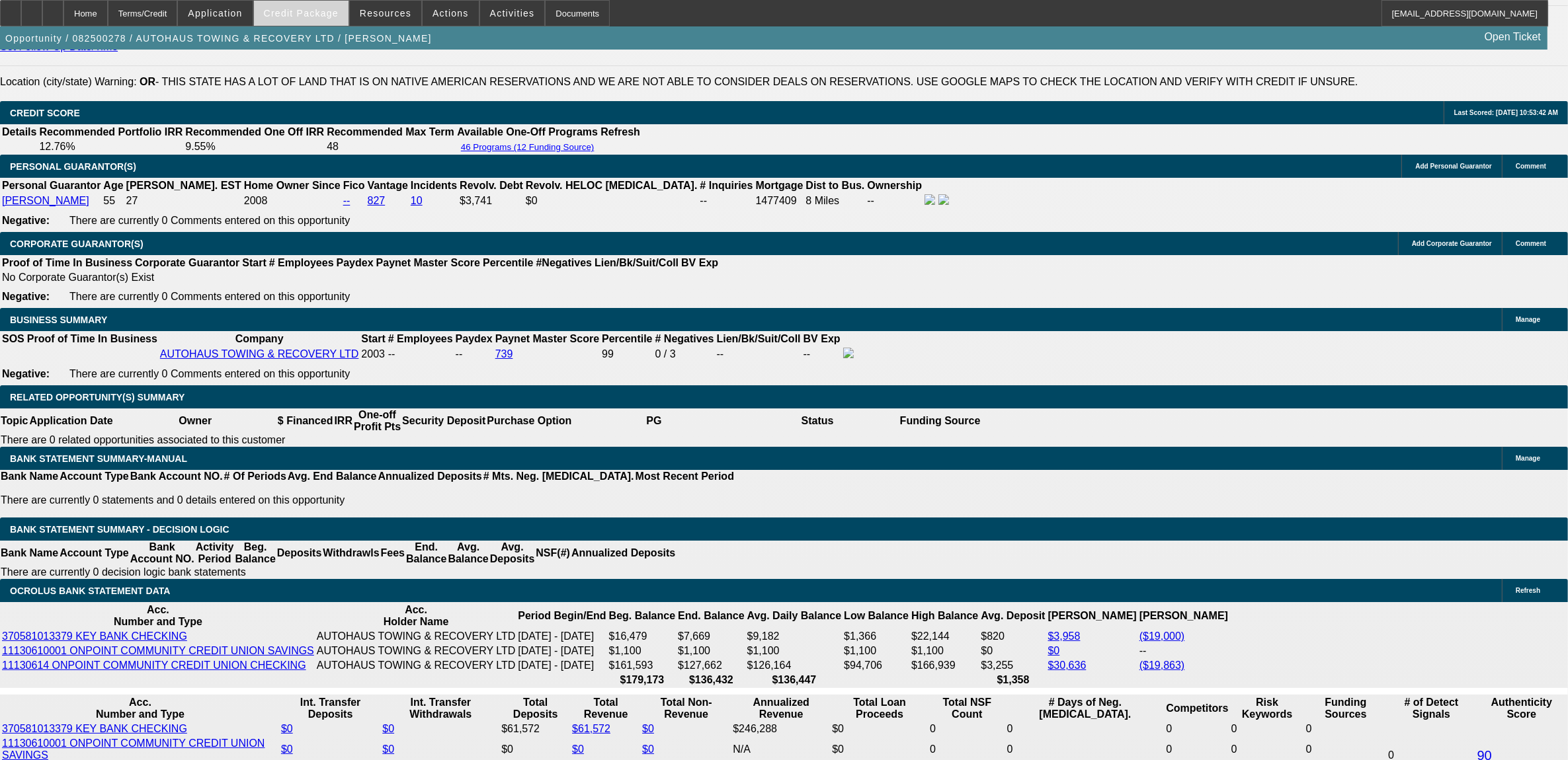
click at [304, 5] on span at bounding box center [301, 13] width 95 height 32
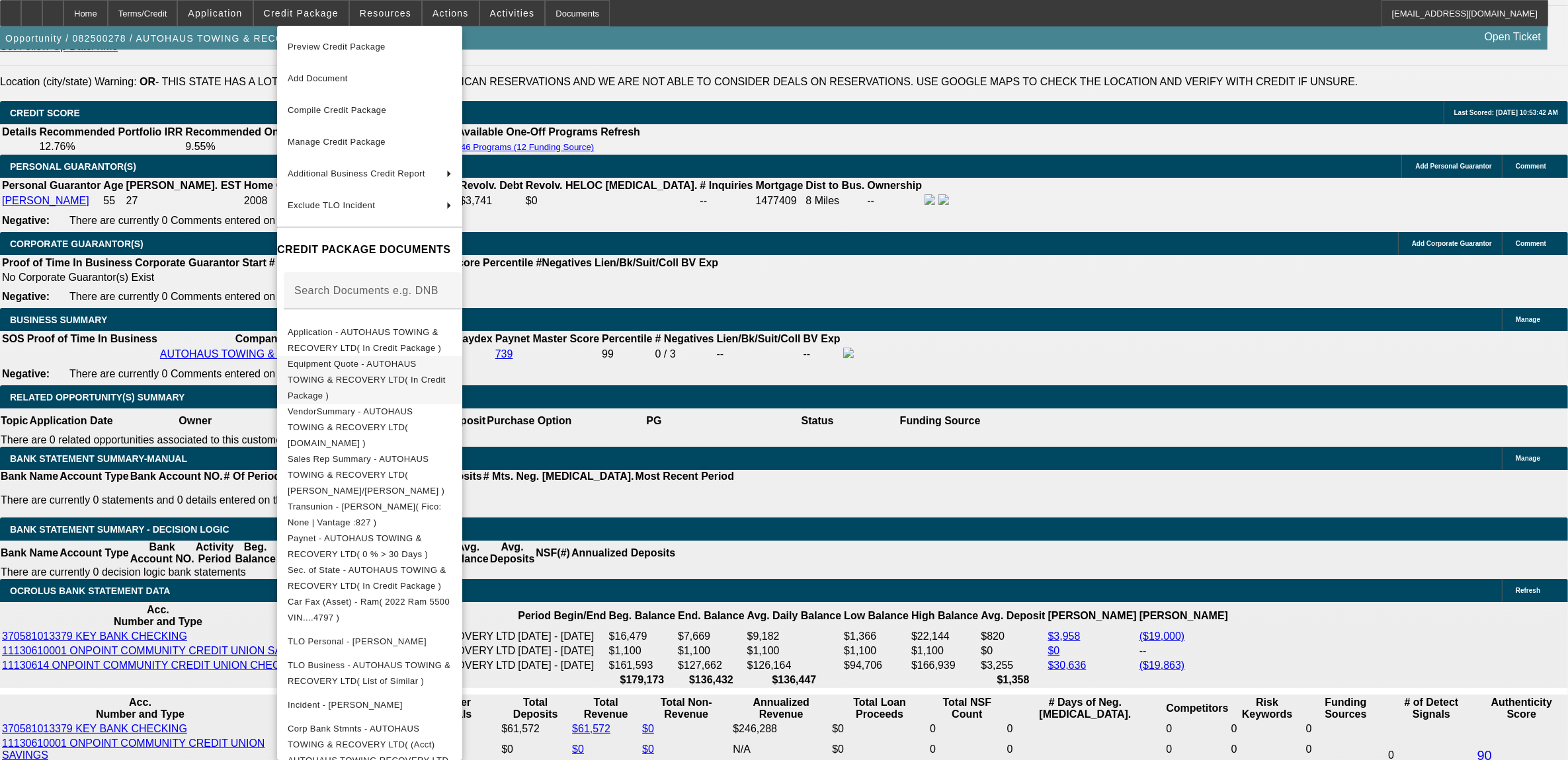
click at [358, 372] on span "Equipment Quote - AUTOHAUS TOWING & RECOVERY LTD( In Credit Package )" at bounding box center [369, 379] width 164 height 47
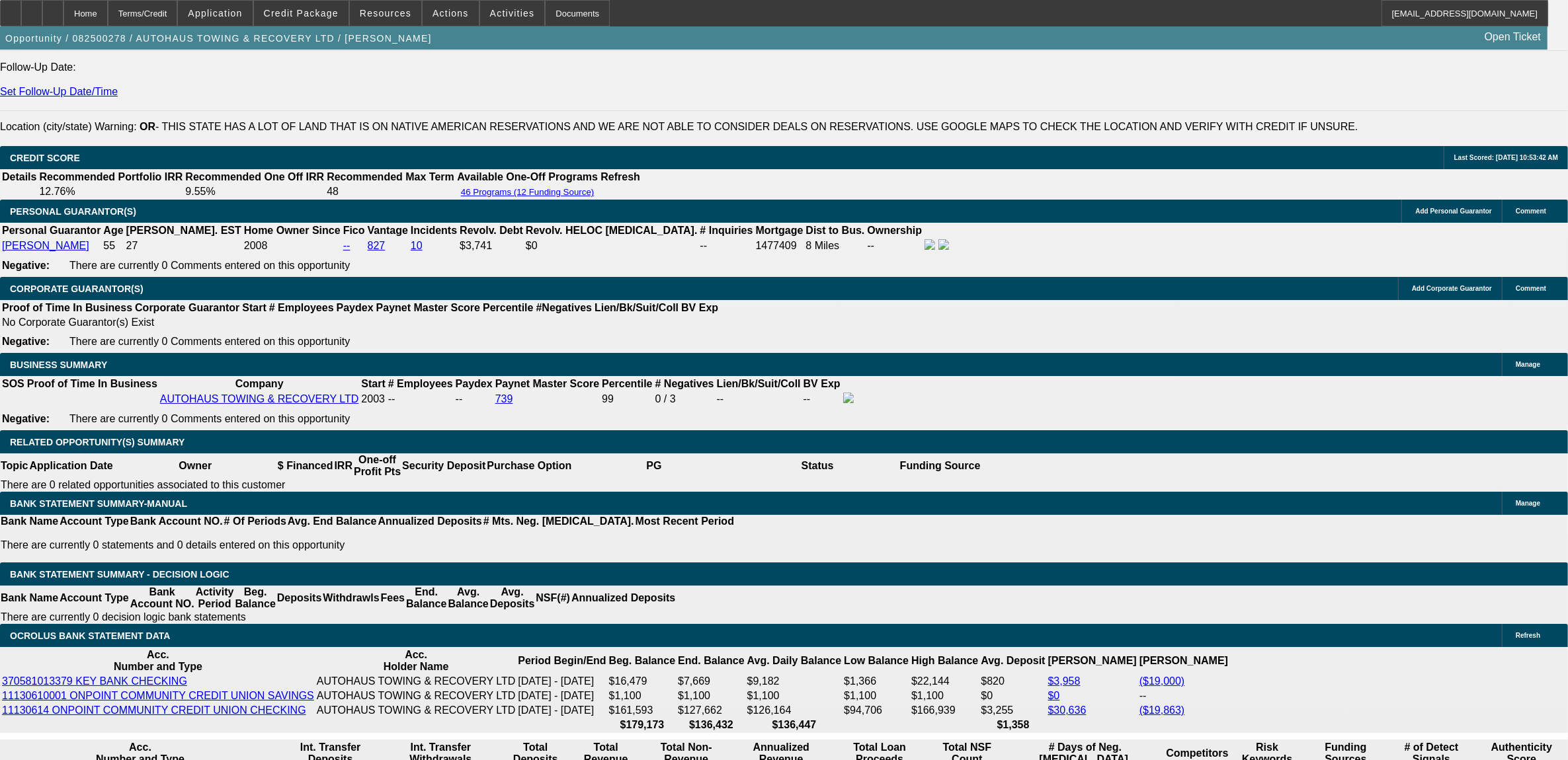
scroll to position [1819, 0]
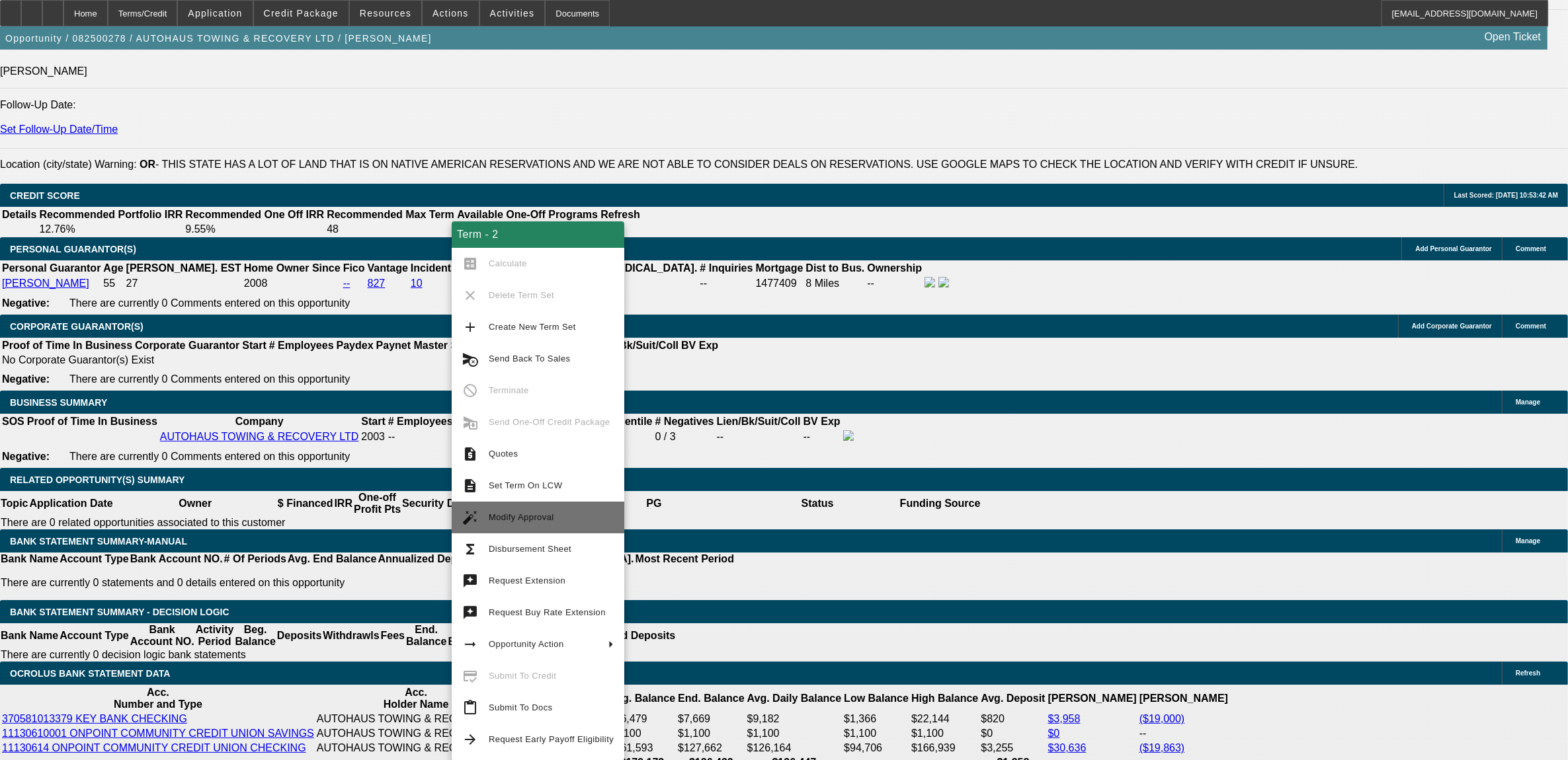
click at [560, 503] on button "auto_fix_high Modify Approval" at bounding box center [538, 517] width 173 height 32
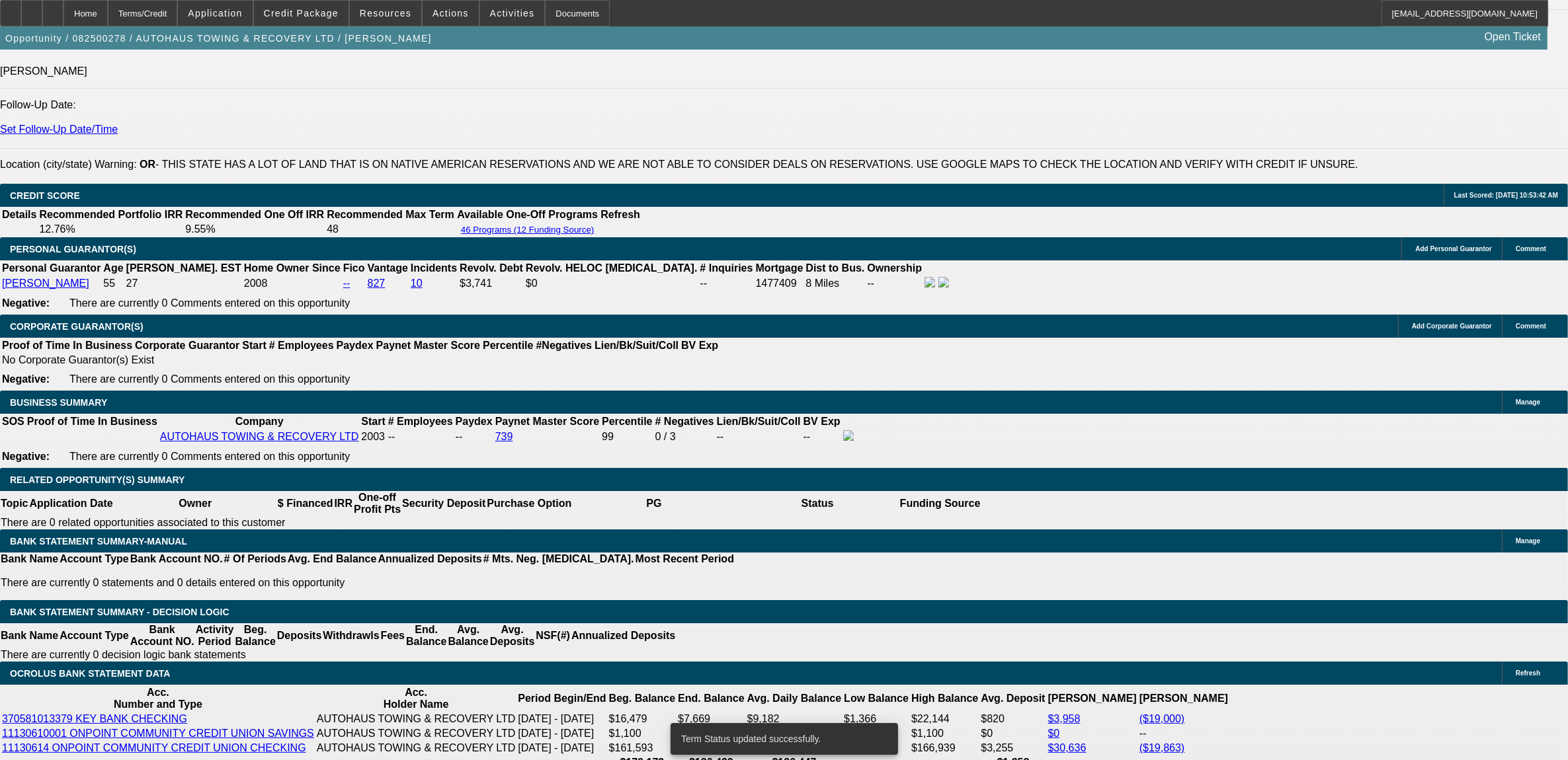
select select "0"
select select "2"
select select "0"
select select "6"
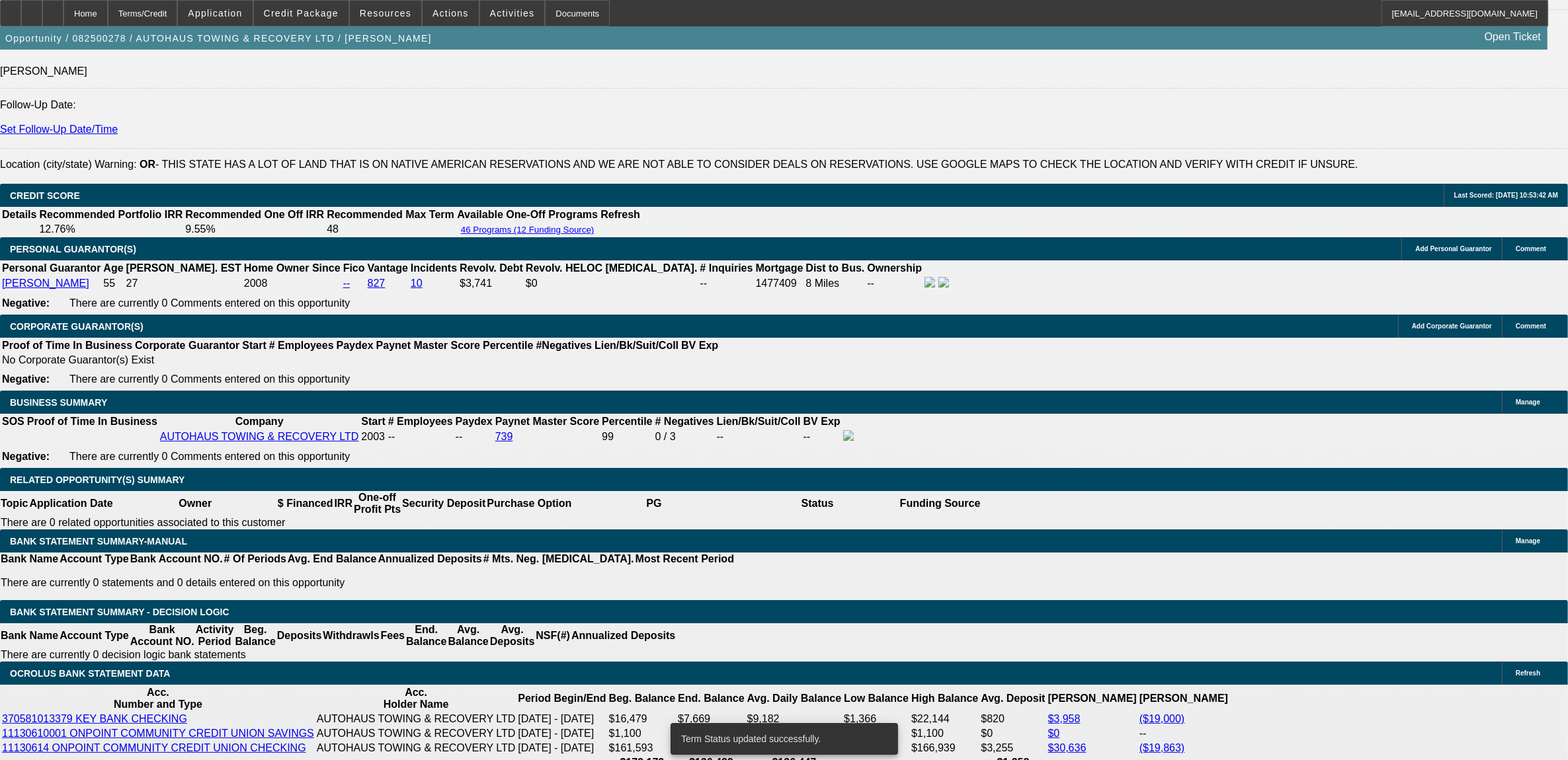
select select "0"
select select "2"
select select "0"
select select "6"
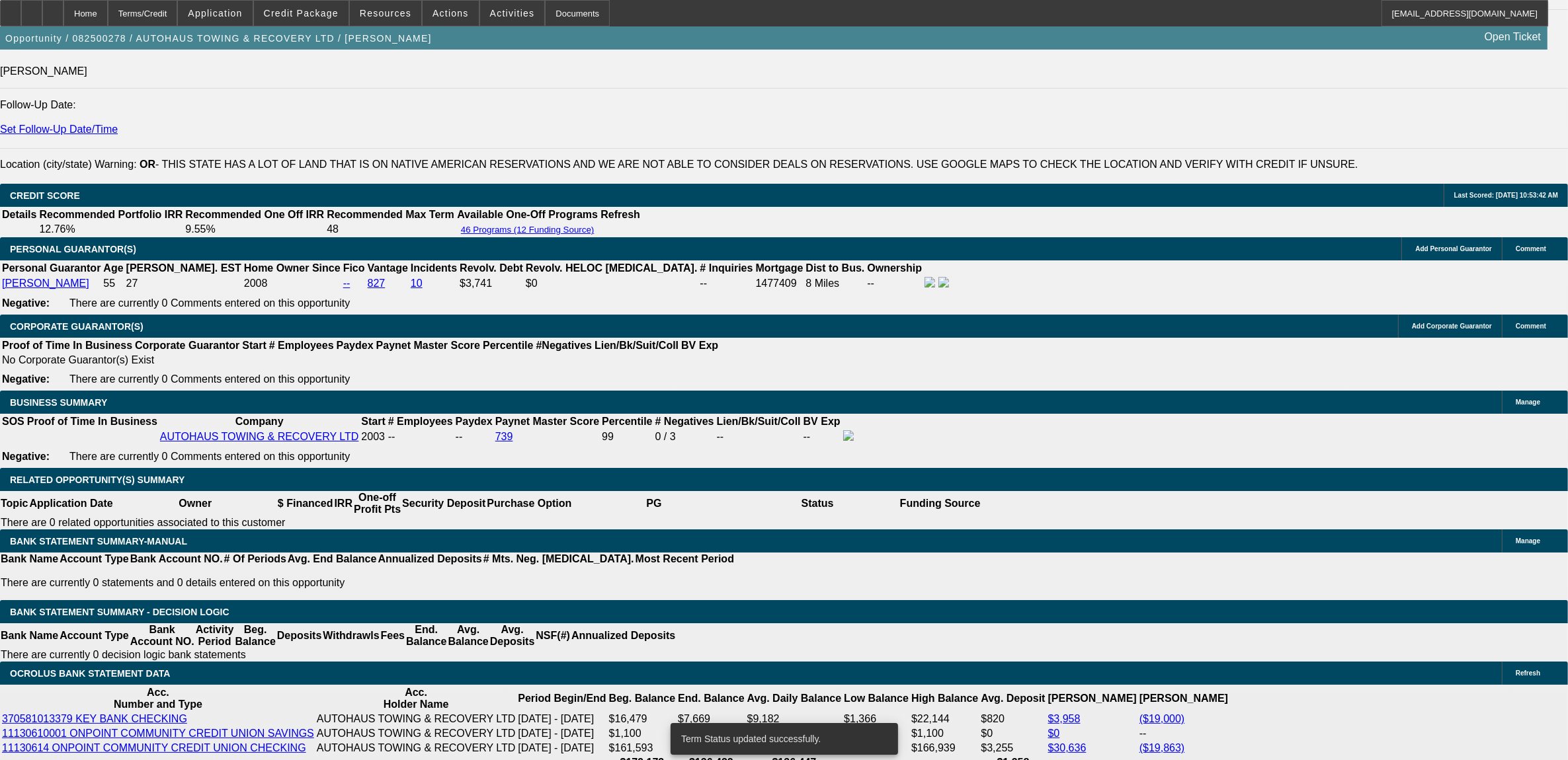
select select "0"
select select "2"
select select "0"
select select "6"
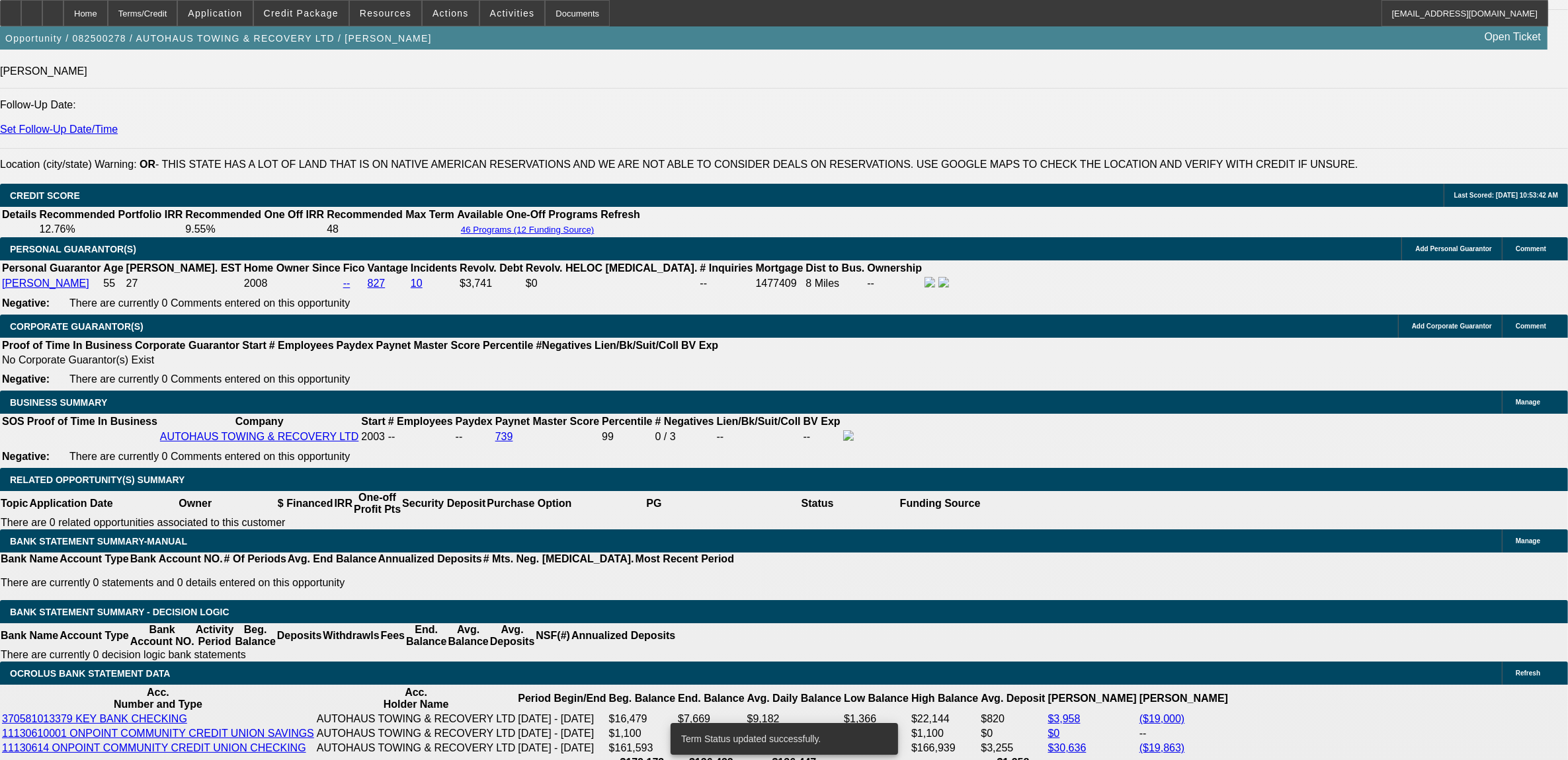
select select "0"
select select "2"
select select "0"
select select "6"
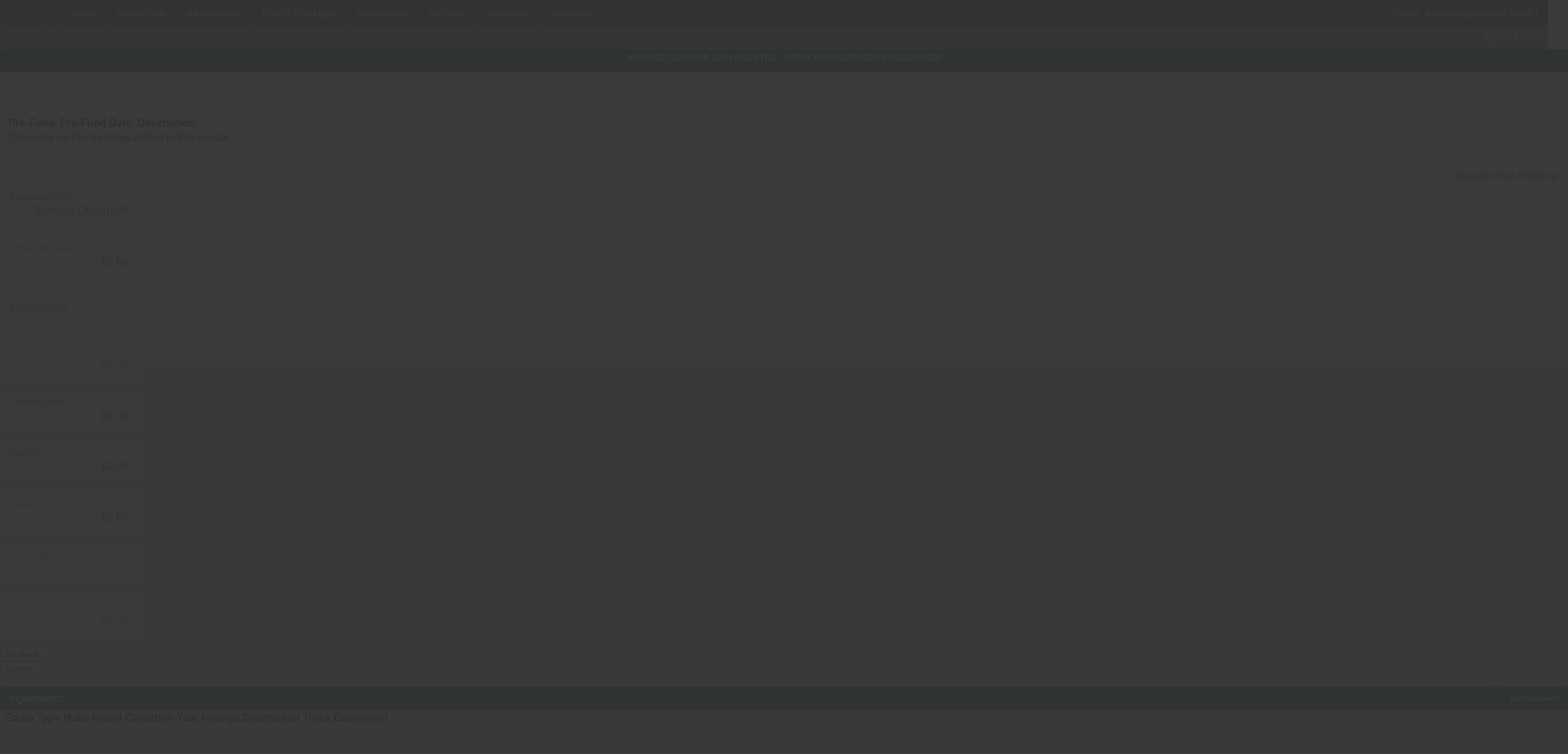
type input "$75,000.00"
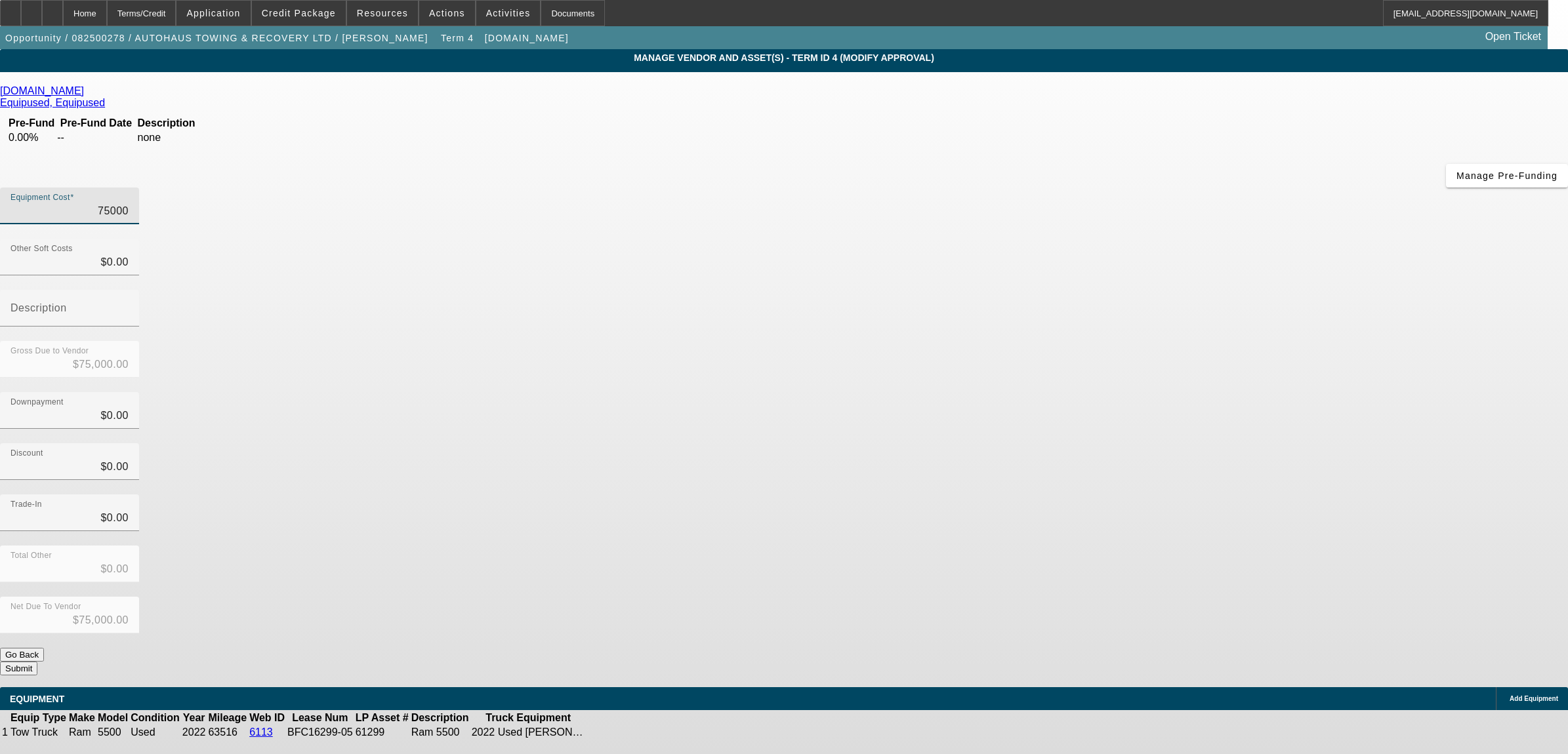
click at [129, 203] on input "75000" at bounding box center [69, 211] width 118 height 16
type input "7"
type input "$7.00"
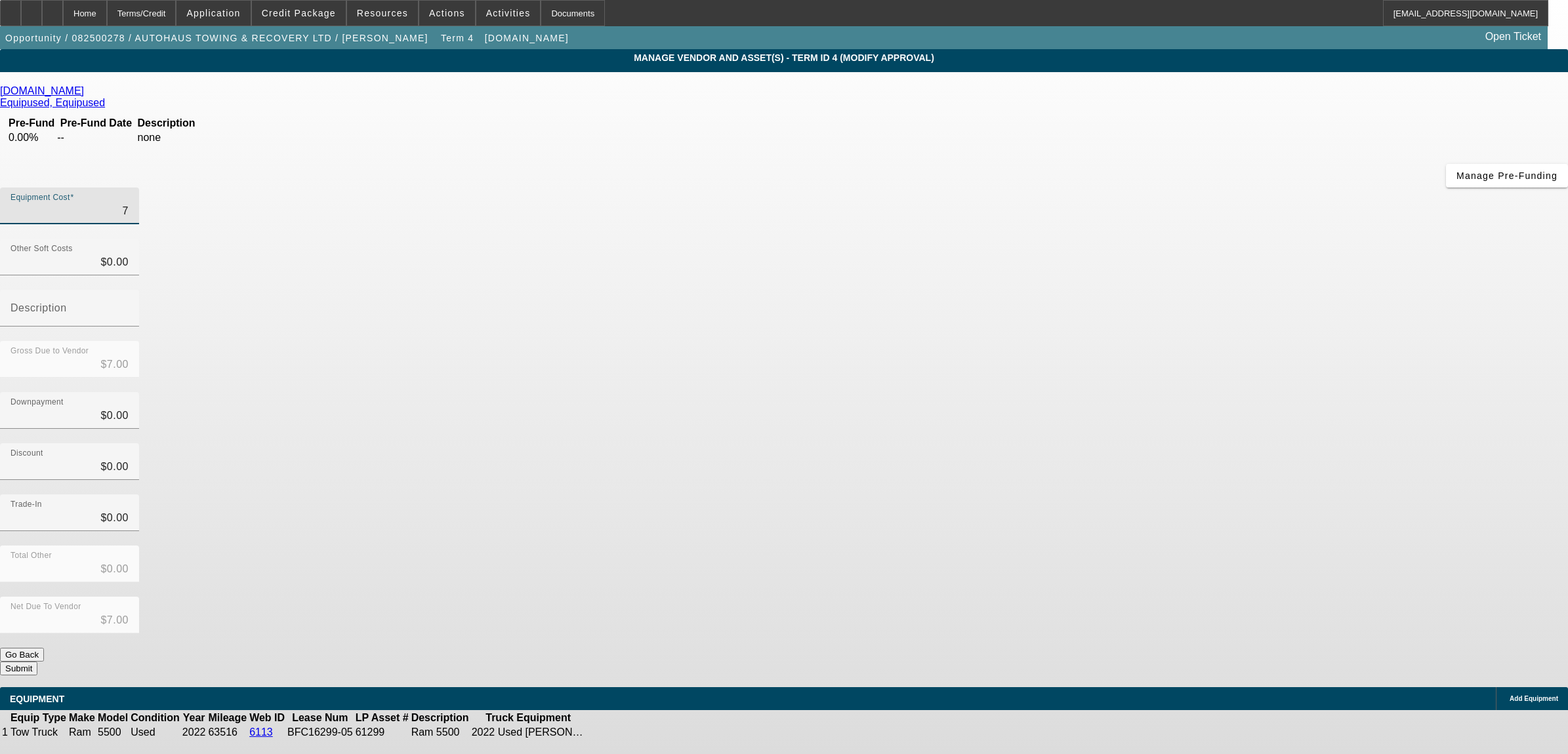
type input "74"
type input "$74.00"
type input "749"
type input "$749.00"
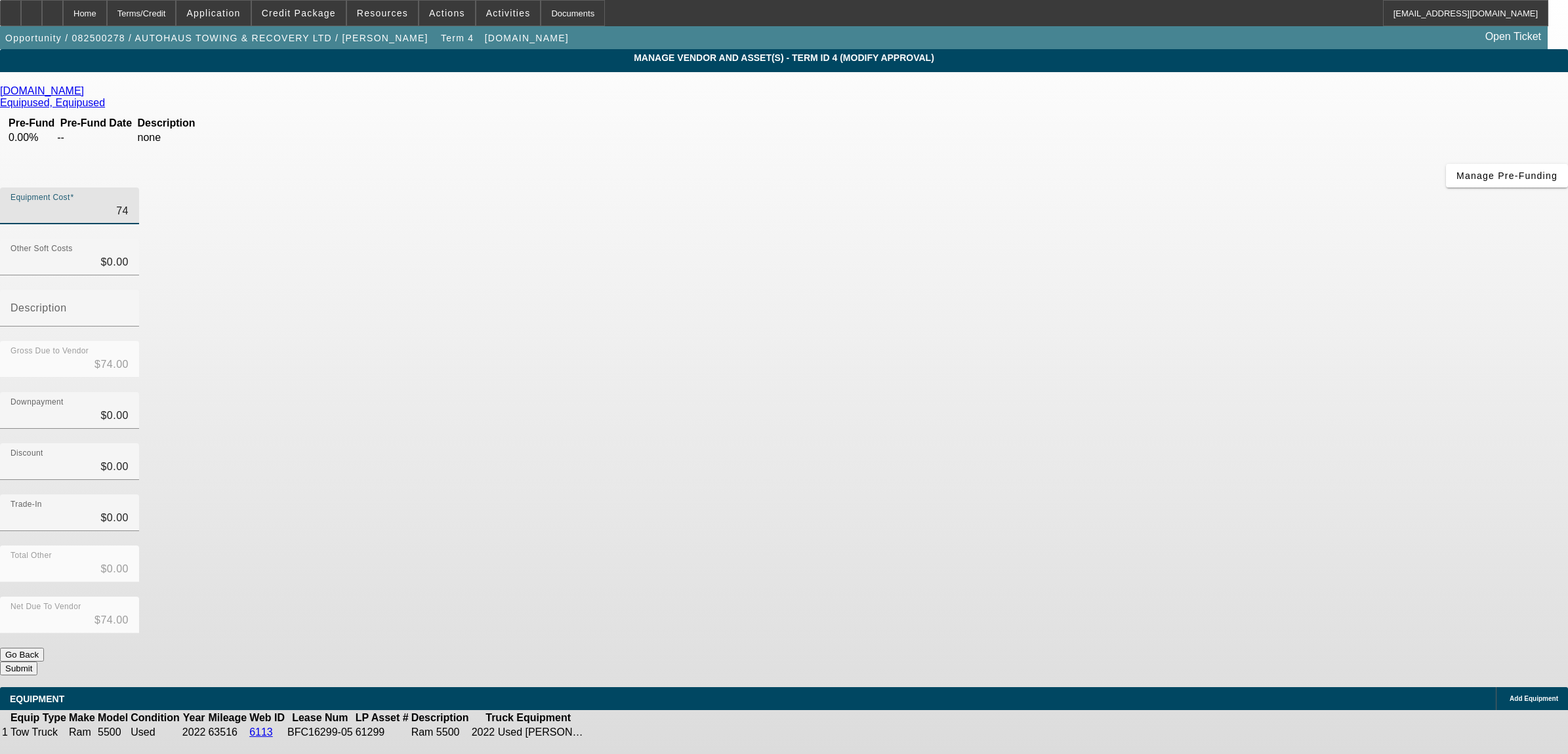
type input "$749.00"
type input "7499"
type input "$7,499.00"
type input "74995"
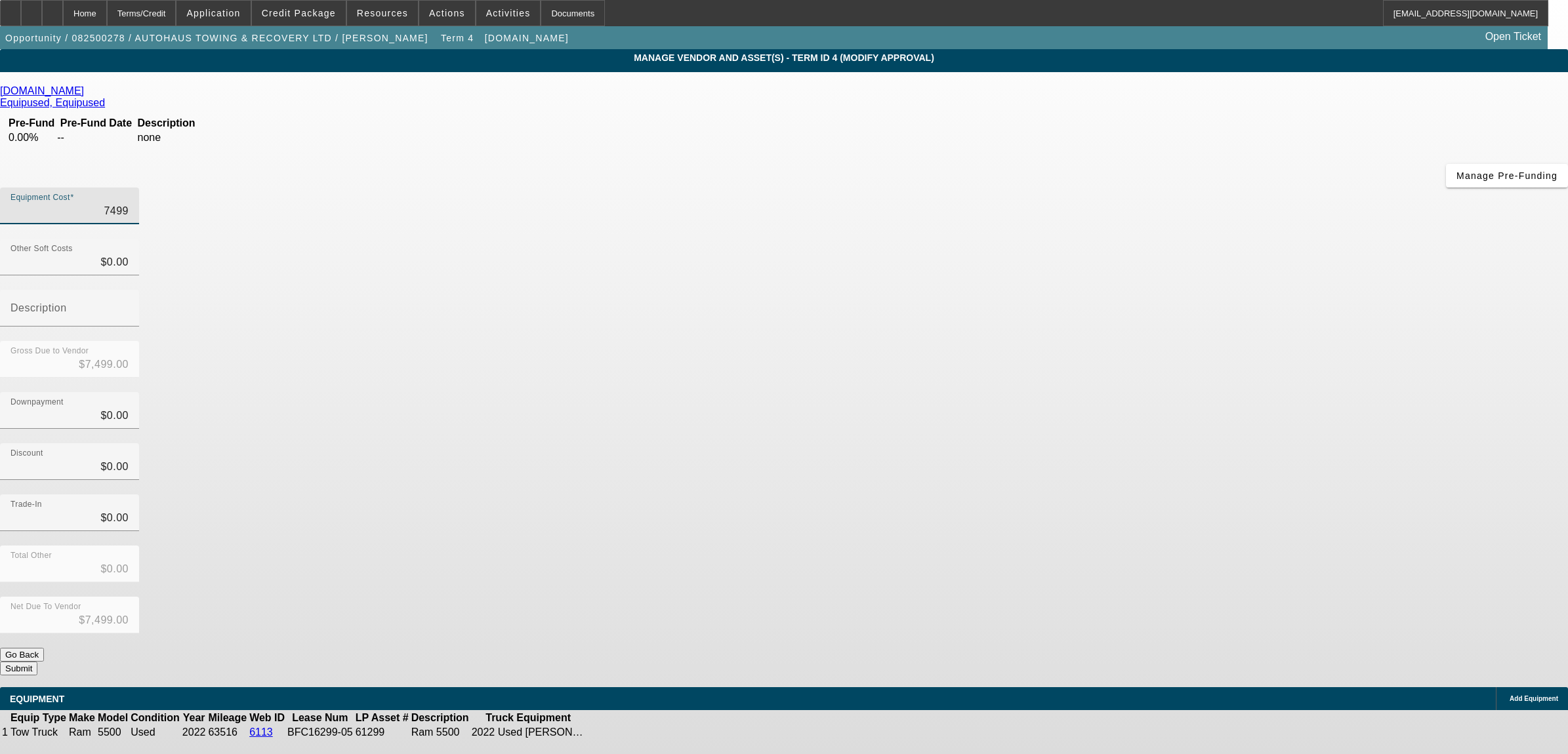
type input "$74,995.00"
click at [1054, 393] on div "Downpayment $0.00" at bounding box center [784, 418] width 1568 height 51
click at [37, 662] on button "Submit" at bounding box center [18, 669] width 37 height 14
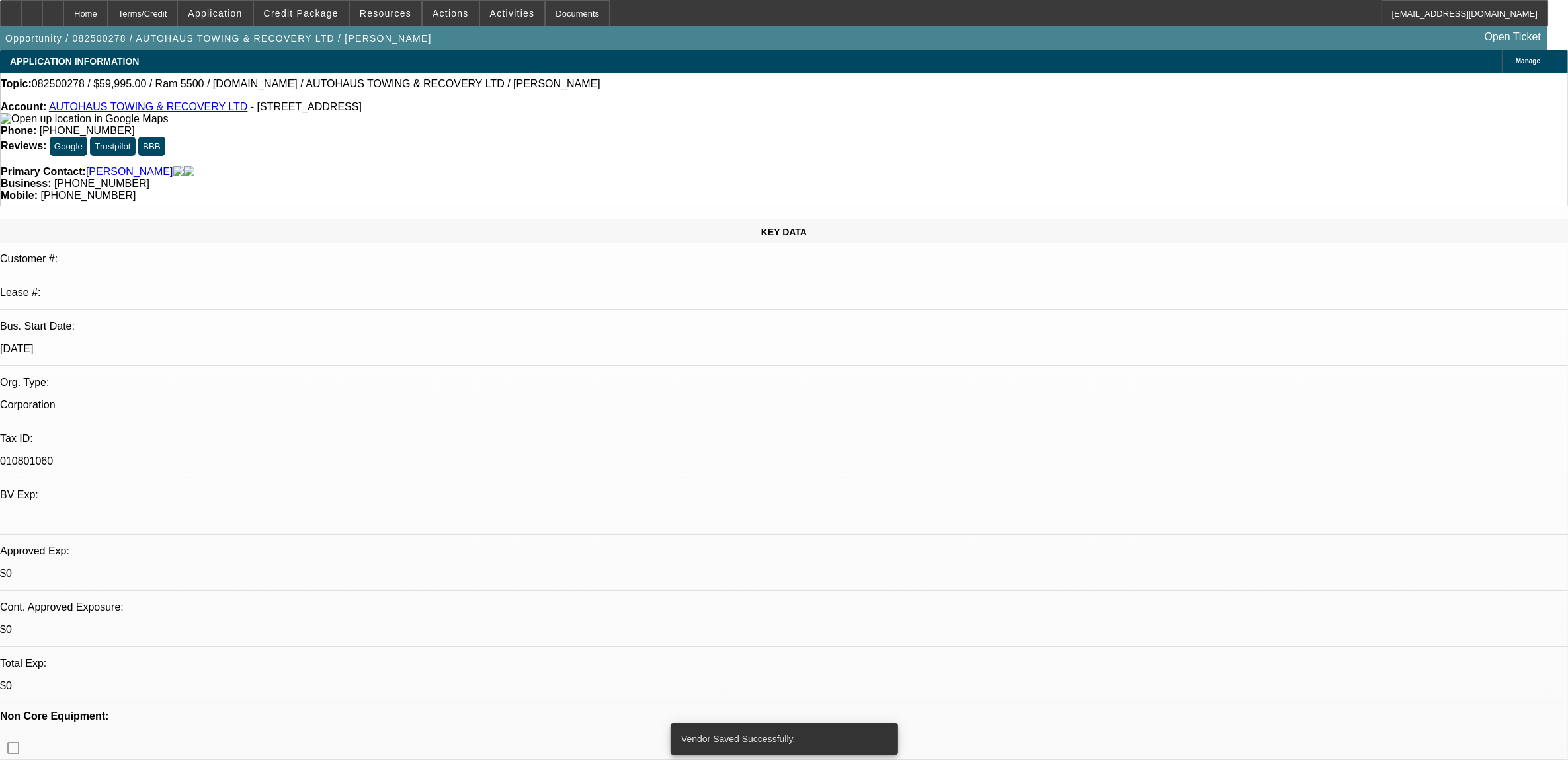
select select "0"
select select "2"
select select "0"
select select "6"
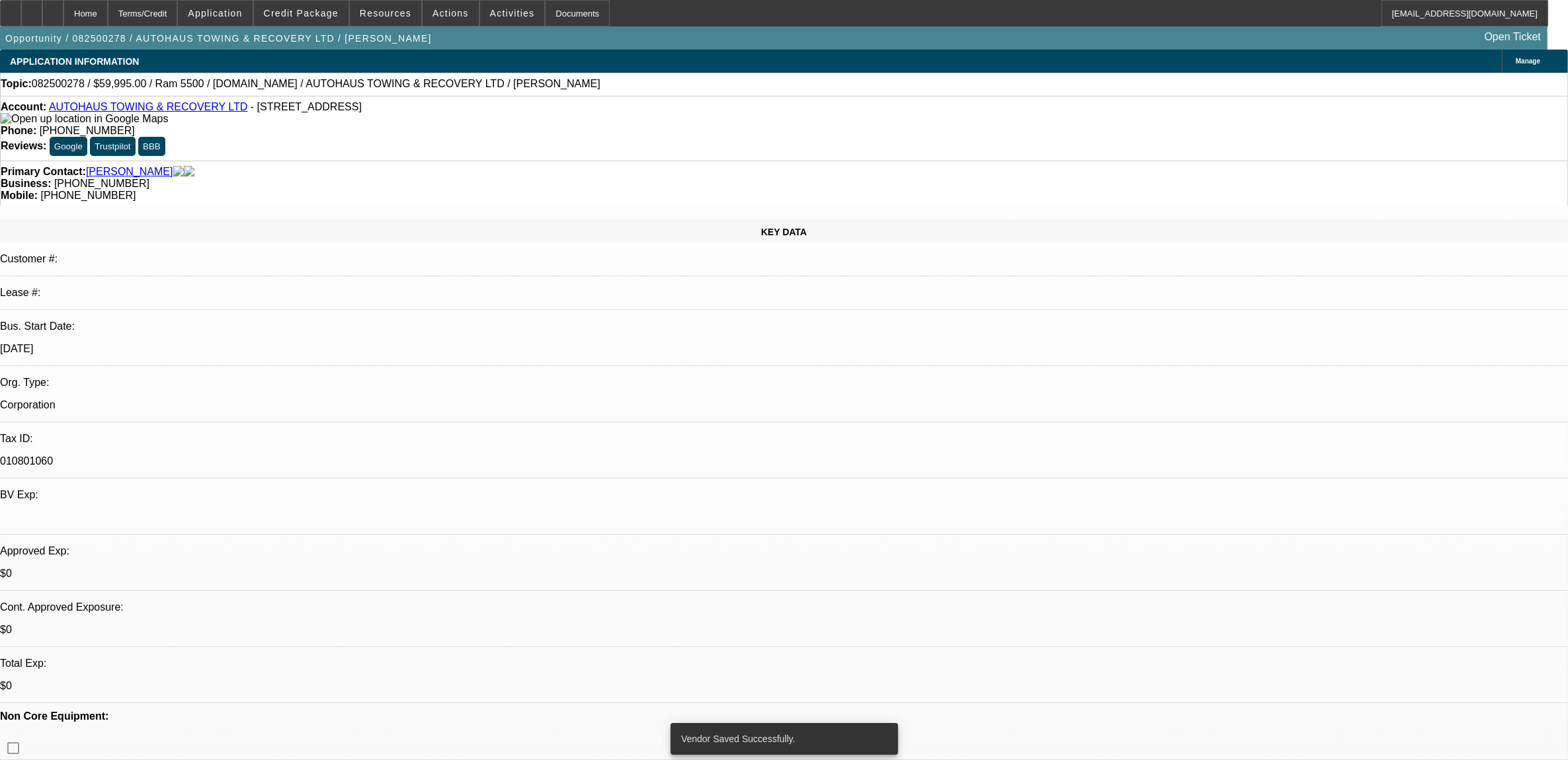
select select "0"
select select "2"
select select "0"
select select "6"
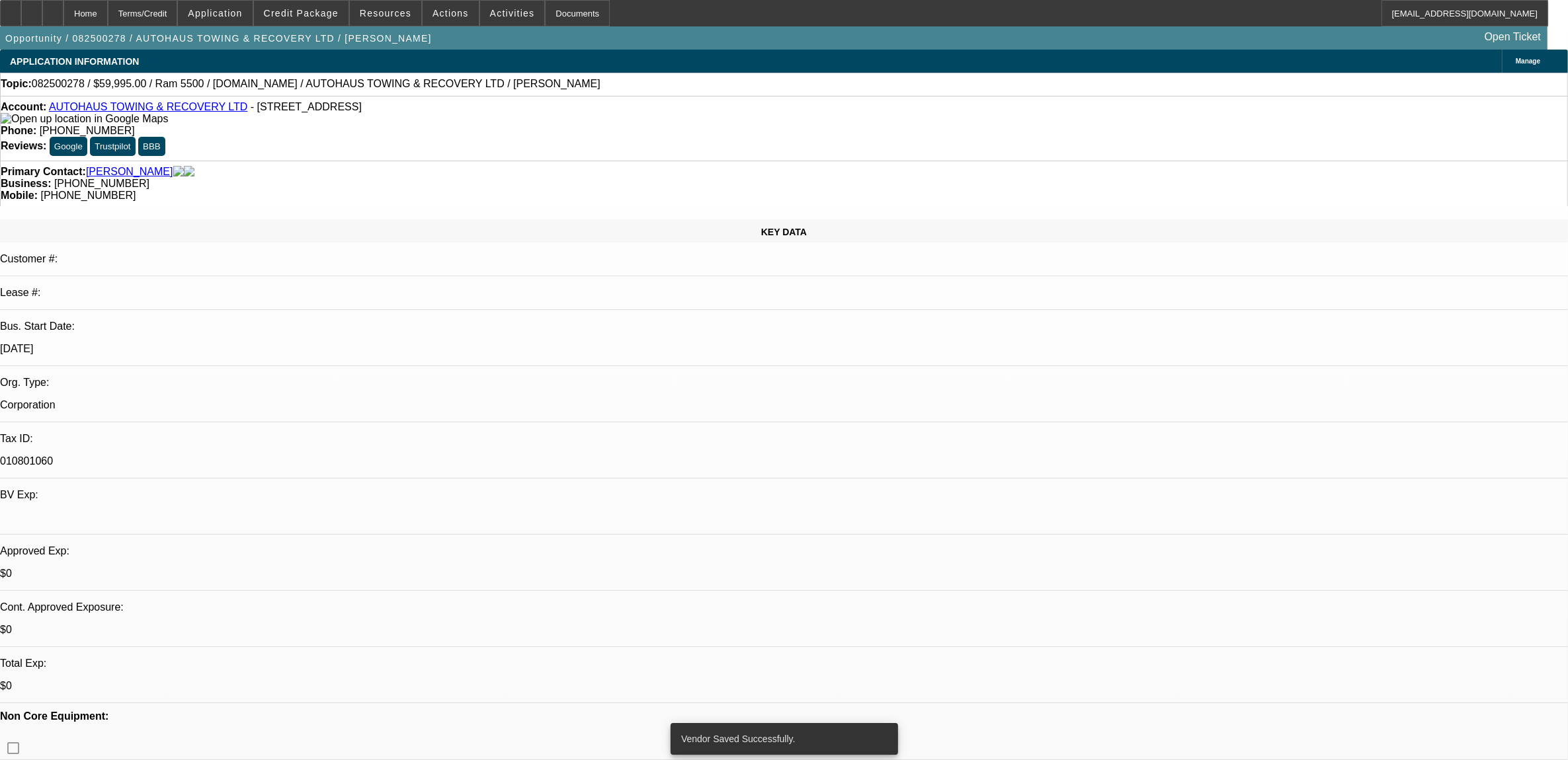
select select "0"
select select "2"
select select "0"
select select "6"
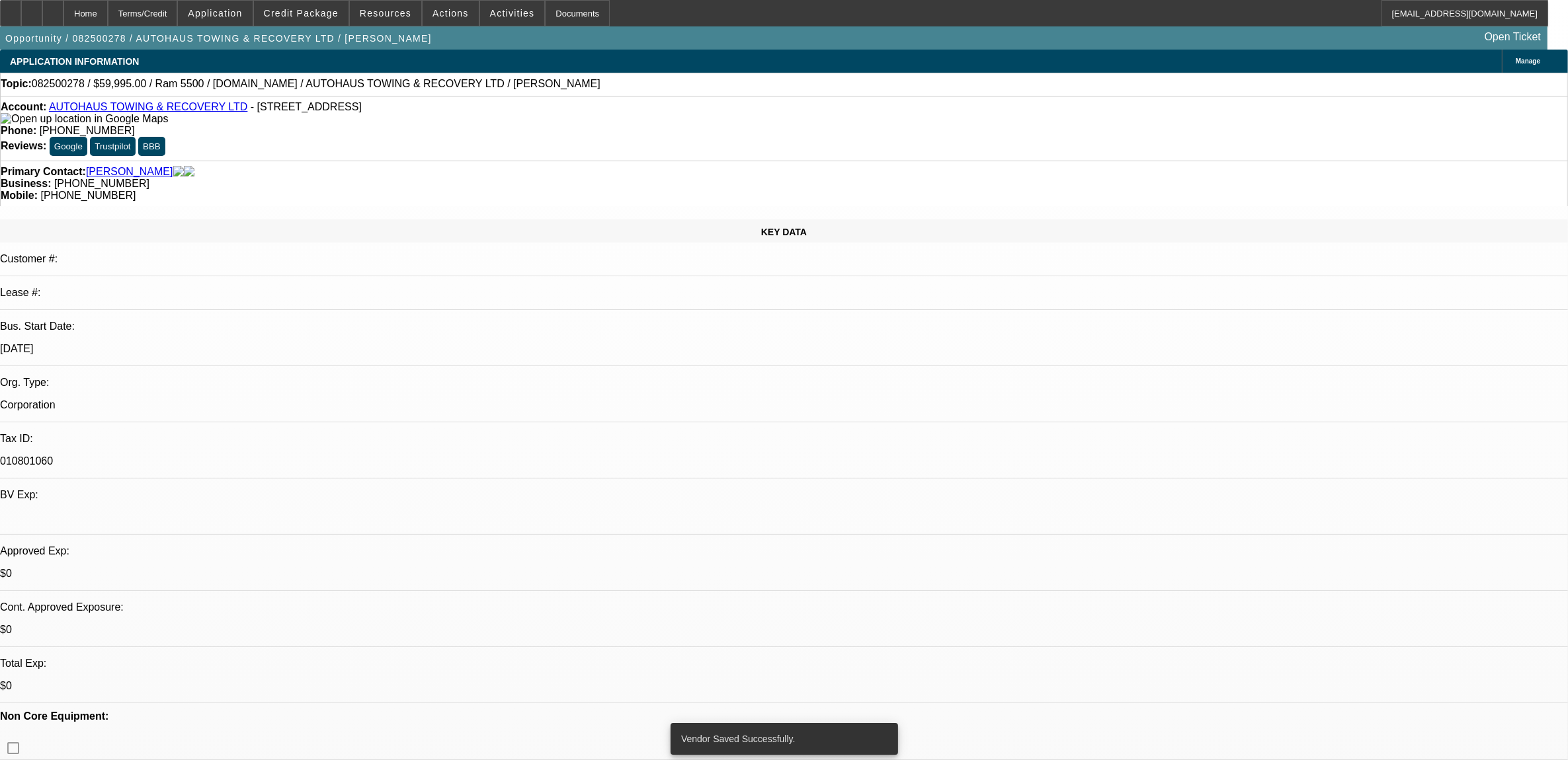
select select "0"
select select "2"
select select "0"
select select "6"
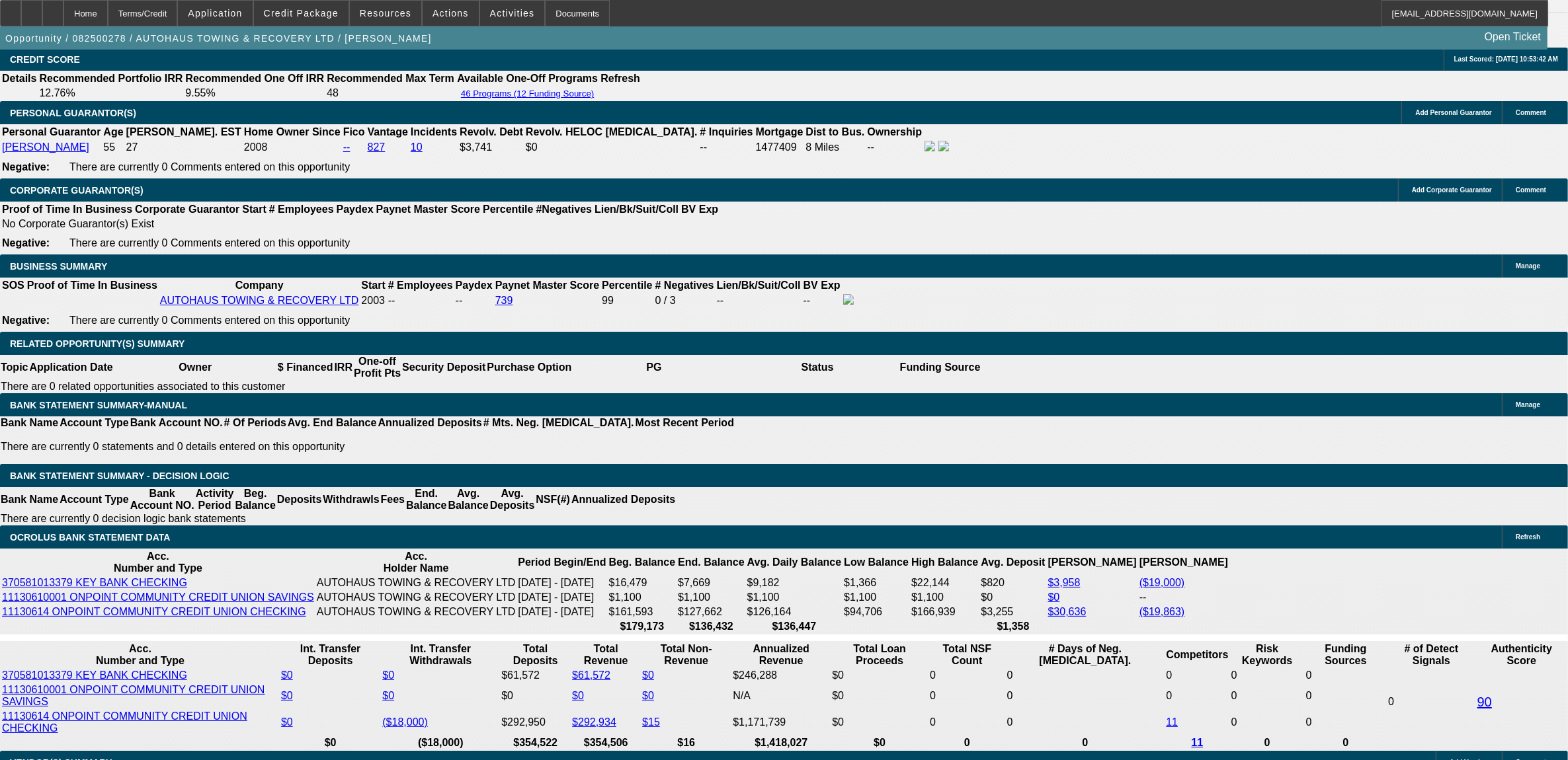
scroll to position [1983, 0]
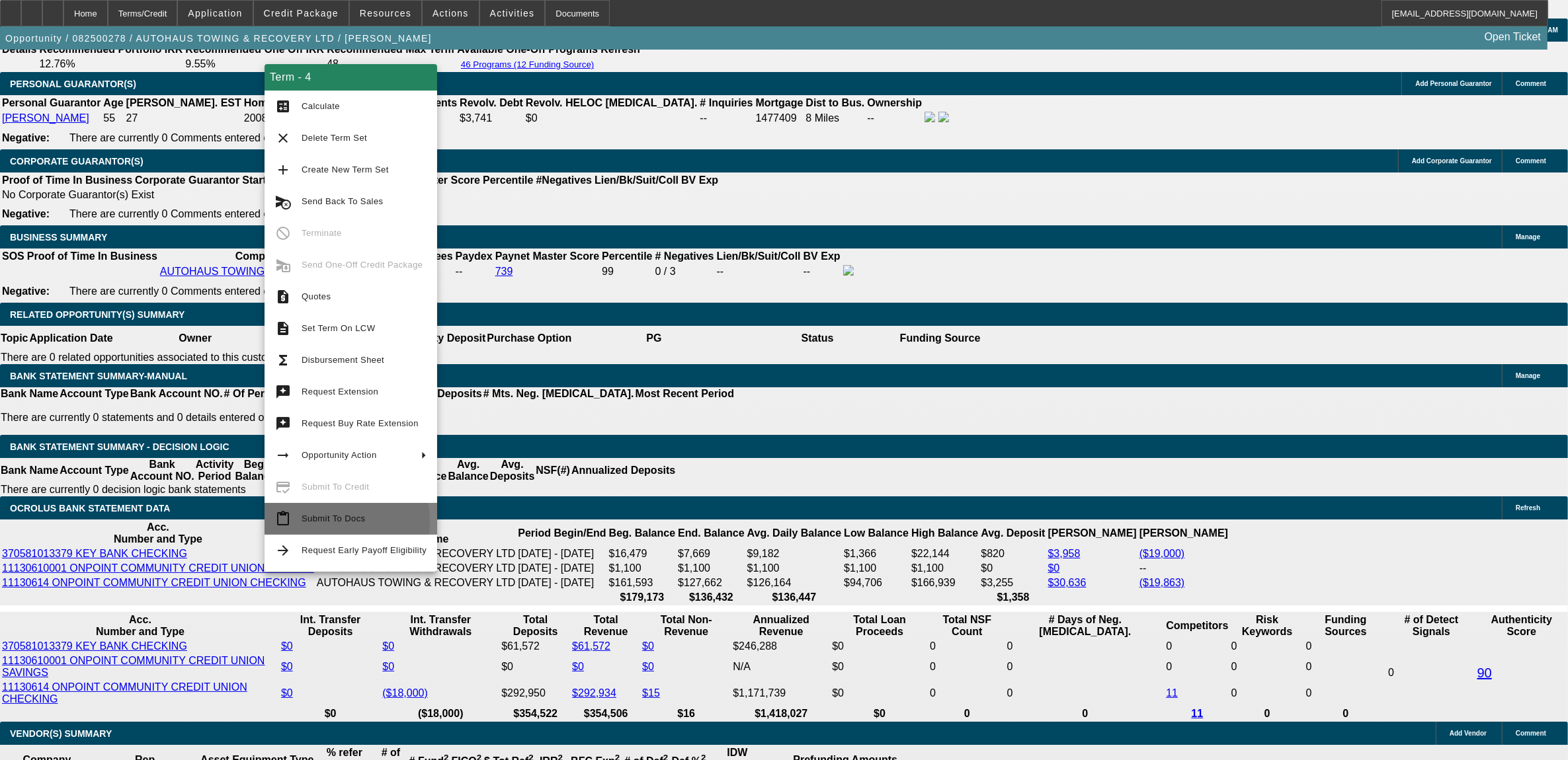
click at [296, 523] on button "content_paste Submit To Docs" at bounding box center [350, 519] width 173 height 32
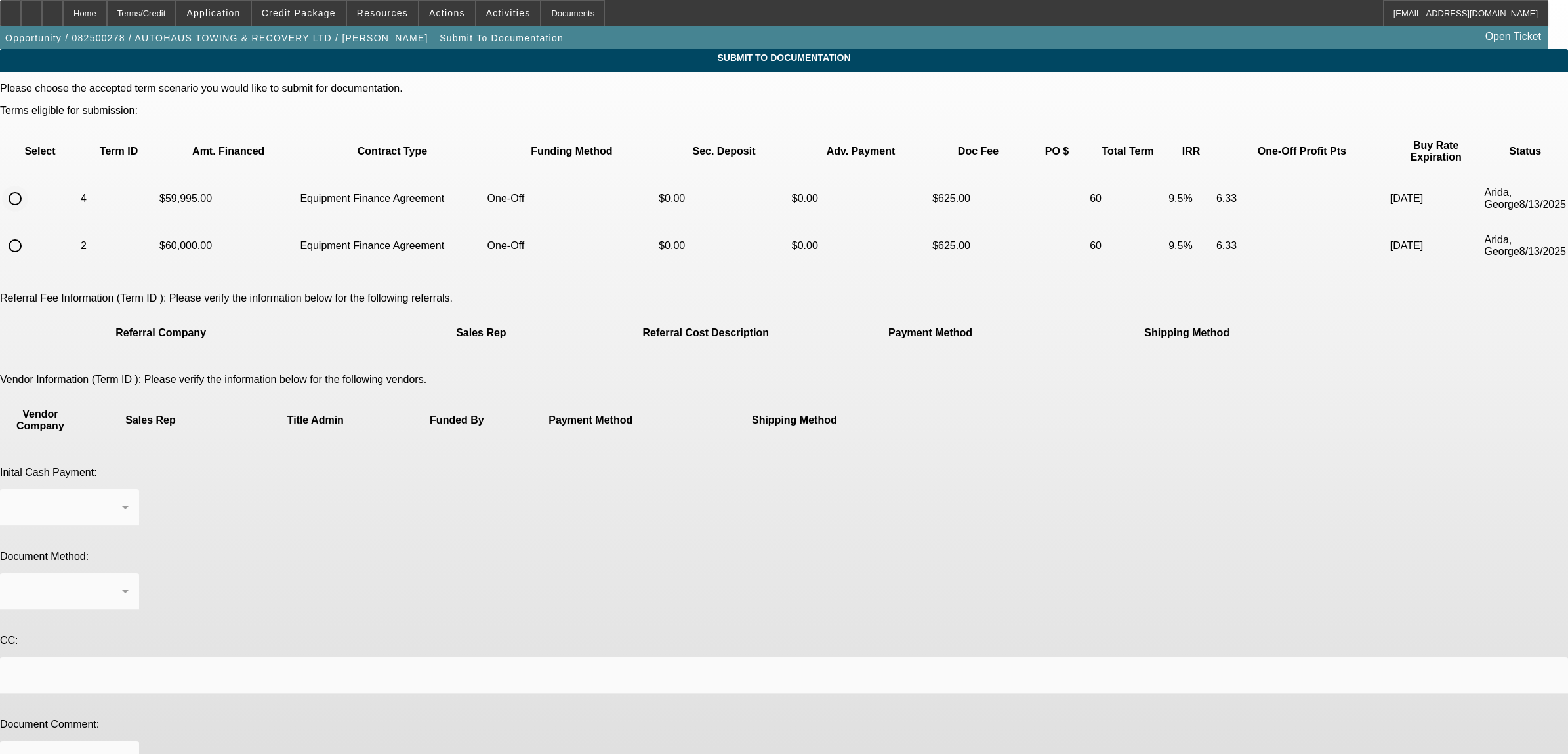
click at [28, 186] on input "radio" at bounding box center [15, 199] width 26 height 26
radio input "true"
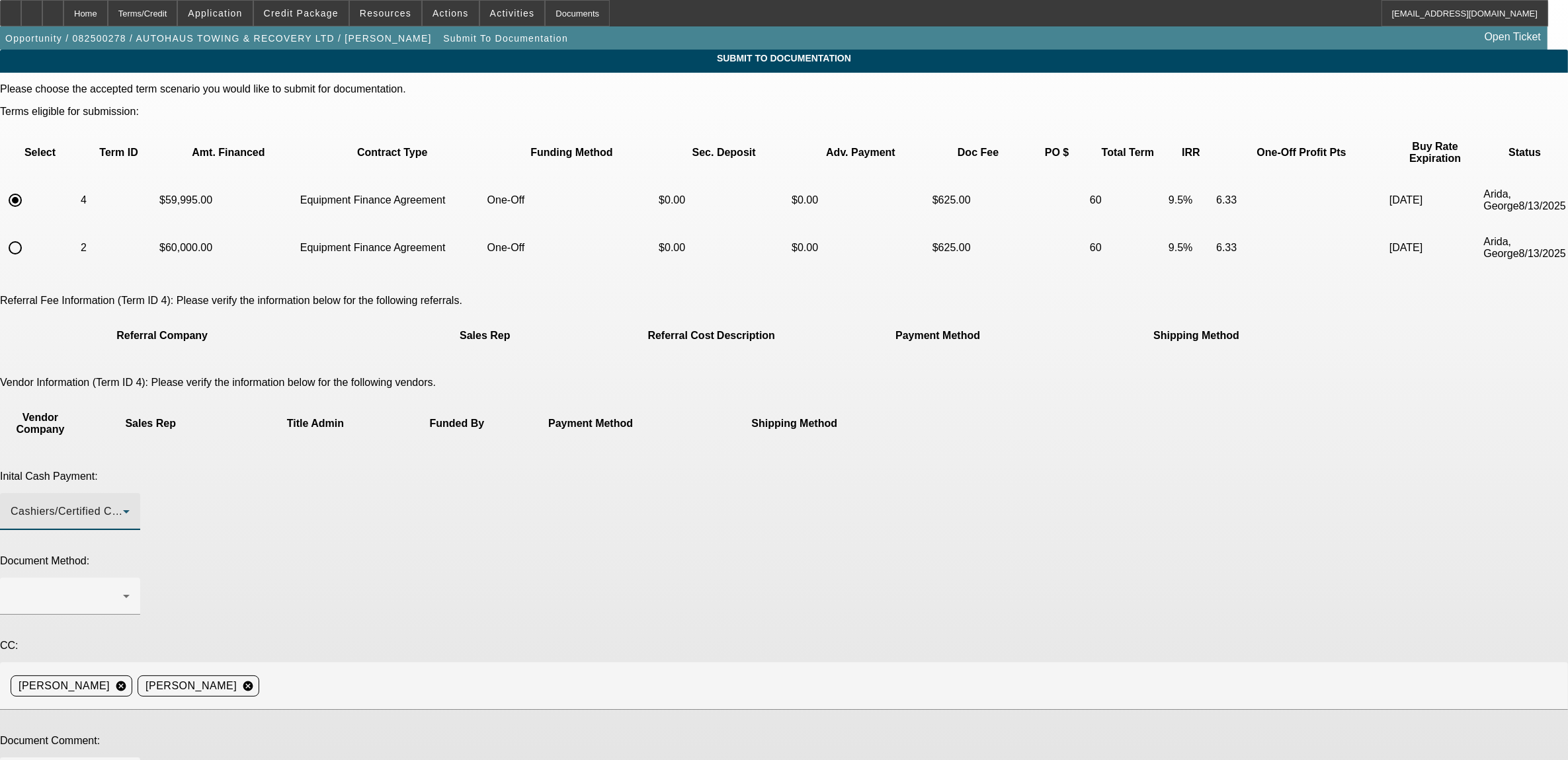
click at [123, 503] on div "Cashiers/Certified Check" at bounding box center [67, 511] width 112 height 16
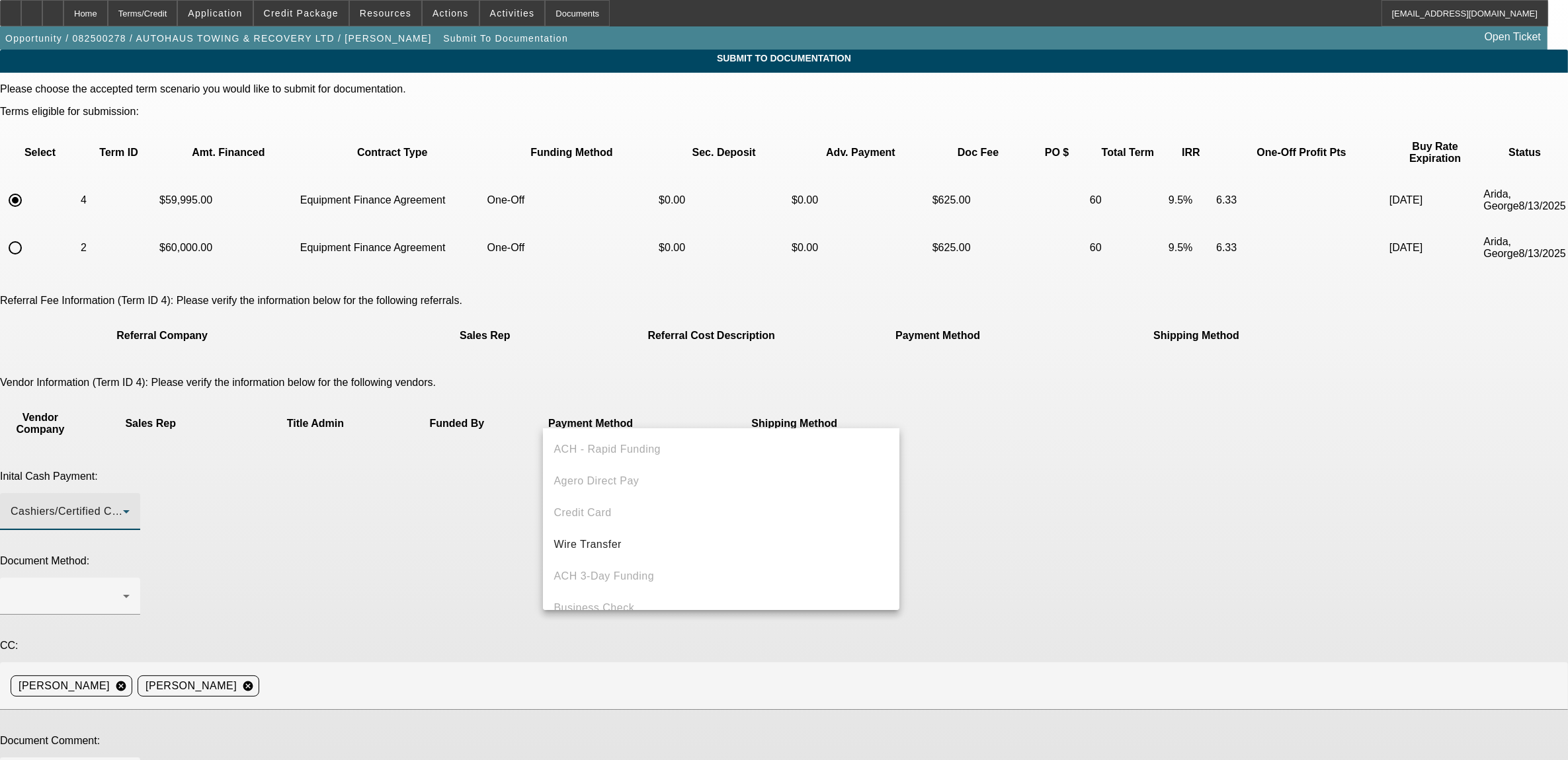
scroll to position [45, 0]
click at [660, 500] on mat-option "Wire Transfer" at bounding box center [721, 500] width 357 height 32
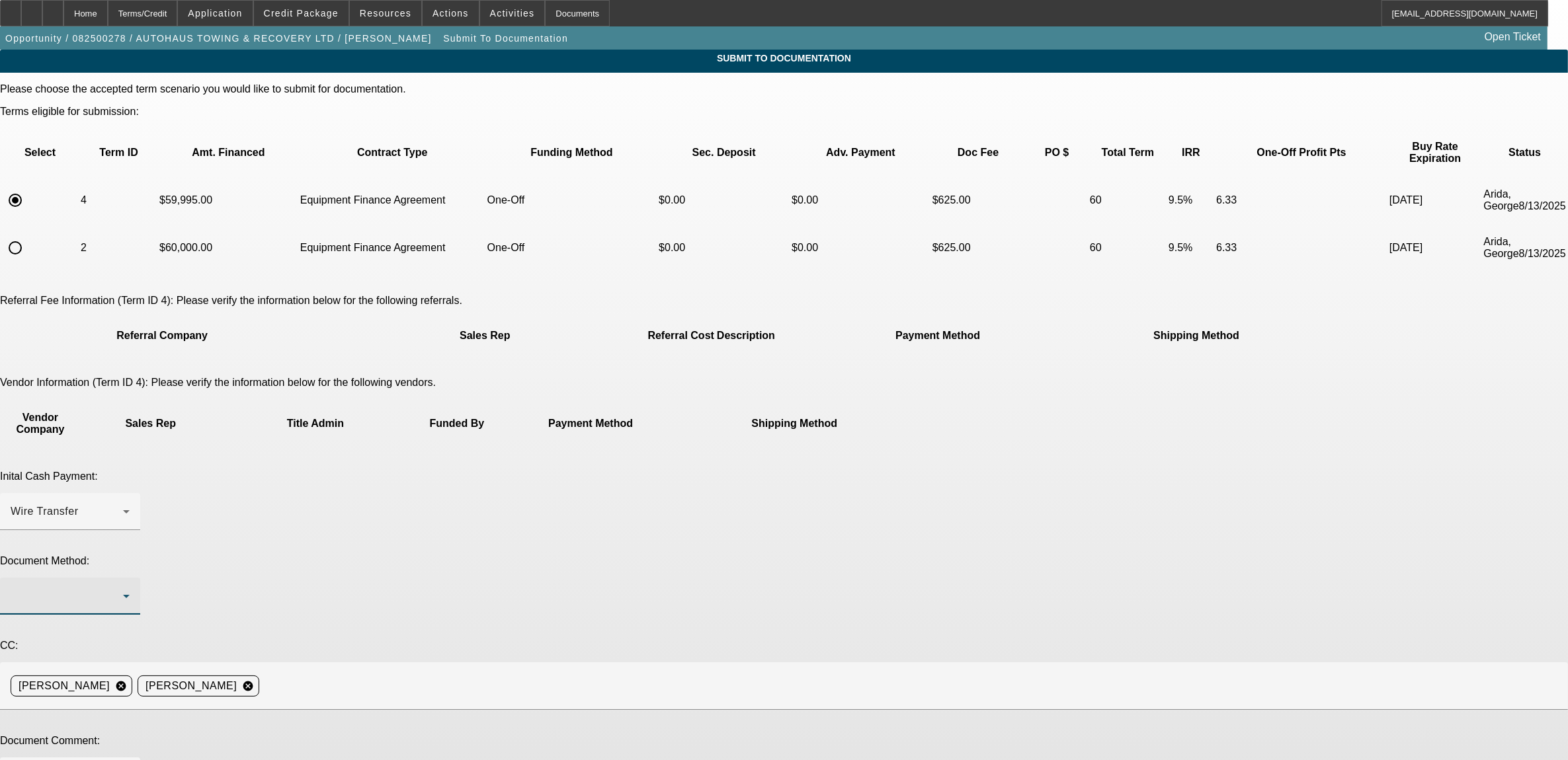
click at [123, 588] on div at bounding box center [67, 596] width 112 height 16
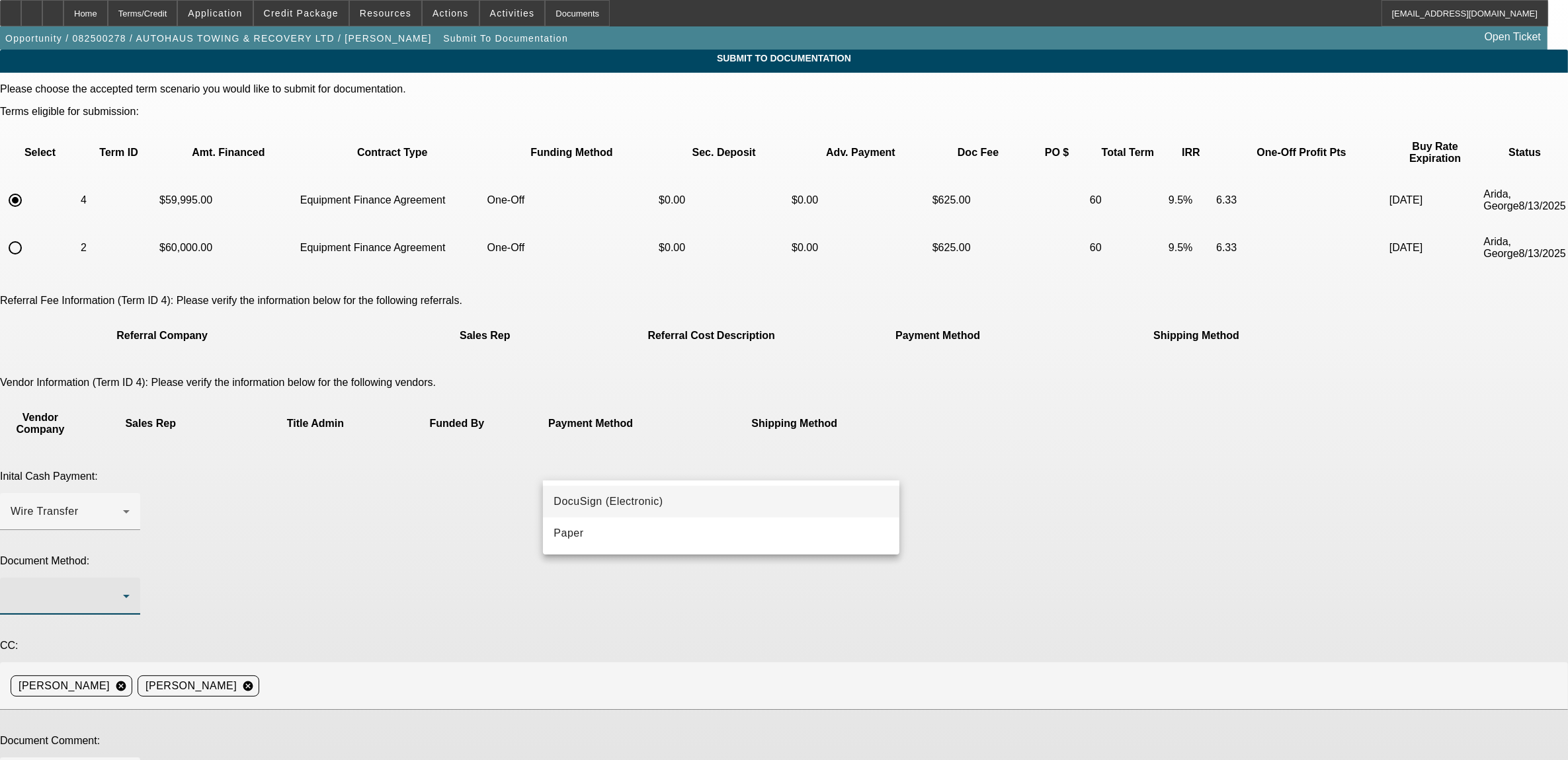
click at [642, 503] on span "DocuSign (Electronic)" at bounding box center [608, 502] width 109 height 16
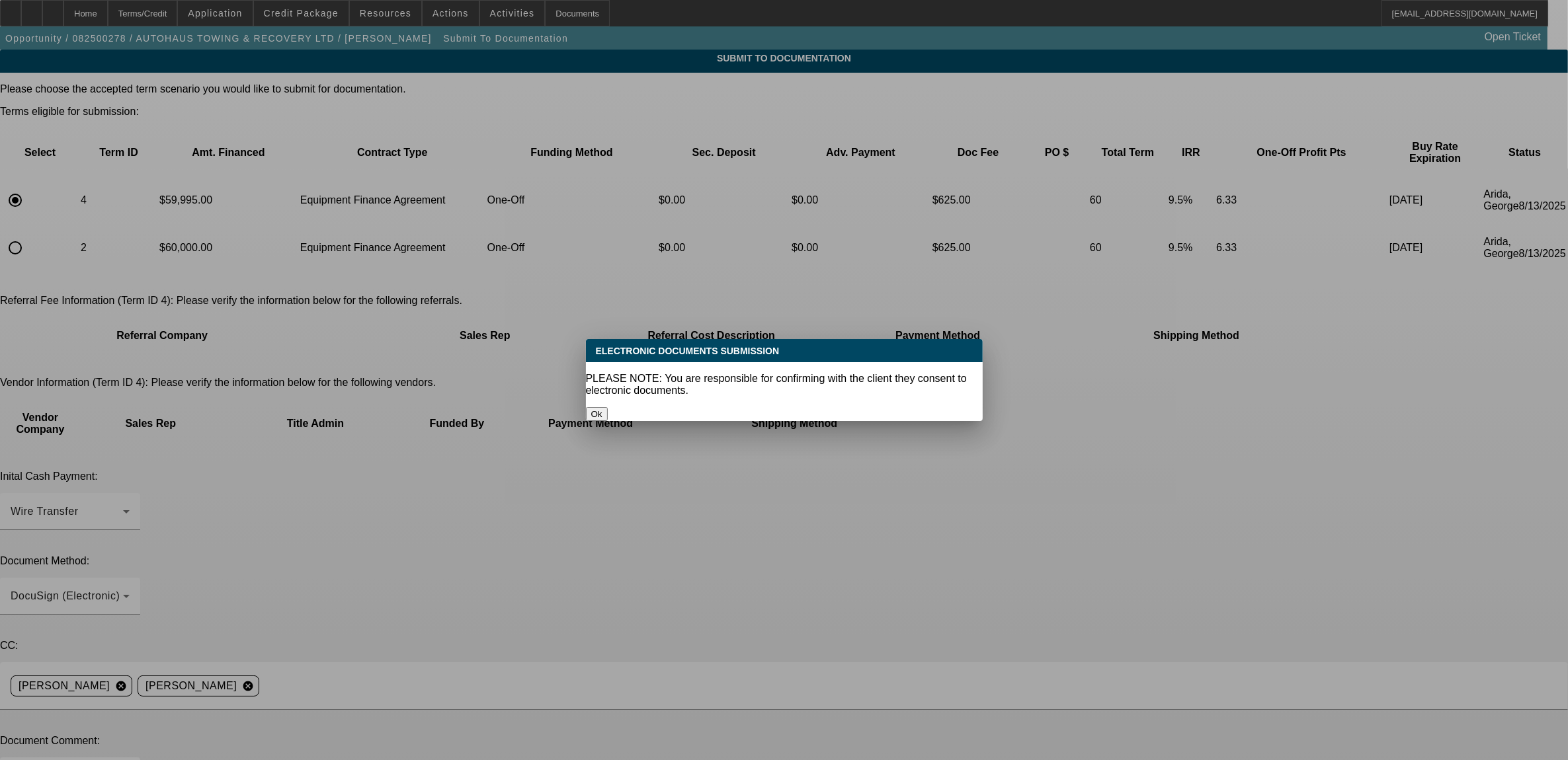
click at [608, 407] on button "Ok" at bounding box center [597, 414] width 22 height 14
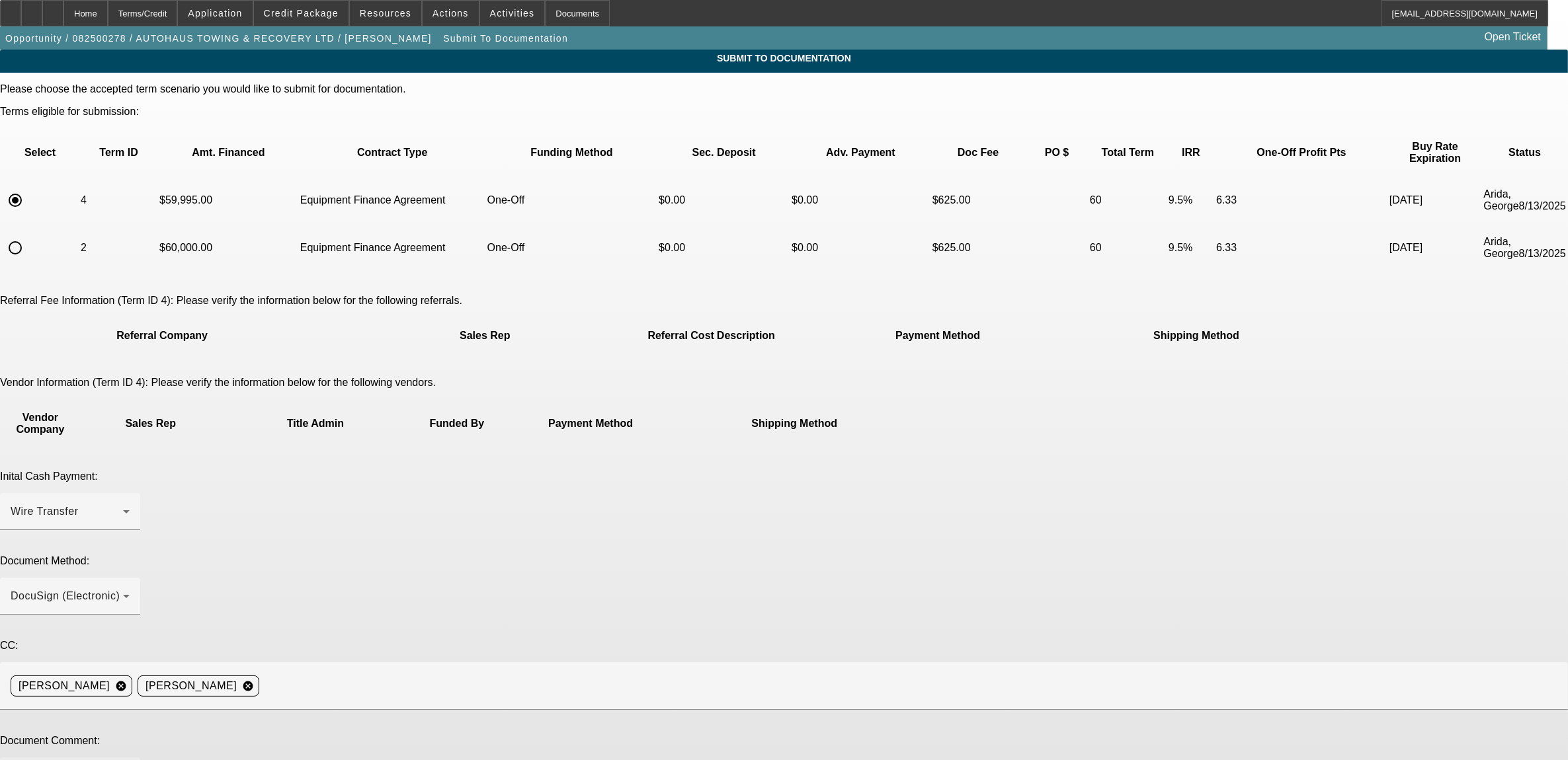
type textarea "***new customer *** E POA *** this truck belongs to one of our funding sources …"
type textarea "lowered the price of the truck $5."
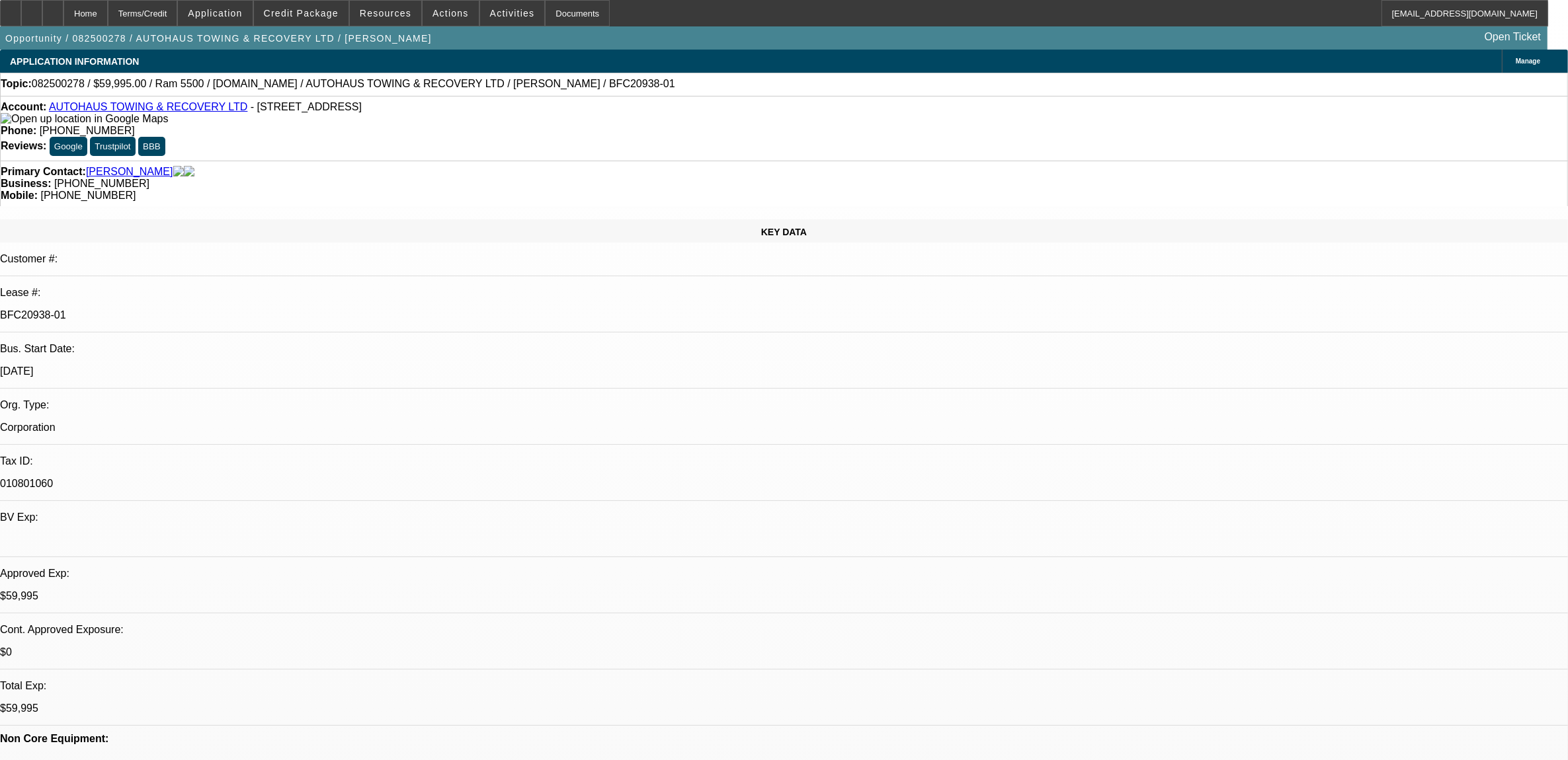
select select "0"
select select "2"
select select "0"
select select "6"
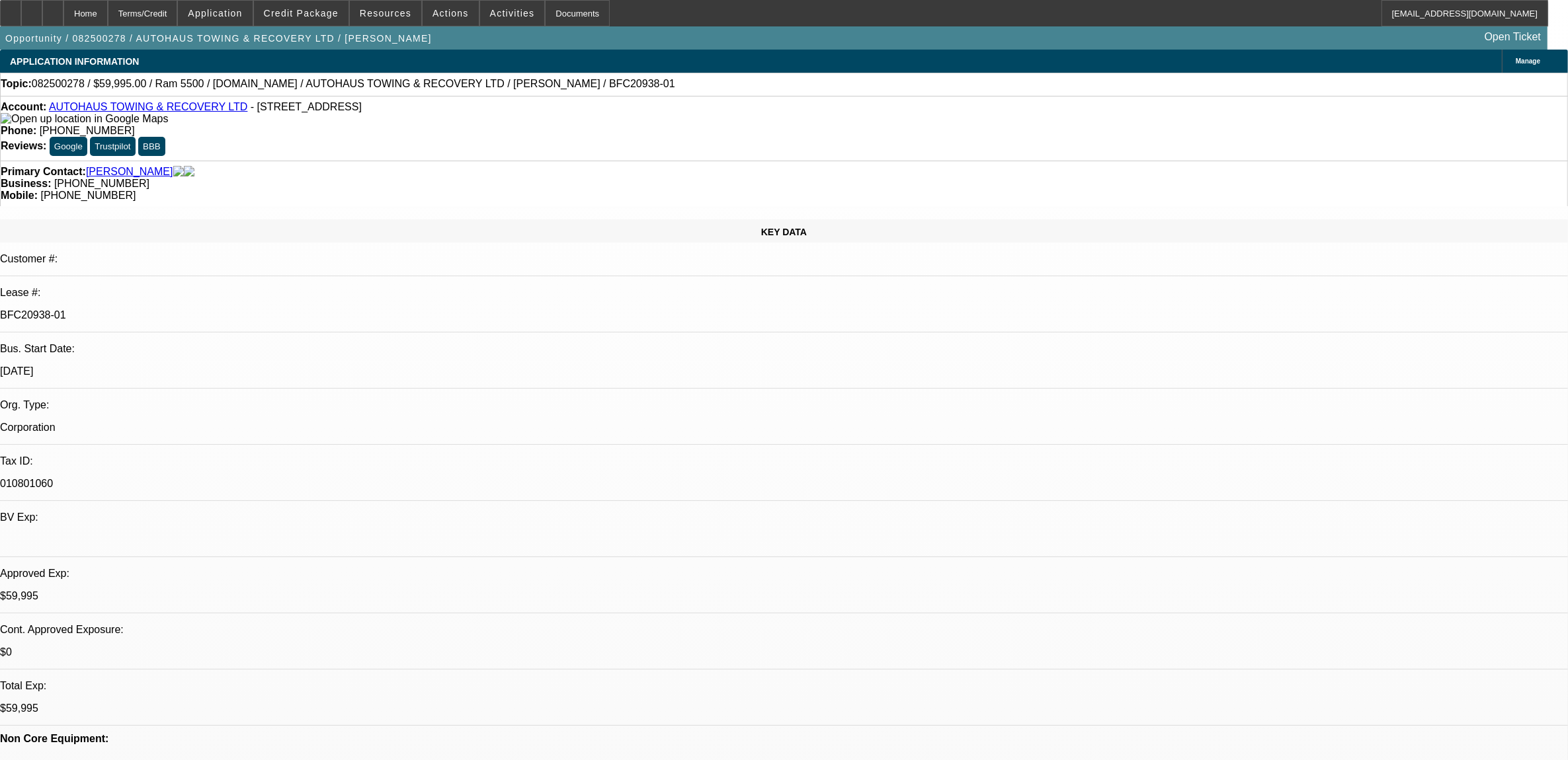
select select "0"
select select "2"
select select "0"
select select "6"
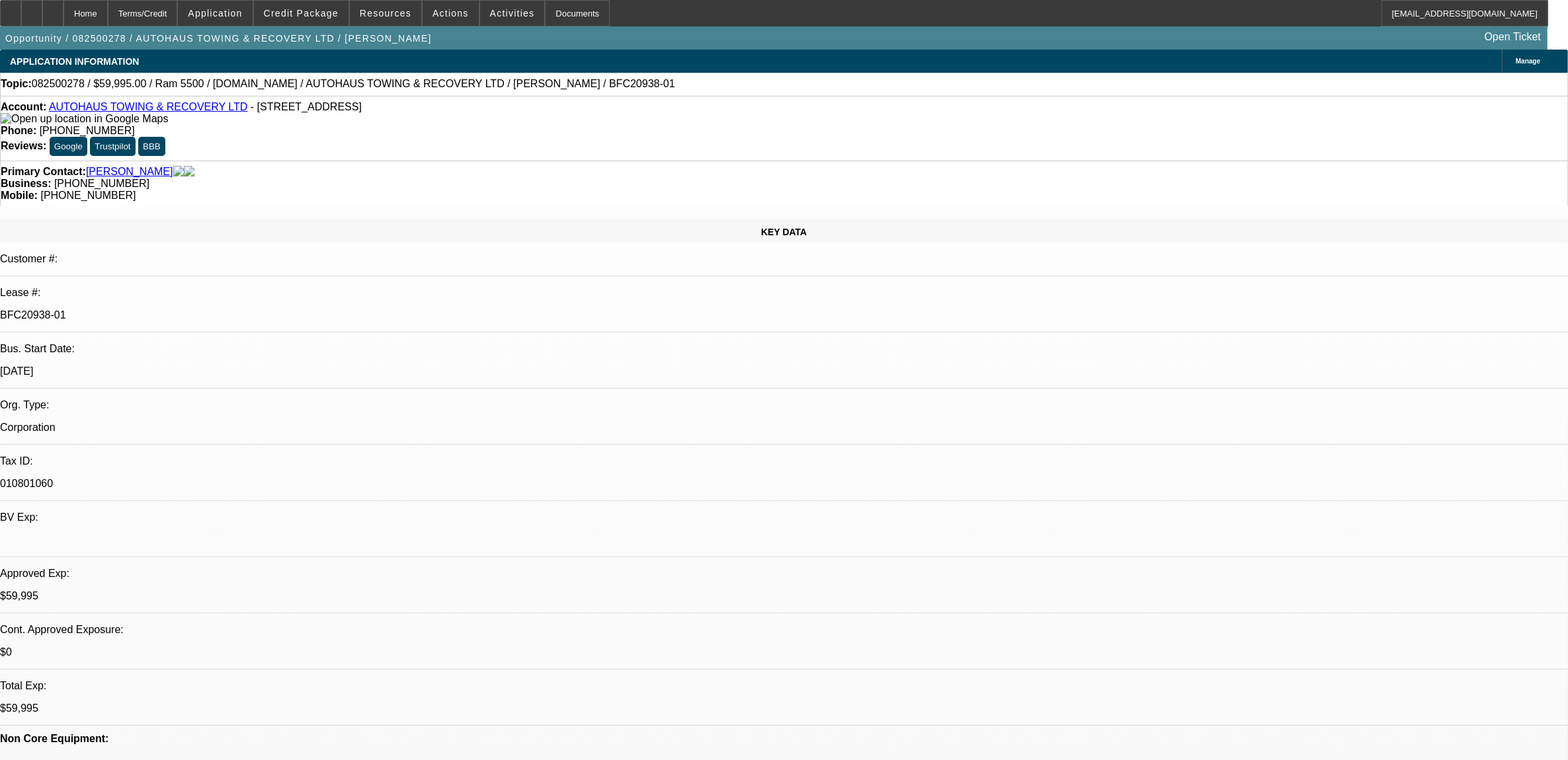
select select "0"
select select "2"
select select "0"
select select "6"
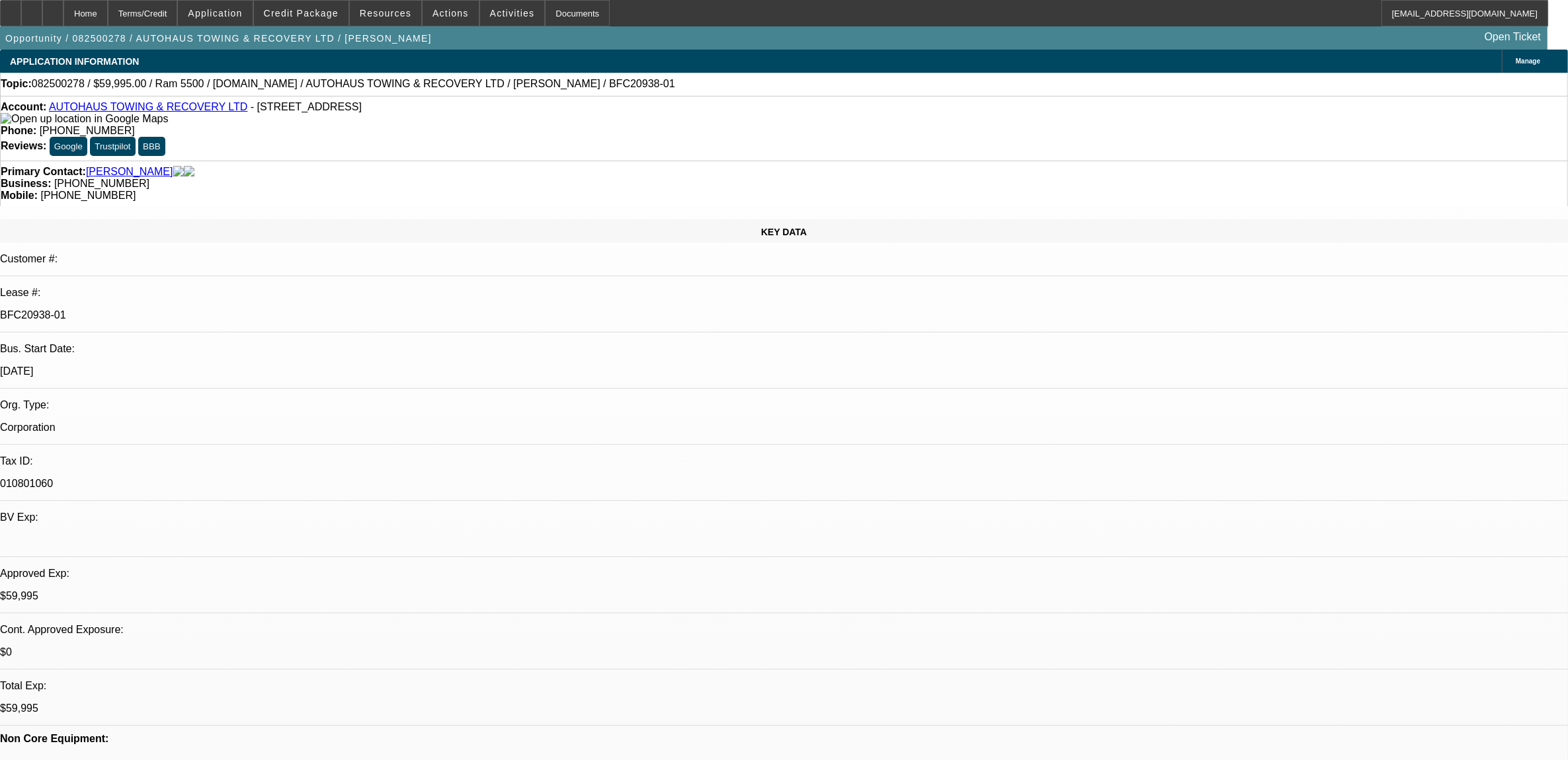
select select "0"
select select "2"
select select "0"
select select "6"
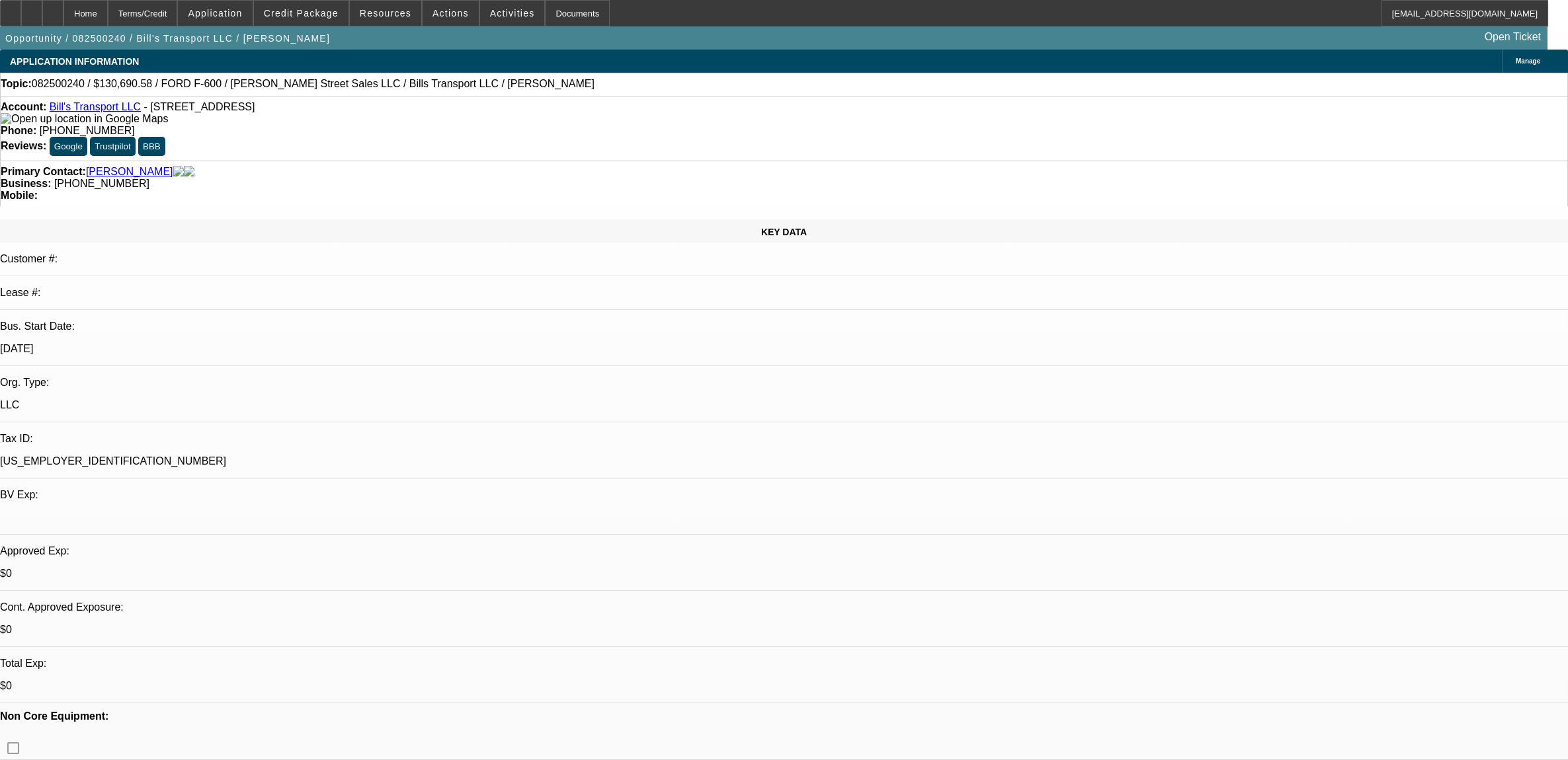
select select "0"
select select "3"
select select "0"
select select "6"
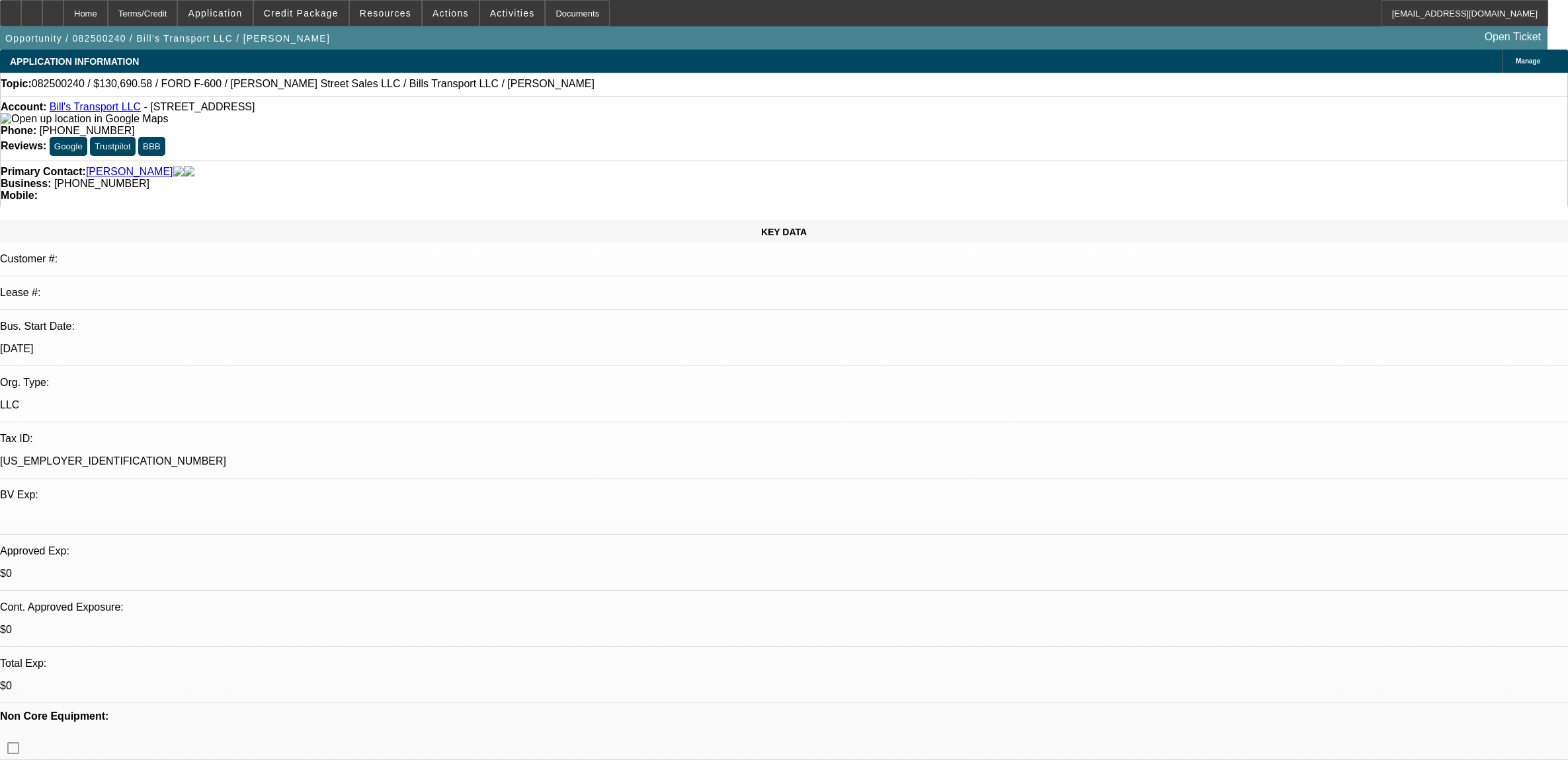
select select "0"
select select "6"
select select "0"
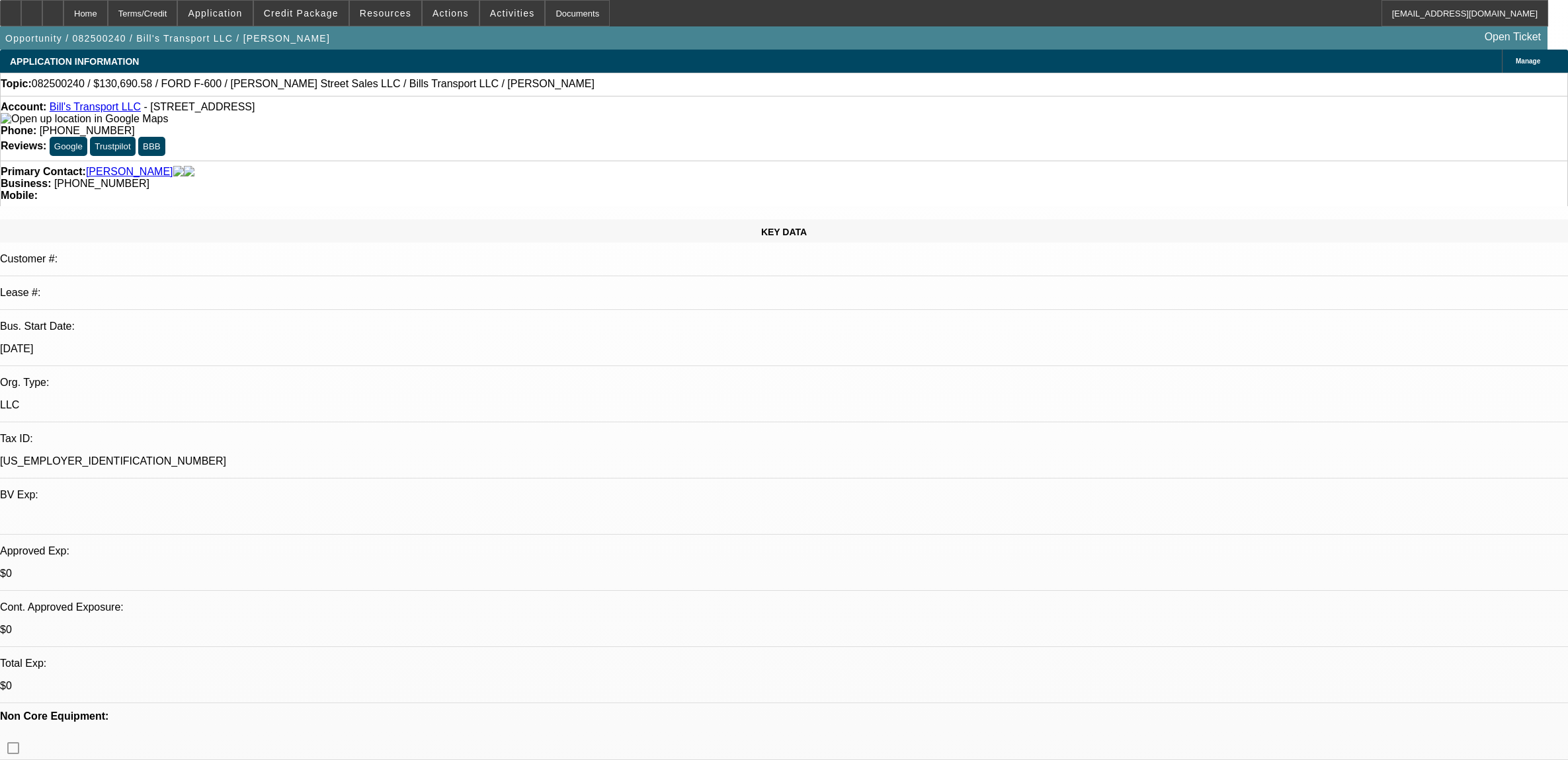
select select "0"
select select "3"
select select "0"
select select "6"
select select "0"
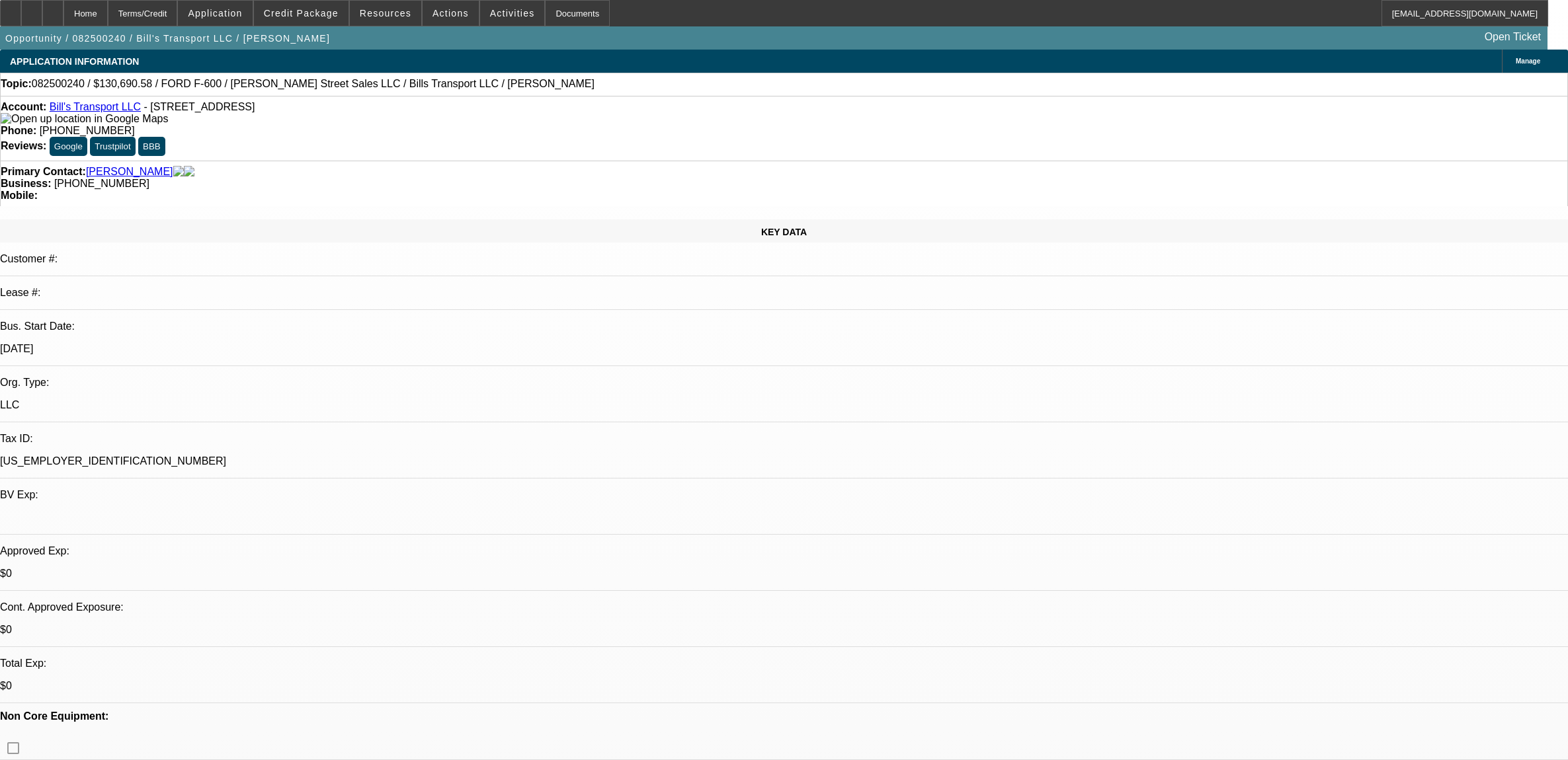
select select "0"
select select "6"
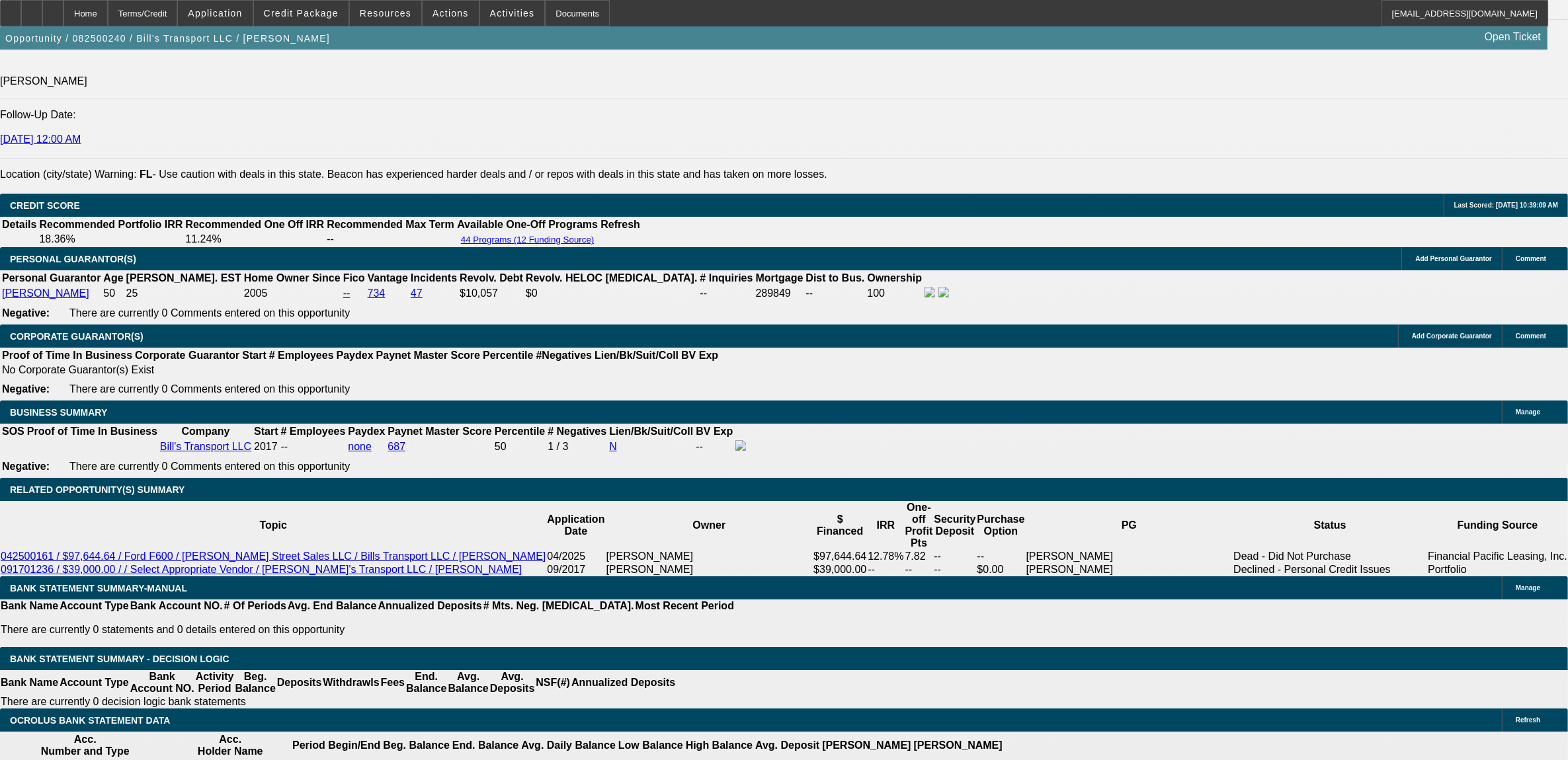
scroll to position [1789, 0]
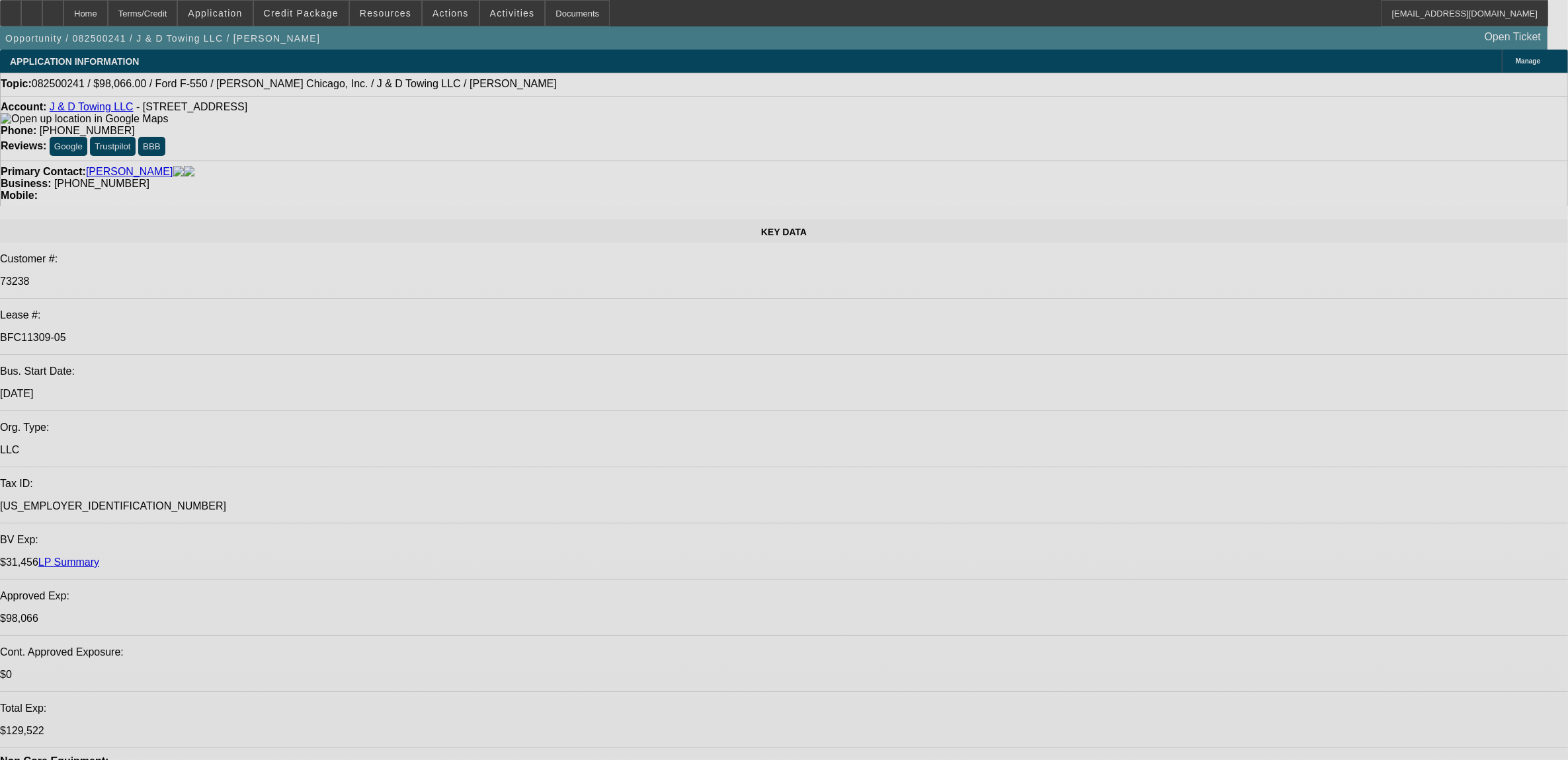
select select "0"
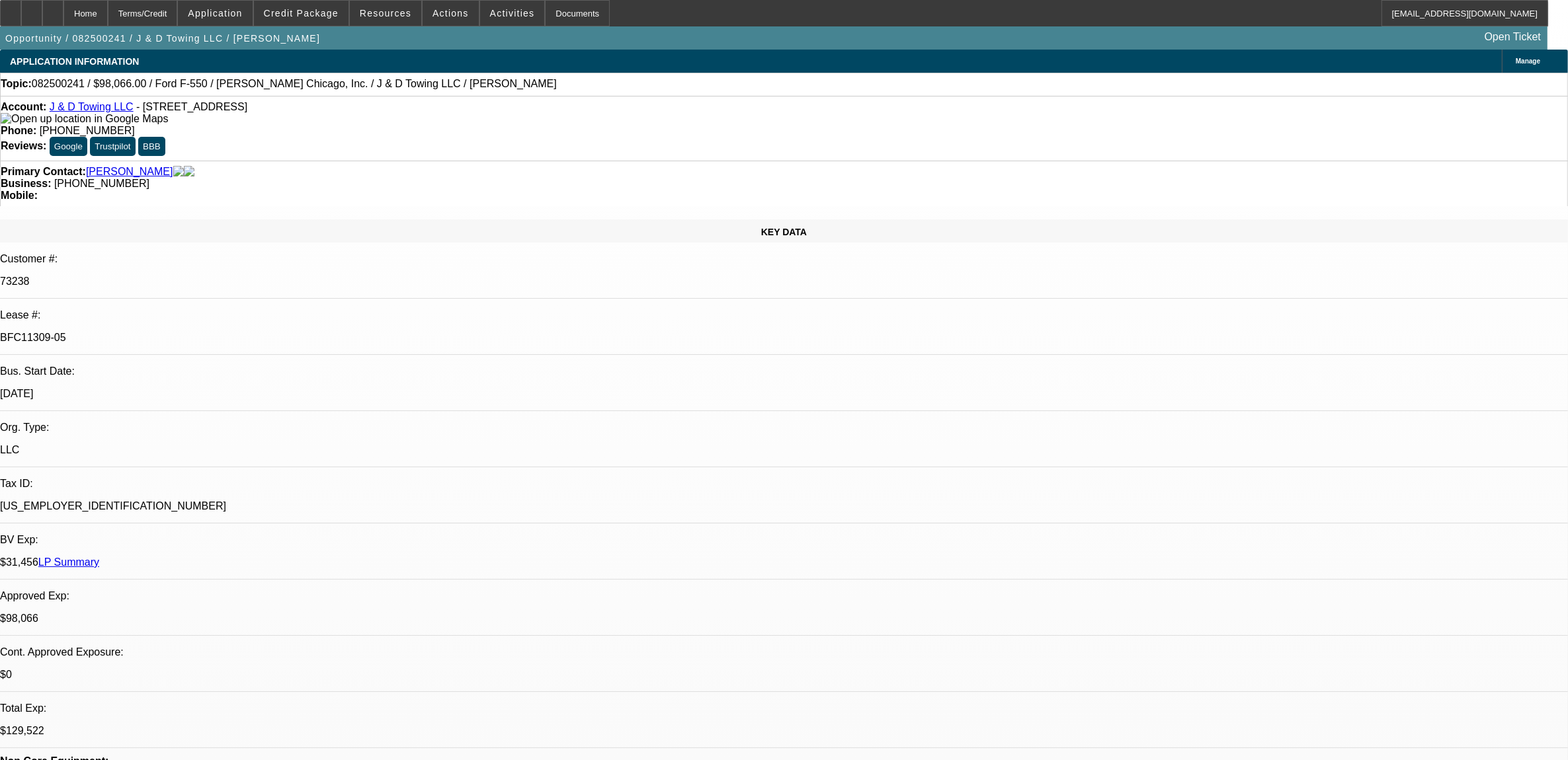
select select "0"
select select "0.1"
select select "0"
select select "0.1"
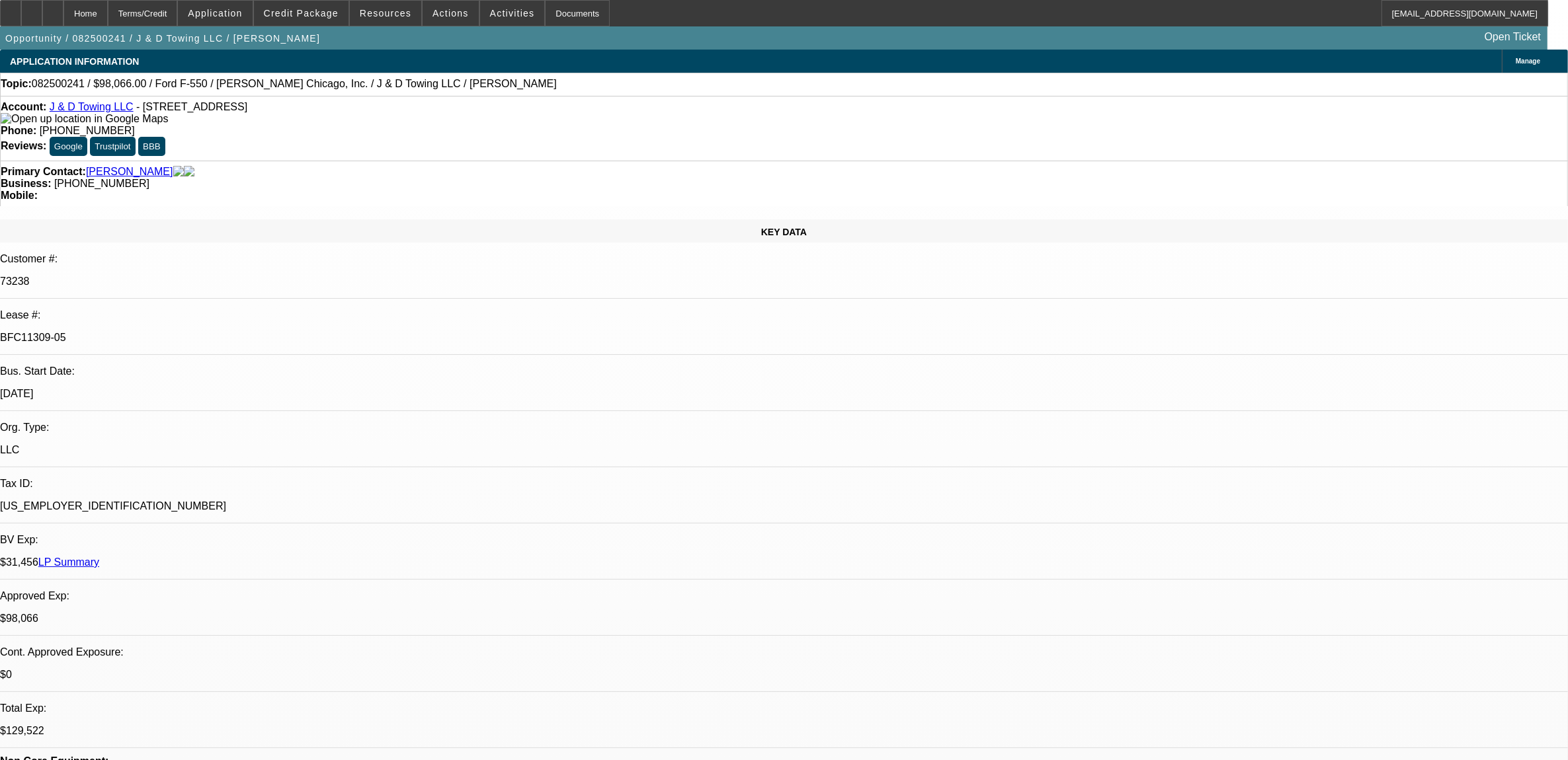
select select "0"
select select "0.1"
select select "0"
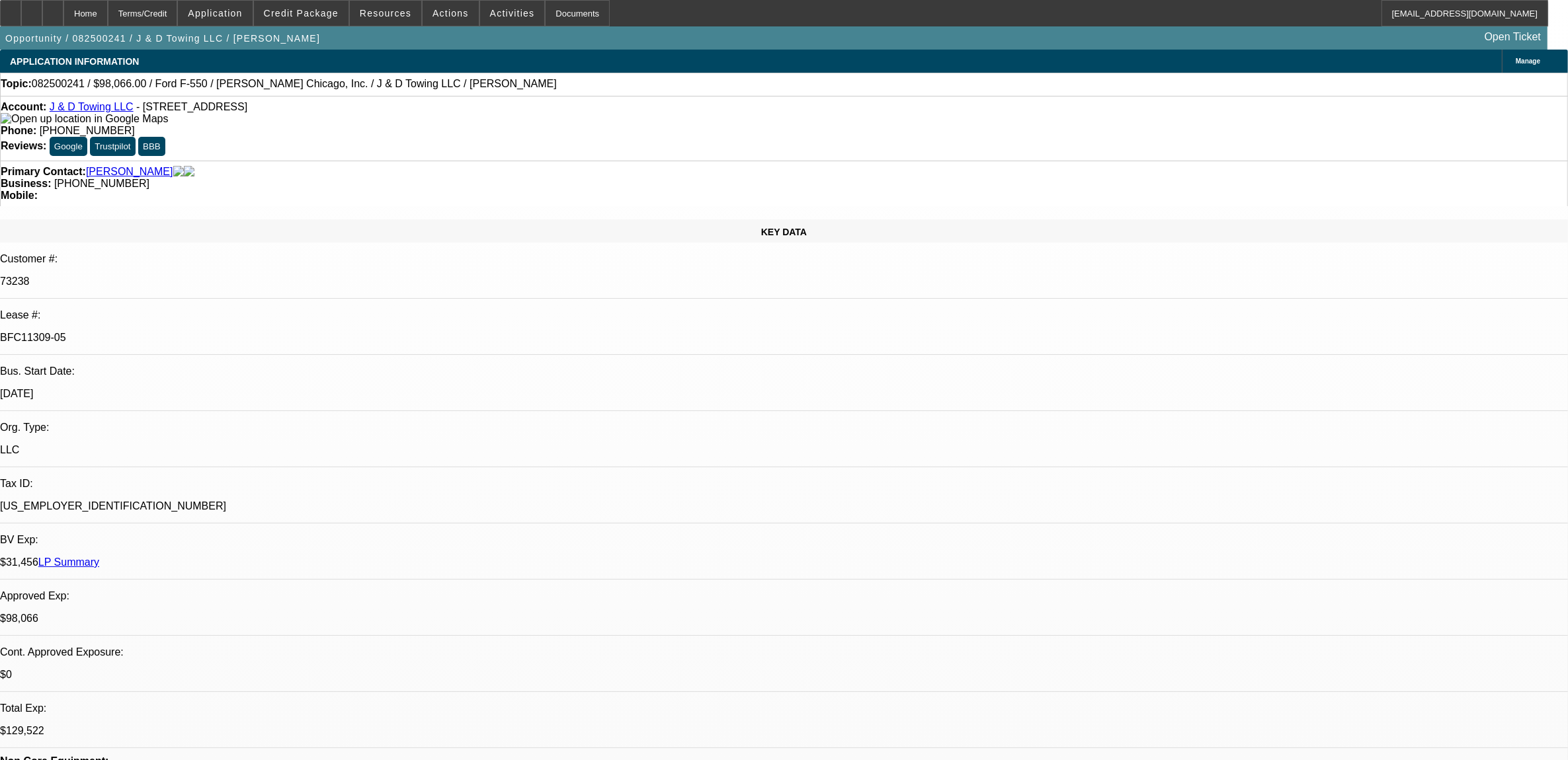
select select "0.1"
select select "1"
select select "2"
select select "4"
select select "1"
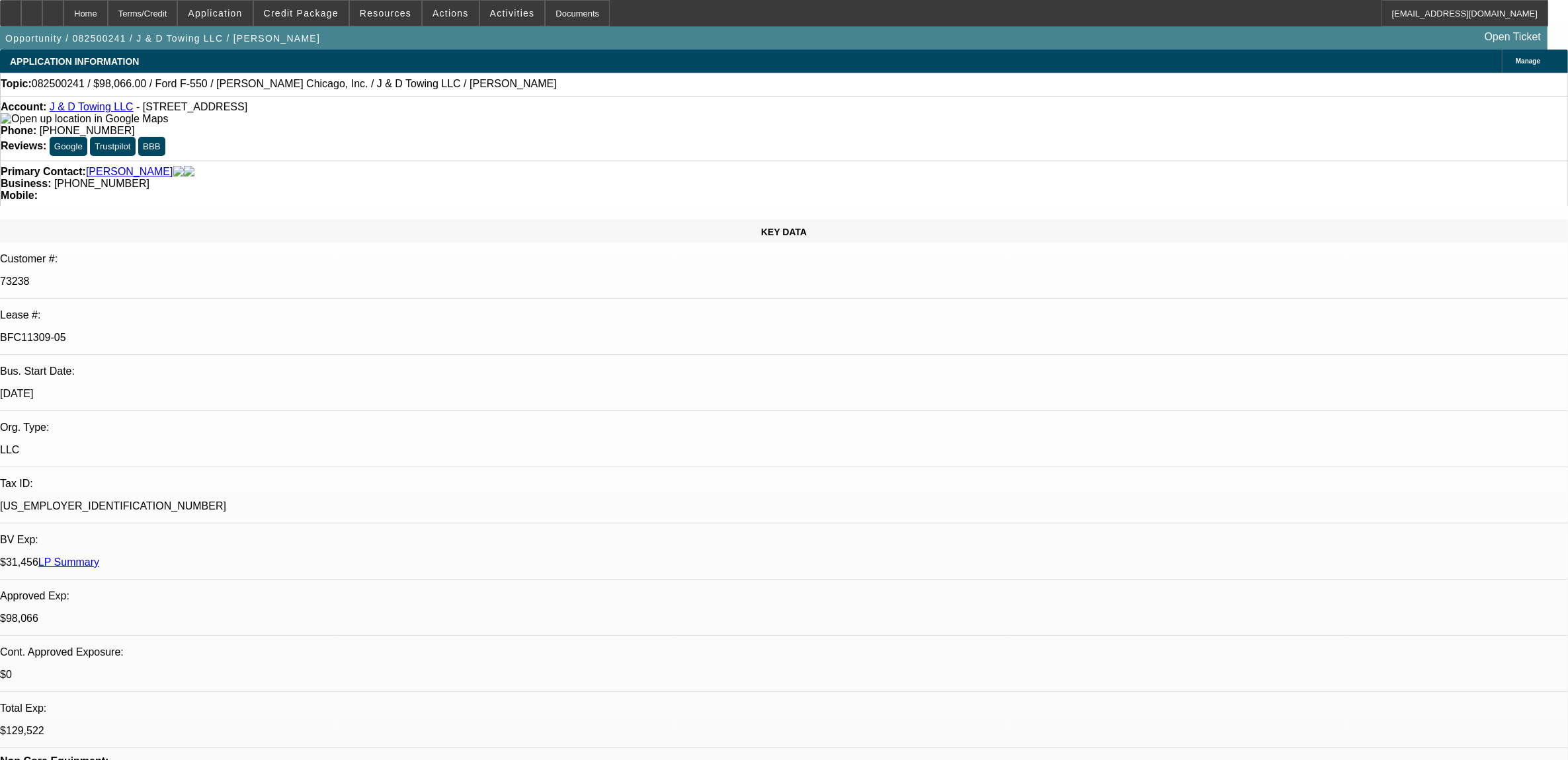
select select "2"
select select "4"
select select "1"
select select "2"
select select "4"
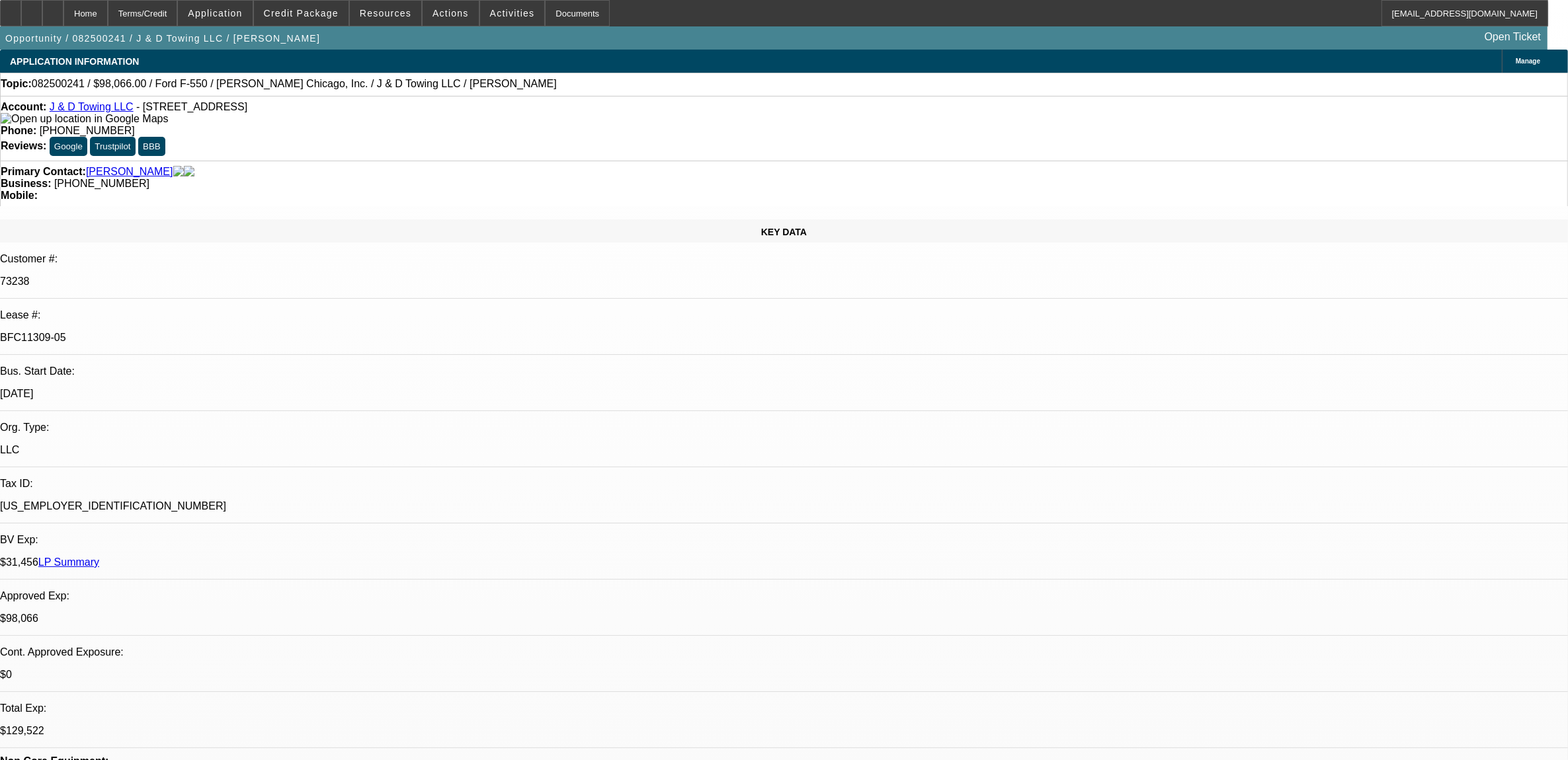
select select "1"
select select "2"
select select "4"
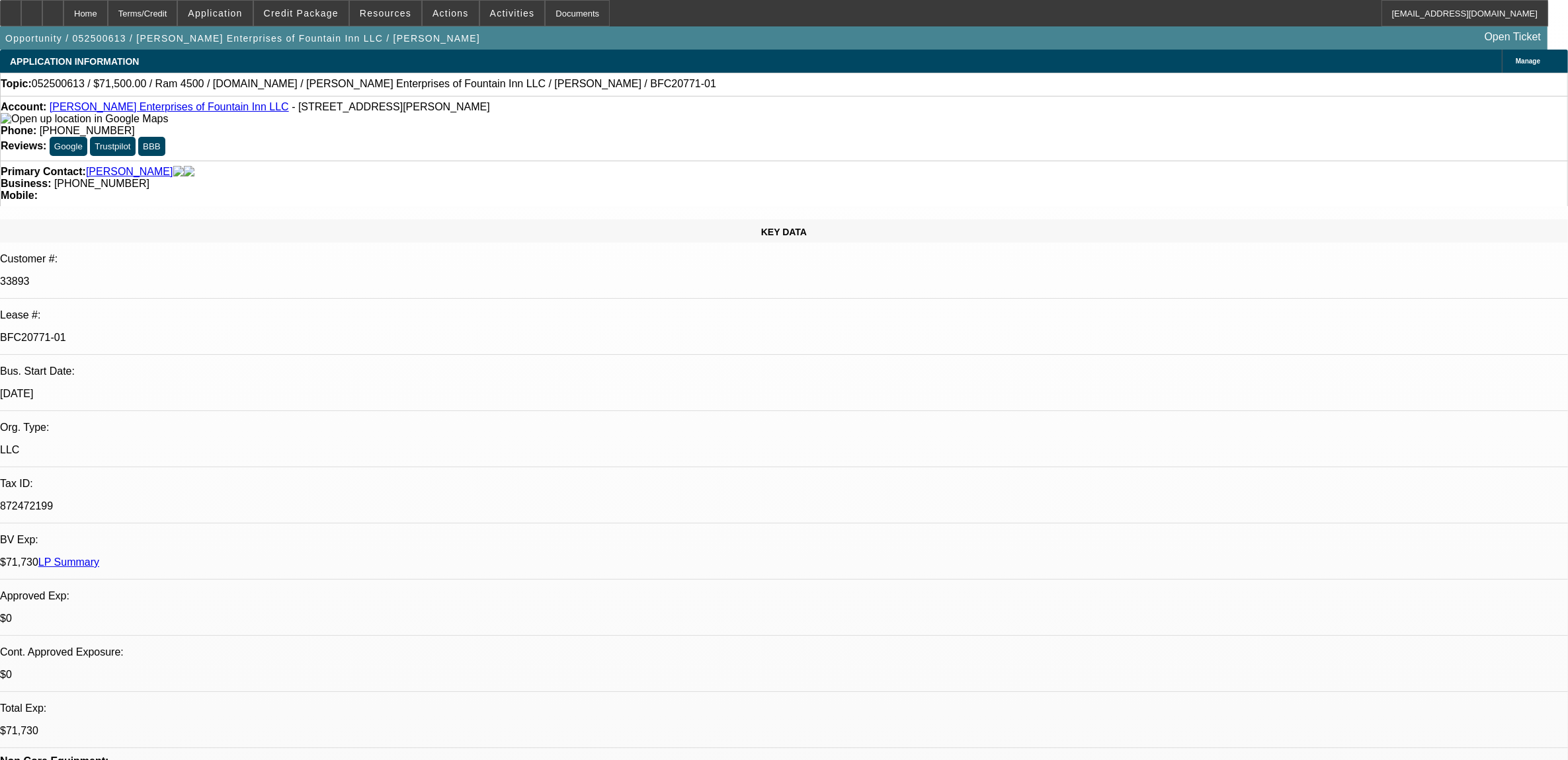
select select "0"
select select "0.1"
select select "0"
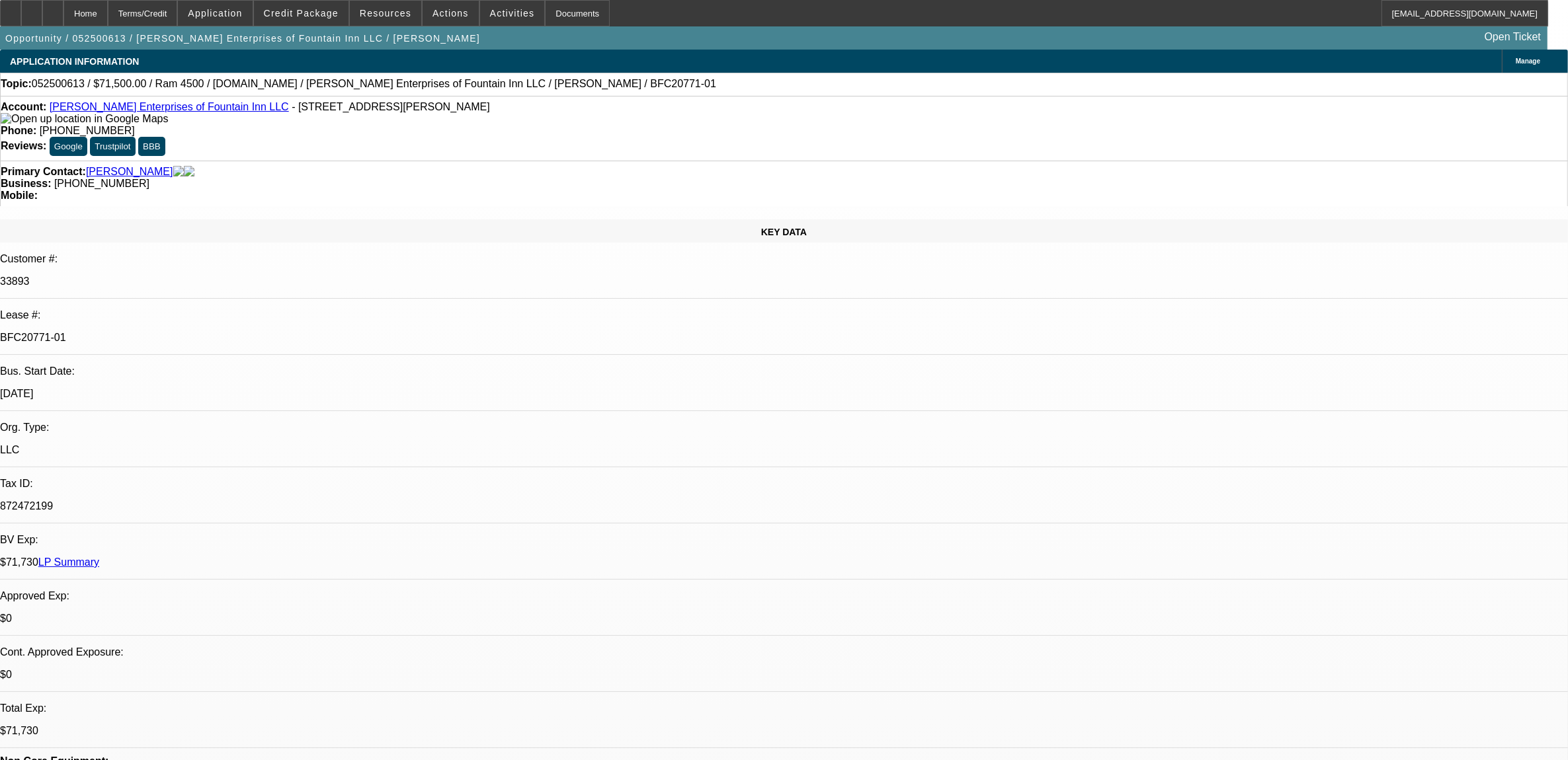
select select "0.1"
select select "0"
select select "0.1"
select select "0"
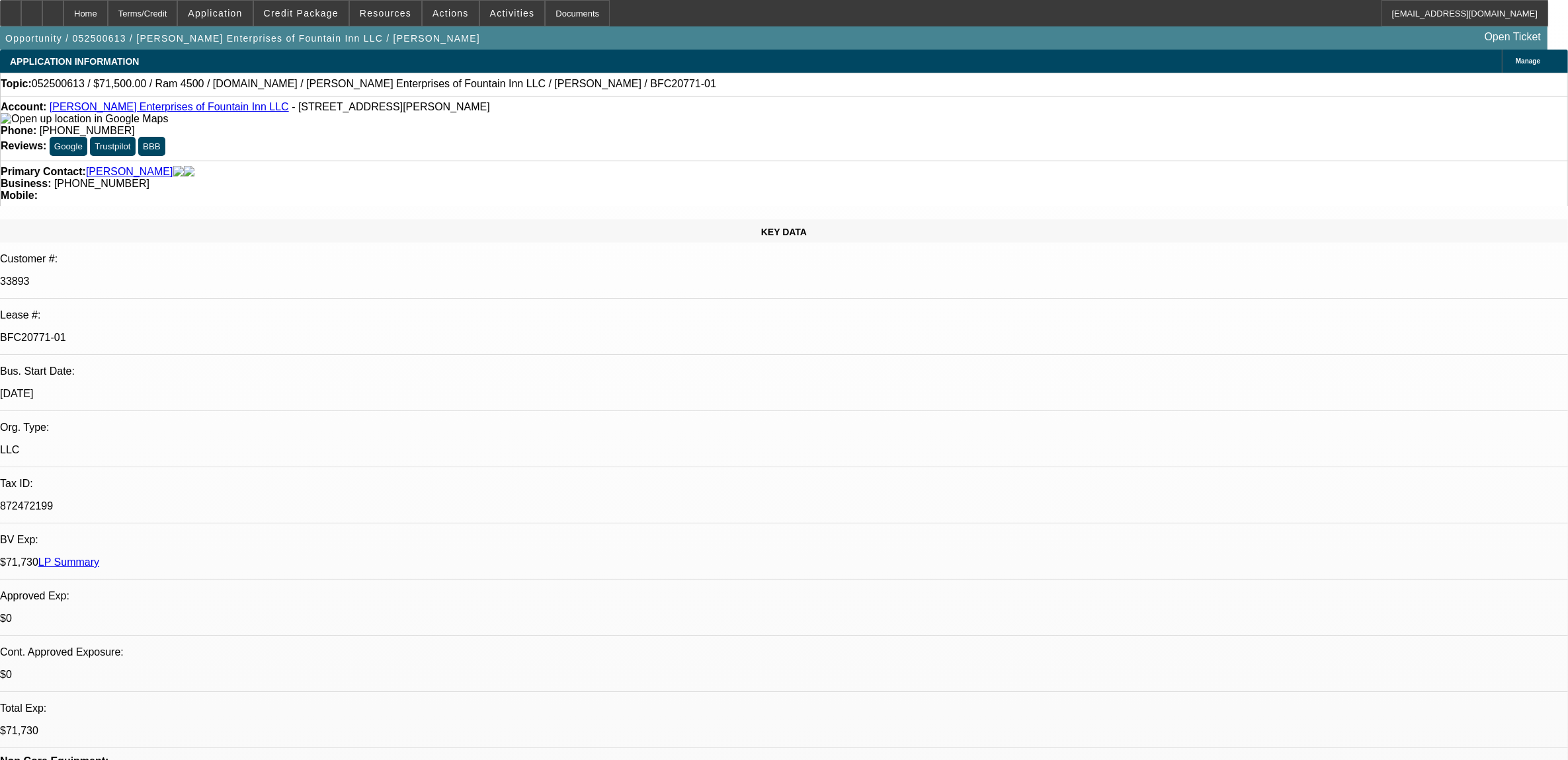
select select "0"
select select "0.1"
select select "1"
select select "2"
select select "4"
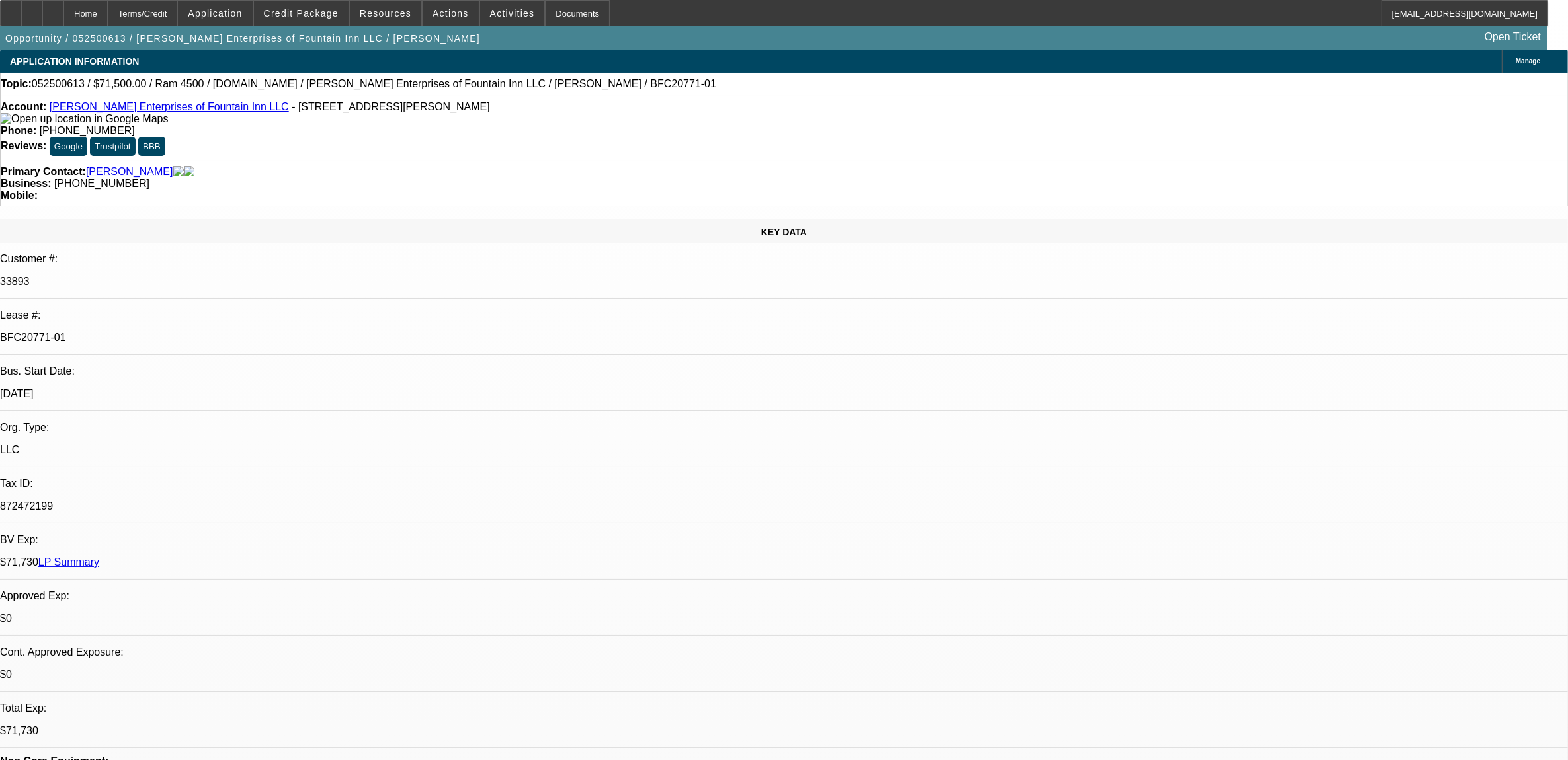
select select "1"
select select "2"
select select "4"
select select "1"
select select "2"
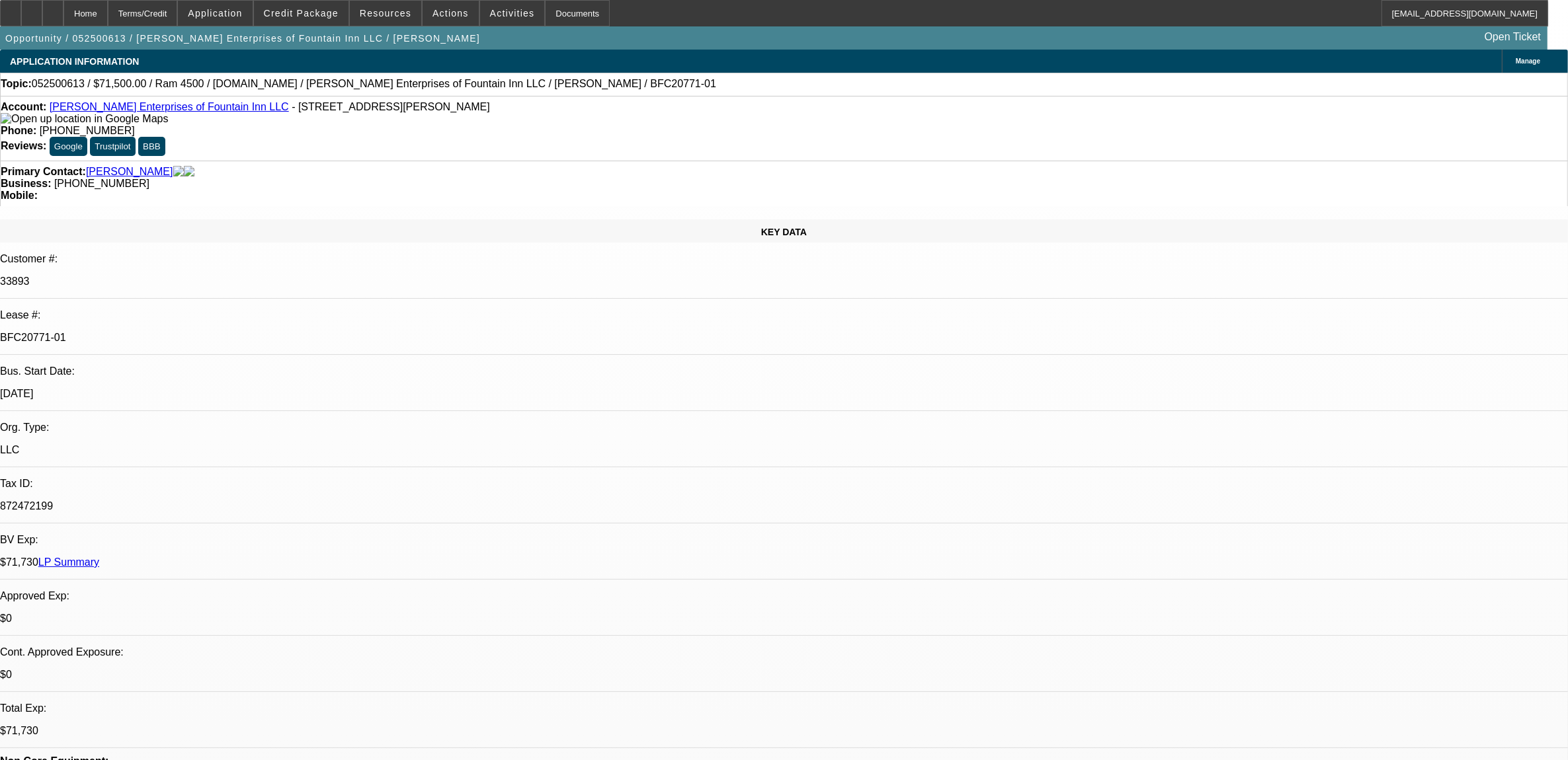
select select "4"
select select "1"
select select "2"
select select "4"
click at [99, 557] on link "LP Summary" at bounding box center [68, 562] width 60 height 11
